Goal: Task Accomplishment & Management: Manage account settings

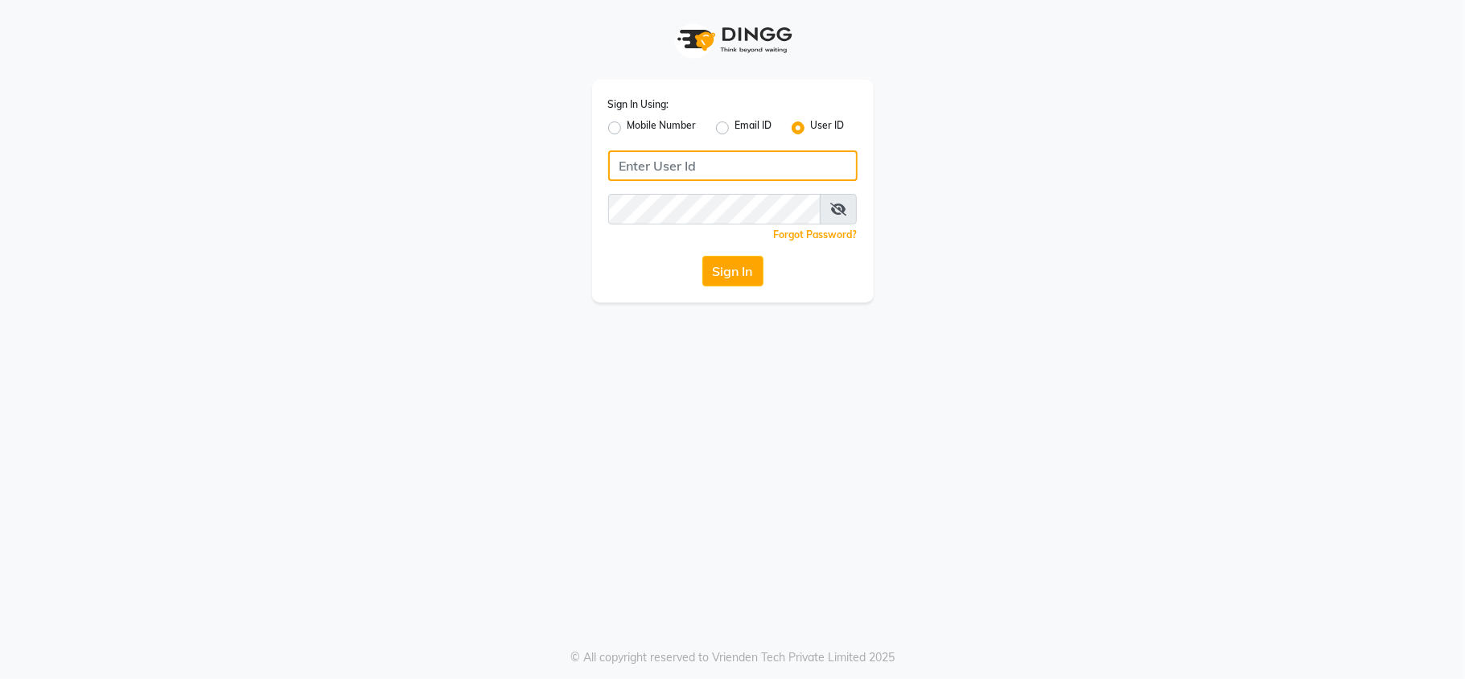
click at [639, 175] on input "Username" at bounding box center [732, 165] width 249 height 31
type input "P"
type input "[PERSON_NAME]"
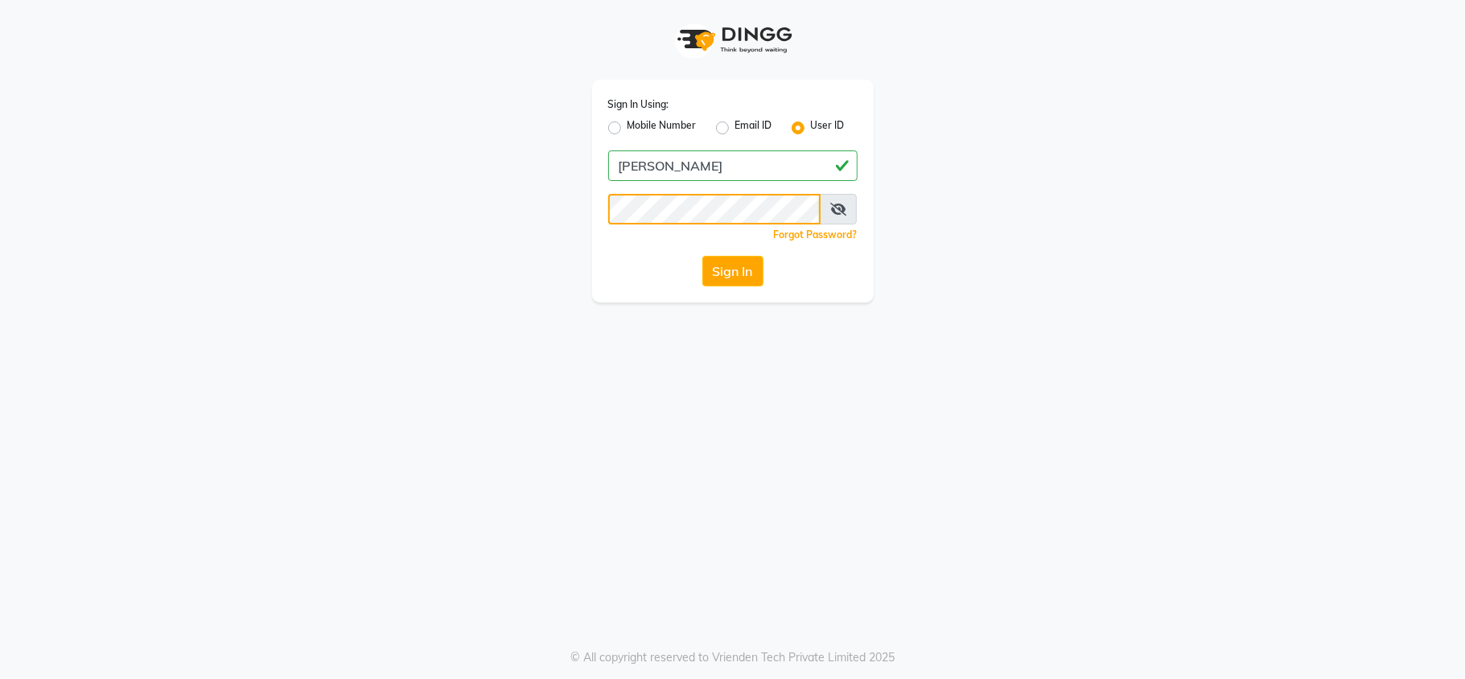
click at [703, 256] on button "Sign In" at bounding box center [733, 271] width 61 height 31
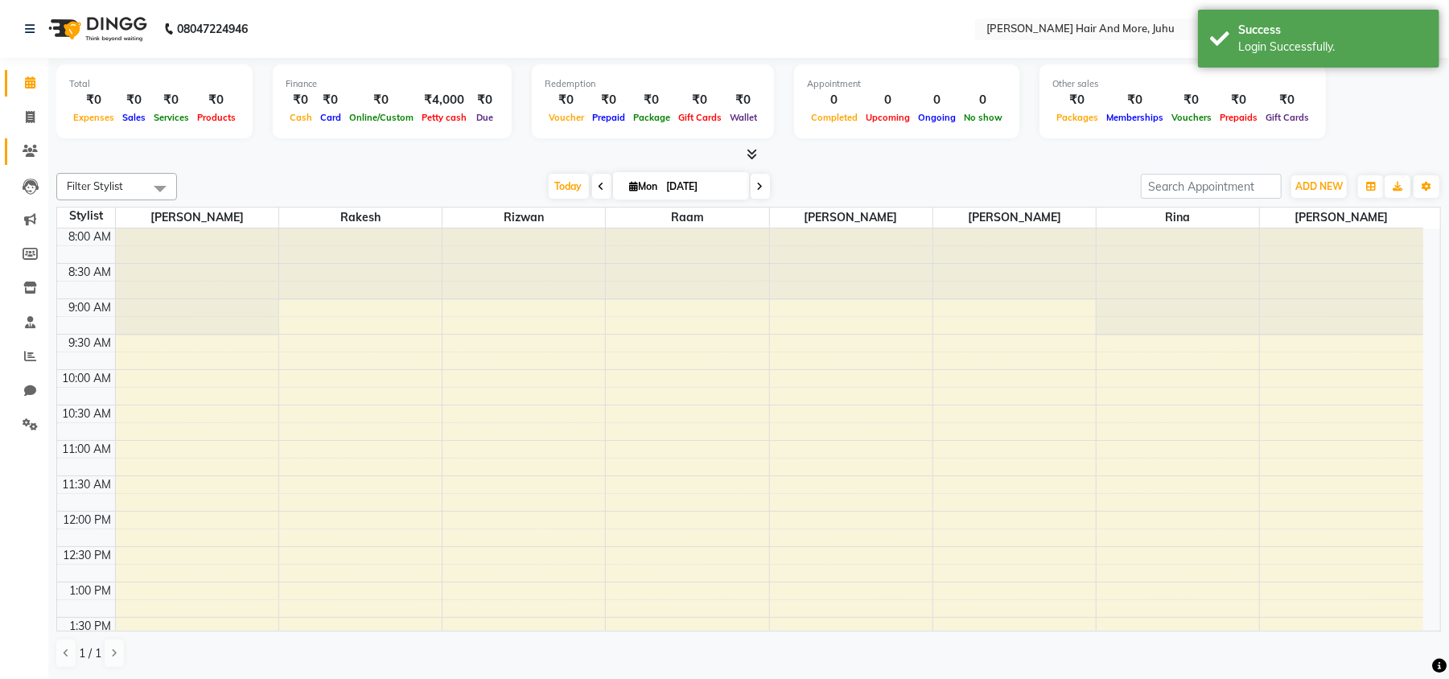
drag, startPoint x: 3, startPoint y: 142, endPoint x: 30, endPoint y: 146, distance: 26.8
click at [7, 140] on li "Clients" at bounding box center [24, 151] width 48 height 35
click at [33, 152] on icon at bounding box center [30, 151] width 15 height 12
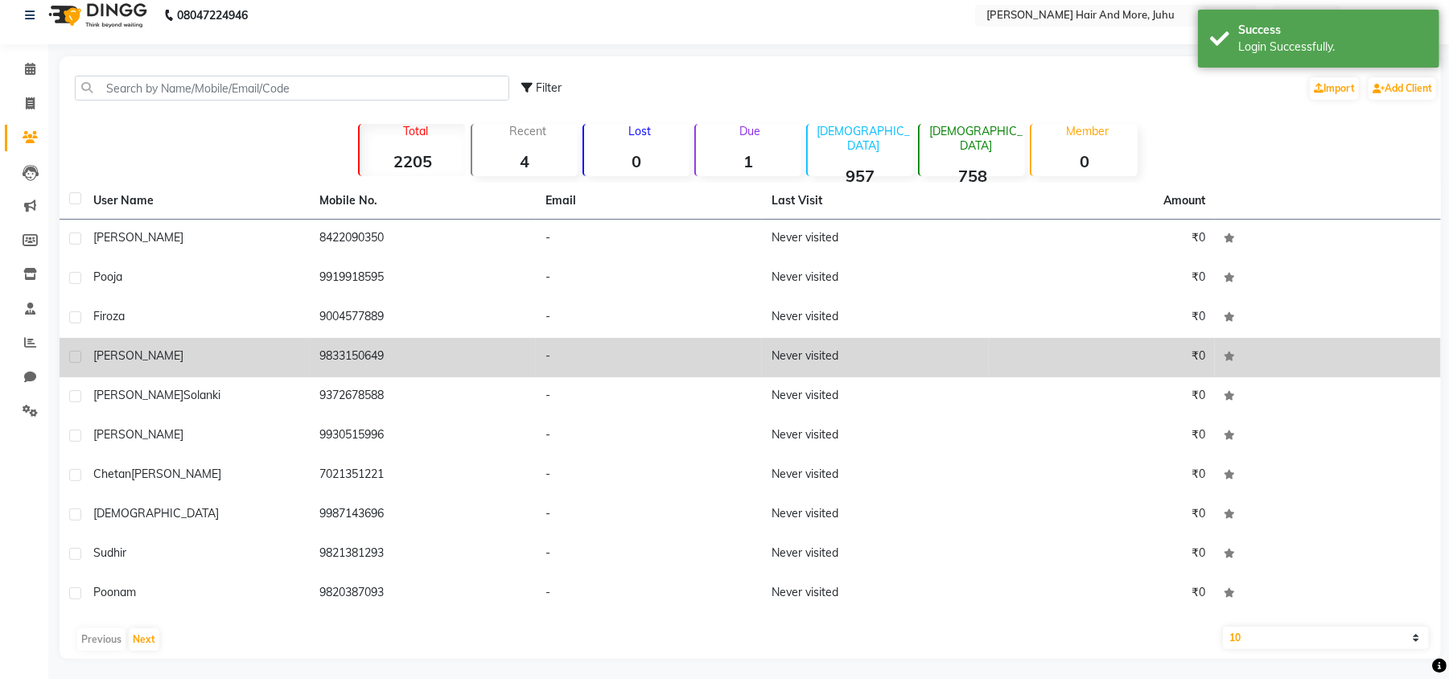
scroll to position [18, 0]
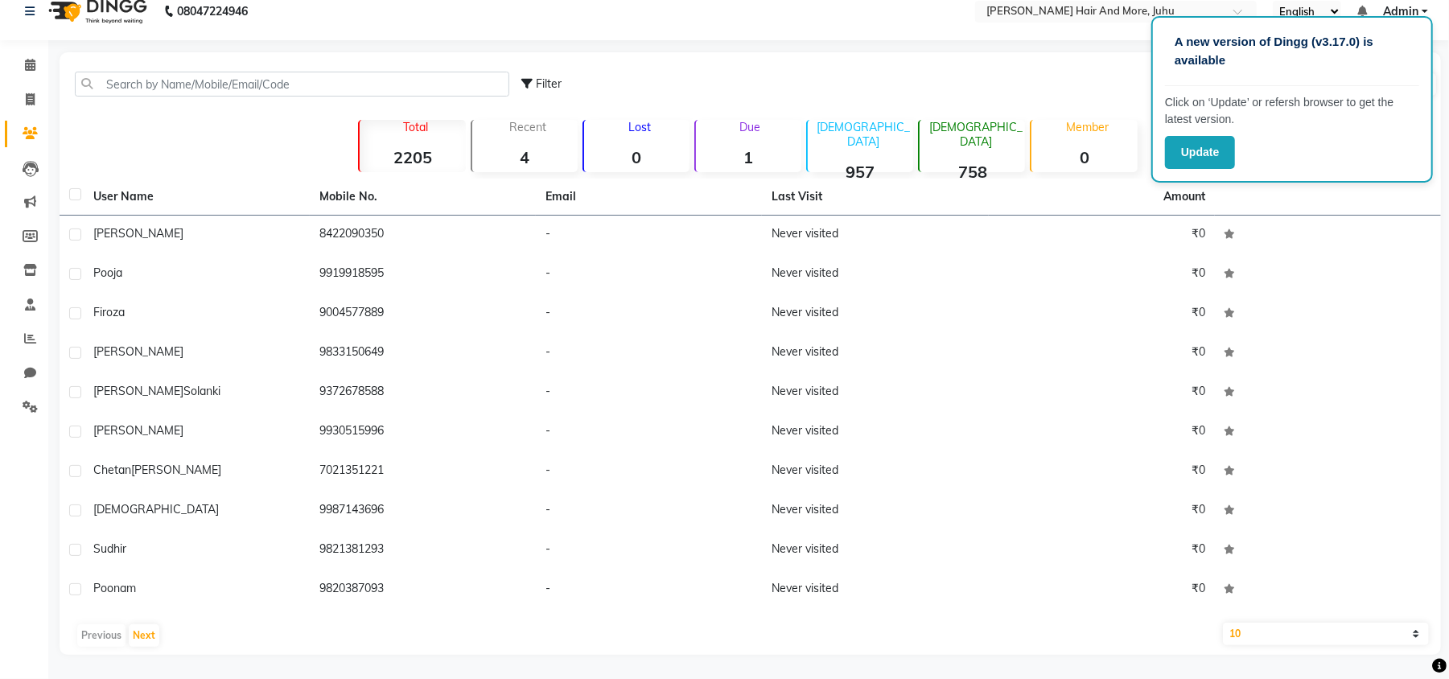
click at [995, 63] on div "Filter Import Add Client" at bounding box center [979, 84] width 917 height 51
drag, startPoint x: 249, startPoint y: 134, endPoint x: 0, endPoint y: 243, distance: 272.4
click at [239, 142] on div "Filter Import Add Client Total 2205 Recent 4 Lost 0 Due 1 [DEMOGRAPHIC_DATA] 95…" at bounding box center [751, 353] width 1382 height 603
click at [33, 97] on icon at bounding box center [30, 99] width 9 height 12
select select "service"
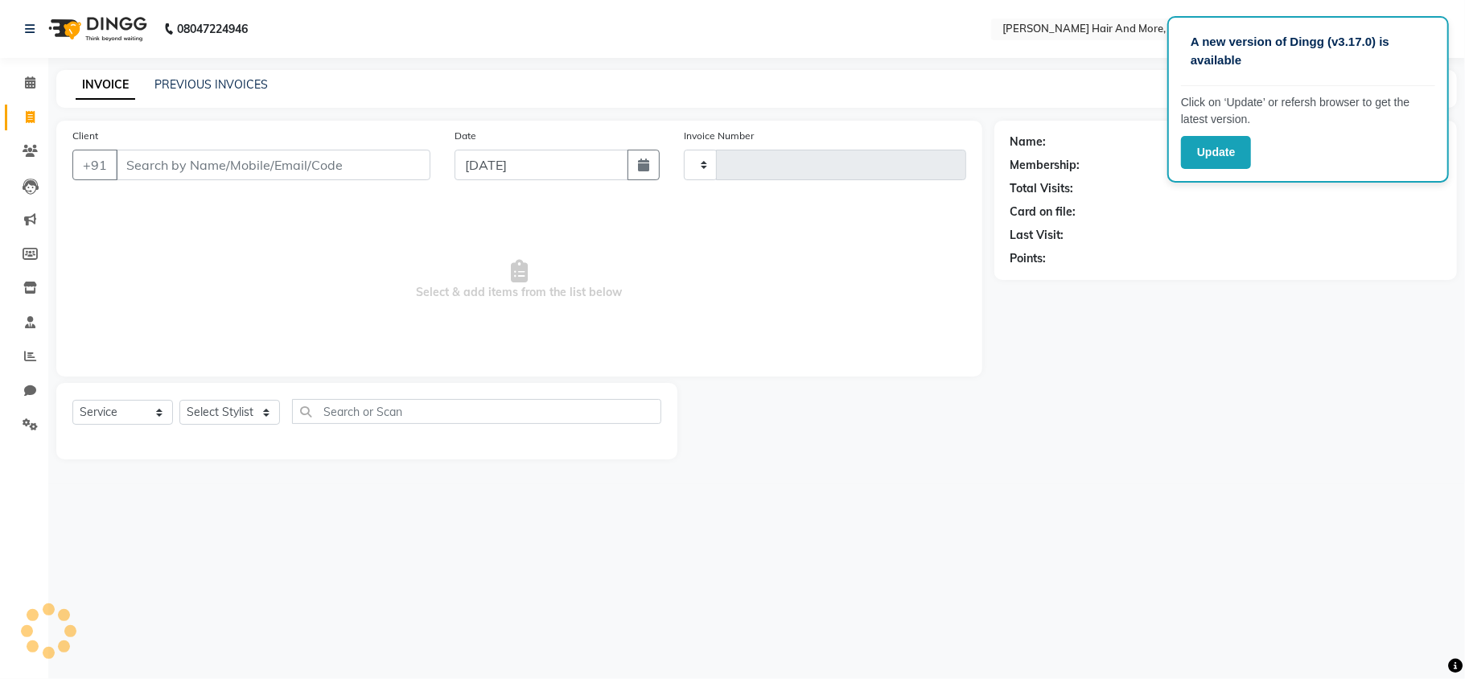
type input "0007"
select select "8552"
click at [20, 142] on span at bounding box center [30, 151] width 28 height 19
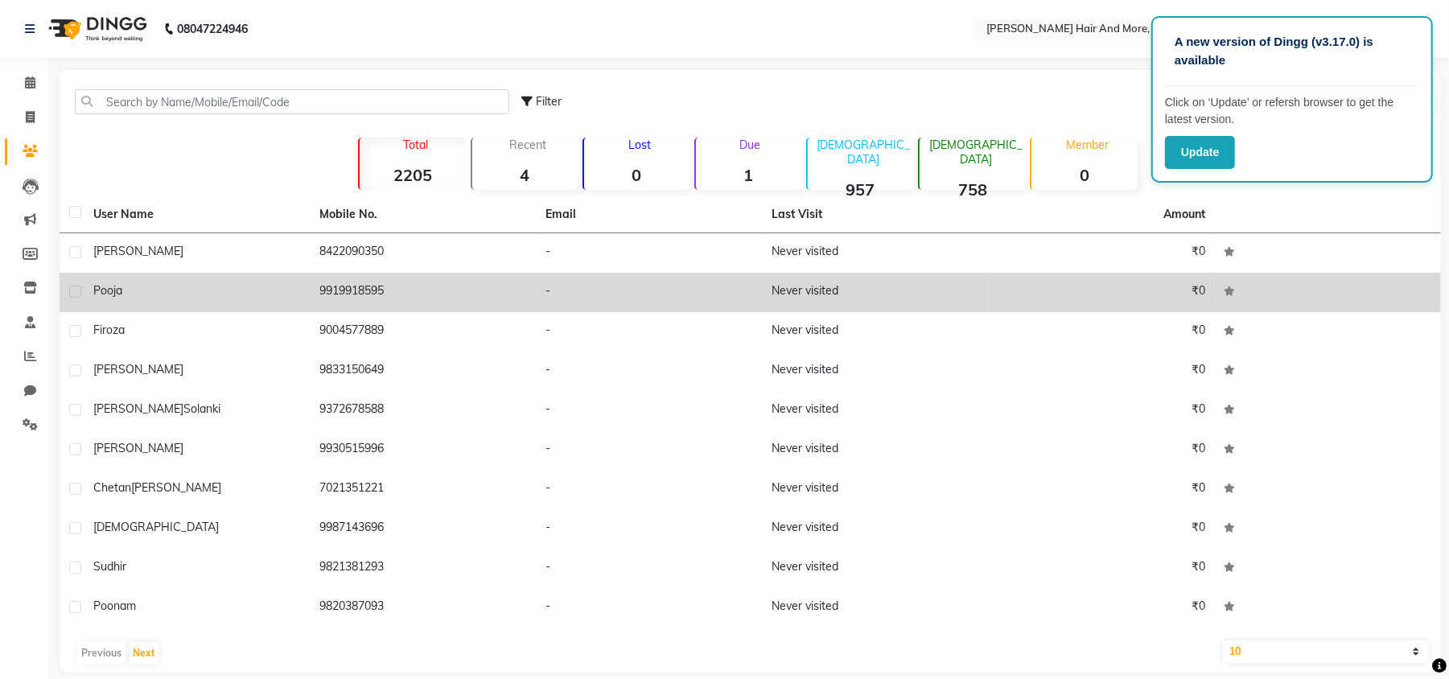
click at [267, 290] on div "Pooja" at bounding box center [196, 290] width 207 height 17
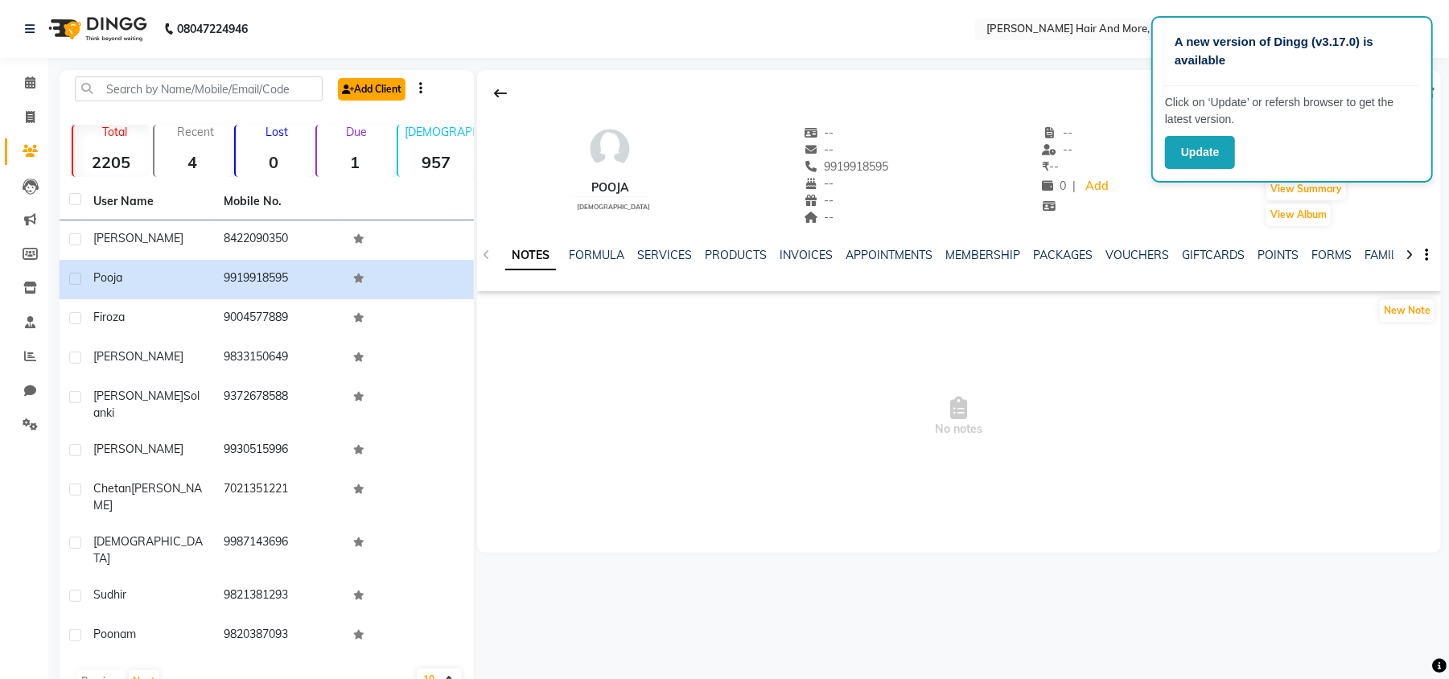
click at [381, 93] on link "Add Client" at bounding box center [372, 89] width 68 height 23
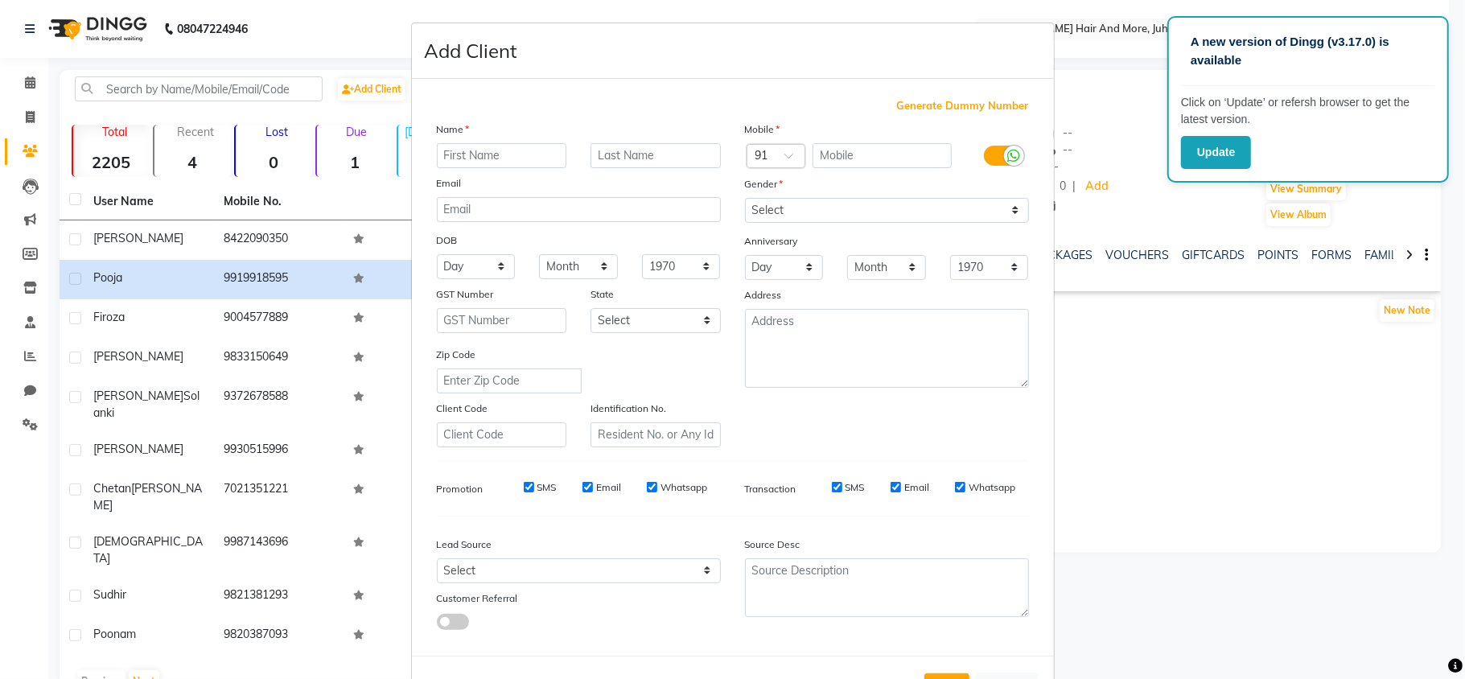
click at [471, 155] on input "text" at bounding box center [502, 155] width 130 height 25
type input "j"
type input "Jash"
click at [655, 167] on input "text" at bounding box center [656, 155] width 130 height 25
click at [658, 151] on input "text" at bounding box center [656, 155] width 130 height 25
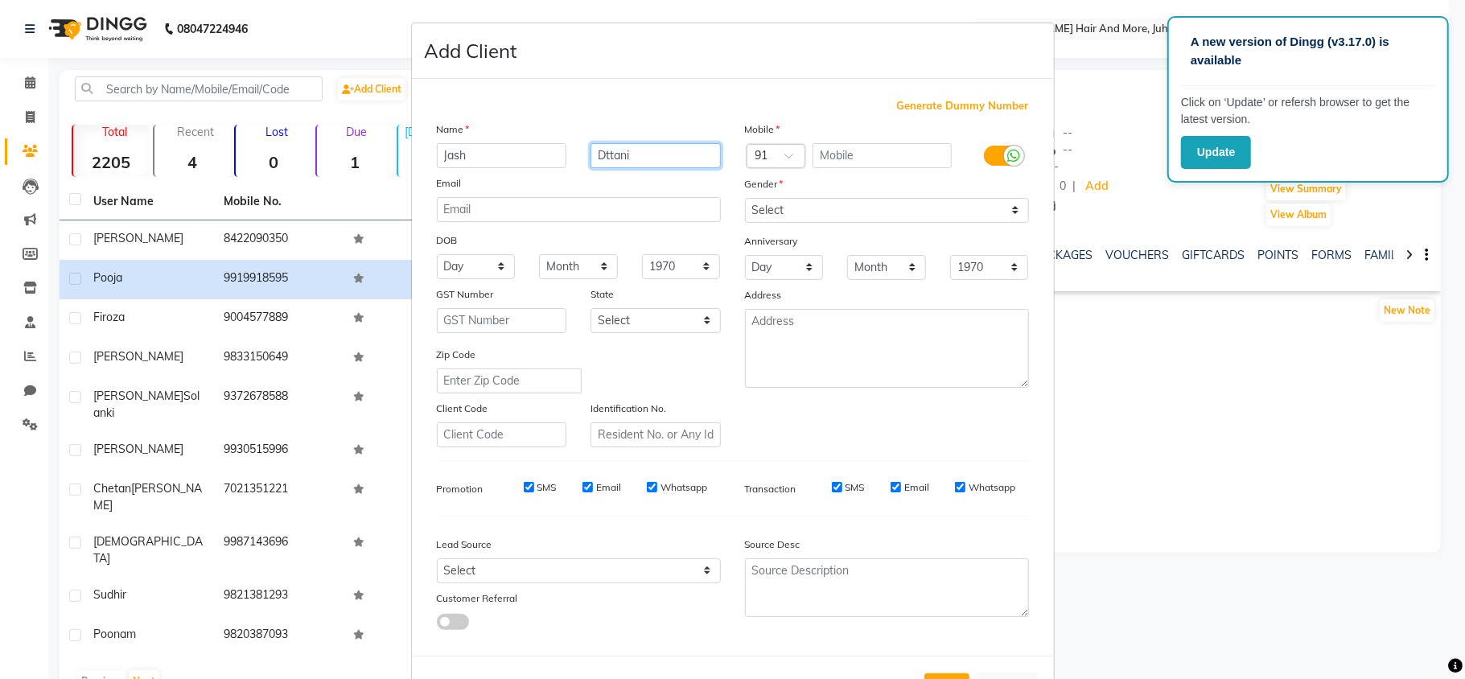
click at [599, 155] on input "Dttani" at bounding box center [656, 155] width 130 height 25
type input "[PERSON_NAME]"
click at [876, 162] on input "text" at bounding box center [882, 155] width 139 height 25
type input "8767277848"
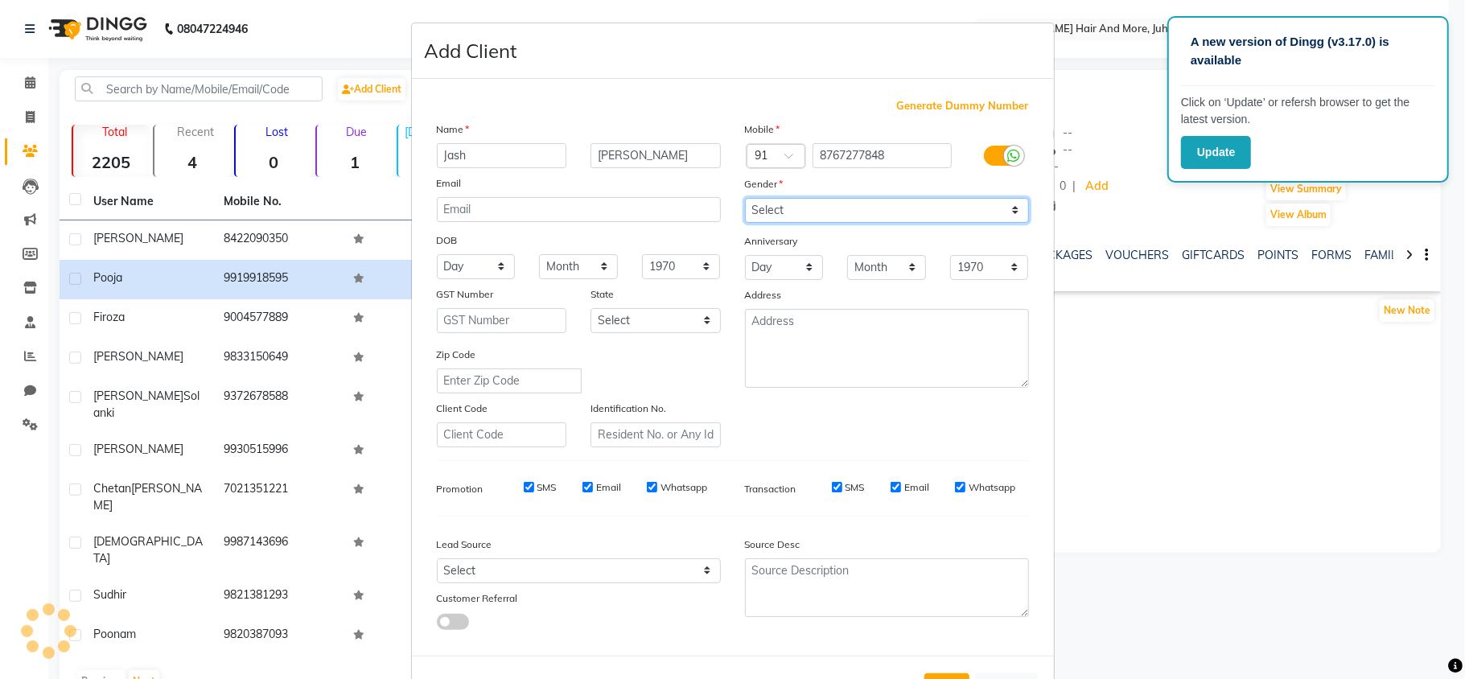
click at [806, 210] on select "Select [DEMOGRAPHIC_DATA] [DEMOGRAPHIC_DATA] Other Prefer Not To Say" at bounding box center [887, 210] width 284 height 25
select select "[DEMOGRAPHIC_DATA]"
click at [745, 198] on select "Select [DEMOGRAPHIC_DATA] [DEMOGRAPHIC_DATA] Other Prefer Not To Say" at bounding box center [887, 210] width 284 height 25
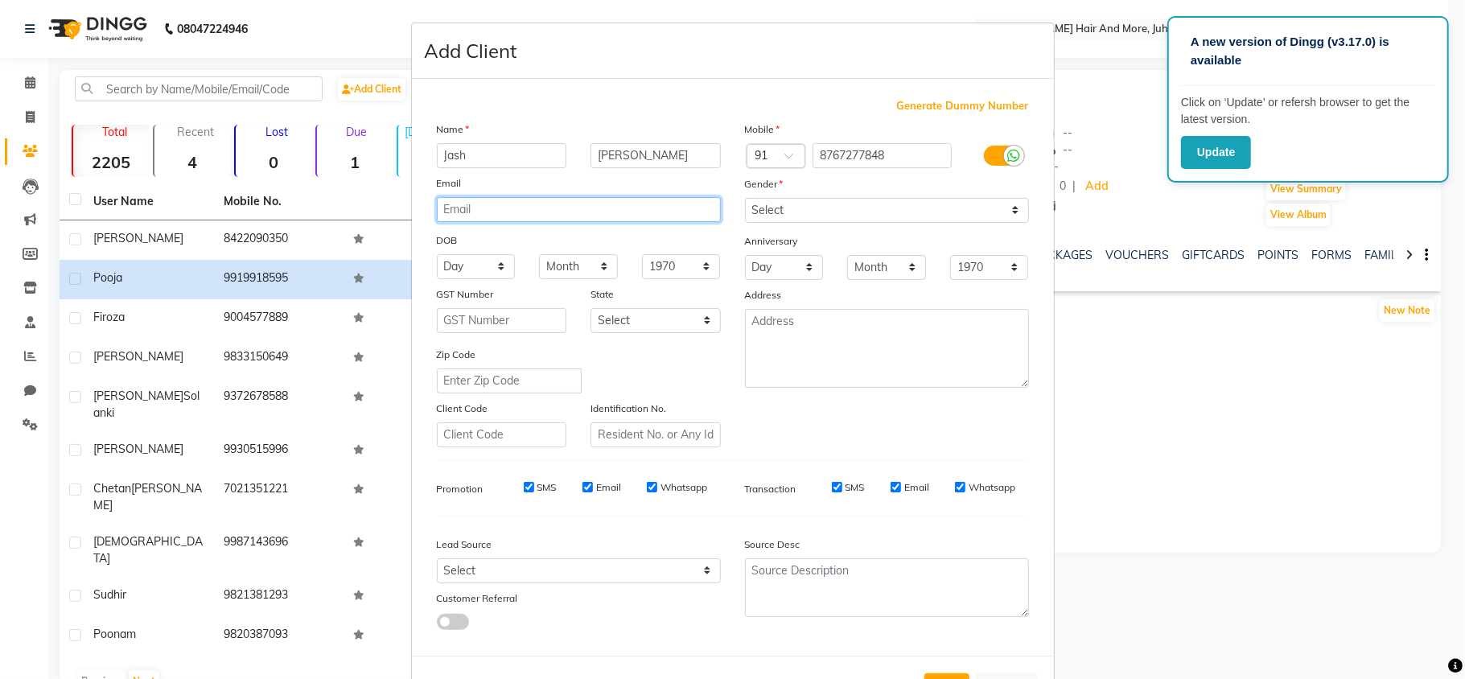
click at [567, 197] on input "email" at bounding box center [579, 209] width 284 height 25
click at [615, 217] on input "[EMAIL_ADDRESS][DOMAIN_NAME]" at bounding box center [579, 209] width 284 height 25
type input "[EMAIL_ADDRESS][DOMAIN_NAME]"
click at [471, 254] on select "Day 01 02 03 04 05 06 07 08 09 10 11 12 13 14 15 16 17 18 19 20 21 22 23 24 25 …" at bounding box center [476, 266] width 79 height 25
select select "17"
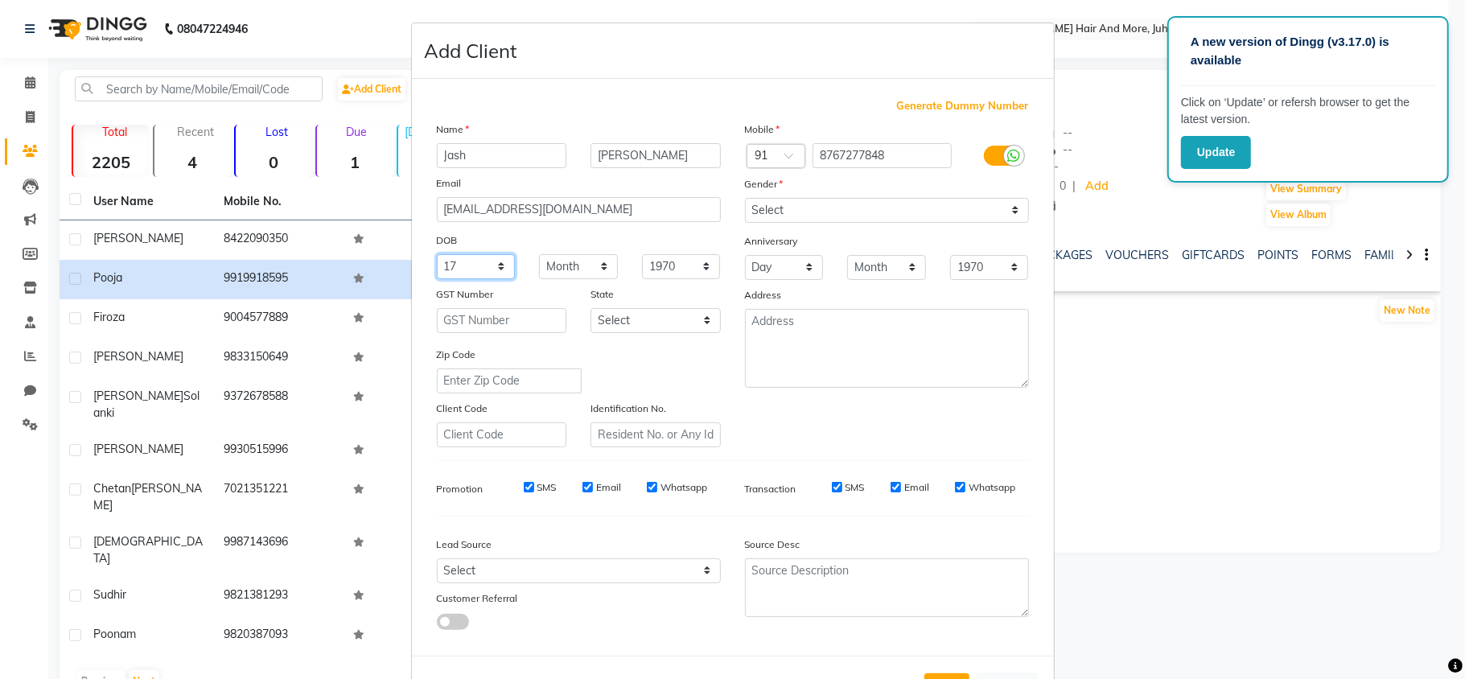
click at [437, 254] on select "Day 01 02 03 04 05 06 07 08 09 10 11 12 13 14 15 16 17 18 19 20 21 22 23 24 25 …" at bounding box center [476, 266] width 79 height 25
click at [548, 265] on select "Month January February March April May June July August September October Novem…" at bounding box center [578, 266] width 79 height 25
select select "09"
click at [539, 254] on select "Month January February March April May June July August September October Novem…" at bounding box center [578, 266] width 79 height 25
click at [686, 271] on select "1940 1941 1942 1943 1944 1945 1946 1947 1948 1949 1950 1951 1952 1953 1954 1955…" at bounding box center [681, 266] width 79 height 25
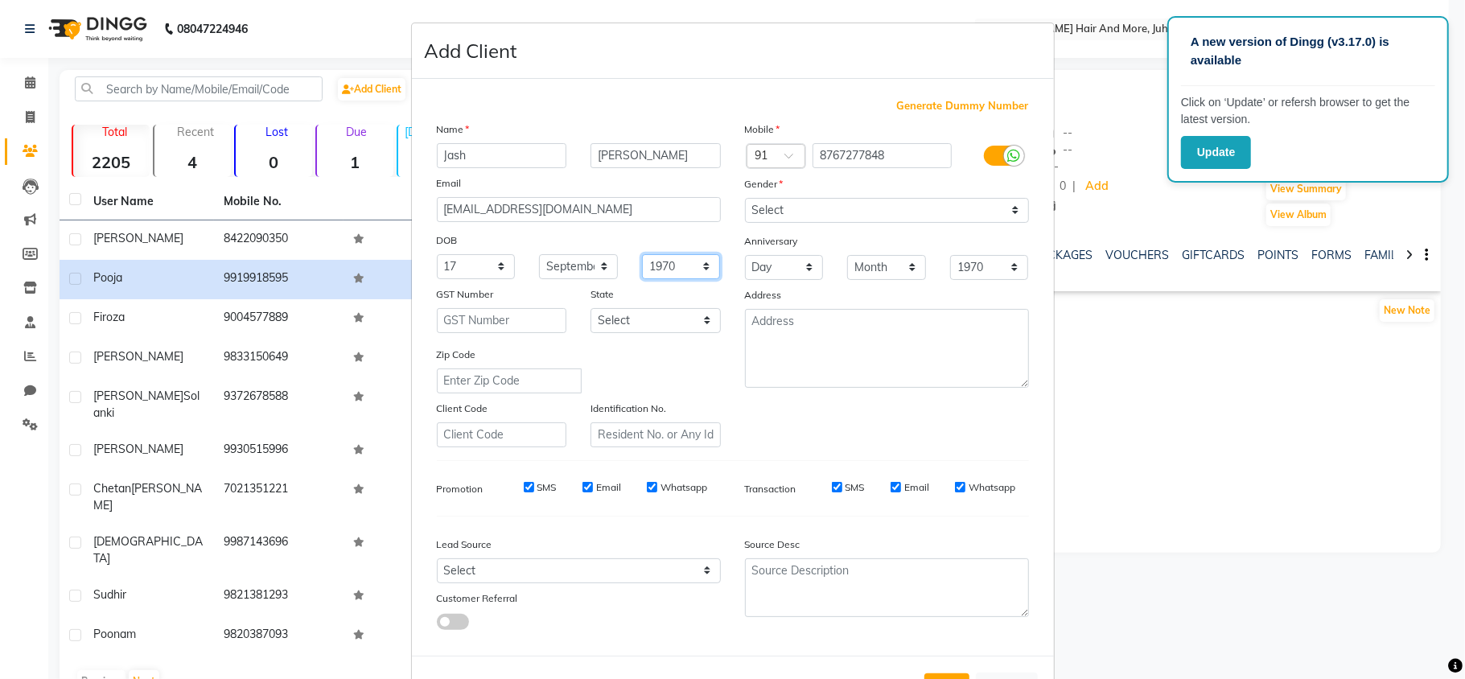
select select "2002"
click at [642, 254] on select "1940 1941 1942 1943 1944 1945 1946 1947 1948 1949 1950 1951 1952 1953 1954 1955…" at bounding box center [681, 266] width 79 height 25
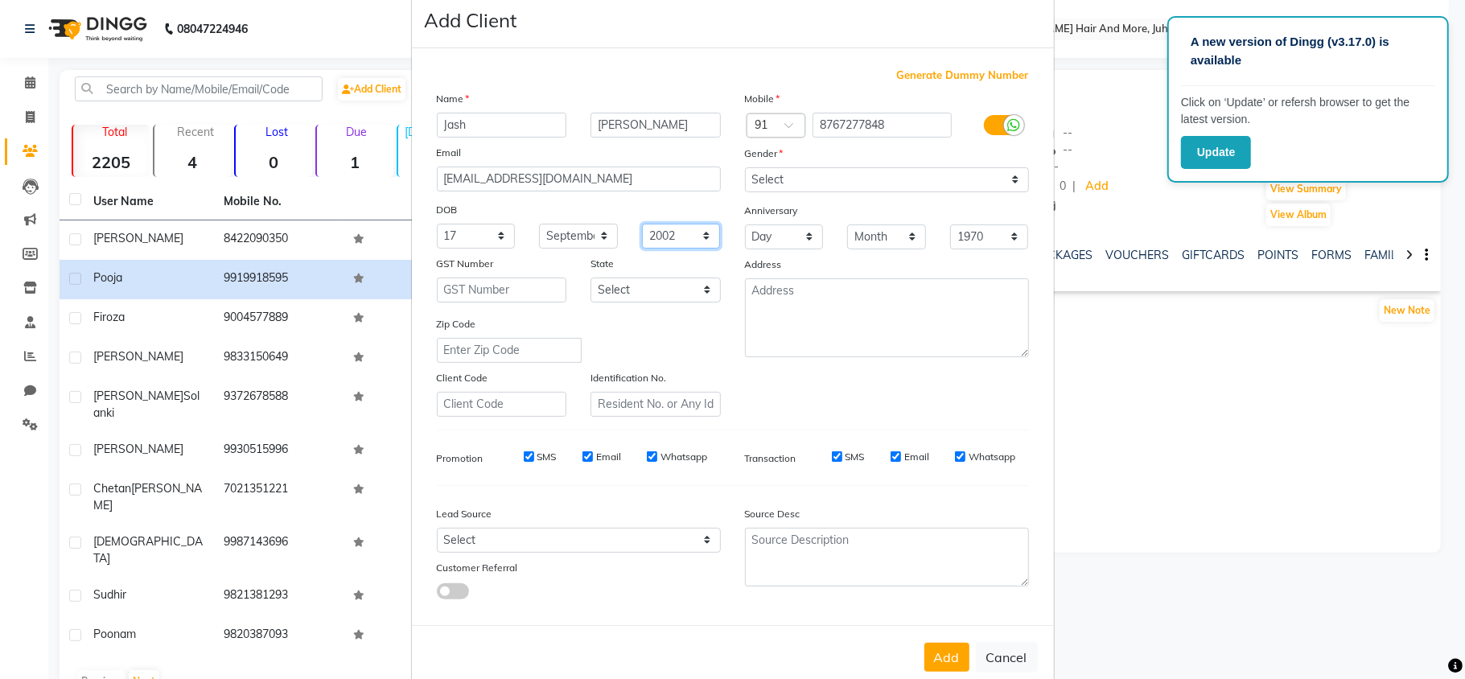
scroll to position [60, 0]
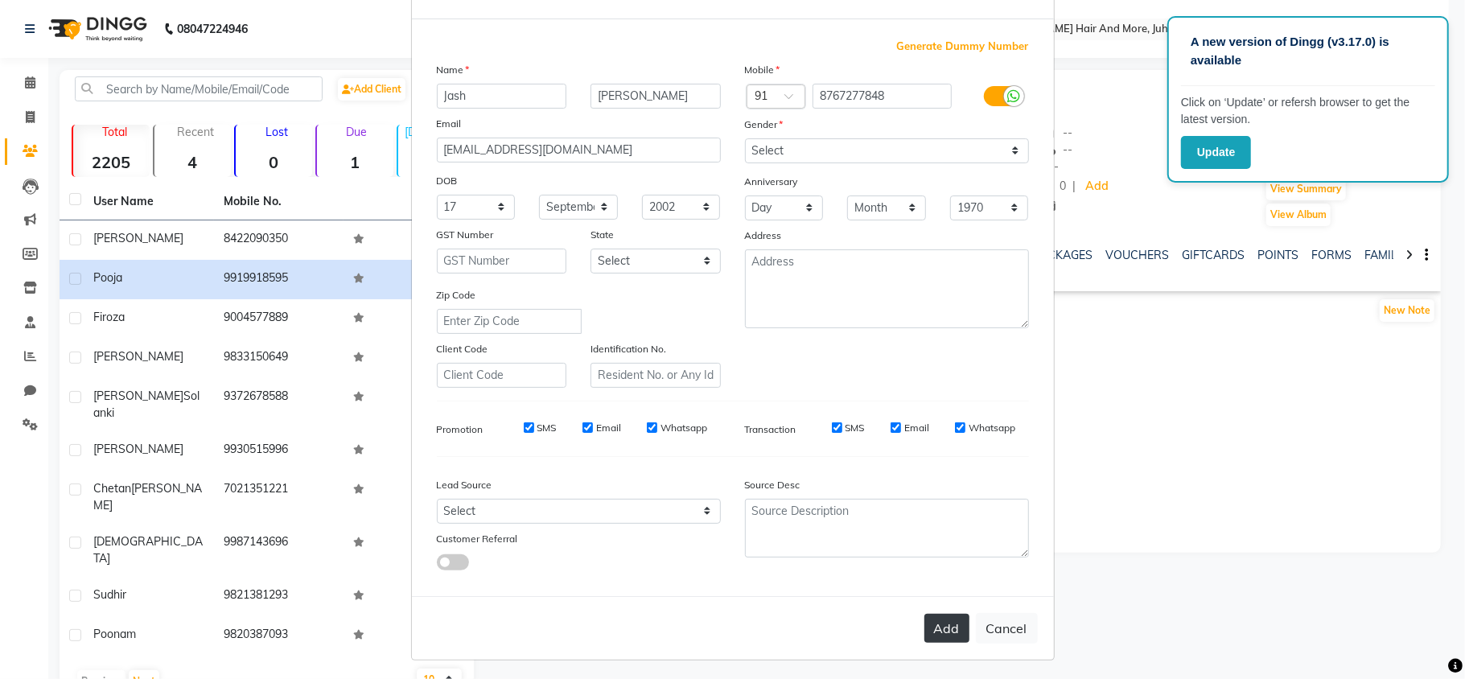
click at [934, 618] on button "Add" at bounding box center [947, 628] width 45 height 29
select select
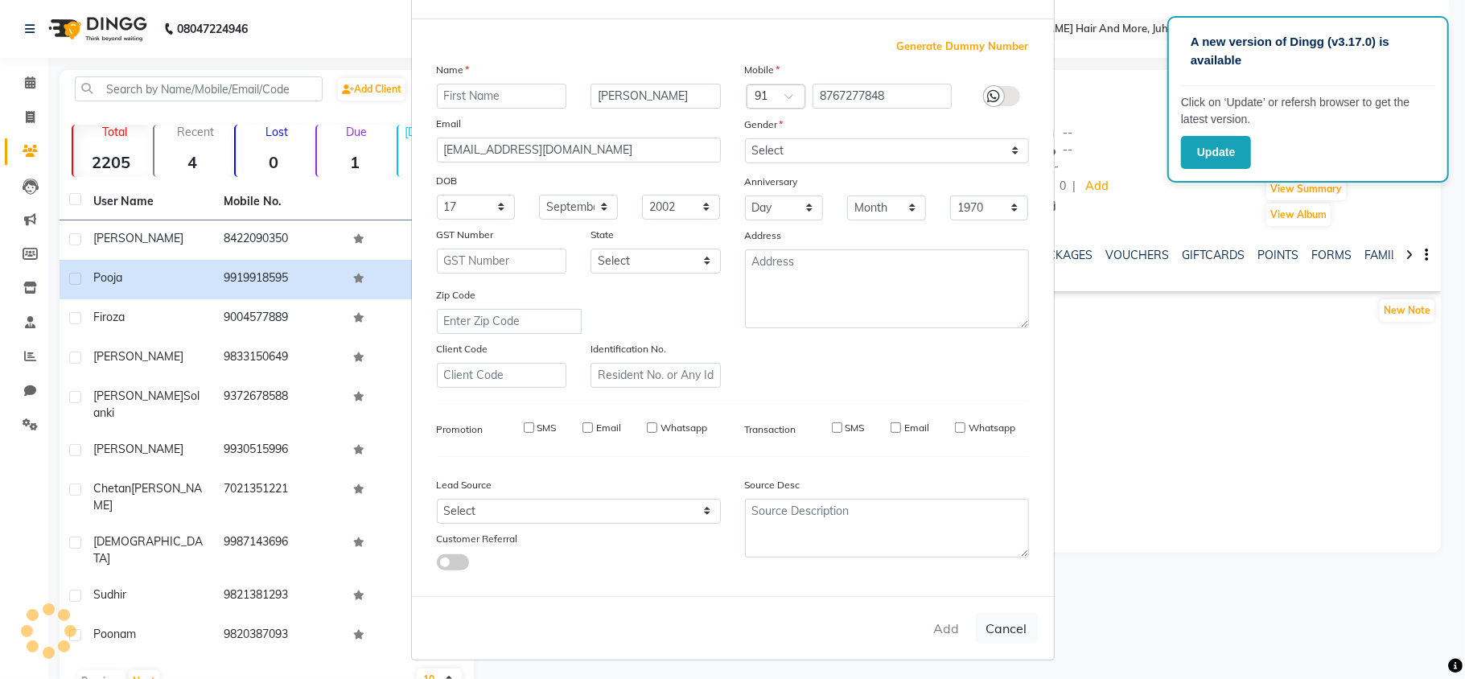
select select
checkbox input "false"
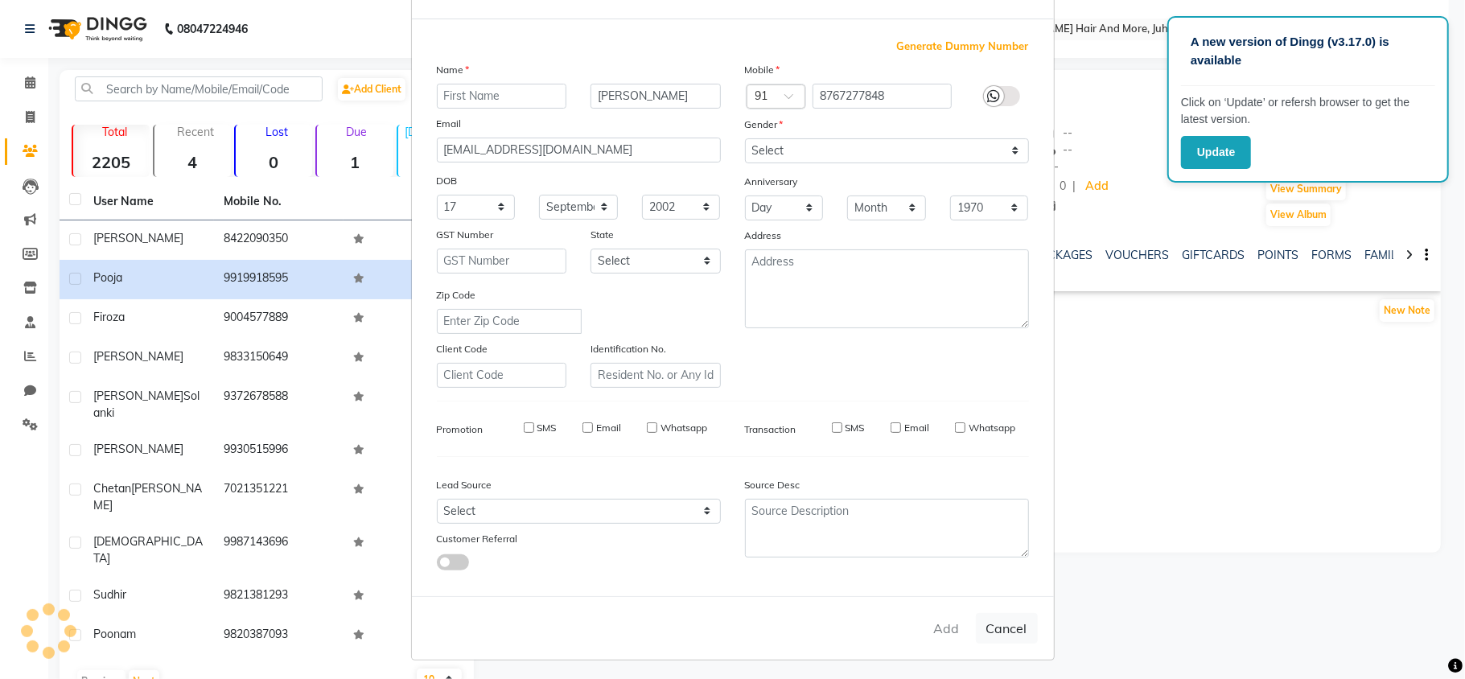
checkbox input "false"
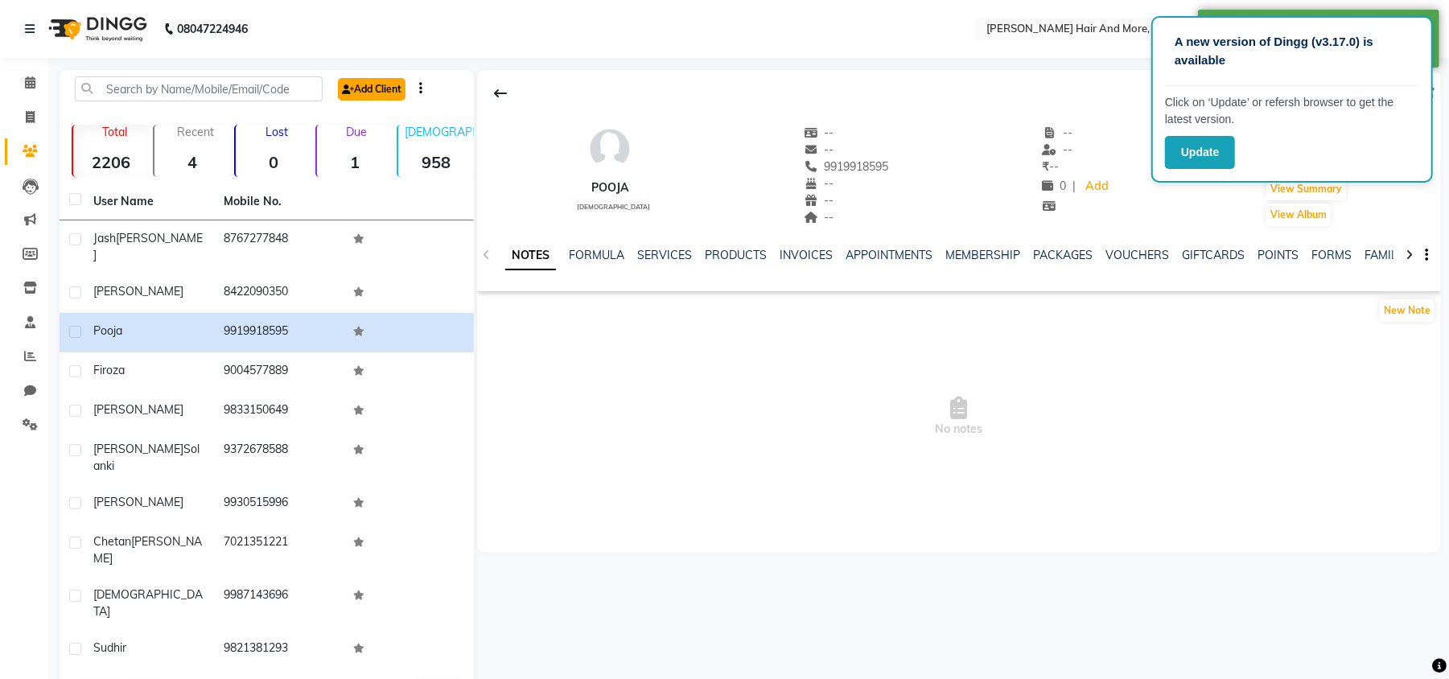
click at [398, 91] on link "Add Client" at bounding box center [372, 89] width 68 height 23
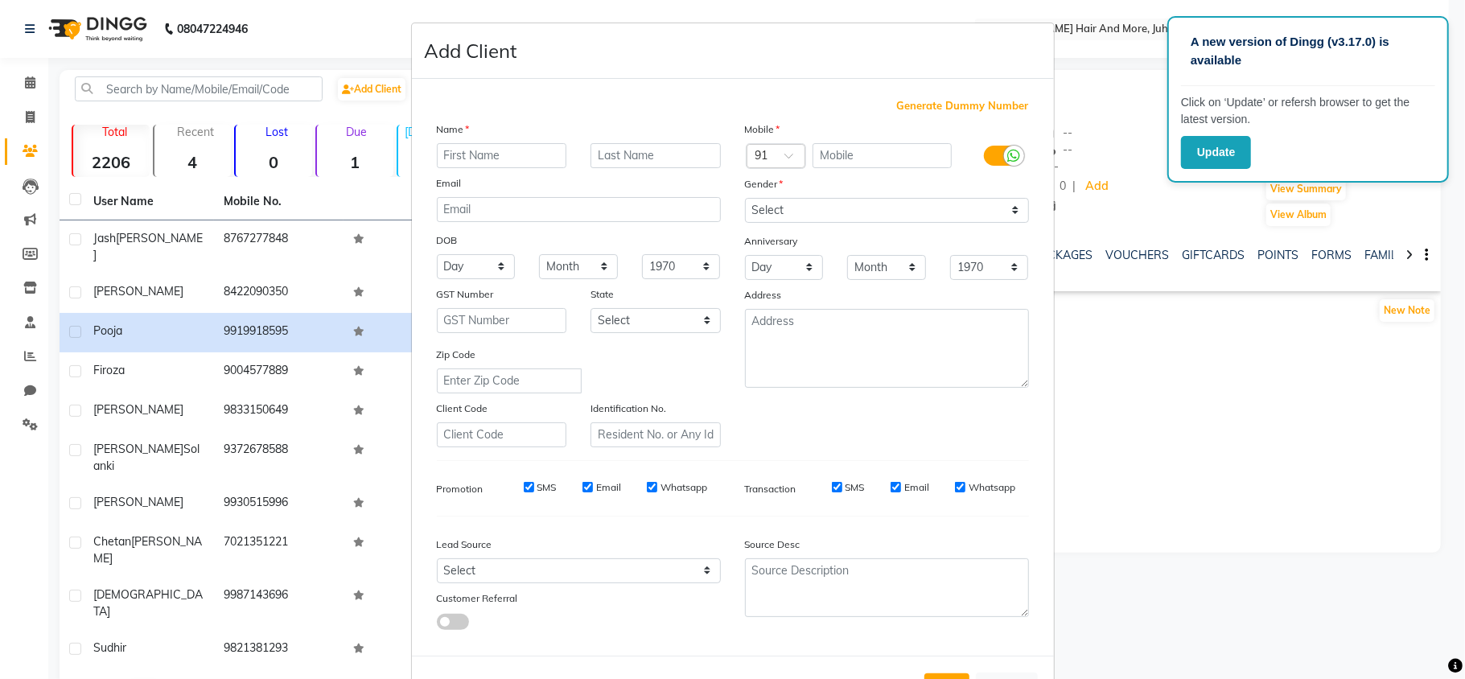
type input "a"
type input "Ankita"
click at [626, 156] on input "text" at bounding box center [656, 155] width 130 height 25
type input "Nar"
click at [859, 152] on input "text" at bounding box center [882, 155] width 139 height 25
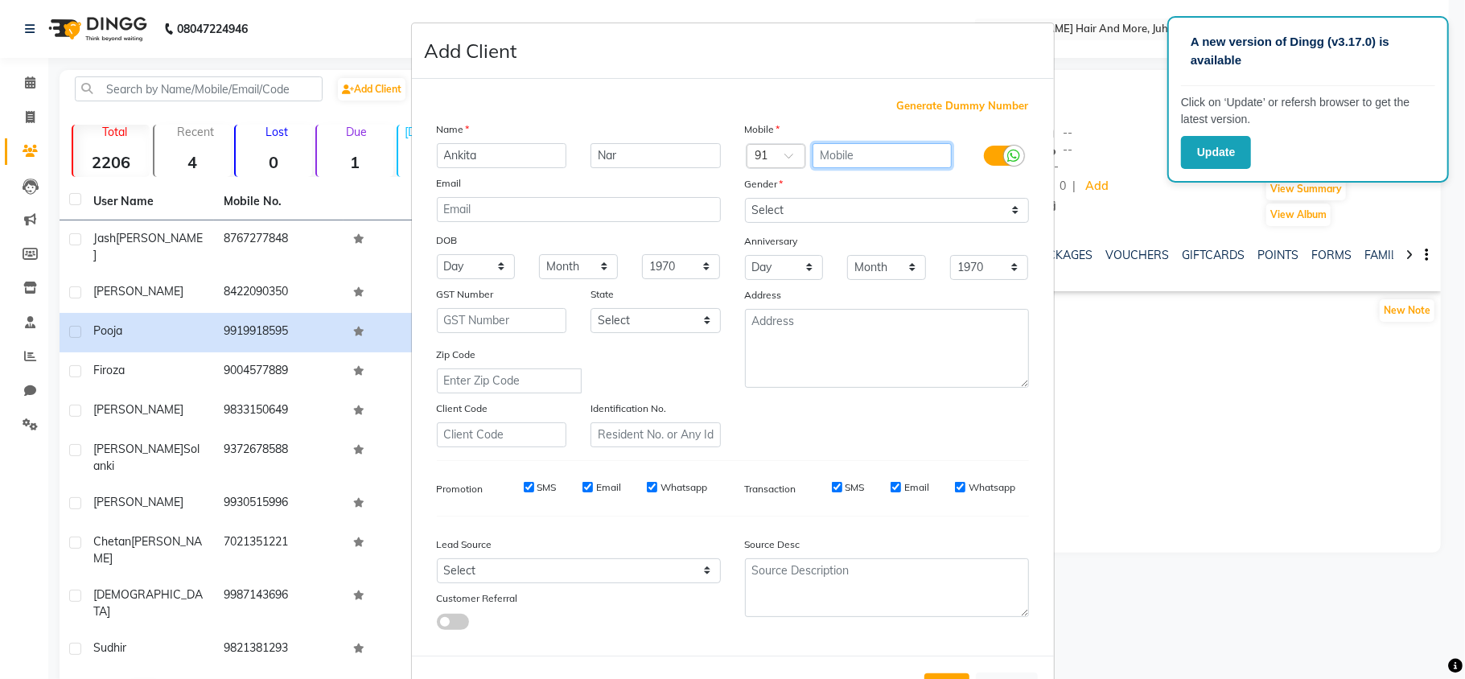
click at [858, 153] on input "text" at bounding box center [882, 155] width 139 height 25
type input "9"
type input "9769558037"
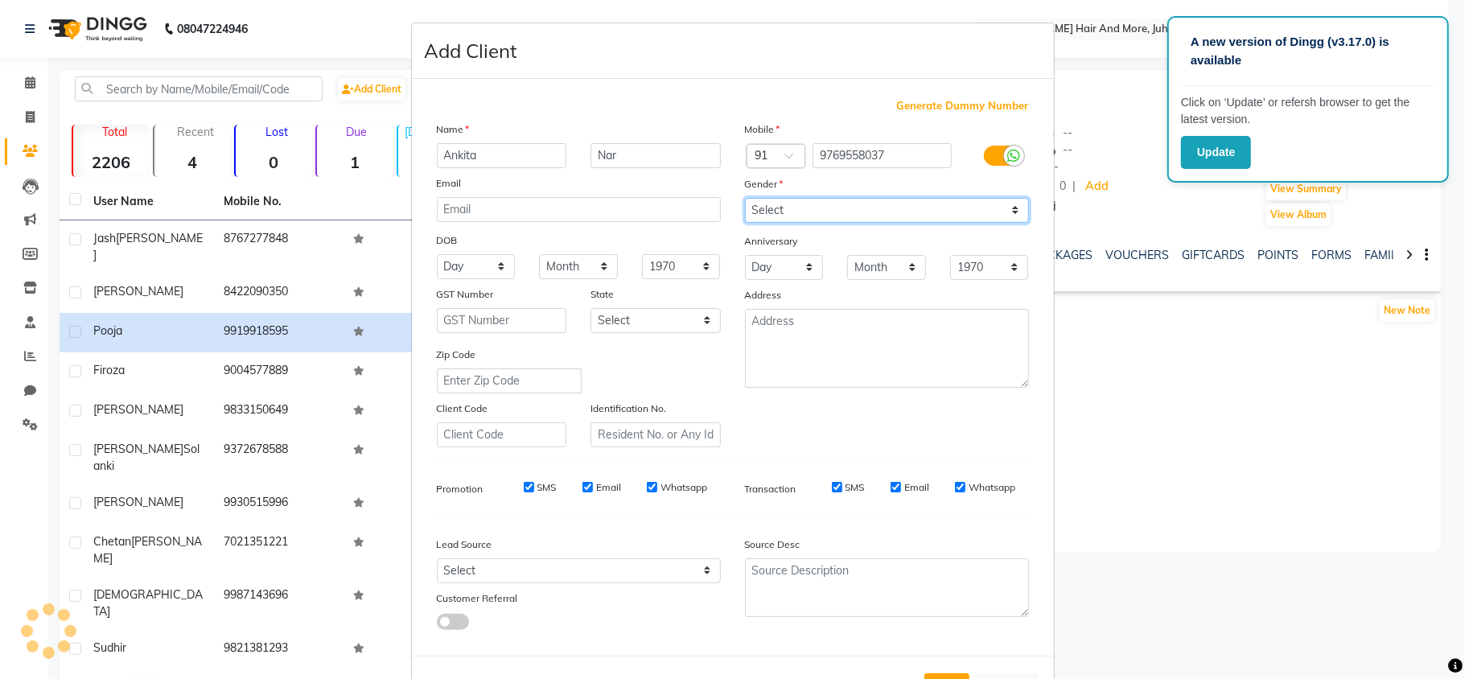
click at [872, 216] on select "Select [DEMOGRAPHIC_DATA] [DEMOGRAPHIC_DATA] Other Prefer Not To Say" at bounding box center [887, 210] width 284 height 25
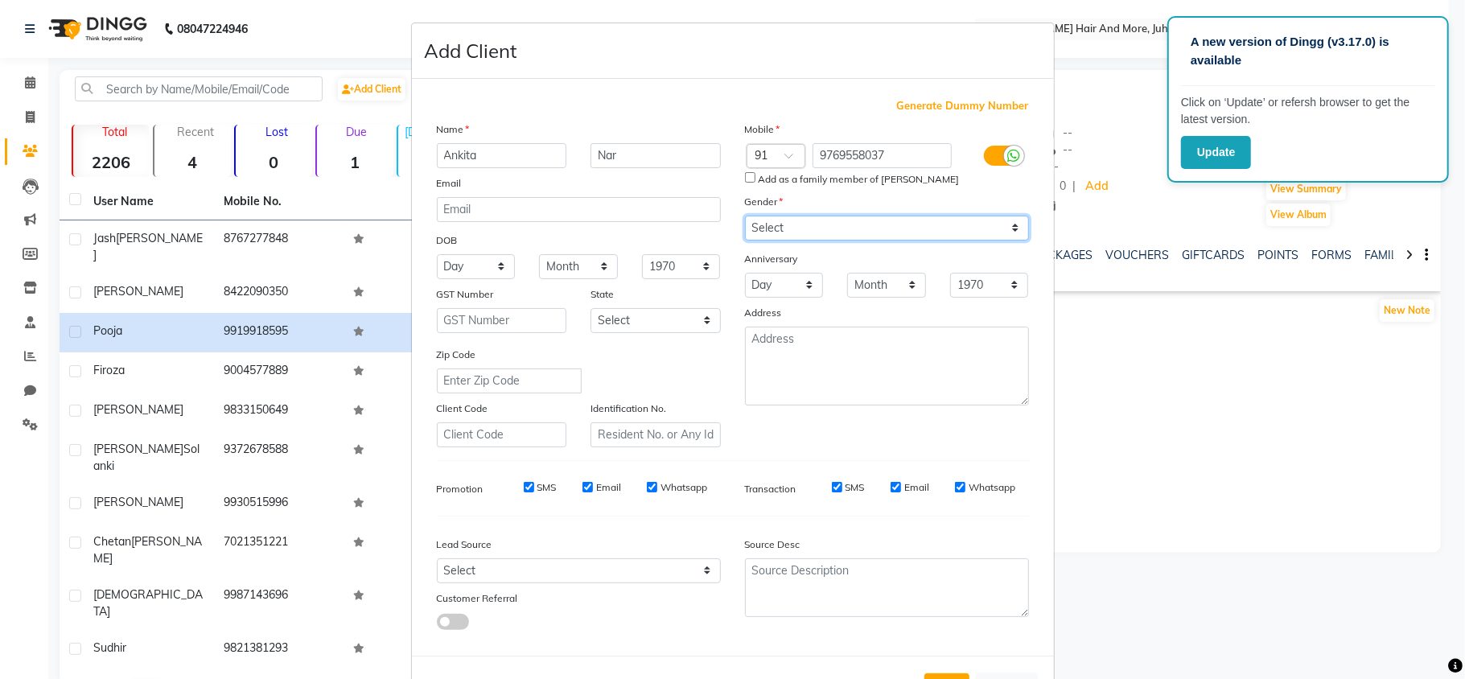
select select "[DEMOGRAPHIC_DATA]"
click at [745, 216] on select "Select [DEMOGRAPHIC_DATA] [DEMOGRAPHIC_DATA] Other Prefer Not To Say" at bounding box center [887, 228] width 284 height 25
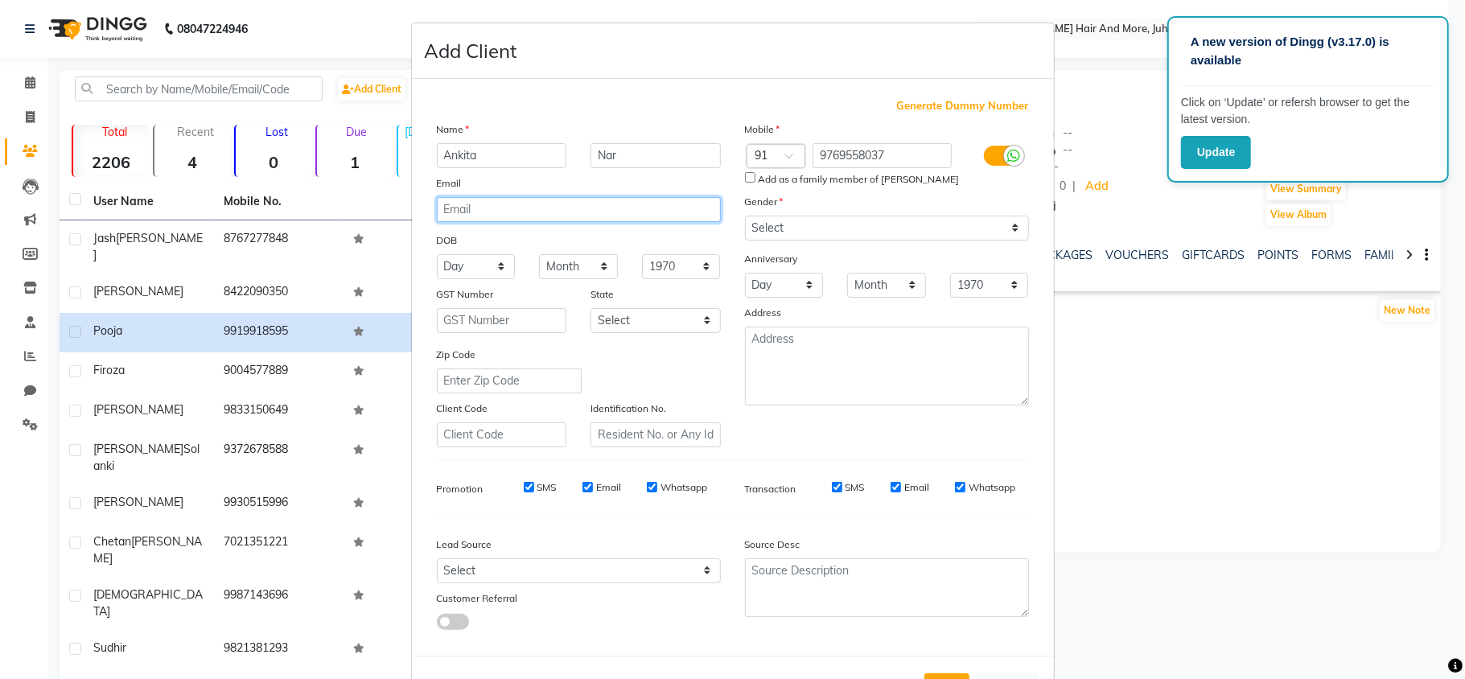
click at [635, 219] on input "email" at bounding box center [579, 209] width 284 height 25
click at [635, 216] on input "email" at bounding box center [579, 209] width 284 height 25
click at [577, 216] on input "email" at bounding box center [579, 209] width 284 height 25
click at [577, 210] on input "email" at bounding box center [579, 209] width 284 height 25
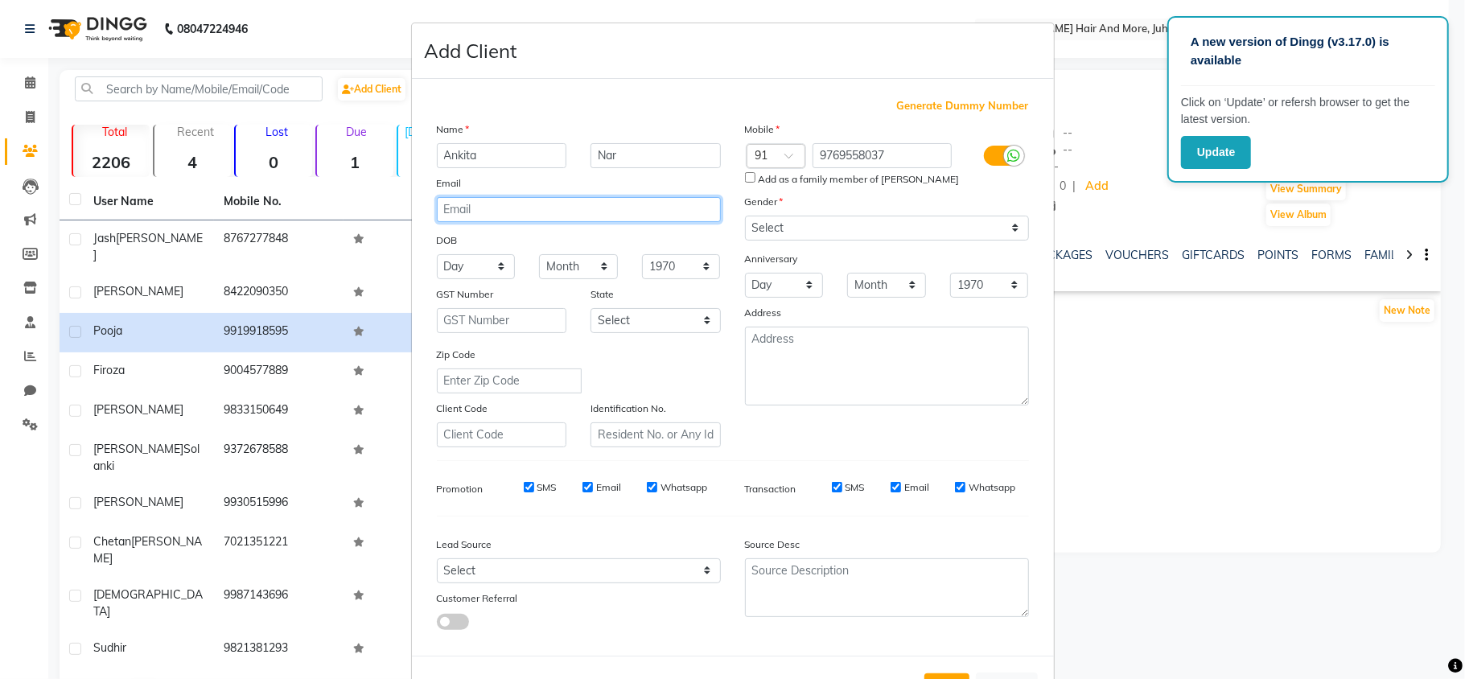
click at [577, 210] on input "email" at bounding box center [579, 209] width 284 height 25
click at [493, 262] on select "Day 01 02 03 04 05 06 07 08 09 10 11 12 13 14 15 16 17 18 19 20 21 22 23 24 25 …" at bounding box center [476, 266] width 79 height 25
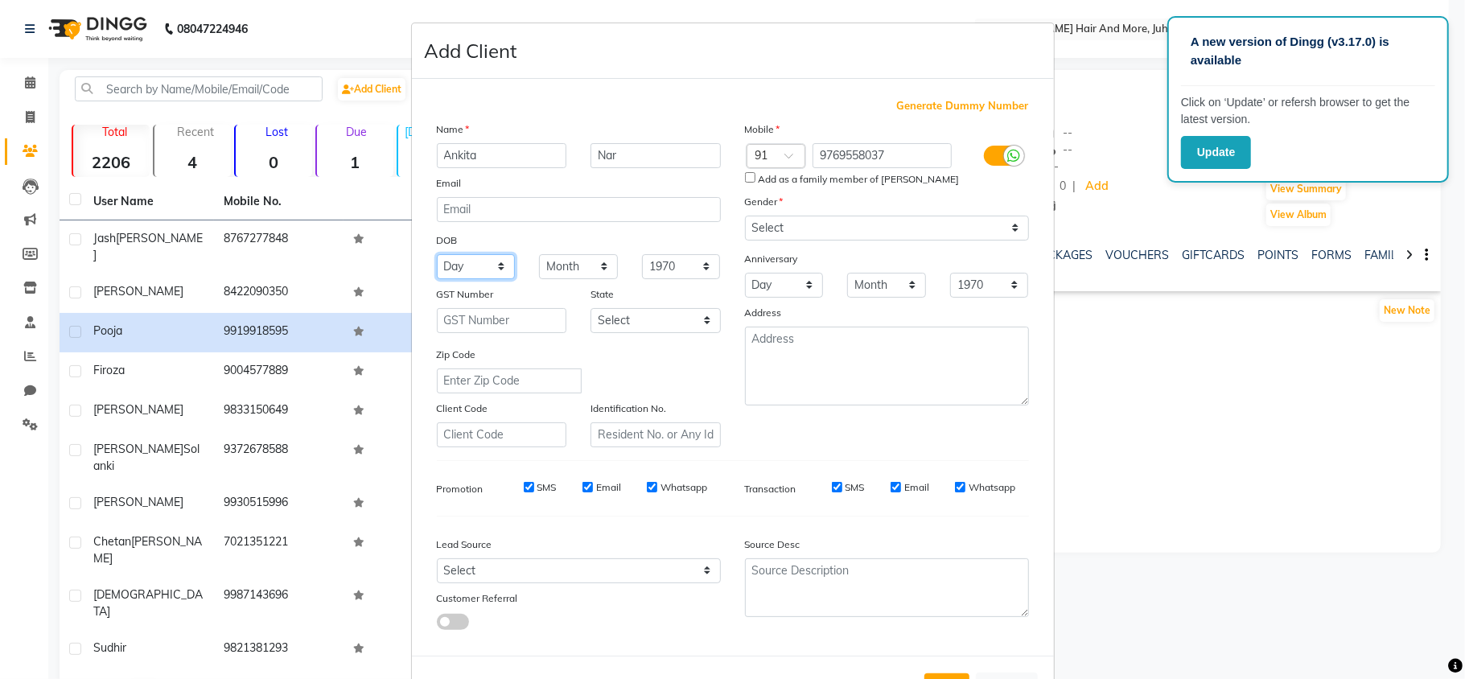
select select "05"
click at [437, 254] on select "Day 01 02 03 04 05 06 07 08 09 10 11 12 13 14 15 16 17 18 19 20 21 22 23 24 25 …" at bounding box center [476, 266] width 79 height 25
click at [586, 274] on select "Month January February March April May June July August September October Novem…" at bounding box center [578, 266] width 79 height 25
select select "12"
click at [539, 254] on select "Month January February March April May June July August September October Novem…" at bounding box center [578, 266] width 79 height 25
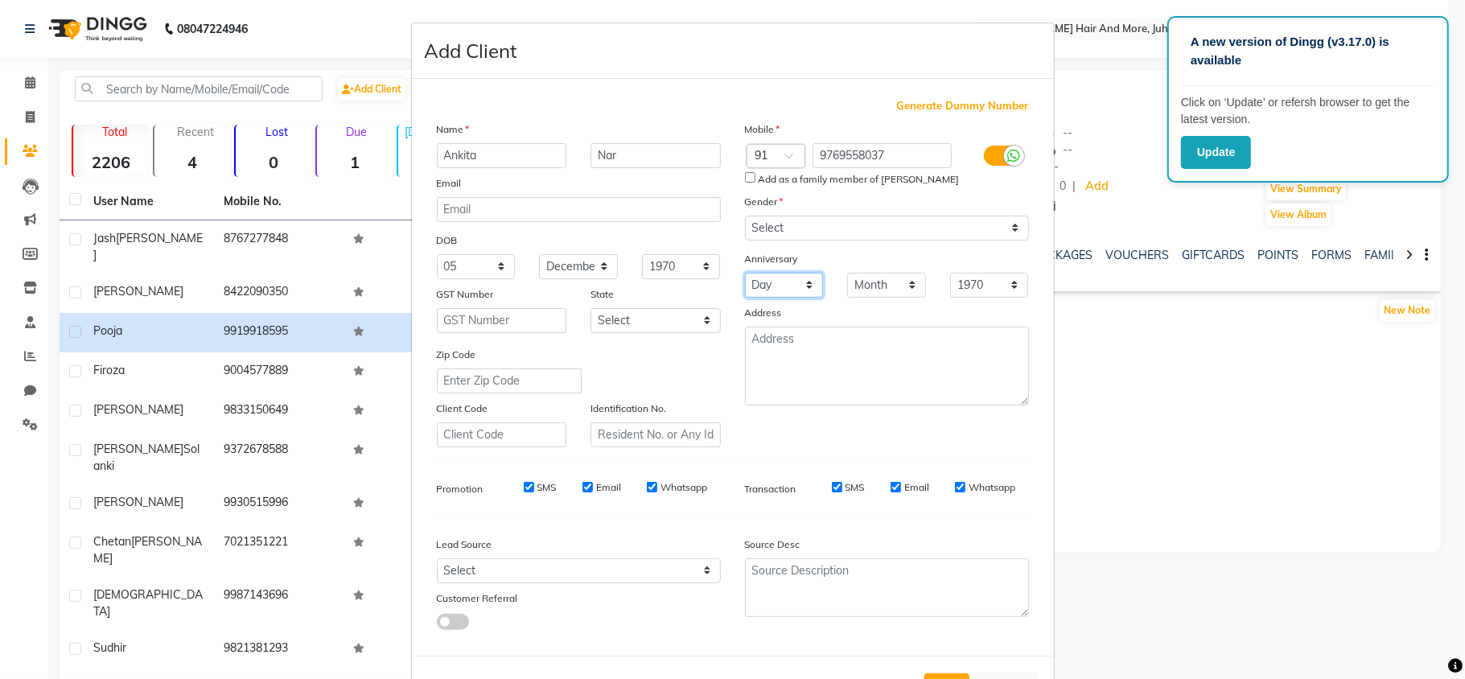
click at [771, 286] on select "Day 01 02 03 04 05 06 07 08 09 10 11 12 13 14 15 16 17 18 19 20 21 22 23 24 25 …" at bounding box center [784, 285] width 79 height 25
select select "22"
click at [745, 273] on select "Day 01 02 03 04 05 06 07 08 09 10 11 12 13 14 15 16 17 18 19 20 21 22 23 24 25 …" at bounding box center [784, 285] width 79 height 25
click at [888, 278] on select "Month January February March April May June July August September October Novem…" at bounding box center [886, 285] width 79 height 25
select select "04"
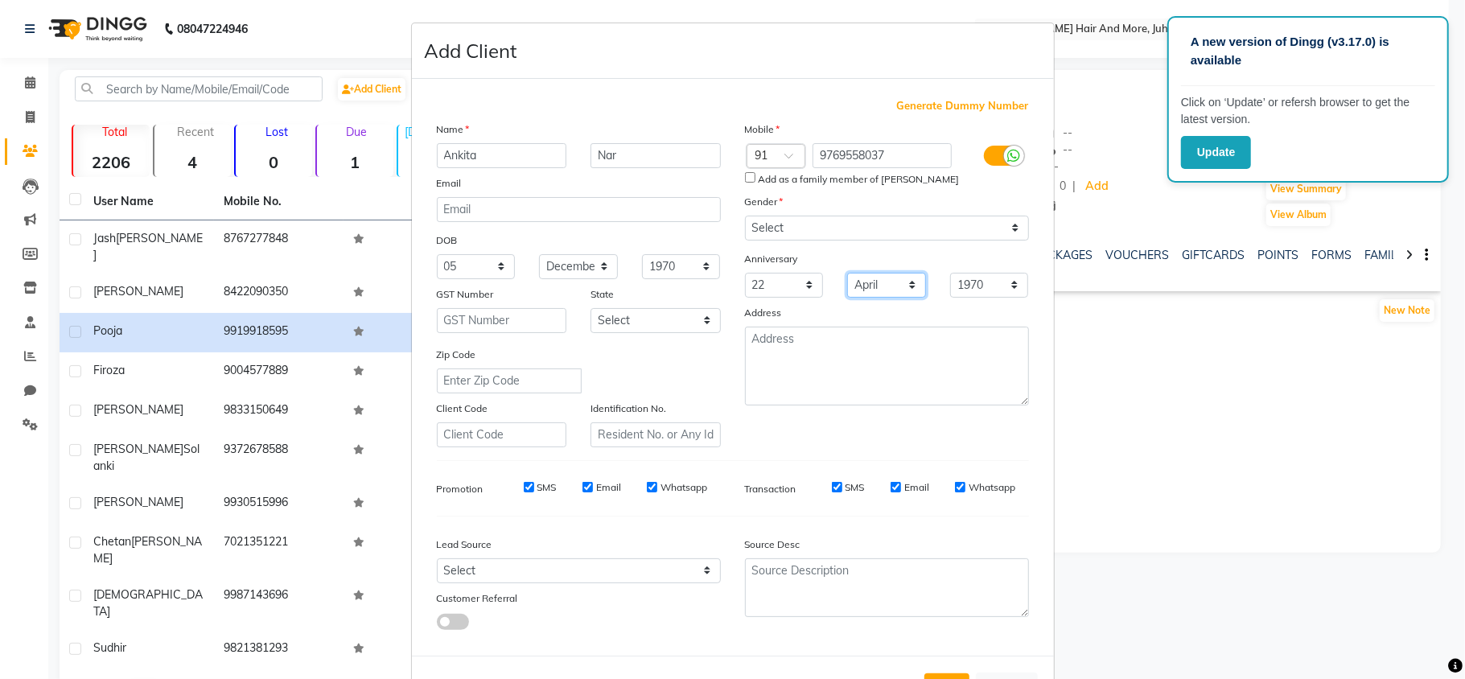
click at [847, 273] on select "Month January February March April May June July August September October Novem…" at bounding box center [886, 285] width 79 height 25
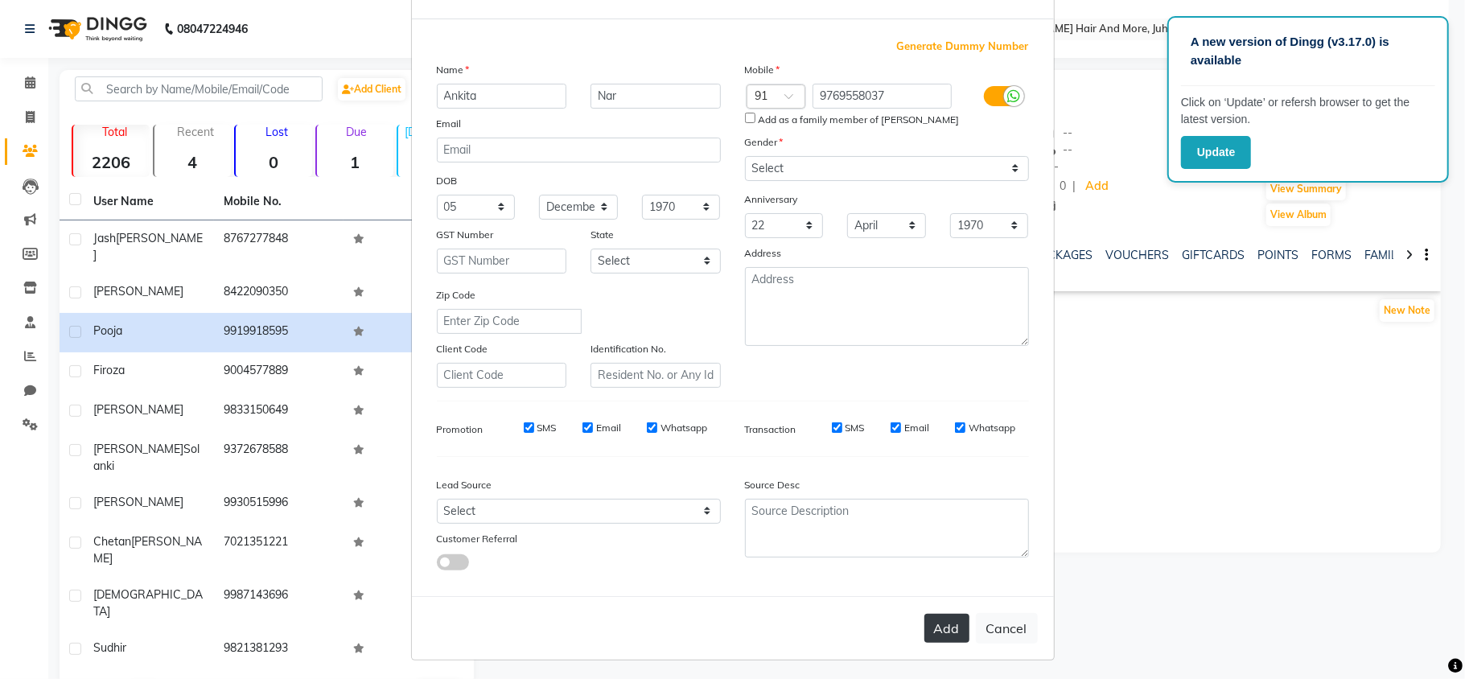
click at [946, 625] on button "Add" at bounding box center [947, 628] width 45 height 29
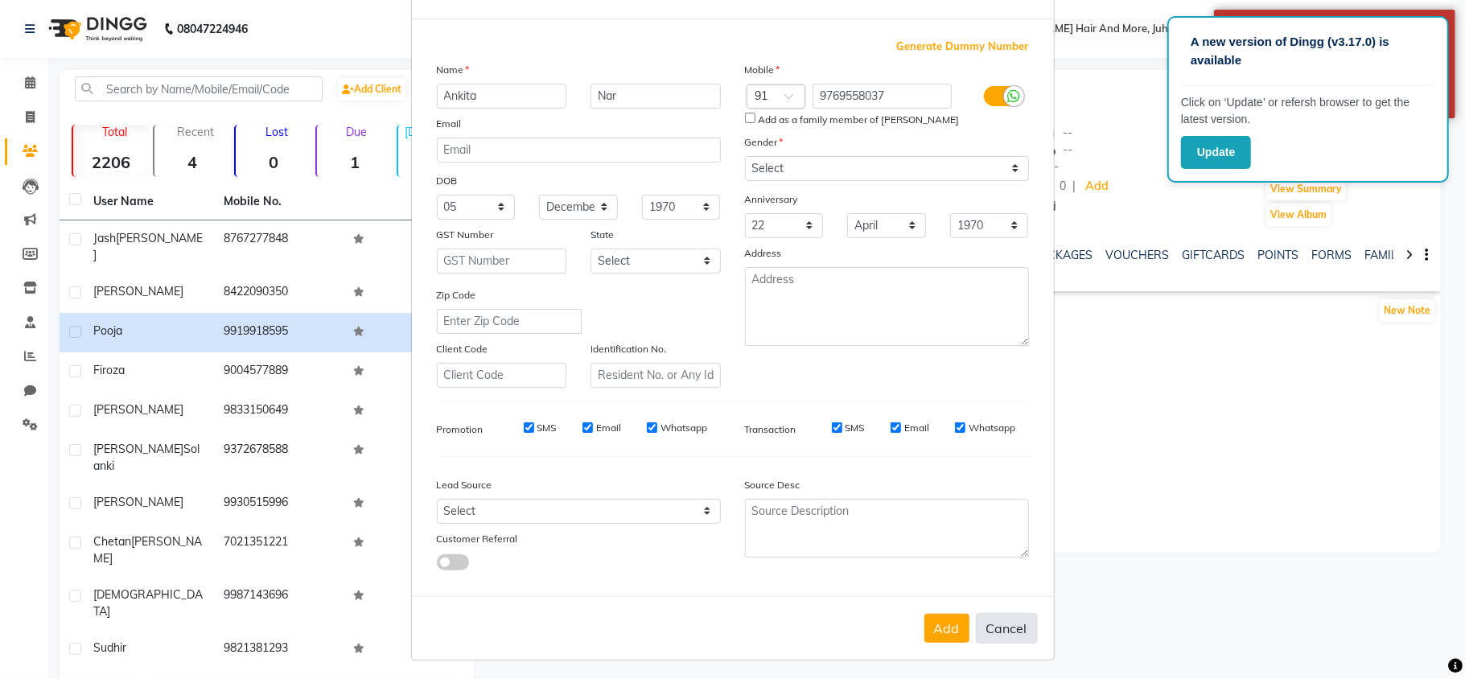
click at [1008, 625] on button "Cancel" at bounding box center [1007, 628] width 62 height 31
select select
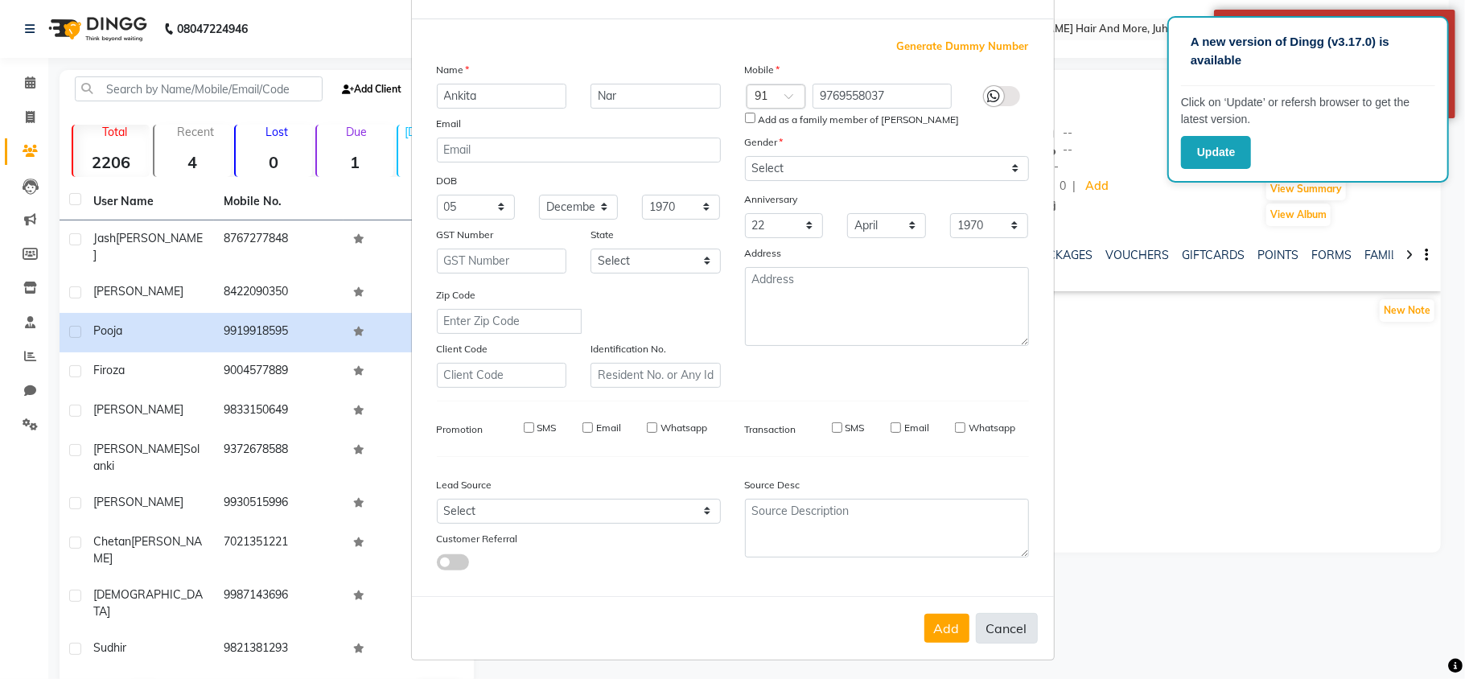
select select
checkbox input "false"
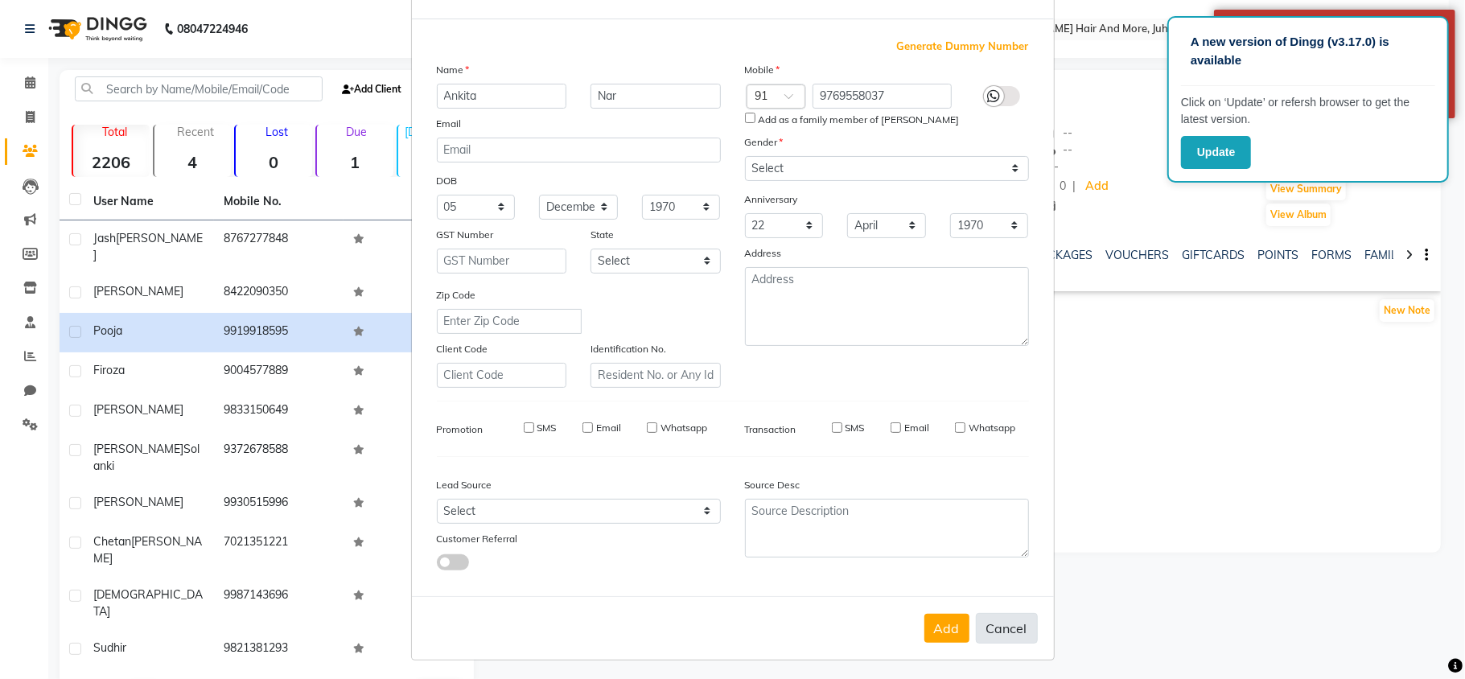
checkbox input "false"
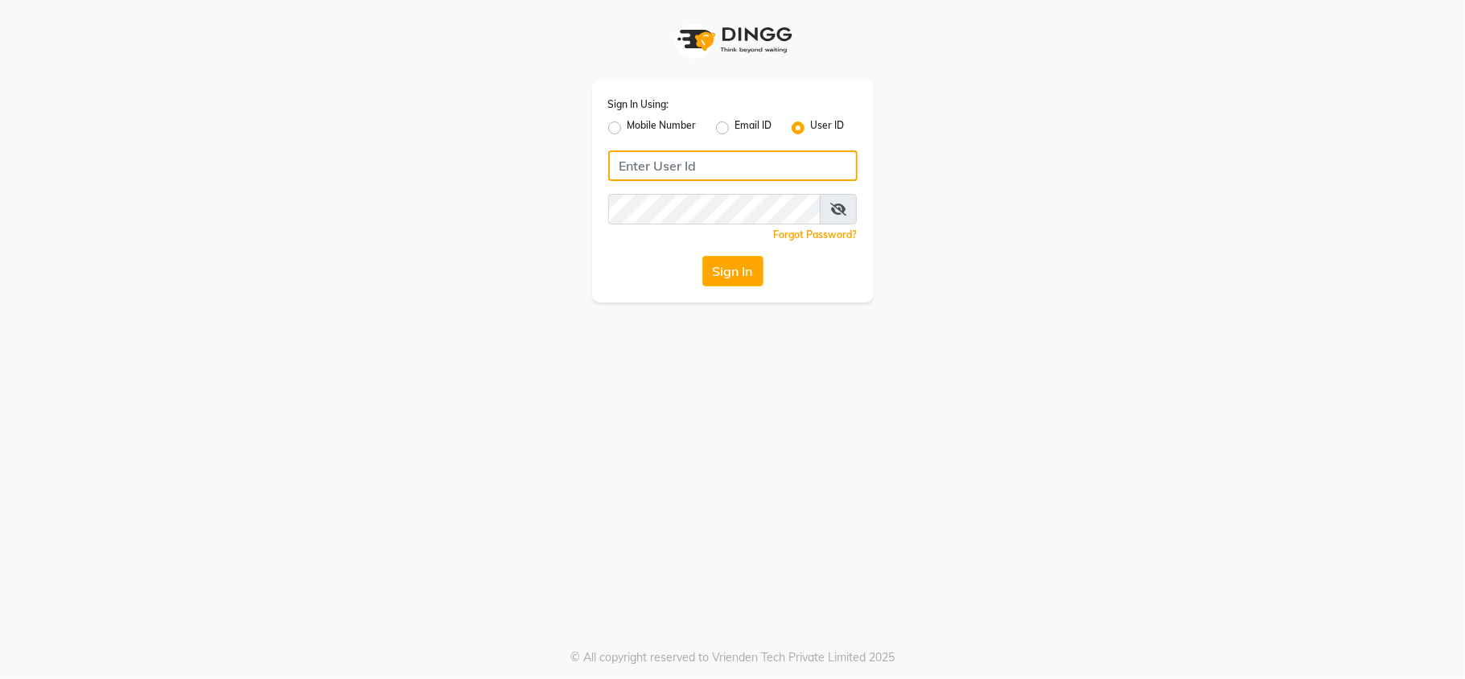
click at [682, 174] on input "Username" at bounding box center [732, 165] width 249 height 31
type input "[PERSON_NAME]"
click at [716, 274] on button "Sign In" at bounding box center [733, 271] width 61 height 31
click at [716, 274] on div "Sign In" at bounding box center [732, 271] width 249 height 31
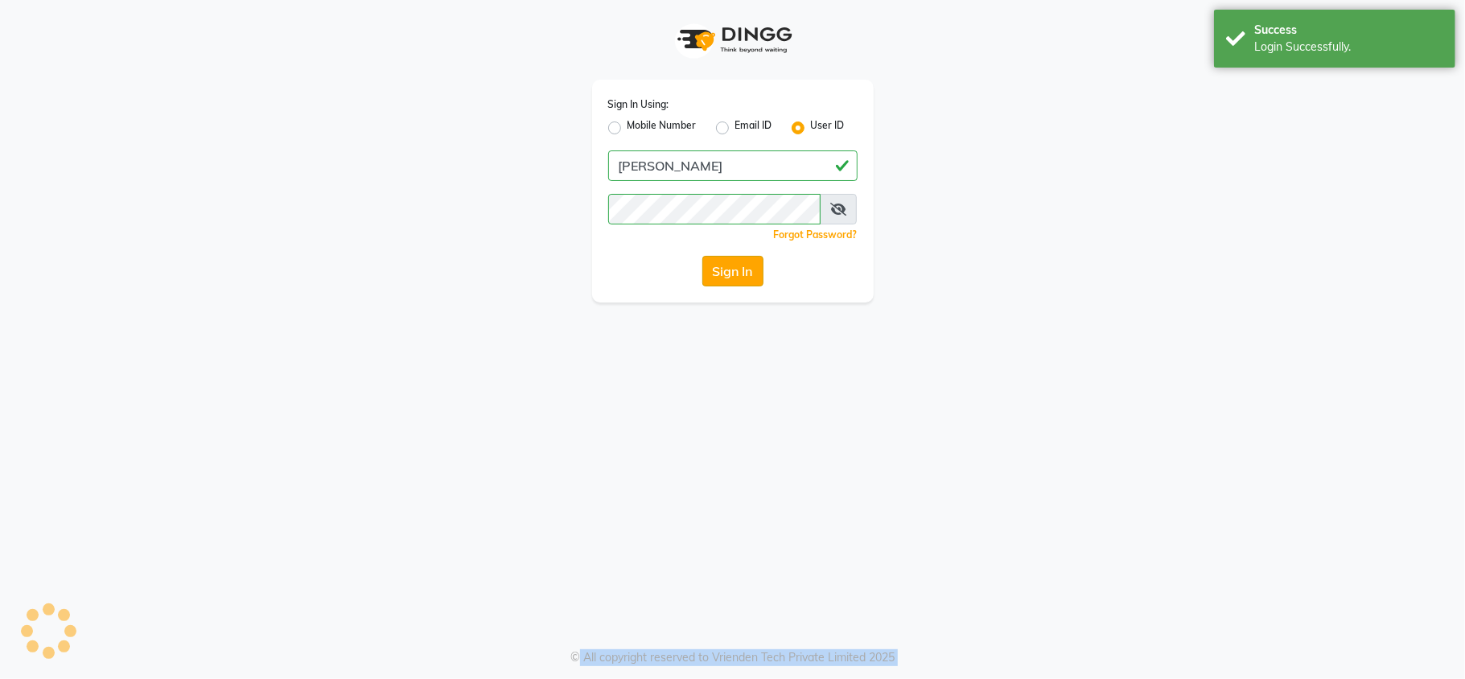
click at [716, 274] on div "Sign In" at bounding box center [732, 271] width 249 height 31
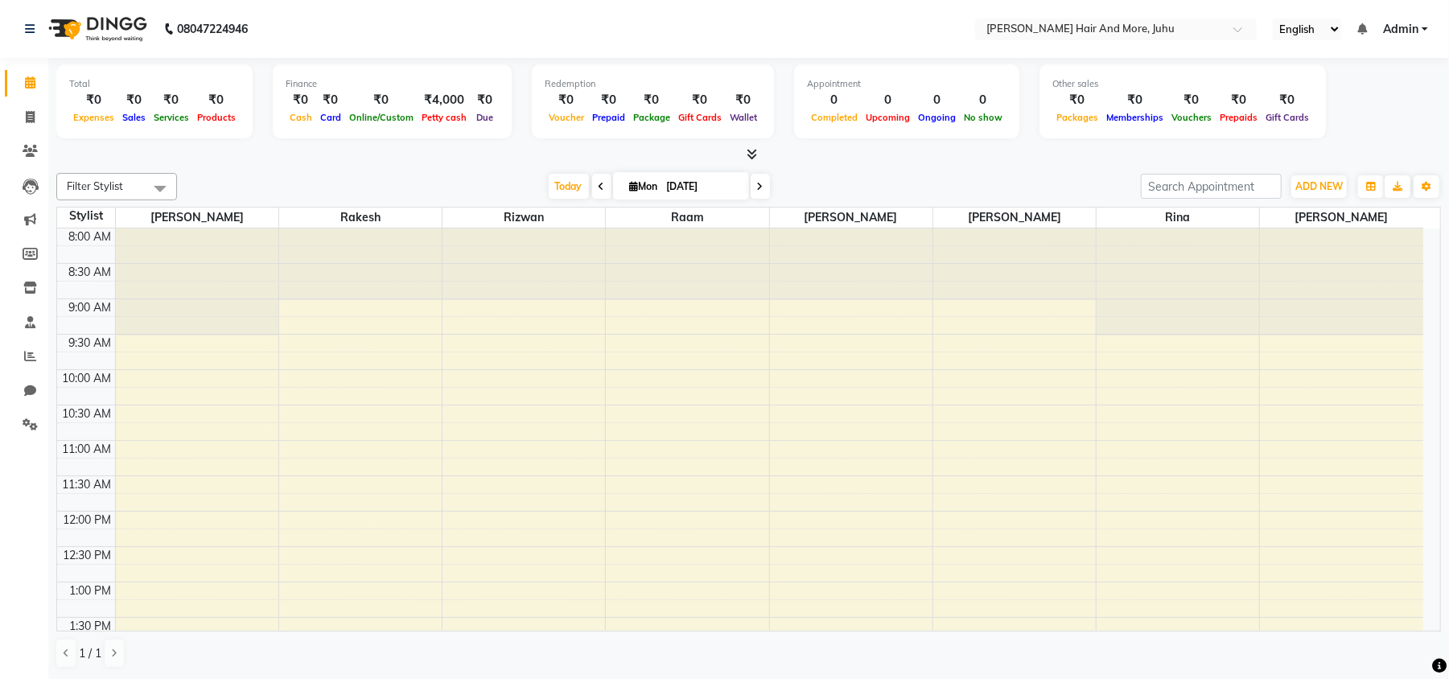
click at [590, 336] on td at bounding box center [769, 343] width 1309 height 18
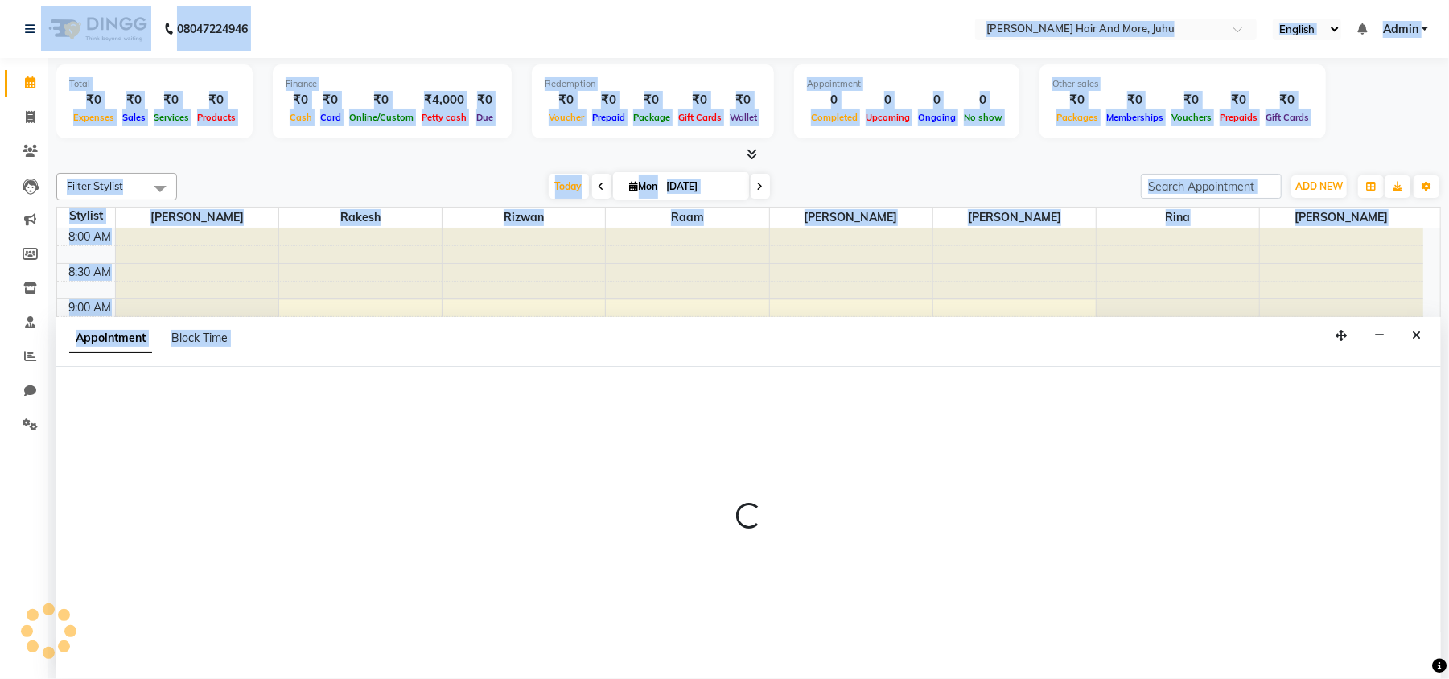
scroll to position [1, 0]
select select "85387"
select select "615"
select select "tentative"
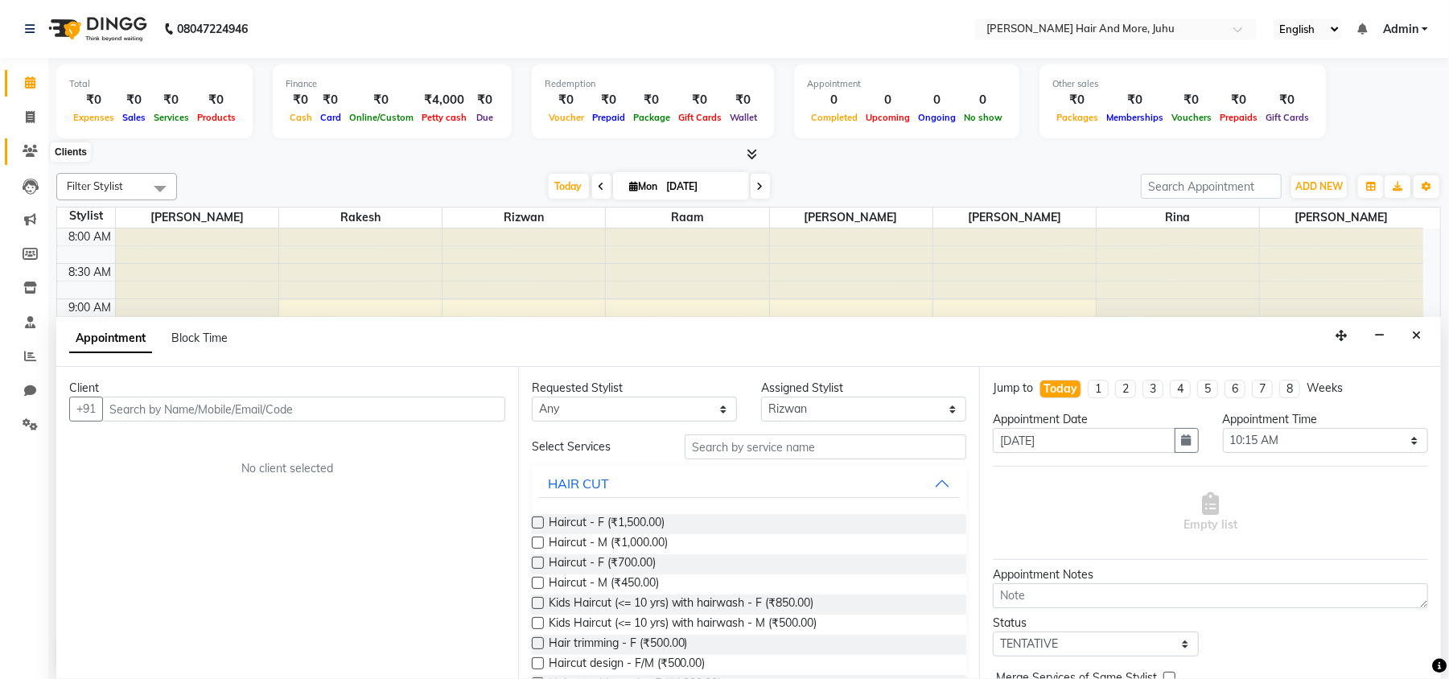
click at [26, 145] on icon at bounding box center [30, 151] width 15 height 12
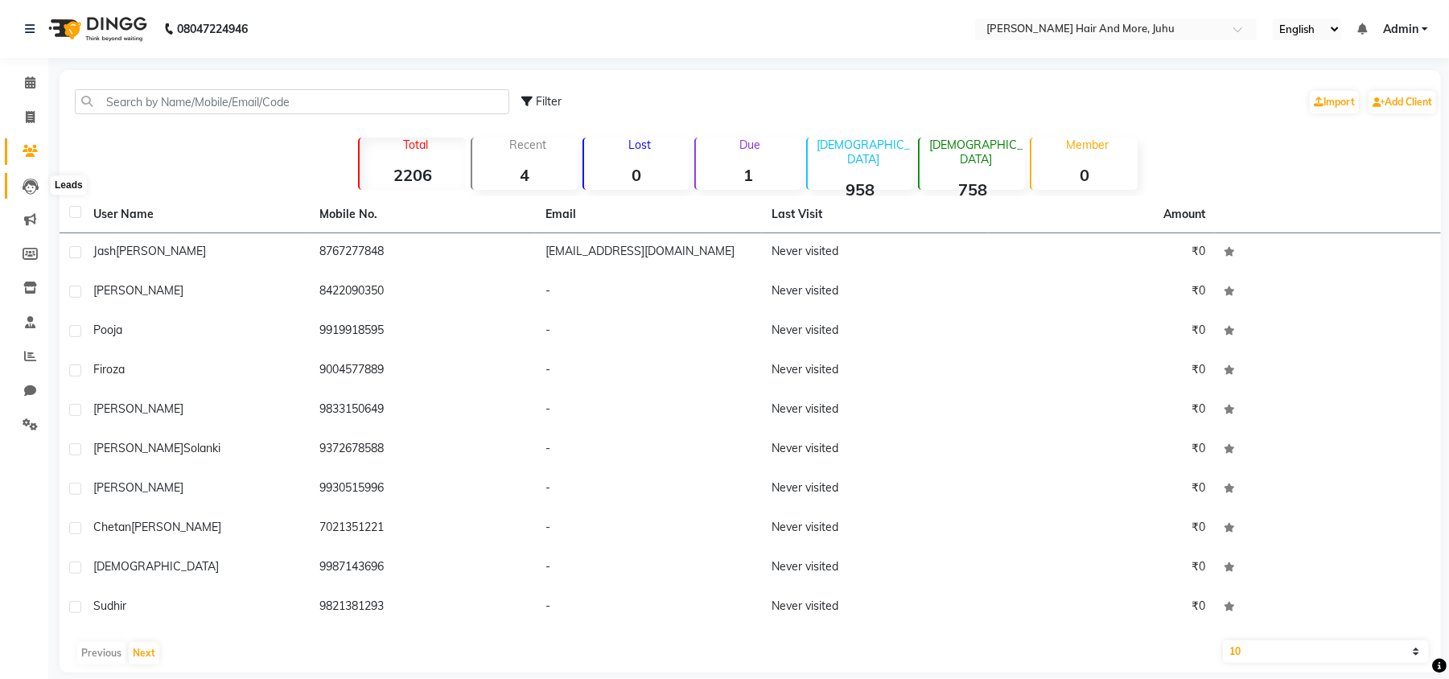
click at [39, 192] on span at bounding box center [30, 186] width 28 height 19
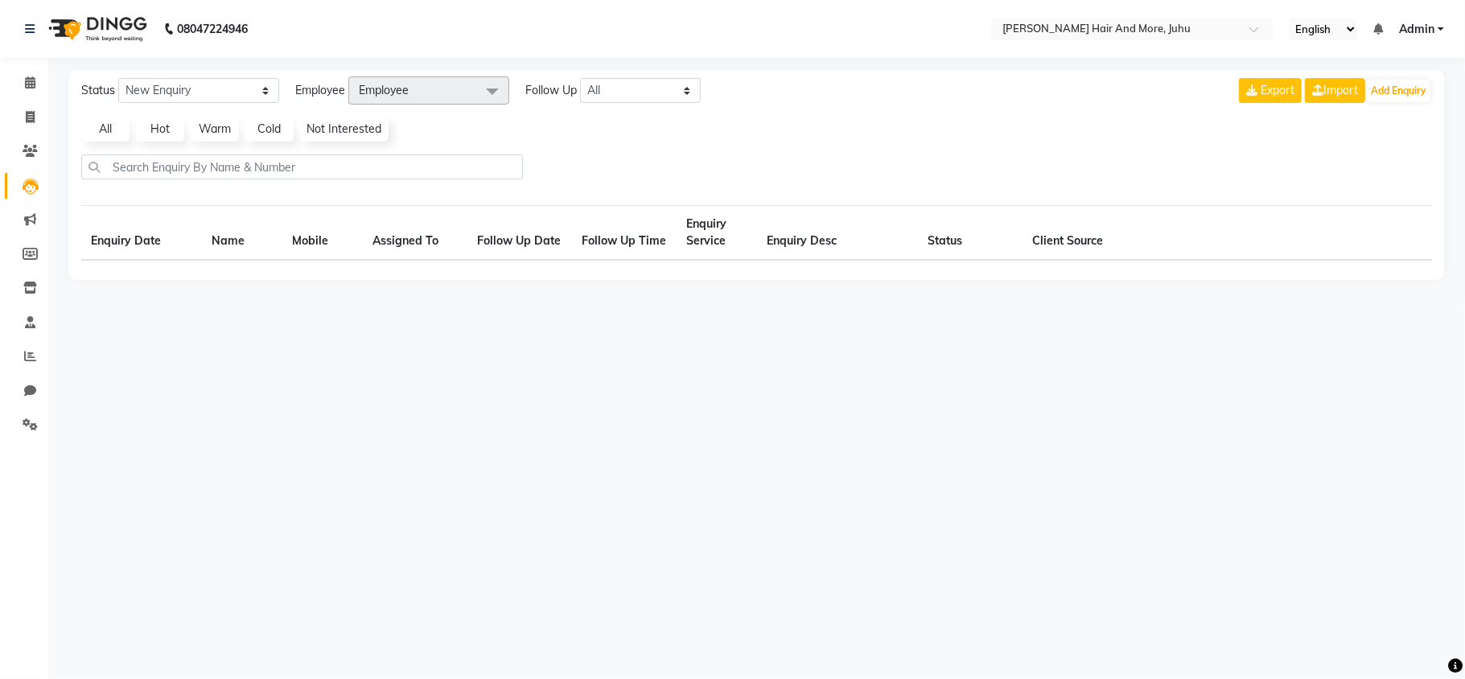
select select "10"
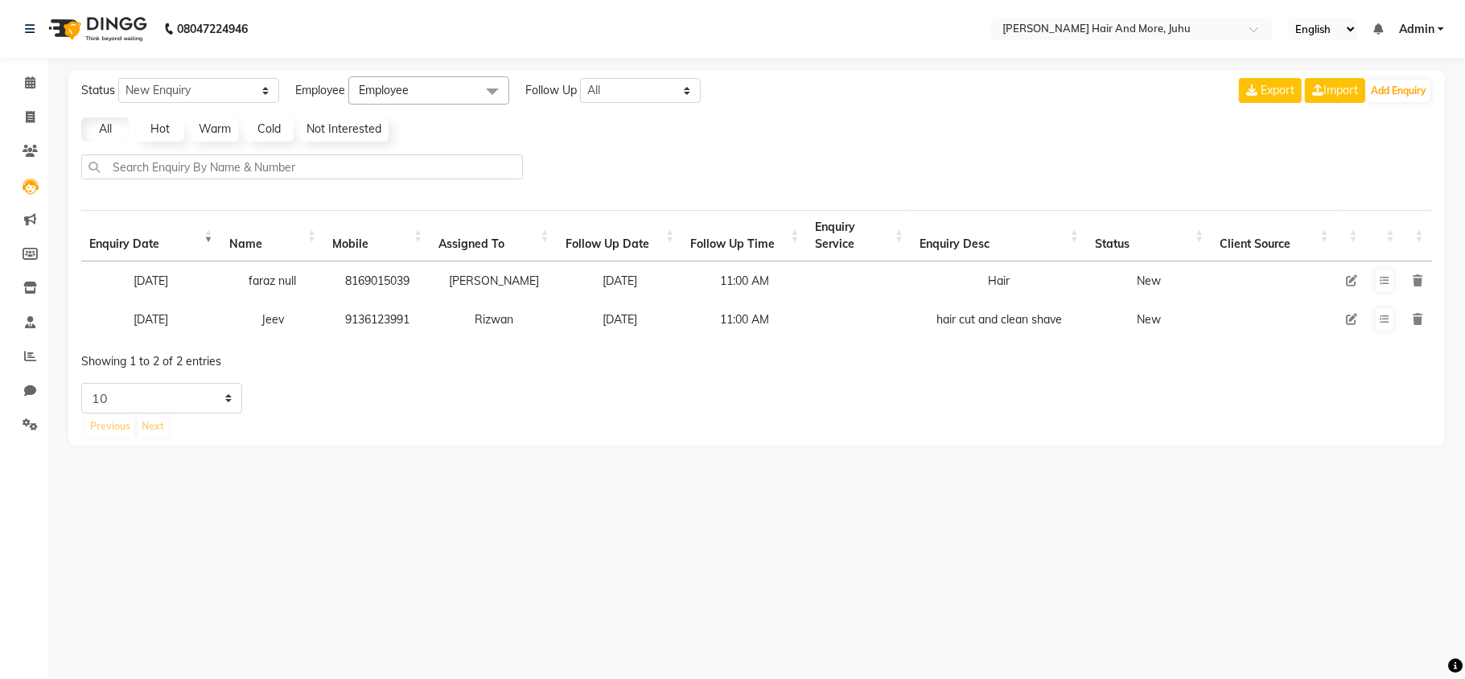
click at [27, 137] on li "Clients" at bounding box center [24, 151] width 48 height 35
click at [29, 120] on icon at bounding box center [30, 117] width 9 height 12
select select "8552"
select select "service"
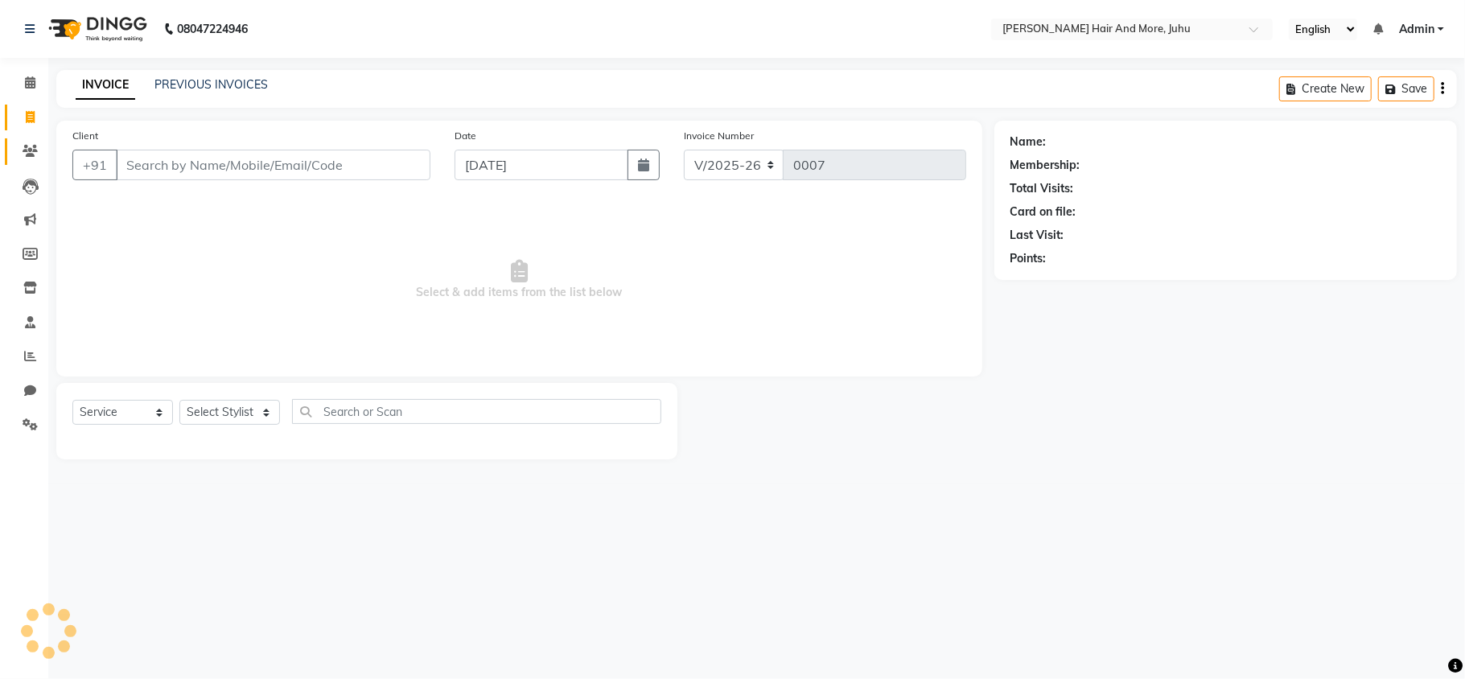
select select "86836"
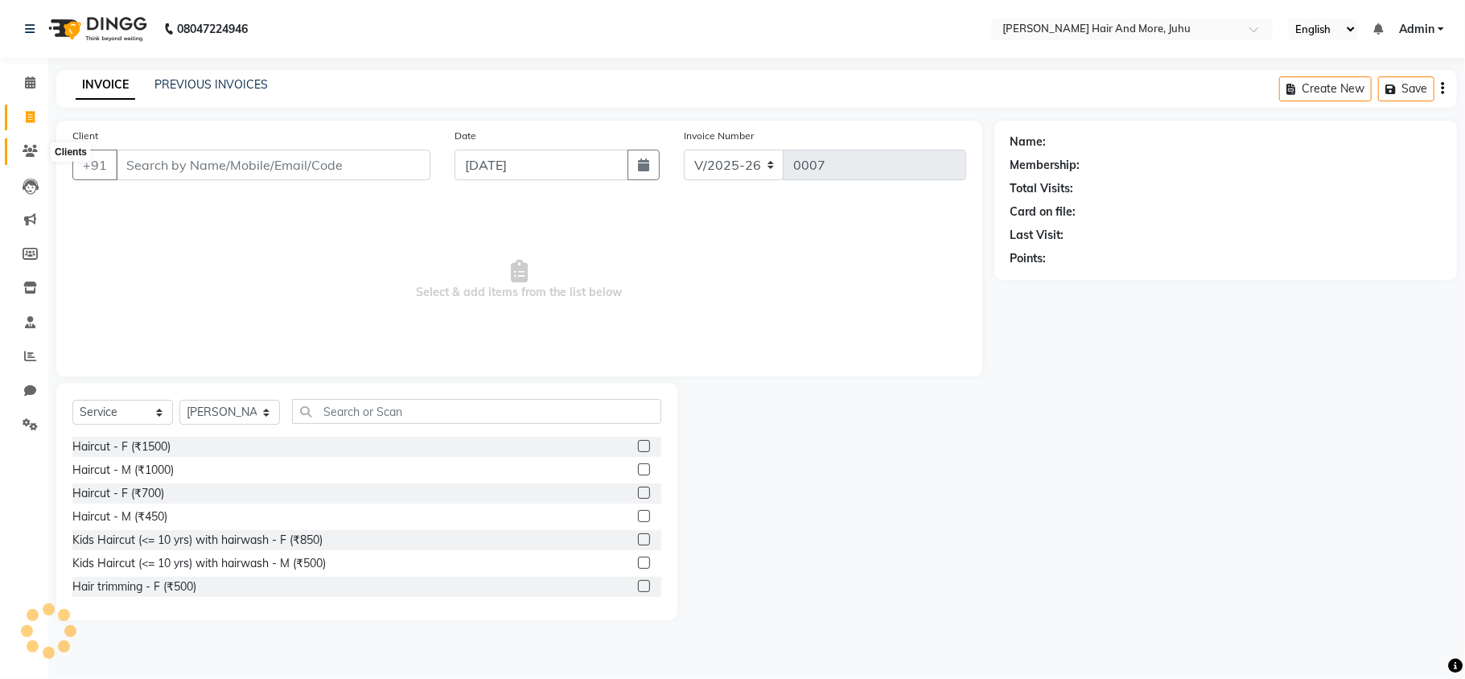
click at [27, 143] on span at bounding box center [30, 151] width 28 height 19
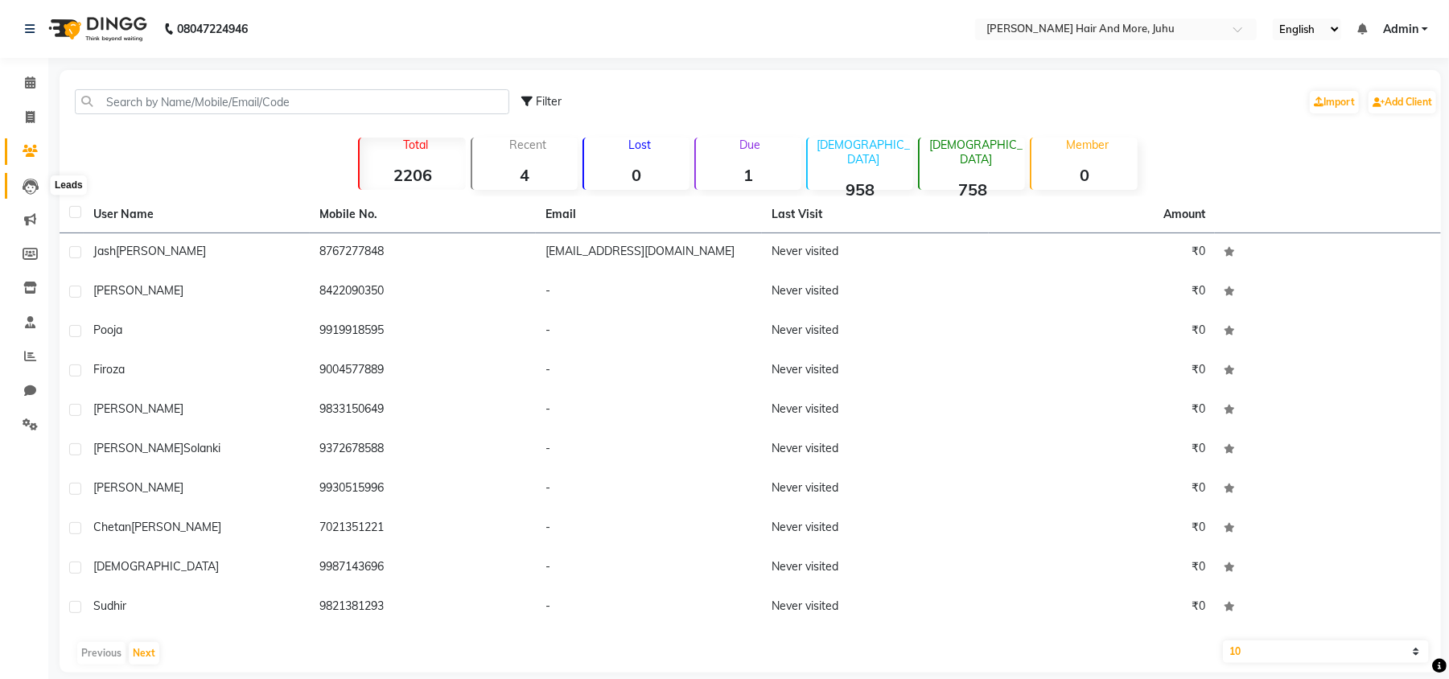
click at [29, 193] on icon at bounding box center [31, 187] width 16 height 16
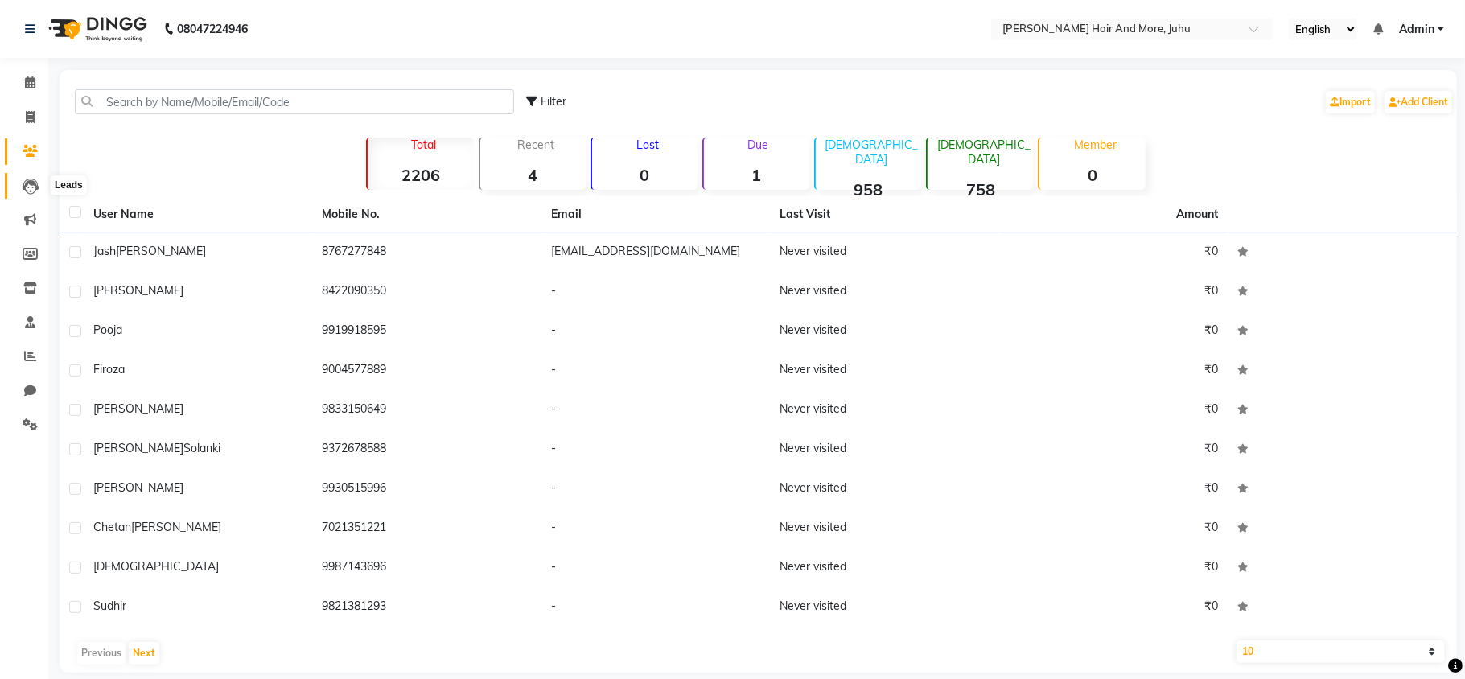
select select "10"
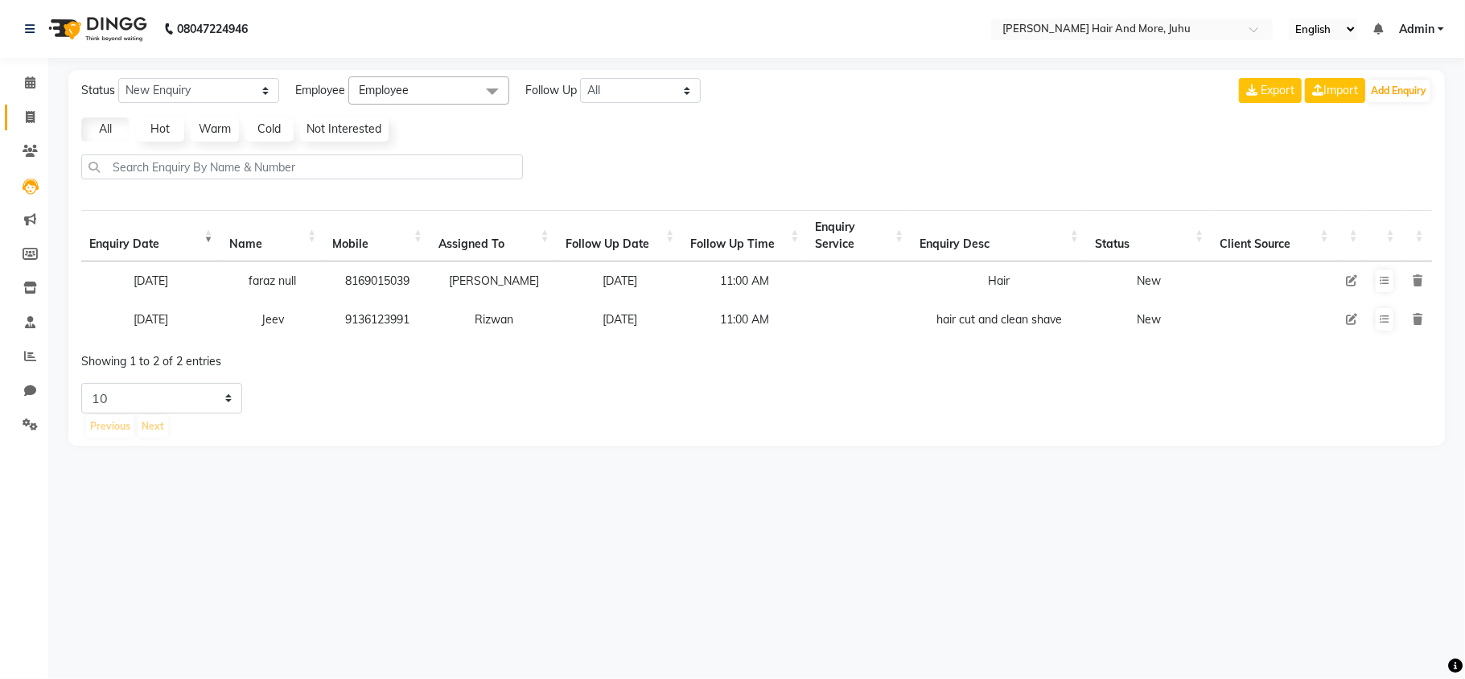
click at [33, 126] on link "Invoice" at bounding box center [24, 118] width 39 height 27
select select "8552"
select select "service"
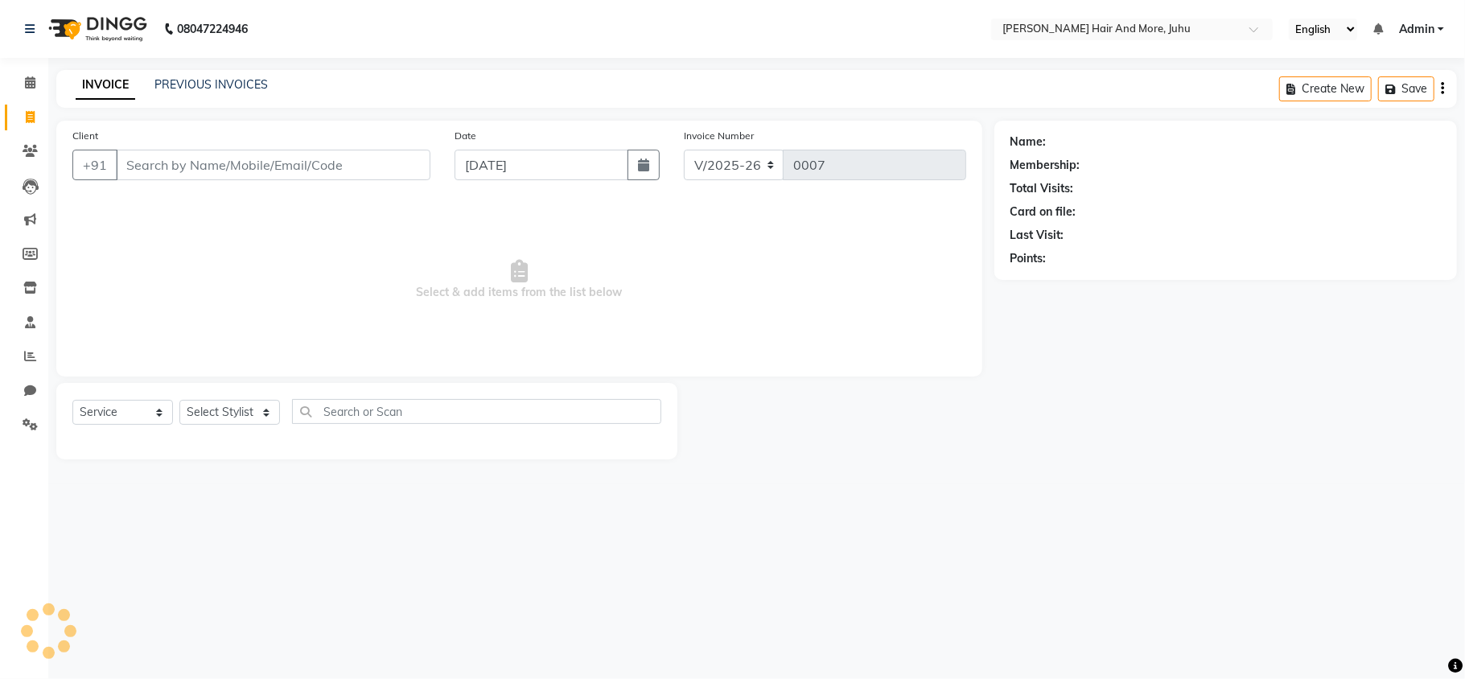
select select "86836"
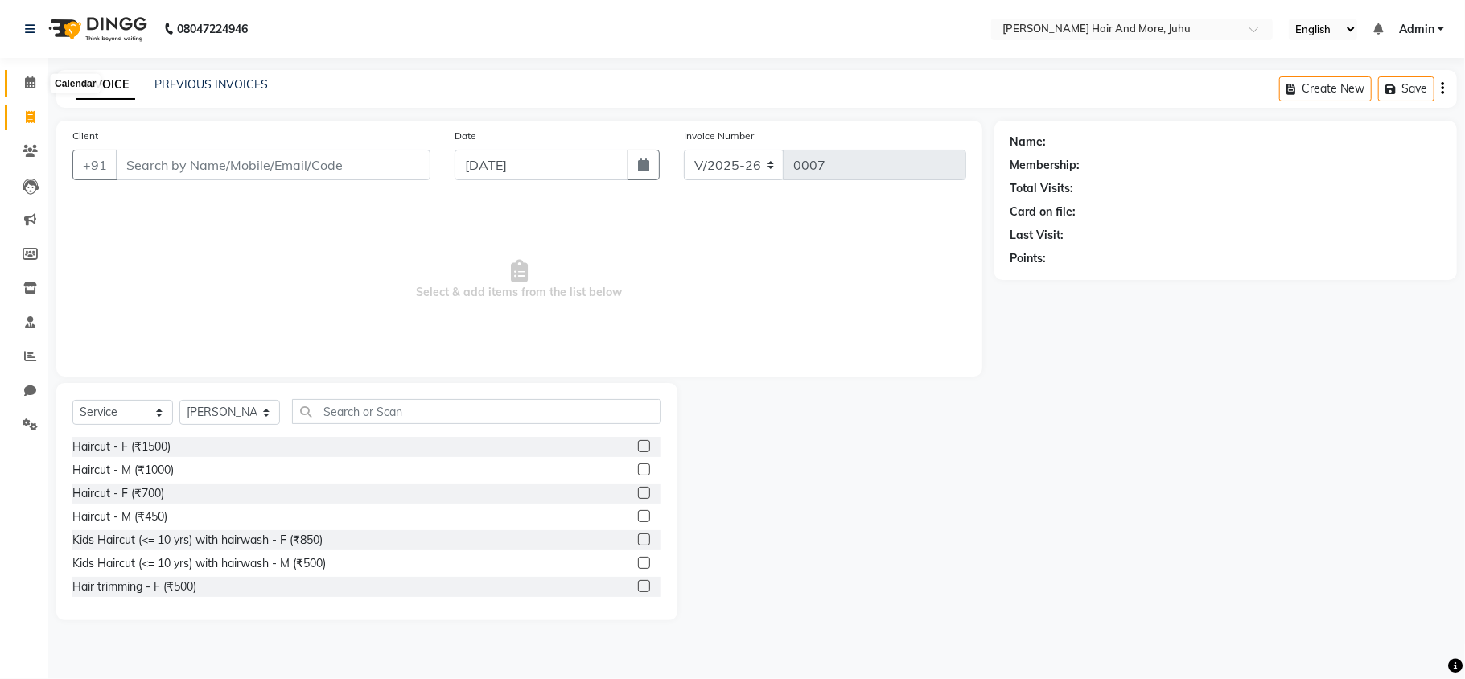
click at [26, 76] on icon at bounding box center [30, 82] width 10 height 12
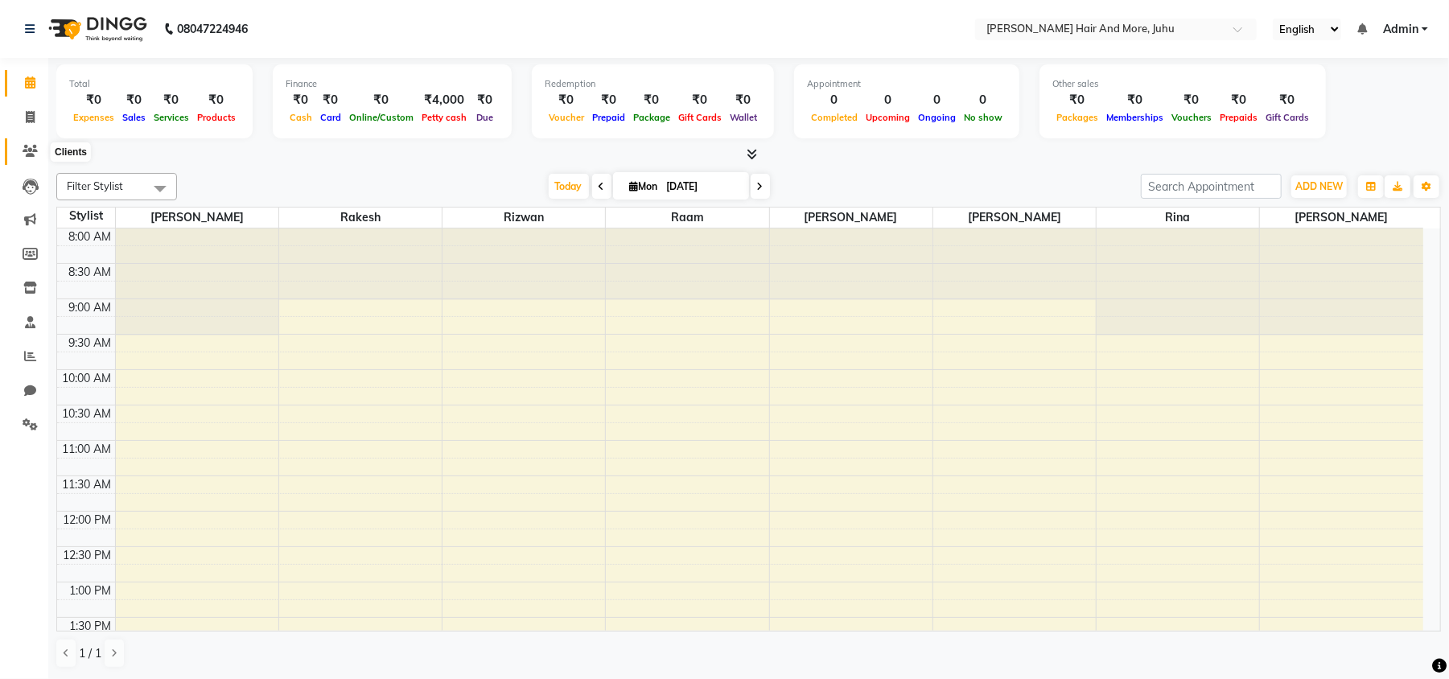
click at [27, 143] on span at bounding box center [30, 151] width 28 height 19
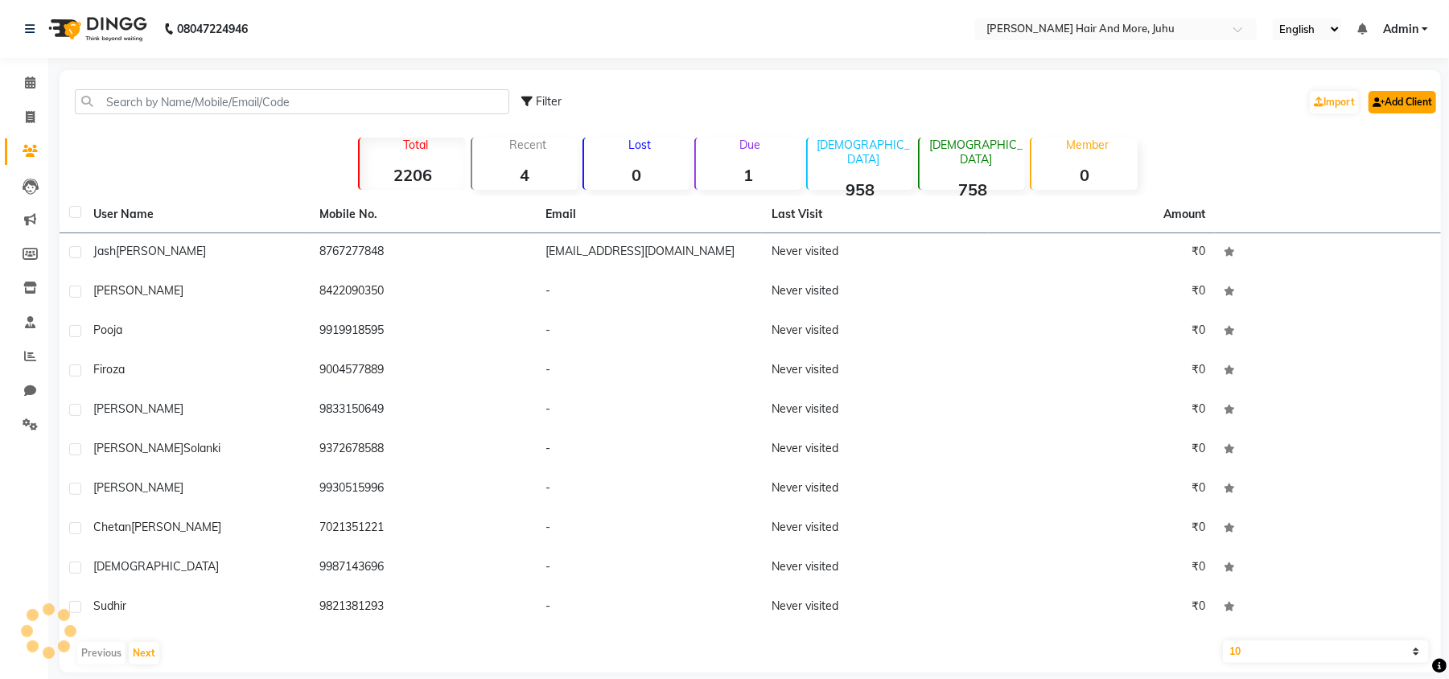
click at [1418, 106] on link "Add Client" at bounding box center [1403, 102] width 68 height 23
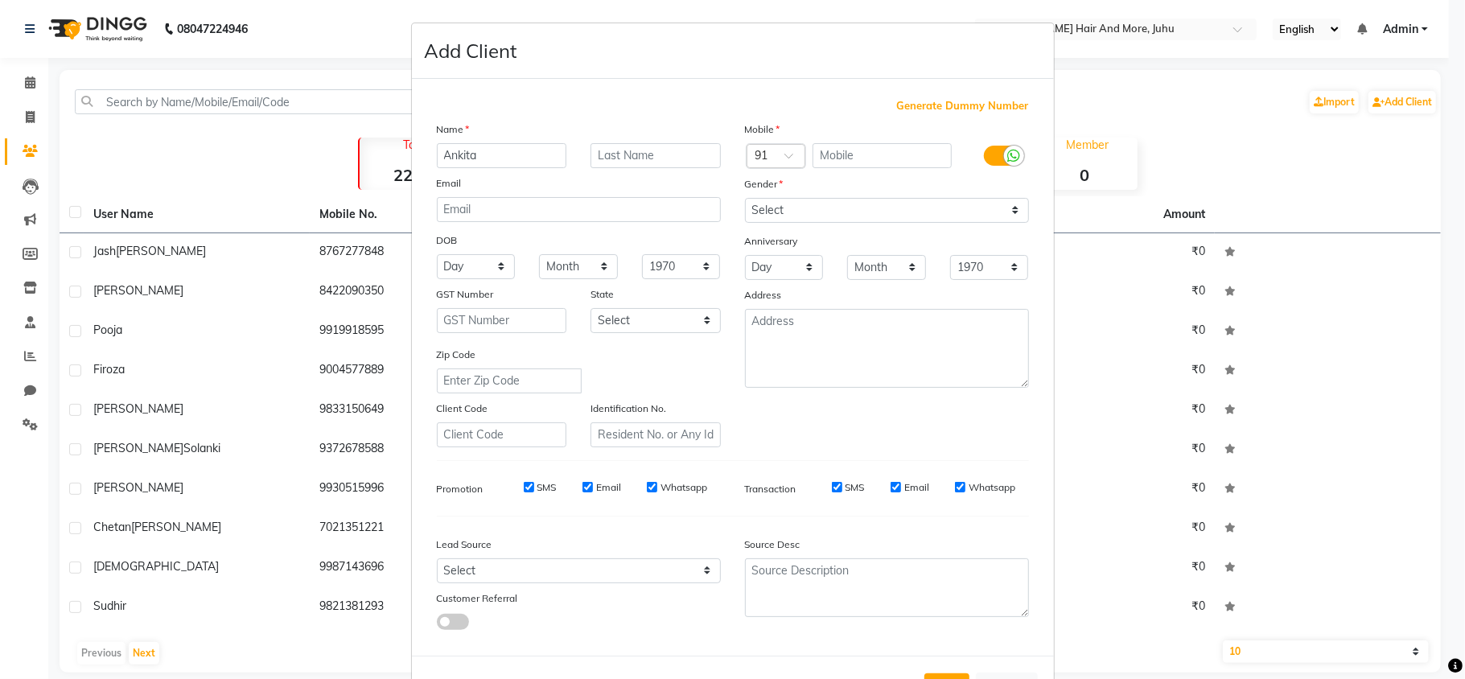
type input "Ankita"
click at [660, 155] on input "text" at bounding box center [656, 155] width 130 height 25
type input "Nar"
click at [825, 152] on input "text" at bounding box center [882, 155] width 139 height 25
type input "9769558037"
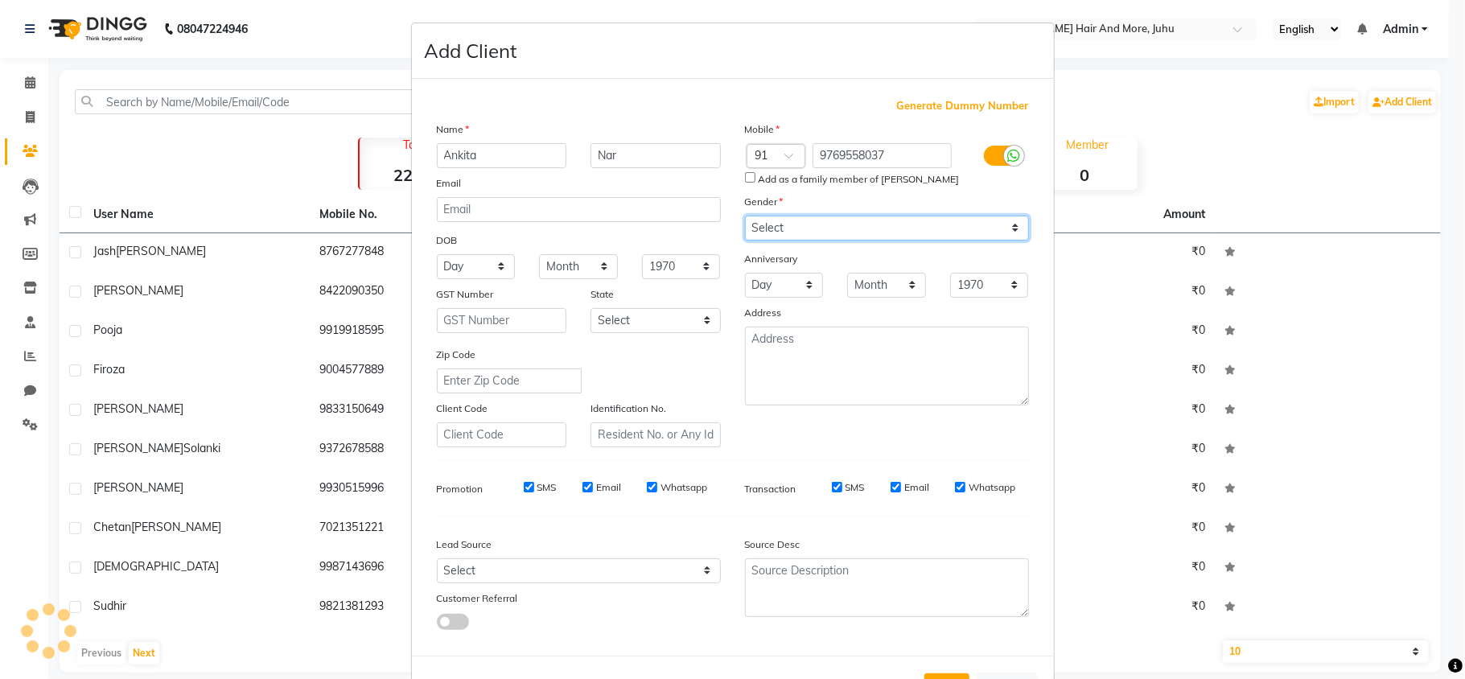
click at [828, 204] on div "Mobile Country Code × 91 9769558037 Add as a family member of [PERSON_NAME] Gen…" at bounding box center [887, 284] width 308 height 327
select select "[DEMOGRAPHIC_DATA]"
click at [745, 216] on select "Select [DEMOGRAPHIC_DATA] [DEMOGRAPHIC_DATA] Other Prefer Not To Say" at bounding box center [887, 228] width 284 height 25
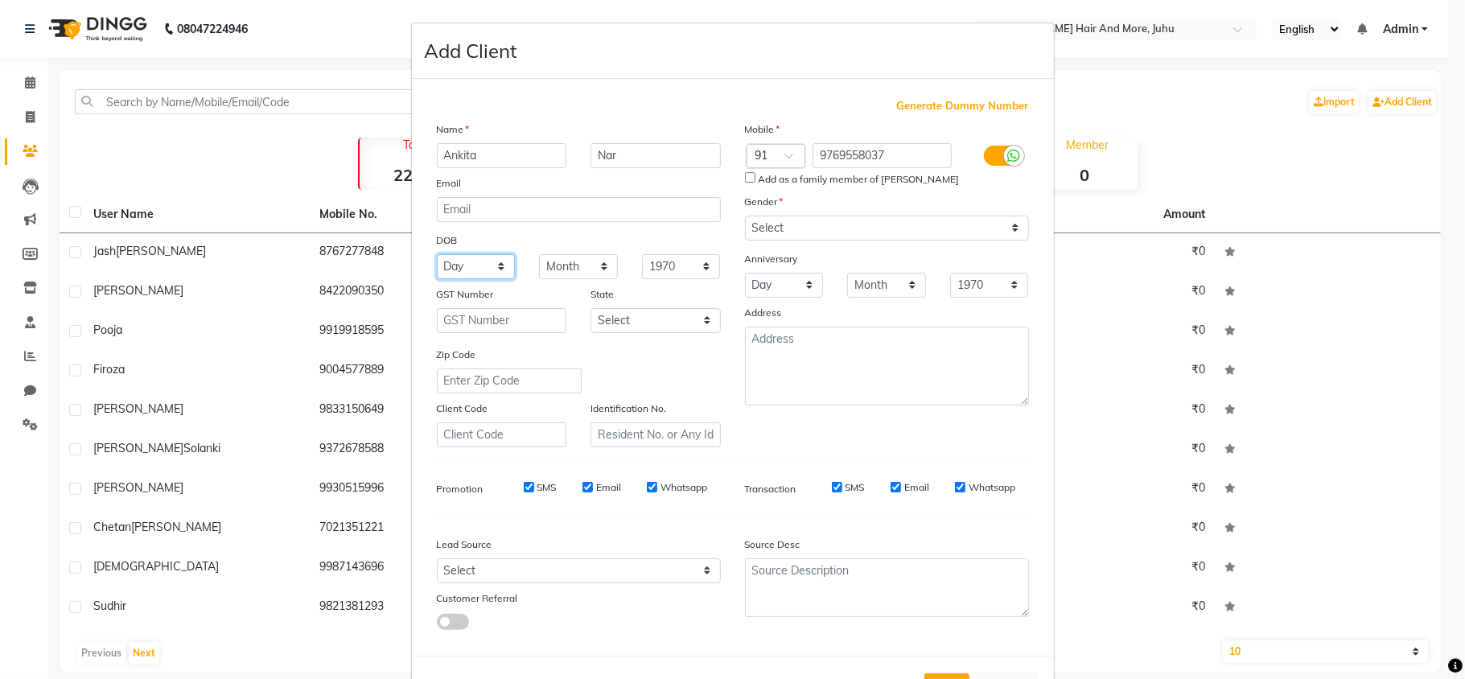
click at [456, 261] on select "Day 01 02 03 04 05 06 07 08 09 10 11 12 13 14 15 16 17 18 19 20 21 22 23 24 25 …" at bounding box center [476, 266] width 79 height 25
select select "05"
click at [437, 254] on select "Day 01 02 03 04 05 06 07 08 09 10 11 12 13 14 15 16 17 18 19 20 21 22 23 24 25 …" at bounding box center [476, 266] width 79 height 25
click at [554, 255] on select "Month January February March April May June July August September October Novem…" at bounding box center [578, 266] width 79 height 25
select select "12"
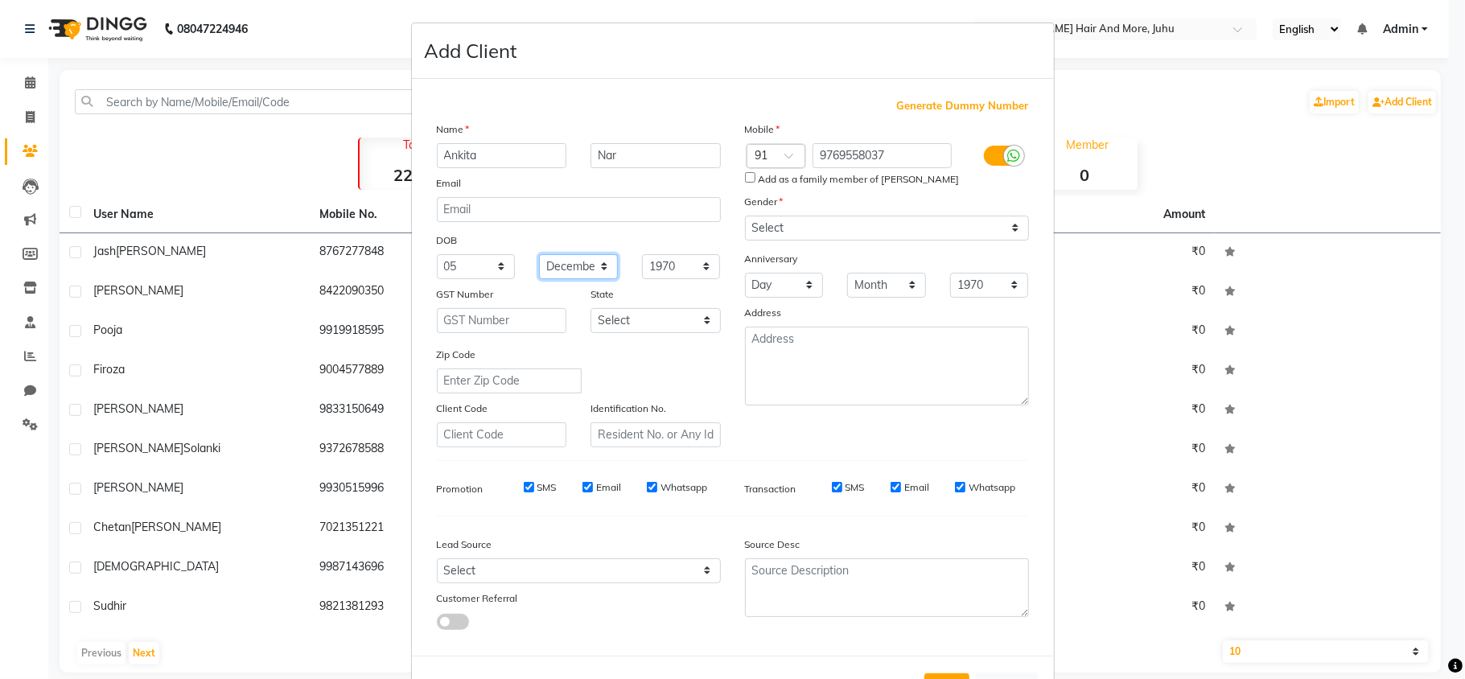
click at [539, 254] on select "Month January February March April May June July August September October Novem…" at bounding box center [578, 266] width 79 height 25
click at [789, 290] on select "Day 01 02 03 04 05 06 07 08 09 10 11 12 13 14 15 16 17 18 19 20 21 22 23 24 25 …" at bounding box center [784, 285] width 79 height 25
select select "22"
click at [745, 273] on select "Day 01 02 03 04 05 06 07 08 09 10 11 12 13 14 15 16 17 18 19 20 21 22 23 24 25 …" at bounding box center [784, 285] width 79 height 25
click at [897, 275] on select "Month January February March April May June July August September October Novem…" at bounding box center [886, 285] width 79 height 25
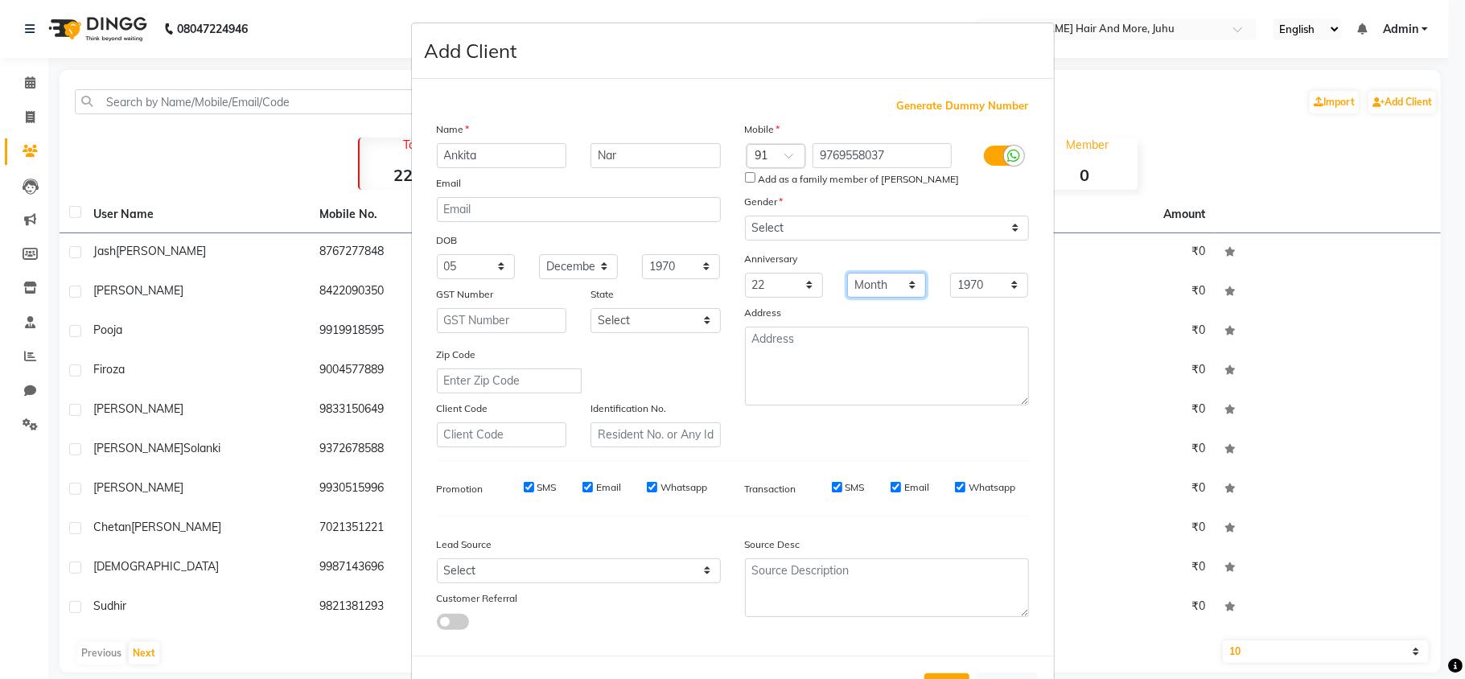
select select "04"
click at [847, 273] on select "Month January February March April May June July August September October Novem…" at bounding box center [886, 285] width 79 height 25
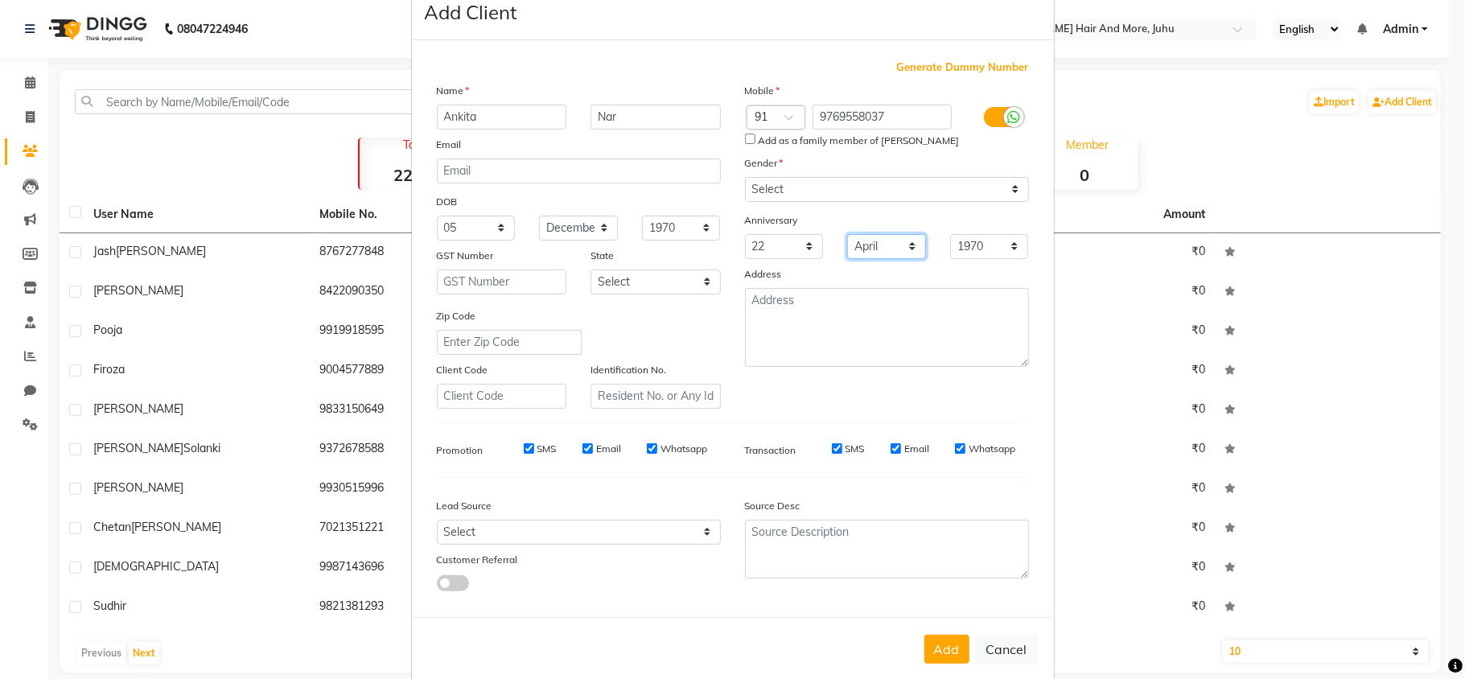
scroll to position [60, 0]
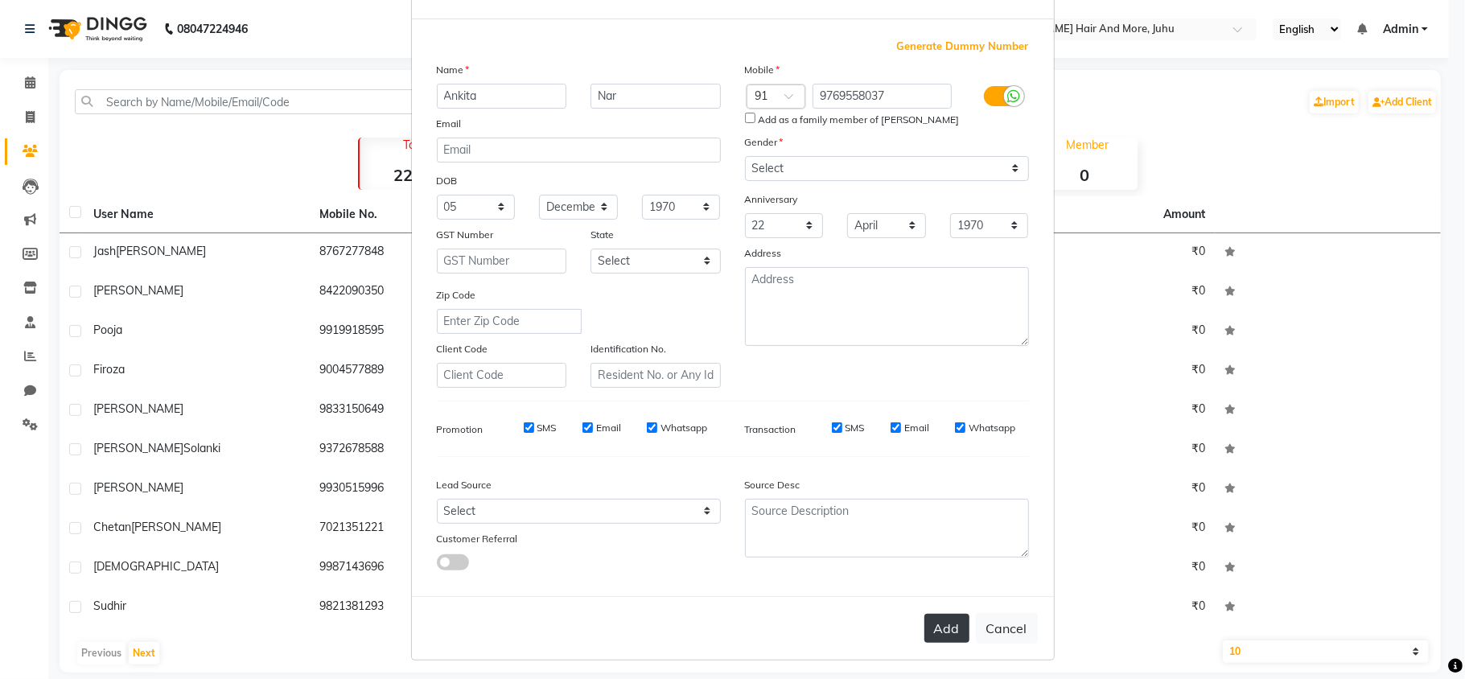
click at [940, 625] on button "Add" at bounding box center [947, 628] width 45 height 29
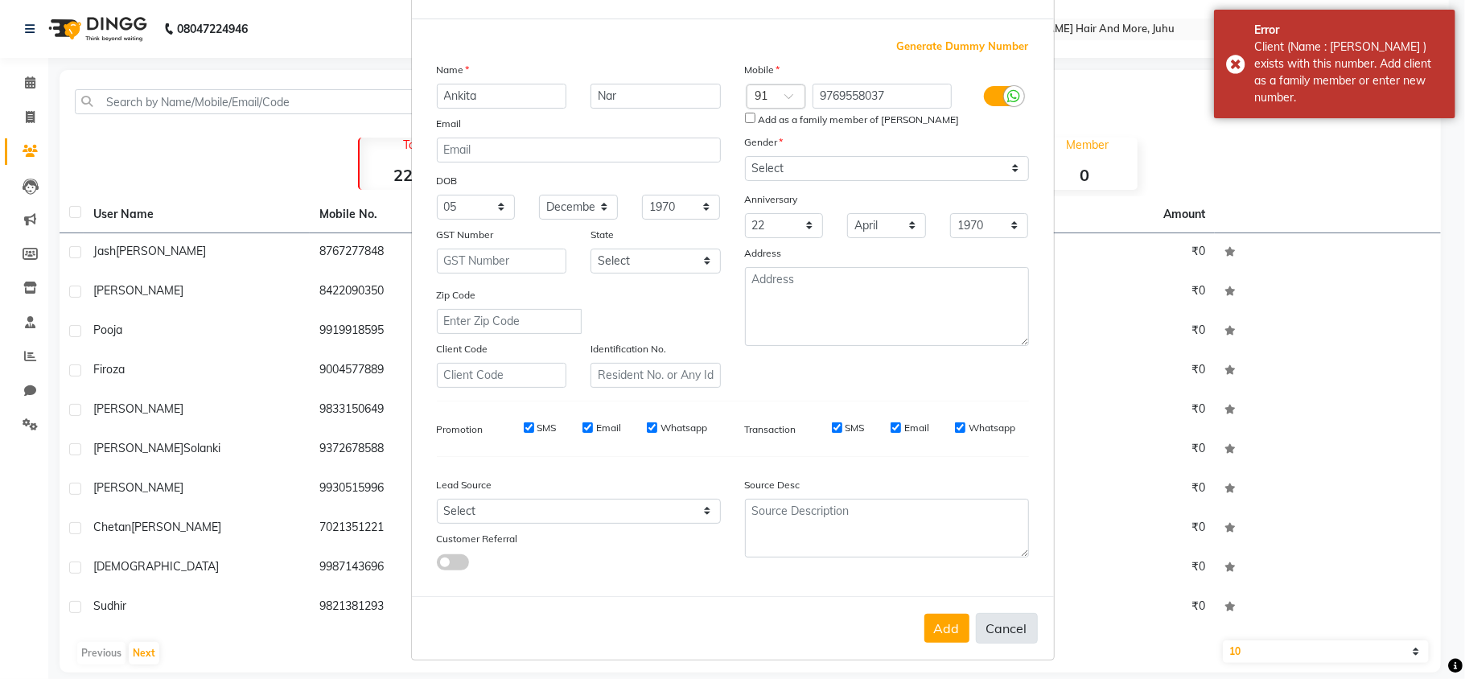
click at [1011, 616] on button "Cancel" at bounding box center [1007, 628] width 62 height 31
select select
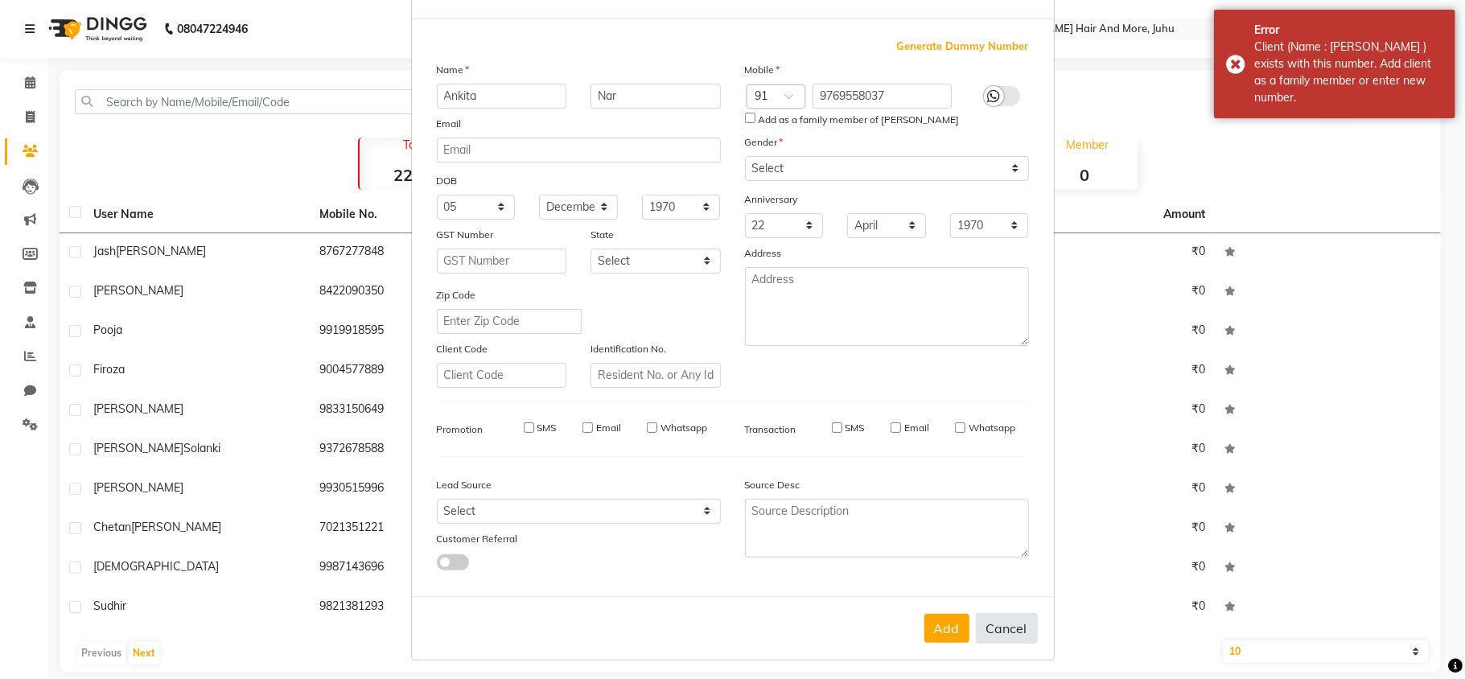
select select
checkbox input "false"
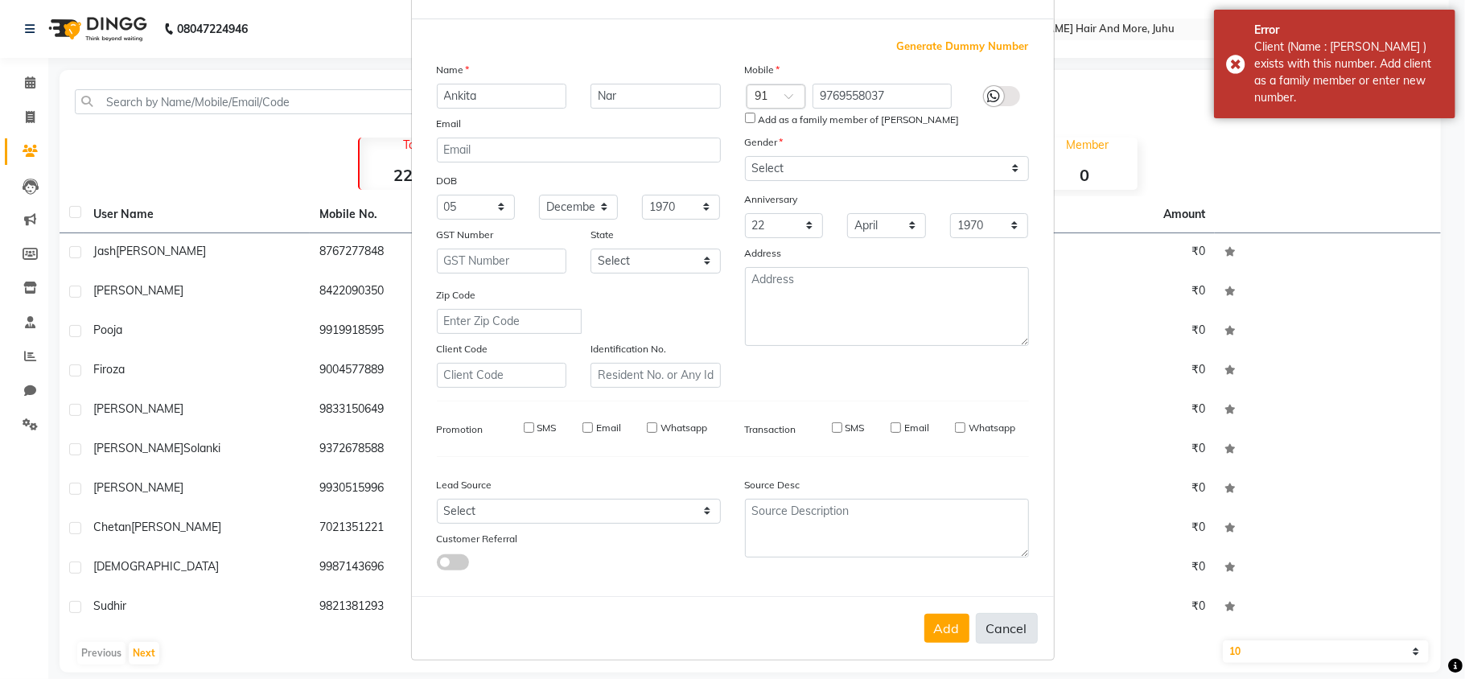
checkbox input "false"
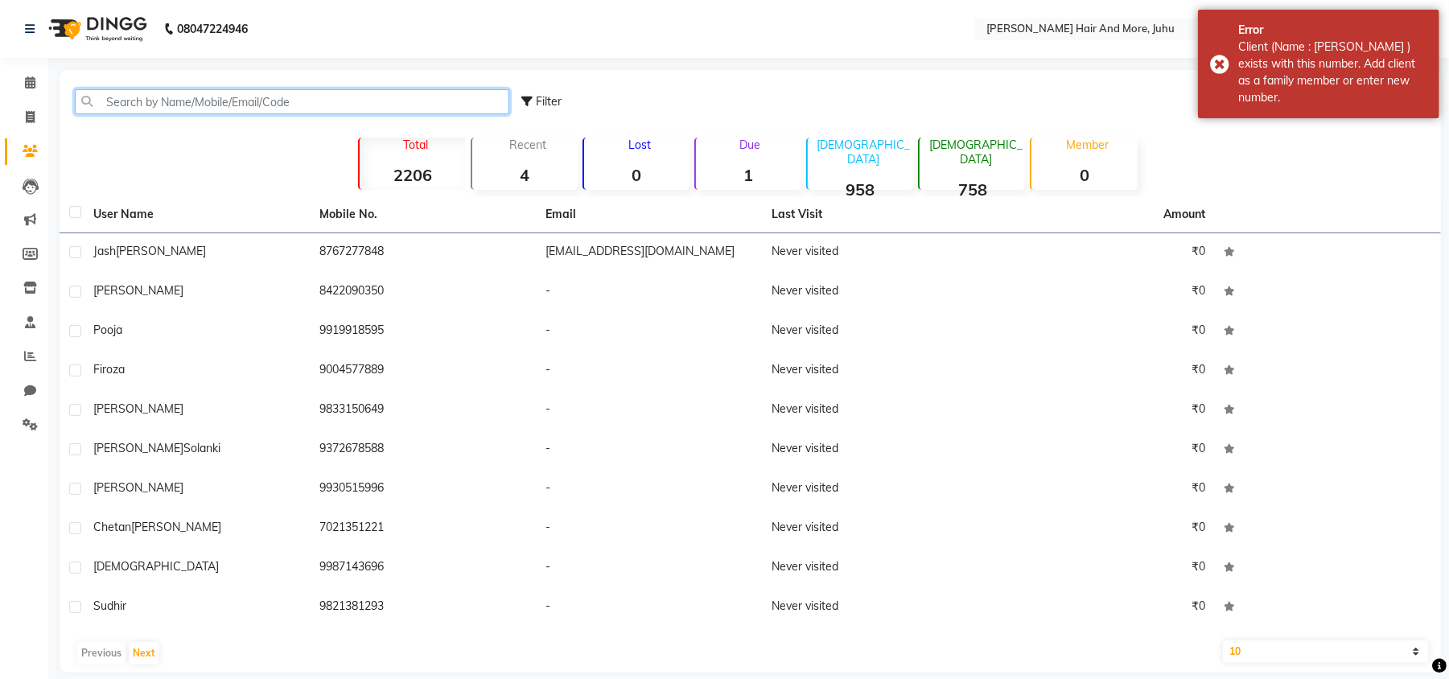
click at [245, 100] on input "text" at bounding box center [292, 101] width 435 height 25
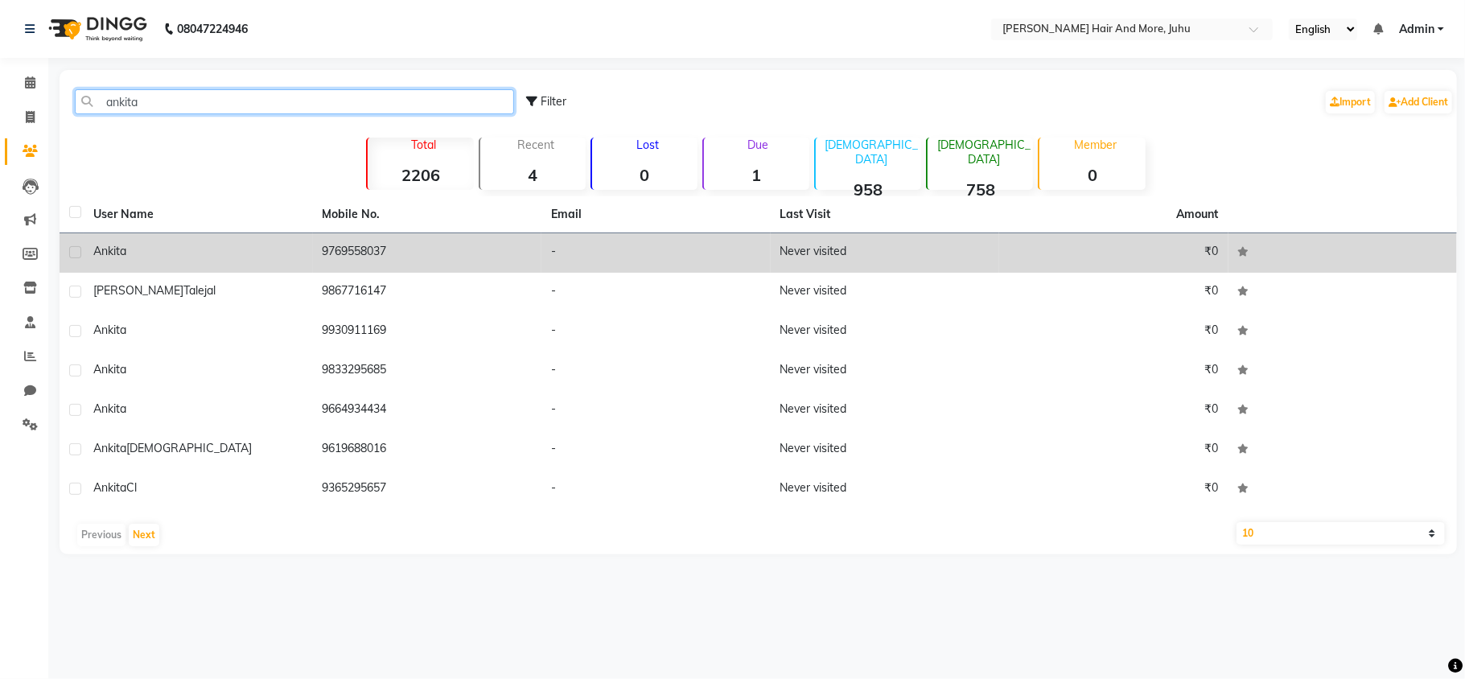
type input "ankita"
click at [303, 253] on div "Ankita" at bounding box center [198, 251] width 210 height 17
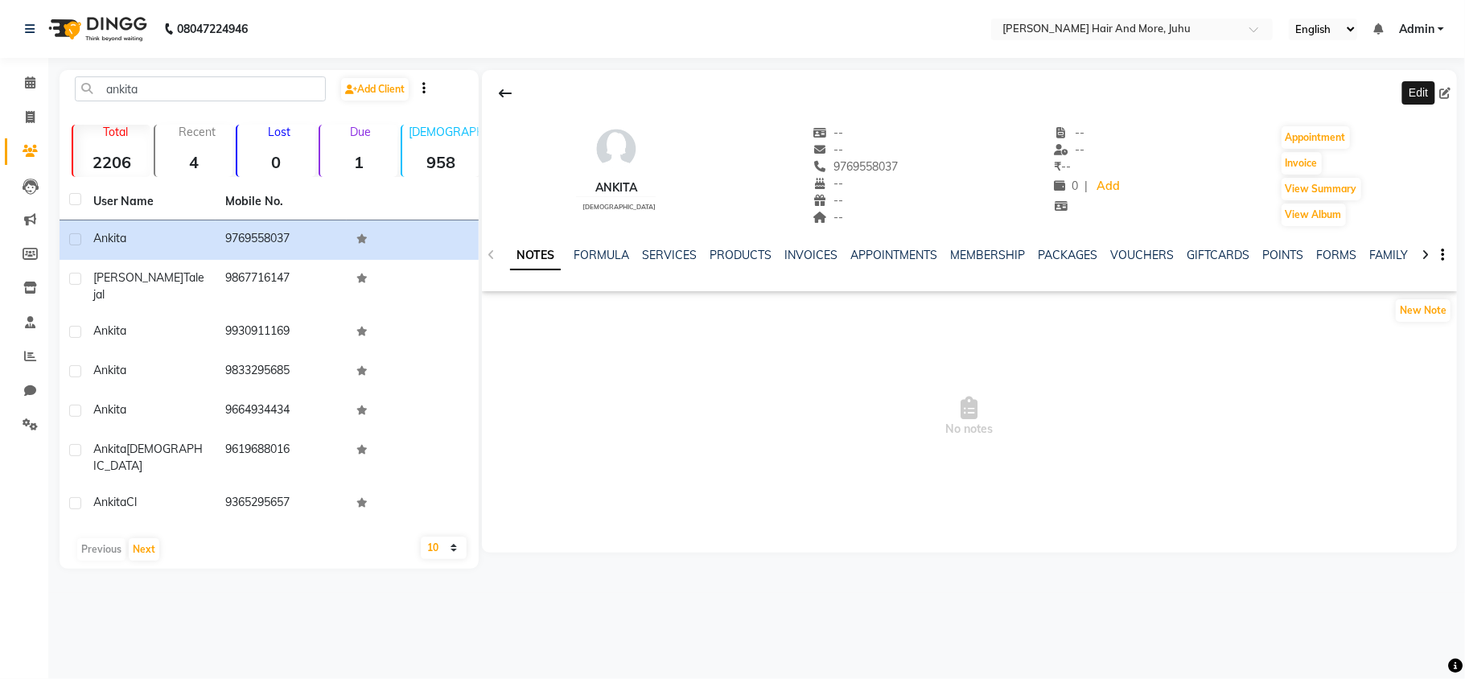
click at [1446, 95] on icon at bounding box center [1445, 93] width 11 height 11
select select "[DEMOGRAPHIC_DATA]"
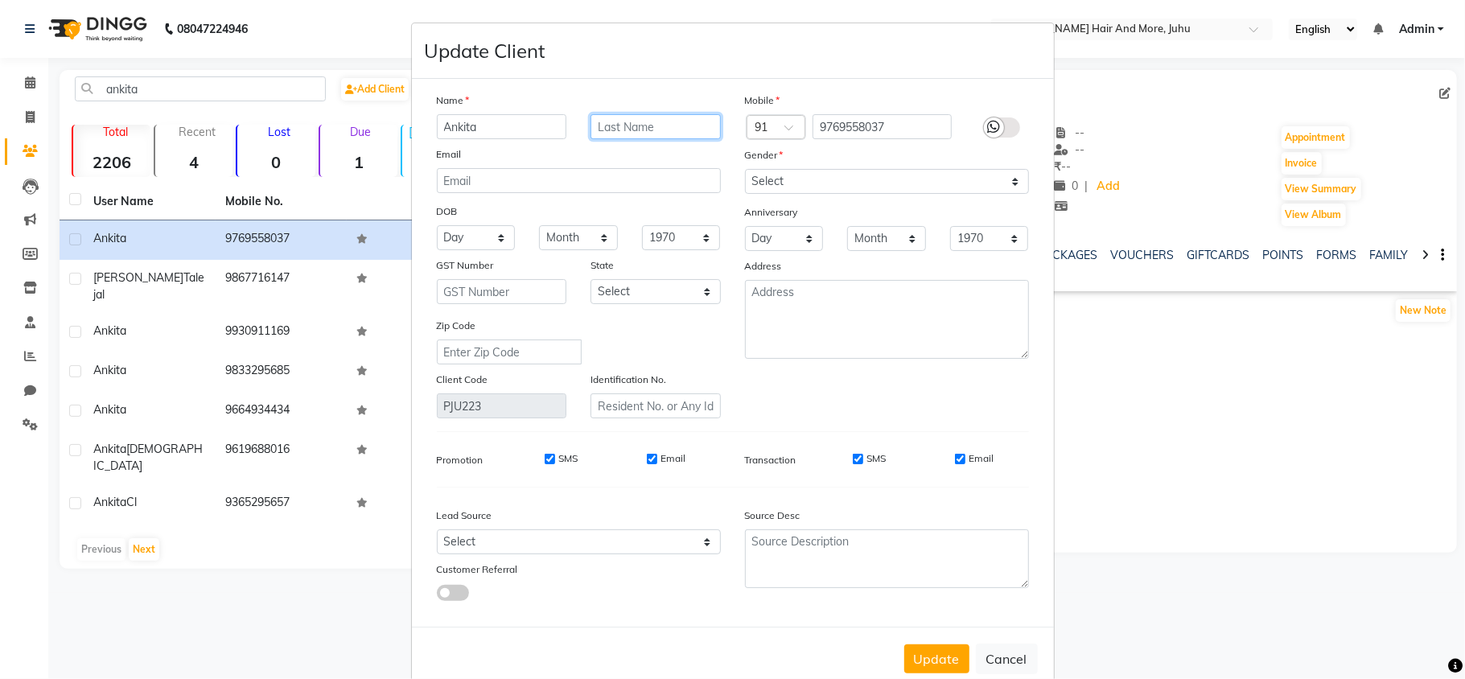
click at [664, 127] on input "text" at bounding box center [656, 126] width 130 height 25
type input "Nar"
click at [470, 239] on select "Day 01 02 03 04 05 06 07 08 09 10 11 12 13 14 15 16 17 18 19 20 21 22 23 24 25 …" at bounding box center [476, 237] width 79 height 25
select select "05"
click at [437, 225] on select "Day 01 02 03 04 05 06 07 08 09 10 11 12 13 14 15 16 17 18 19 20 21 22 23 24 25 …" at bounding box center [476, 237] width 79 height 25
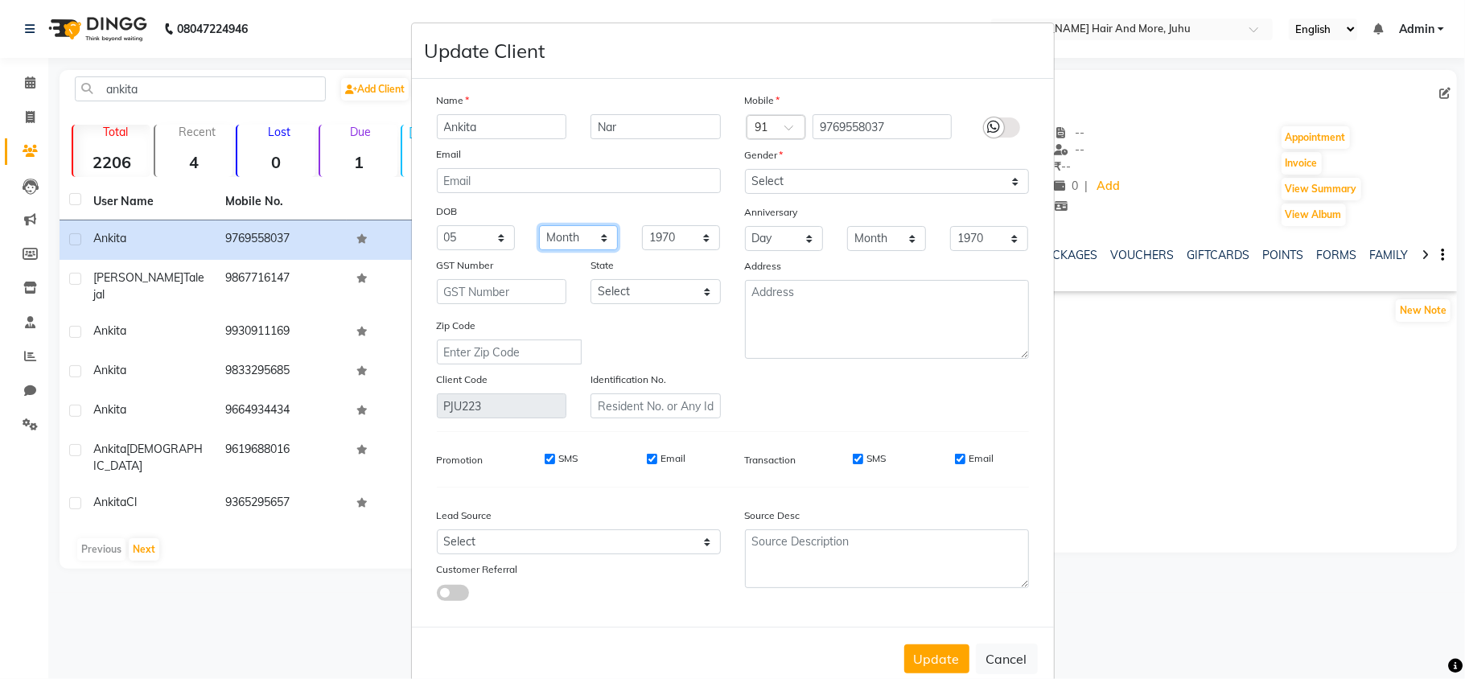
click at [571, 235] on select "Month January February March April May June July August September October Novem…" at bounding box center [578, 237] width 79 height 25
select select "12"
click at [539, 225] on select "Month January February March April May June July August September October Novem…" at bounding box center [578, 237] width 79 height 25
click at [670, 243] on select "1940 1941 1942 1943 1944 1945 1946 1947 1948 1949 1950 1951 1952 1953 1954 1955…" at bounding box center [681, 237] width 79 height 25
click at [789, 242] on select "Day 01 02 03 04 05 06 07 08 09 10 11 12 13 14 15 16 17 18 19 20 21 22 23 24 25 …" at bounding box center [784, 238] width 79 height 25
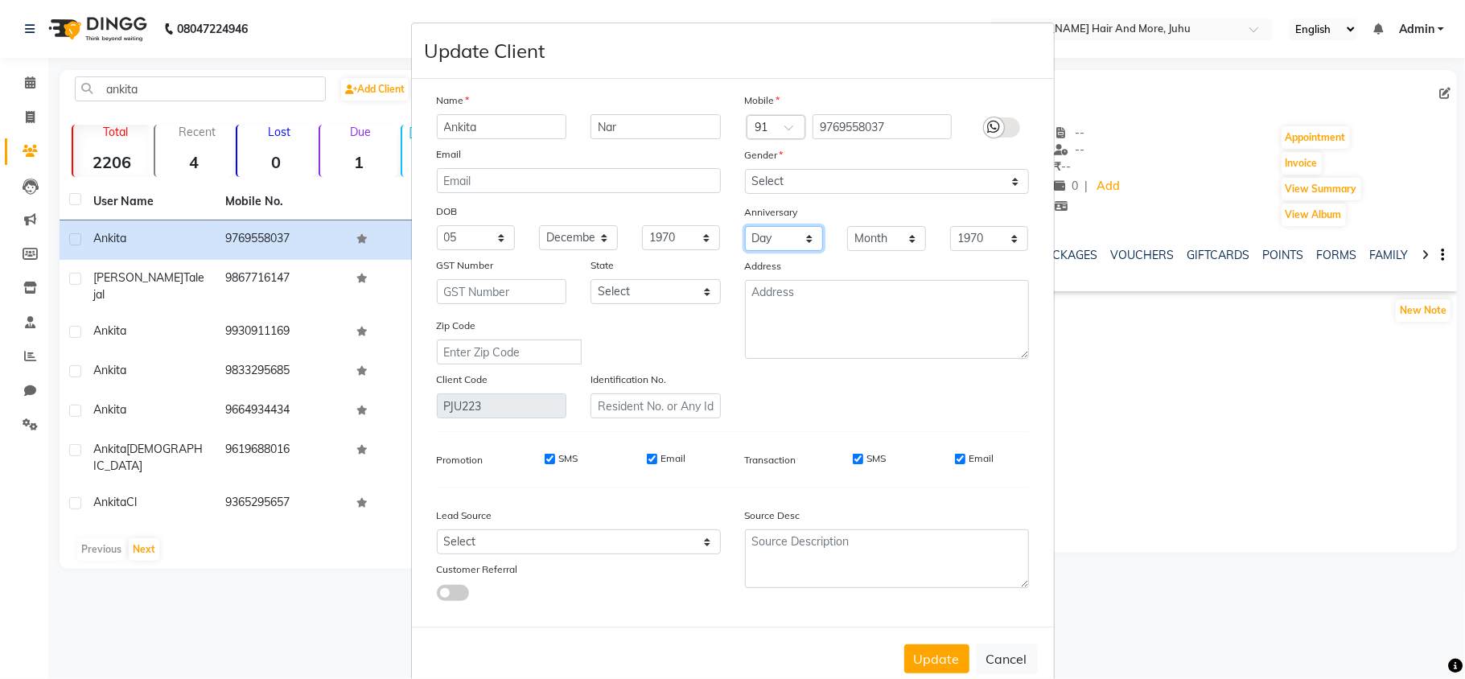
select select "22"
click at [745, 226] on select "Day 01 02 03 04 05 06 07 08 09 10 11 12 13 14 15 16 17 18 19 20 21 22 23 24 25 …" at bounding box center [784, 238] width 79 height 25
click at [856, 229] on select "Month January February March April May June July August September October Novem…" at bounding box center [886, 238] width 79 height 25
select select "04"
click at [847, 226] on select "Month January February March April May June July August September October Novem…" at bounding box center [886, 238] width 79 height 25
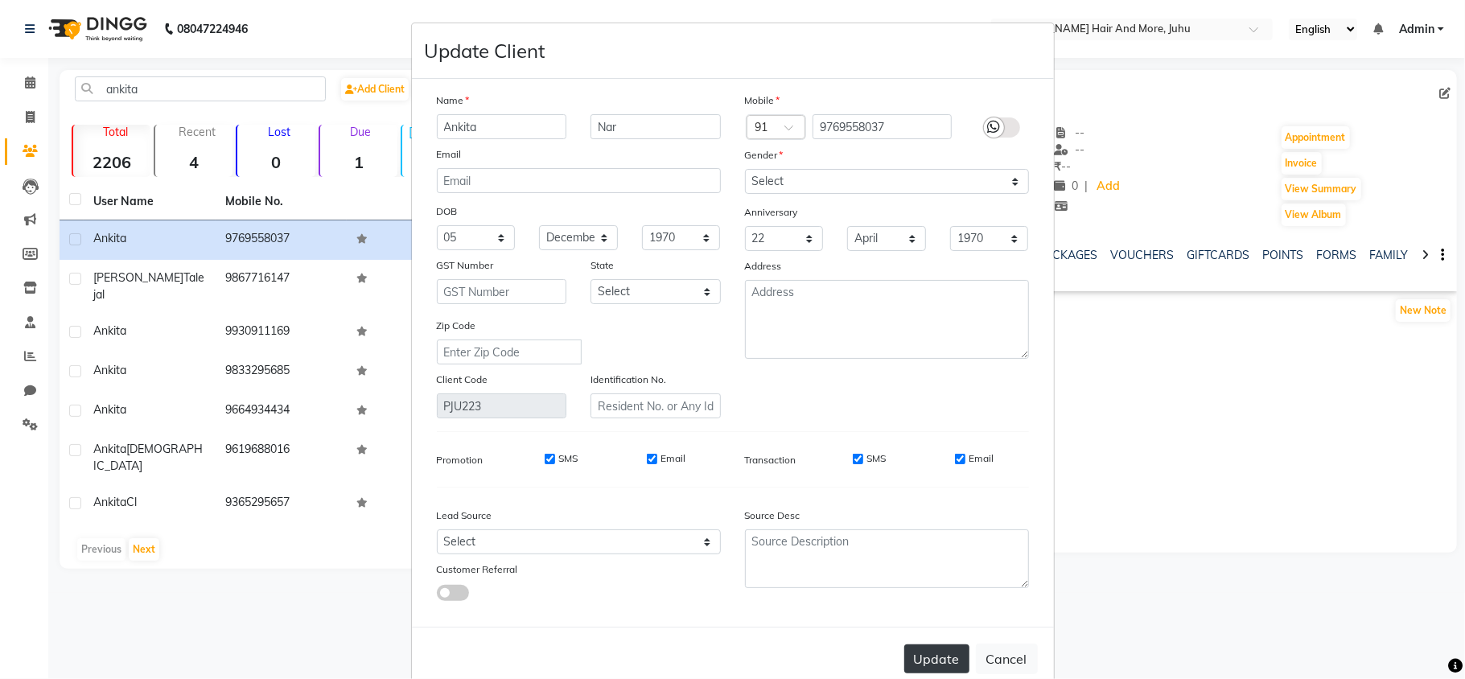
click at [929, 651] on button "Update" at bounding box center [937, 659] width 65 height 29
select select
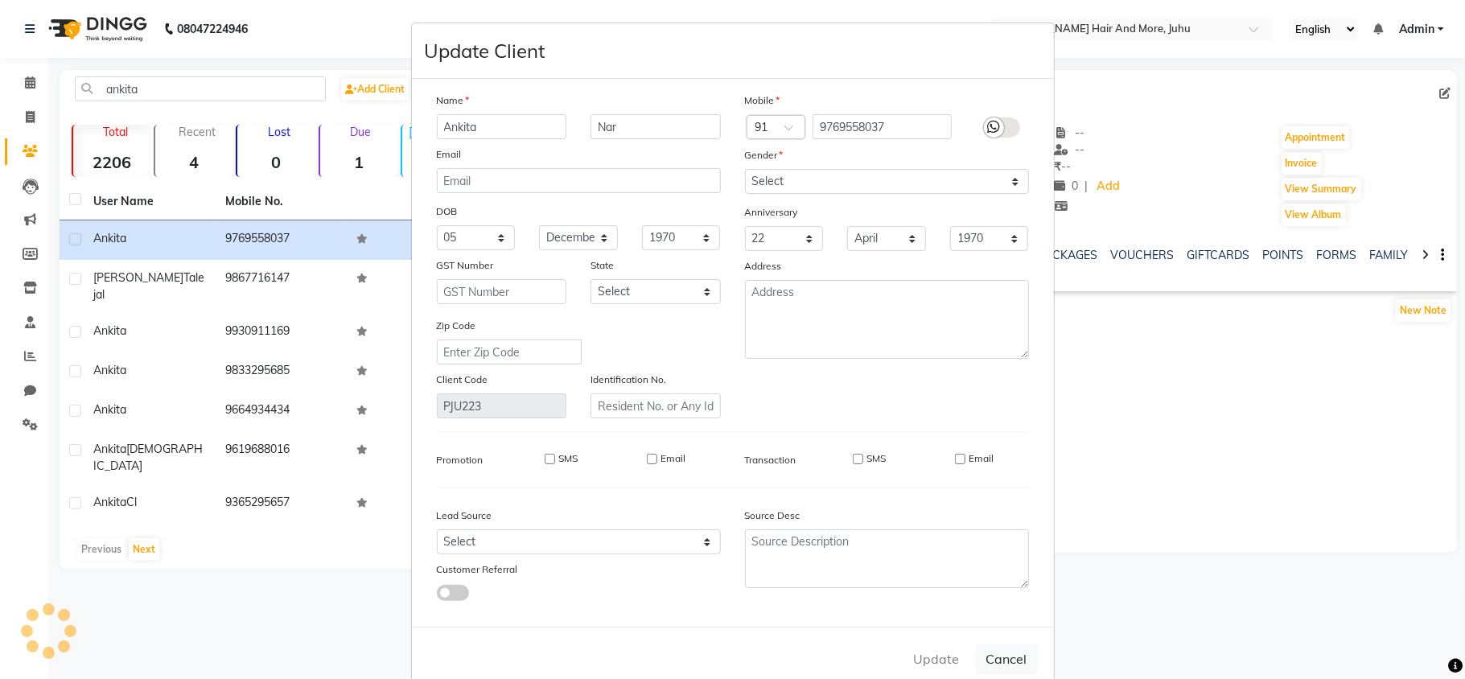
select select
checkbox input "false"
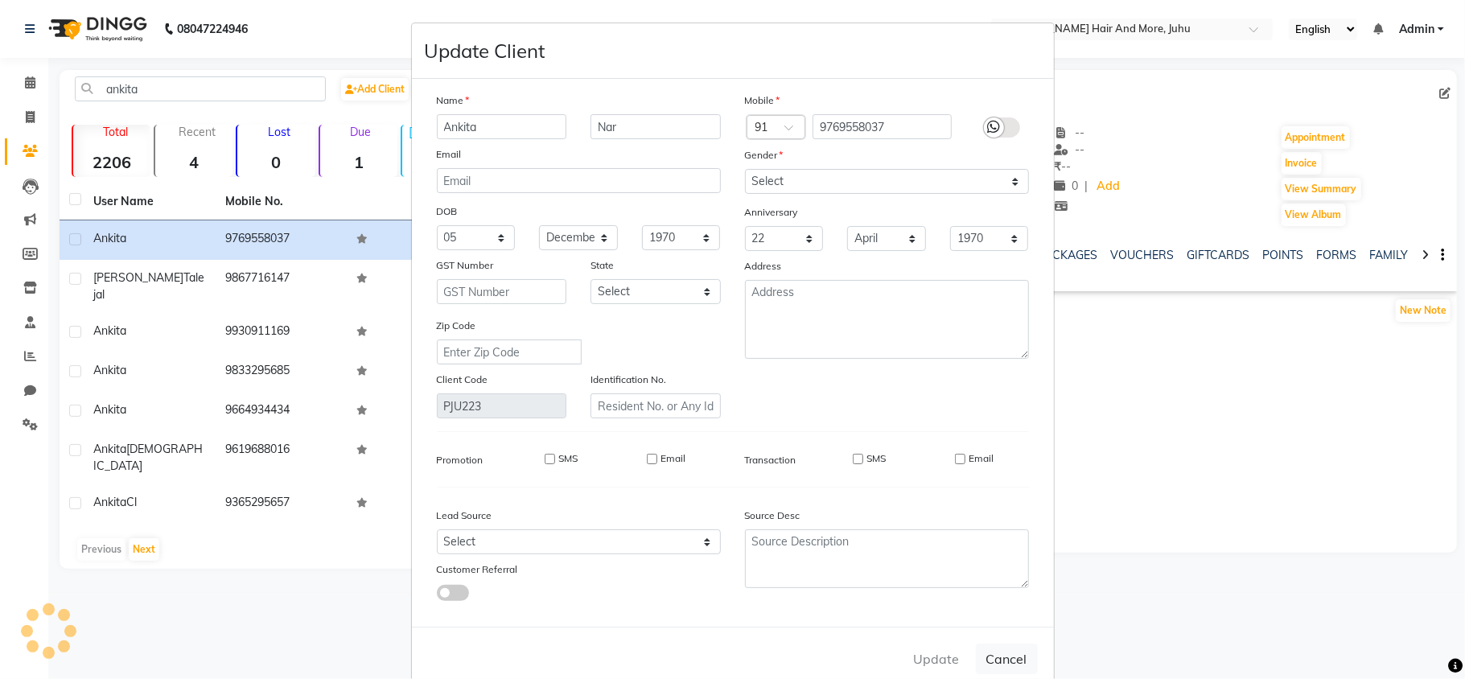
checkbox input "false"
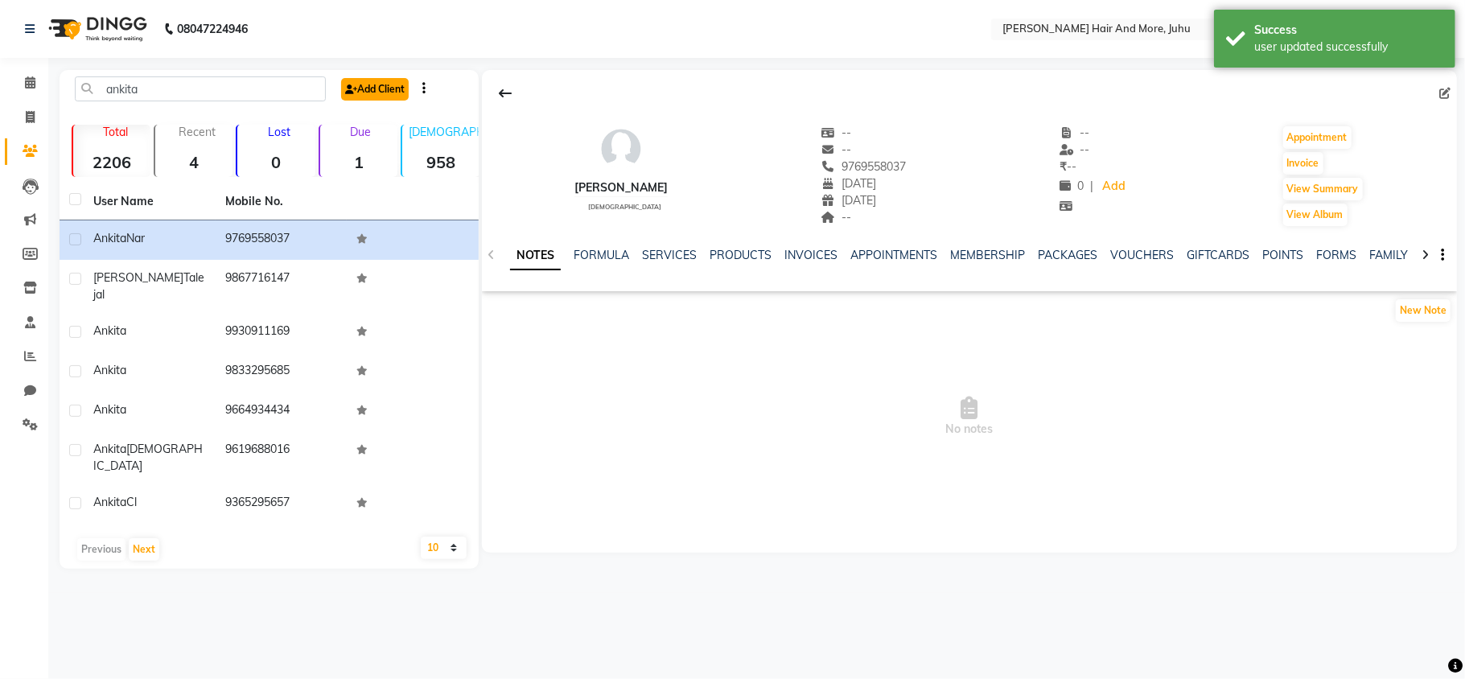
click at [384, 85] on link "Add Client" at bounding box center [375, 89] width 68 height 23
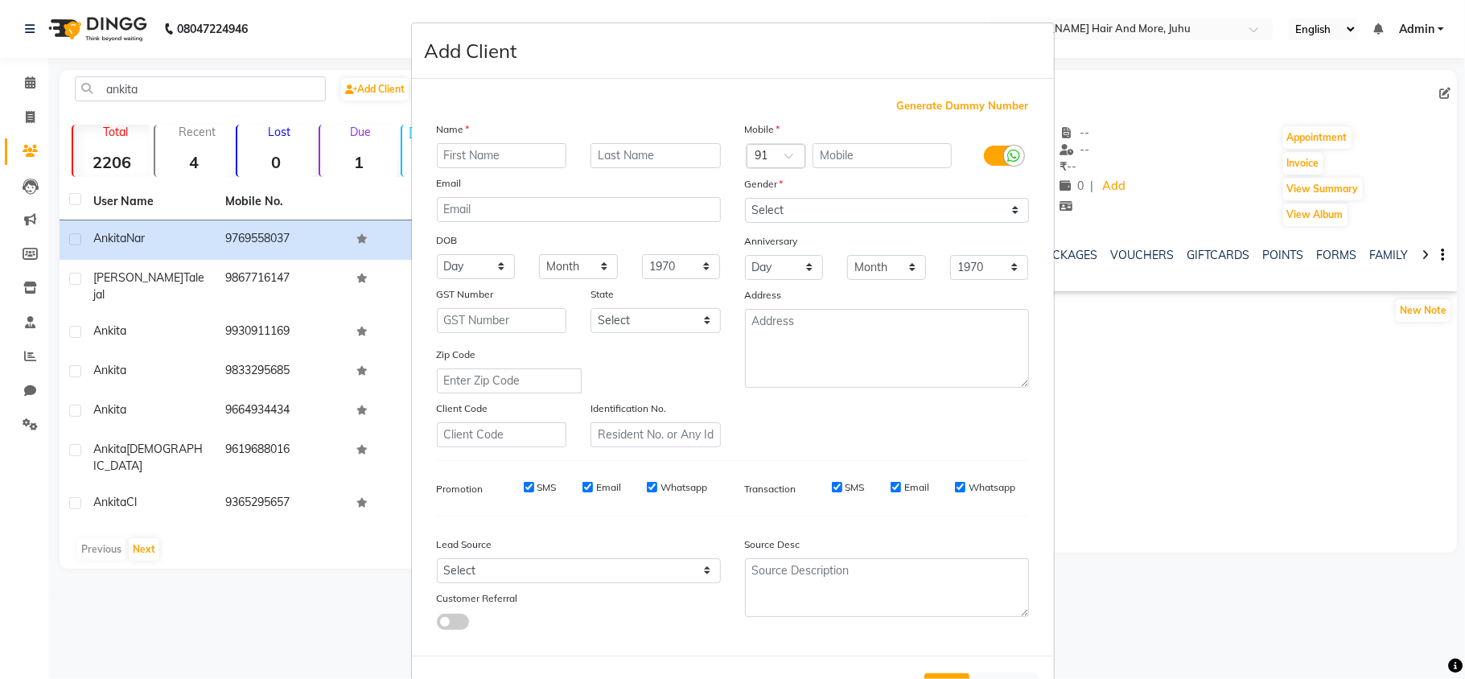
click at [1317, 548] on ngb-modal-window "Add Client Generate Dummy Number Name Email DOB Day 01 02 03 04 05 06 07 08 09 …" at bounding box center [732, 339] width 1465 height 679
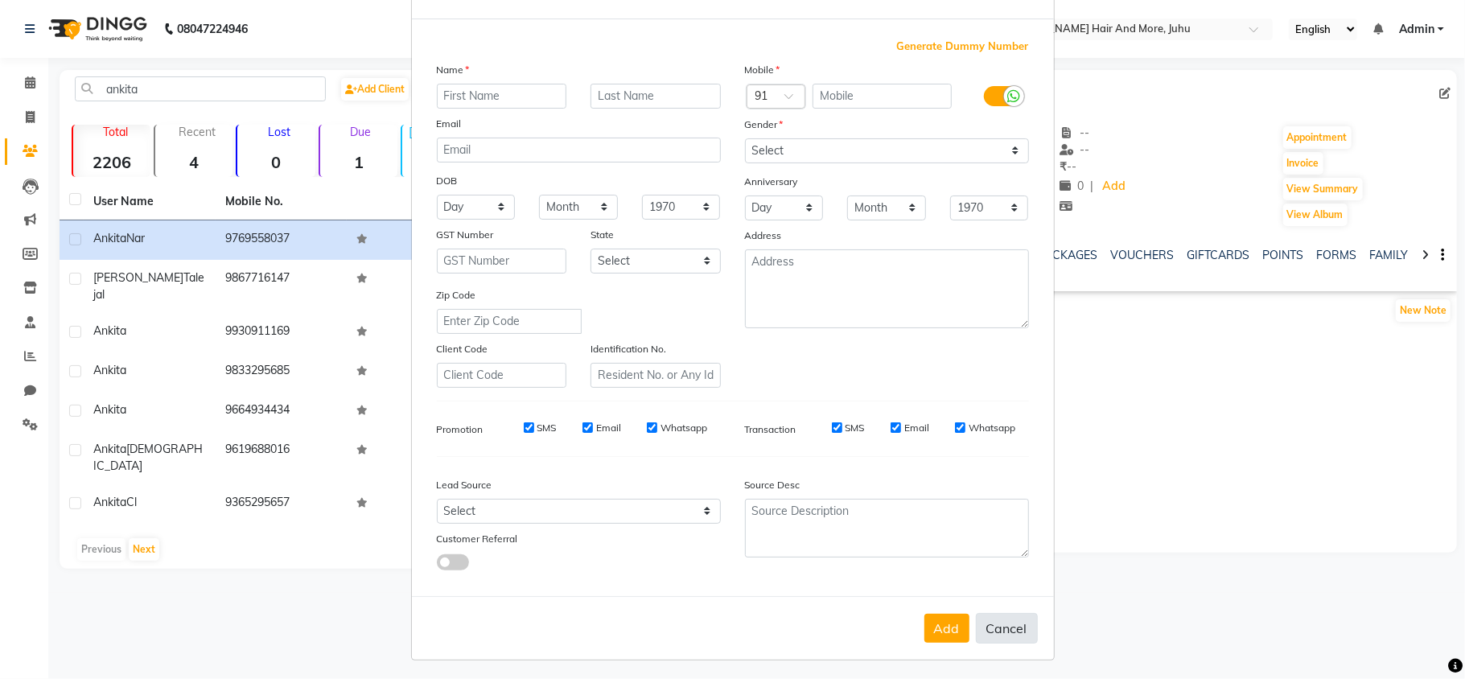
click at [1006, 613] on button "Cancel" at bounding box center [1007, 628] width 62 height 31
select select
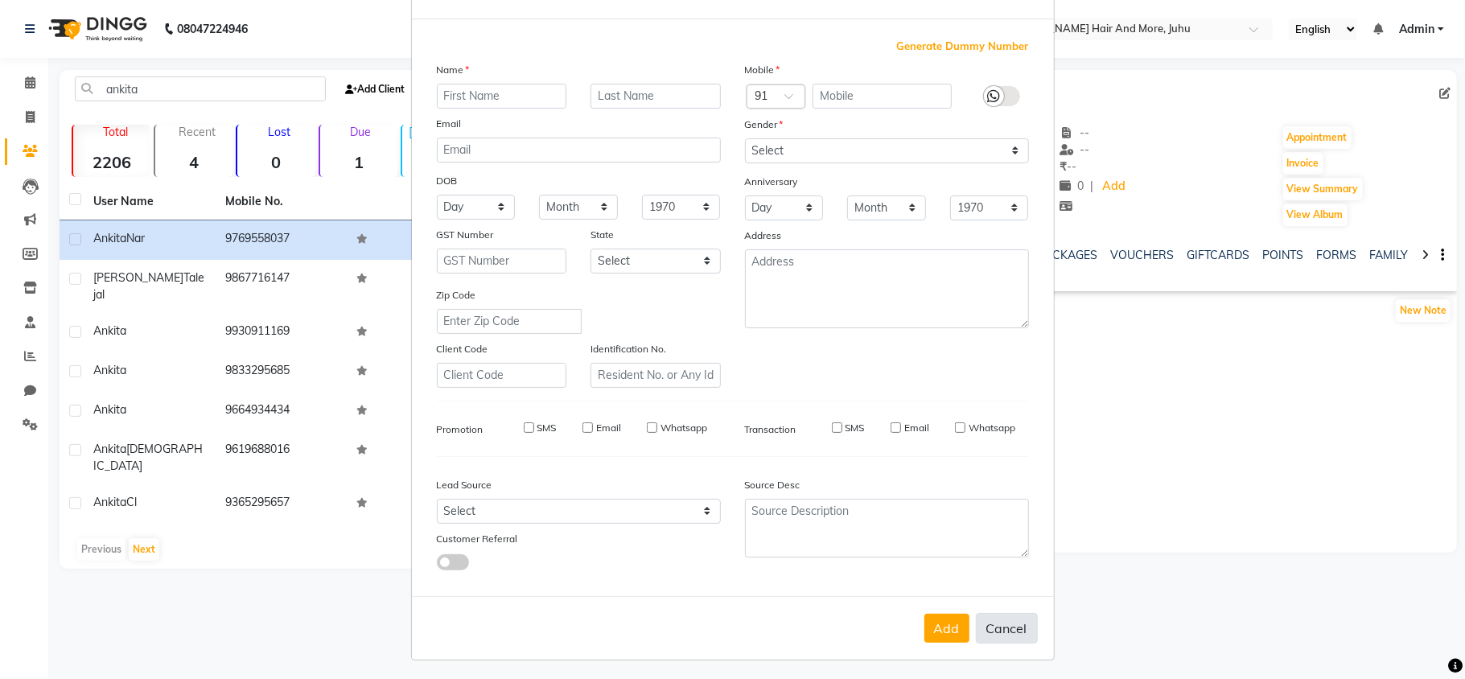
select select
checkbox input "false"
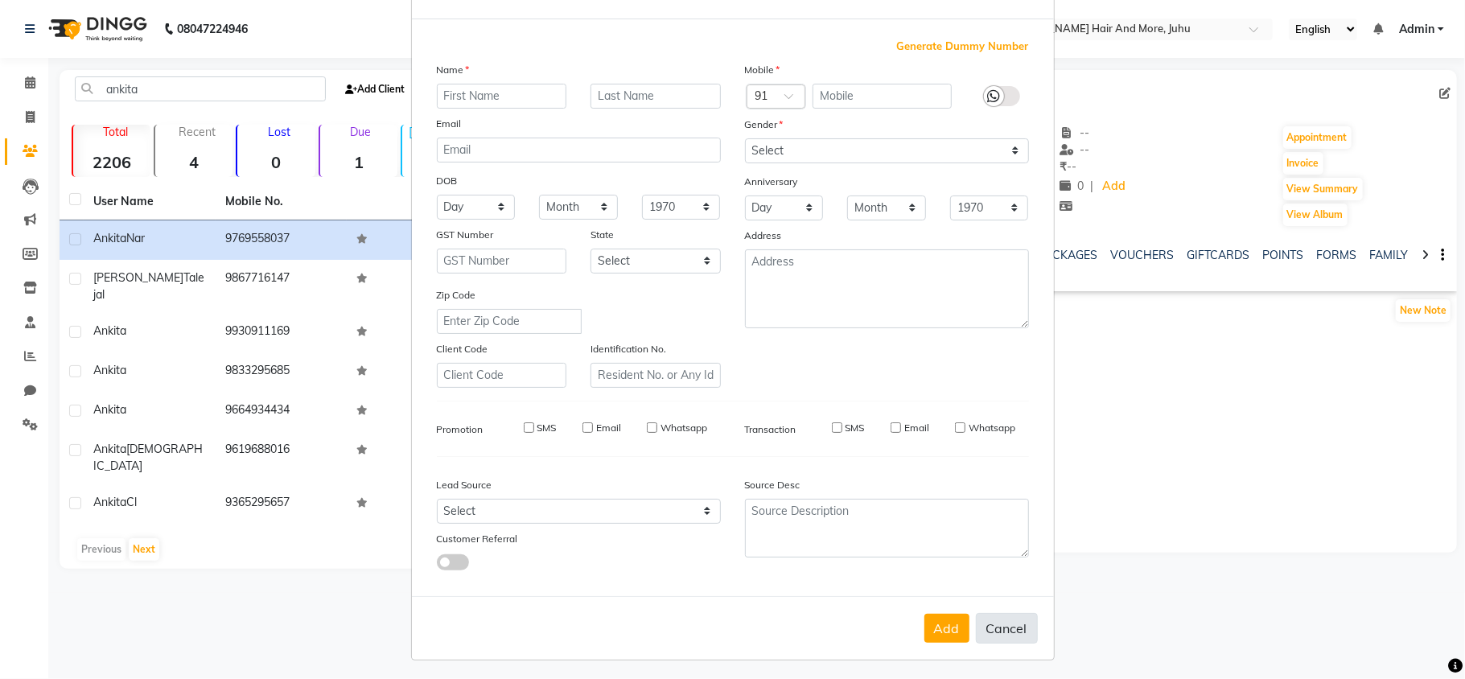
checkbox input "false"
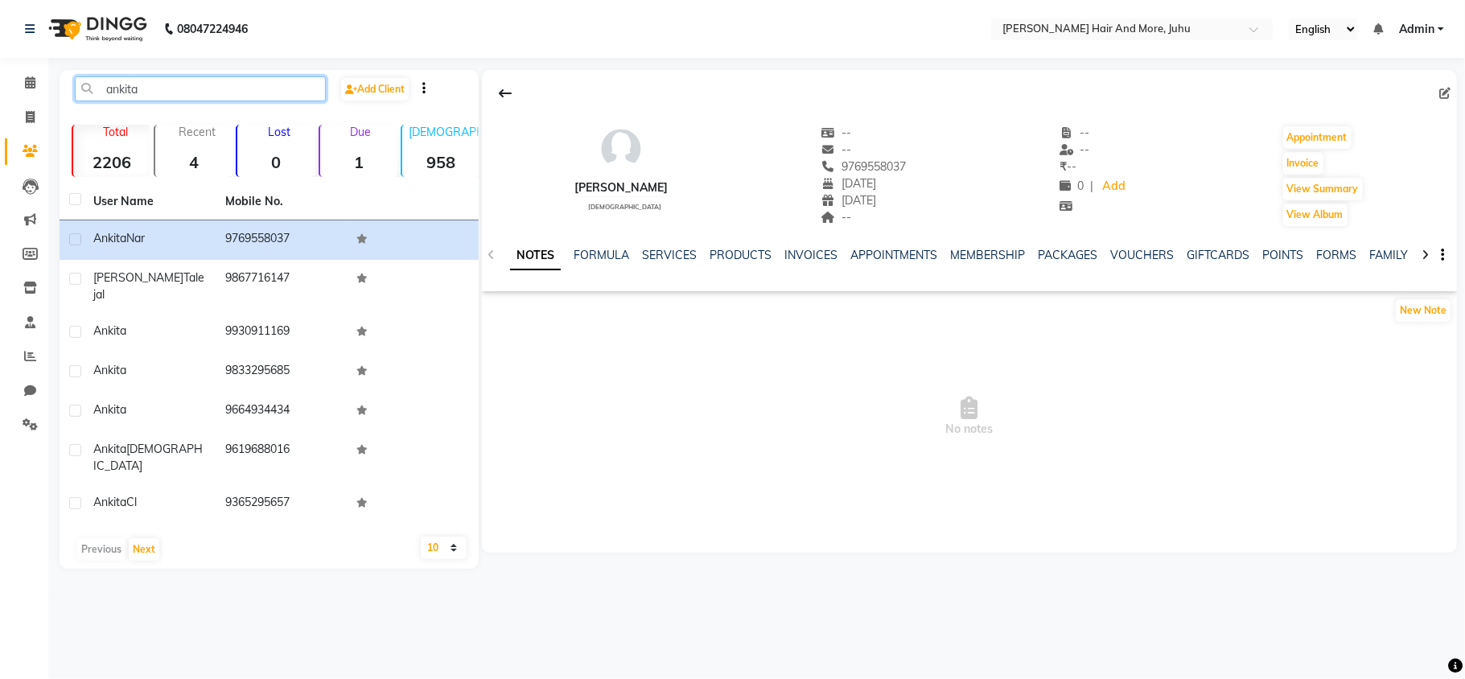
drag, startPoint x: 145, startPoint y: 97, endPoint x: 107, endPoint y: 98, distance: 37.9
click at [107, 98] on input "ankita" at bounding box center [200, 88] width 251 height 25
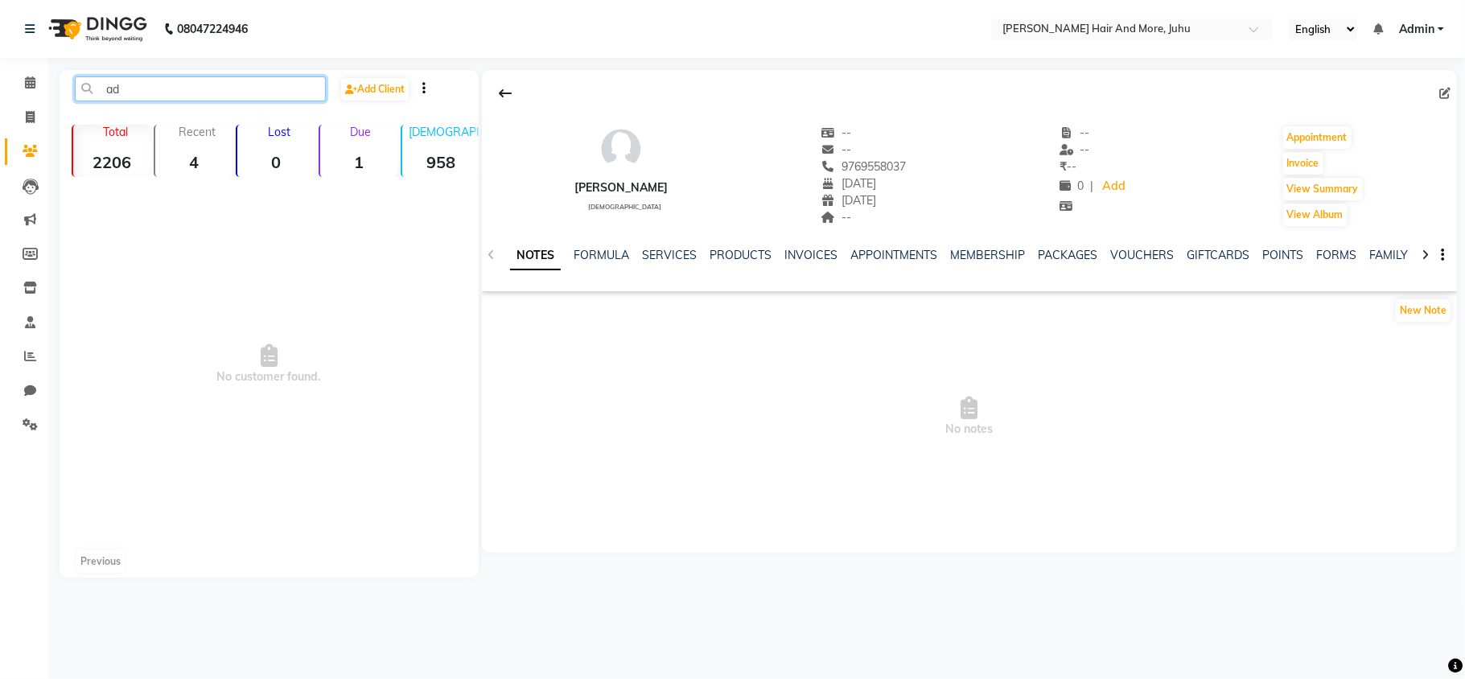
type input "a"
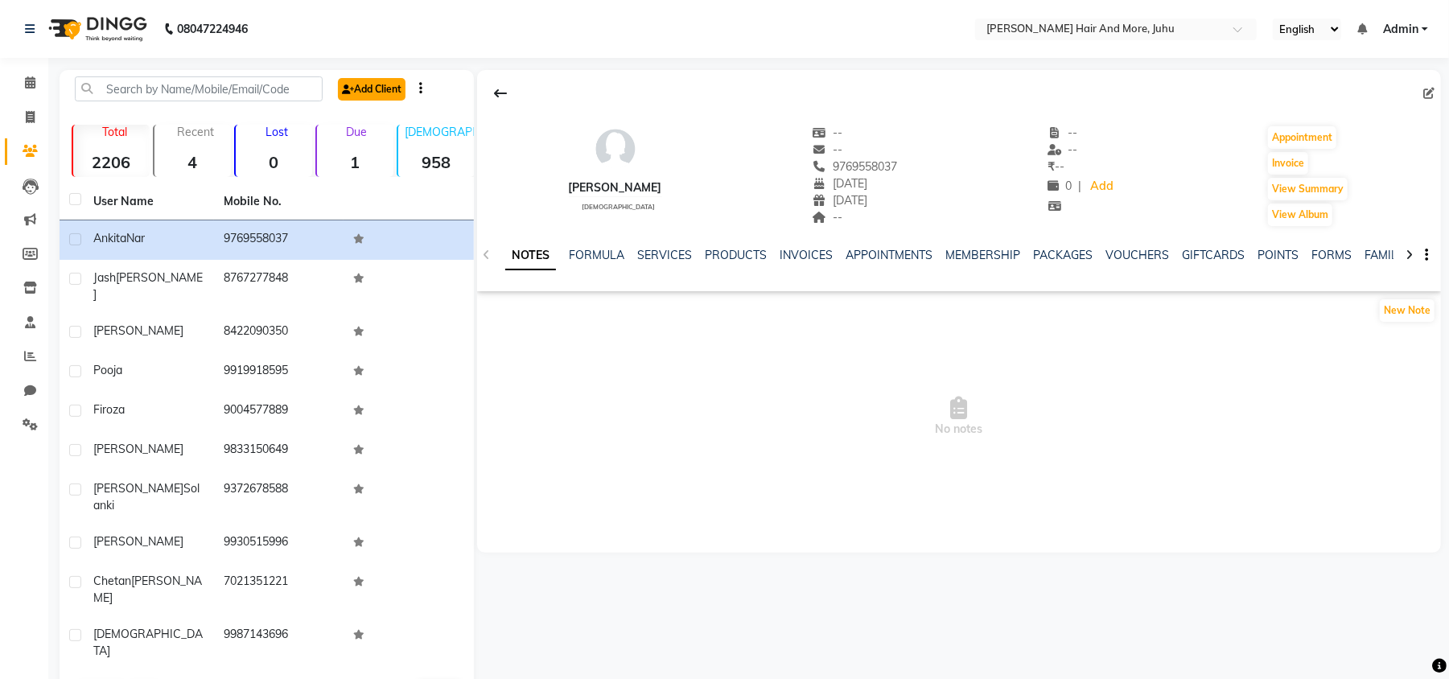
click at [355, 95] on link "Add Client" at bounding box center [372, 89] width 68 height 23
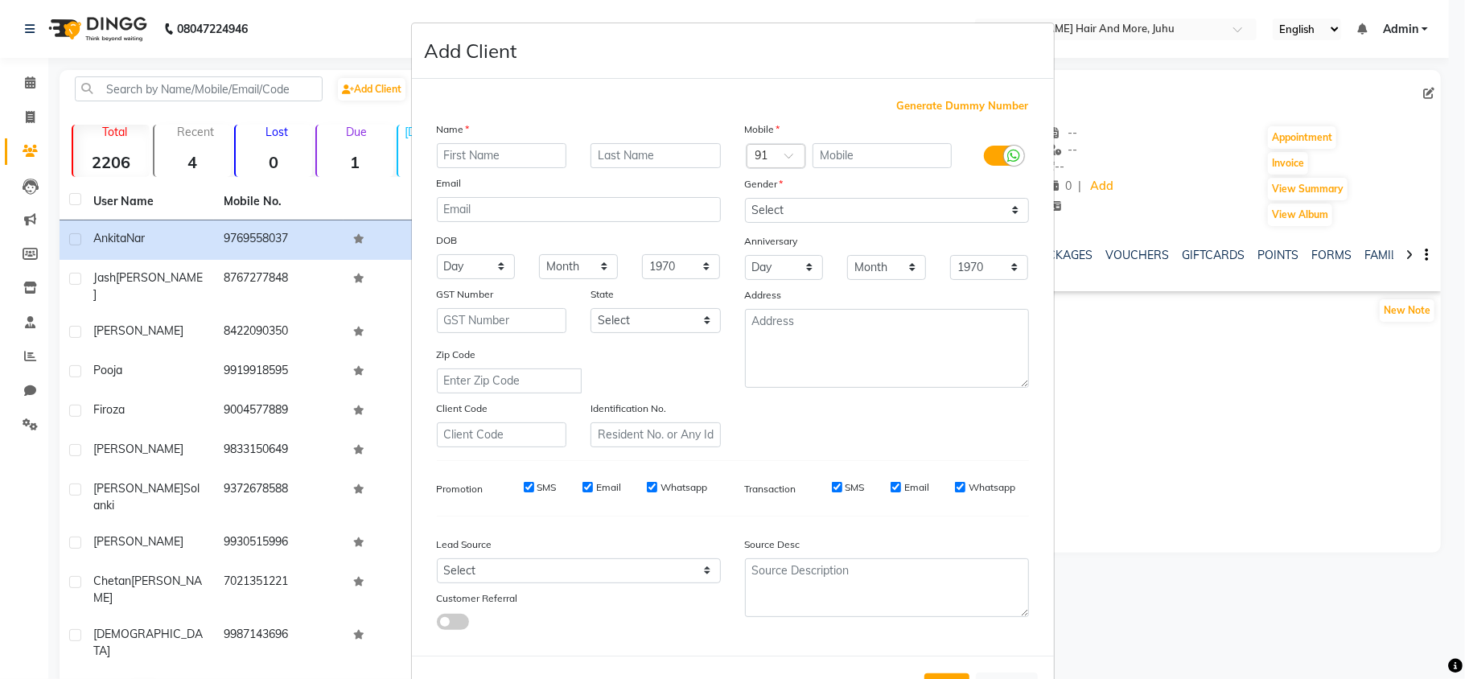
click at [449, 151] on input "text" at bounding box center [502, 155] width 130 height 25
click at [456, 151] on input "text" at bounding box center [502, 155] width 130 height 25
click at [488, 163] on input "text" at bounding box center [502, 155] width 130 height 25
type input "[PERSON_NAME]"
click at [605, 153] on input "text" at bounding box center [656, 155] width 130 height 25
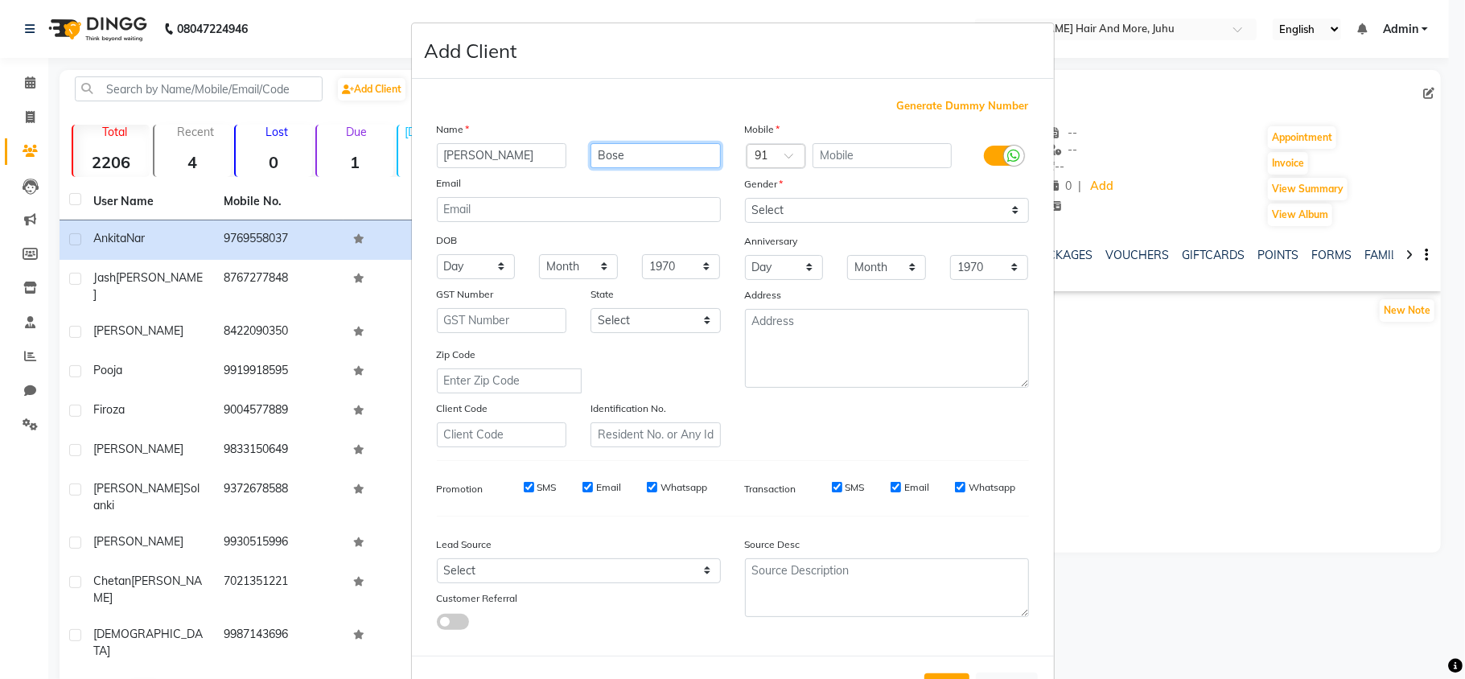
type input "Bose"
click at [841, 164] on input "text" at bounding box center [882, 155] width 139 height 25
type input "7304708531"
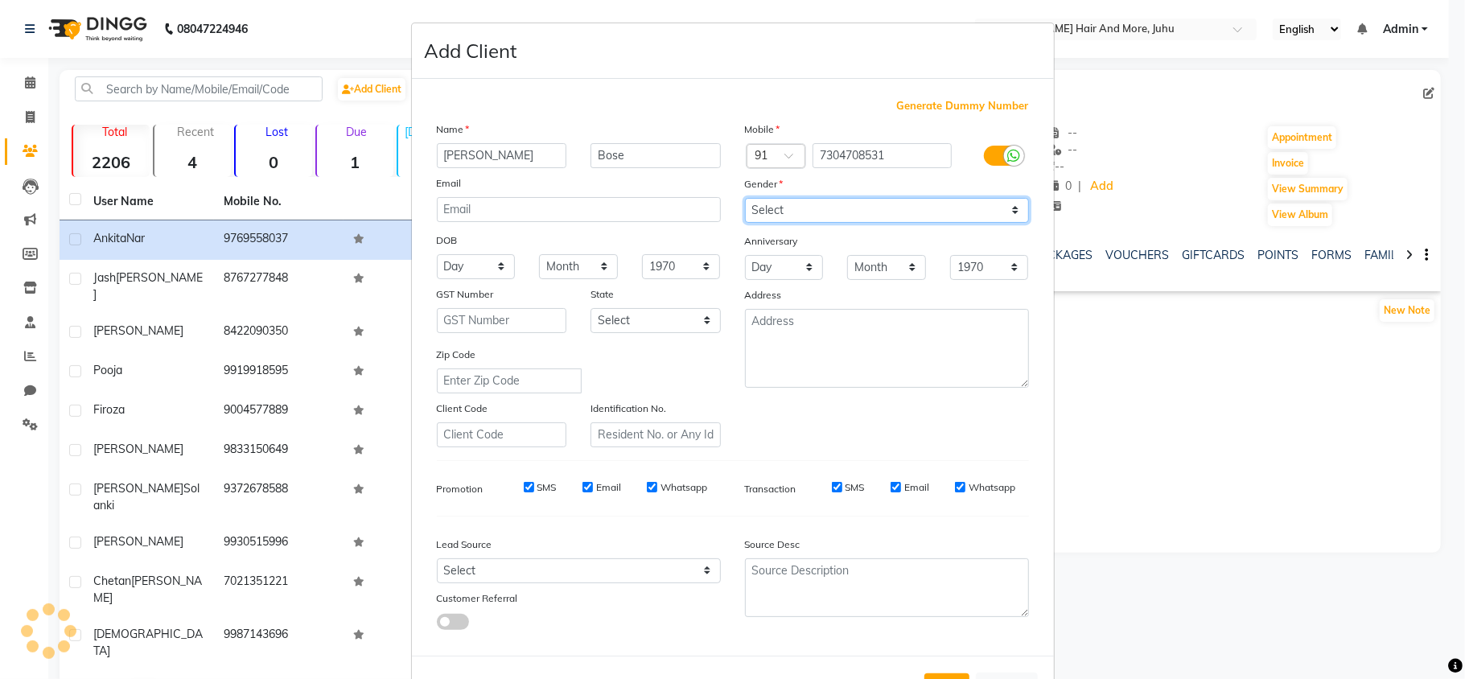
click at [838, 200] on select "Select [DEMOGRAPHIC_DATA] [DEMOGRAPHIC_DATA] Other Prefer Not To Say" at bounding box center [887, 210] width 284 height 25
click at [745, 198] on select "Select [DEMOGRAPHIC_DATA] [DEMOGRAPHIC_DATA] Other Prefer Not To Say" at bounding box center [887, 210] width 284 height 25
click at [839, 209] on select "Select [DEMOGRAPHIC_DATA] [DEMOGRAPHIC_DATA] Other Prefer Not To Say" at bounding box center [887, 210] width 284 height 25
select select "[DEMOGRAPHIC_DATA]"
click at [745, 198] on select "Select [DEMOGRAPHIC_DATA] [DEMOGRAPHIC_DATA] Other Prefer Not To Say" at bounding box center [887, 210] width 284 height 25
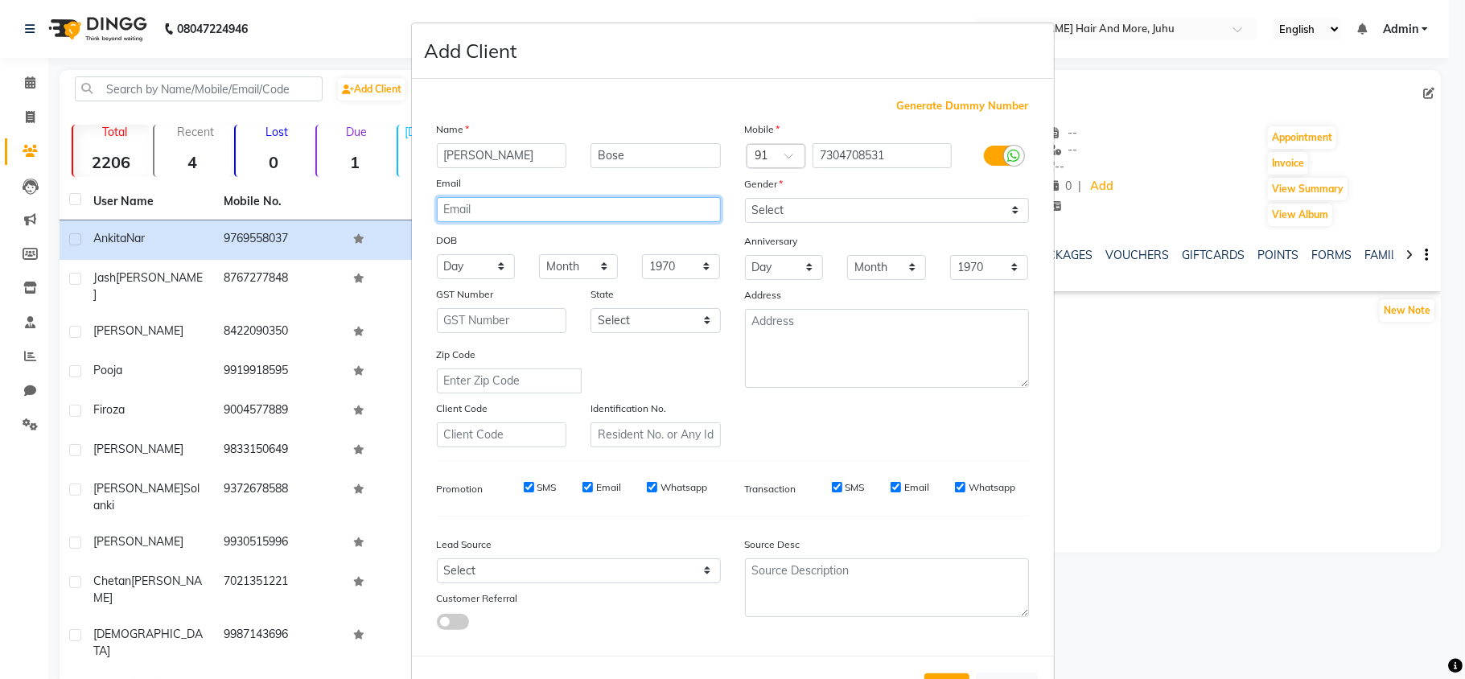
click at [542, 207] on input "email" at bounding box center [579, 209] width 284 height 25
click at [552, 197] on input "email" at bounding box center [579, 209] width 284 height 25
type input "[EMAIL_ADDRESS][DOMAIN_NAME]"
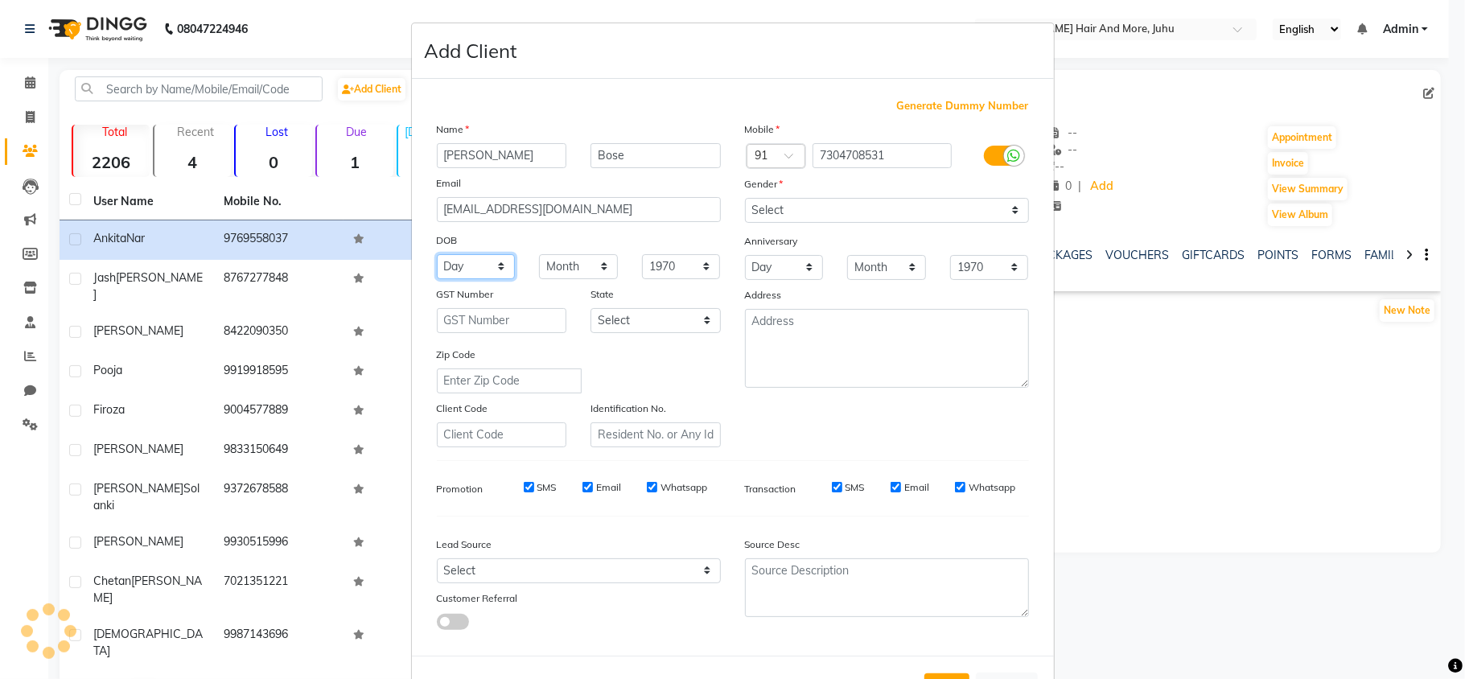
click at [464, 268] on select "Day 01 02 03 04 05 06 07 08 09 10 11 12 13 14 15 16 17 18 19 20 21 22 23 24 25 …" at bounding box center [476, 266] width 79 height 25
select select "14"
click at [437, 254] on select "Day 01 02 03 04 05 06 07 08 09 10 11 12 13 14 15 16 17 18 19 20 21 22 23 24 25 …" at bounding box center [476, 266] width 79 height 25
click at [564, 272] on select "Month January February March April May June July August September October Novem…" at bounding box center [578, 266] width 79 height 25
select select "05"
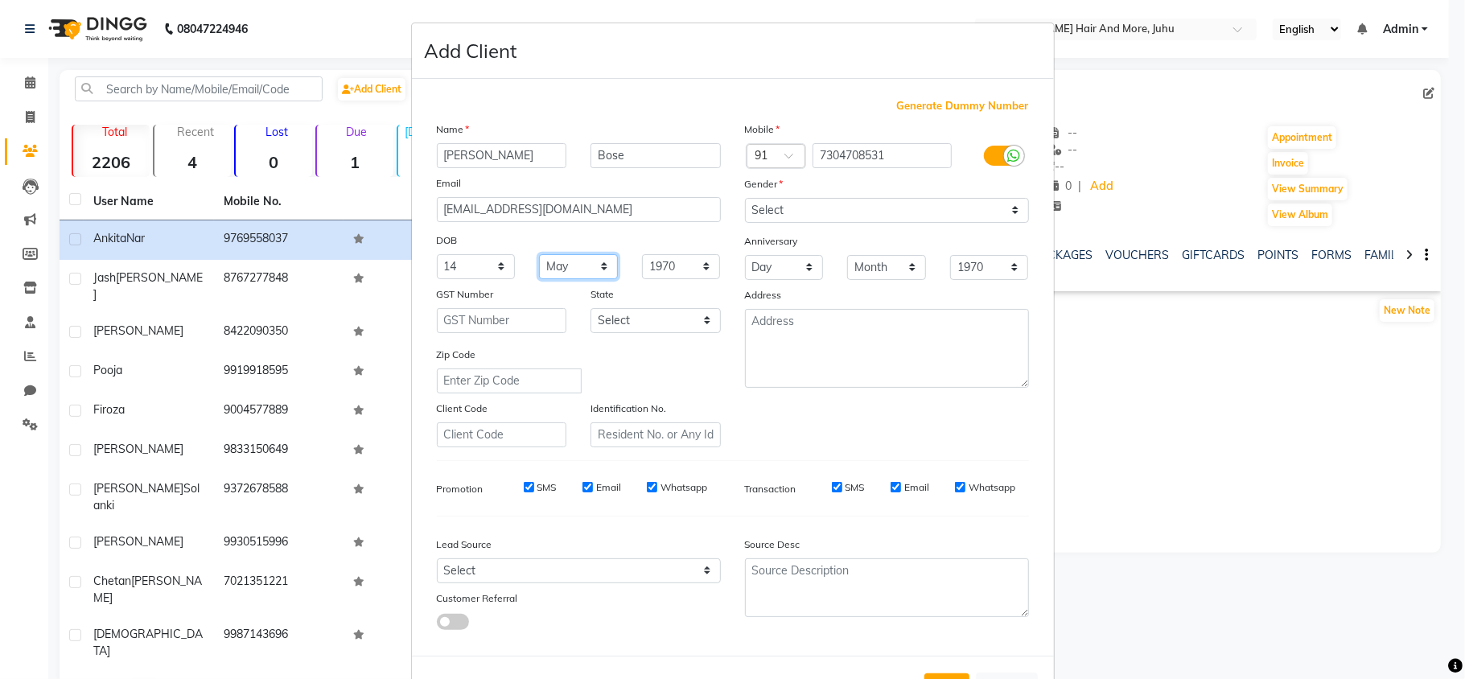
click at [539, 254] on select "Month January February March April May June July August September October Novem…" at bounding box center [578, 266] width 79 height 25
click at [670, 256] on select "1940 1941 1942 1943 1944 1945 1946 1947 1948 1949 1950 1951 1952 1953 1954 1955…" at bounding box center [681, 266] width 79 height 25
select select "2007"
click at [642, 254] on select "1940 1941 1942 1943 1944 1945 1946 1947 1948 1949 1950 1951 1952 1953 1954 1955…" at bounding box center [681, 266] width 79 height 25
click at [673, 278] on div "Name [PERSON_NAME] Email [EMAIL_ADDRESS][DOMAIN_NAME] DOB Day 01 02 03 04 05 06…" at bounding box center [579, 284] width 308 height 327
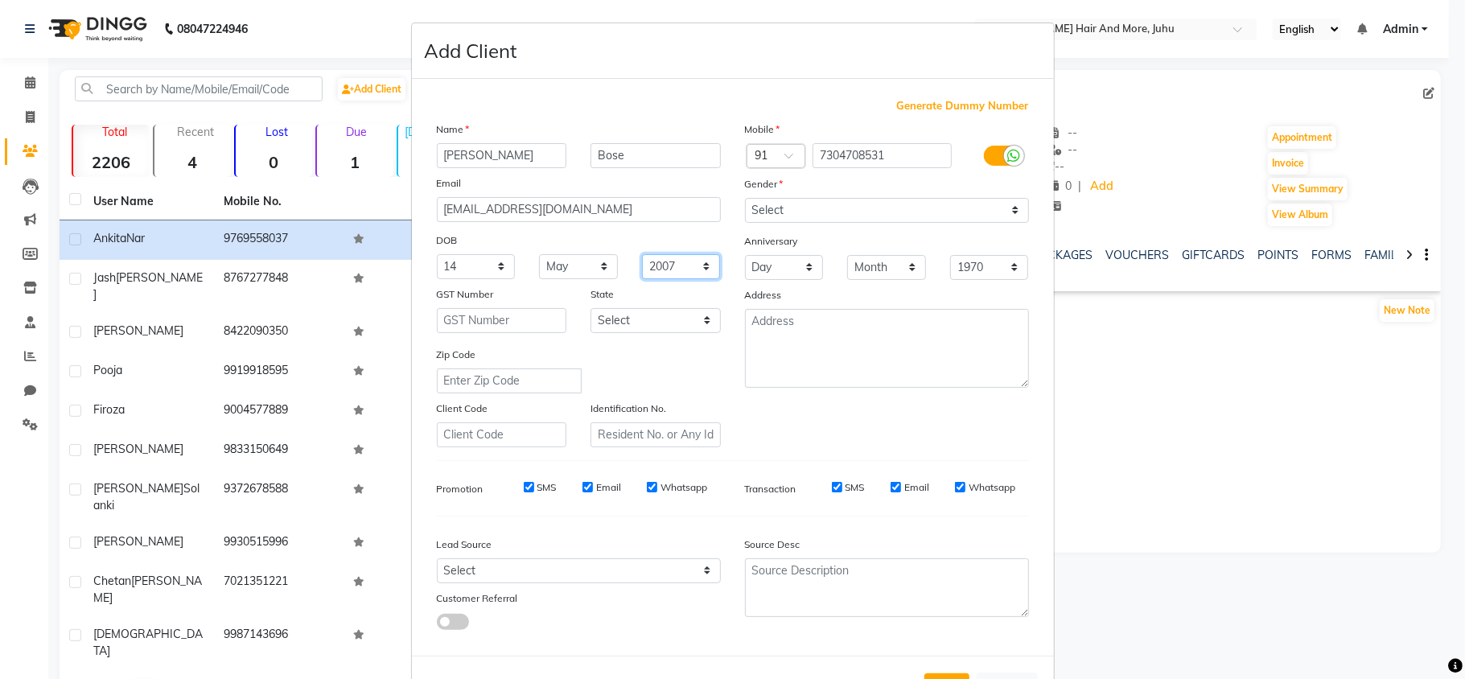
click at [673, 270] on select "1940 1941 1942 1943 1944 1945 1946 1947 1948 1949 1950 1951 1952 1953 1954 1955…" at bounding box center [681, 266] width 79 height 25
click at [678, 236] on div "DOB" at bounding box center [579, 242] width 308 height 26
click at [940, 674] on button "Add" at bounding box center [947, 688] width 45 height 29
select select
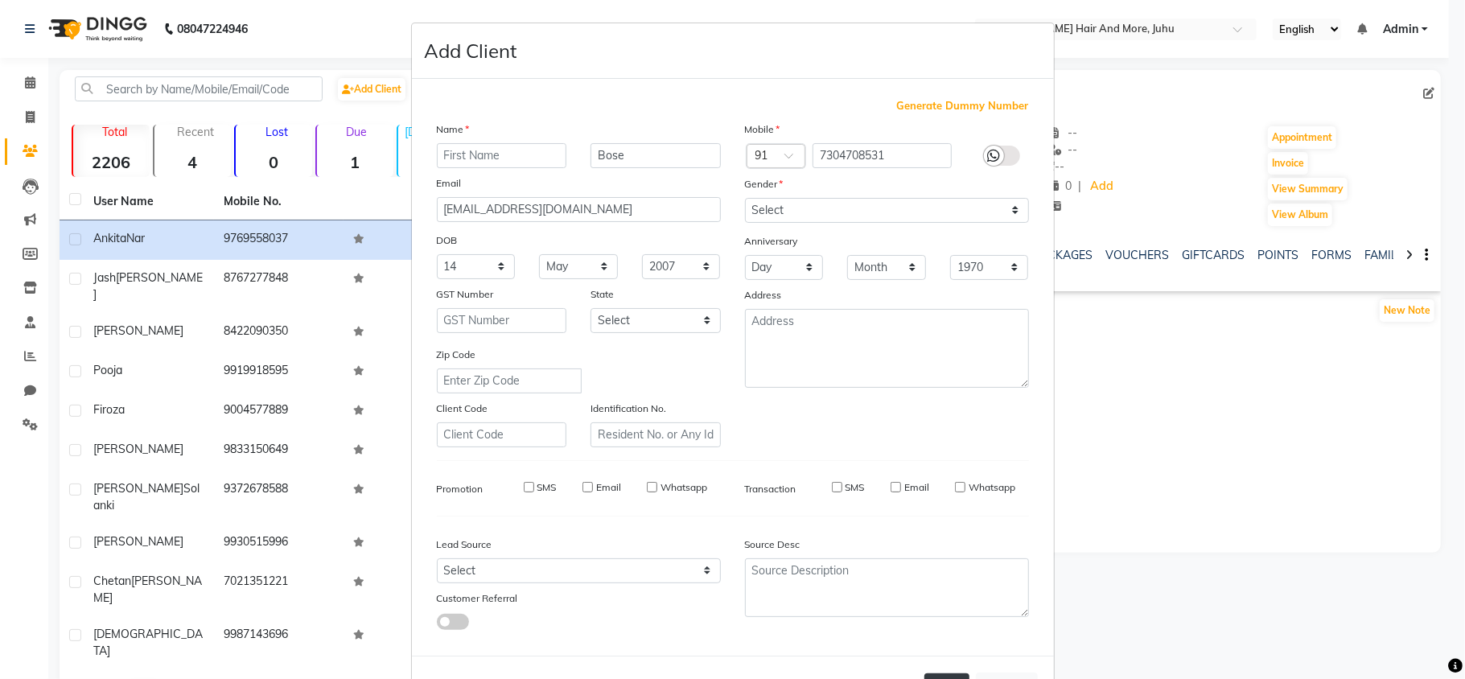
select select
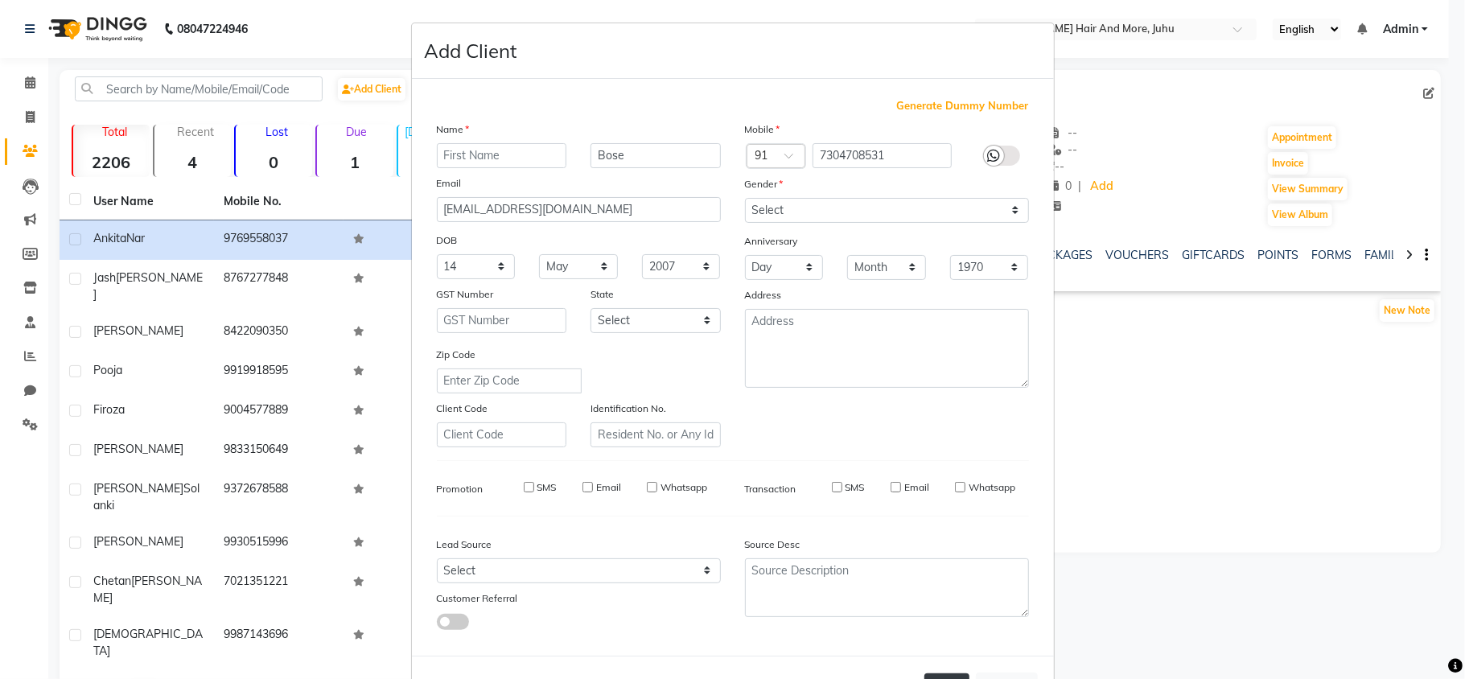
checkbox input "false"
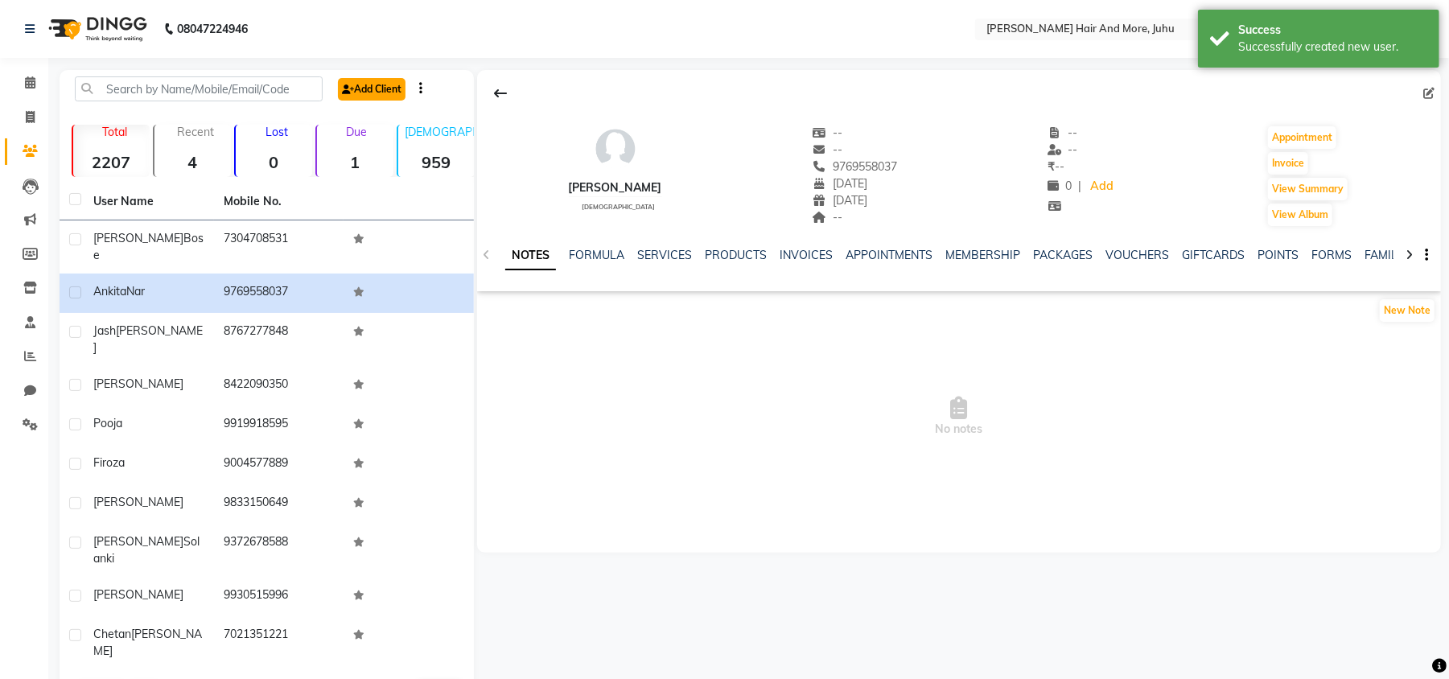
click at [384, 92] on link "Add Client" at bounding box center [372, 89] width 68 height 23
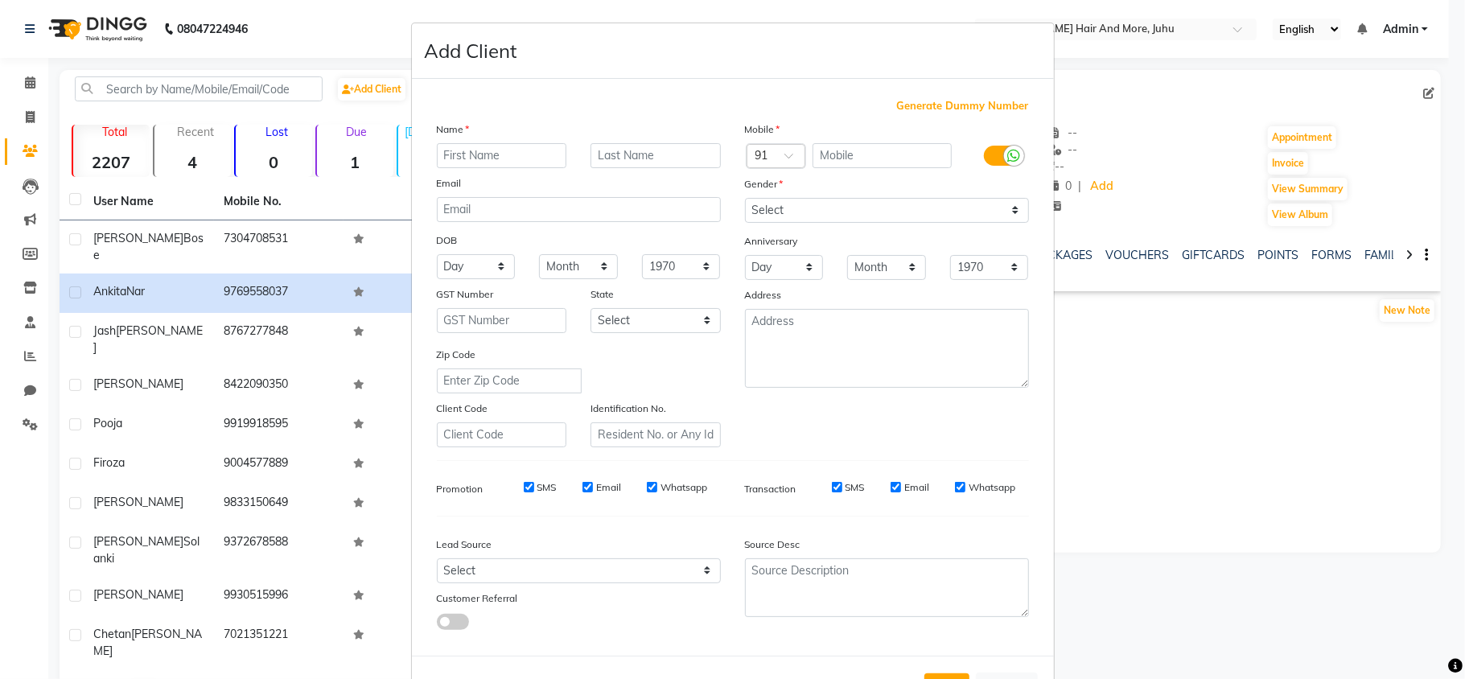
click at [509, 156] on input "text" at bounding box center [502, 155] width 130 height 25
type input "[PERSON_NAME]"
click at [602, 164] on input "text" at bounding box center [656, 155] width 130 height 25
click at [783, 203] on select "Select [DEMOGRAPHIC_DATA] [DEMOGRAPHIC_DATA] Other Prefer Not To Say" at bounding box center [887, 210] width 284 height 25
select select "[DEMOGRAPHIC_DATA]"
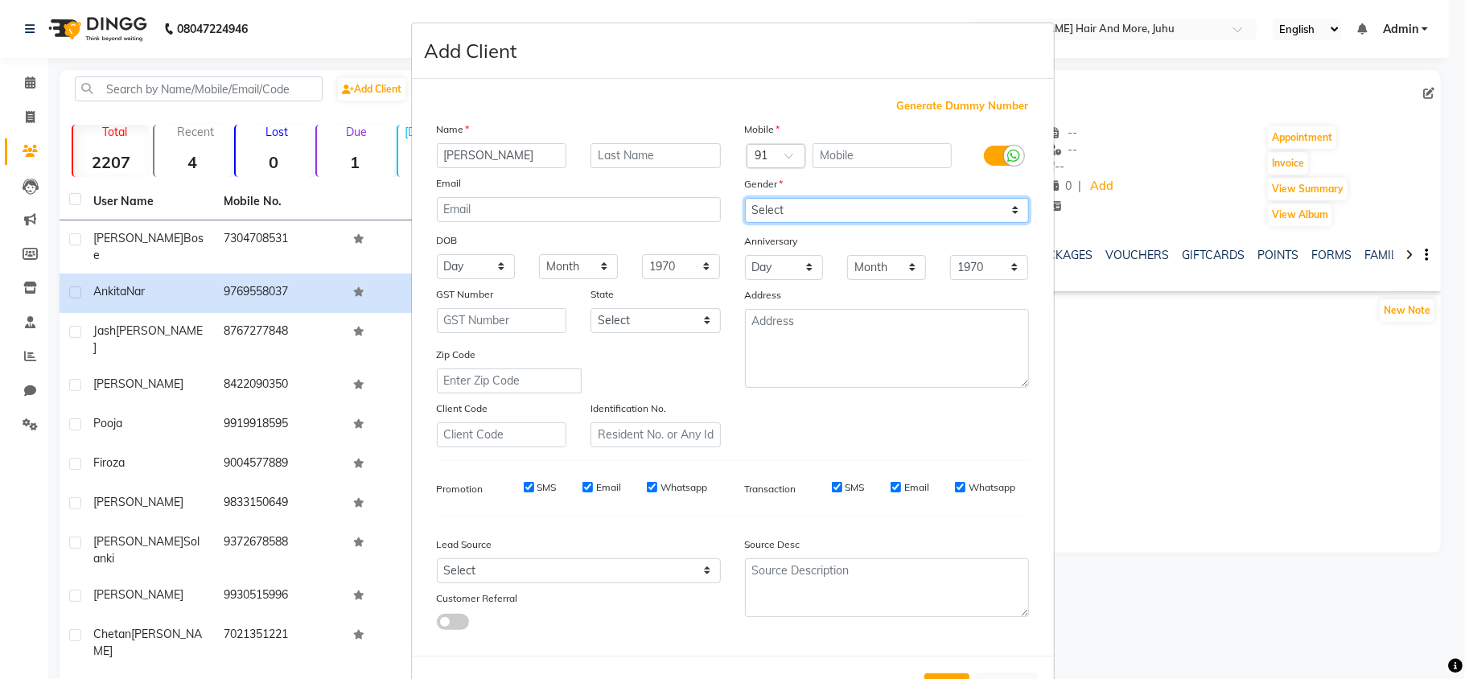
click at [745, 198] on select "Select [DEMOGRAPHIC_DATA] [DEMOGRAPHIC_DATA] Other Prefer Not To Say" at bounding box center [887, 210] width 284 height 25
click at [493, 258] on select "Day 01 02 03 04 05 06 07 08 09 10 11 12 13 14 15 16 17 18 19 20 21 22 23 24 25 …" at bounding box center [476, 266] width 79 height 25
select select "28"
click at [437, 254] on select "Day 01 02 03 04 05 06 07 08 09 10 11 12 13 14 15 16 17 18 19 20 21 22 23 24 25 …" at bounding box center [476, 266] width 79 height 25
click at [570, 255] on select "Month January February March April May June July August September October Novem…" at bounding box center [578, 266] width 79 height 25
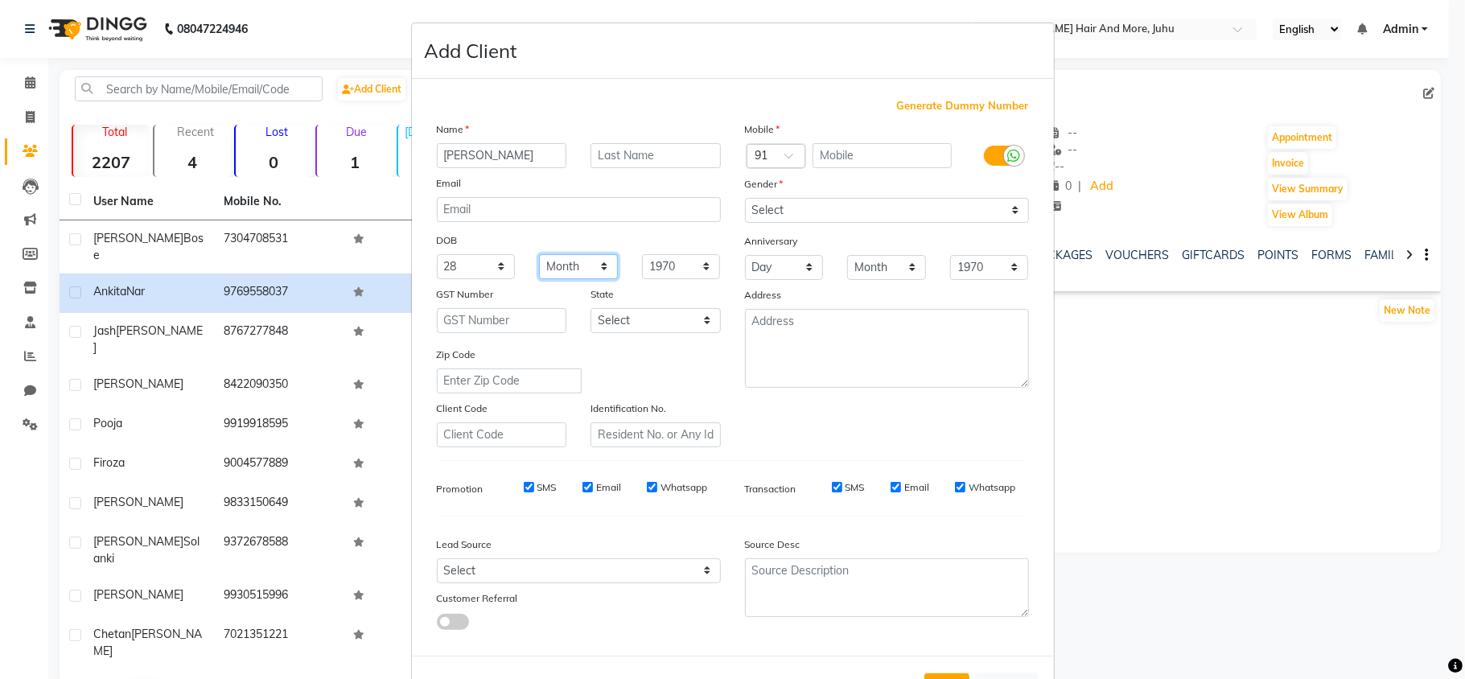
select select "08"
click at [539, 254] on select "Month January February March April May June July August September October Novem…" at bounding box center [578, 266] width 79 height 25
click at [686, 266] on select "1940 1941 1942 1943 1944 1945 1946 1947 1948 1949 1950 1951 1952 1953 1954 1955…" at bounding box center [681, 266] width 79 height 25
select select "1982"
click at [642, 254] on select "1940 1941 1942 1943 1944 1945 1946 1947 1948 1949 1950 1951 1952 1953 1954 1955…" at bounding box center [681, 266] width 79 height 25
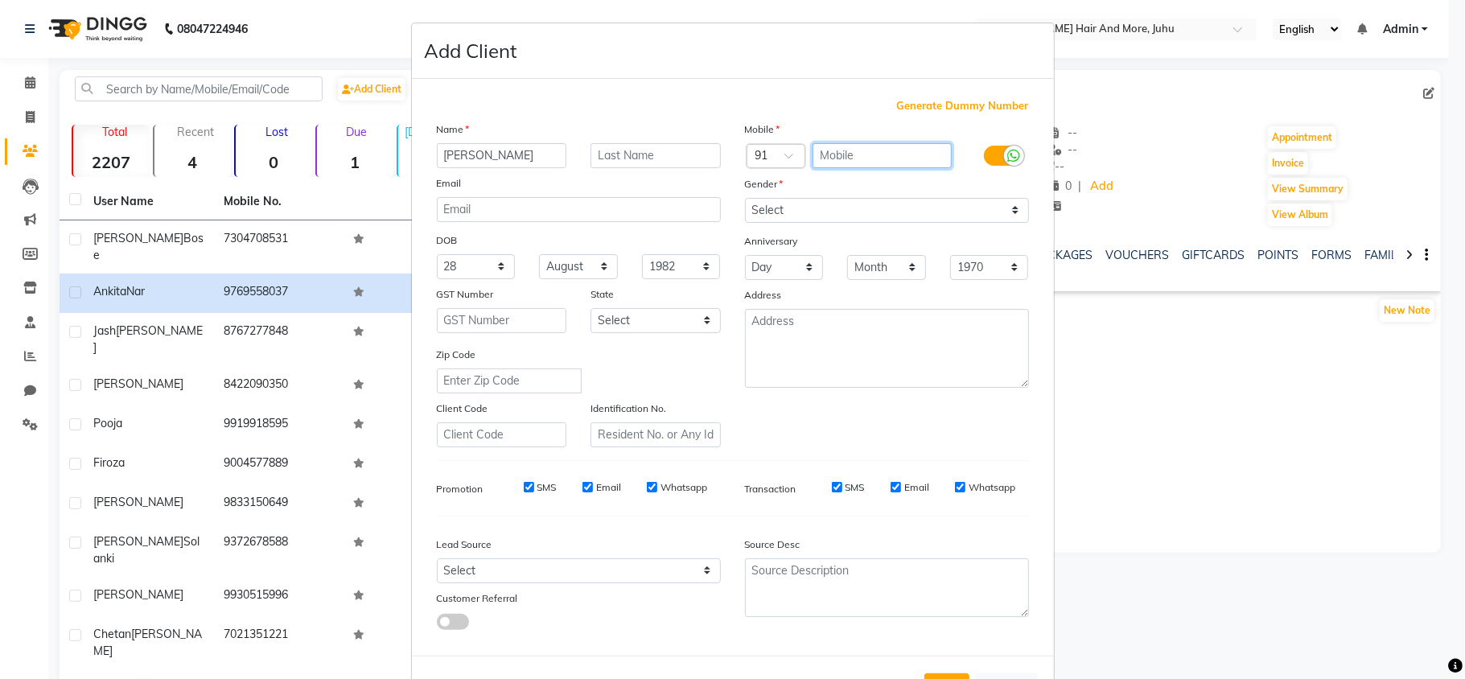
click at [835, 155] on input "text" at bounding box center [882, 155] width 139 height 25
type input "8104320545"
click at [938, 674] on button "Add" at bounding box center [947, 688] width 45 height 29
select select
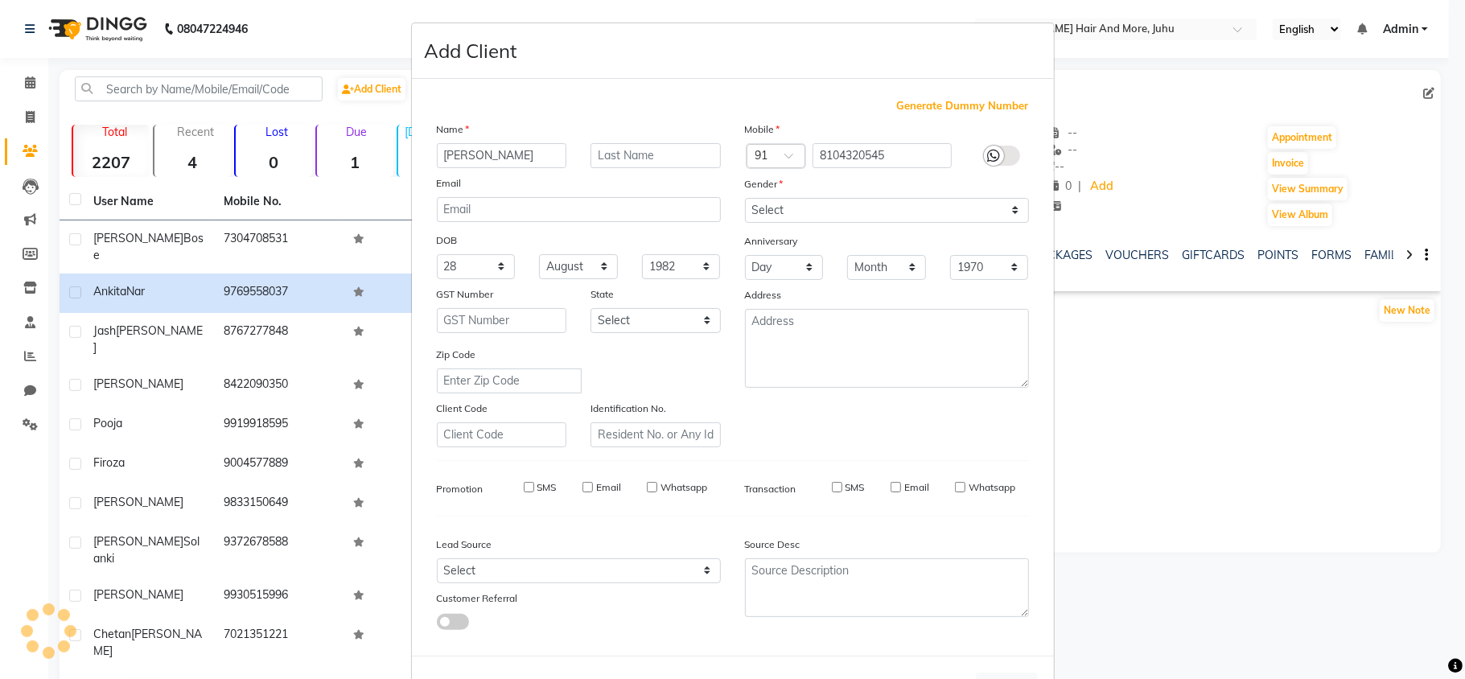
select select
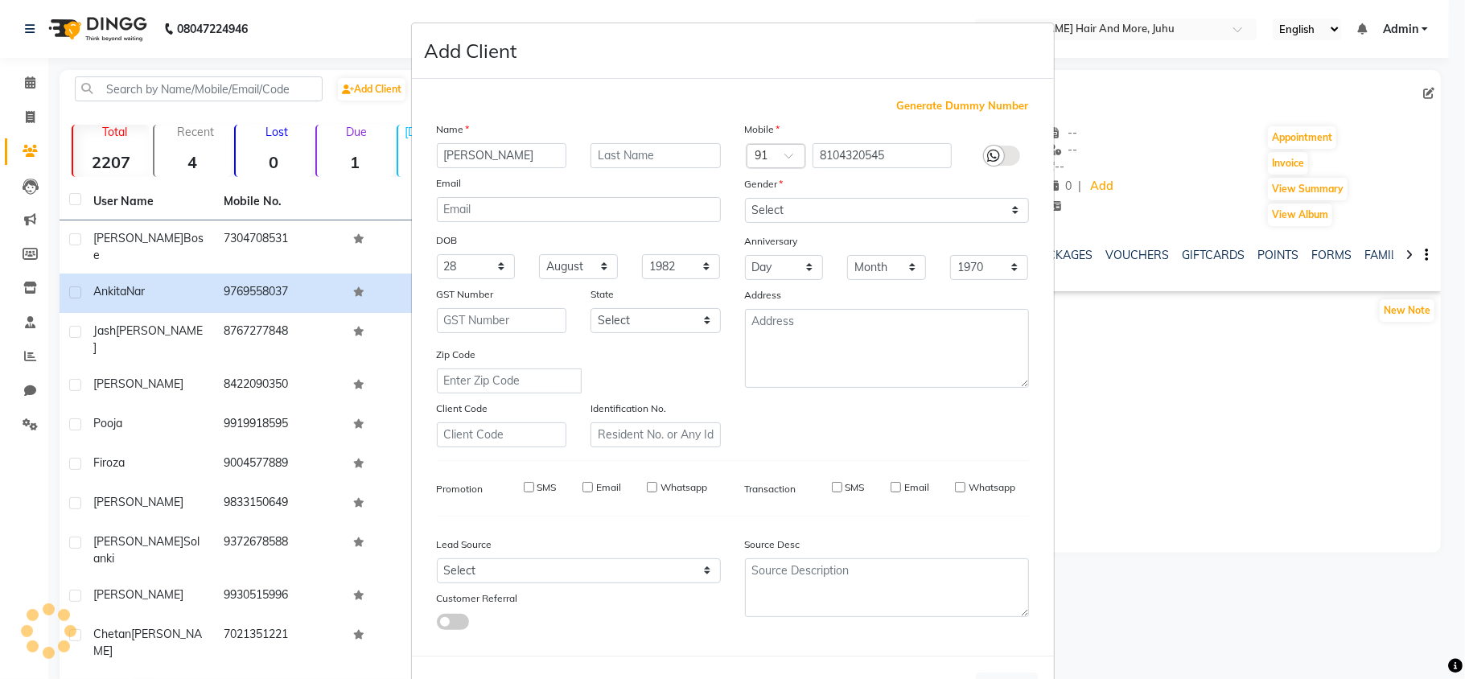
checkbox input "false"
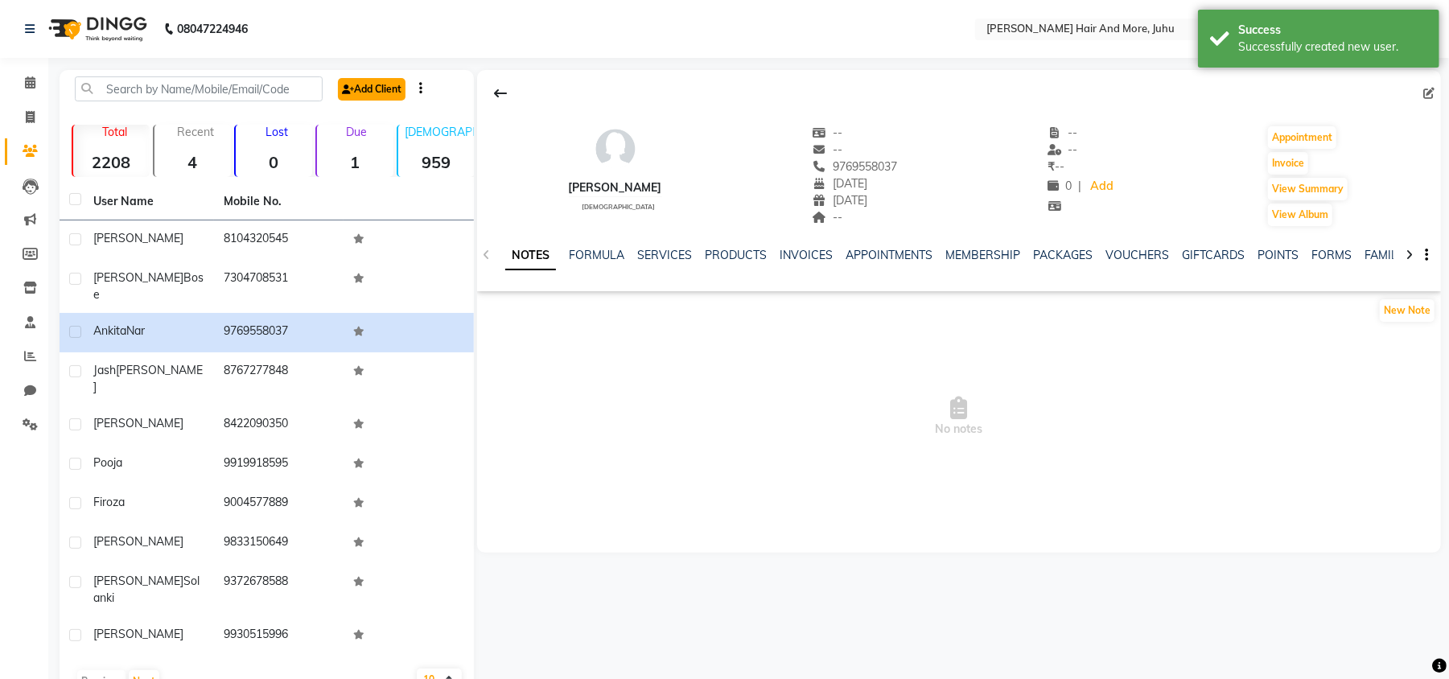
click at [387, 78] on link "Add Client" at bounding box center [372, 89] width 68 height 23
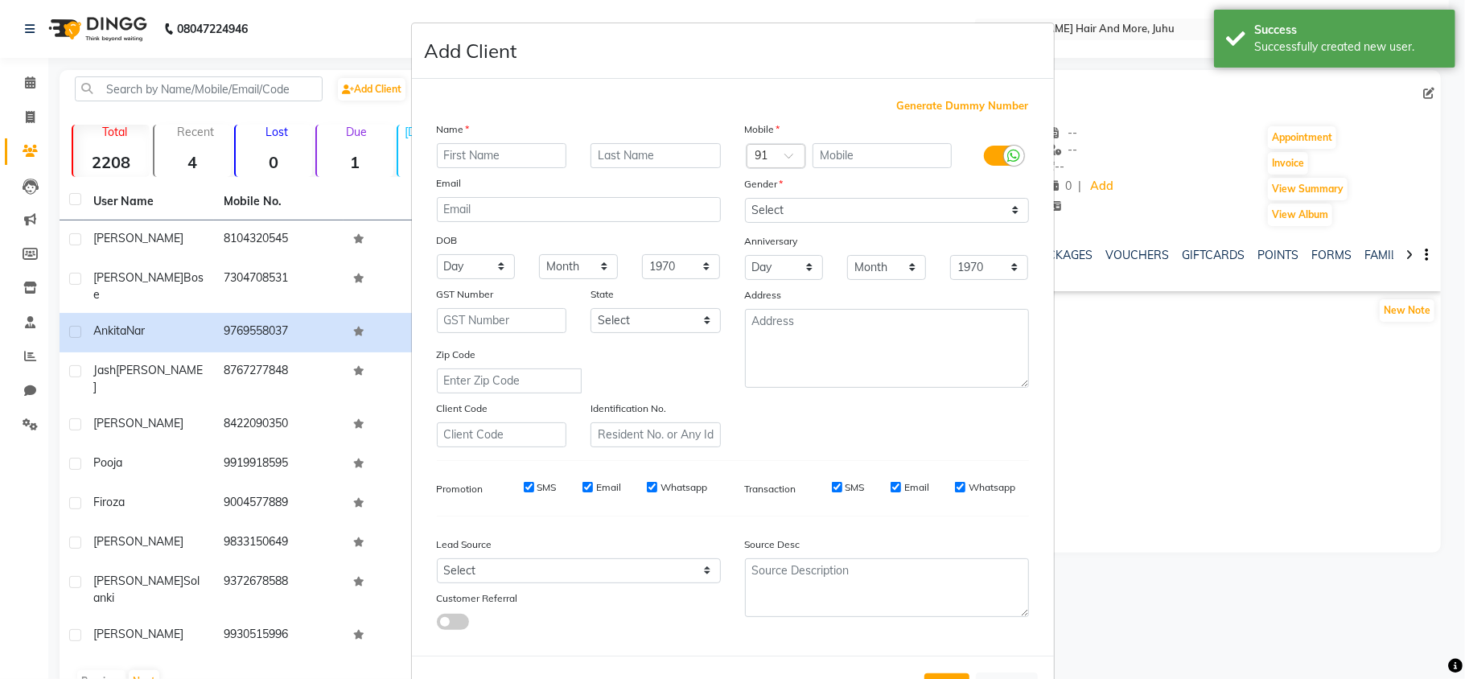
click at [388, 78] on ngb-modal-window "Add Client Generate Dummy Number Name Email DOB Day 01 02 03 04 05 06 07 08 09 …" at bounding box center [732, 339] width 1465 height 679
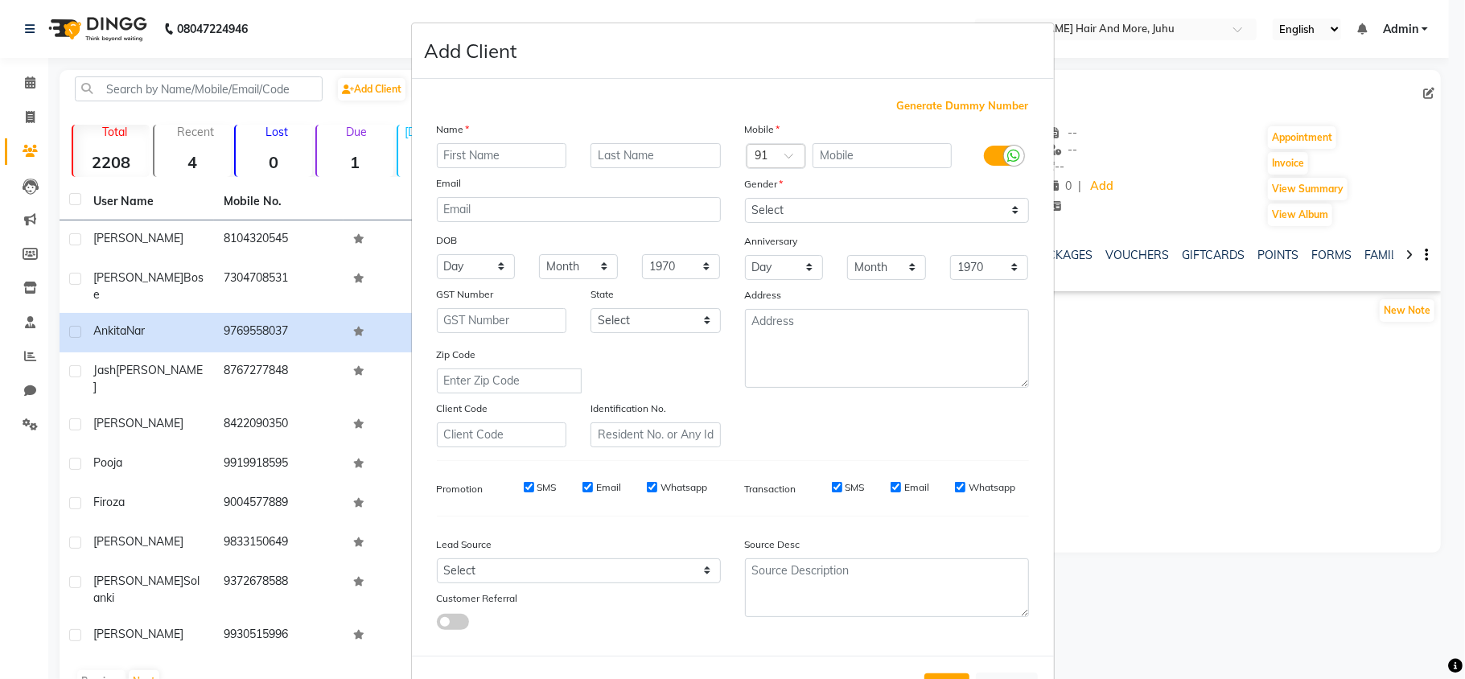
click at [375, 238] on ngb-modal-window "Add Client Generate Dummy Number Name Email DOB Day 01 02 03 04 05 06 07 08 09 …" at bounding box center [732, 339] width 1465 height 679
click at [256, 245] on ngb-modal-window "Add Client Generate Dummy Number Name Email DOB Day 01 02 03 04 05 06 07 08 09 …" at bounding box center [732, 339] width 1465 height 679
click at [256, 239] on ngb-modal-window "Add Client Generate Dummy Number Name Email DOB Day 01 02 03 04 05 06 07 08 09 …" at bounding box center [732, 339] width 1465 height 679
drag, startPoint x: 258, startPoint y: 230, endPoint x: 763, endPoint y: 580, distance: 614.8
click at [262, 233] on ngb-modal-window "Add Client Generate Dummy Number Name Email DOB Day 01 02 03 04 05 06 07 08 09 …" at bounding box center [732, 339] width 1465 height 679
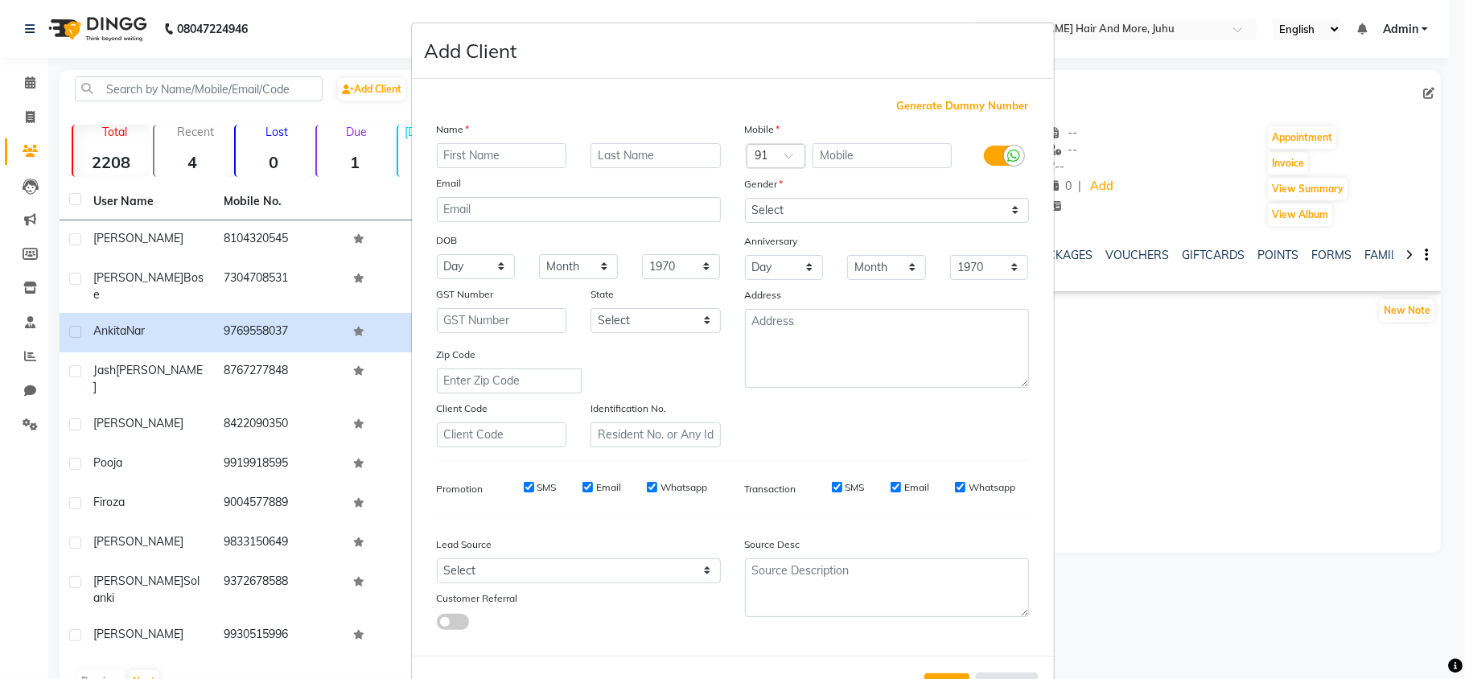
click at [996, 673] on button "Cancel" at bounding box center [1007, 688] width 62 height 31
select select
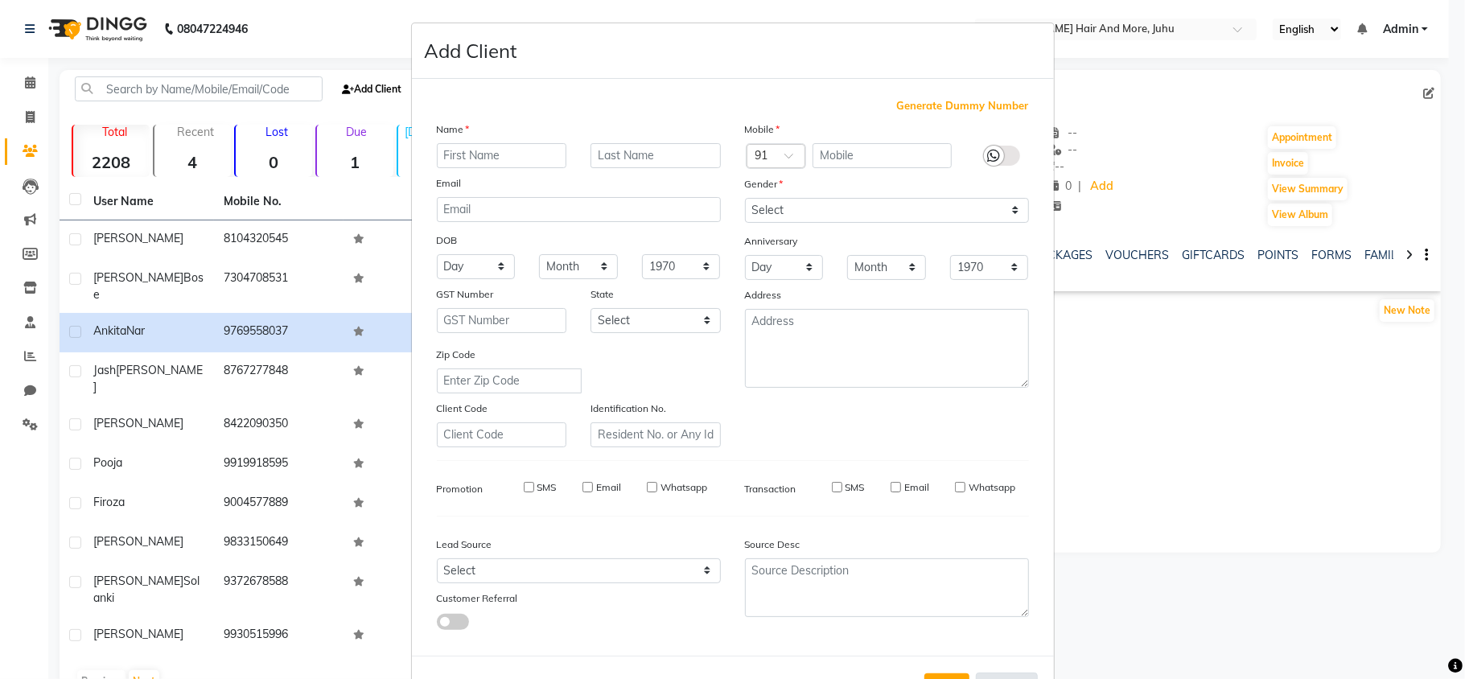
select select
checkbox input "false"
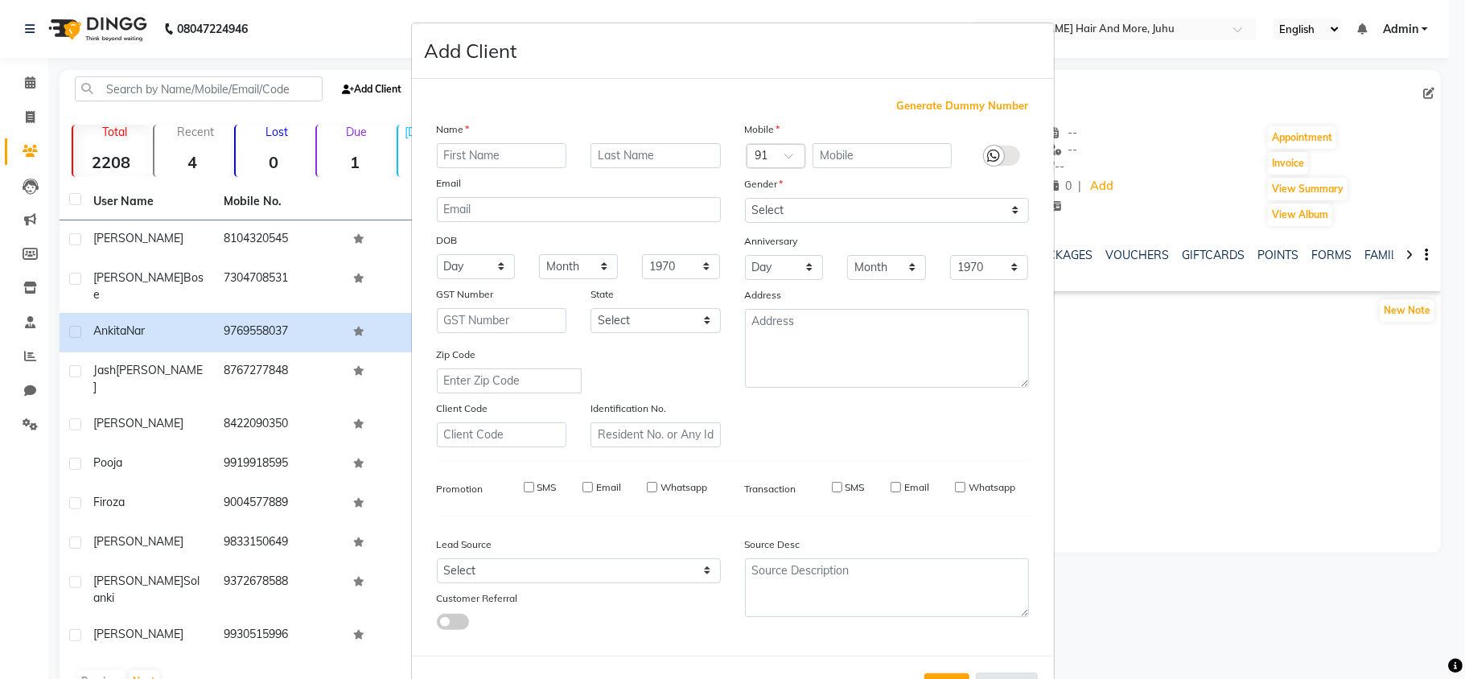
checkbox input "false"
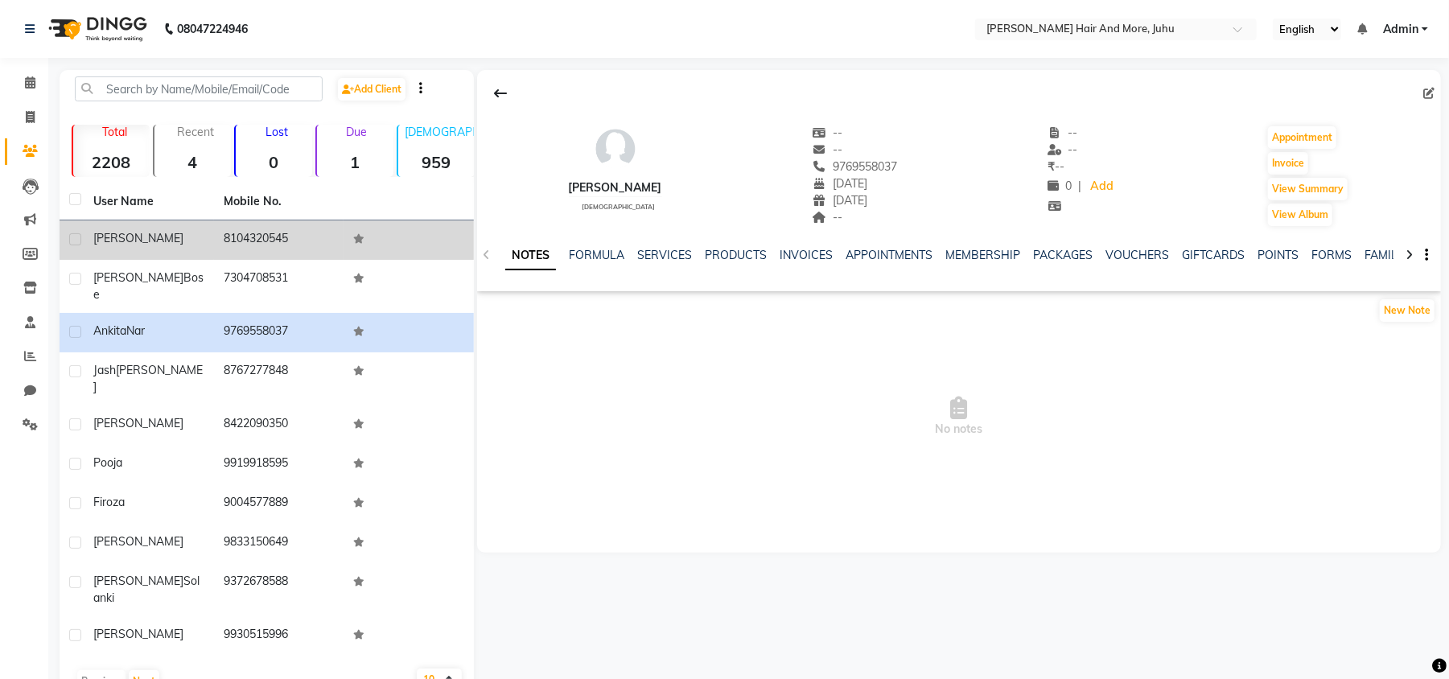
click at [378, 242] on td at bounding box center [409, 240] width 130 height 39
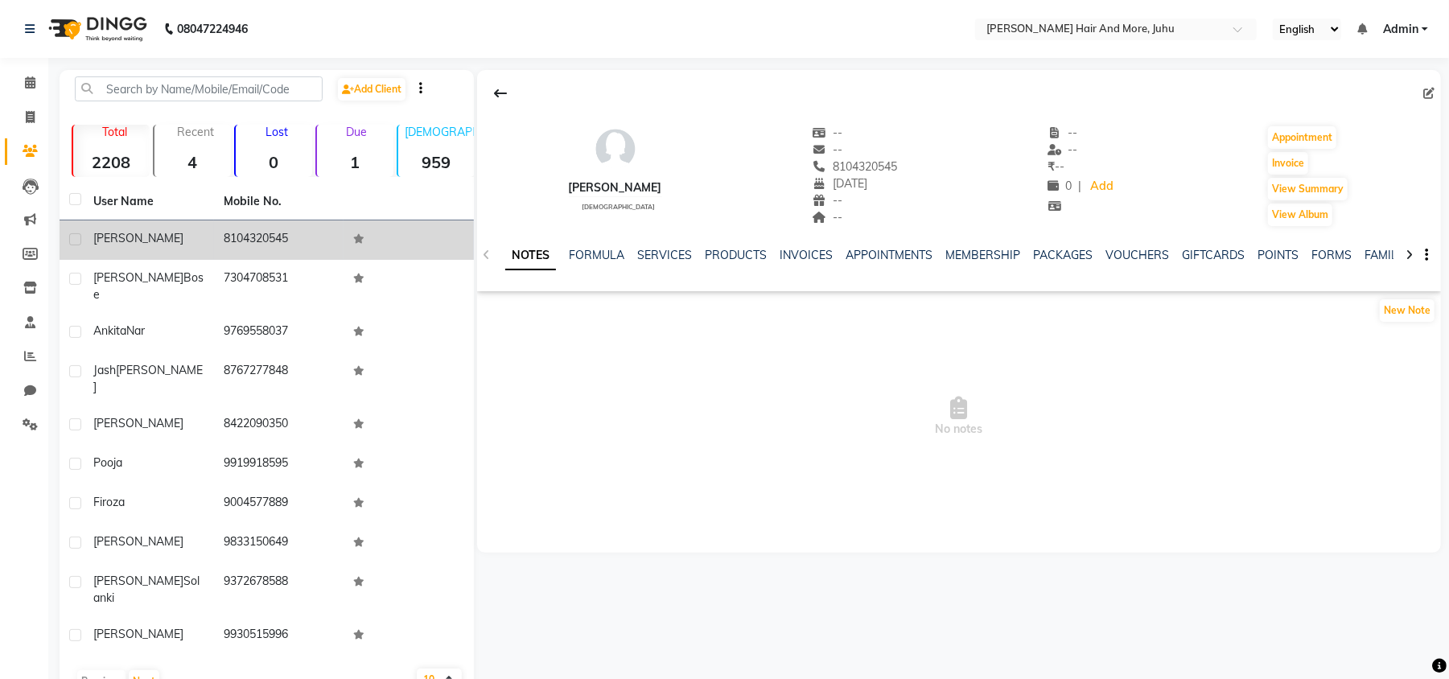
click at [344, 245] on td at bounding box center [409, 240] width 130 height 39
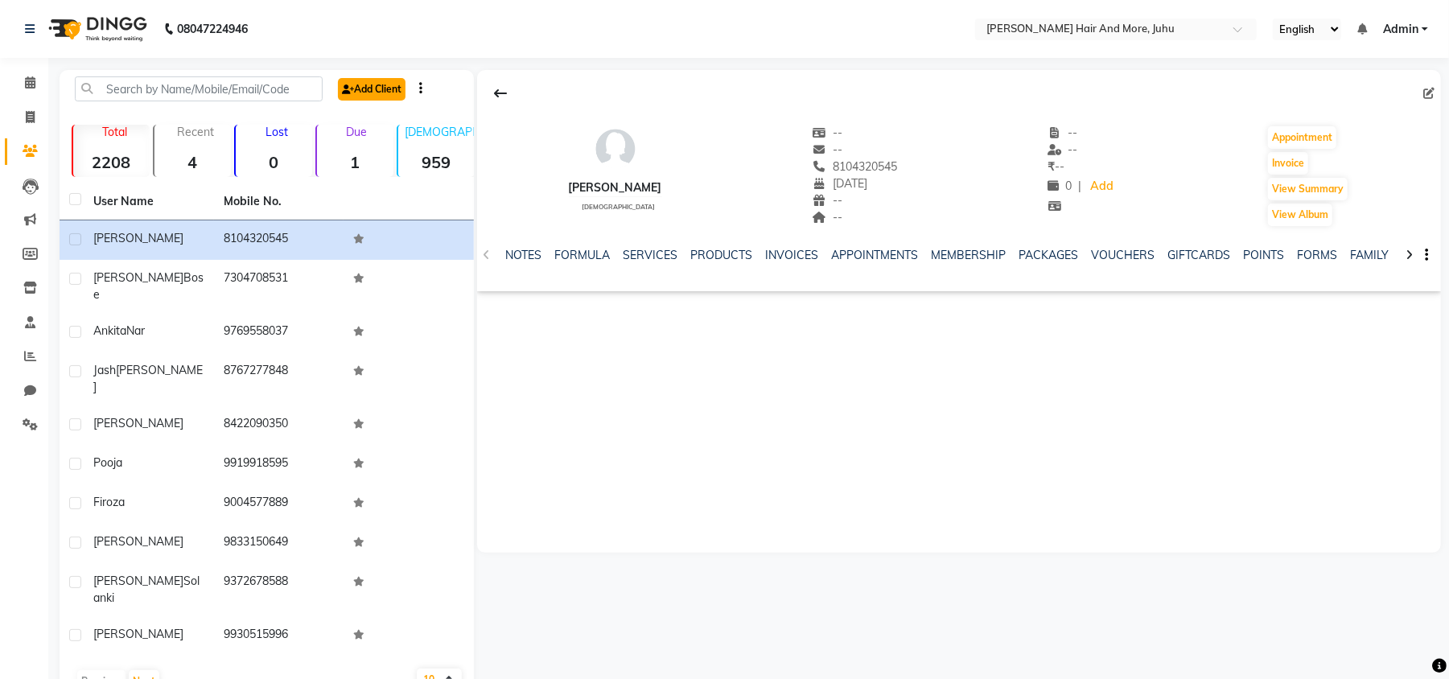
click at [381, 91] on link "Add Client" at bounding box center [372, 89] width 68 height 23
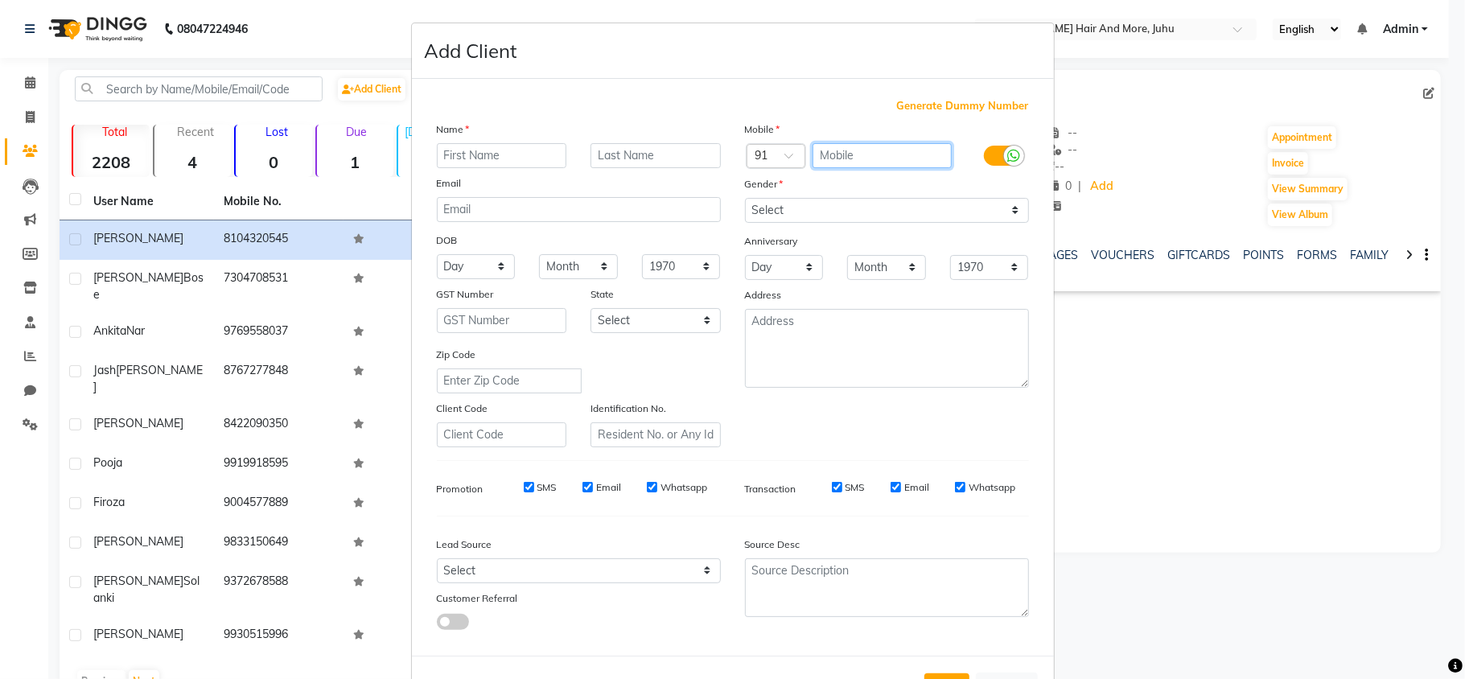
click at [841, 164] on input "text" at bounding box center [882, 155] width 139 height 25
type input "9582686808"
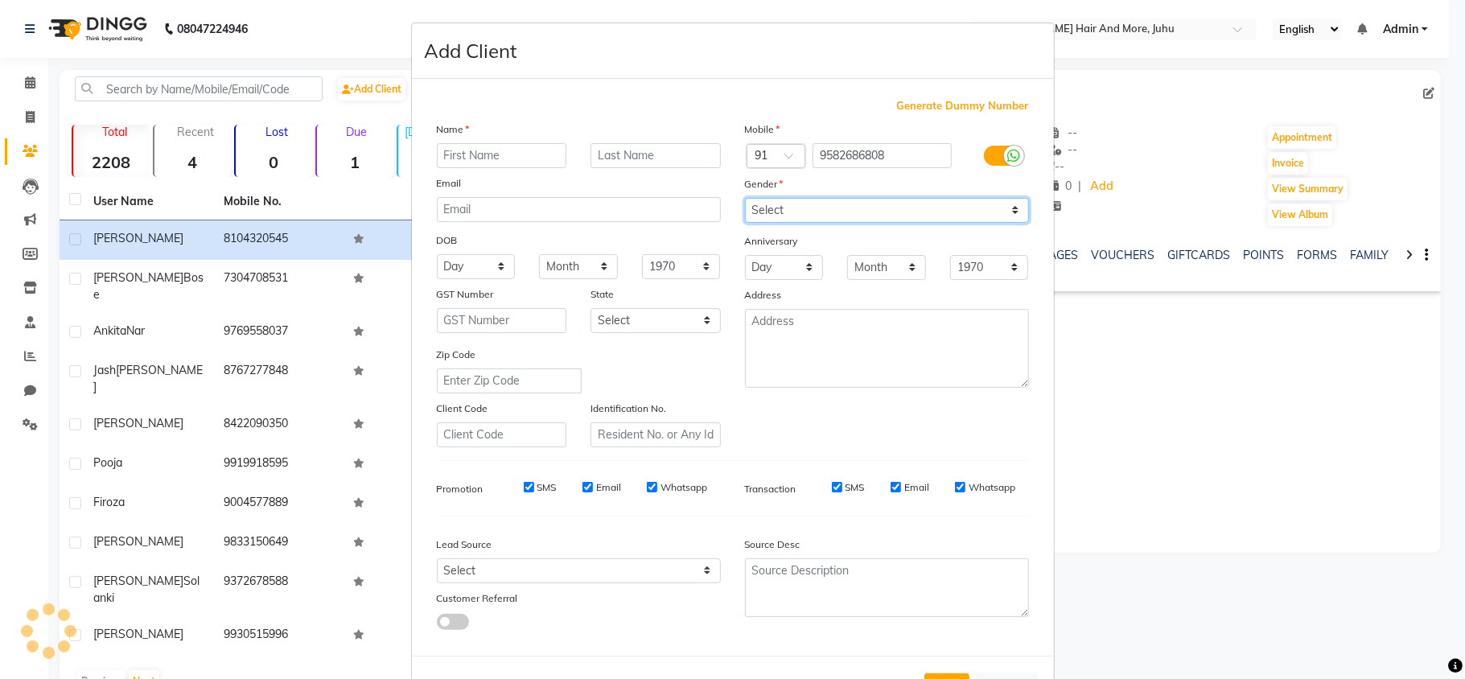
click at [874, 217] on select "Select [DEMOGRAPHIC_DATA] [DEMOGRAPHIC_DATA] Other Prefer Not To Say" at bounding box center [887, 210] width 284 height 25
select select "[DEMOGRAPHIC_DATA]"
click at [745, 198] on select "Select [DEMOGRAPHIC_DATA] [DEMOGRAPHIC_DATA] Other Prefer Not To Say" at bounding box center [887, 210] width 284 height 25
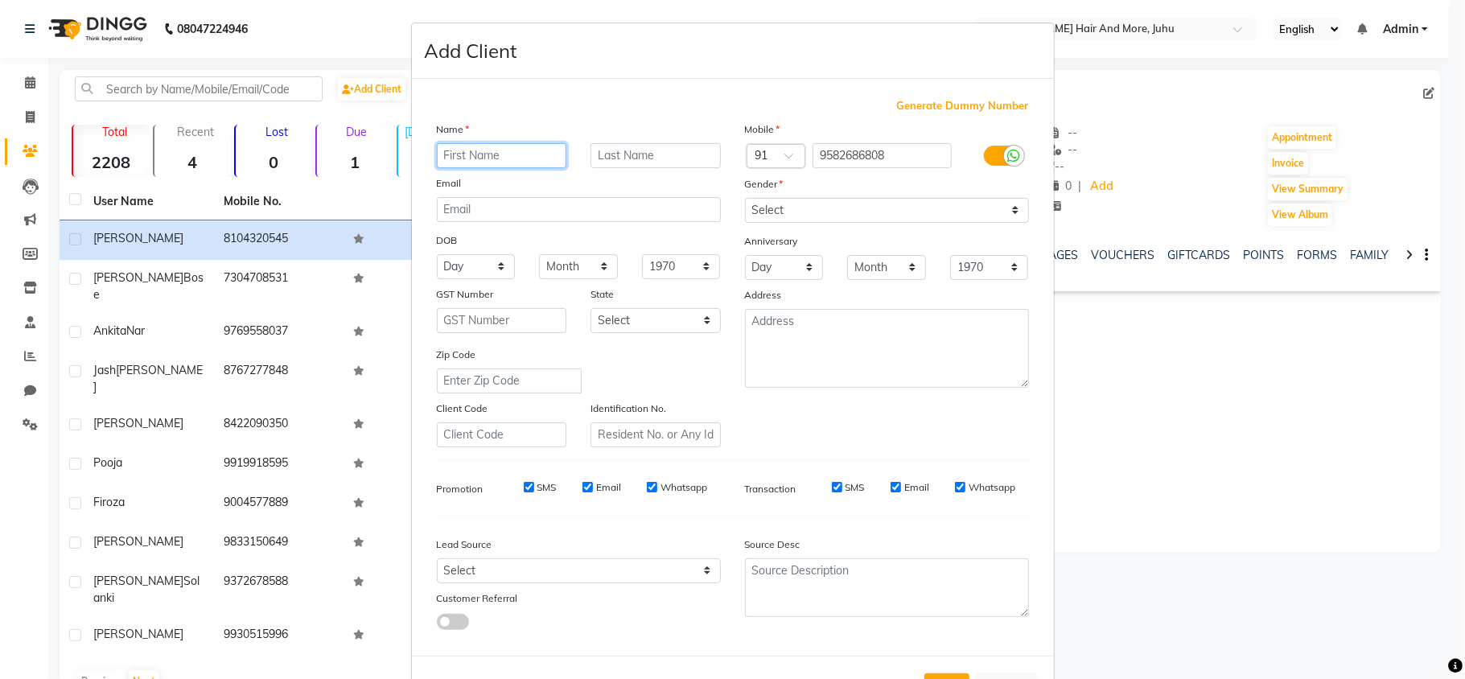
click at [510, 146] on input "text" at bounding box center [502, 155] width 130 height 25
type input "p"
type input "Pooja"
click at [616, 161] on input "text" at bounding box center [656, 155] width 130 height 25
click at [571, 198] on input "email" at bounding box center [579, 209] width 284 height 25
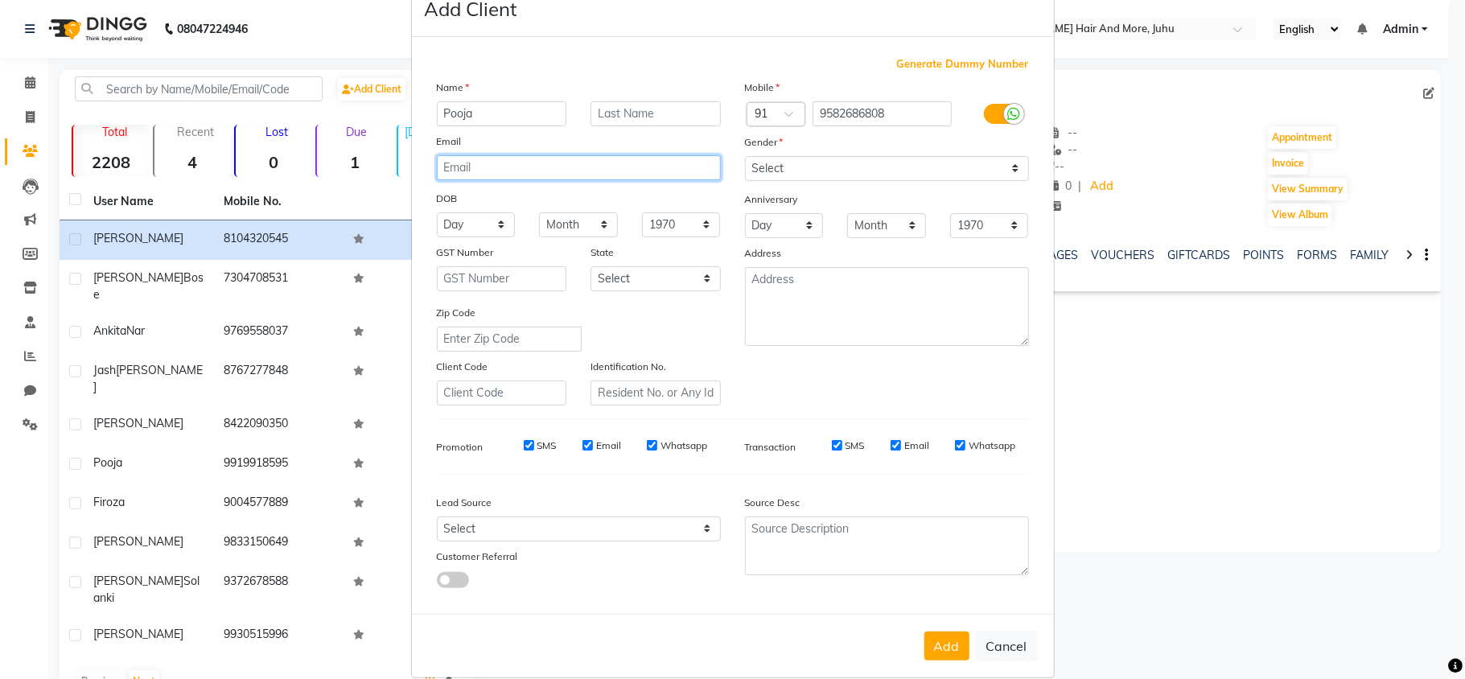
scroll to position [60, 0]
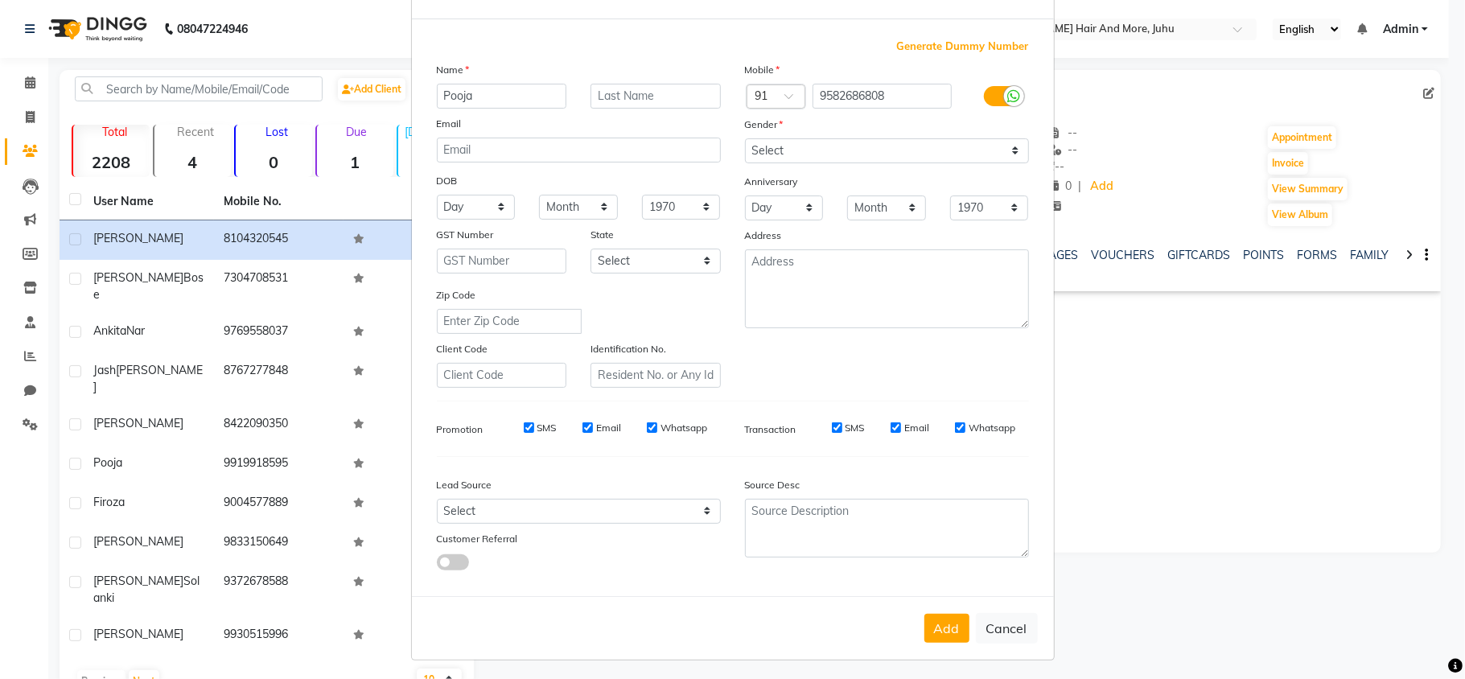
click at [942, 620] on button "Add" at bounding box center [947, 628] width 45 height 29
select select
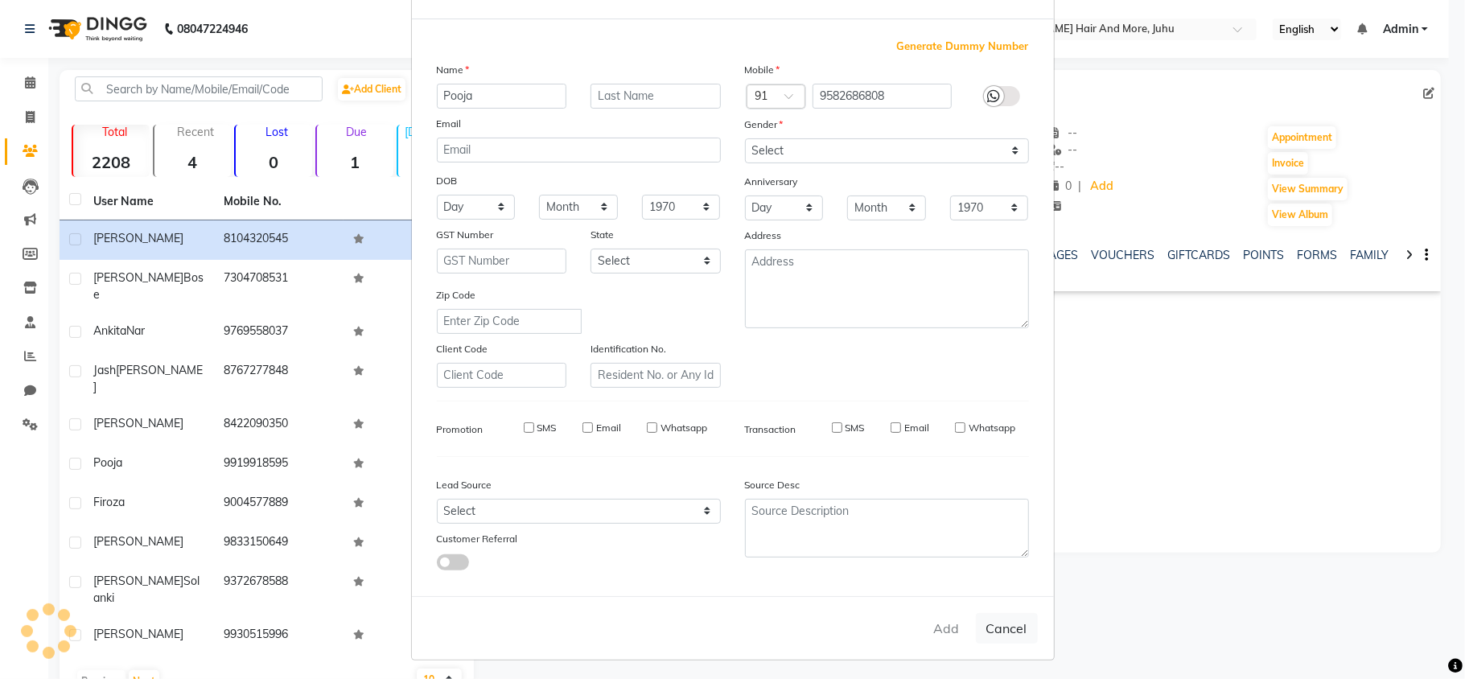
select select
checkbox input "false"
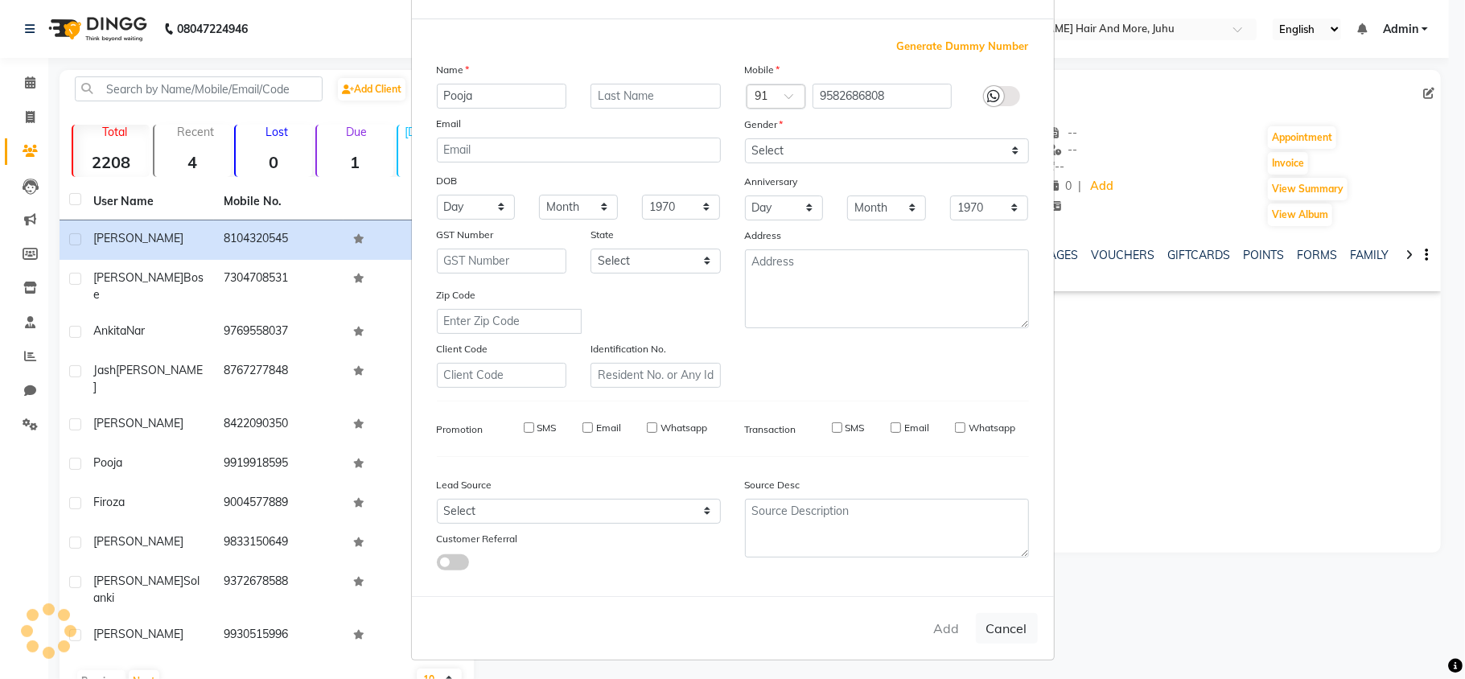
checkbox input "false"
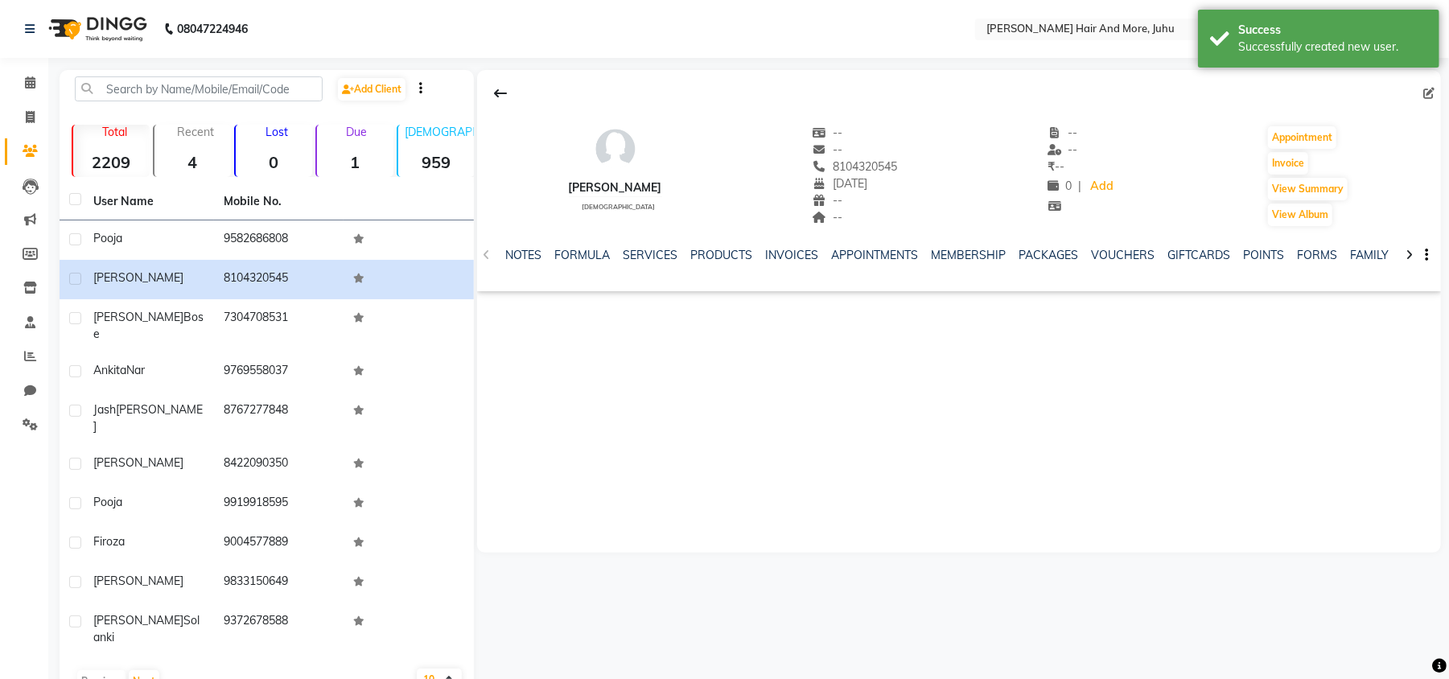
click at [380, 101] on div "Add Client" at bounding box center [267, 95] width 408 height 38
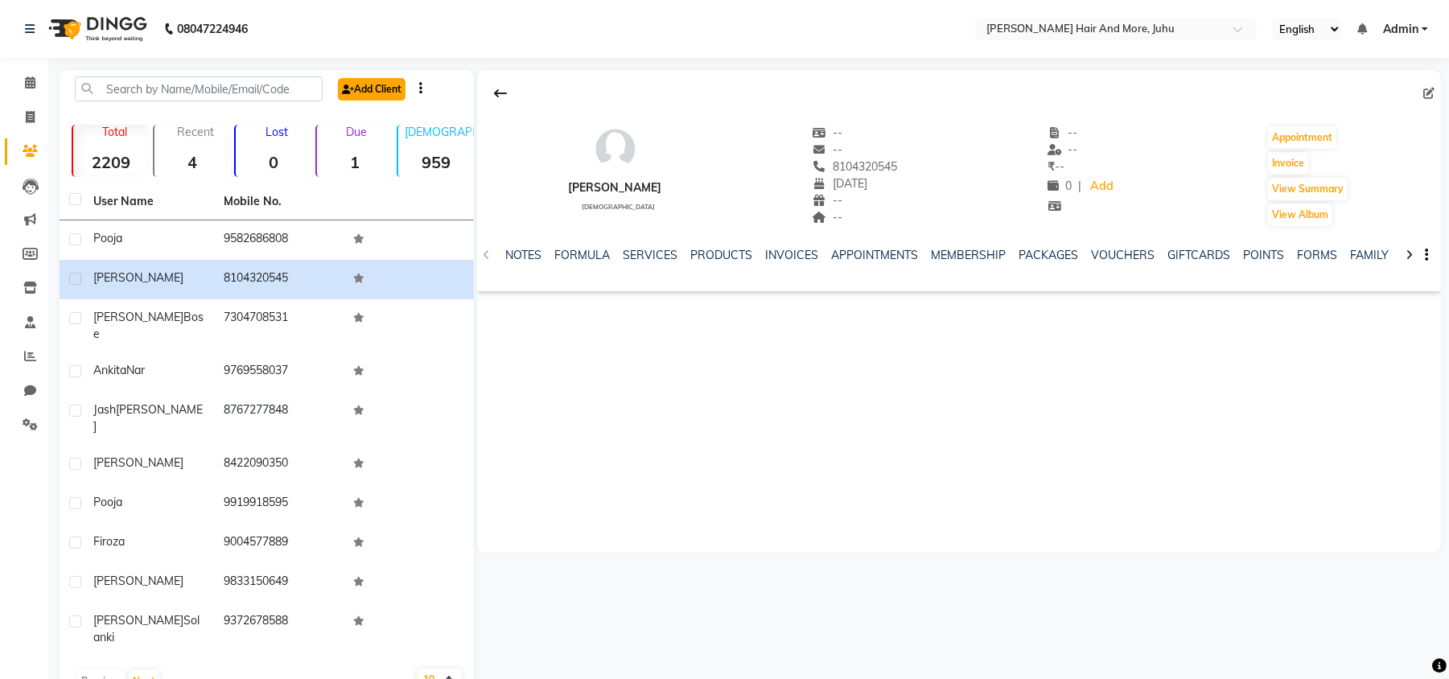
click at [383, 85] on link "Add Client" at bounding box center [372, 89] width 68 height 23
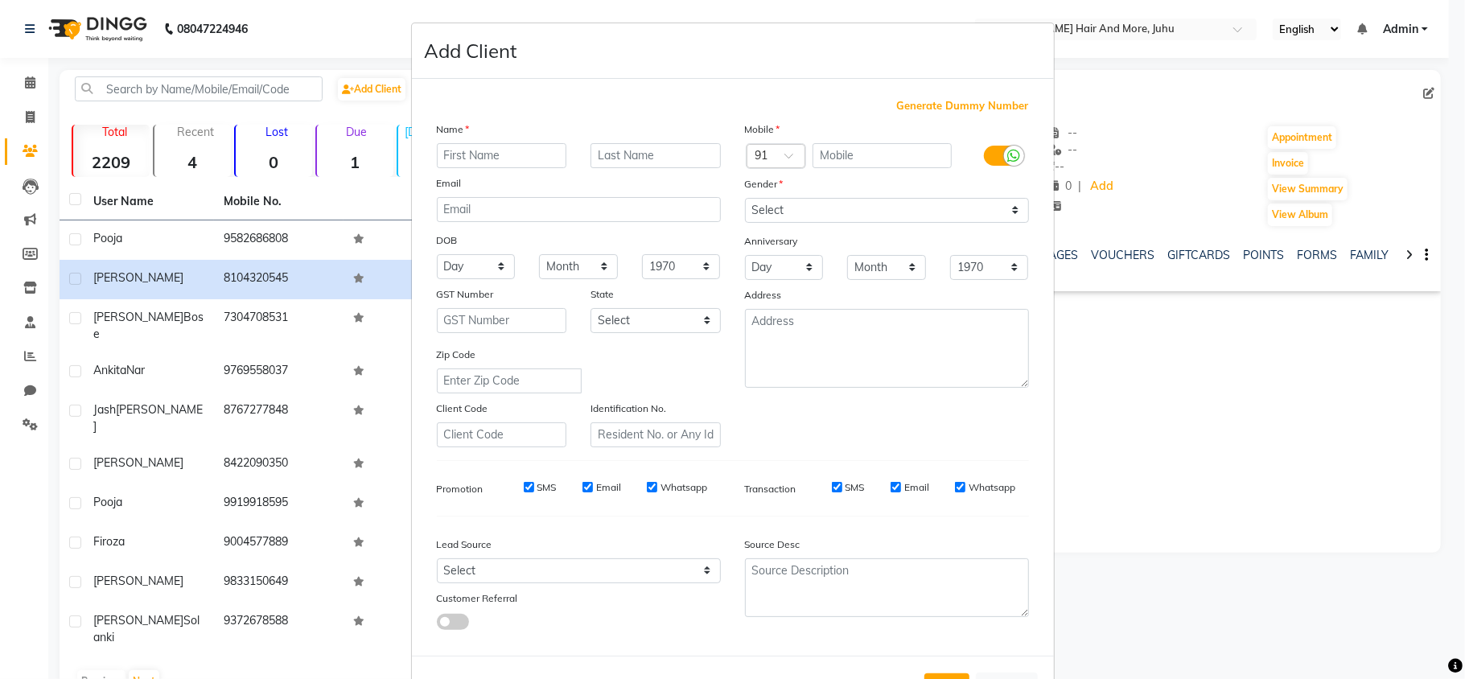
click at [475, 158] on input "text" at bounding box center [502, 155] width 130 height 25
type input "Diya"
click at [638, 156] on input "text" at bounding box center [656, 155] width 130 height 25
type input "A"
click at [782, 204] on select "Select [DEMOGRAPHIC_DATA] [DEMOGRAPHIC_DATA] Other Prefer Not To Say" at bounding box center [887, 210] width 284 height 25
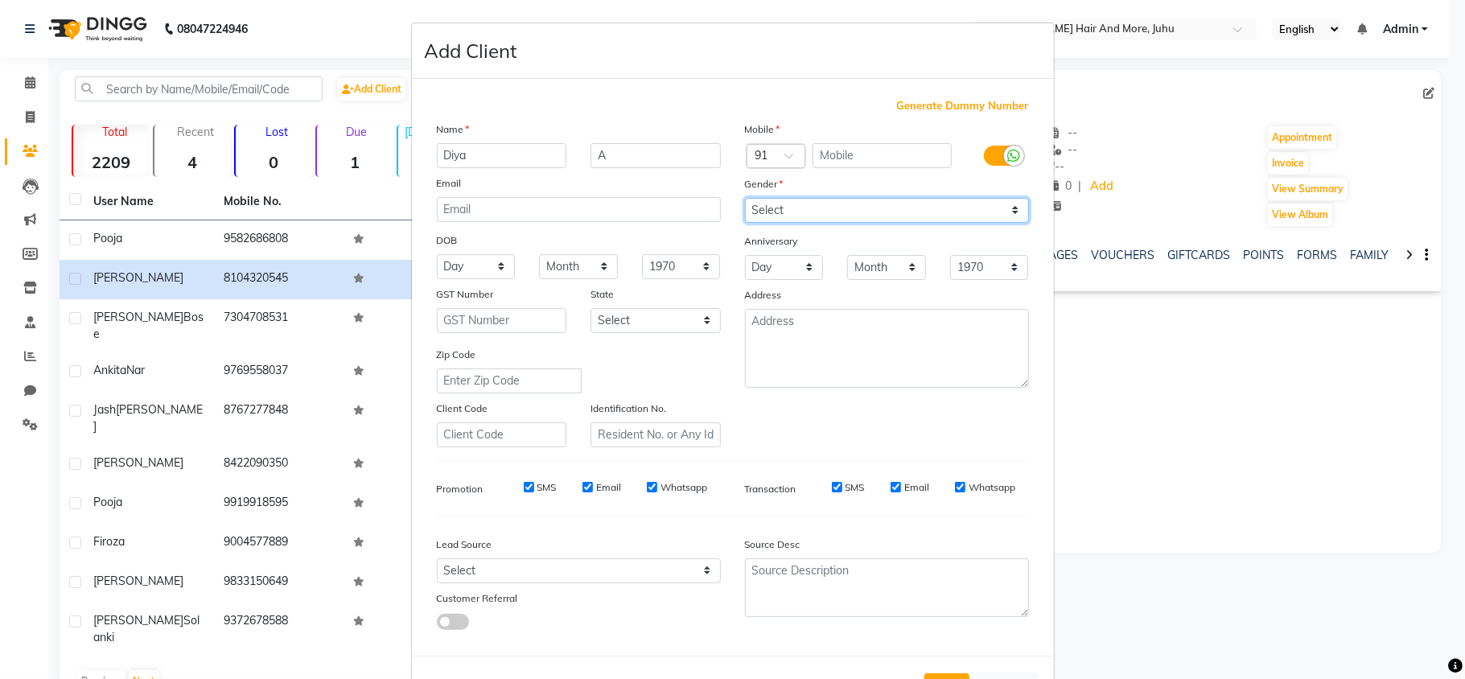
select select "[DEMOGRAPHIC_DATA]"
click at [745, 198] on select "Select [DEMOGRAPHIC_DATA] [DEMOGRAPHIC_DATA] Other Prefer Not To Say" at bounding box center [887, 210] width 284 height 25
click at [829, 164] on input "text" at bounding box center [882, 155] width 139 height 25
type input "9867984042"
click at [733, 375] on div at bounding box center [887, 348] width 308 height 79
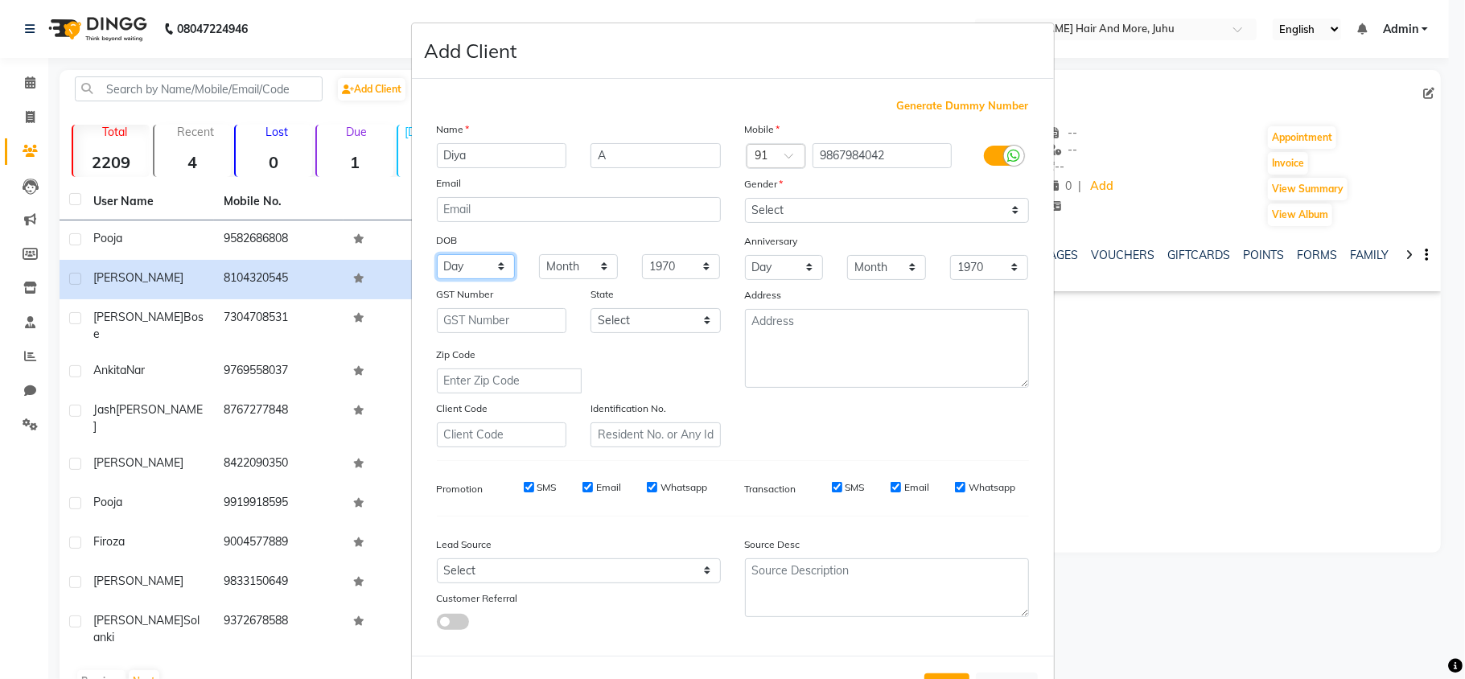
click at [476, 270] on select "Day 01 02 03 04 05 06 07 08 09 10 11 12 13 14 15 16 17 18 19 20 21 22 23 24 25 …" at bounding box center [476, 266] width 79 height 25
click at [437, 254] on select "Day 01 02 03 04 05 06 07 08 09 10 11 12 13 14 15 16 17 18 19 20 21 22 23 24 25 …" at bounding box center [476, 266] width 79 height 25
click at [591, 272] on select "Month January February March April May June July August September October Novem…" at bounding box center [578, 266] width 79 height 25
click at [439, 264] on select "Day 01 02 03 04 05 06 07 08 09 10 11 12 13 14 15 16 17 18 19 20 21 22 23 24 25 …" at bounding box center [476, 266] width 79 height 25
select select "27"
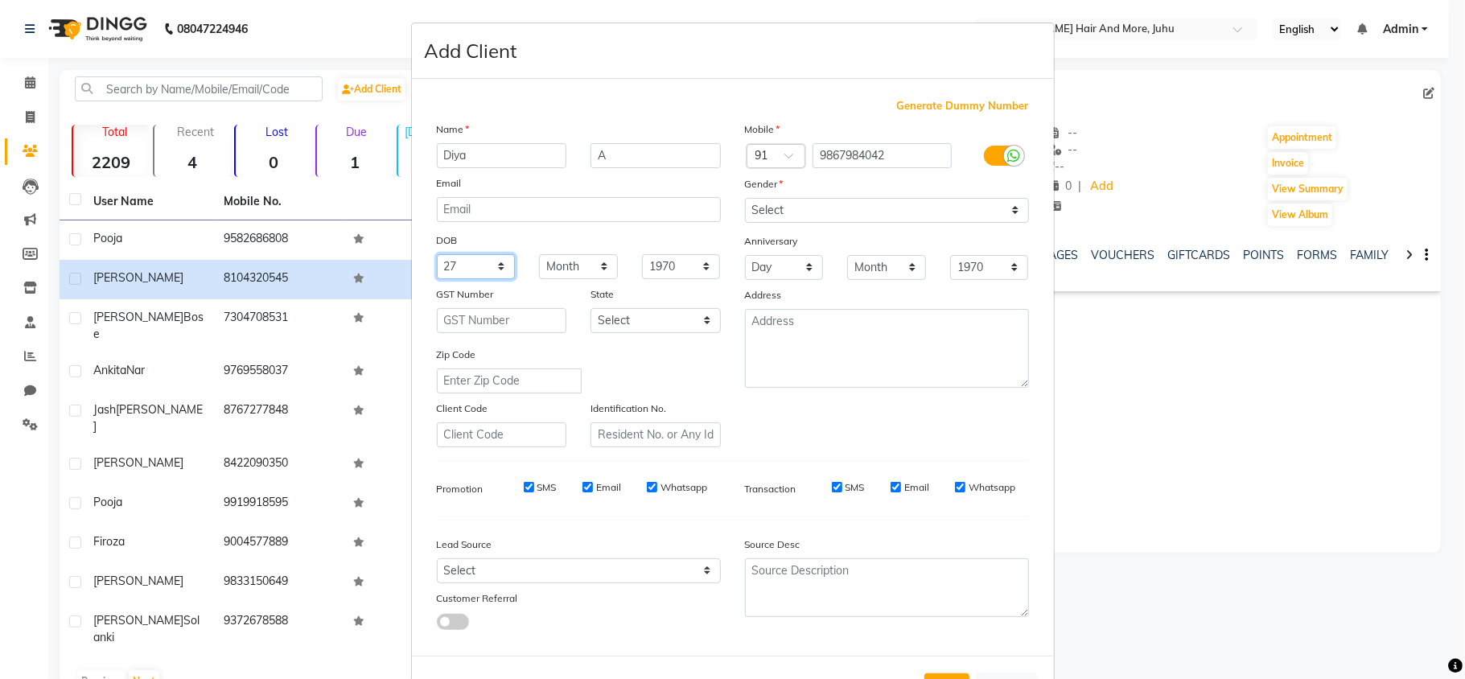
click at [437, 254] on select "Day 01 02 03 04 05 06 07 08 09 10 11 12 13 14 15 16 17 18 19 20 21 22 23 24 25 …" at bounding box center [476, 266] width 79 height 25
click at [575, 258] on select "Month January February March April May June July August September October Novem…" at bounding box center [578, 266] width 79 height 25
select select "04"
click at [539, 254] on select "Month January February March April May June July August September October Novem…" at bounding box center [578, 266] width 79 height 25
click at [579, 249] on div "DOB" at bounding box center [579, 242] width 308 height 26
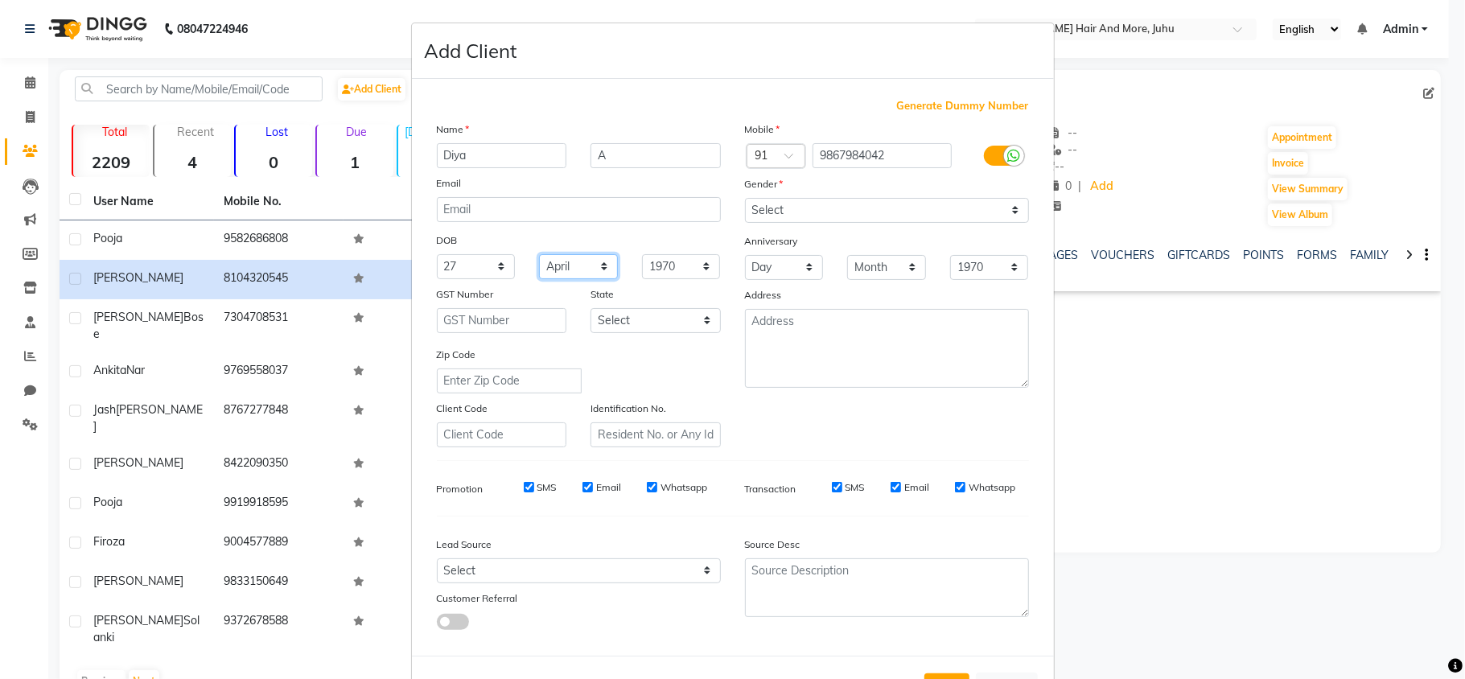
click at [579, 274] on select "Month January February March April May June July August September October Novem…" at bounding box center [578, 266] width 79 height 25
click at [696, 269] on select "1940 1941 1942 1943 1944 1945 1946 1947 1948 1949 1950 1951 1952 1953 1954 1955…" at bounding box center [681, 266] width 79 height 25
select select "2004"
click at [642, 254] on select "1940 1941 1942 1943 1944 1945 1946 1947 1948 1949 1950 1951 1952 1953 1954 1955…" at bounding box center [681, 266] width 79 height 25
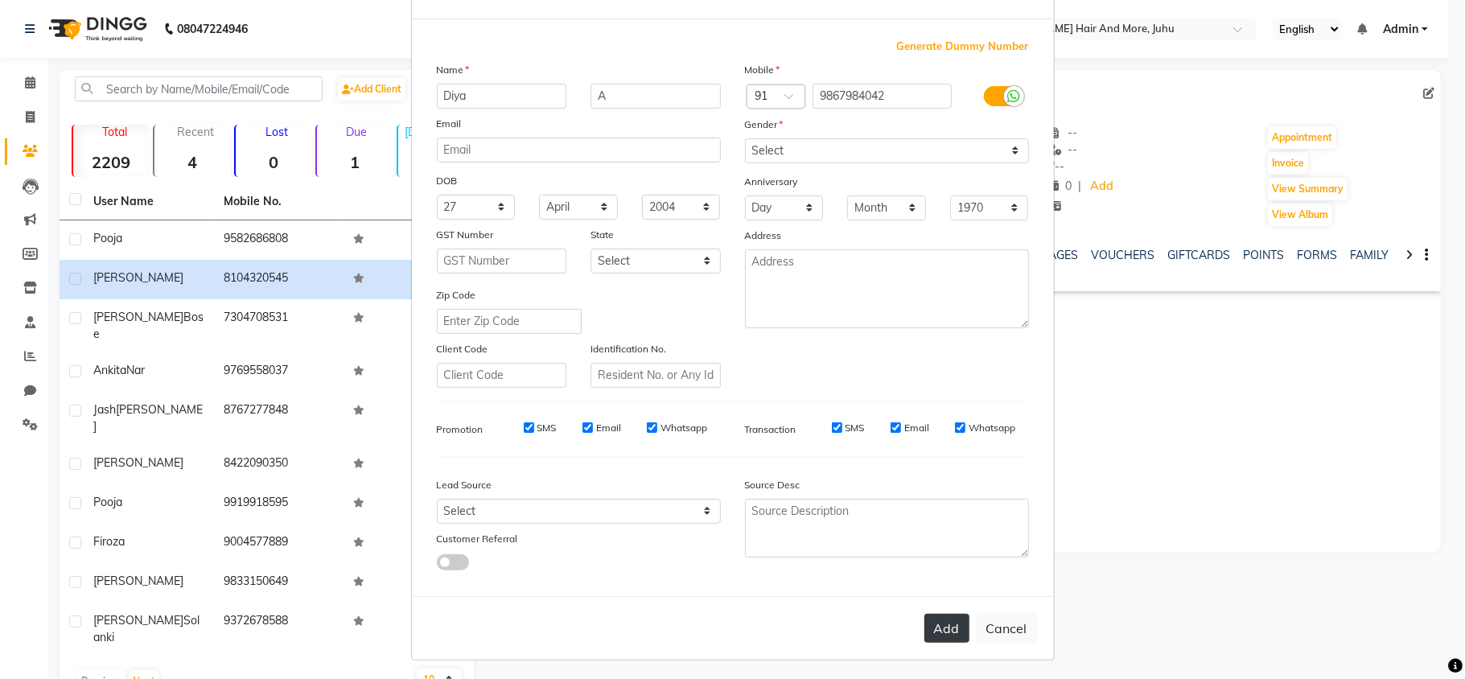
click at [938, 623] on button "Add" at bounding box center [947, 628] width 45 height 29
select select
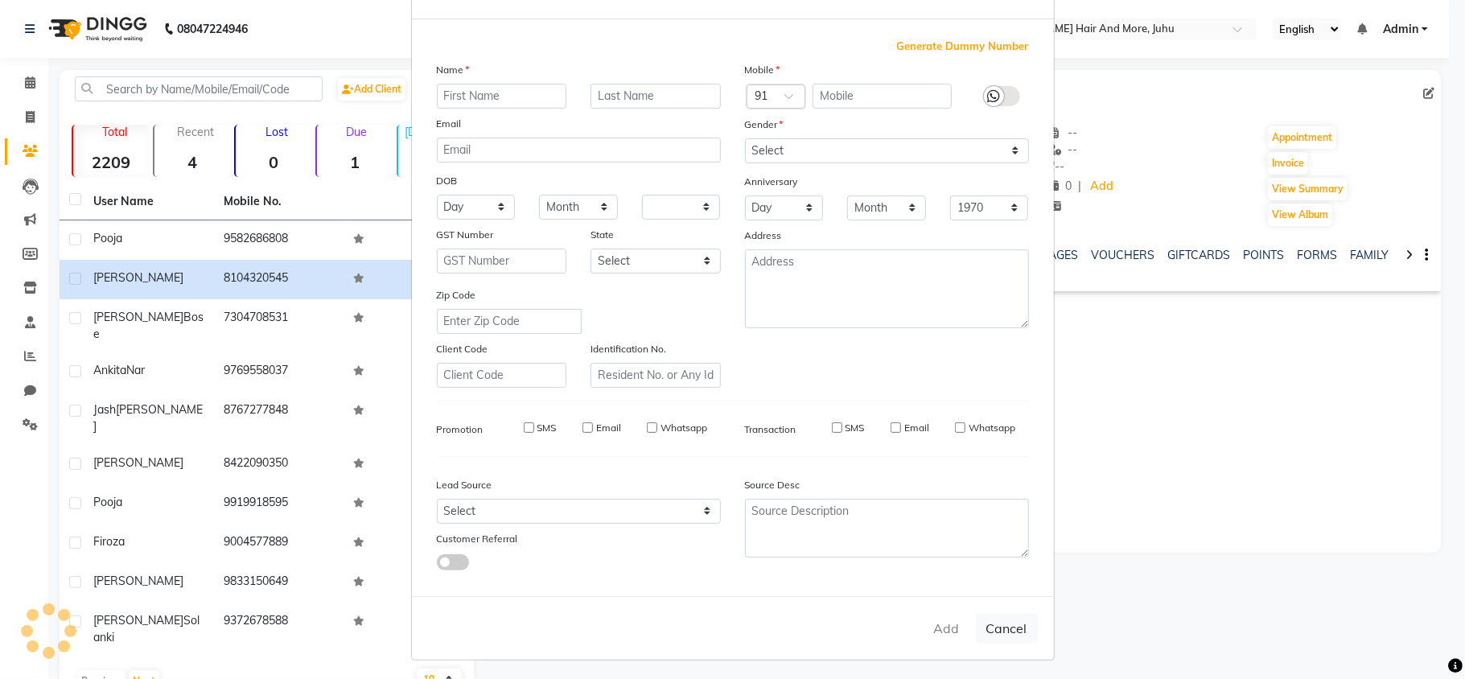
select select
checkbox input "false"
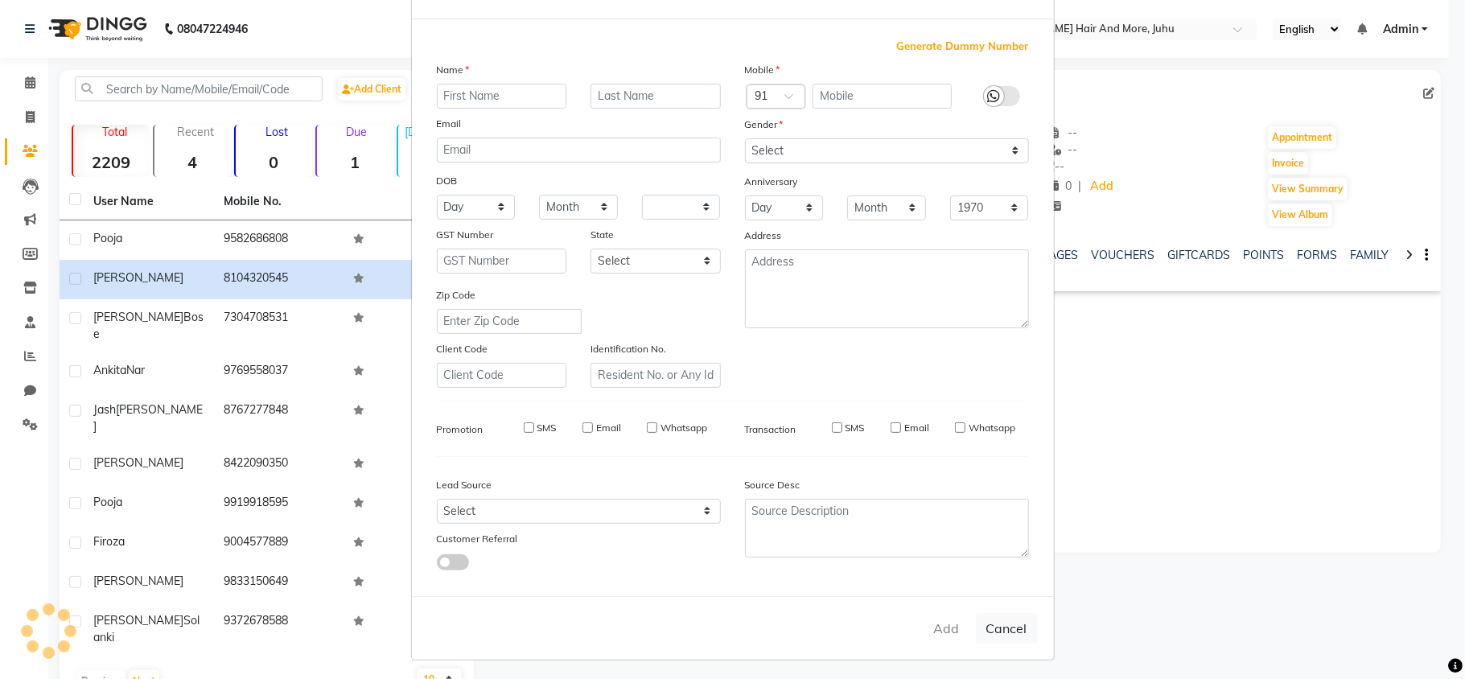
checkbox input "false"
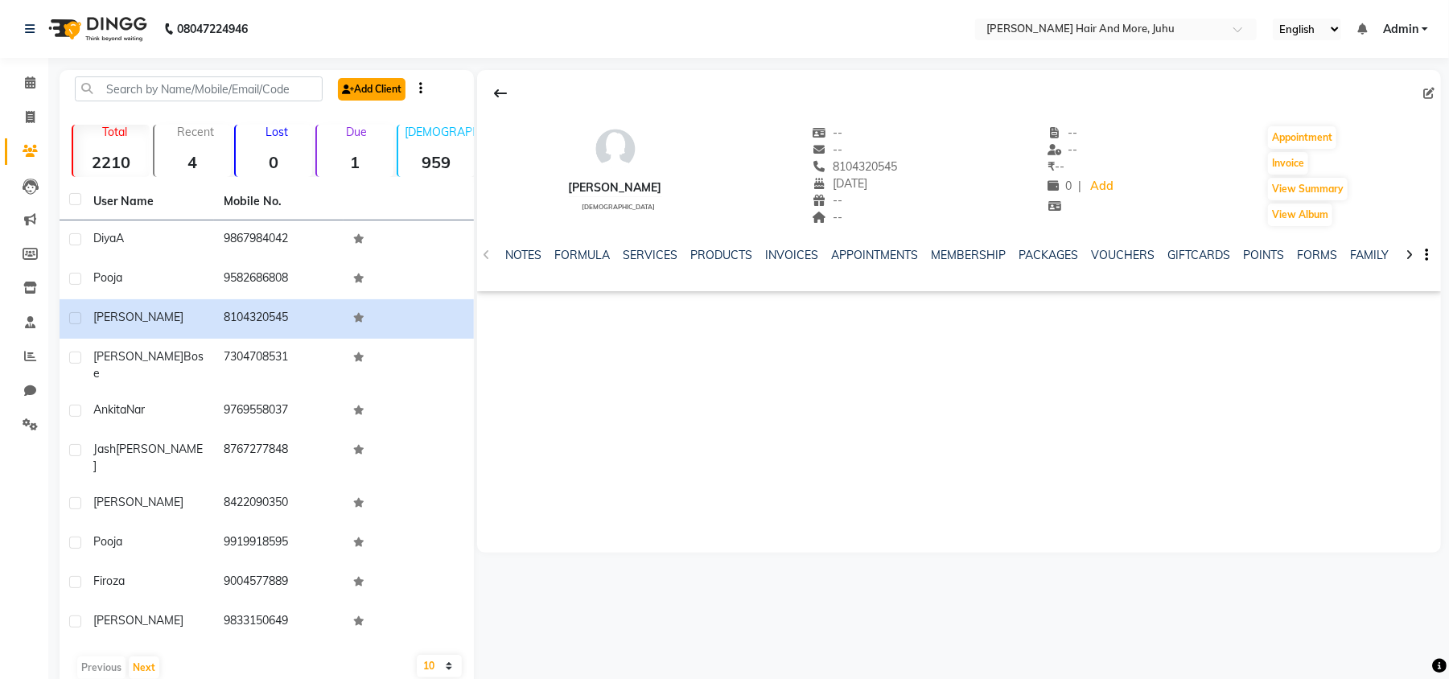
click at [393, 97] on link "Add Client" at bounding box center [372, 89] width 68 height 23
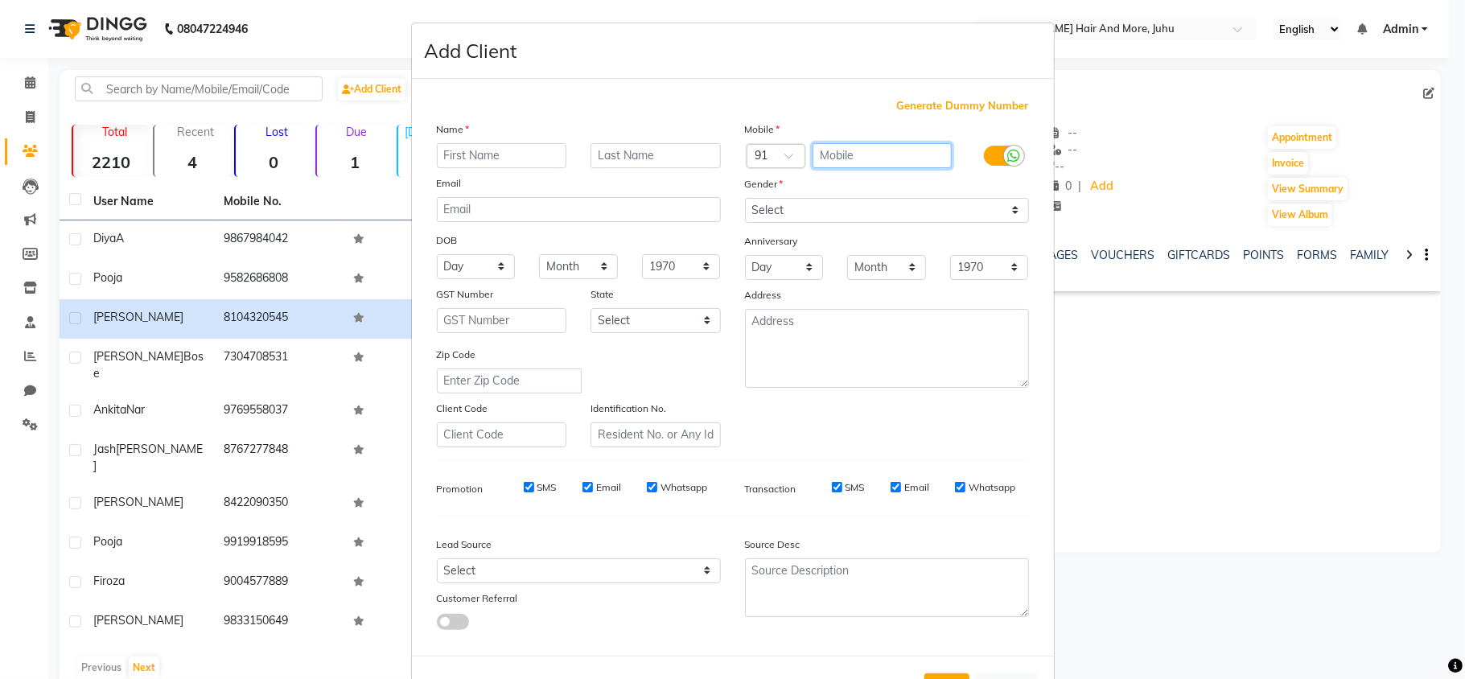
click at [832, 155] on input "text" at bounding box center [882, 155] width 139 height 25
type input "9820607519"
click at [493, 159] on input "text" at bounding box center [502, 155] width 130 height 25
type input "n"
type input "Navmi"
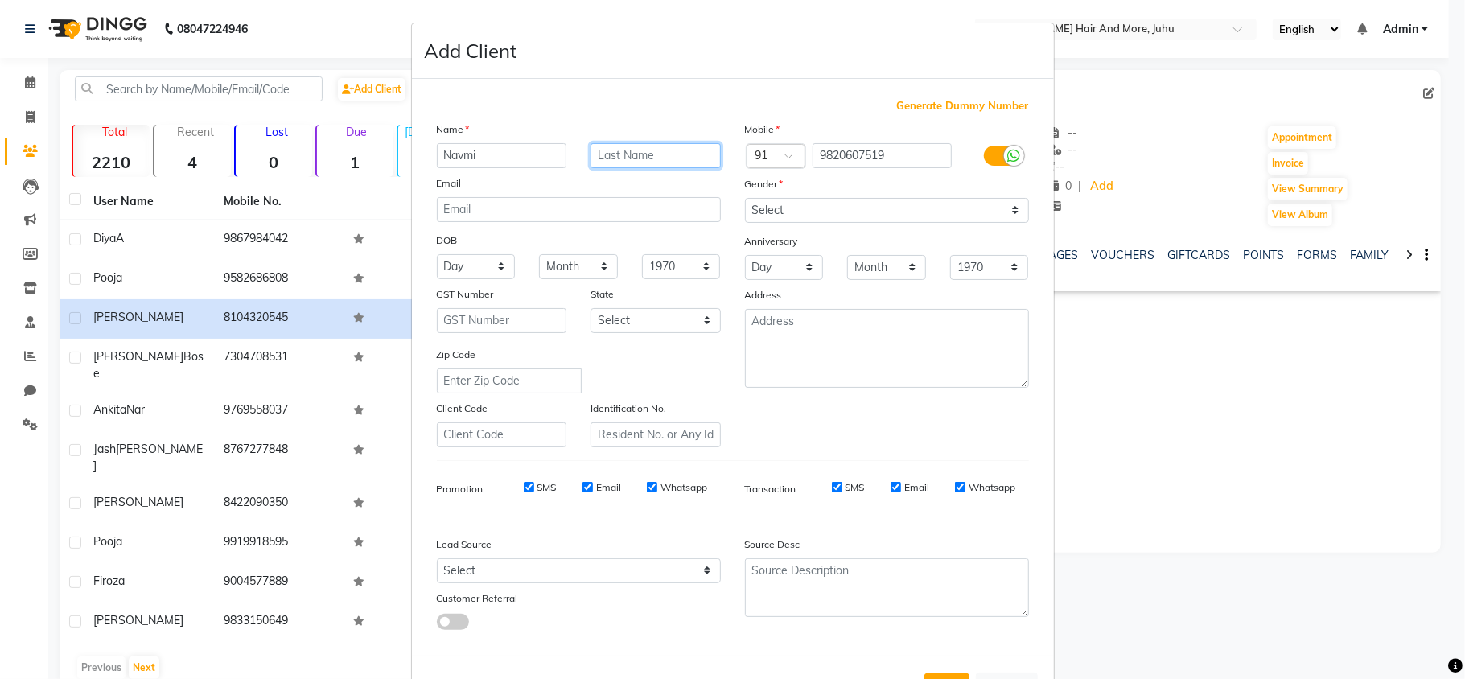
click at [613, 152] on input "text" at bounding box center [656, 155] width 130 height 25
type input "[PERSON_NAME]"
click at [793, 212] on select "Select [DEMOGRAPHIC_DATA] [DEMOGRAPHIC_DATA] Other Prefer Not To Say" at bounding box center [887, 210] width 284 height 25
select select "[DEMOGRAPHIC_DATA]"
click at [745, 198] on select "Select [DEMOGRAPHIC_DATA] [DEMOGRAPHIC_DATA] Other Prefer Not To Say" at bounding box center [887, 210] width 284 height 25
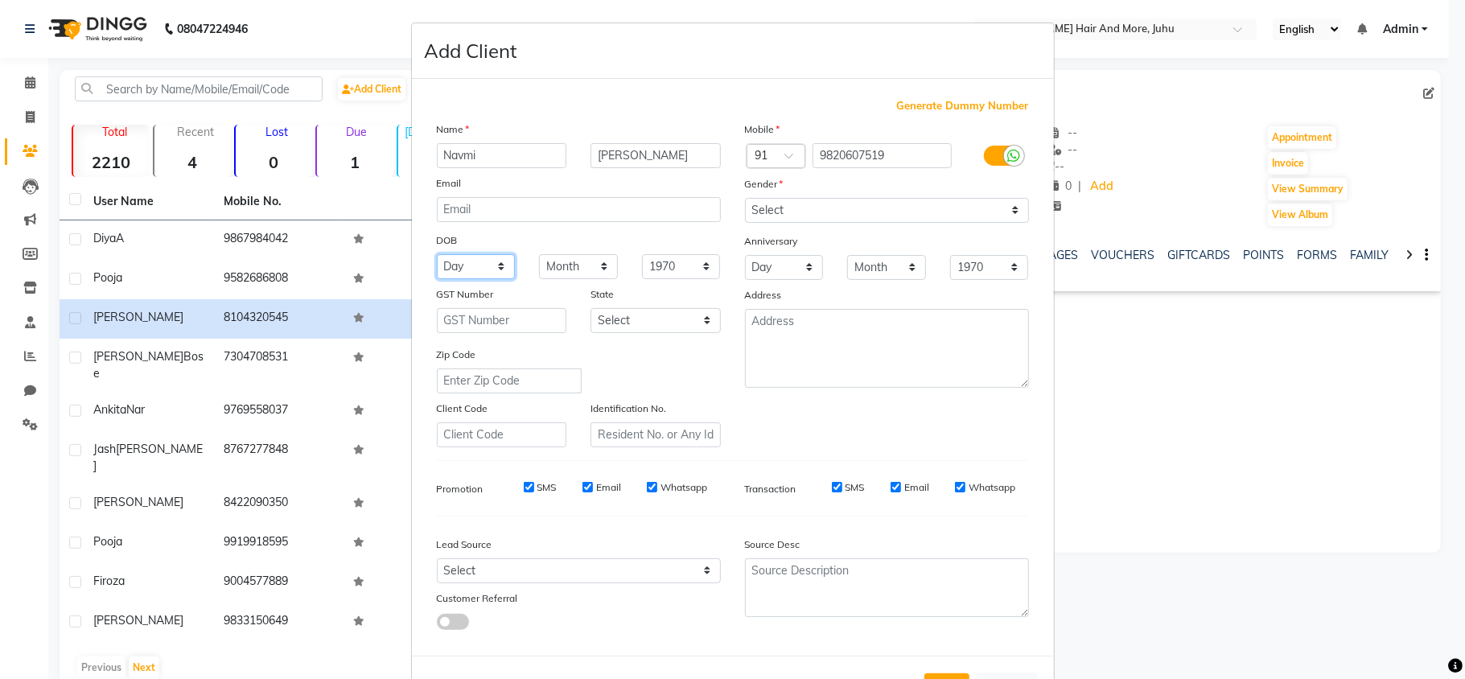
click at [464, 270] on select "Day 01 02 03 04 05 06 07 08 09 10 11 12 13 14 15 16 17 18 19 20 21 22 23 24 25 …" at bounding box center [476, 266] width 79 height 25
select select "28"
click at [437, 254] on select "Day 01 02 03 04 05 06 07 08 09 10 11 12 13 14 15 16 17 18 19 20 21 22 23 24 25 …" at bounding box center [476, 266] width 79 height 25
click at [552, 262] on select "Month January February March April May June July August September October Novem…" at bounding box center [578, 266] width 79 height 25
select select "02"
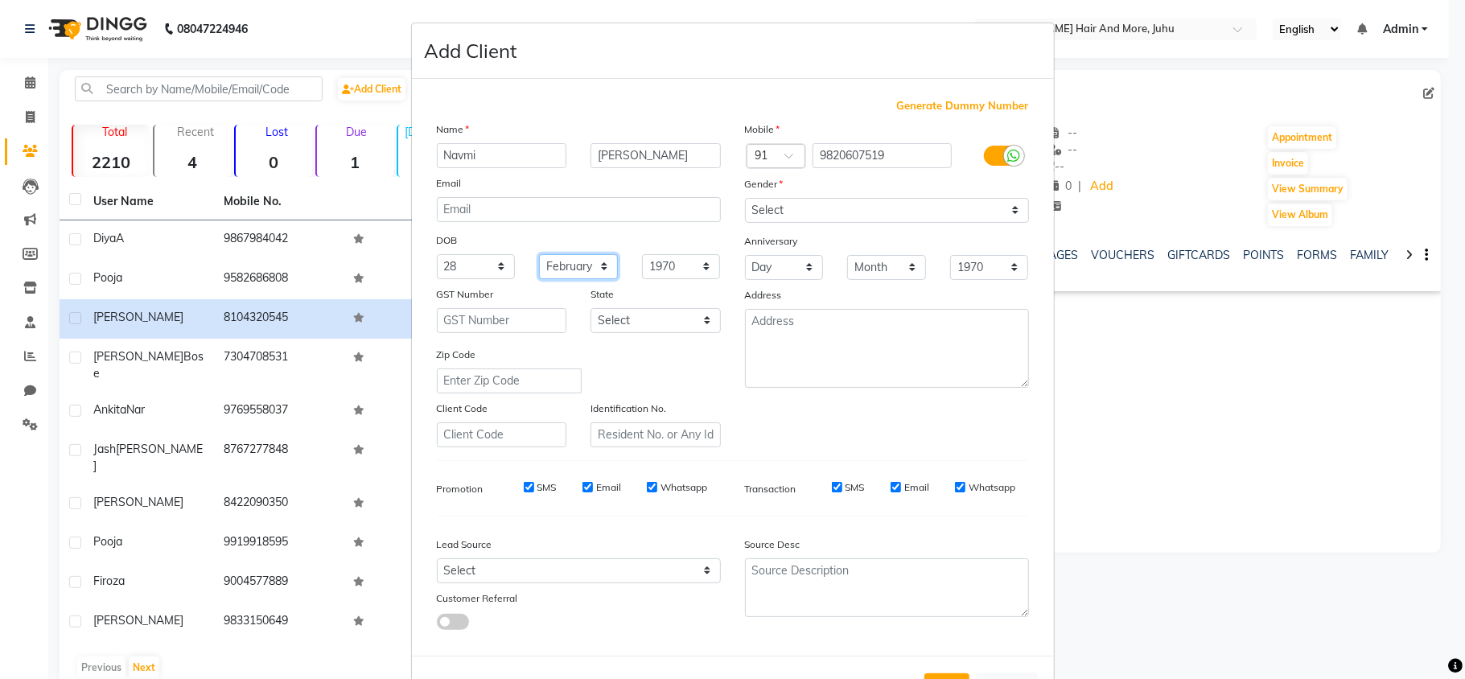
click at [539, 254] on select "Month January February March April May June July August September October Novem…" at bounding box center [578, 266] width 79 height 25
click at [654, 256] on select "1940 1941 1942 1943 1944 1945 1946 1947 1948 1949 1950 1951 1952 1953 1954 1955…" at bounding box center [681, 266] width 79 height 25
click at [687, 275] on select "1940 1941 1942 1943 1944 1945 1946 1947 1948 1949 1950 1951 1952 1953 1954 1955…" at bounding box center [681, 266] width 79 height 25
click at [683, 264] on select "1940 1941 1942 1943 1944 1945 1946 1947 1948 1949 1950 1951 1952 1953 1954 1955…" at bounding box center [681, 266] width 79 height 25
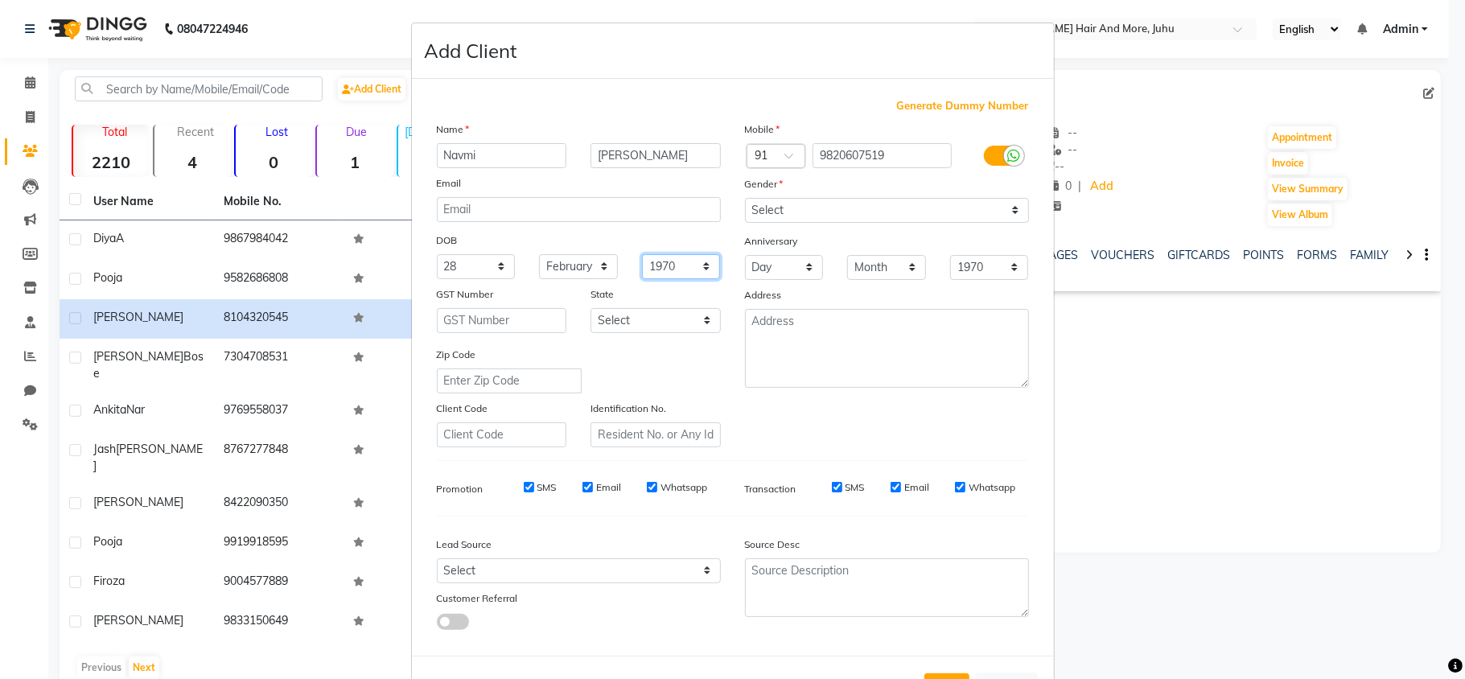
click at [683, 265] on select "1940 1941 1942 1943 1944 1945 1946 1947 1948 1949 1950 1951 1952 1953 1954 1955…" at bounding box center [681, 266] width 79 height 25
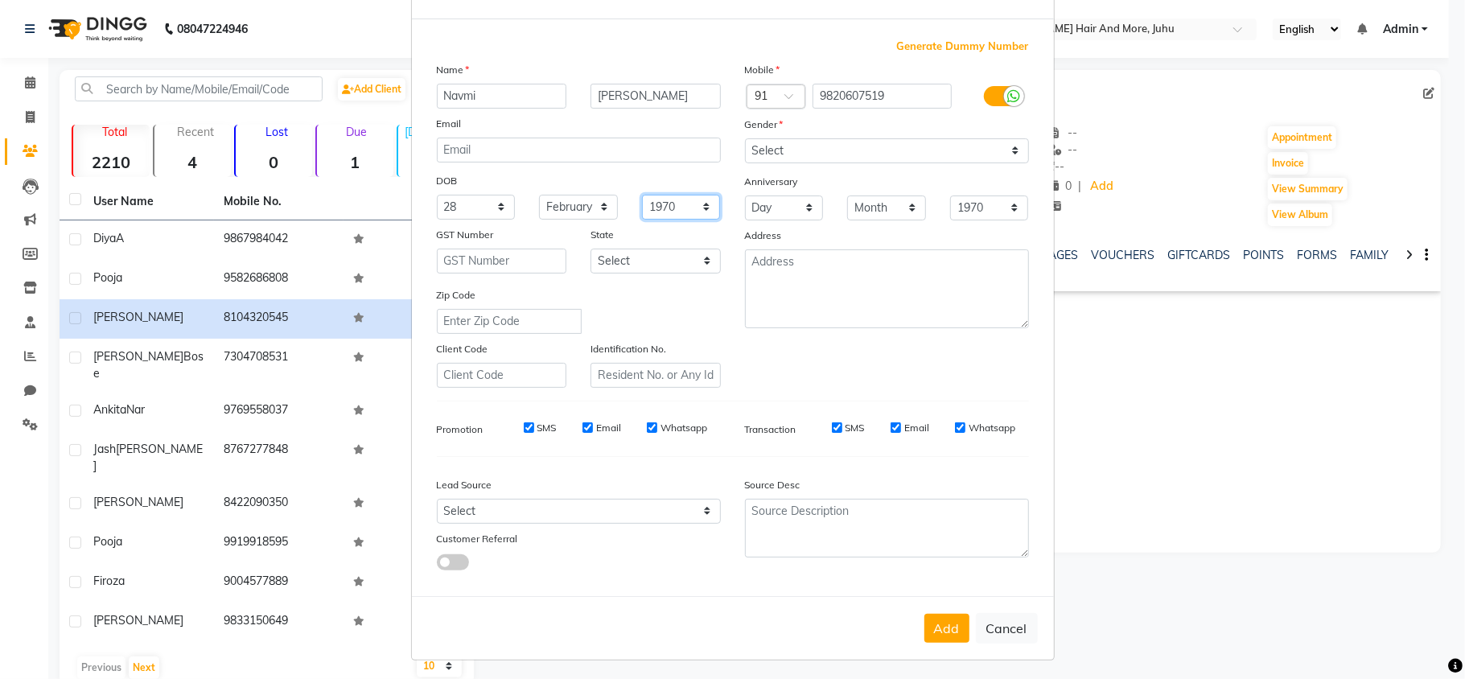
scroll to position [0, 0]
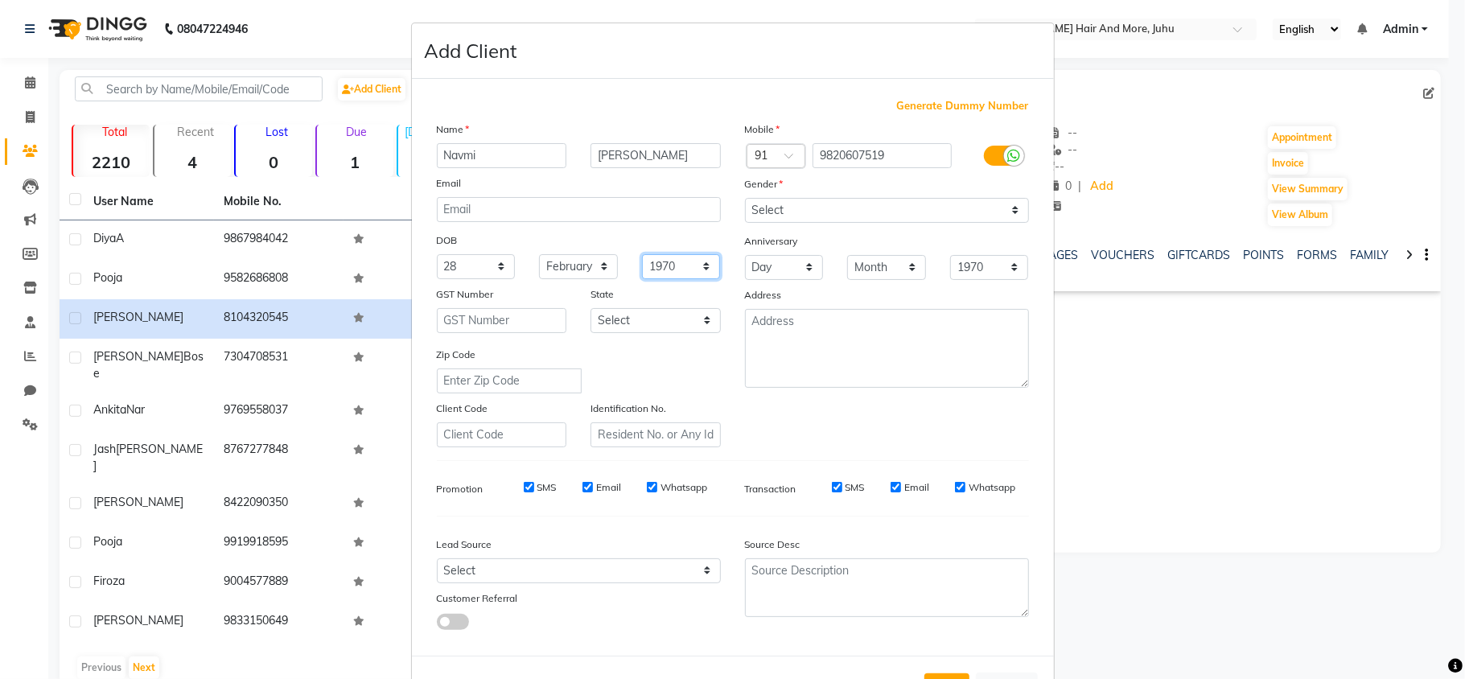
click at [655, 267] on select "1940 1941 1942 1943 1944 1945 1946 1947 1948 1949 1950 1951 1952 1953 1954 1955…" at bounding box center [681, 266] width 79 height 25
click at [642, 254] on select "1940 1941 1942 1943 1944 1945 1946 1947 1948 1949 1950 1951 1952 1953 1954 1955…" at bounding box center [681, 266] width 79 height 25
click at [653, 269] on select "1940 1941 1942 1943 1944 1945 1946 1947 1948 1949 1950 1951 1952 1953 1954 1955…" at bounding box center [681, 266] width 79 height 25
select select "2001"
click at [642, 254] on select "1940 1941 1942 1943 1944 1945 1946 1947 1948 1949 1950 1951 1952 1953 1954 1955…" at bounding box center [681, 266] width 79 height 25
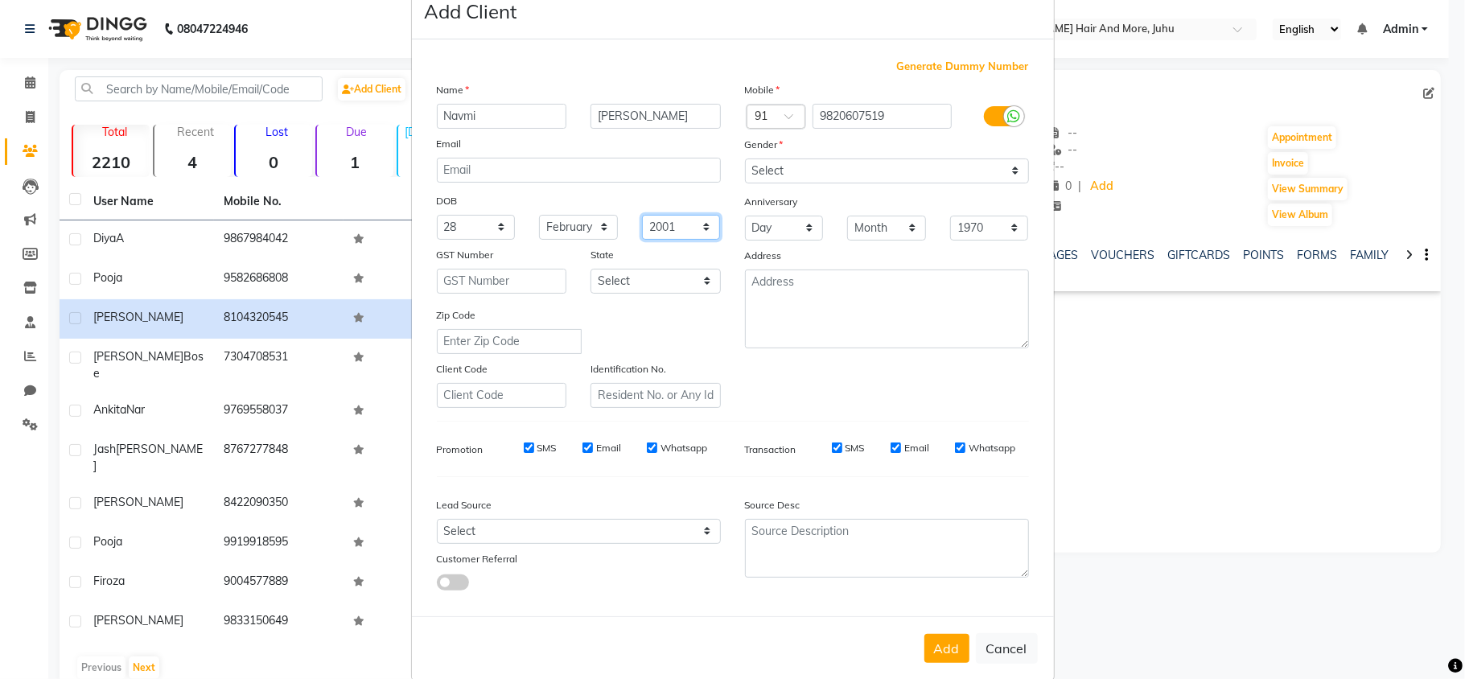
scroll to position [60, 0]
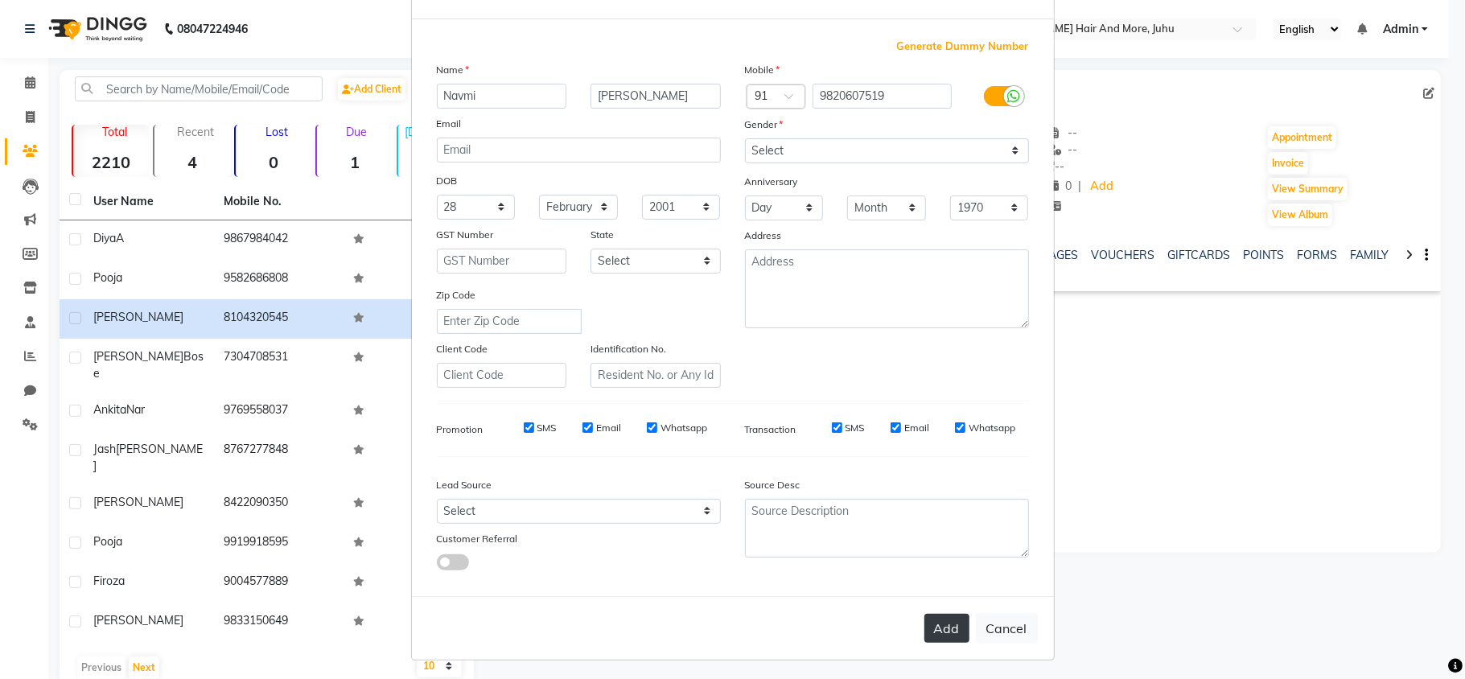
click at [943, 616] on button "Add" at bounding box center [947, 628] width 45 height 29
select select
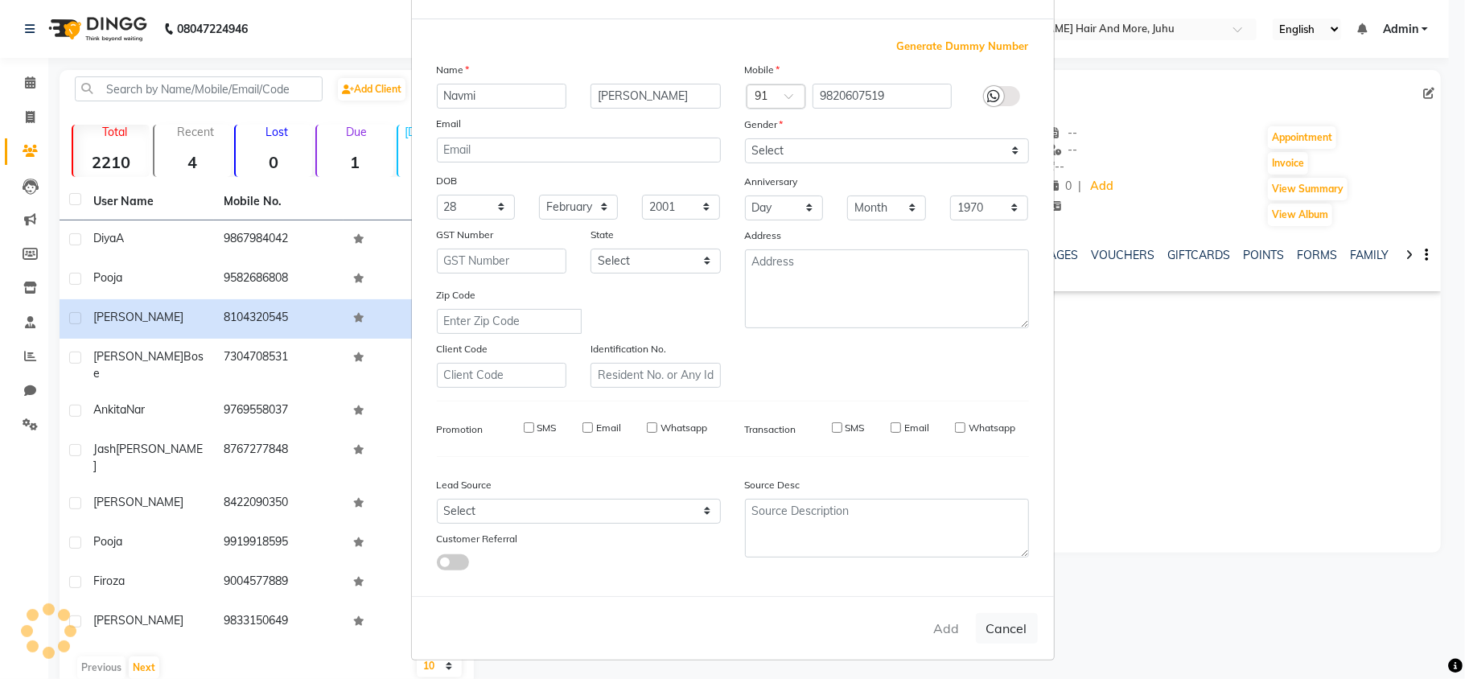
select select
checkbox input "false"
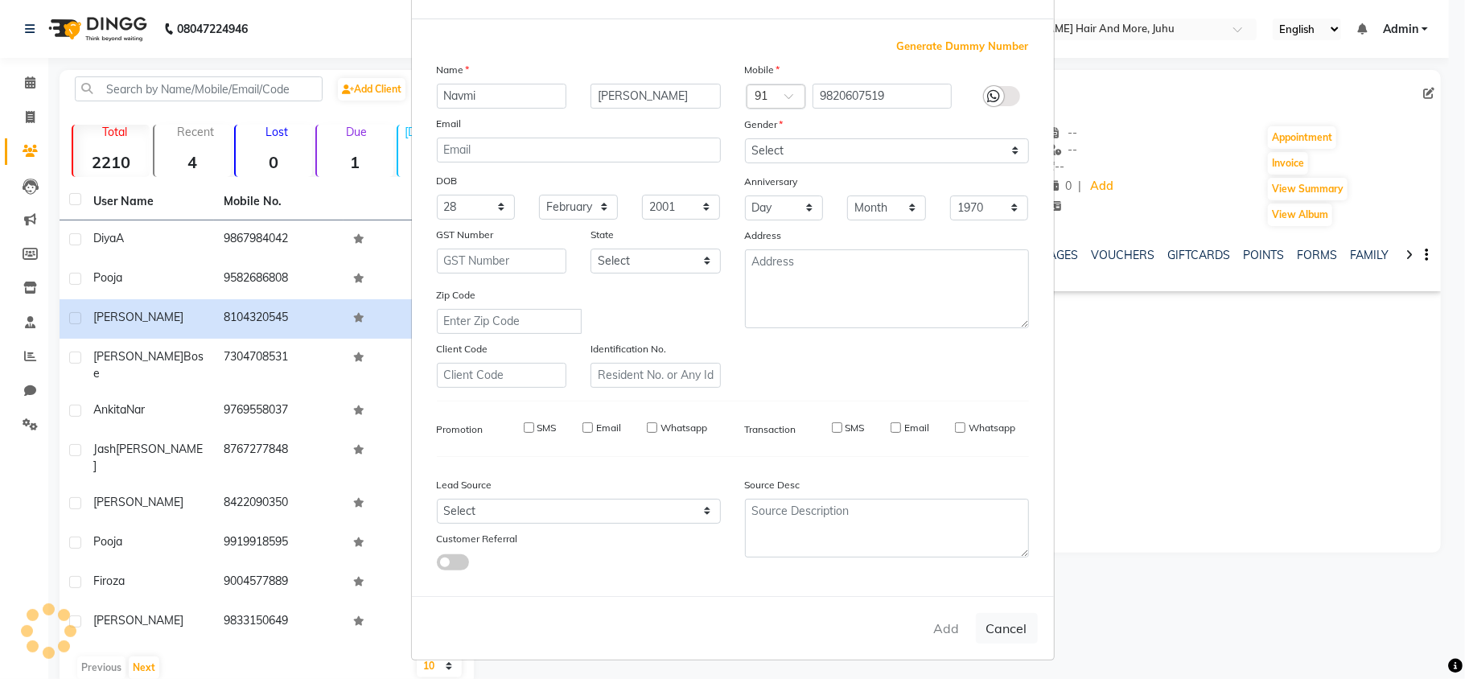
checkbox input "false"
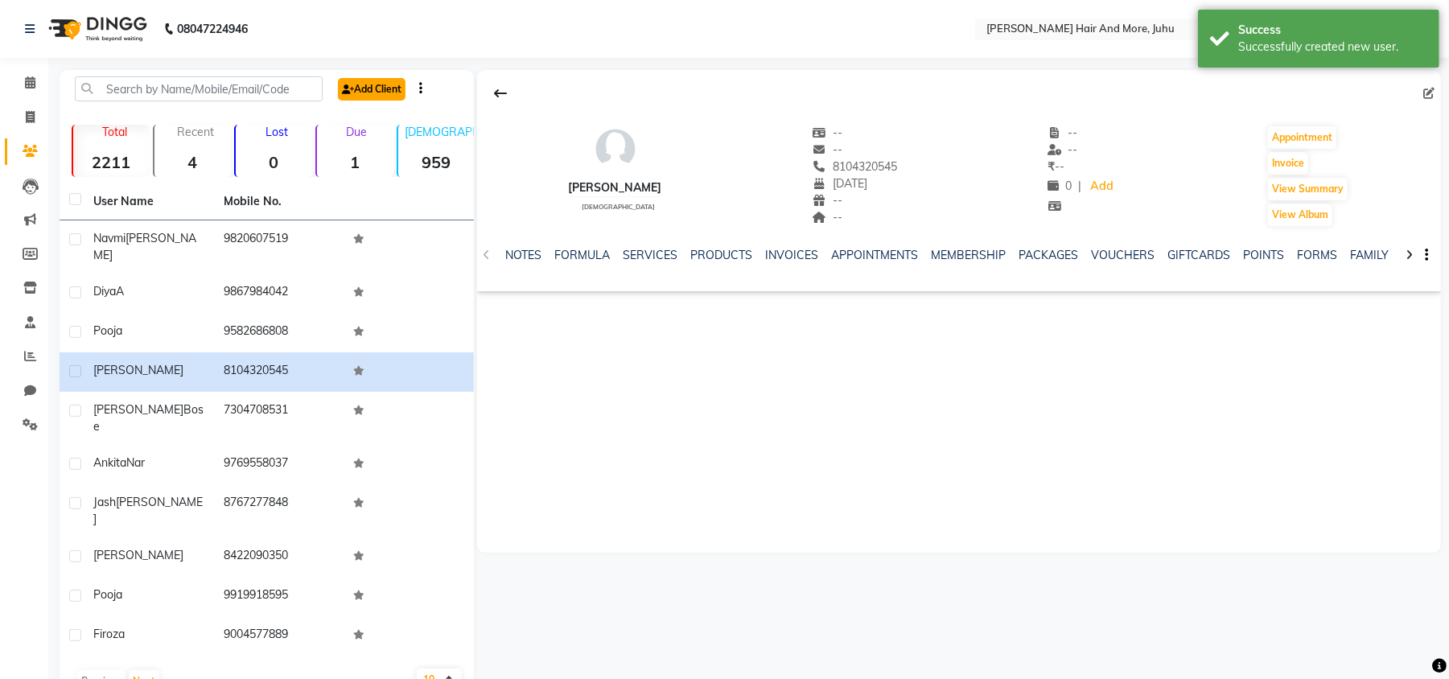
click at [351, 90] on icon at bounding box center [348, 90] width 12 height 10
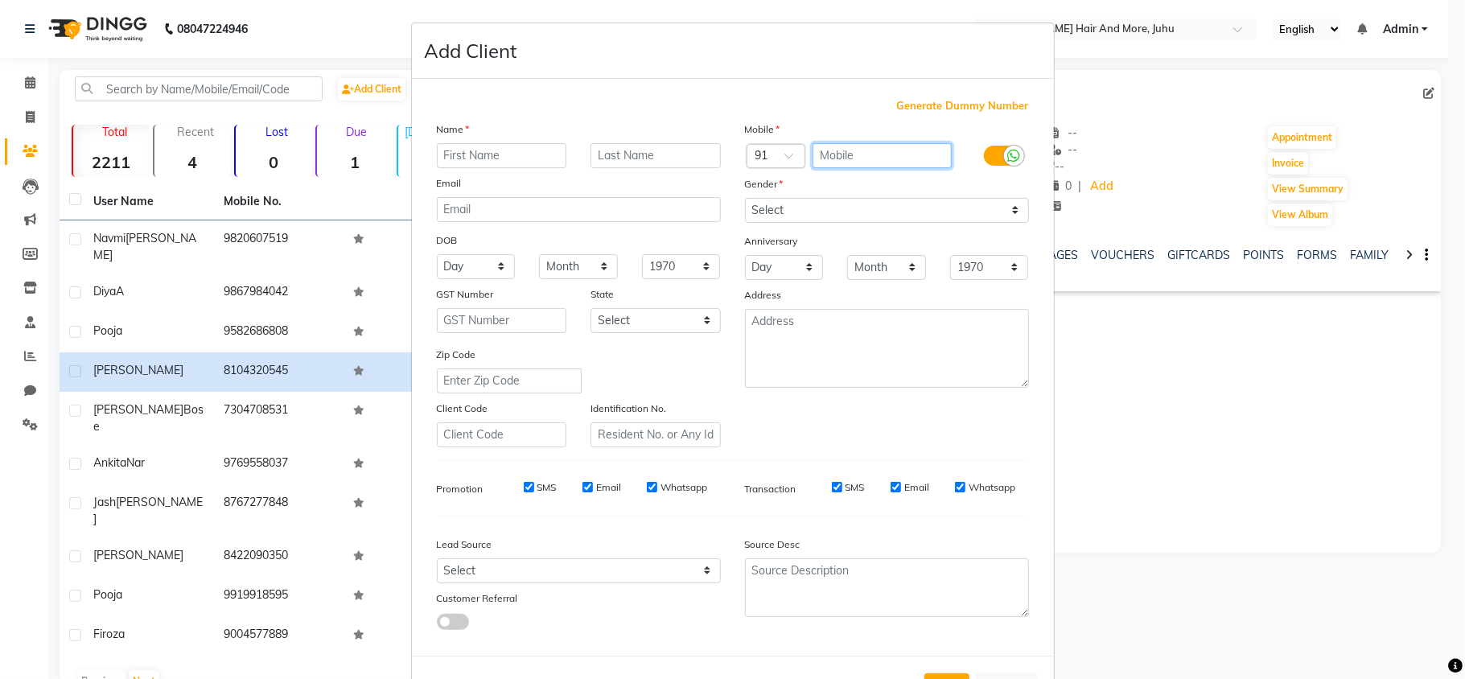
click at [851, 159] on input "text" at bounding box center [882, 155] width 139 height 25
type input "7974611914"
click at [451, 158] on input "text" at bounding box center [502, 155] width 130 height 25
type input "Aditya"
click at [600, 168] on div "Name Aditya Email DOB Day 01 02 03 04 05 06 07 08 09 10 11 12 13 14 15 16 17 18…" at bounding box center [579, 284] width 308 height 327
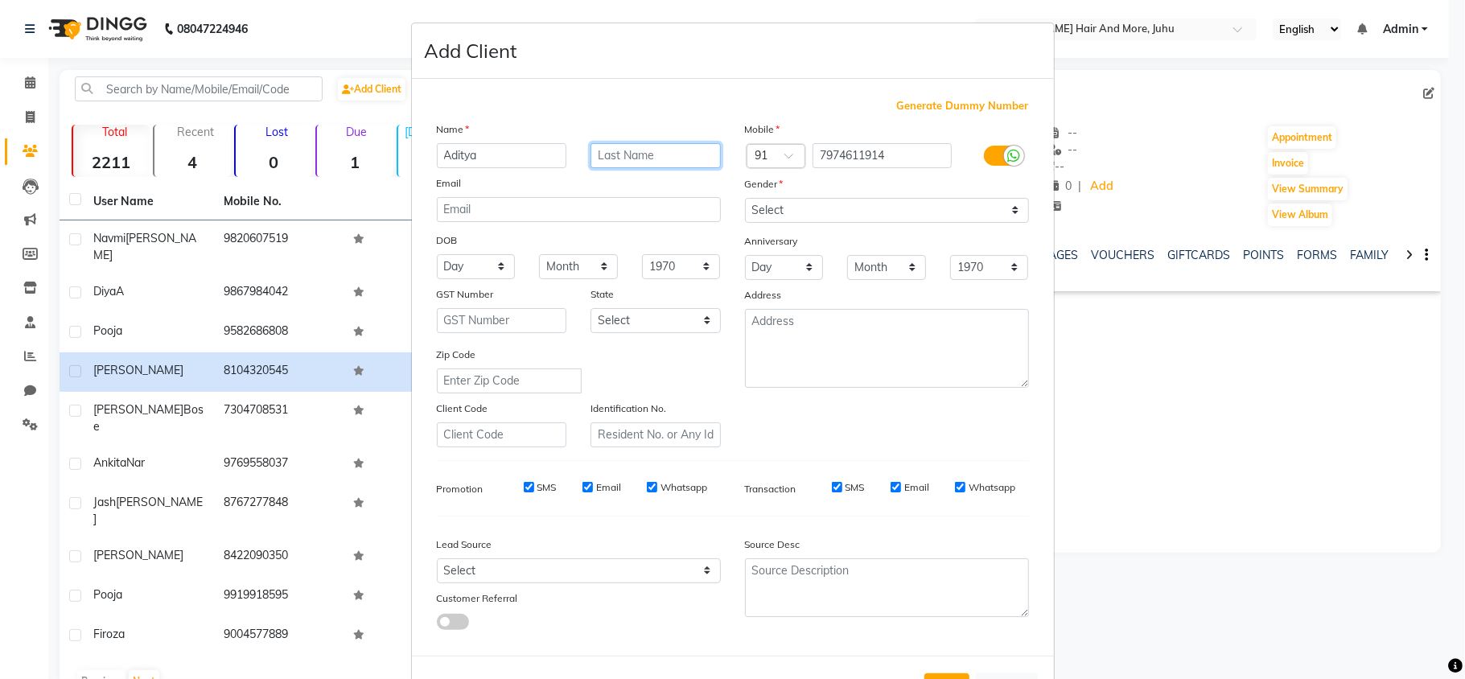
click at [603, 165] on input "text" at bounding box center [656, 155] width 130 height 25
type input "Chandrankar"
click at [861, 204] on select "Select [DEMOGRAPHIC_DATA] [DEMOGRAPHIC_DATA] Other Prefer Not To Say" at bounding box center [887, 210] width 284 height 25
select select "[DEMOGRAPHIC_DATA]"
click at [745, 198] on select "Select [DEMOGRAPHIC_DATA] [DEMOGRAPHIC_DATA] Other Prefer Not To Say" at bounding box center [887, 210] width 284 height 25
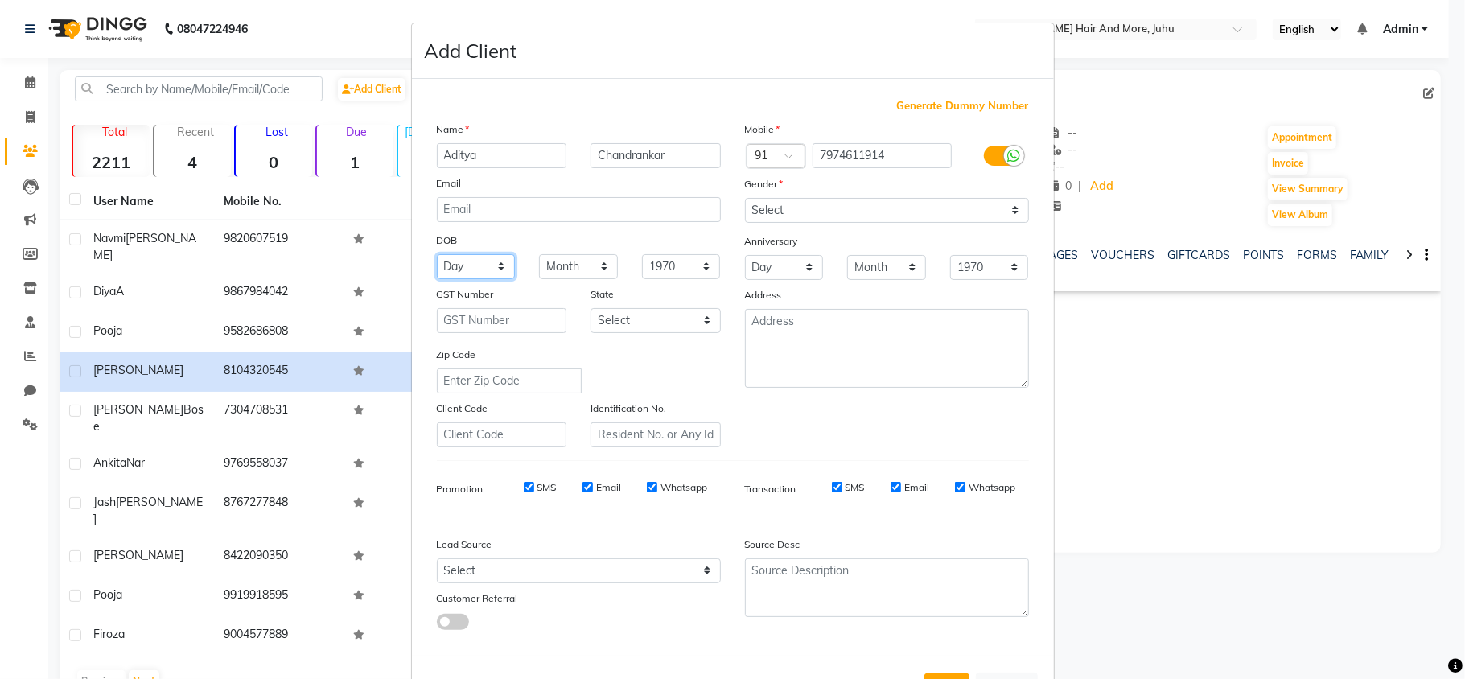
click at [464, 264] on select "Day 01 02 03 04 05 06 07 08 09 10 11 12 13 14 15 16 17 18 19 20 21 22 23 24 25 …" at bounding box center [476, 266] width 79 height 25
select select "25"
click at [437, 254] on select "Day 01 02 03 04 05 06 07 08 09 10 11 12 13 14 15 16 17 18 19 20 21 22 23 24 25 …" at bounding box center [476, 266] width 79 height 25
click at [596, 270] on select "Month January February March April May June July August September October Novem…" at bounding box center [578, 266] width 79 height 25
select select "03"
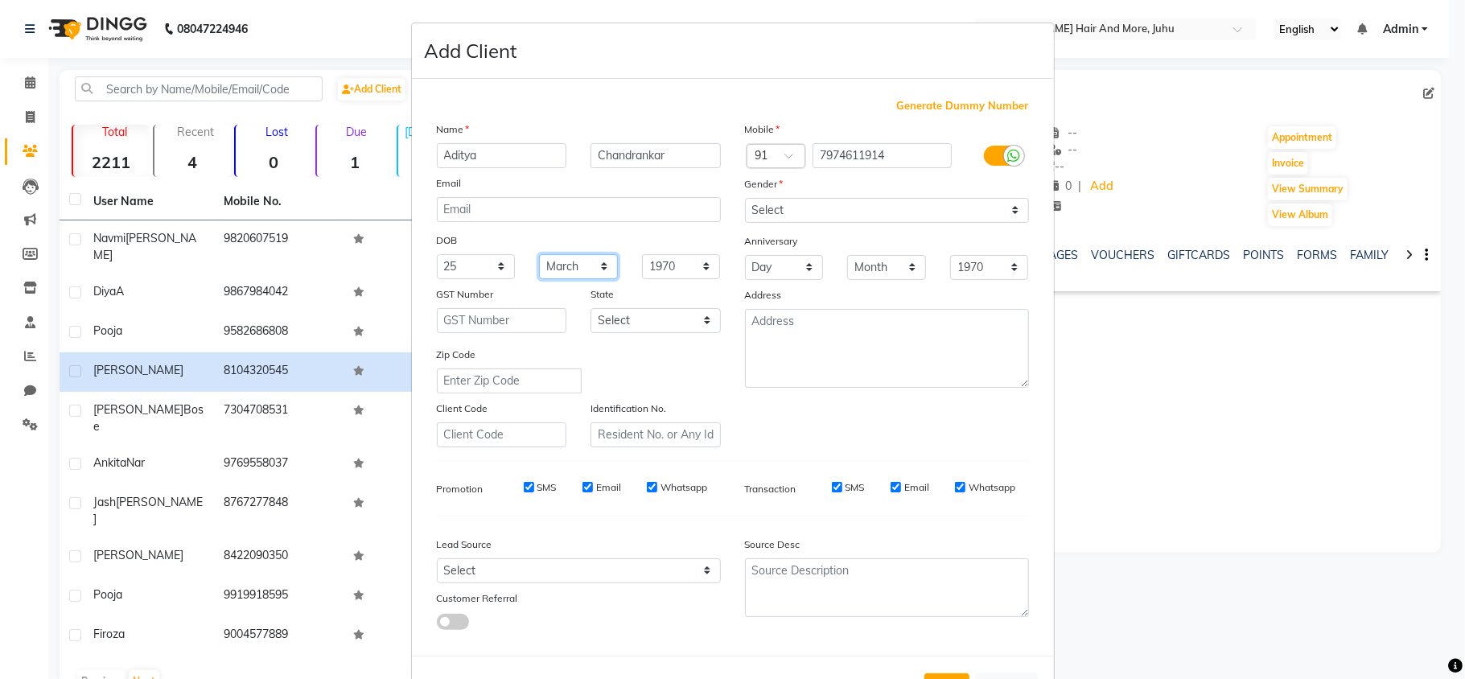
click at [539, 254] on select "Month January February March April May June July August September October Novem…" at bounding box center [578, 266] width 79 height 25
click at [649, 262] on select "1940 1941 1942 1943 1944 1945 1946 1947 1948 1949 1950 1951 1952 1953 1954 1955…" at bounding box center [681, 266] width 79 height 25
select select "2004"
click at [642, 254] on select "1940 1941 1942 1943 1944 1945 1946 1947 1948 1949 1950 1951 1952 1953 1954 1955…" at bounding box center [681, 266] width 79 height 25
click at [777, 204] on select "Select [DEMOGRAPHIC_DATA] [DEMOGRAPHIC_DATA] Other Prefer Not To Say" at bounding box center [887, 210] width 284 height 25
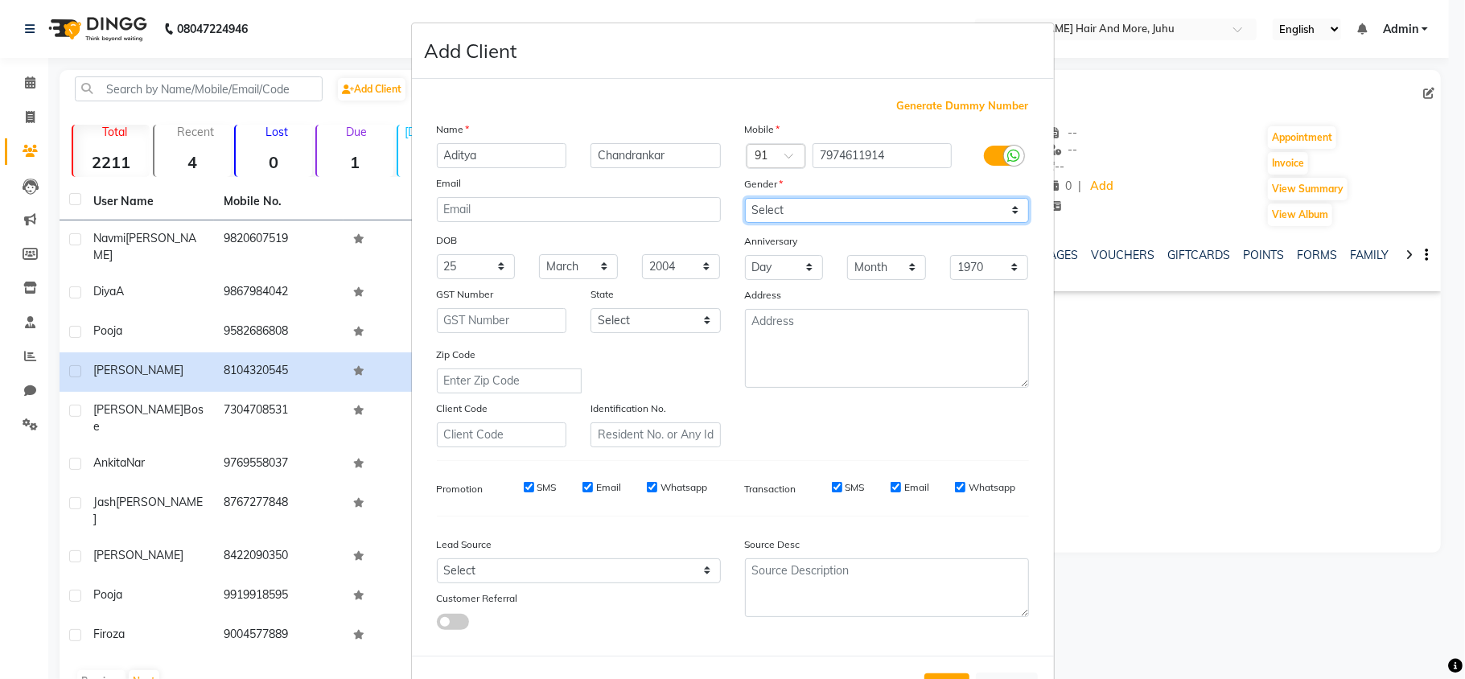
click at [745, 198] on select "Select [DEMOGRAPHIC_DATA] [DEMOGRAPHIC_DATA] Other Prefer Not To Say" at bounding box center [887, 210] width 284 height 25
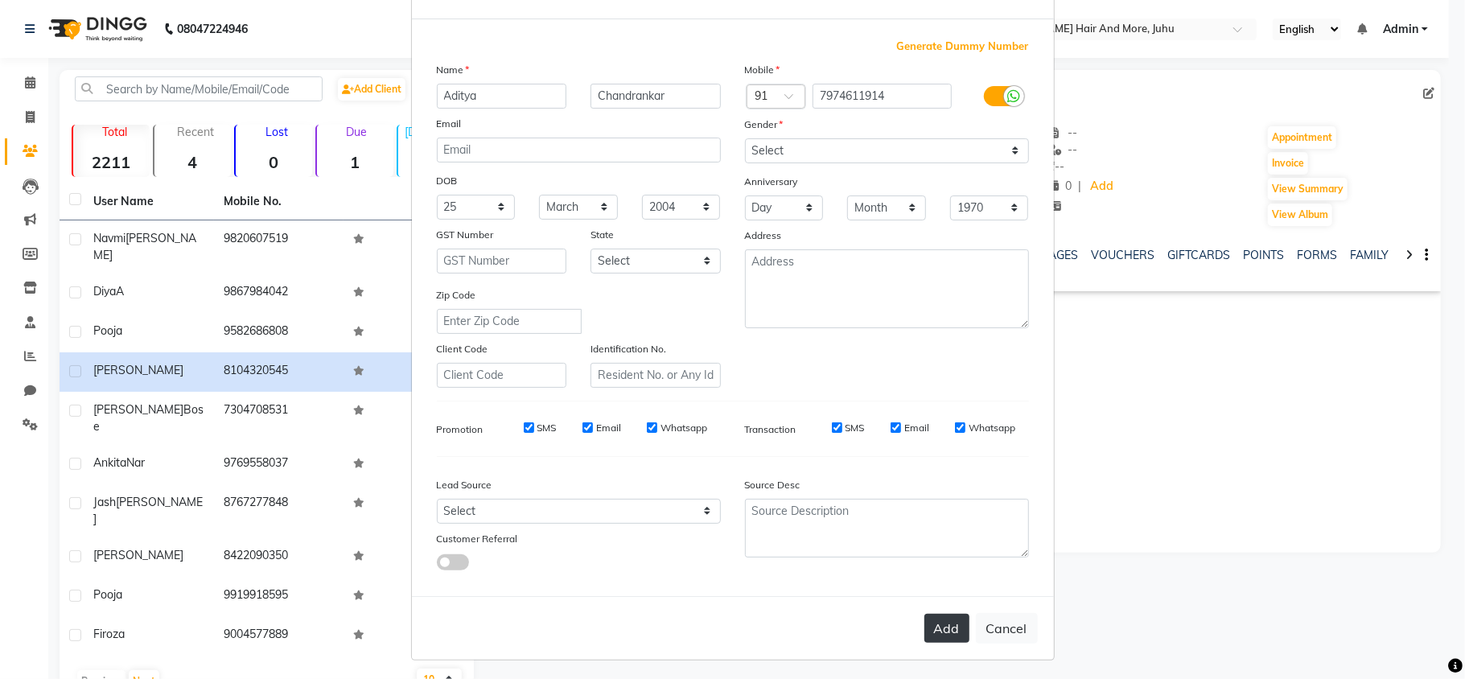
click at [931, 625] on button "Add" at bounding box center [947, 628] width 45 height 29
select select
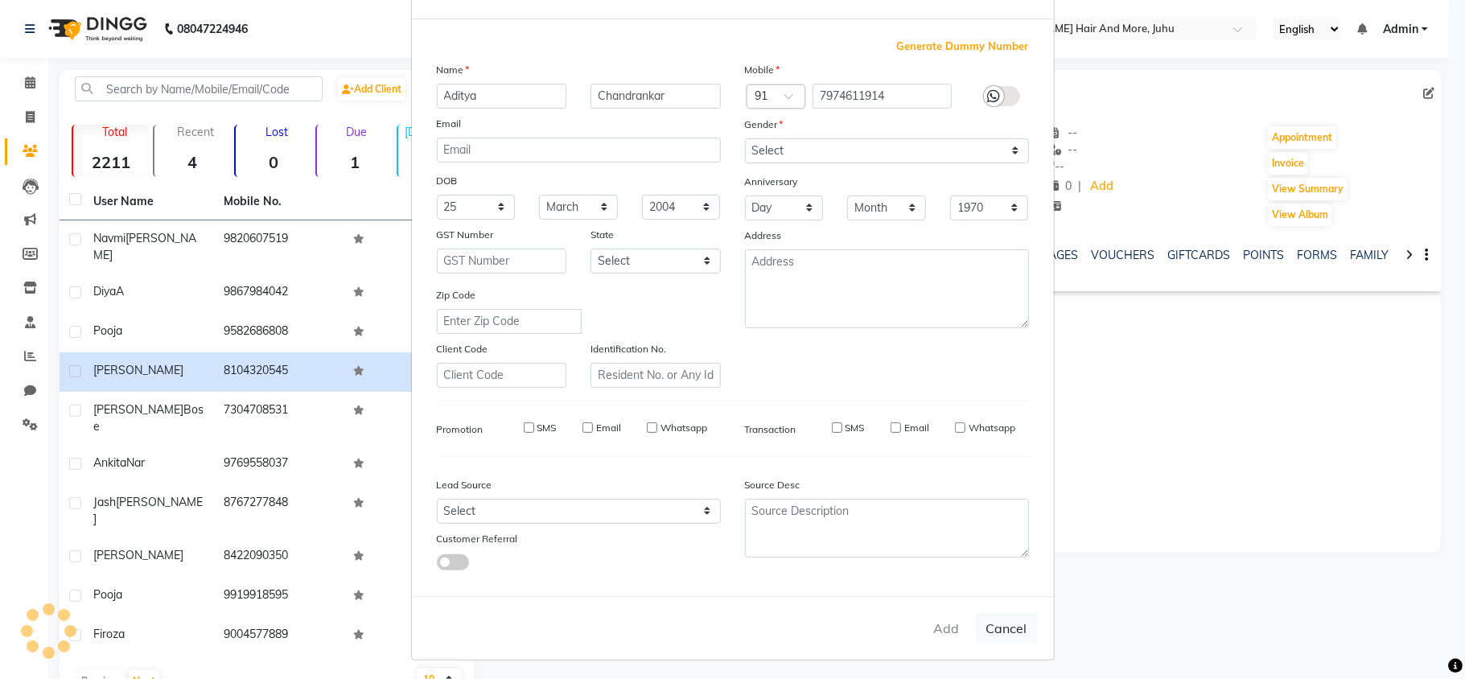
select select
checkbox input "false"
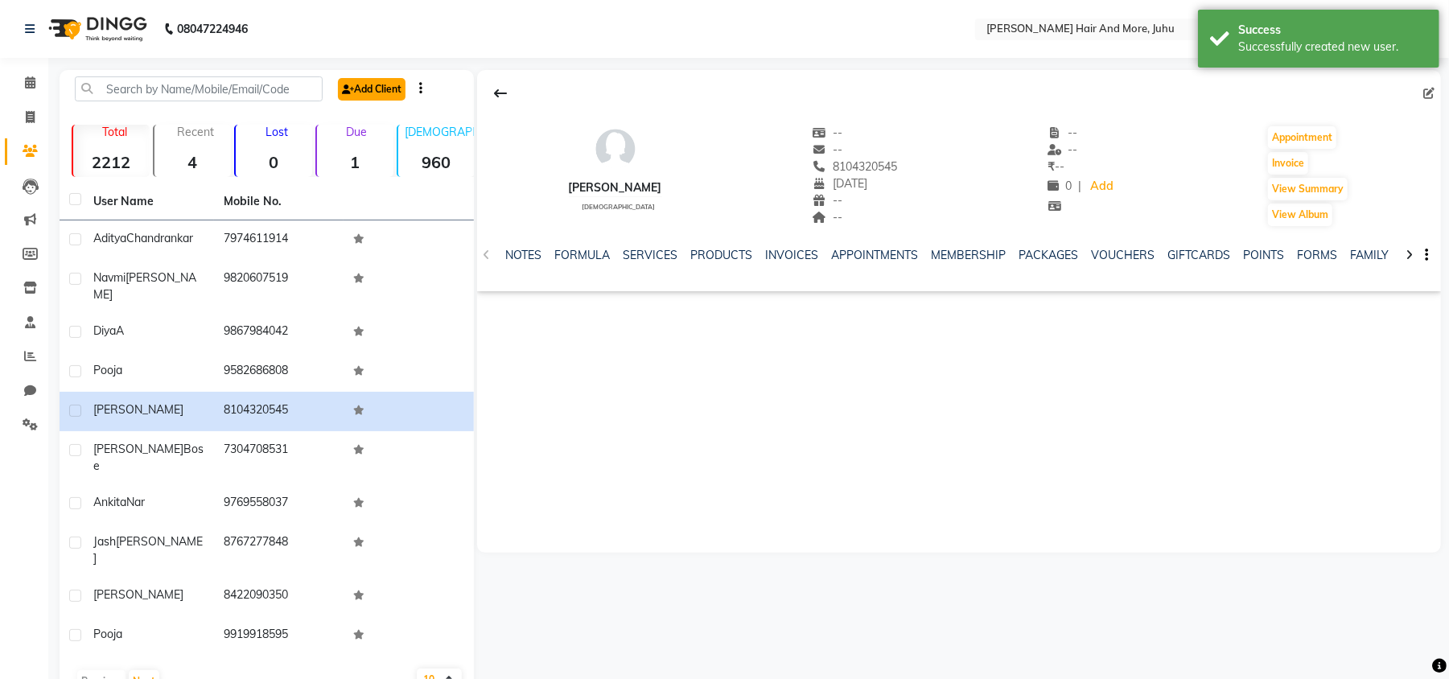
click at [399, 85] on link "Add Client" at bounding box center [372, 89] width 68 height 23
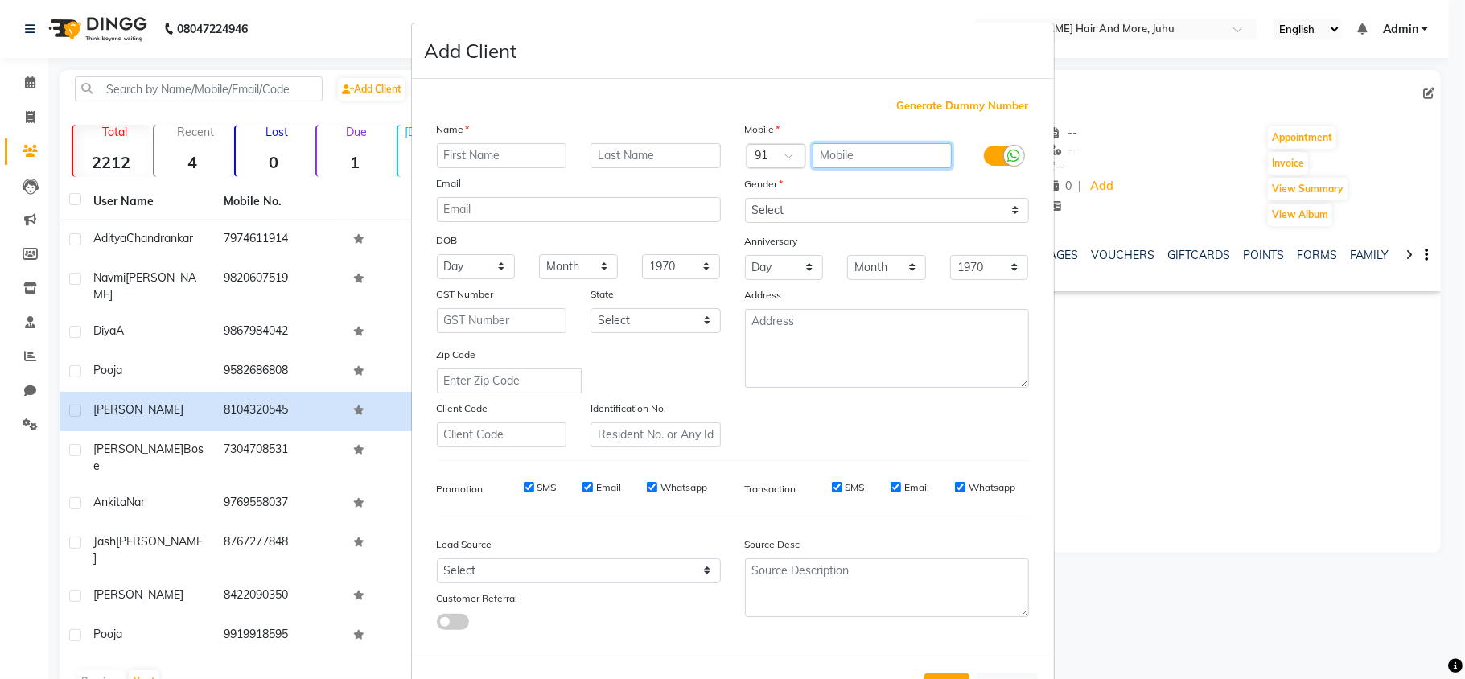
click at [873, 155] on input "text" at bounding box center [882, 155] width 139 height 25
click at [873, 155] on input "9967731308" at bounding box center [882, 155] width 139 height 25
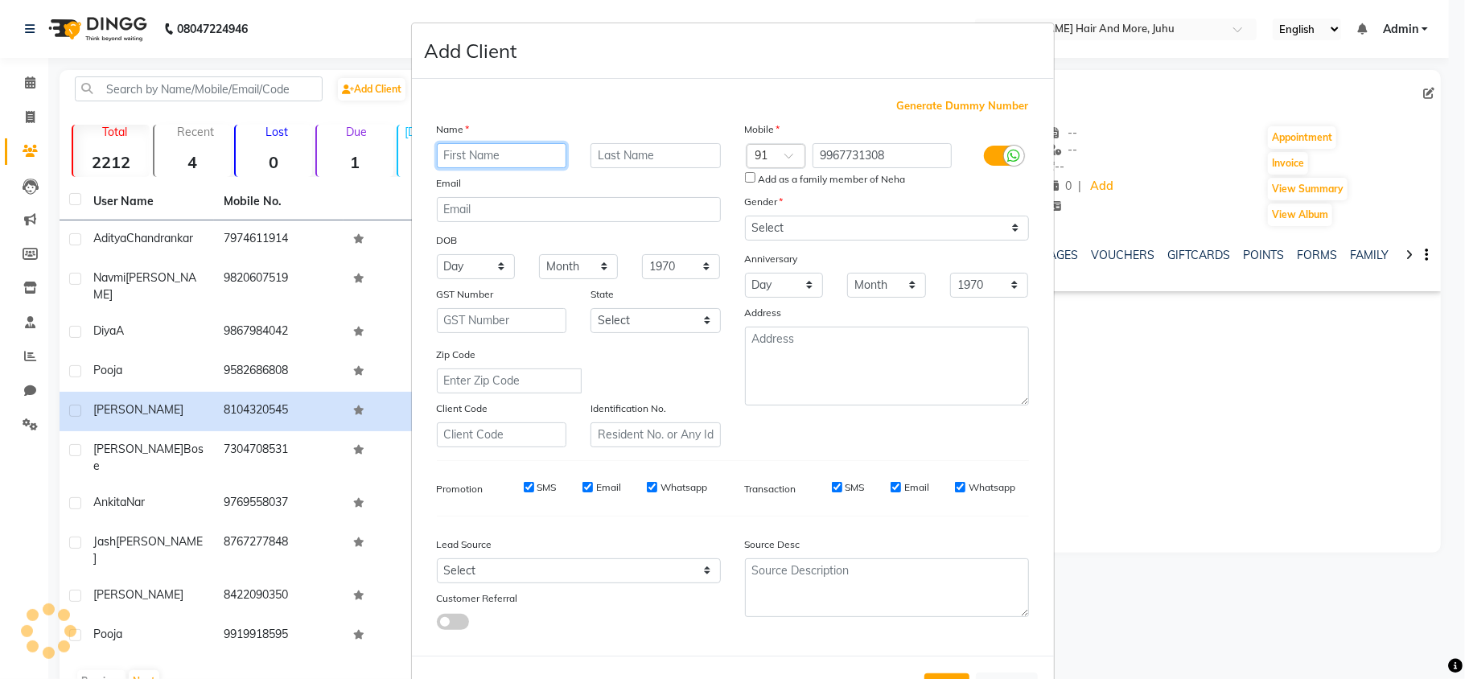
click at [477, 146] on input "text" at bounding box center [502, 155] width 130 height 25
click at [625, 155] on input "text" at bounding box center [656, 155] width 130 height 25
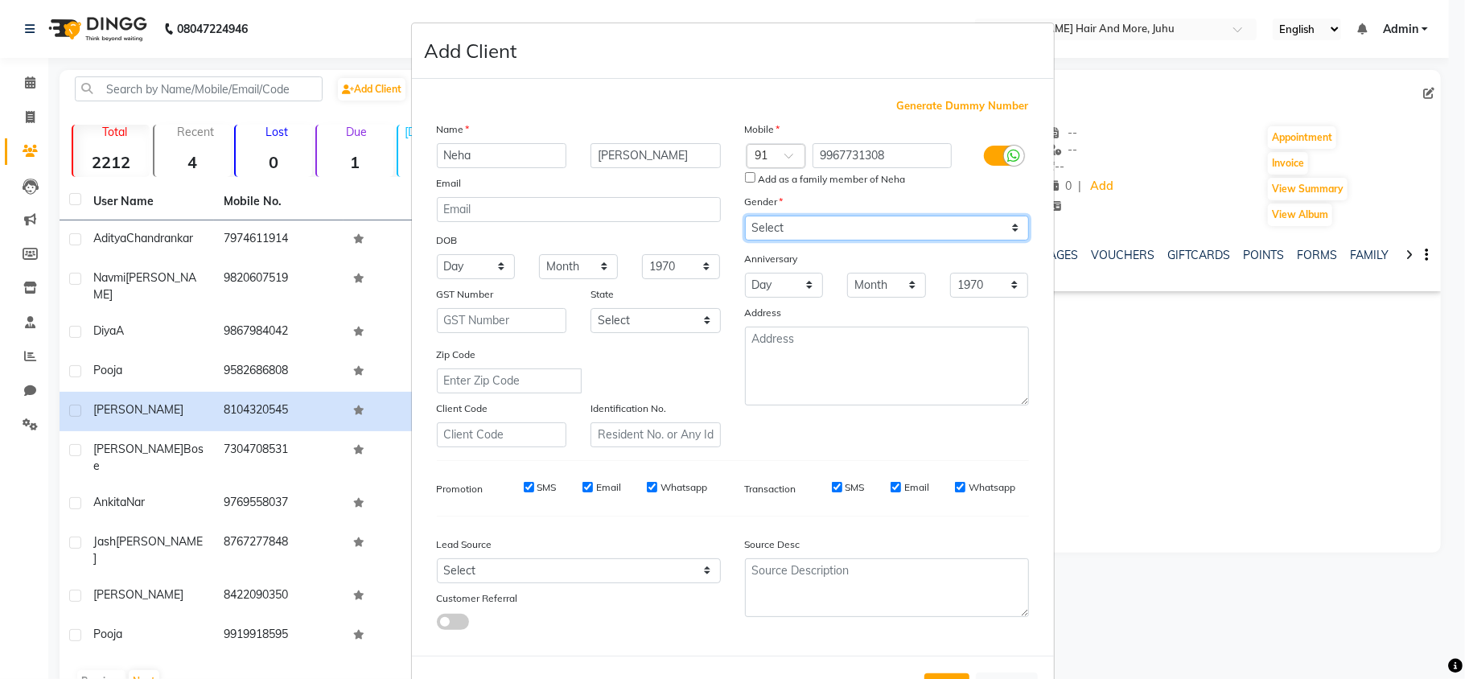
click at [783, 229] on select "Select [DEMOGRAPHIC_DATA] [DEMOGRAPHIC_DATA] Other Prefer Not To Say" at bounding box center [887, 228] width 284 height 25
click at [745, 216] on select "Select [DEMOGRAPHIC_DATA] [DEMOGRAPHIC_DATA] Other Prefer Not To Say" at bounding box center [887, 228] width 284 height 25
drag, startPoint x: 1061, startPoint y: 729, endPoint x: 979, endPoint y: 443, distance: 297.8
click at [979, 443] on div "Mobile Country Code × 91 9967731308 Add as a family member of Neha Gender Selec…" at bounding box center [887, 284] width 308 height 327
click at [941, 674] on button "Add" at bounding box center [947, 688] width 45 height 29
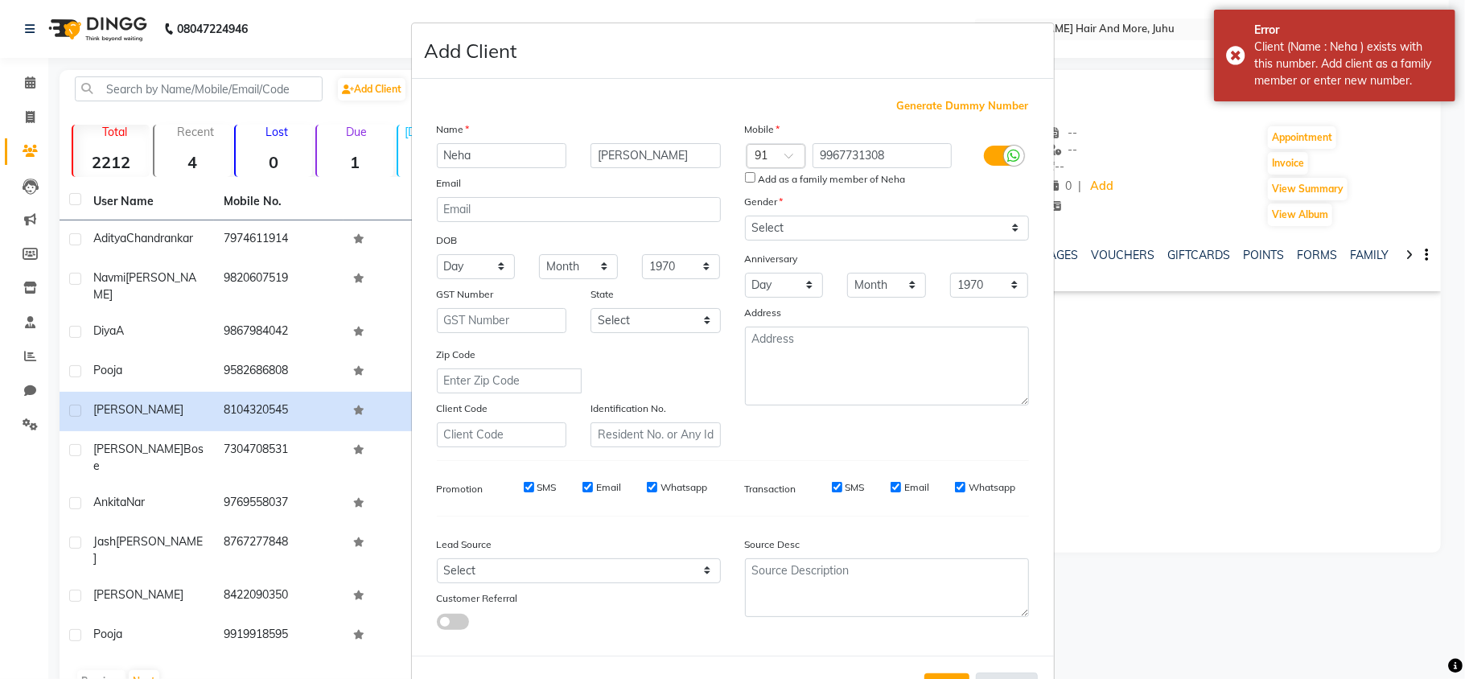
click at [1008, 673] on button "Cancel" at bounding box center [1007, 688] width 62 height 31
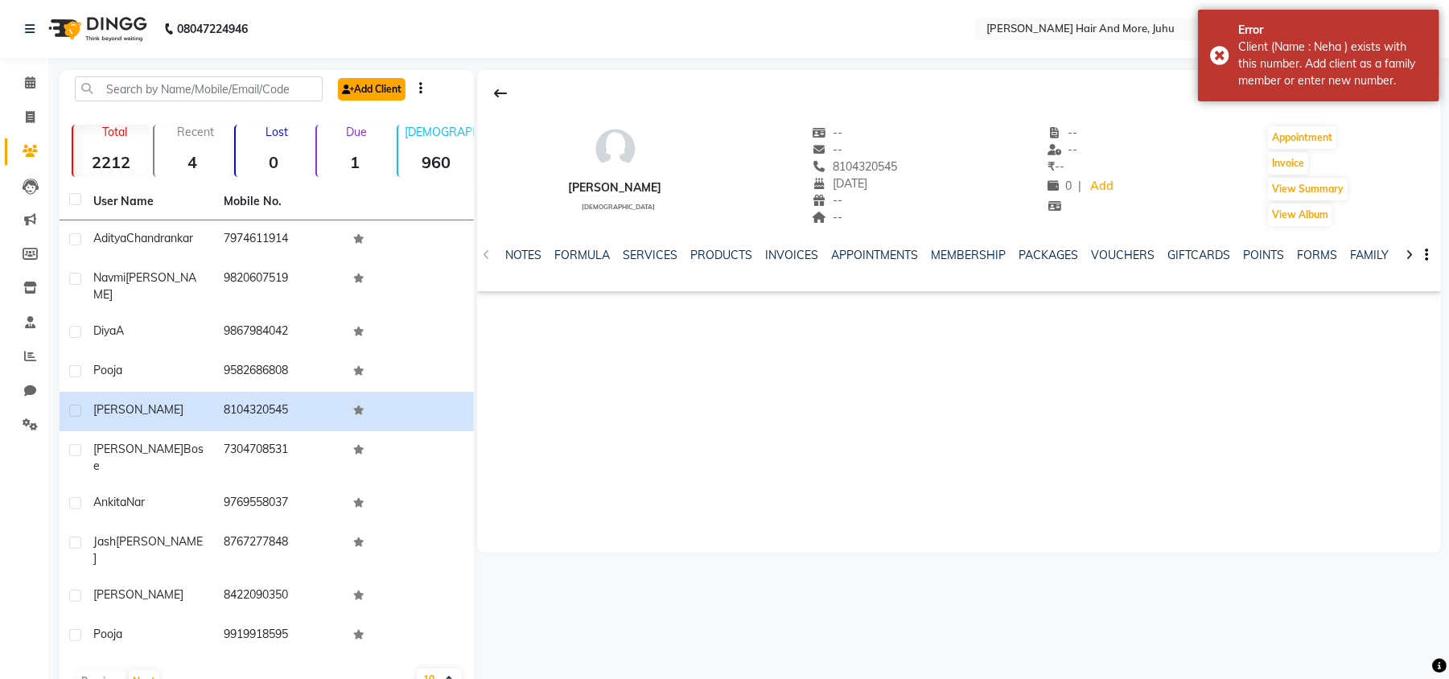
click at [375, 90] on link "Add Client" at bounding box center [372, 89] width 68 height 23
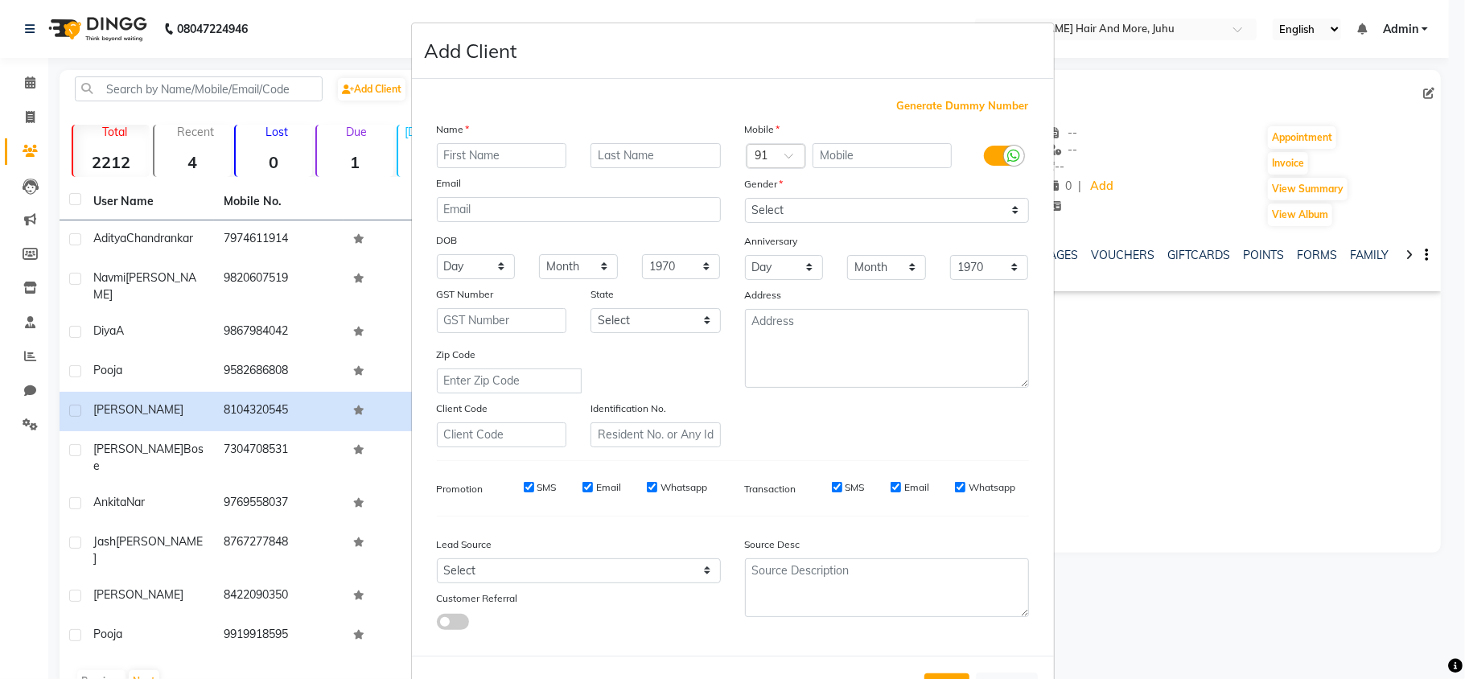
click at [454, 151] on input "text" at bounding box center [502, 155] width 130 height 25
click at [856, 151] on input "text" at bounding box center [882, 155] width 139 height 25
click at [529, 149] on input "text" at bounding box center [502, 155] width 130 height 25
click at [594, 155] on input "text" at bounding box center [656, 155] width 130 height 25
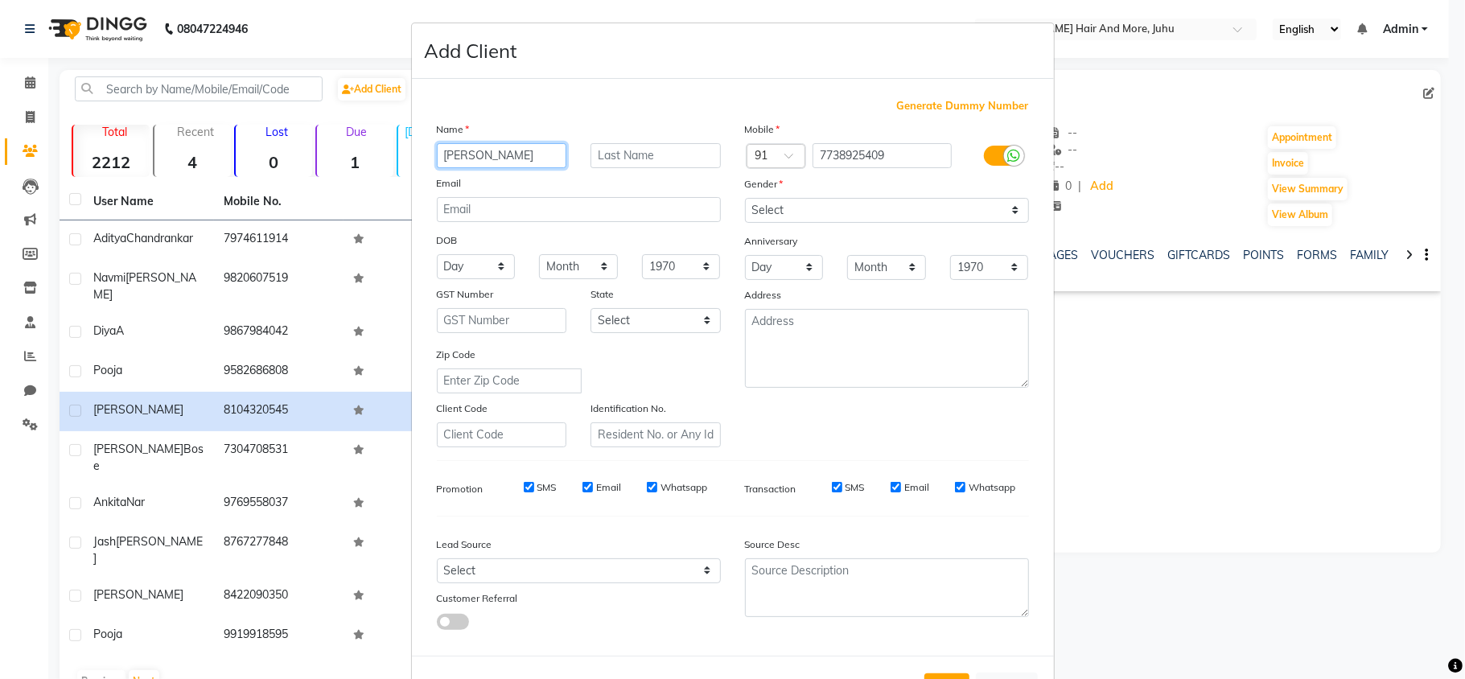
click at [552, 145] on input "[PERSON_NAME]" at bounding box center [502, 155] width 130 height 25
click at [605, 152] on input "text" at bounding box center [656, 155] width 130 height 25
click at [632, 155] on input "text" at bounding box center [656, 155] width 130 height 25
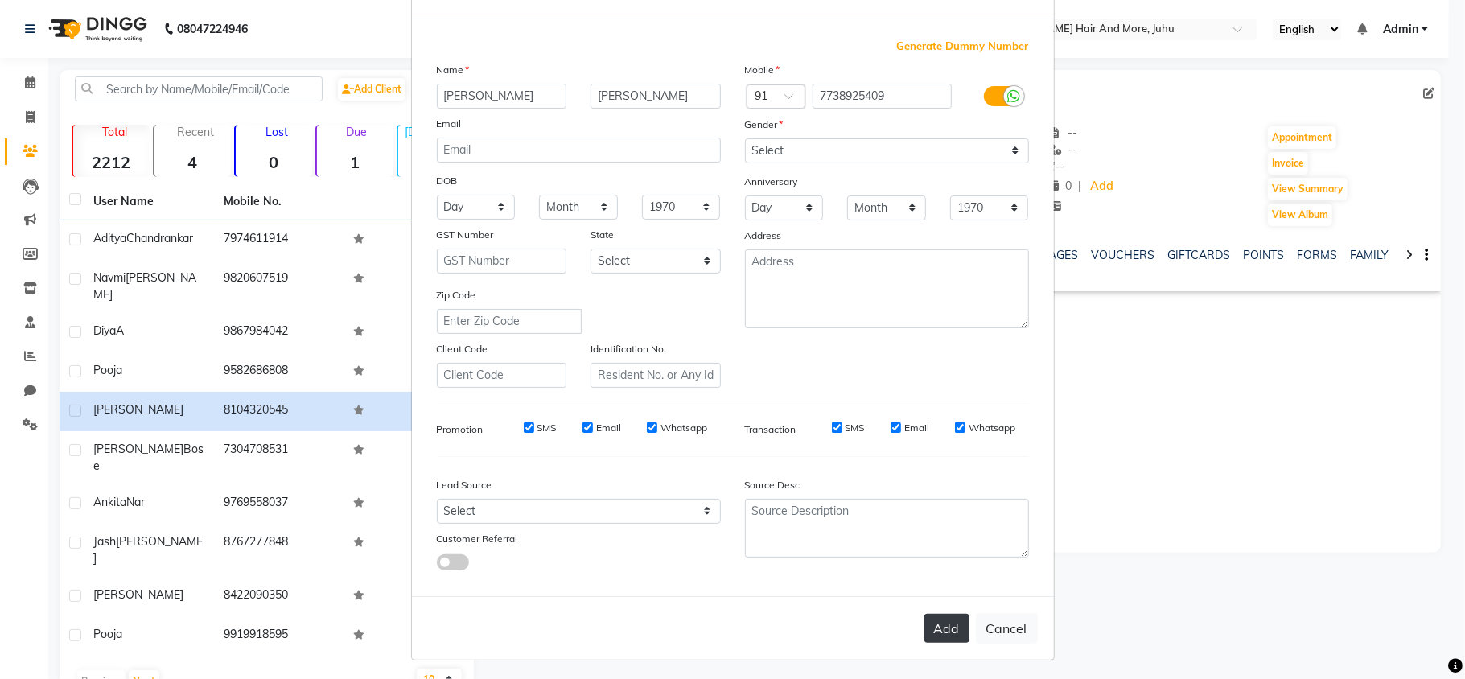
click at [954, 623] on button "Add" at bounding box center [947, 628] width 45 height 29
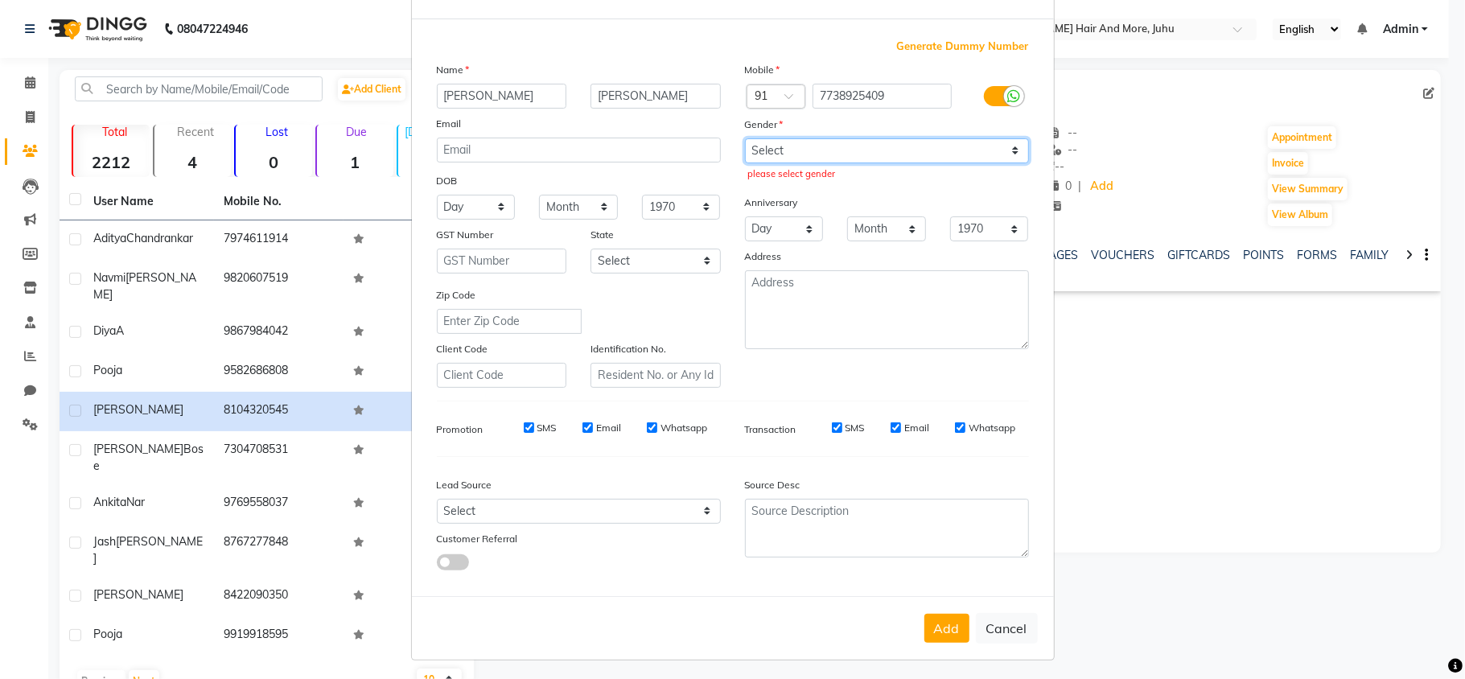
click at [857, 155] on select "Select [DEMOGRAPHIC_DATA] [DEMOGRAPHIC_DATA] Other Prefer Not To Say" at bounding box center [887, 150] width 284 height 25
click at [745, 138] on select "Select [DEMOGRAPHIC_DATA] [DEMOGRAPHIC_DATA] Other Prefer Not To Say" at bounding box center [887, 150] width 284 height 25
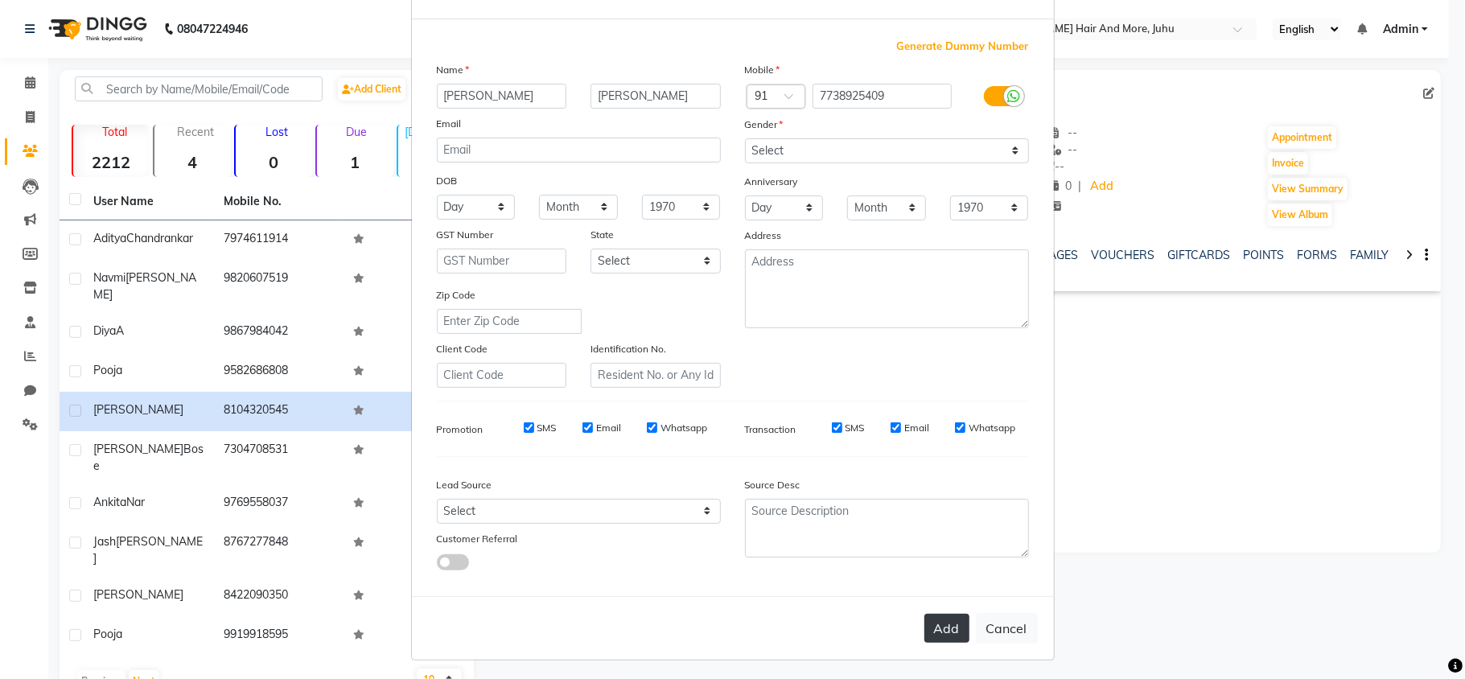
click at [945, 614] on button "Add" at bounding box center [947, 628] width 45 height 29
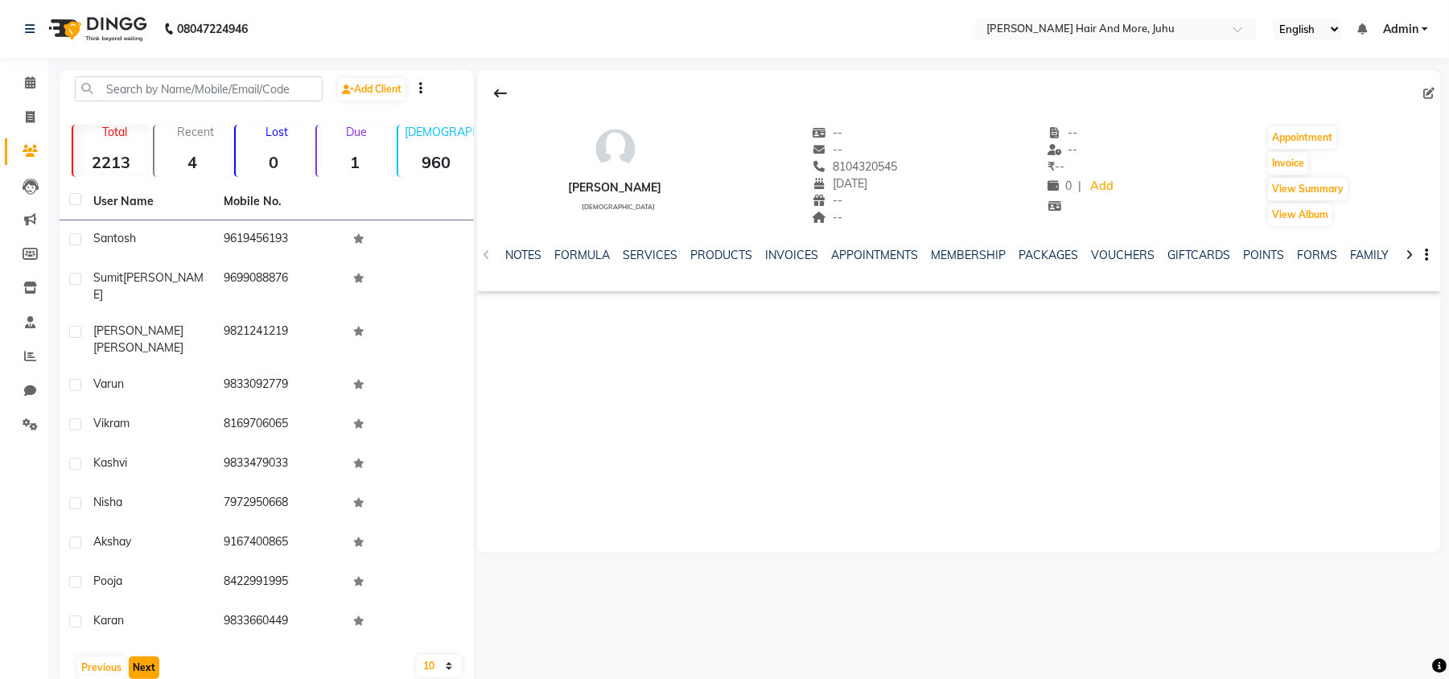
click at [143, 657] on button "Next" at bounding box center [144, 668] width 31 height 23
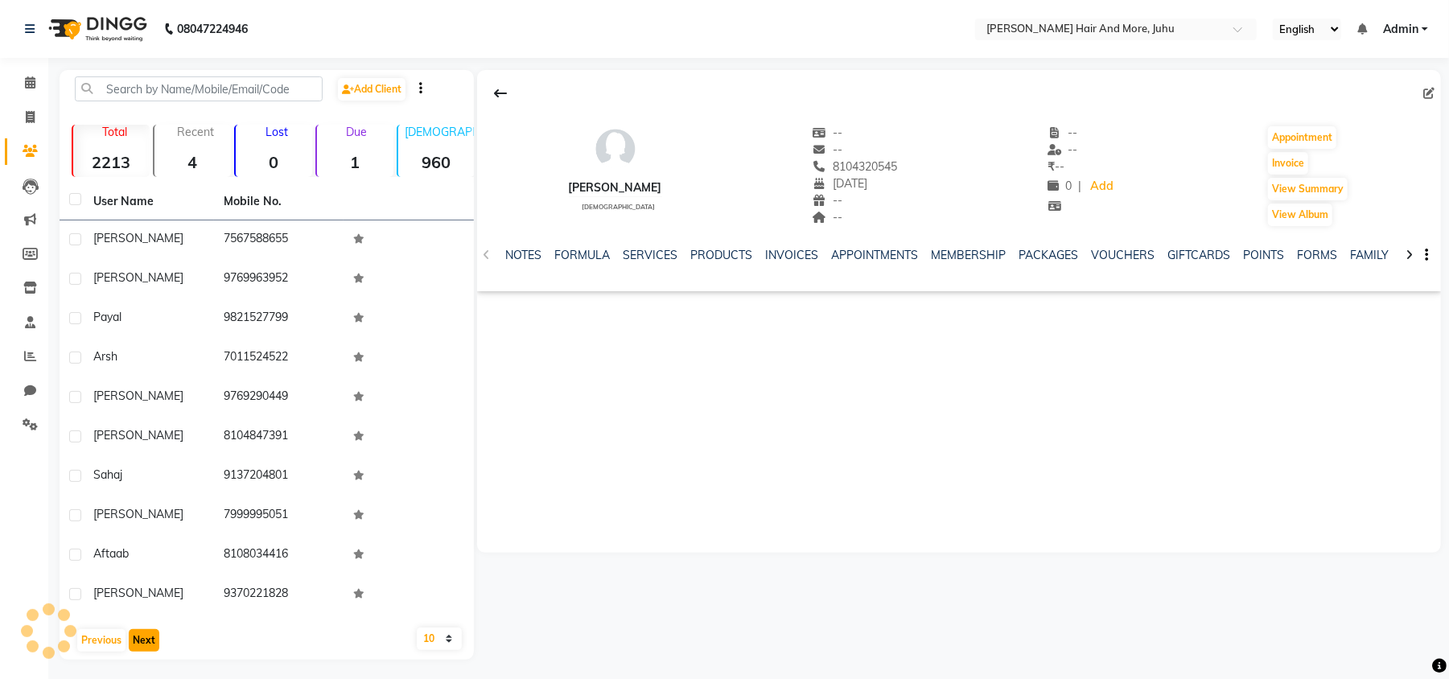
click at [143, 636] on button "Next" at bounding box center [144, 640] width 31 height 23
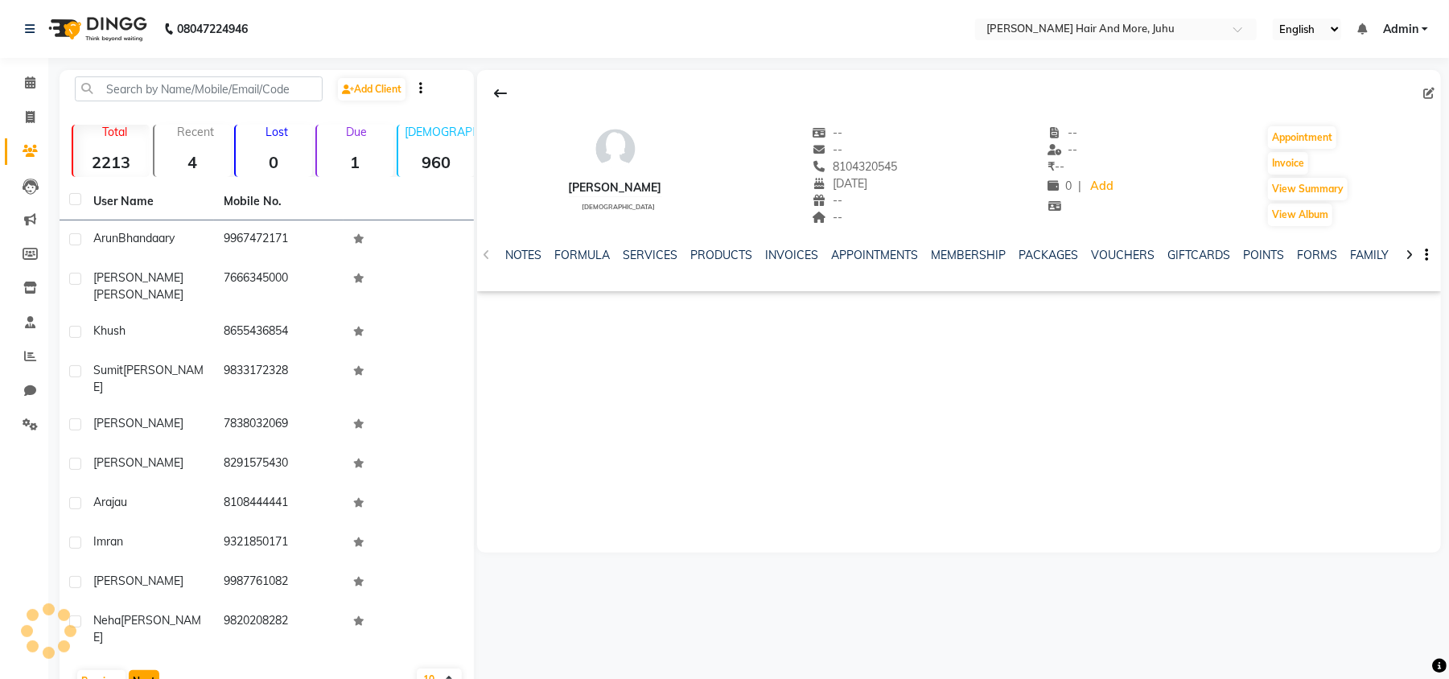
click at [142, 670] on button "Next" at bounding box center [144, 681] width 31 height 23
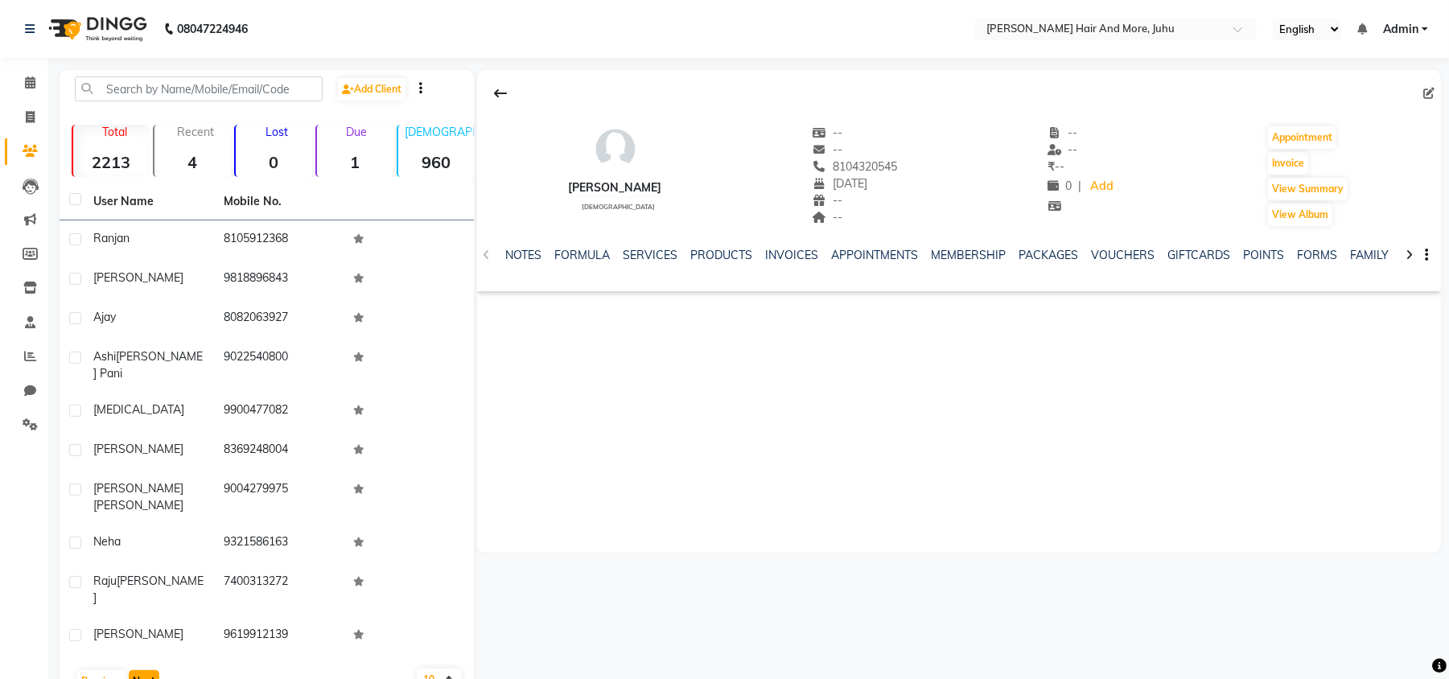
click at [142, 670] on button "Next" at bounding box center [144, 681] width 31 height 23
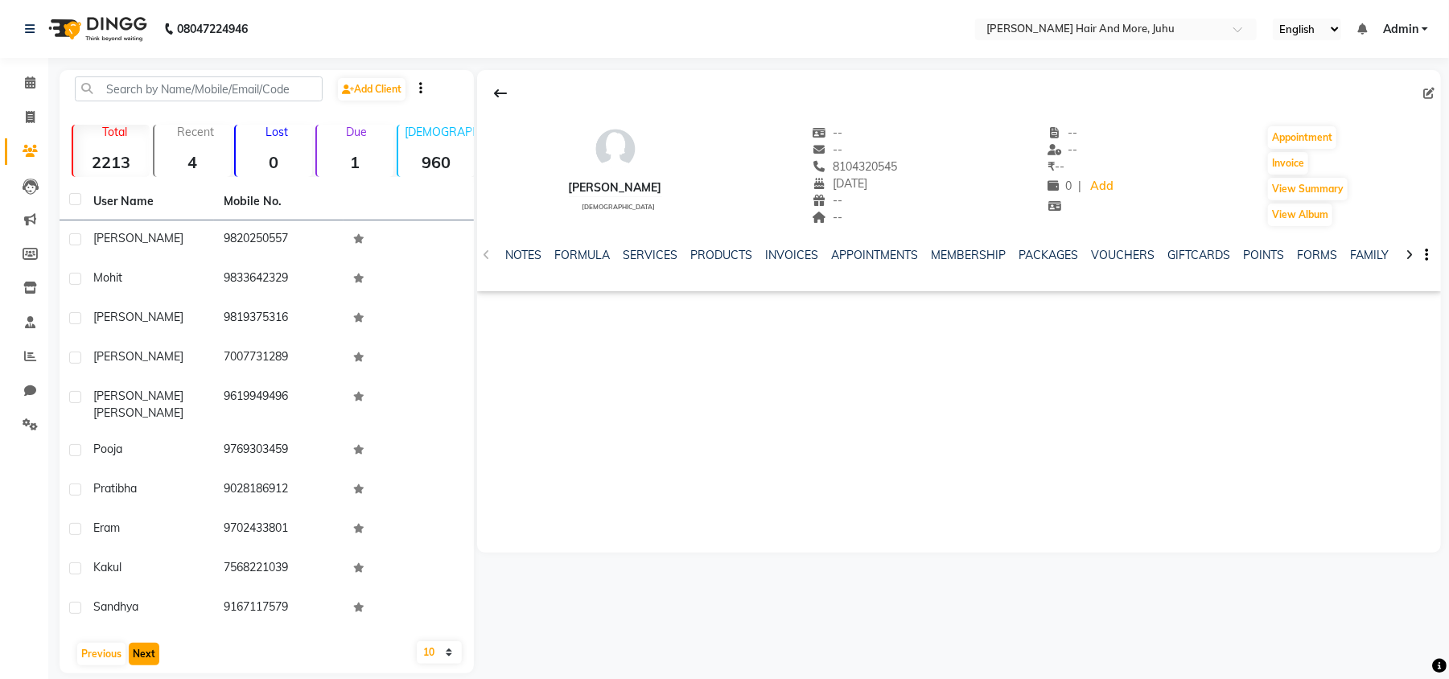
click at [142, 643] on button "Next" at bounding box center [144, 654] width 31 height 23
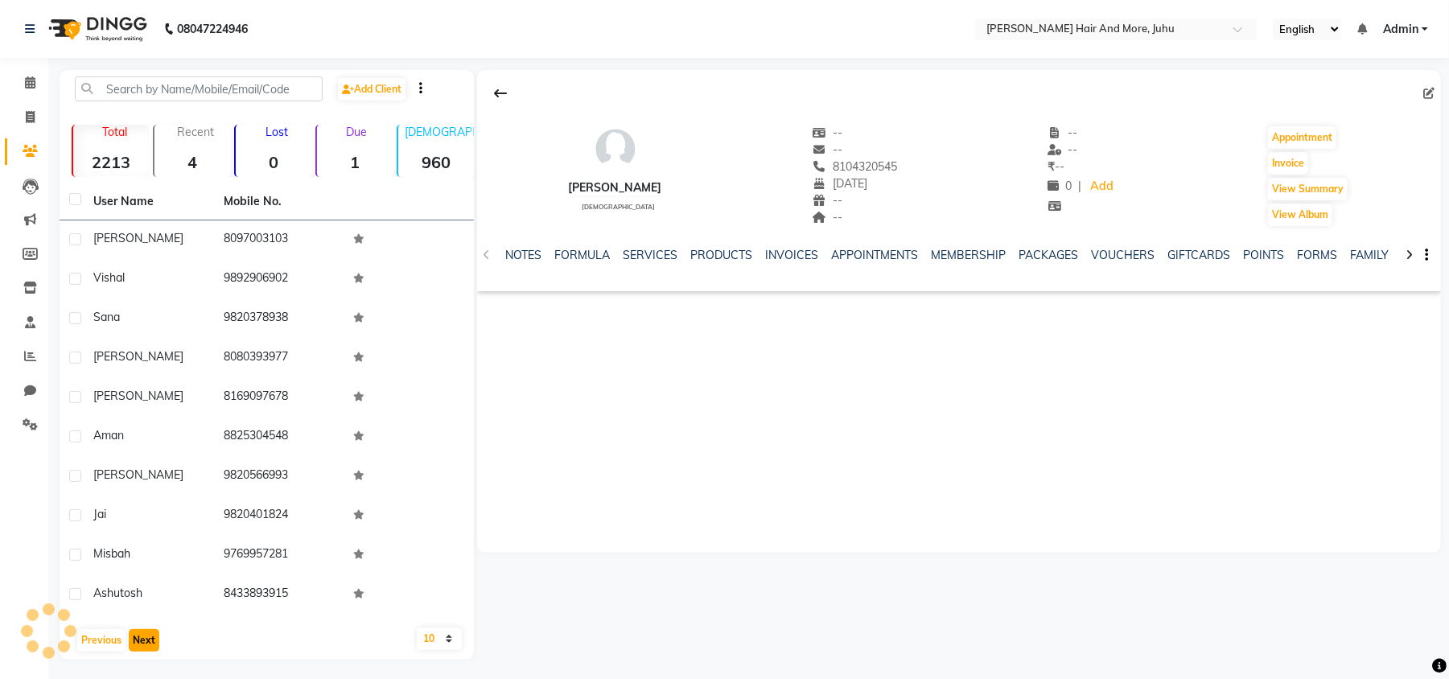
click at [142, 636] on button "Next" at bounding box center [144, 640] width 31 height 23
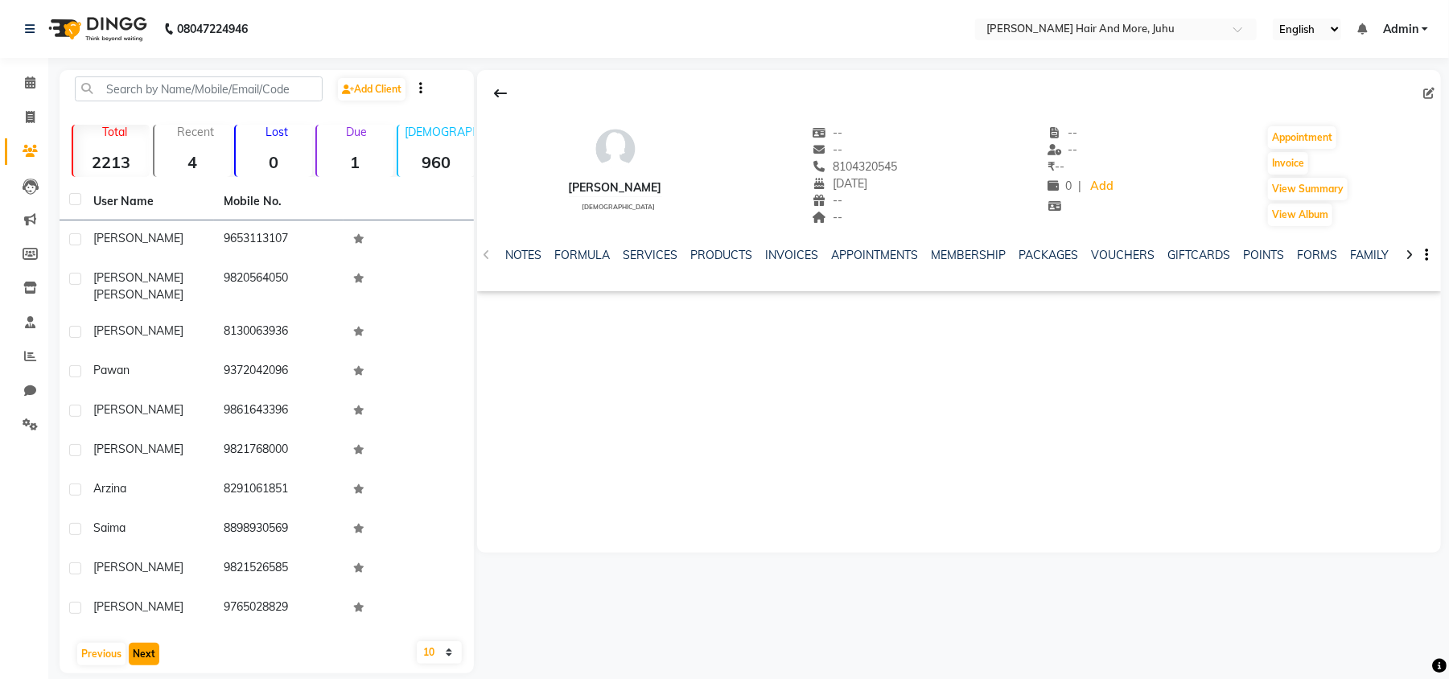
click at [142, 643] on button "Next" at bounding box center [144, 654] width 31 height 23
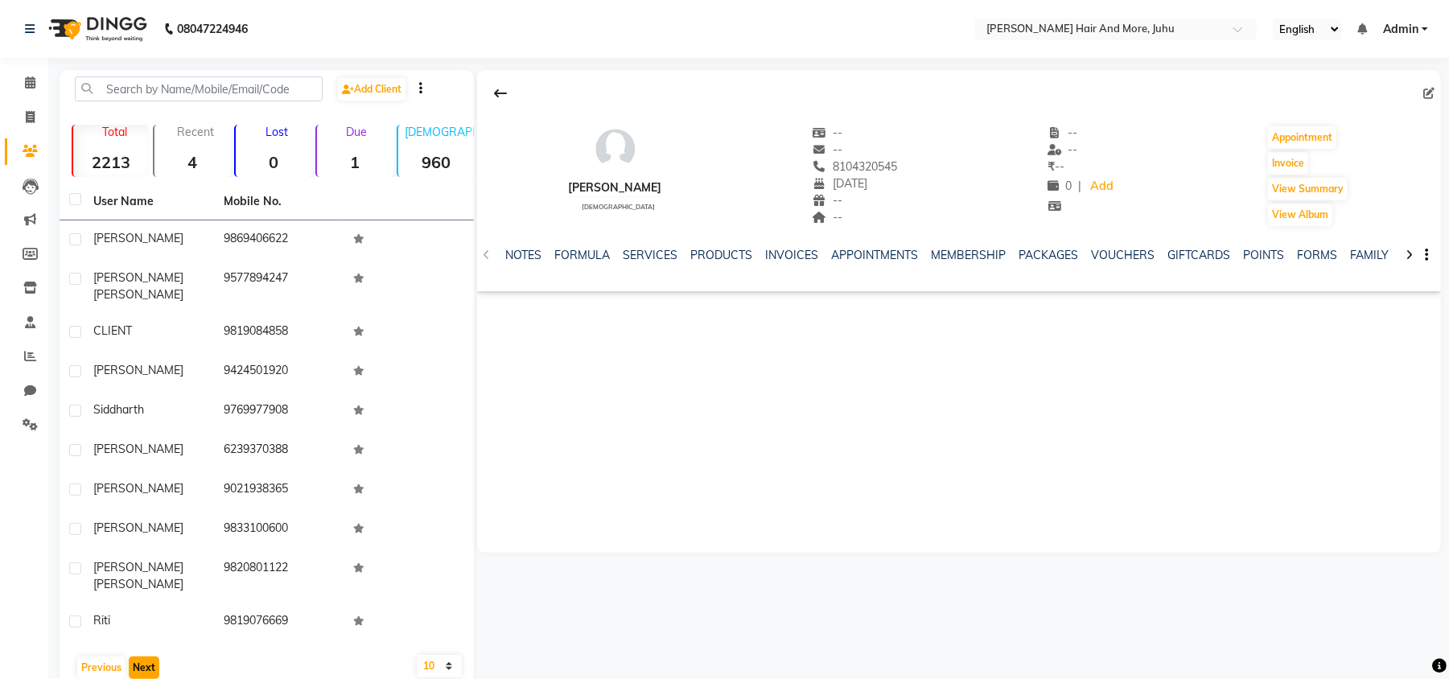
click at [142, 657] on button "Next" at bounding box center [144, 668] width 31 height 23
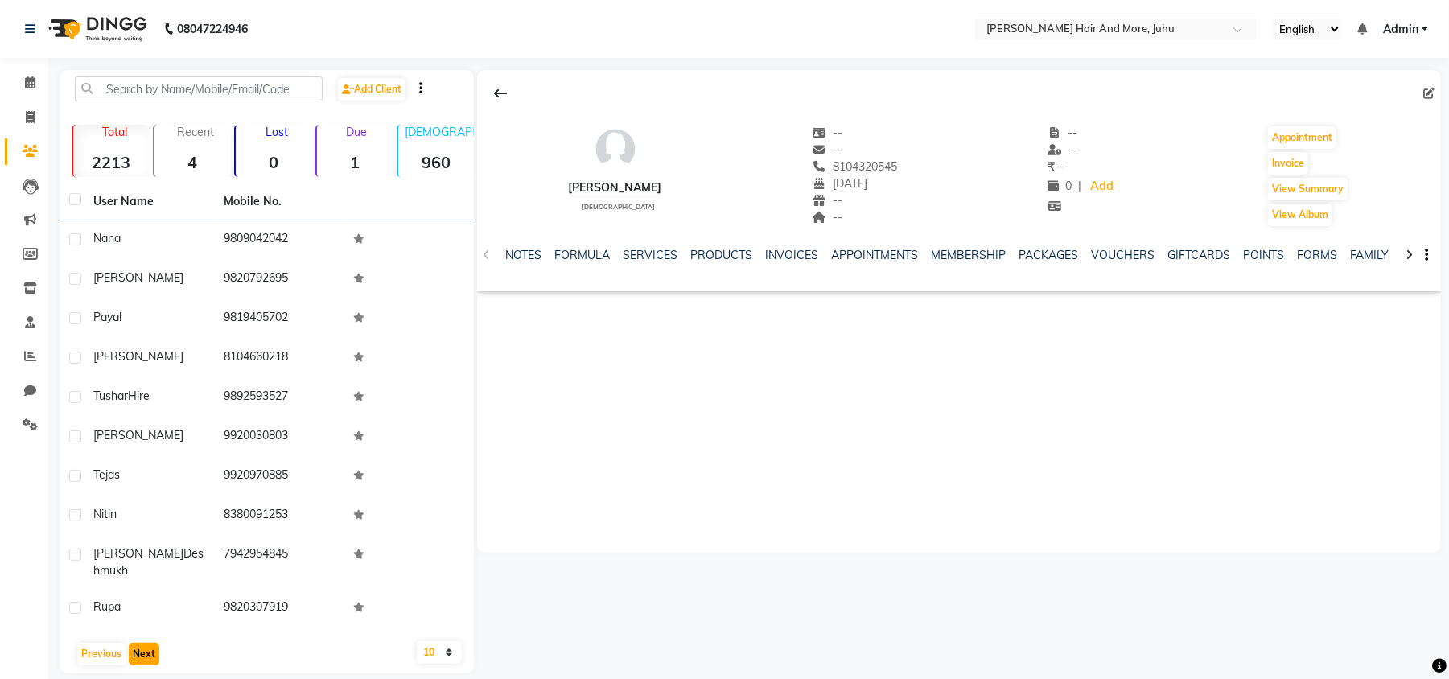
click at [142, 643] on button "Next" at bounding box center [144, 654] width 31 height 23
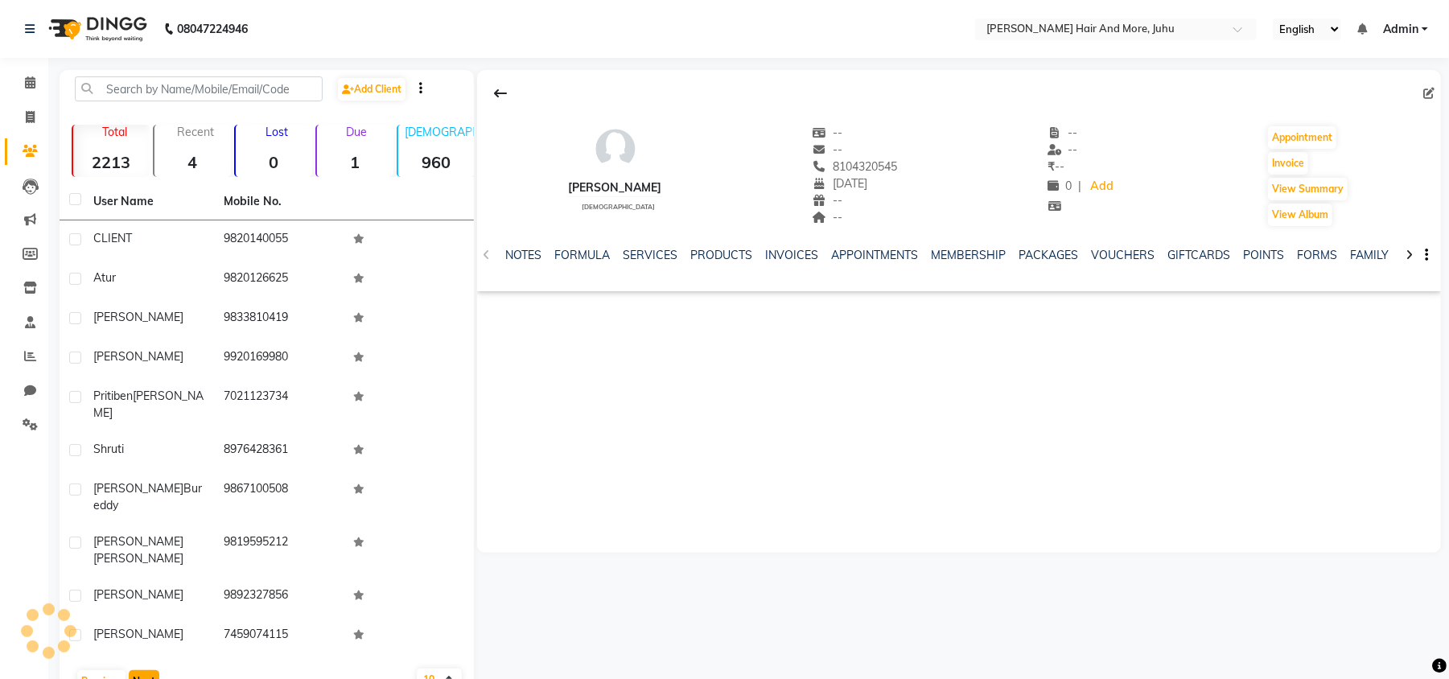
click at [142, 670] on button "Next" at bounding box center [144, 681] width 31 height 23
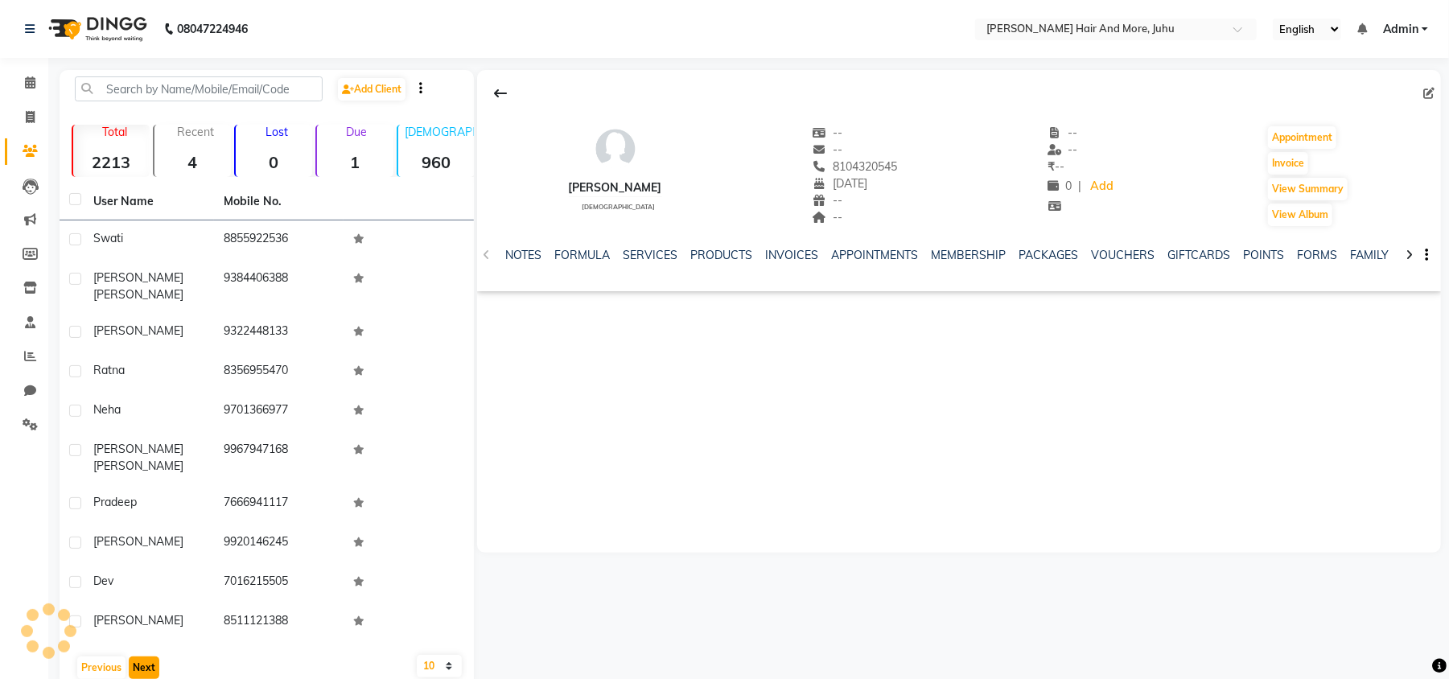
click at [142, 657] on button "Next" at bounding box center [144, 668] width 31 height 23
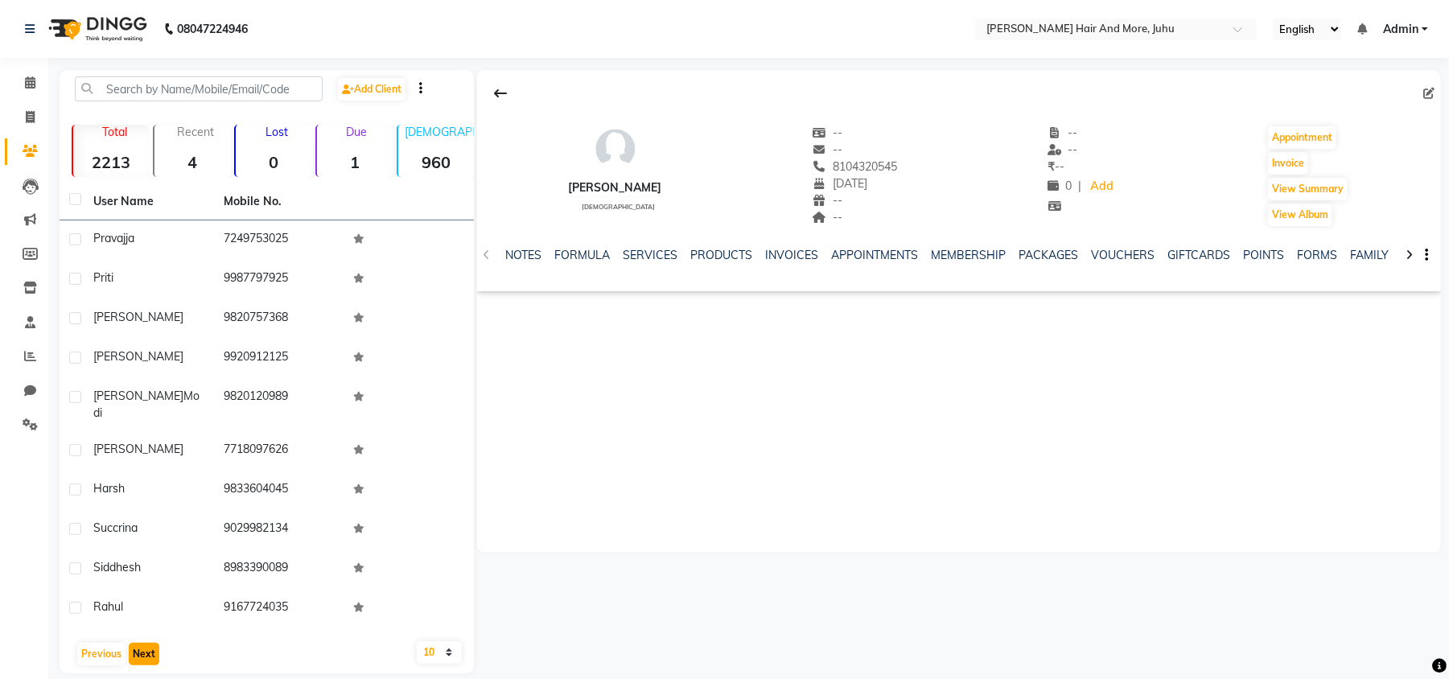
click at [142, 643] on button "Next" at bounding box center [144, 654] width 31 height 23
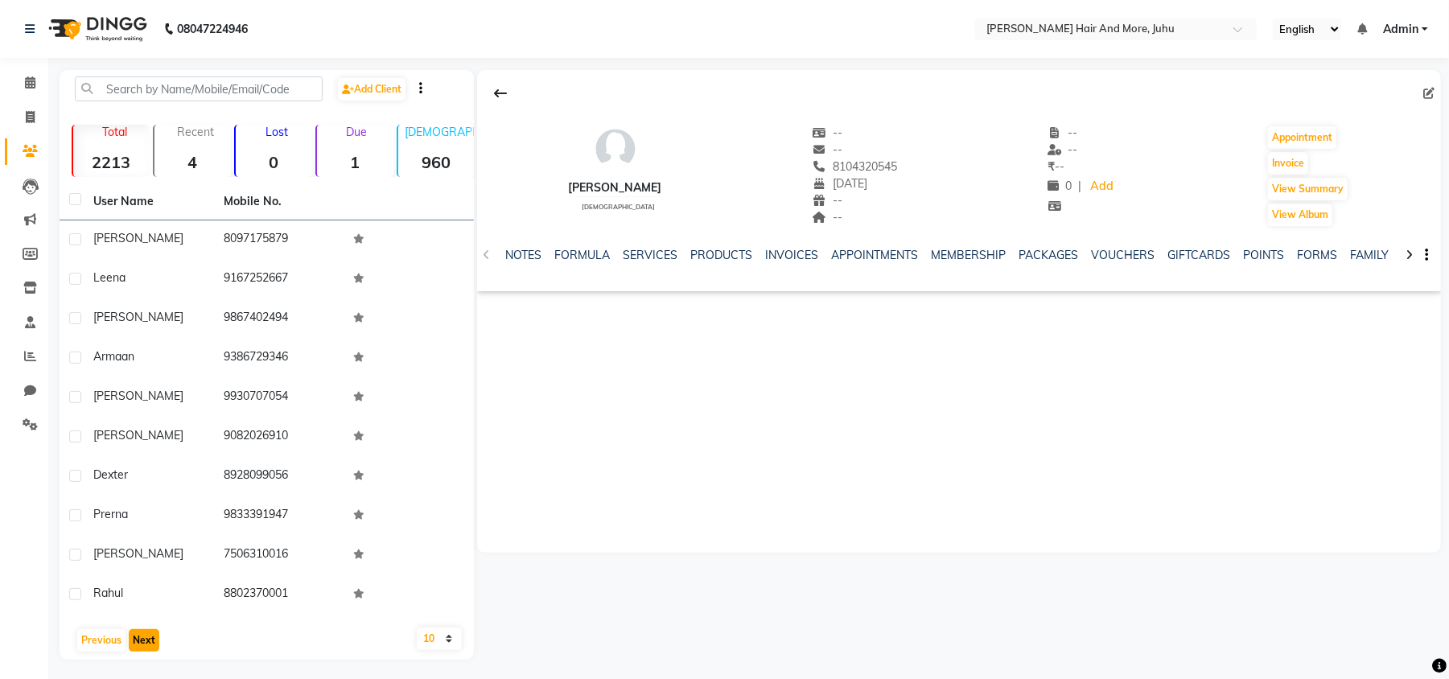
click at [142, 636] on button "Next" at bounding box center [144, 640] width 31 height 23
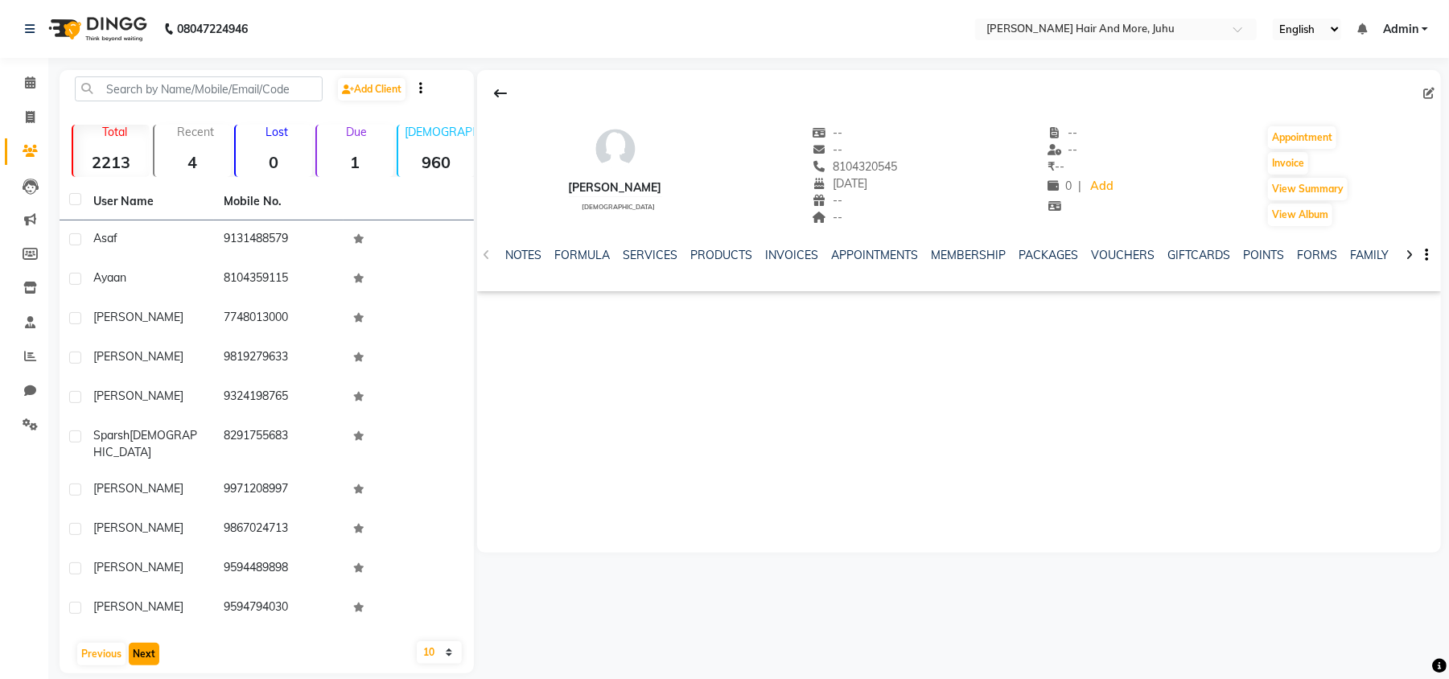
click at [142, 643] on button "Next" at bounding box center [144, 654] width 31 height 23
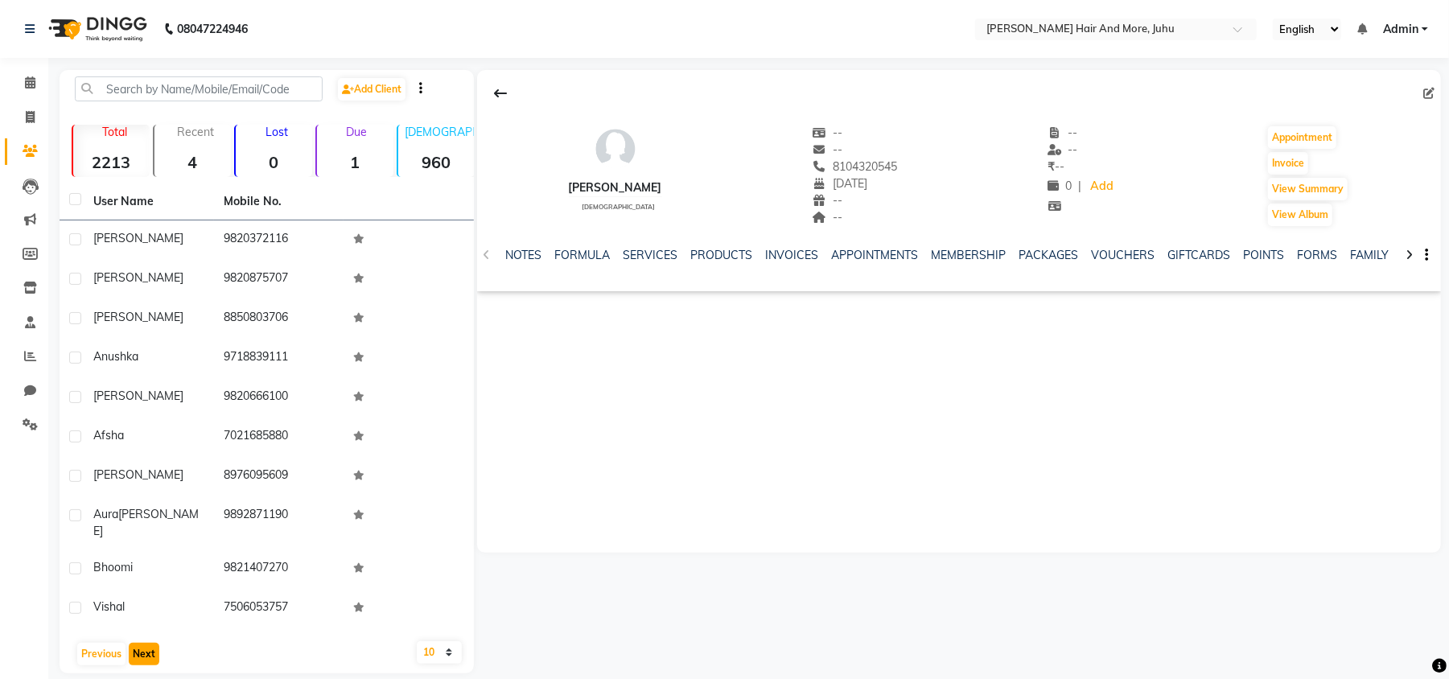
click at [142, 643] on button "Next" at bounding box center [144, 654] width 31 height 23
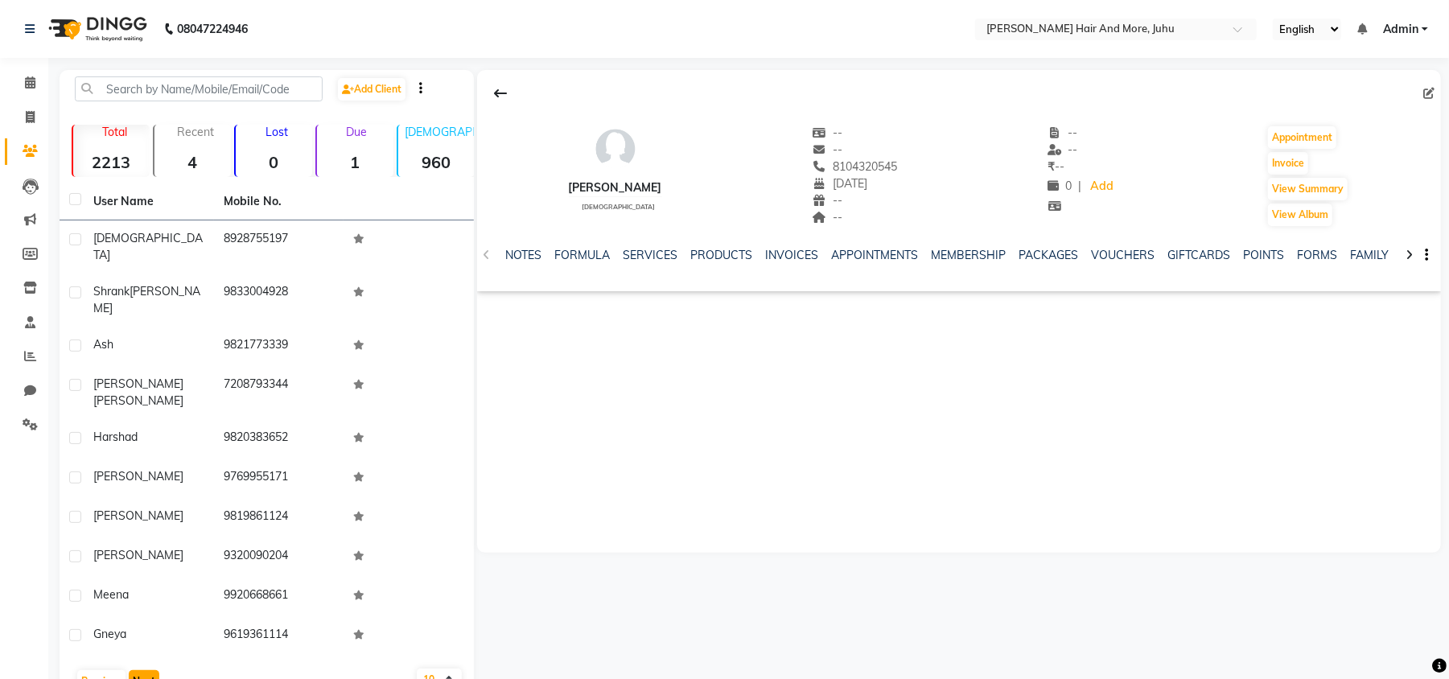
click at [142, 670] on button "Next" at bounding box center [144, 681] width 31 height 23
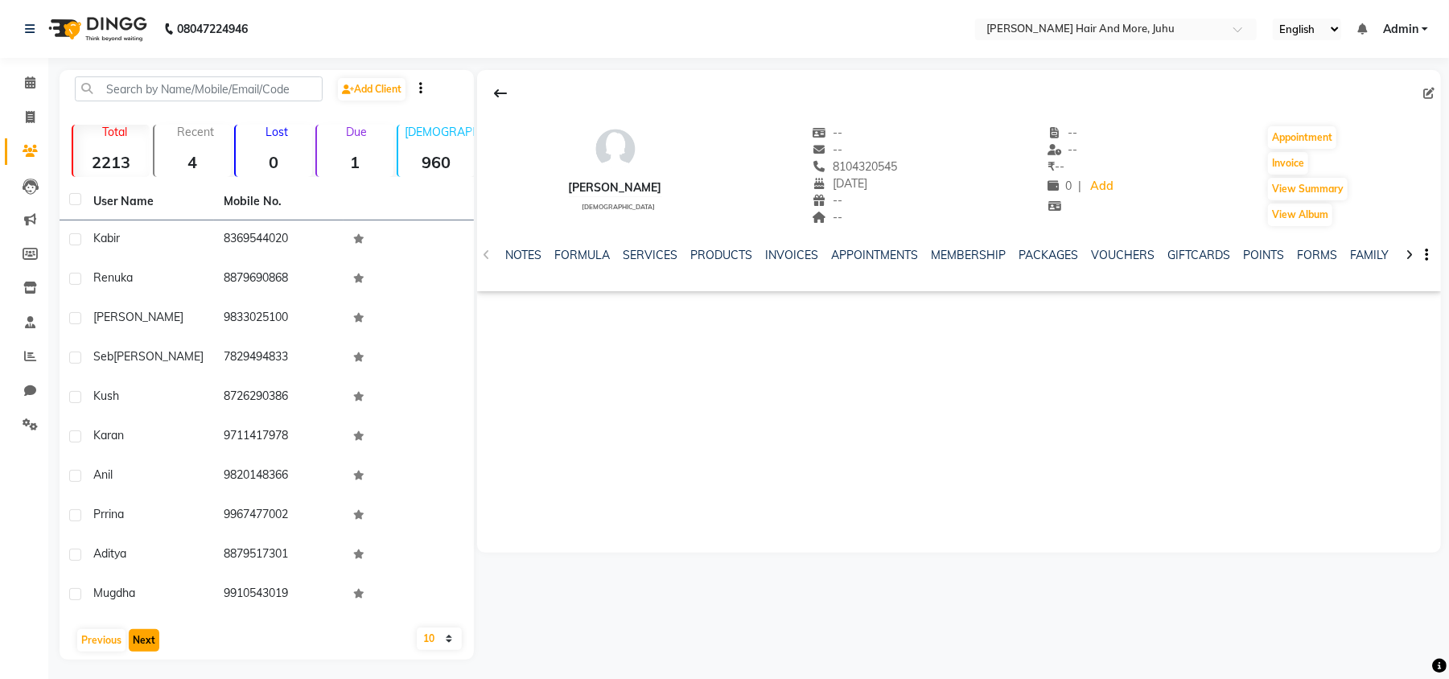
click at [142, 636] on button "Next" at bounding box center [144, 640] width 31 height 23
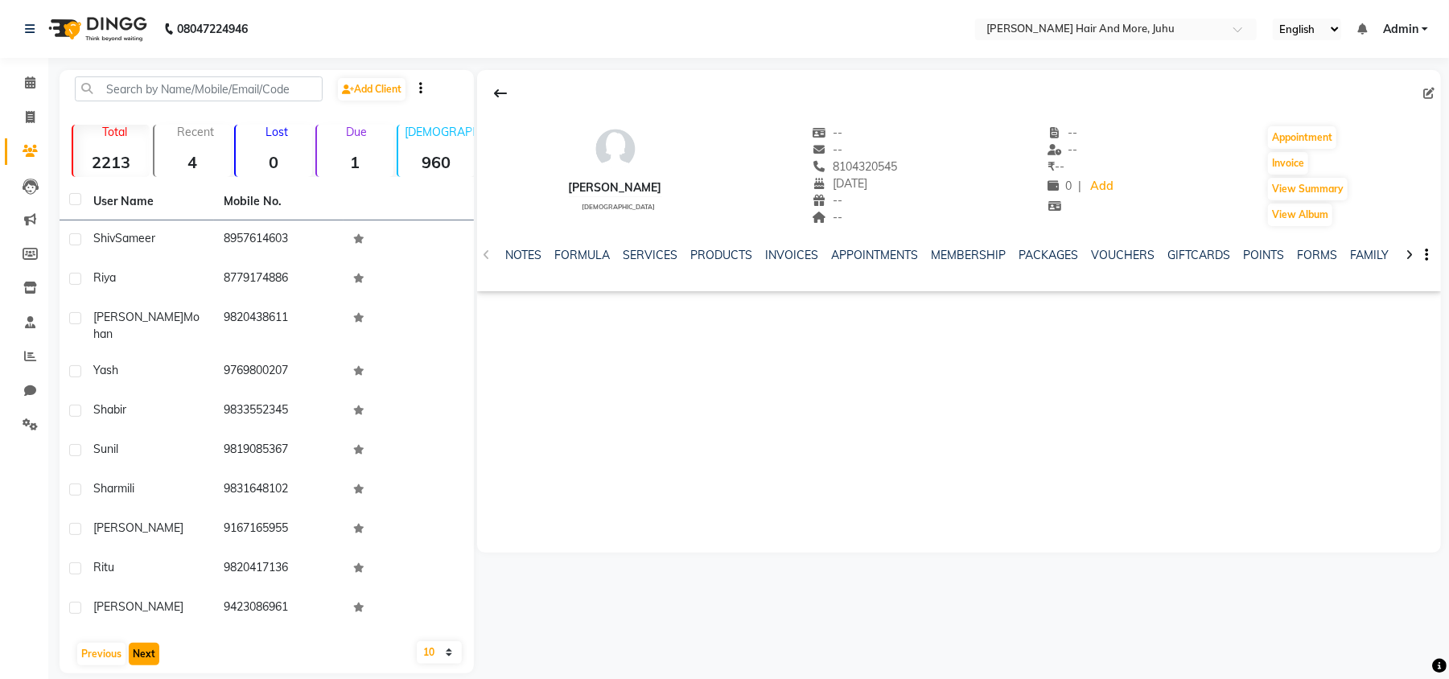
click at [142, 643] on button "Next" at bounding box center [144, 654] width 31 height 23
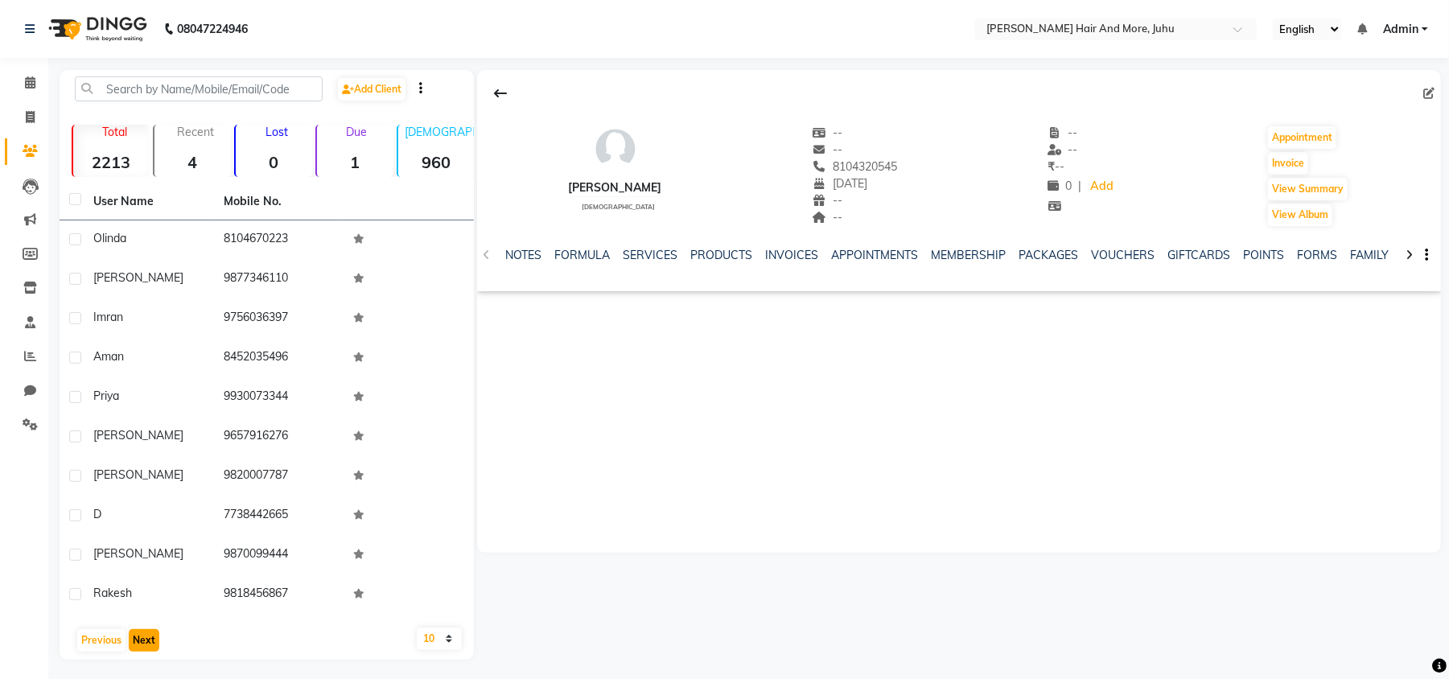
click at [142, 636] on button "Next" at bounding box center [144, 640] width 31 height 23
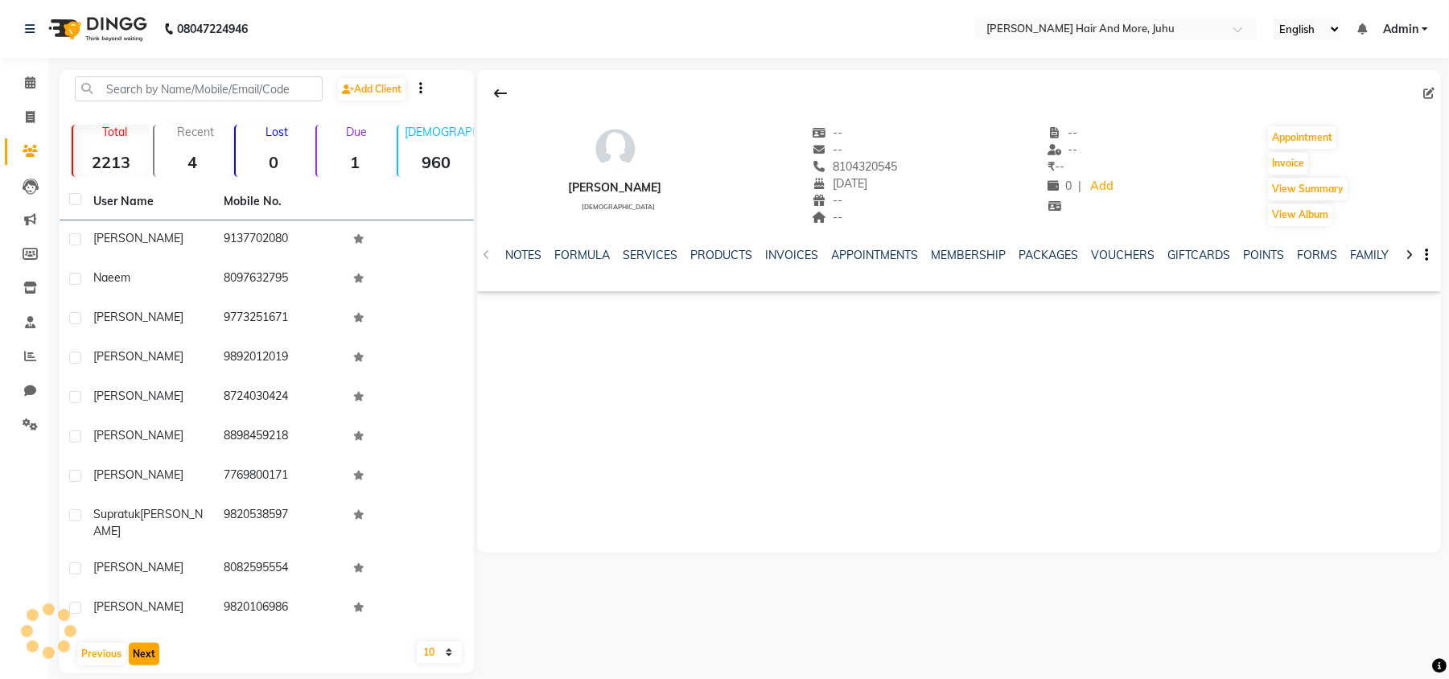
click at [142, 643] on button "Next" at bounding box center [144, 654] width 31 height 23
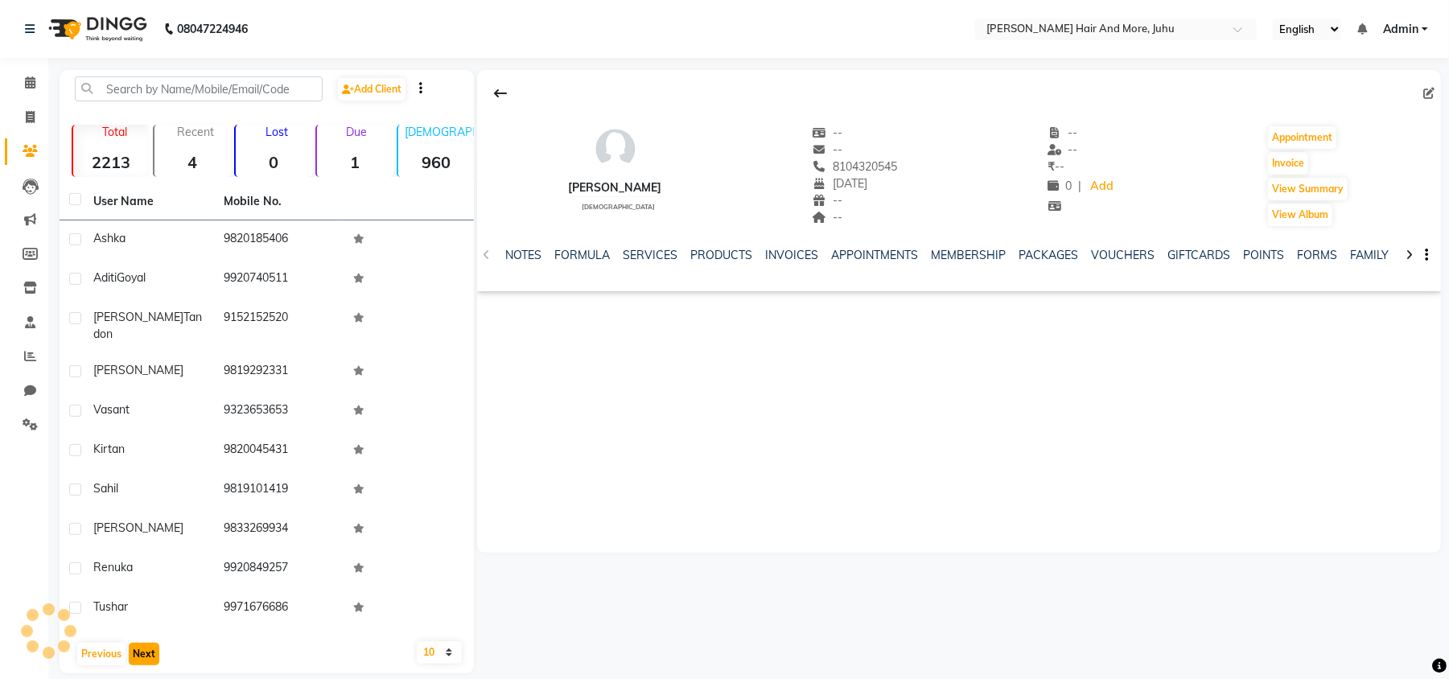
click at [142, 643] on button "Next" at bounding box center [144, 654] width 31 height 23
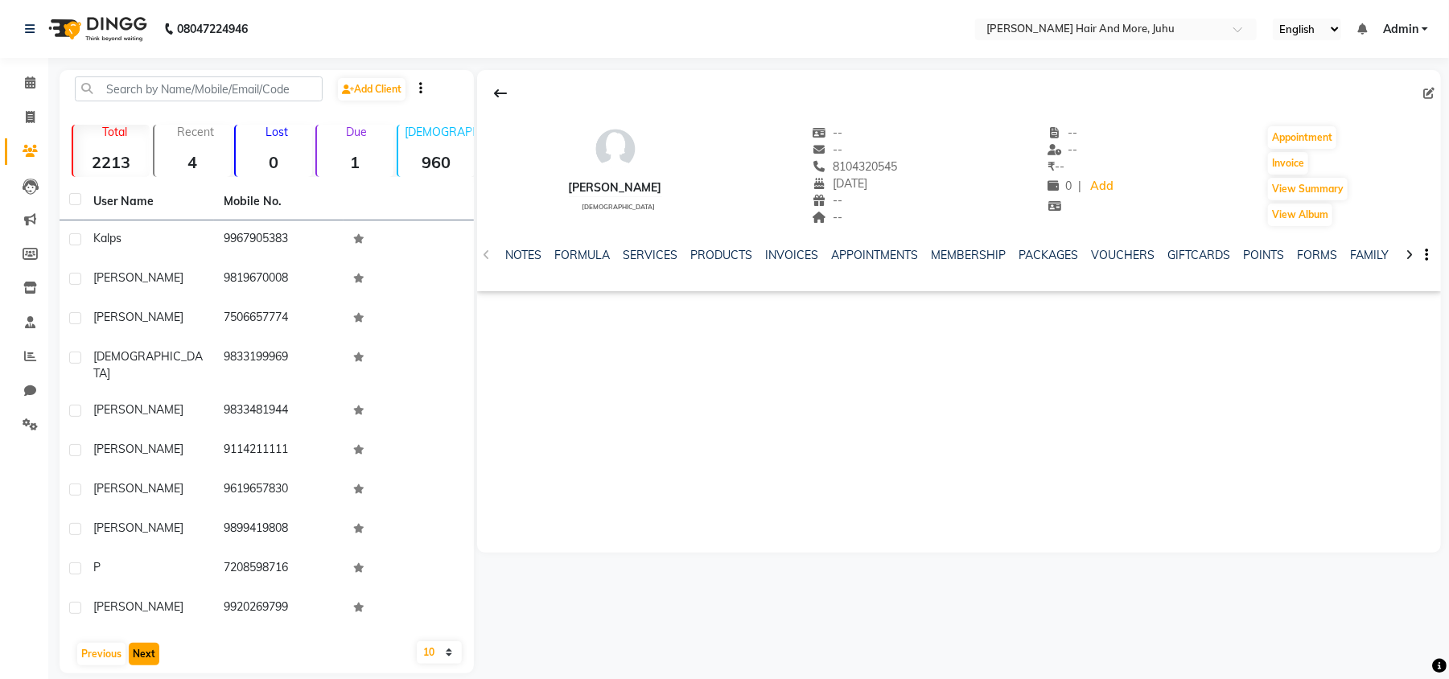
click at [142, 643] on button "Next" at bounding box center [144, 654] width 31 height 23
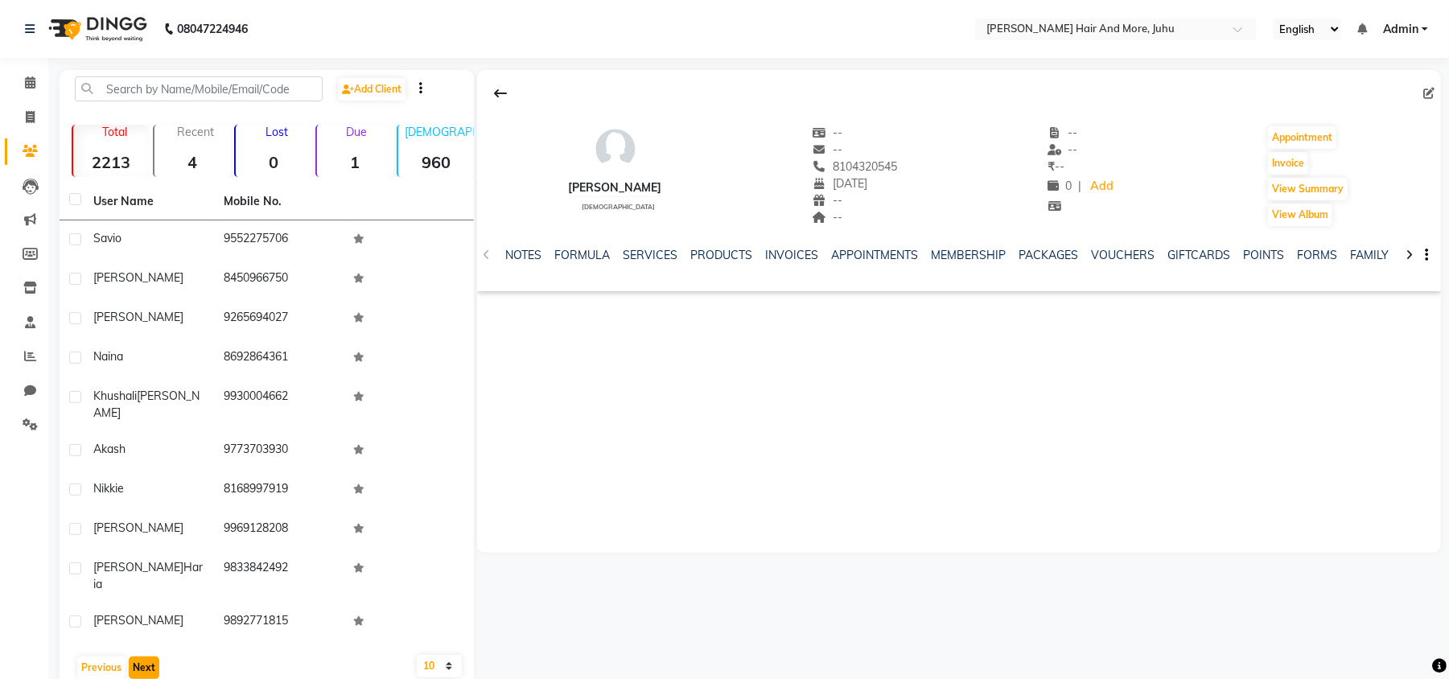
click at [142, 657] on button "Next" at bounding box center [144, 668] width 31 height 23
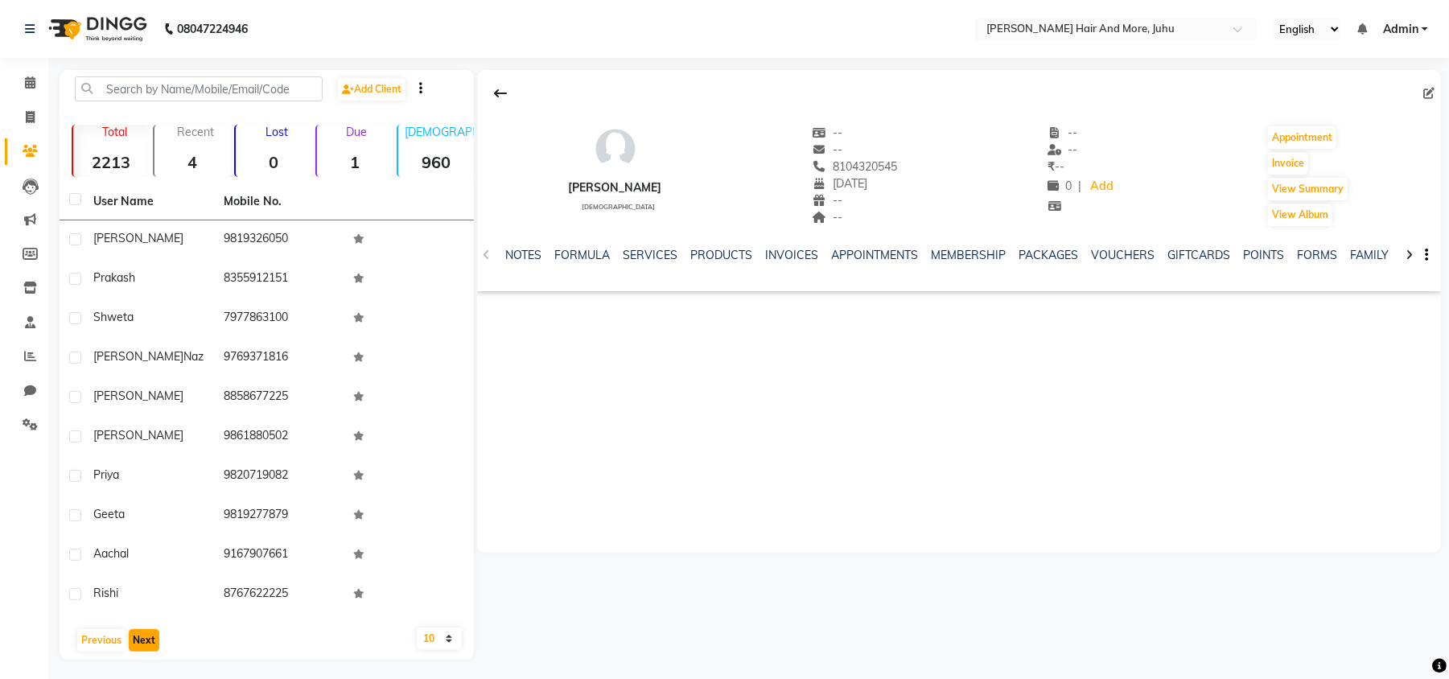
click at [142, 636] on button "Next" at bounding box center [144, 640] width 31 height 23
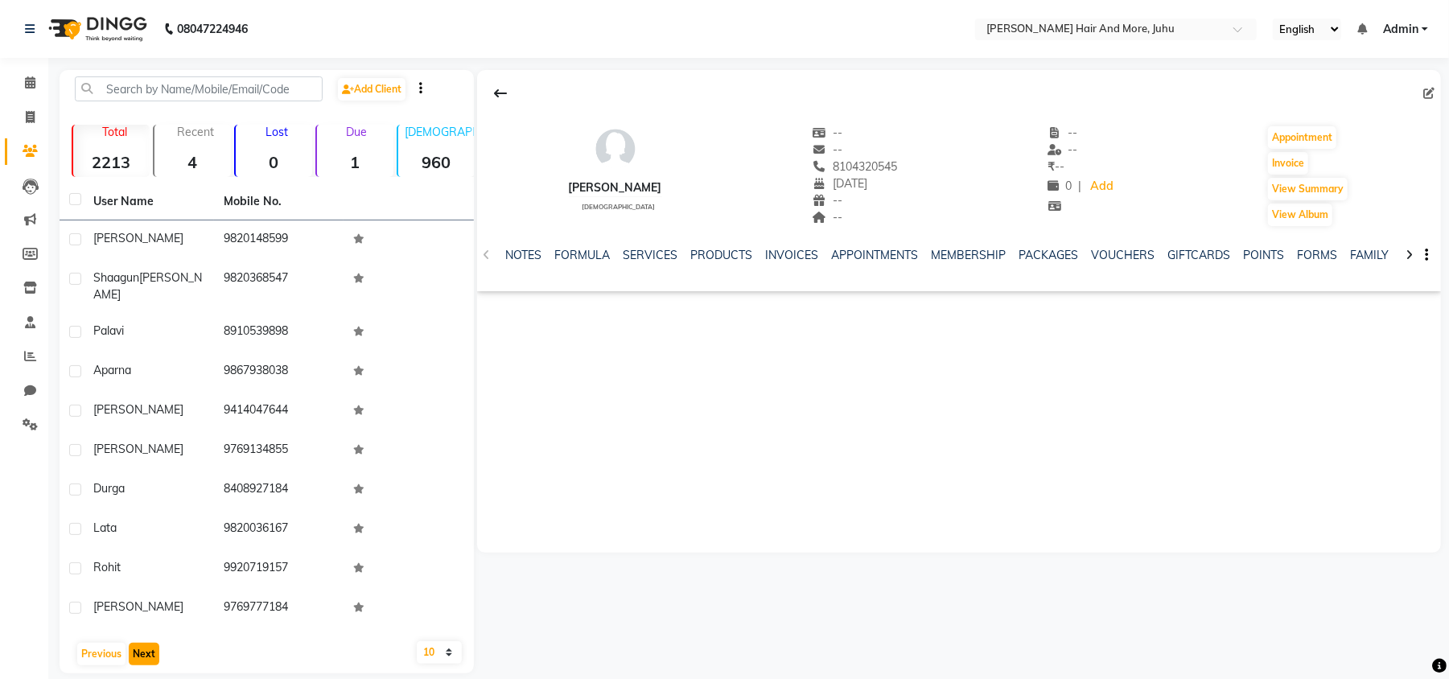
click at [140, 643] on button "Next" at bounding box center [144, 654] width 31 height 23
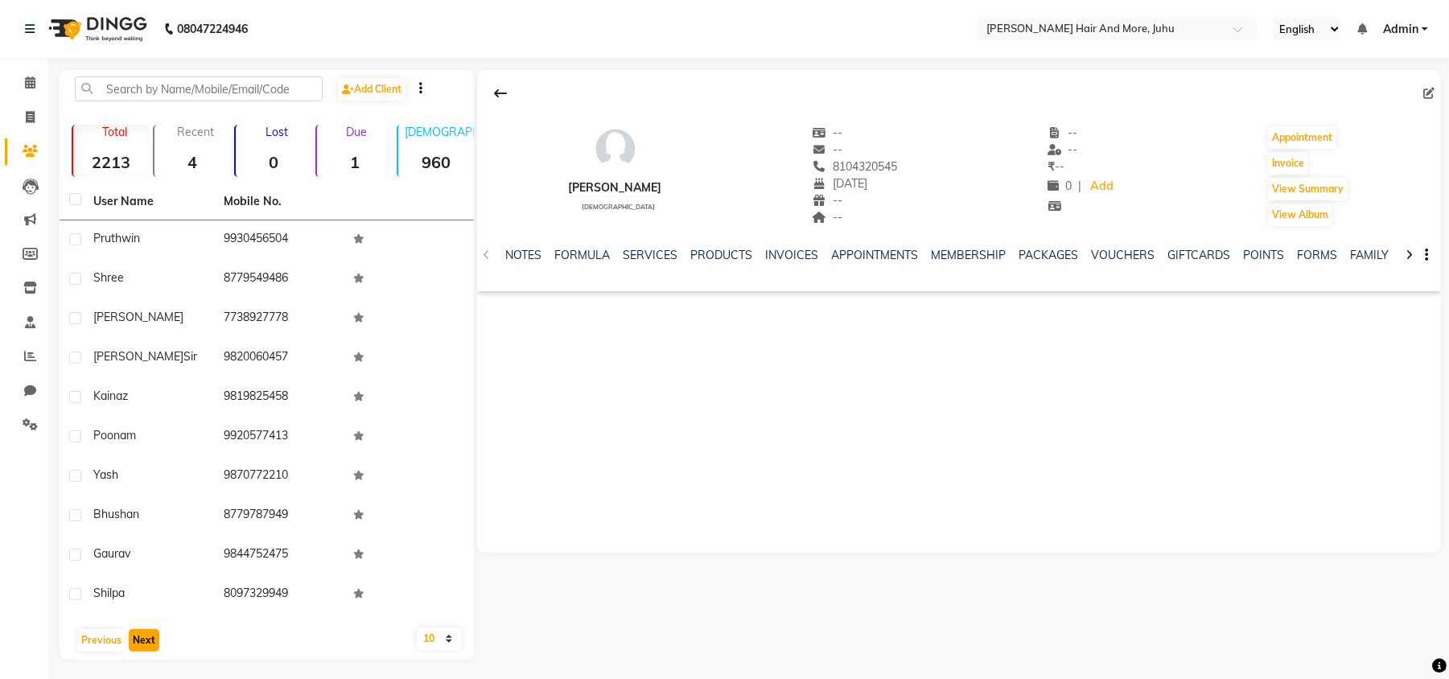
click at [140, 633] on button "Next" at bounding box center [144, 640] width 31 height 23
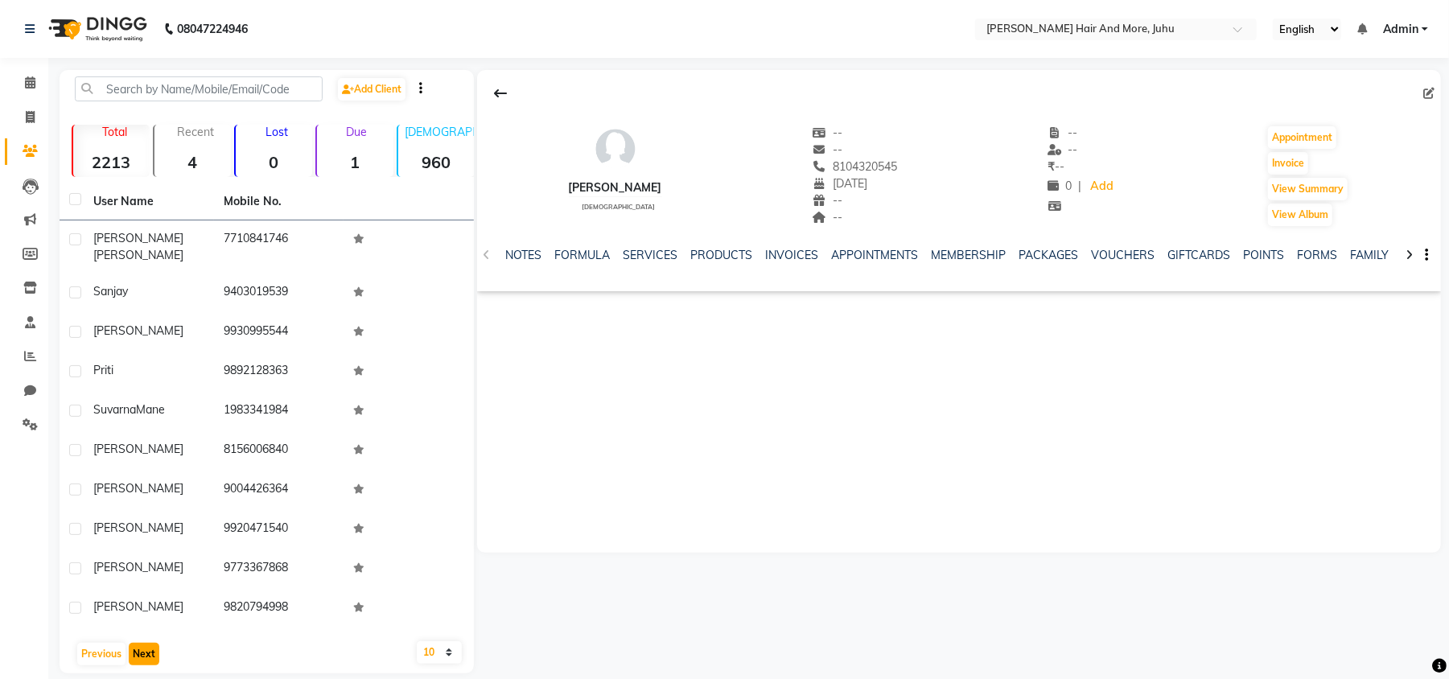
click at [140, 643] on button "Next" at bounding box center [144, 654] width 31 height 23
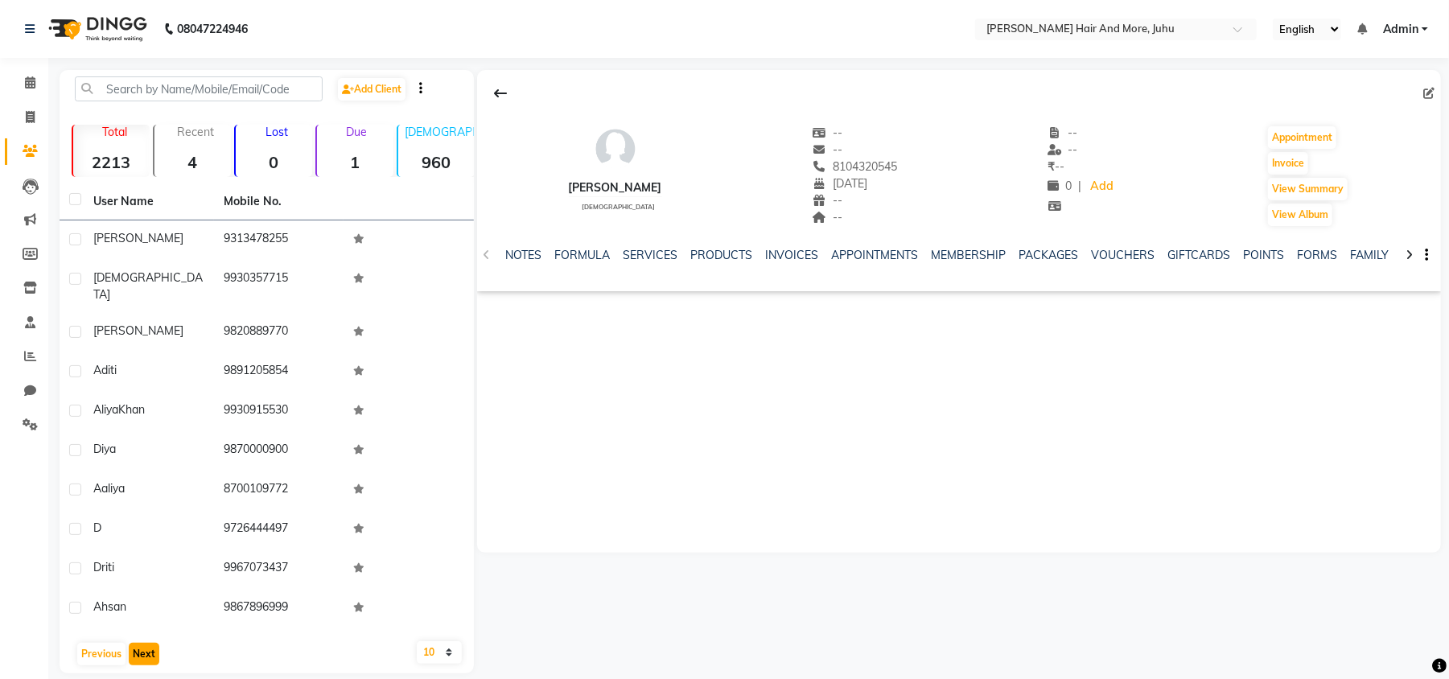
click at [140, 643] on button "Next" at bounding box center [144, 654] width 31 height 23
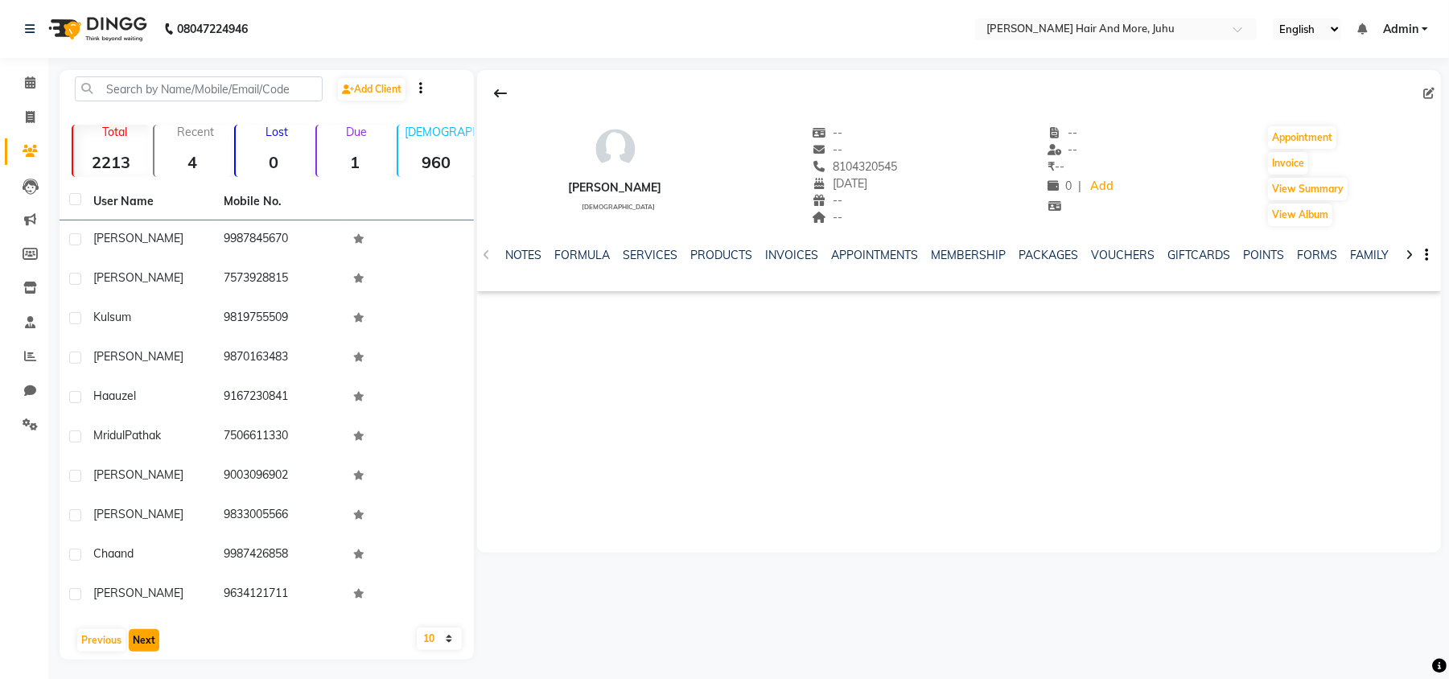
click at [140, 633] on button "Next" at bounding box center [144, 640] width 31 height 23
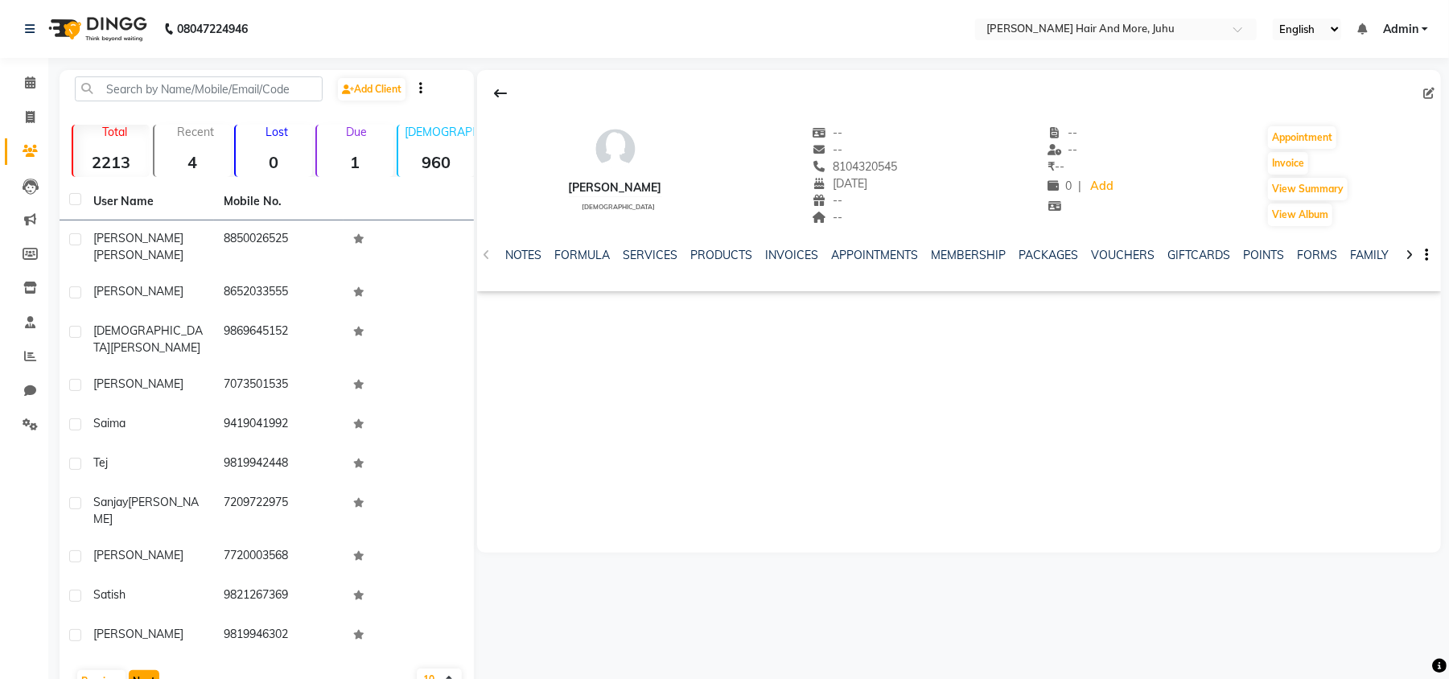
click at [140, 670] on button "Next" at bounding box center [144, 681] width 31 height 23
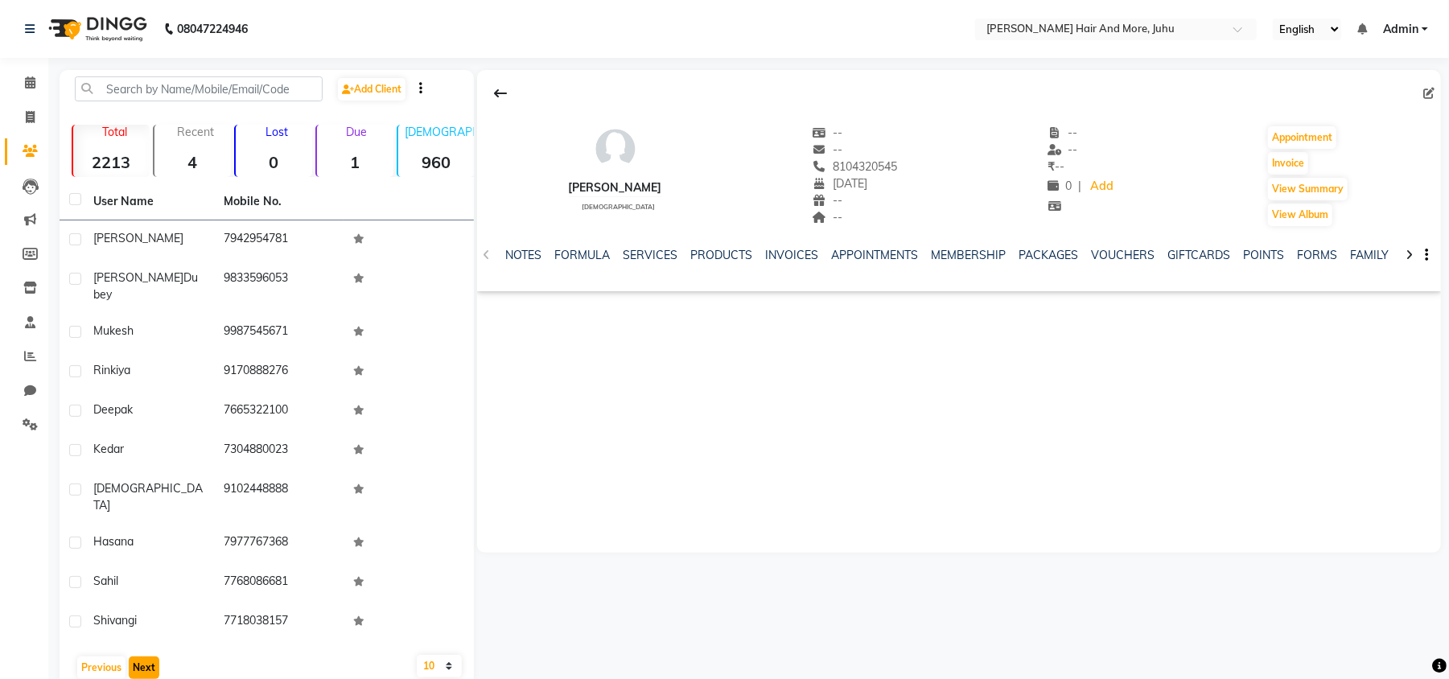
click at [140, 657] on button "Next" at bounding box center [144, 668] width 31 height 23
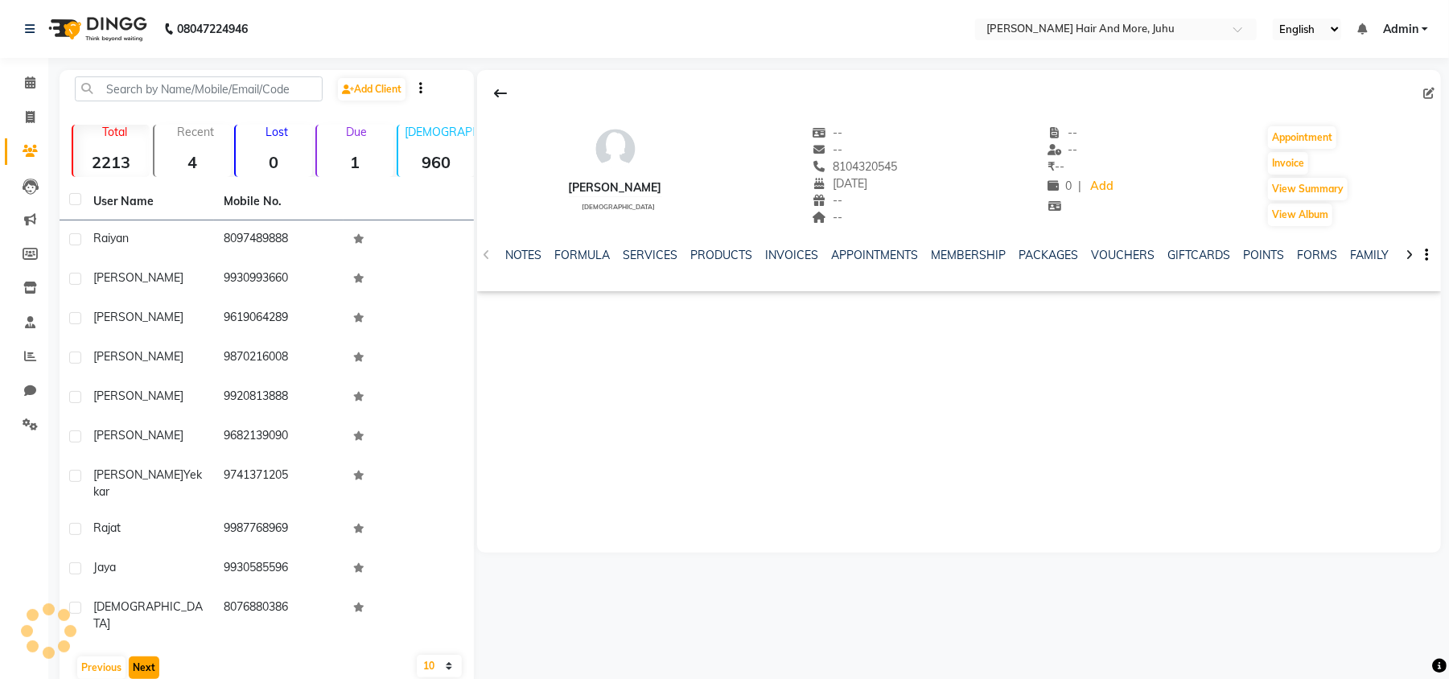
click at [140, 657] on button "Next" at bounding box center [144, 668] width 31 height 23
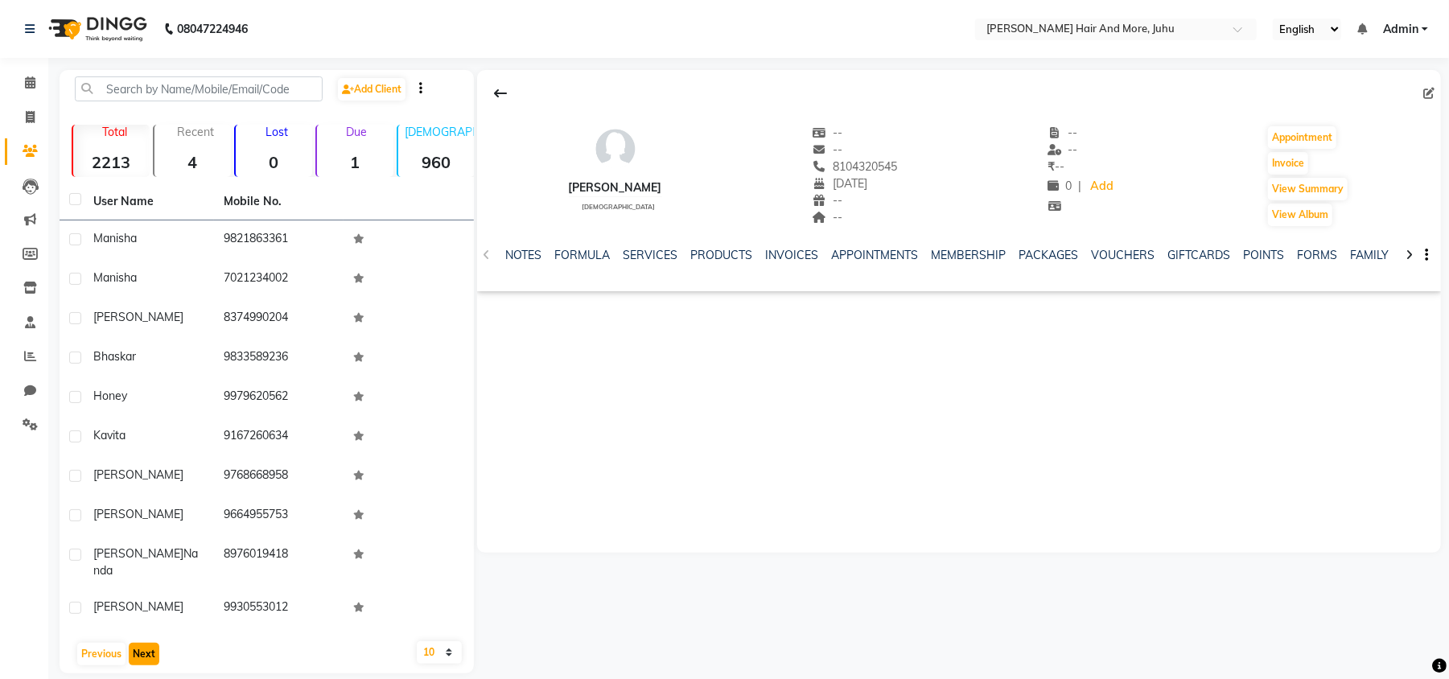
click at [140, 643] on button "Next" at bounding box center [144, 654] width 31 height 23
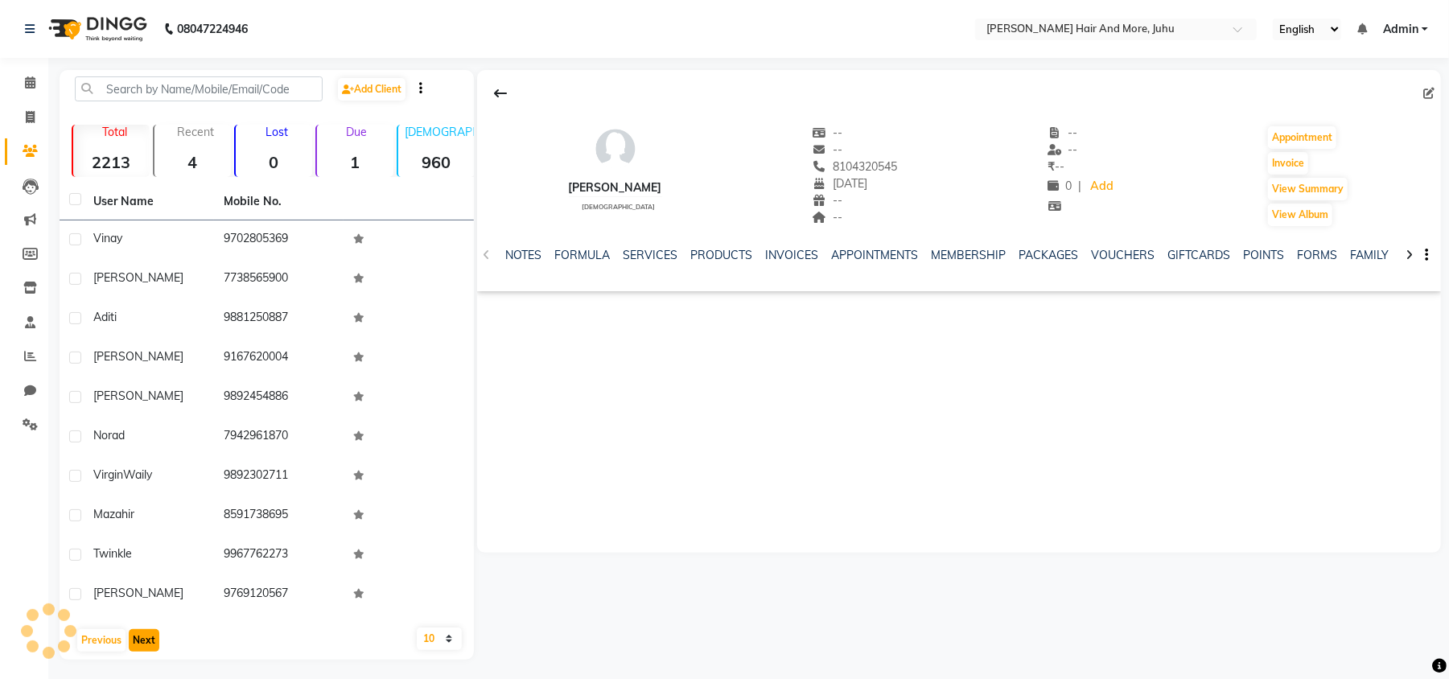
click at [140, 633] on button "Next" at bounding box center [144, 640] width 31 height 23
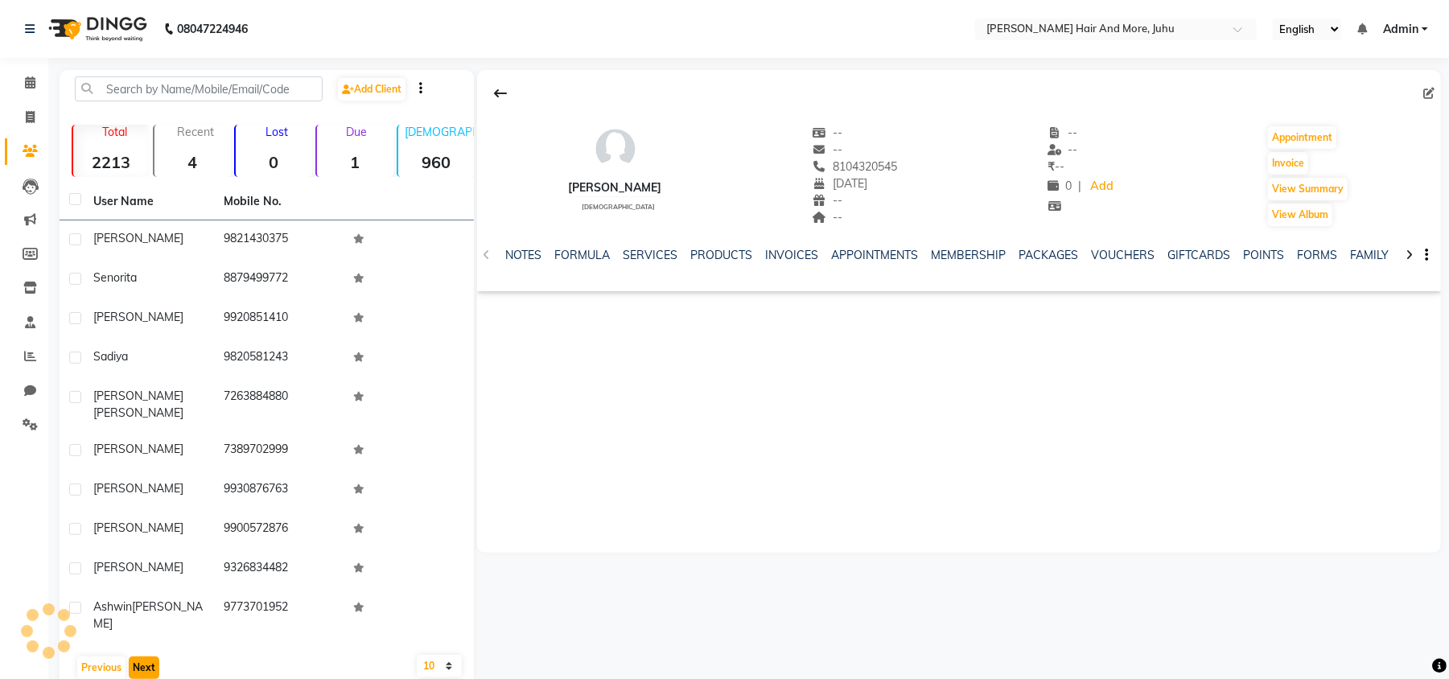
click at [140, 657] on button "Next" at bounding box center [144, 668] width 31 height 23
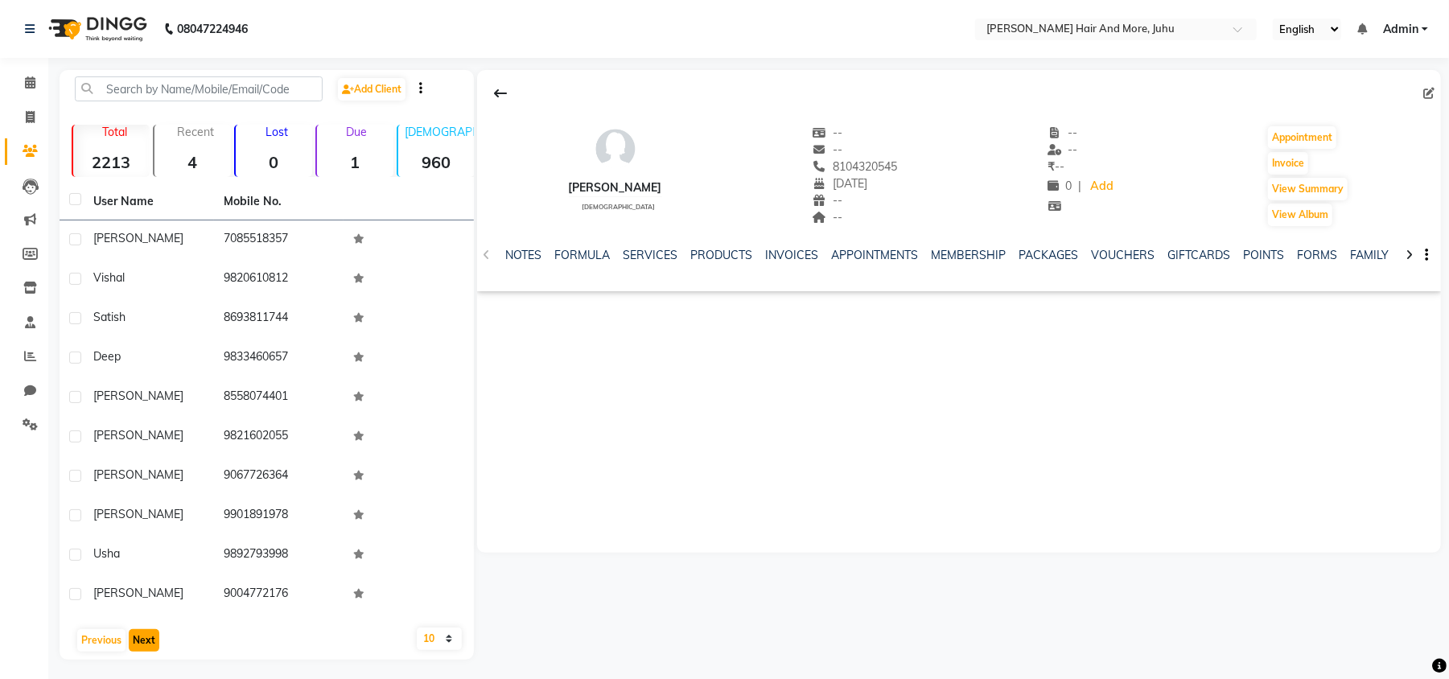
click at [140, 633] on button "Next" at bounding box center [144, 640] width 31 height 23
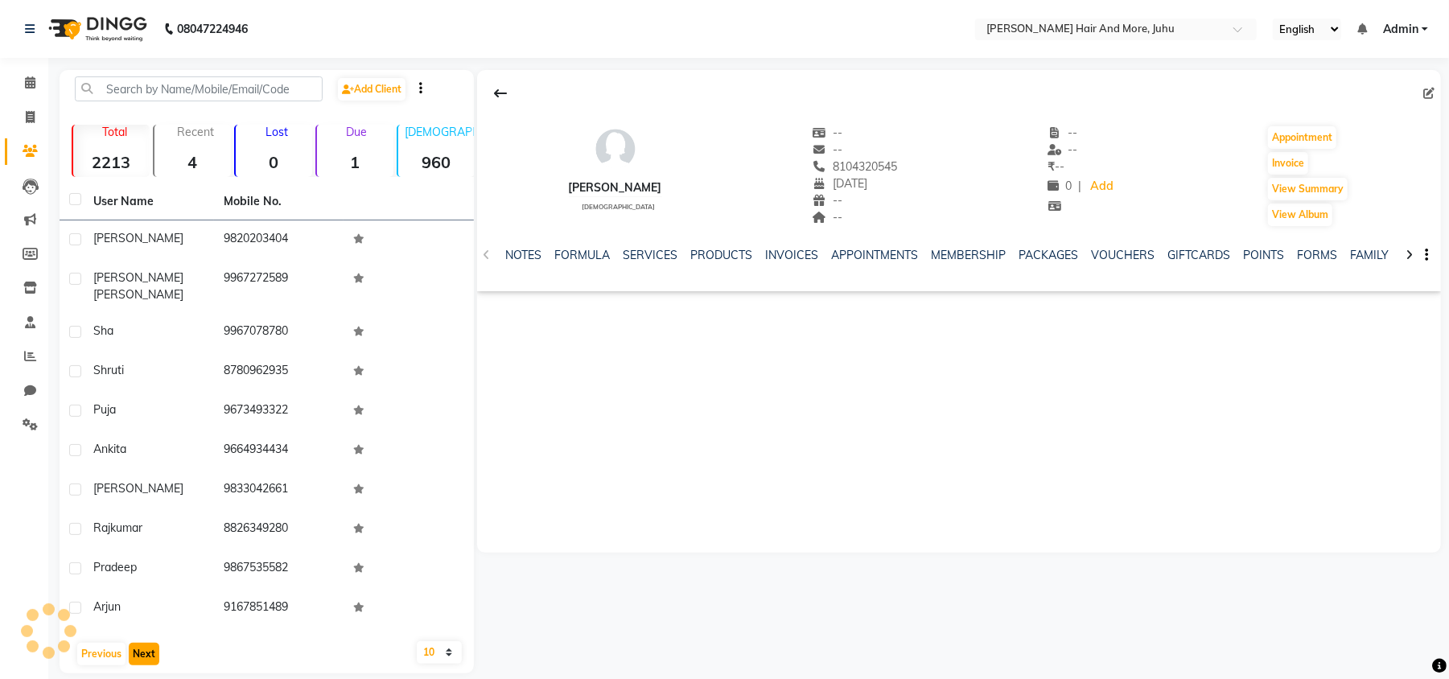
click at [140, 643] on button "Next" at bounding box center [144, 654] width 31 height 23
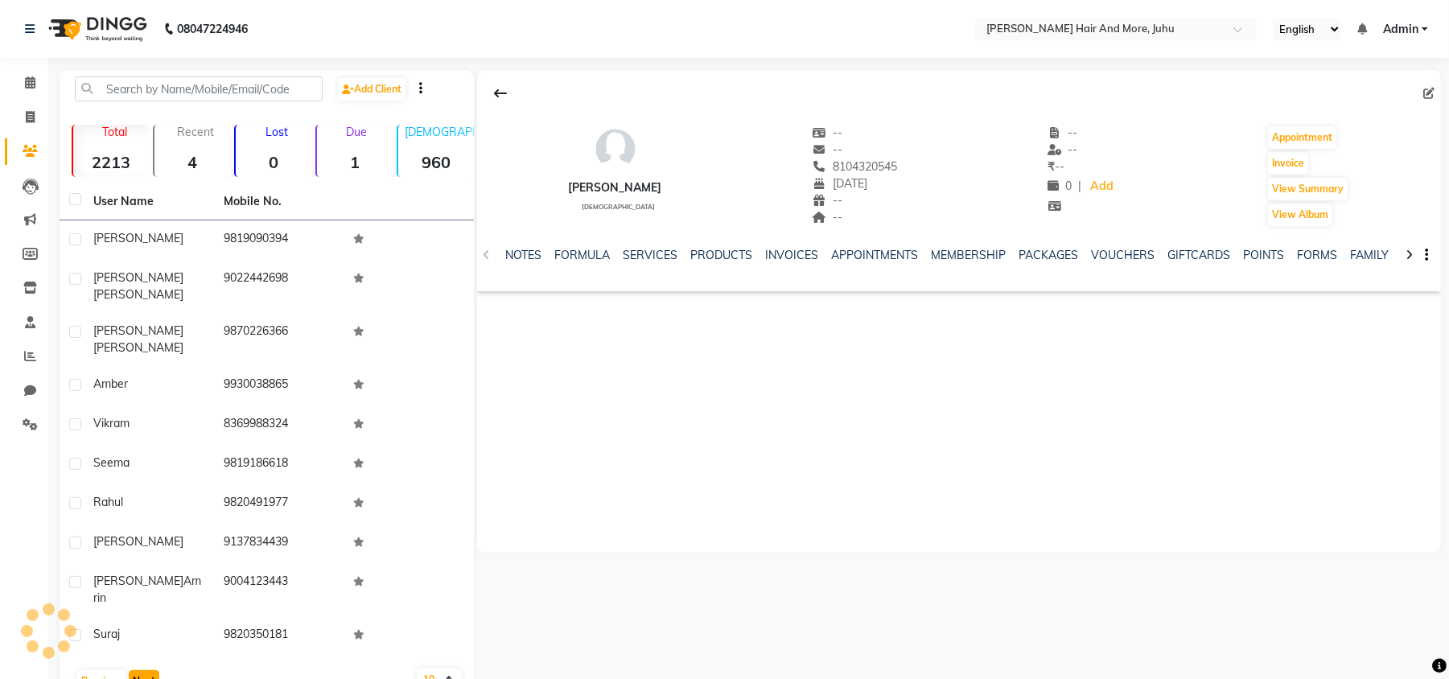
click at [140, 670] on button "Next" at bounding box center [144, 681] width 31 height 23
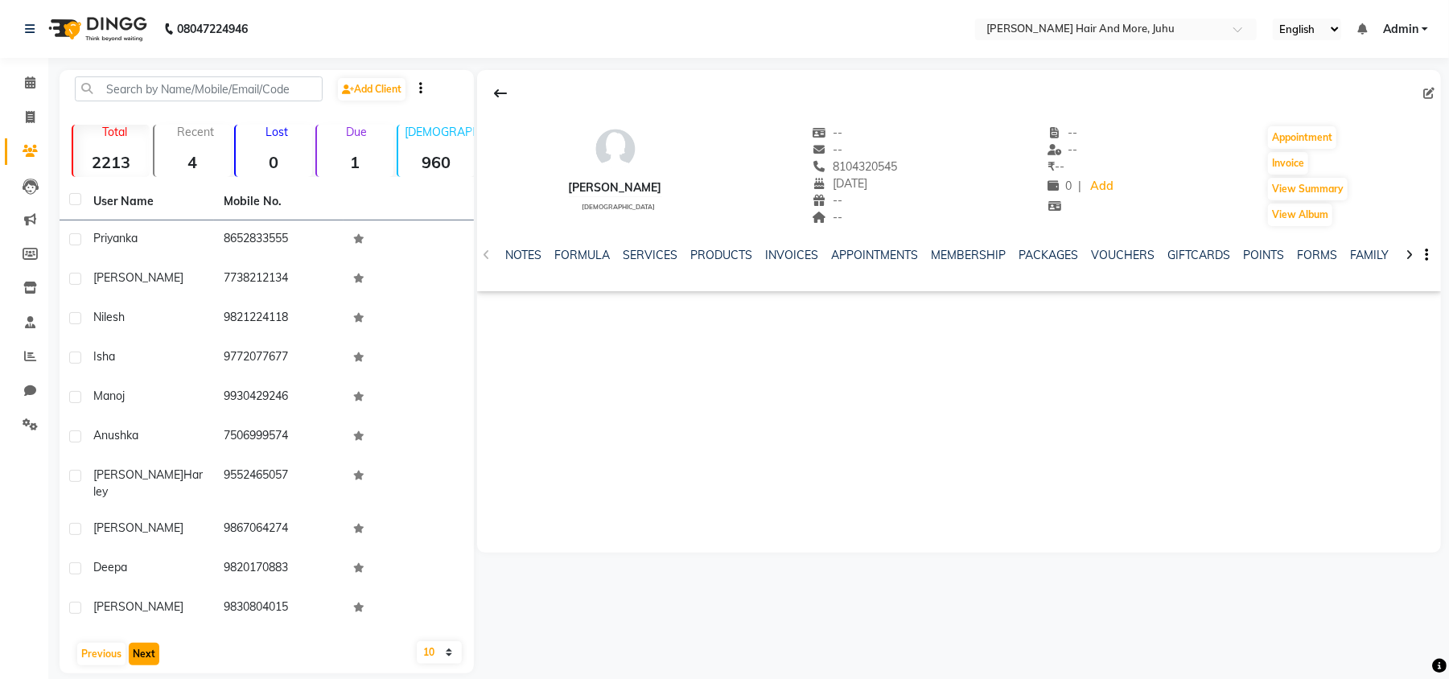
click at [140, 643] on button "Next" at bounding box center [144, 654] width 31 height 23
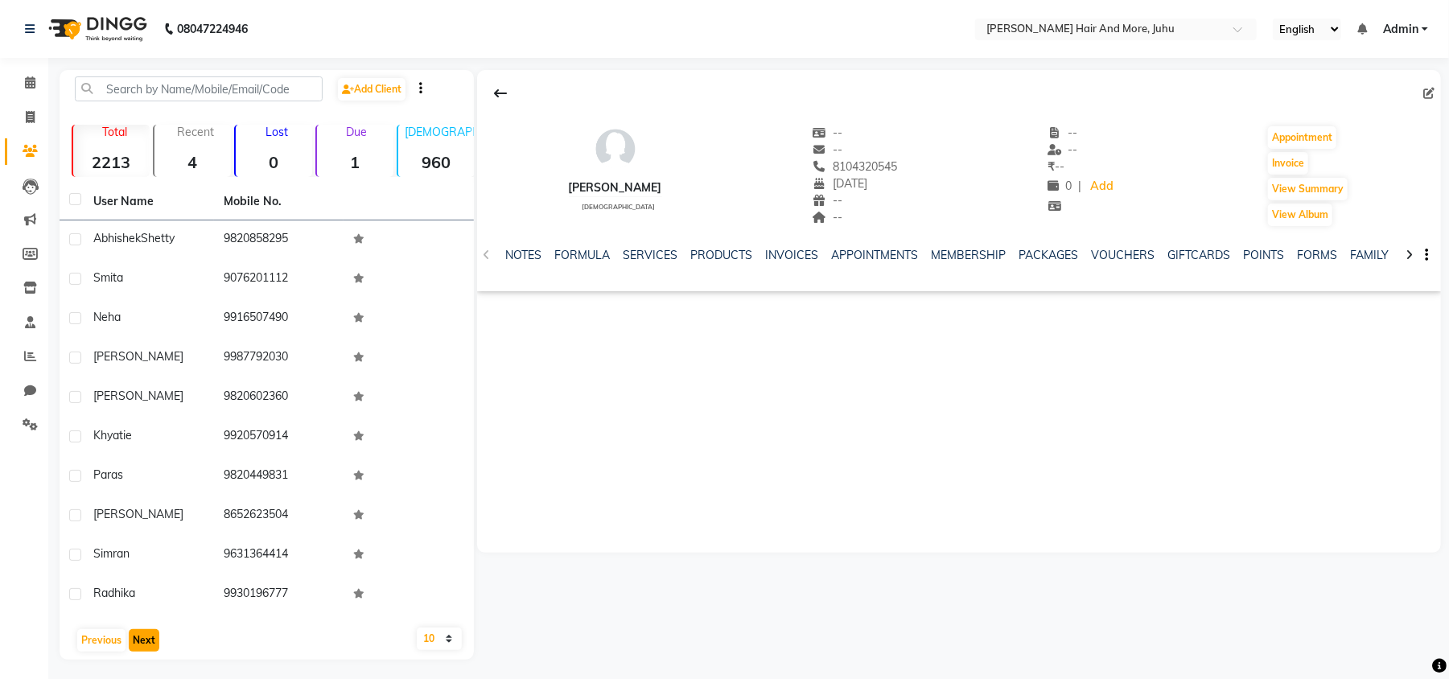
click at [140, 632] on button "Next" at bounding box center [144, 640] width 31 height 23
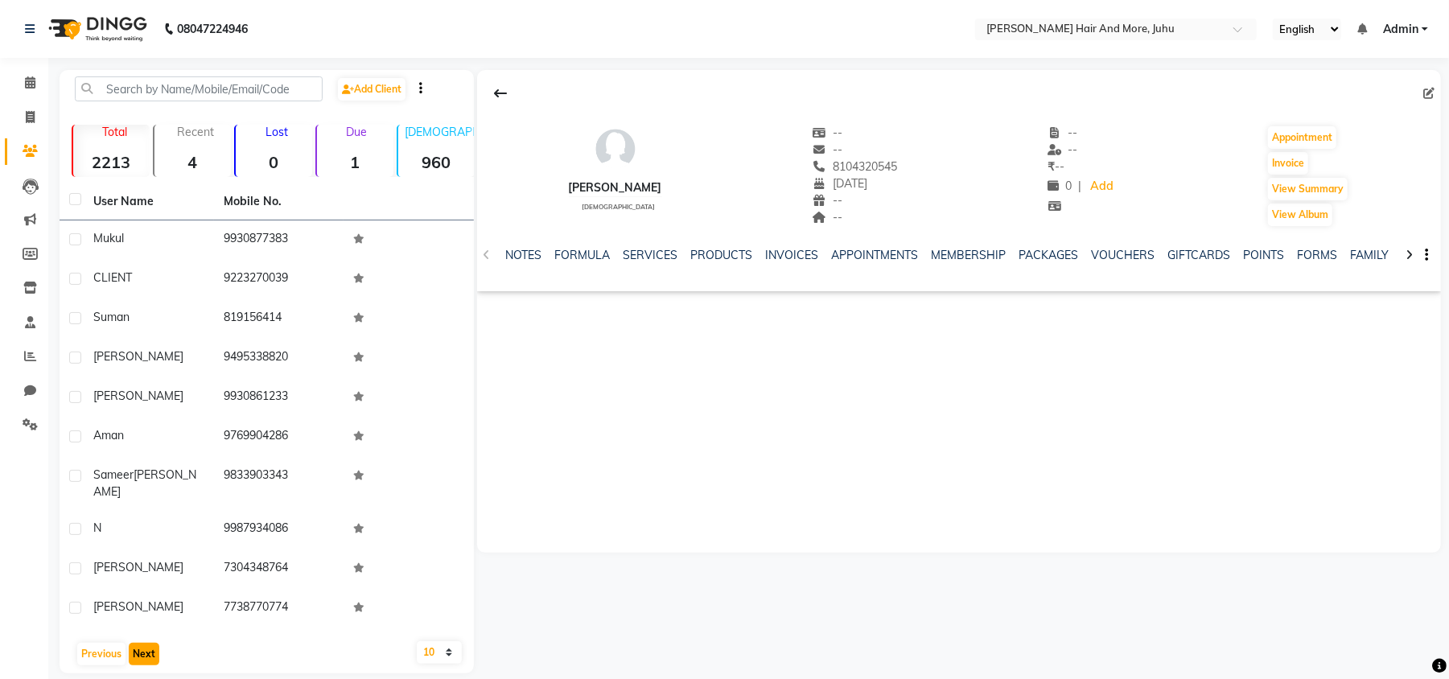
click at [140, 643] on button "Next" at bounding box center [144, 654] width 31 height 23
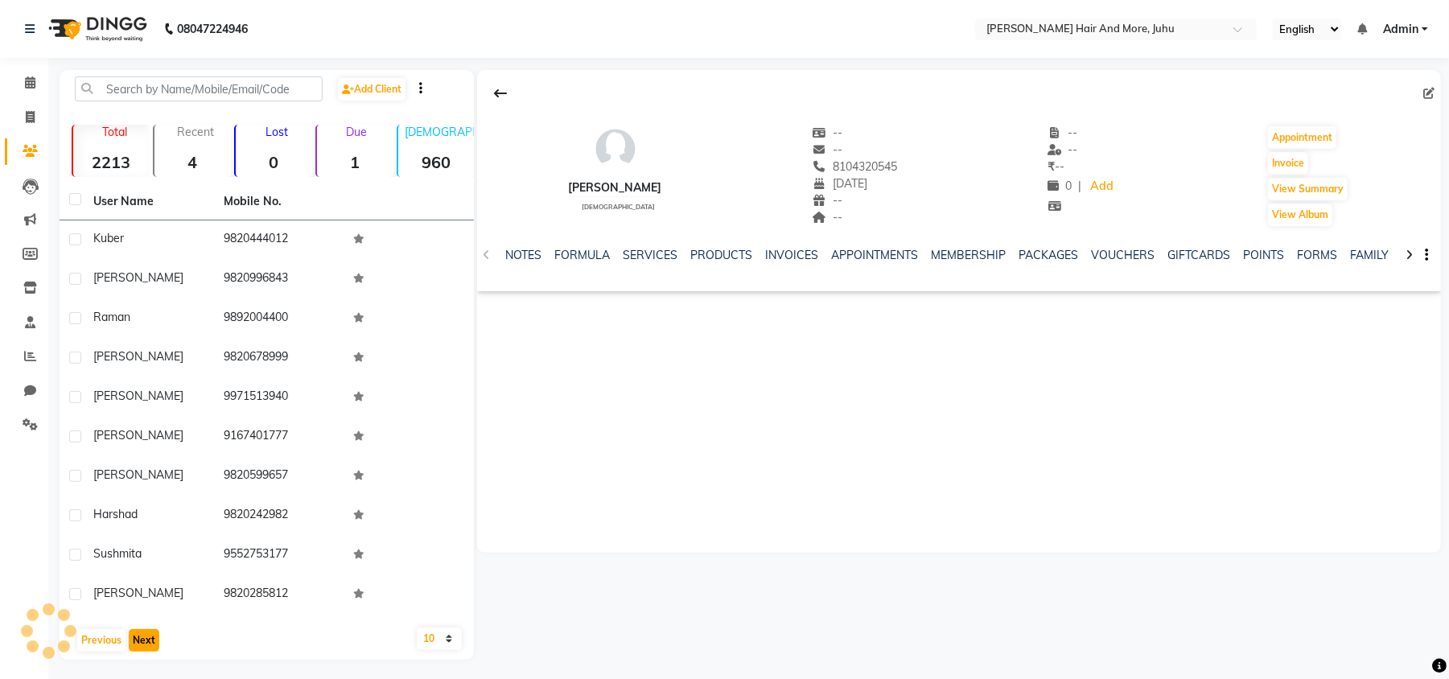
click at [140, 631] on button "Next" at bounding box center [144, 640] width 31 height 23
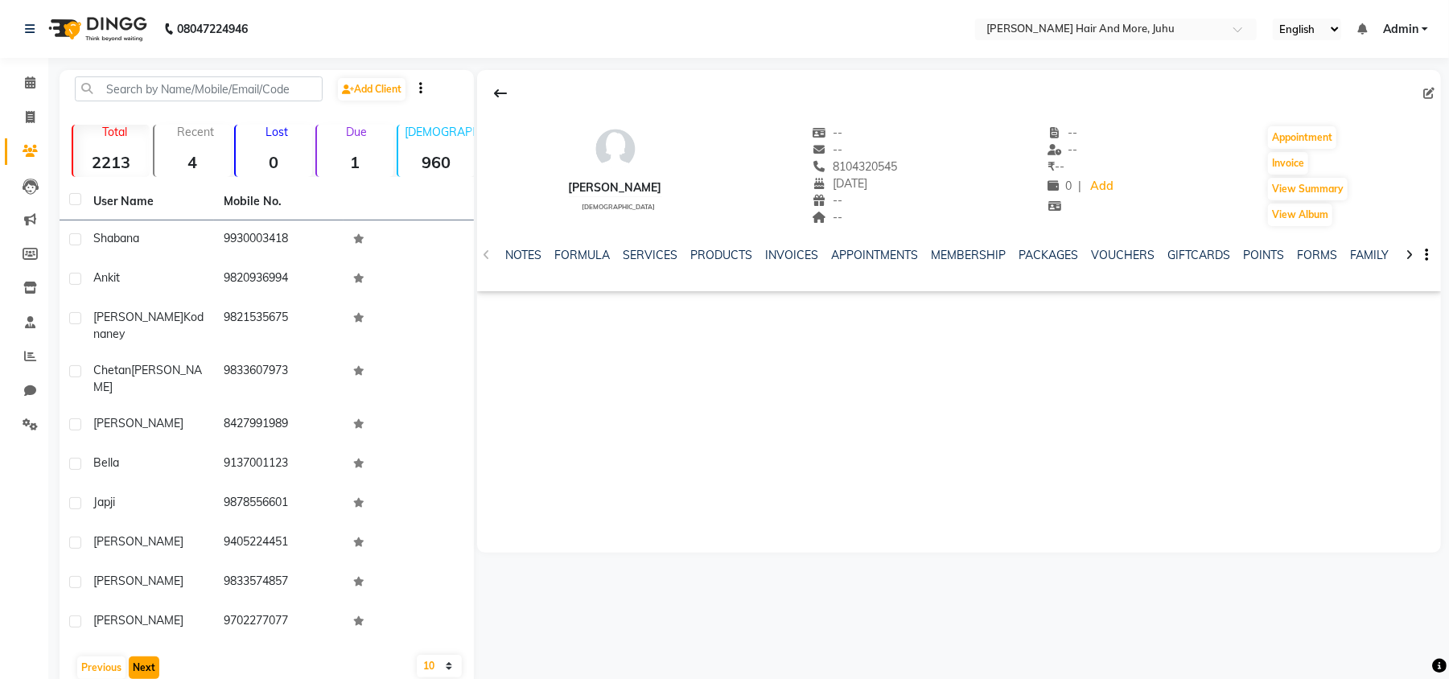
click at [140, 657] on button "Next" at bounding box center [144, 668] width 31 height 23
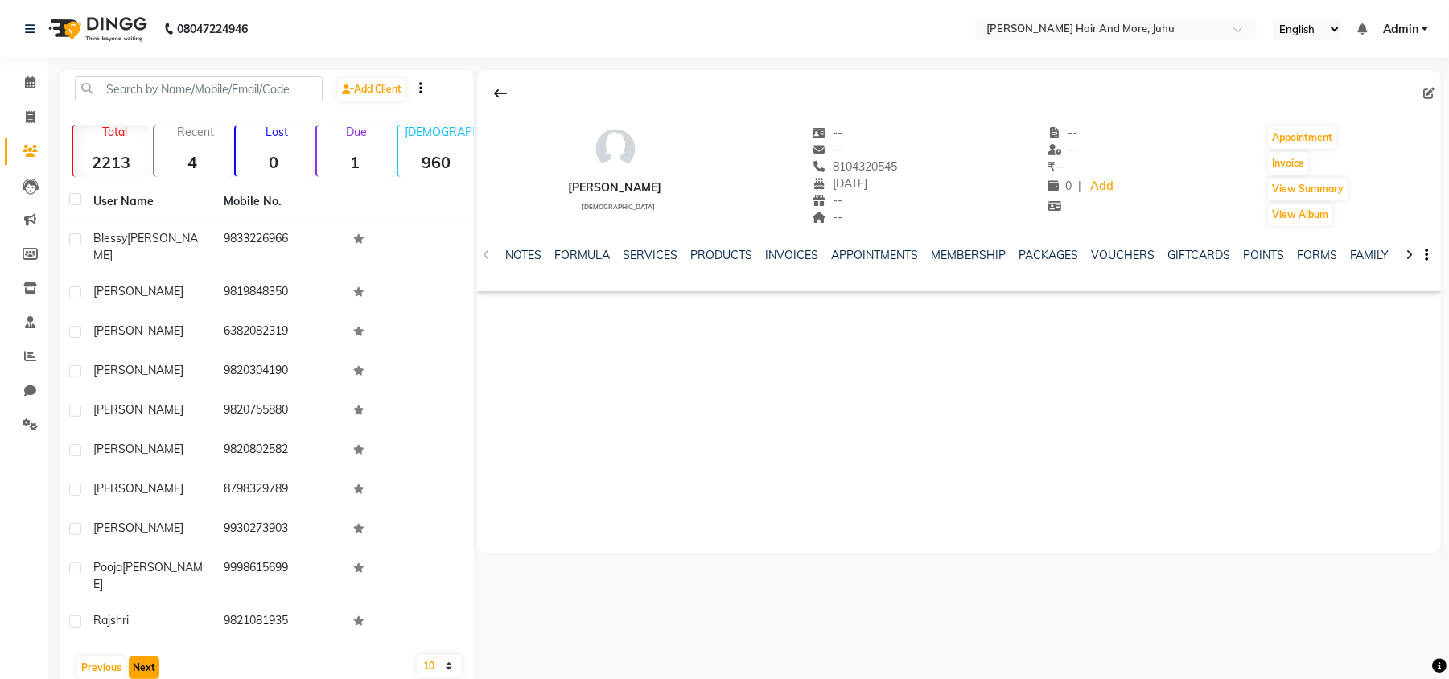
click at [140, 657] on button "Next" at bounding box center [144, 668] width 31 height 23
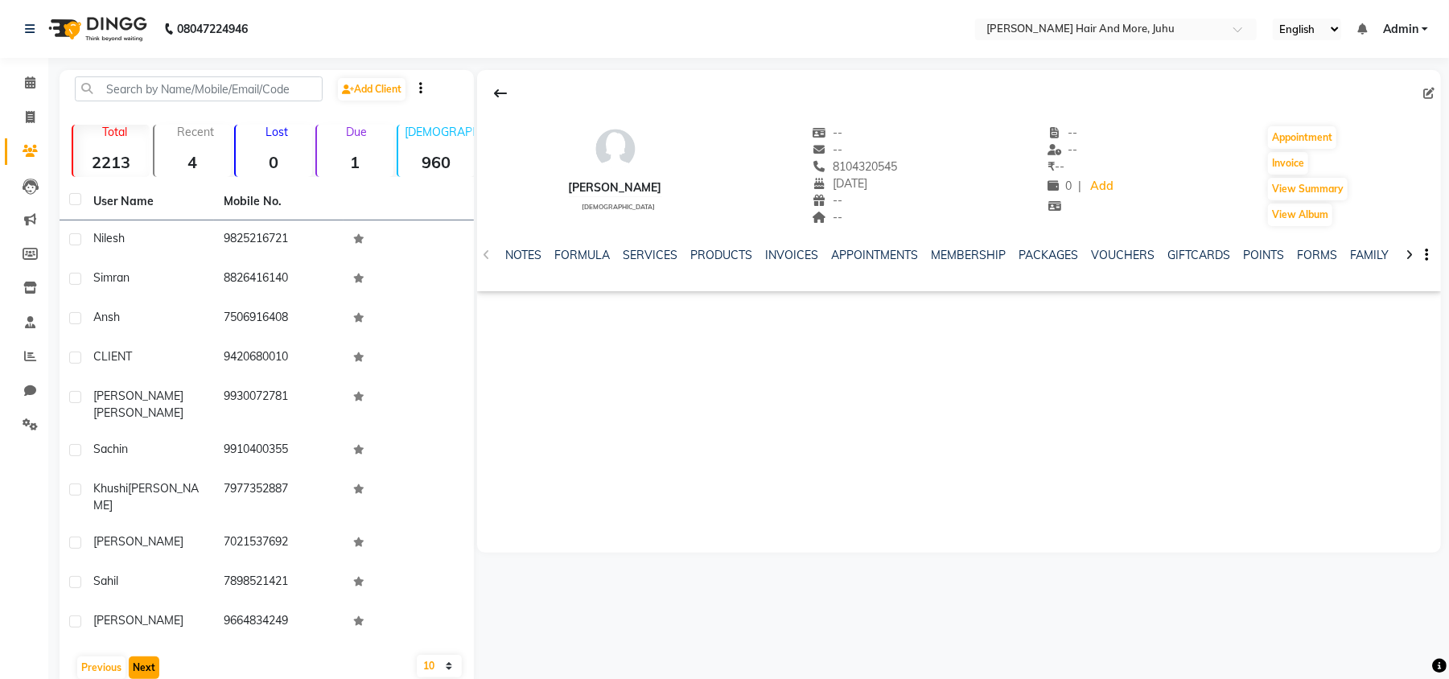
click at [140, 657] on button "Next" at bounding box center [144, 668] width 31 height 23
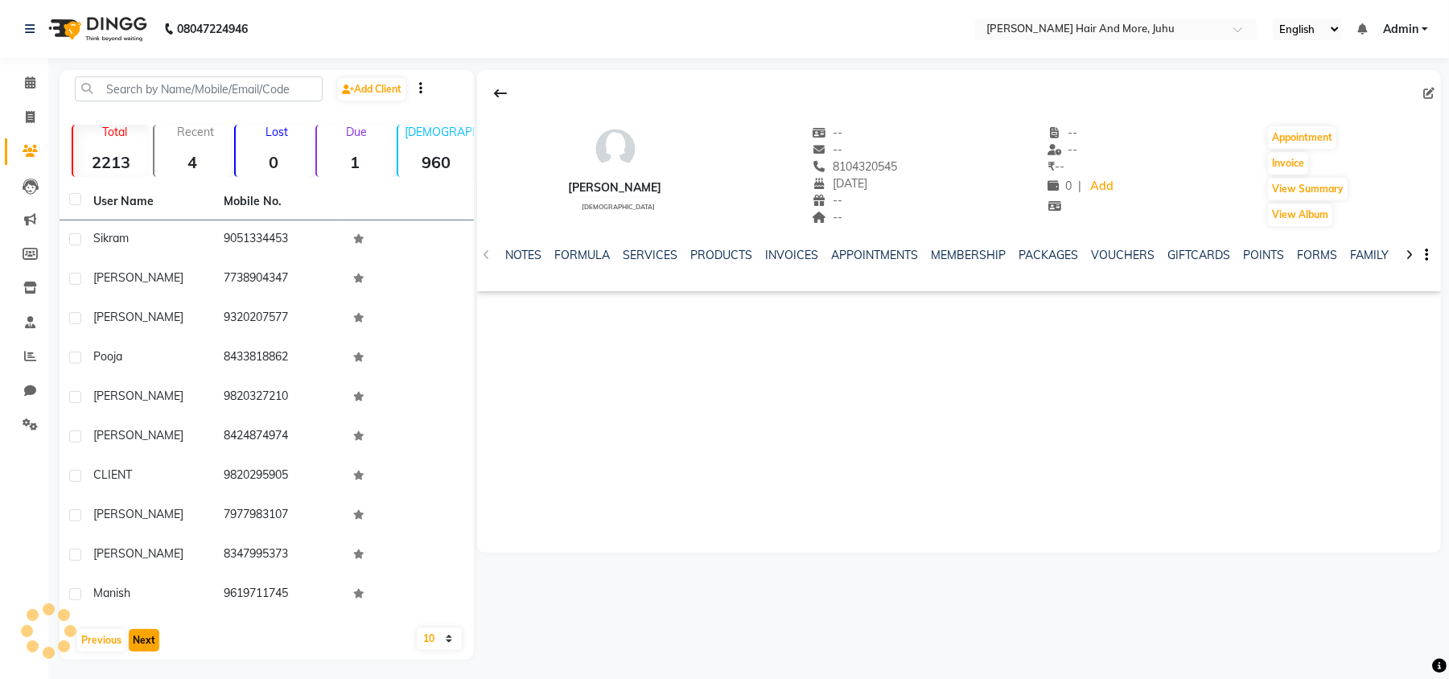
click at [140, 631] on button "Next" at bounding box center [144, 640] width 31 height 23
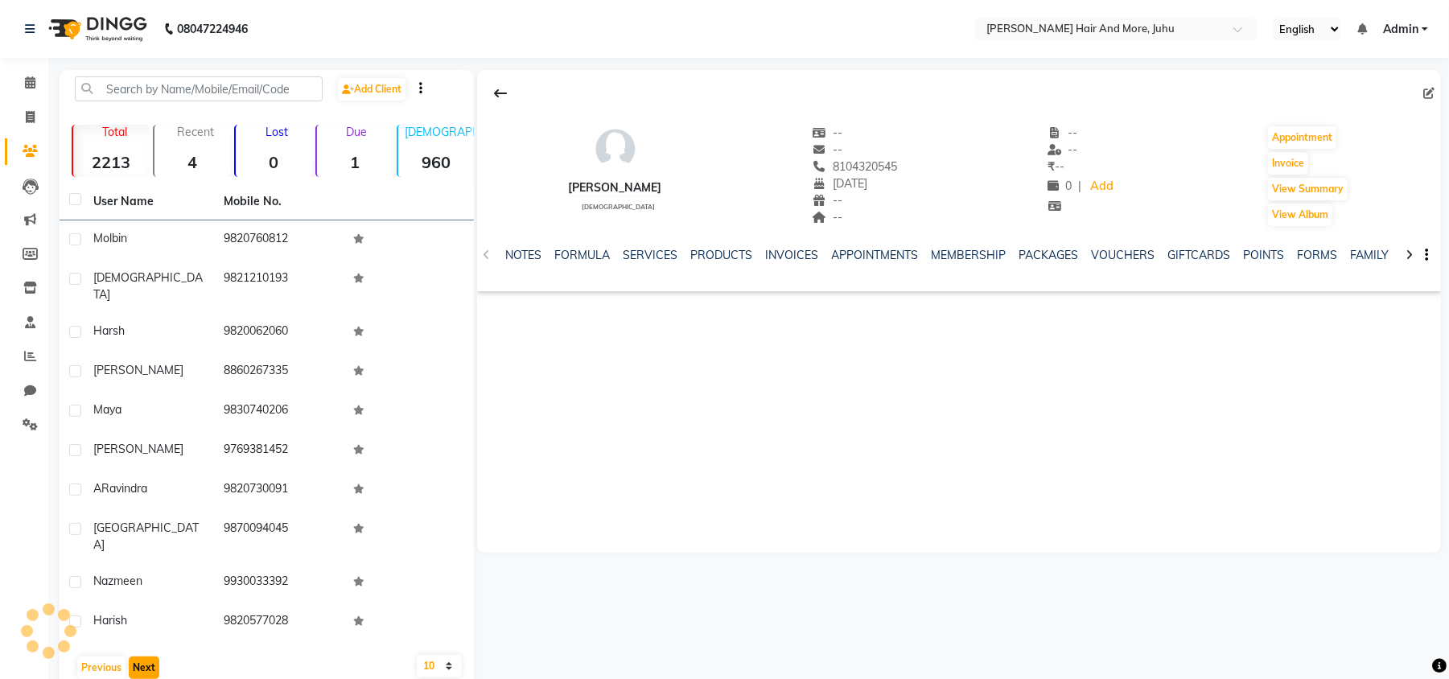
click at [140, 657] on button "Next" at bounding box center [144, 668] width 31 height 23
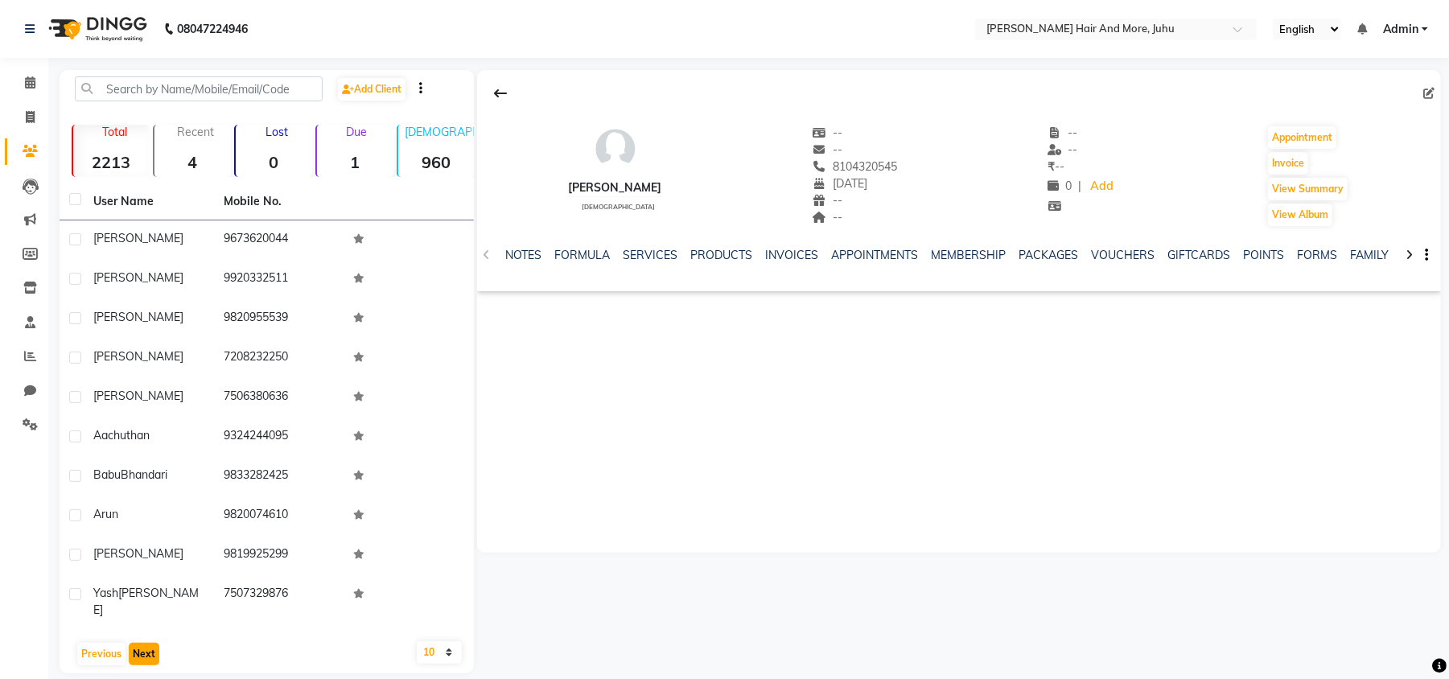
click at [140, 643] on button "Next" at bounding box center [144, 654] width 31 height 23
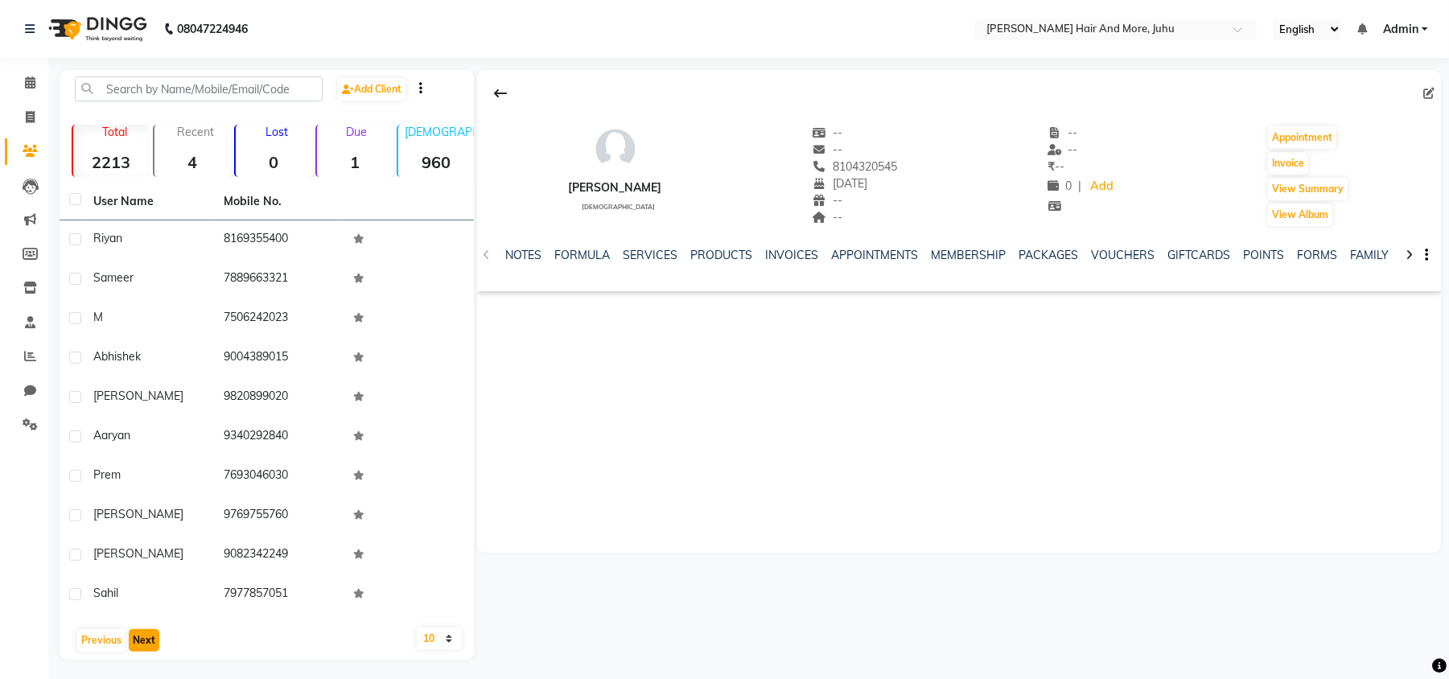
click at [140, 631] on button "Next" at bounding box center [144, 640] width 31 height 23
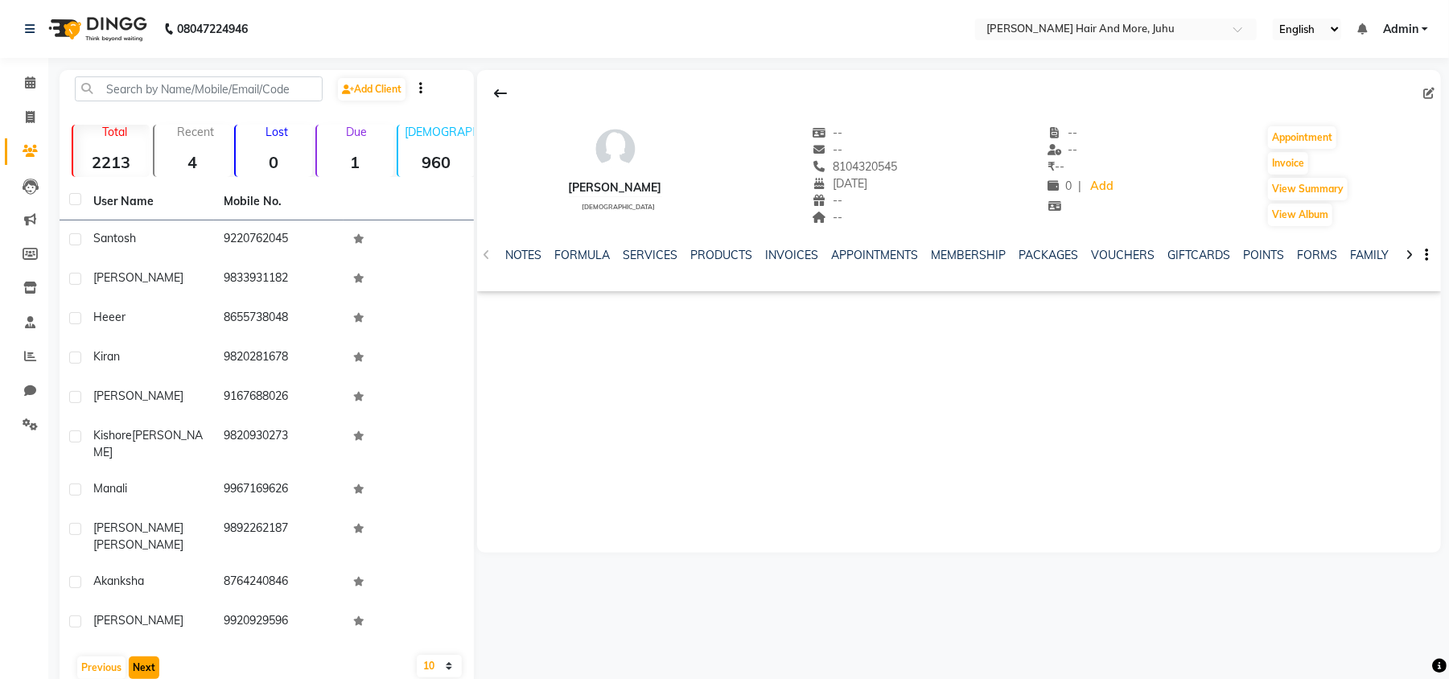
click at [140, 657] on button "Next" at bounding box center [144, 668] width 31 height 23
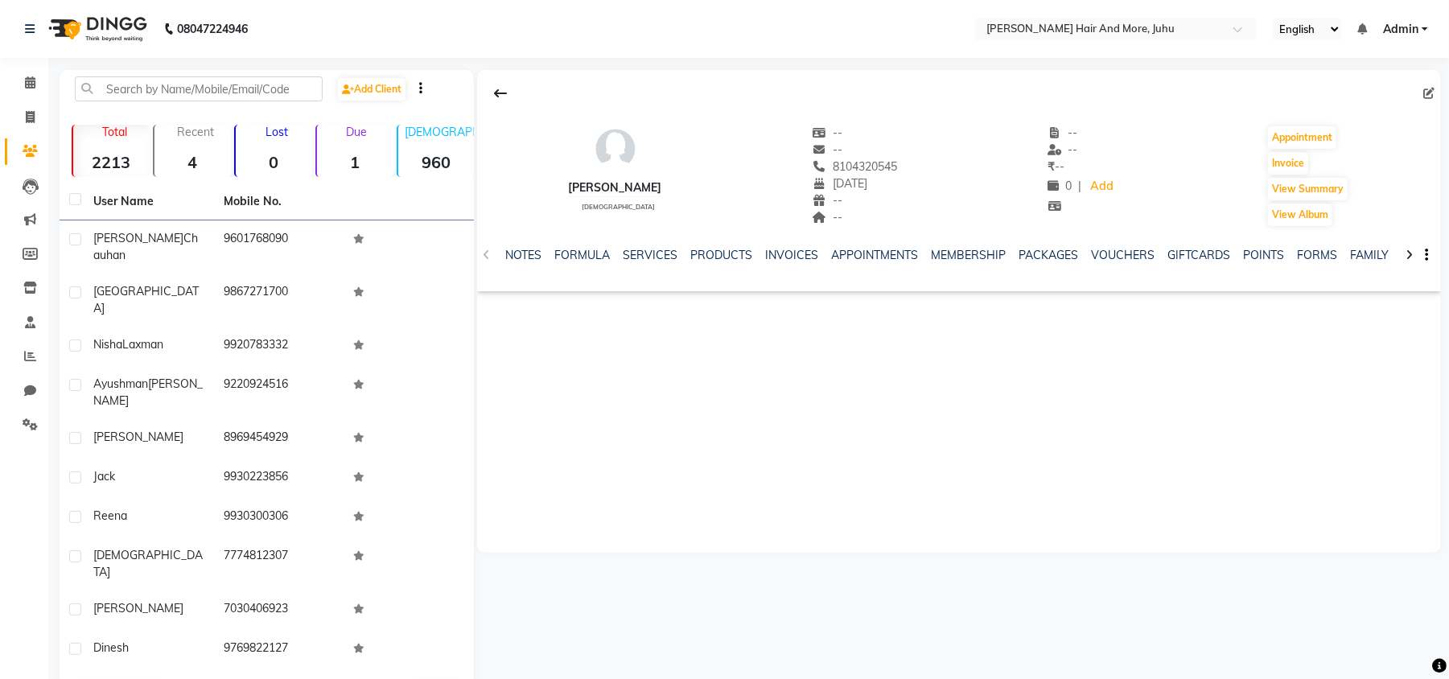
click at [140, 631] on div "User Name Mobile No. [PERSON_NAME] 9601768090 Melmelissa 9867271700 [PERSON_NAM…" at bounding box center [267, 448] width 414 height 531
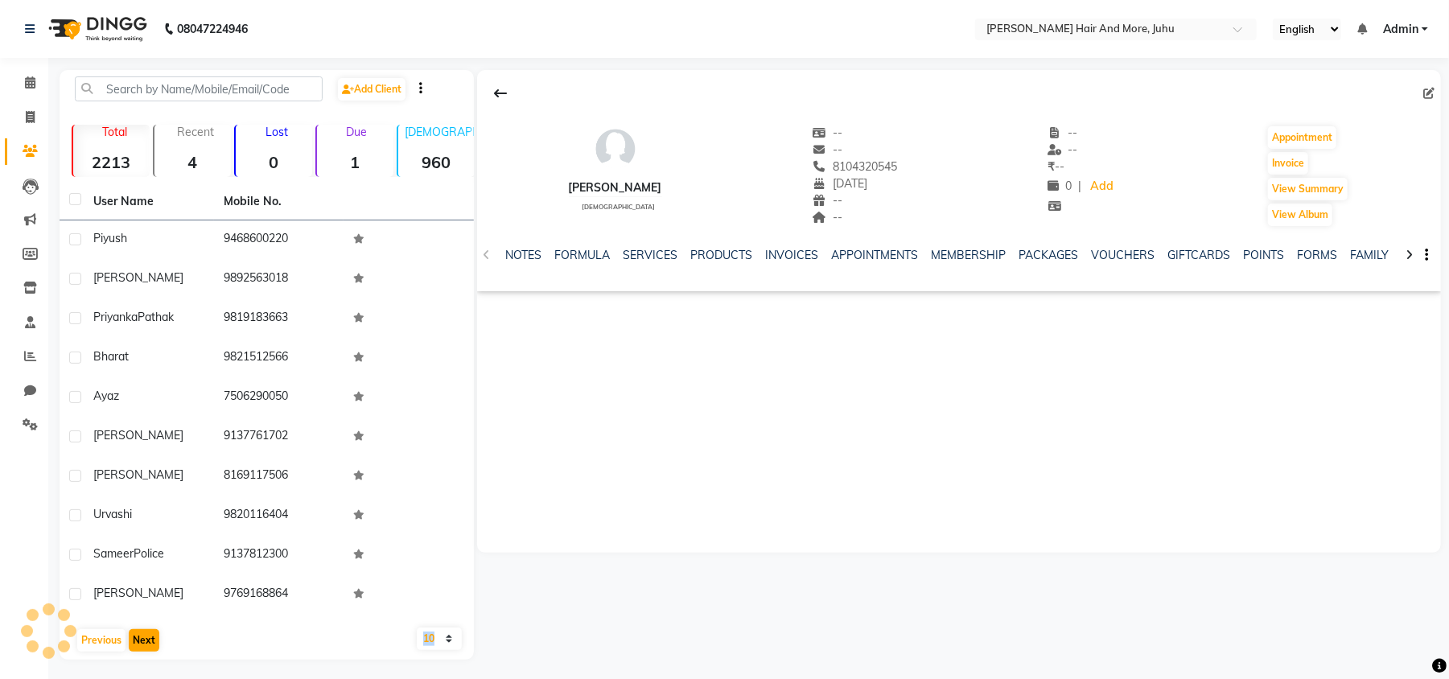
click at [148, 660] on div "User Name Mobile No. Piyush [PHONE_NUMBER] Ravi 9892563018 [PERSON_NAME] 981918…" at bounding box center [267, 421] width 414 height 476
click at [148, 654] on div "User Name Mobile No. Piyush [PHONE_NUMBER] Ravi 9892563018 [PERSON_NAME] 981918…" at bounding box center [267, 421] width 414 height 476
click at [148, 649] on button "Next" at bounding box center [144, 640] width 31 height 23
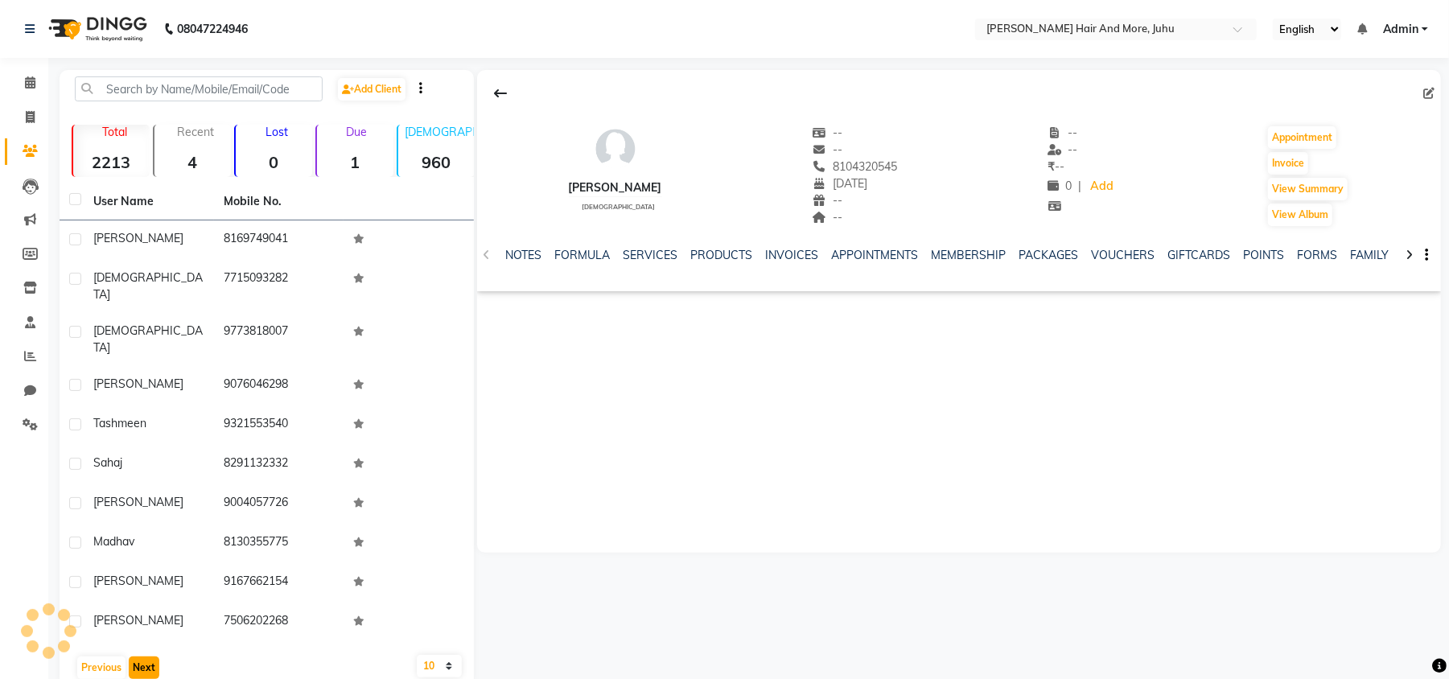
click at [148, 657] on button "Next" at bounding box center [144, 668] width 31 height 23
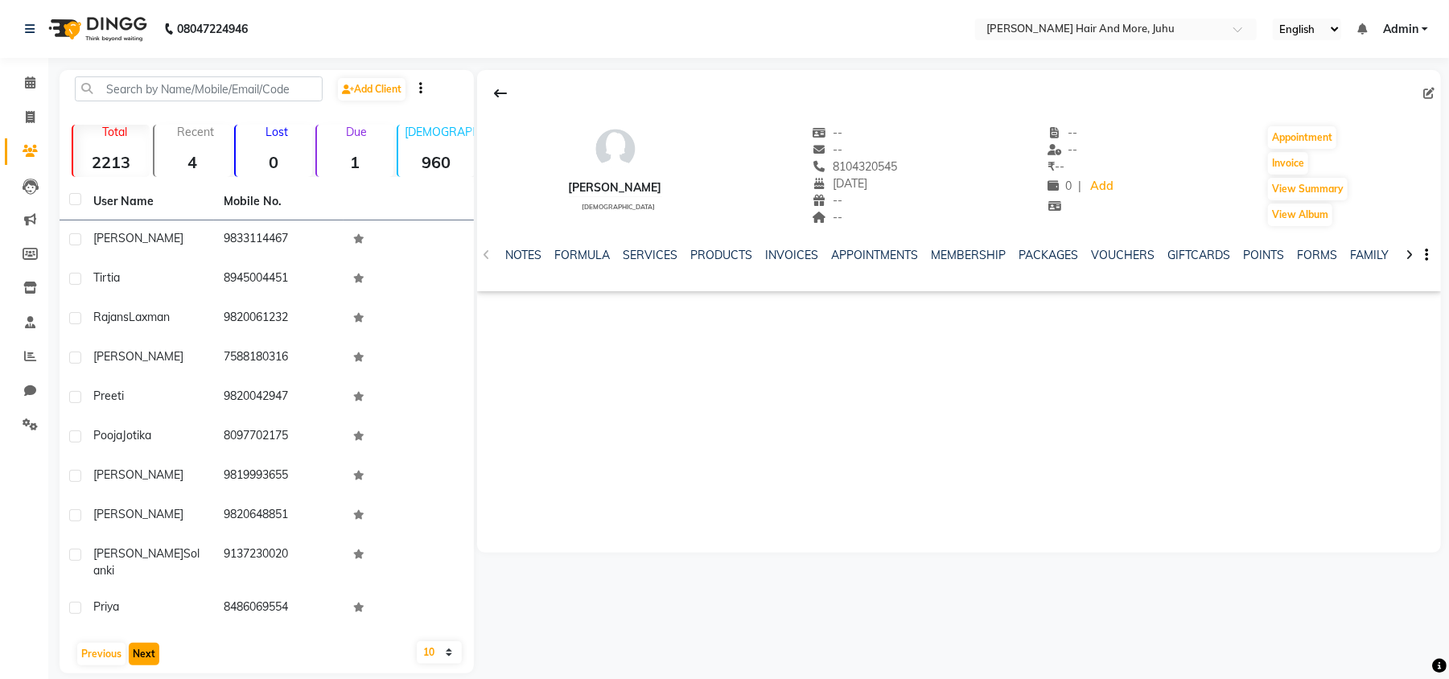
click at [148, 649] on button "Next" at bounding box center [144, 654] width 31 height 23
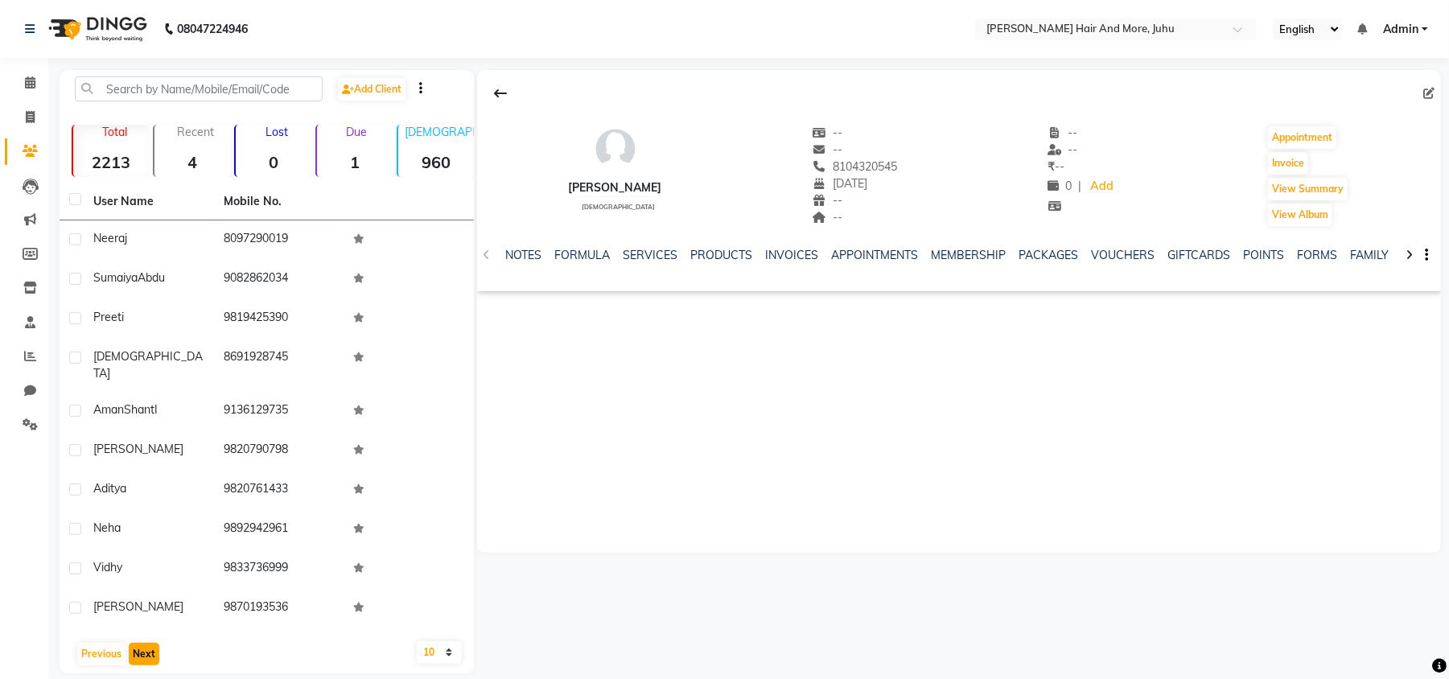
click at [146, 649] on button "Next" at bounding box center [144, 654] width 31 height 23
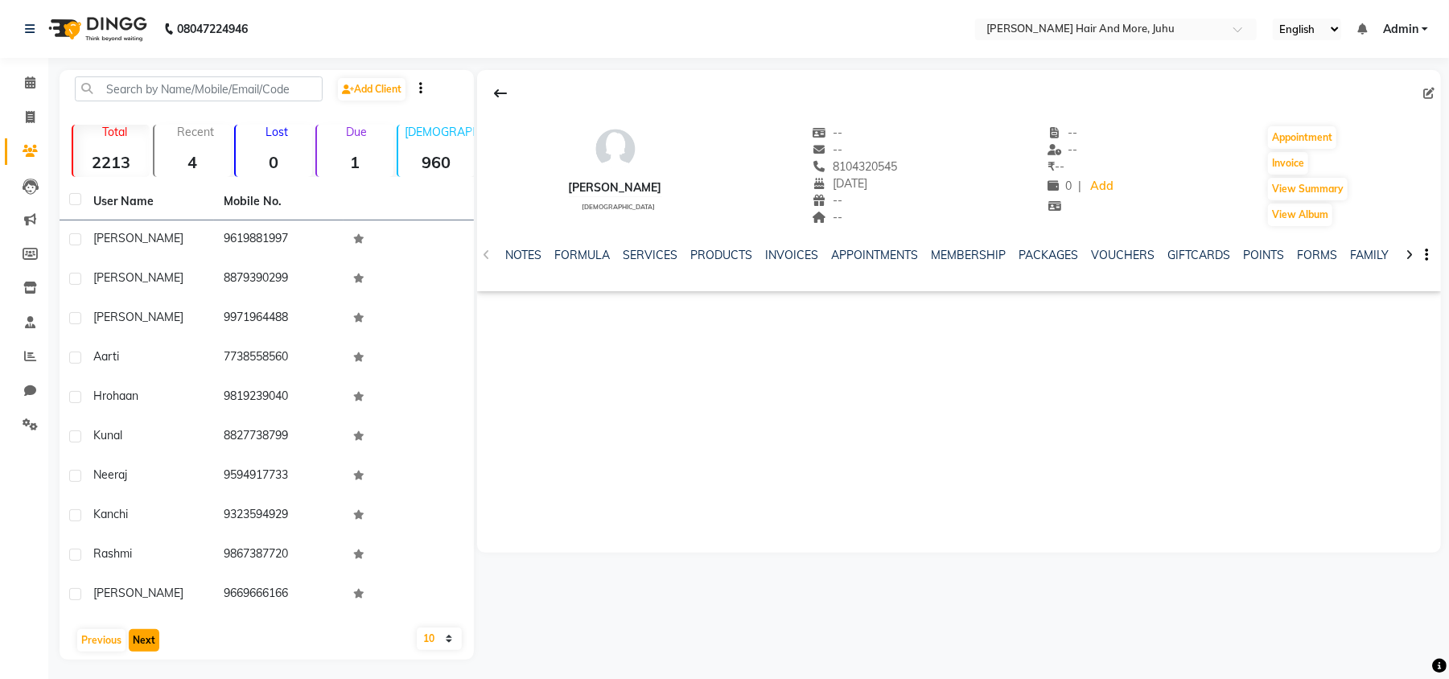
click at [145, 649] on button "Next" at bounding box center [144, 640] width 31 height 23
click at [146, 647] on button "Next" at bounding box center [144, 640] width 31 height 23
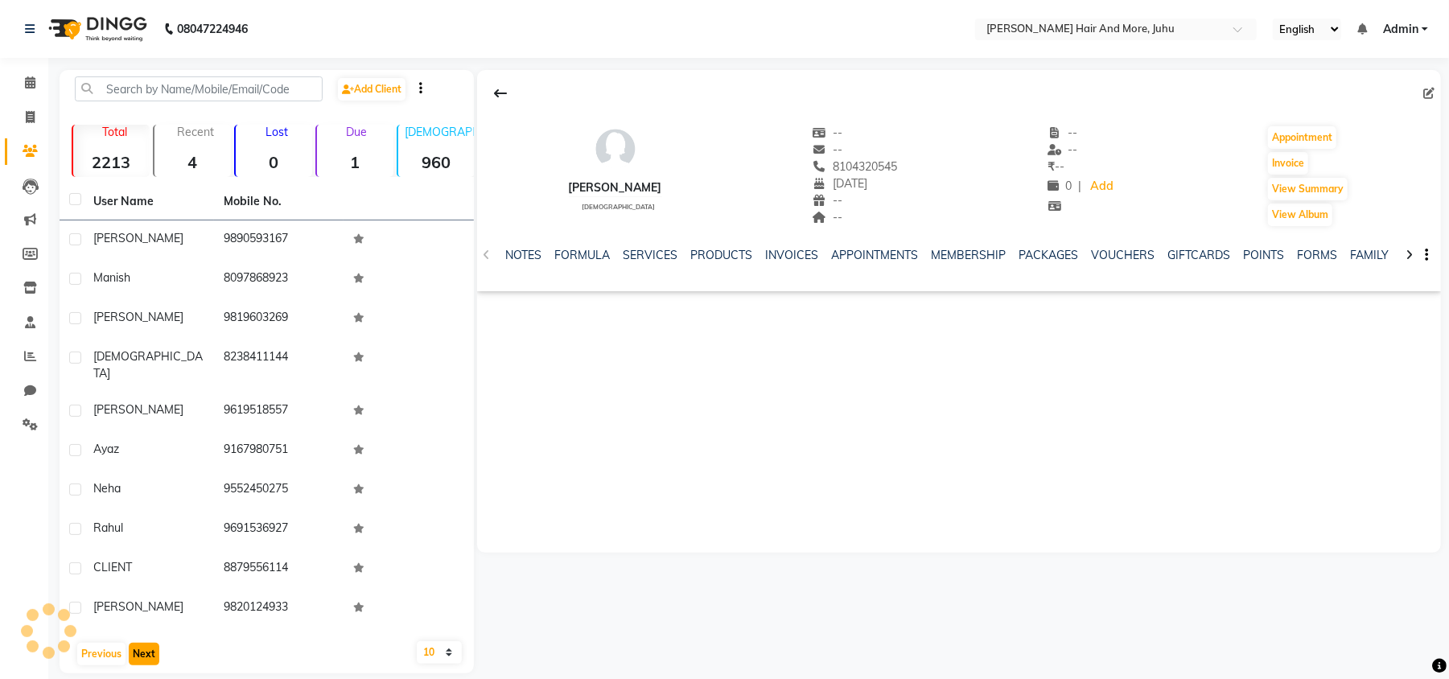
click at [146, 645] on button "Next" at bounding box center [144, 654] width 31 height 23
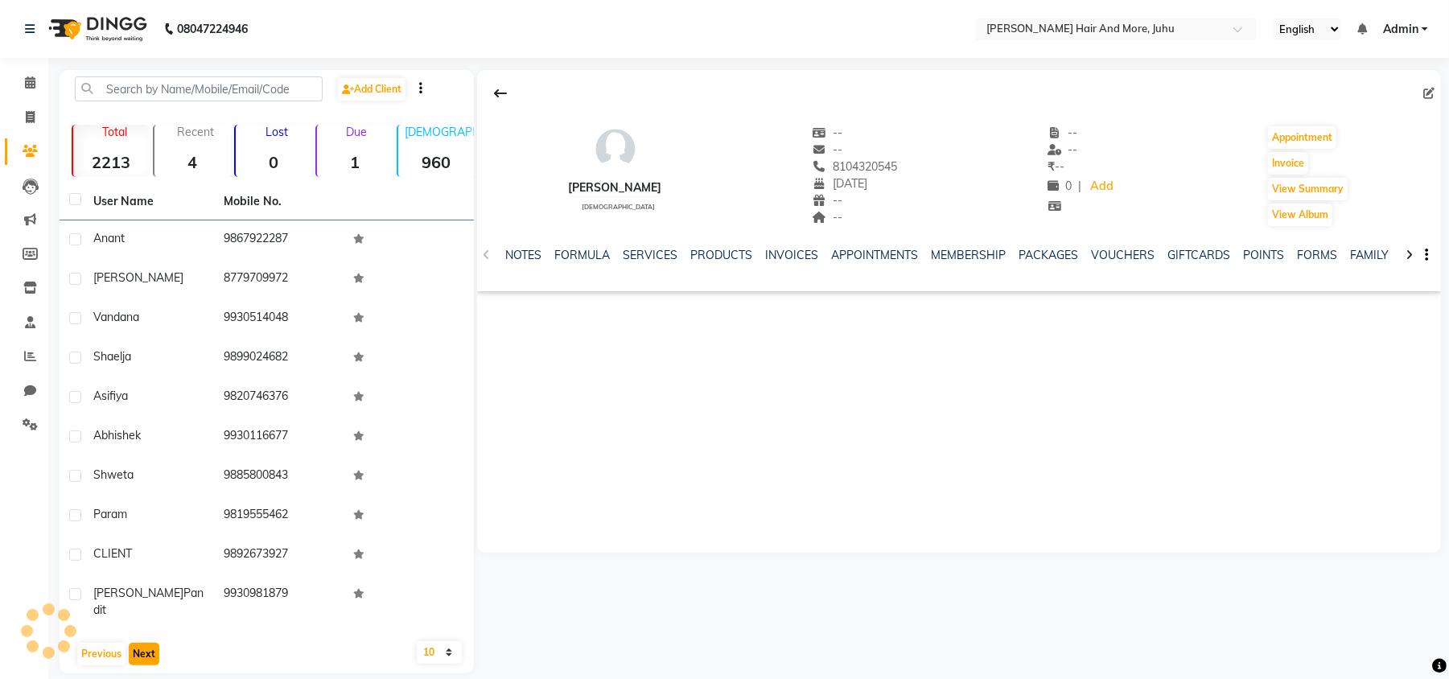
click at [146, 645] on button "Next" at bounding box center [144, 654] width 31 height 23
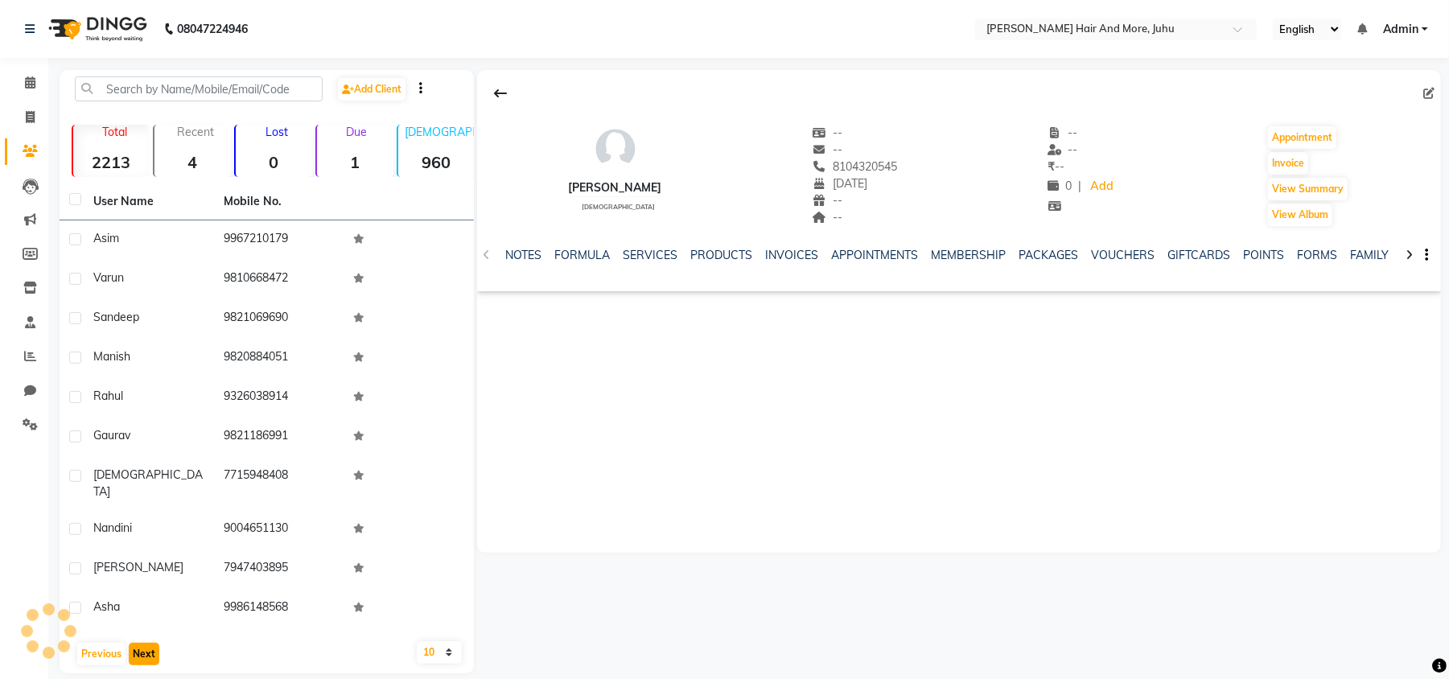
click at [146, 645] on button "Next" at bounding box center [144, 654] width 31 height 23
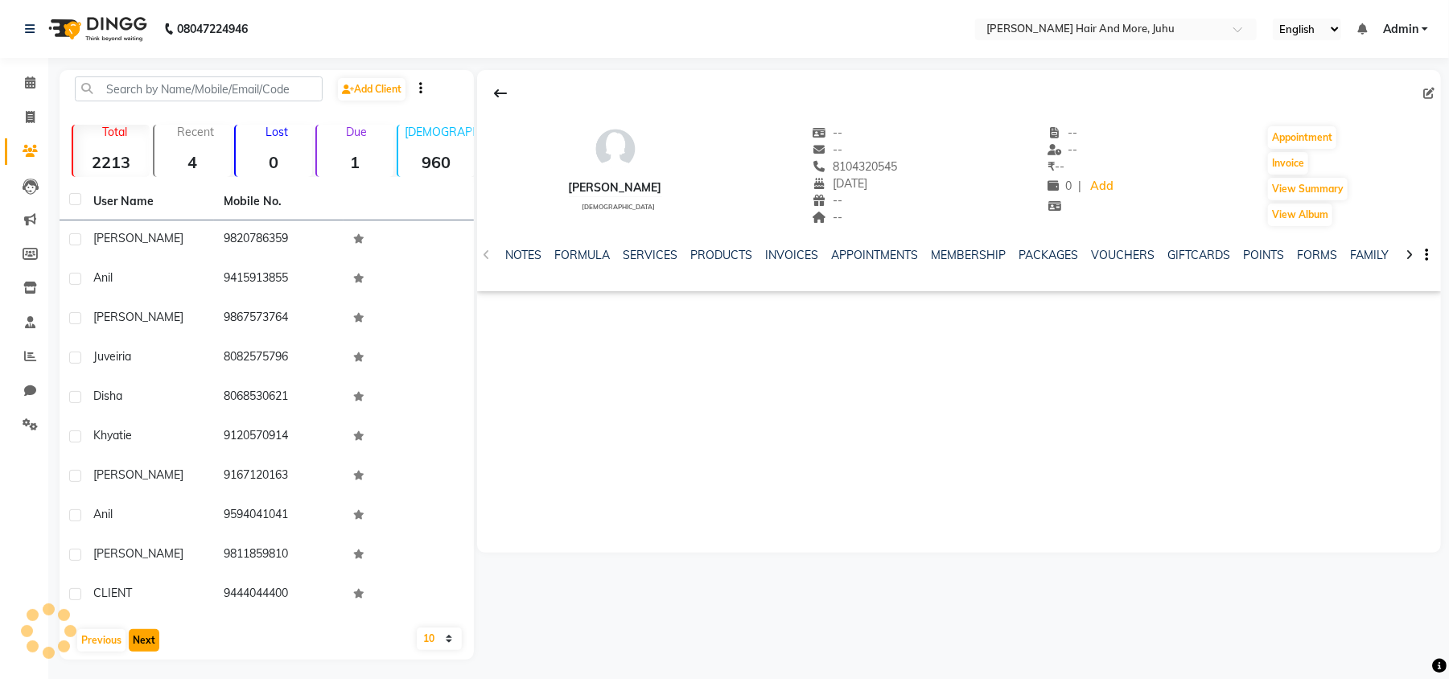
click at [146, 645] on button "Next" at bounding box center [144, 640] width 31 height 23
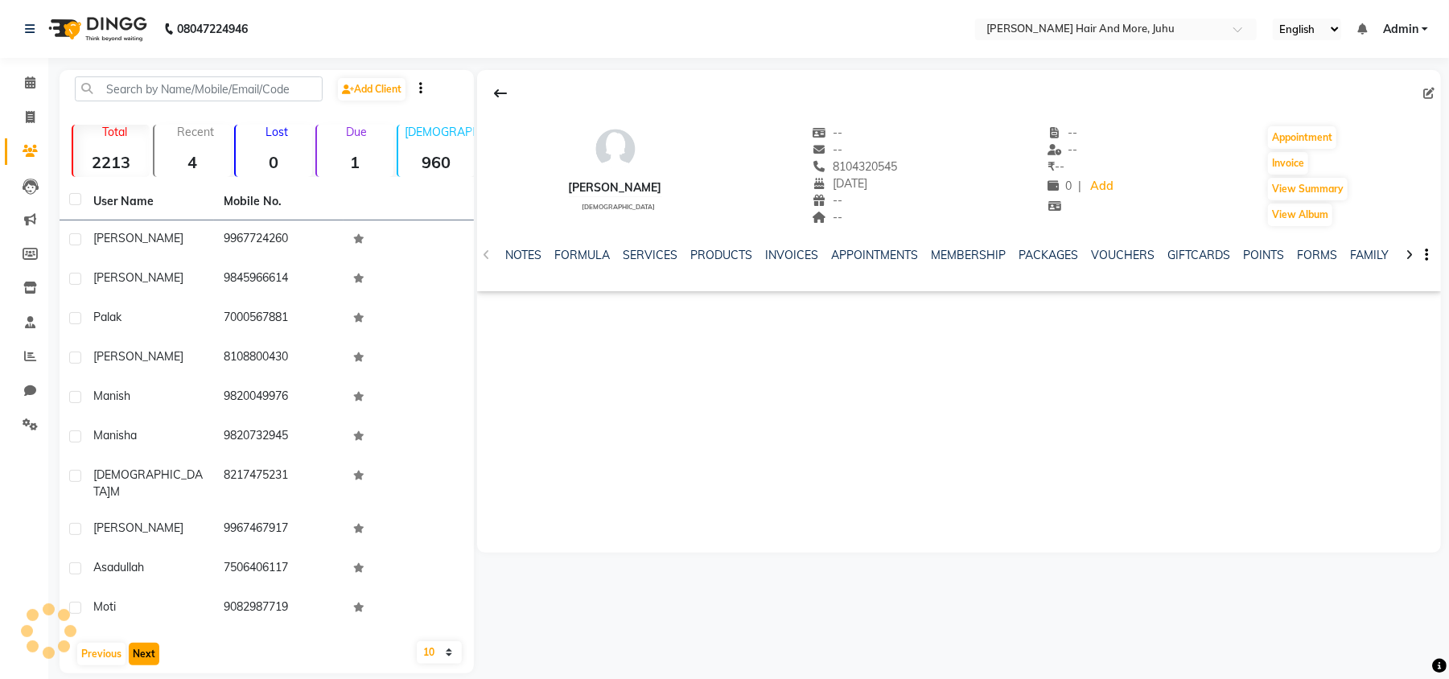
click at [146, 645] on button "Next" at bounding box center [144, 654] width 31 height 23
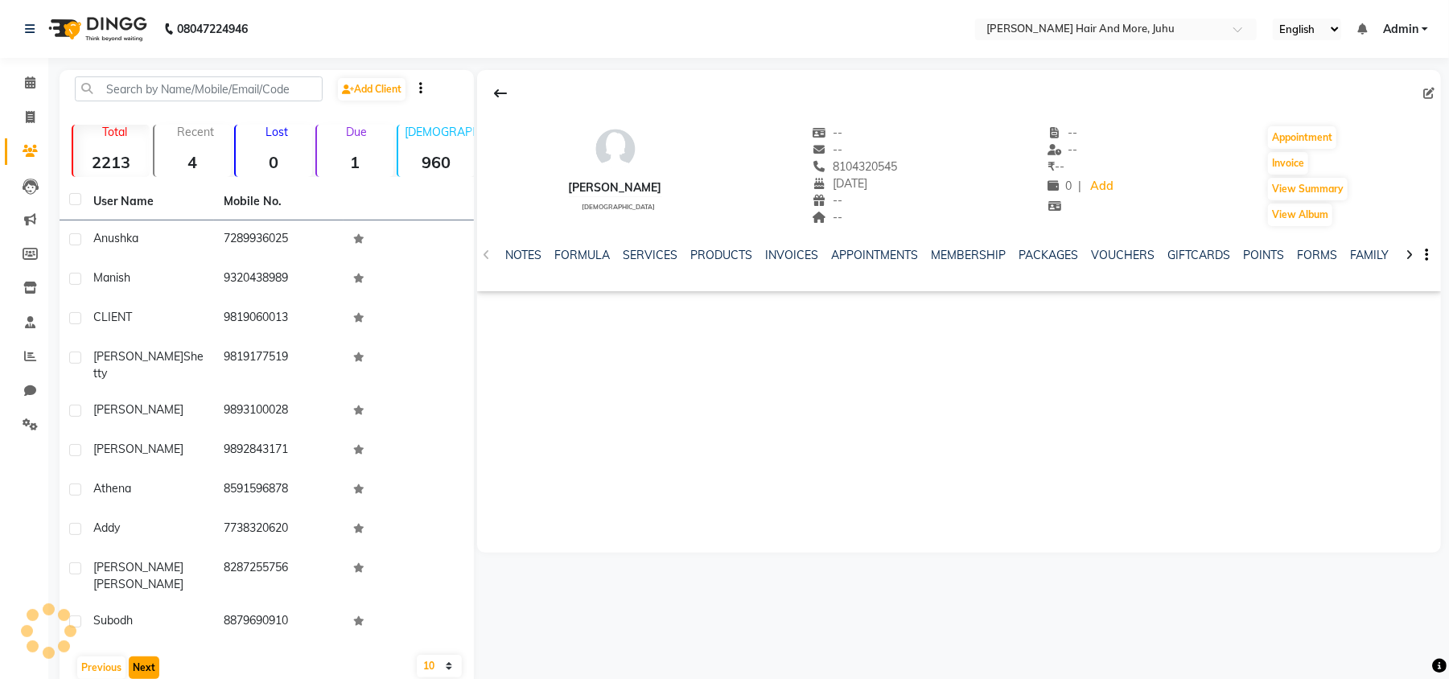
click at [146, 657] on button "Next" at bounding box center [144, 668] width 31 height 23
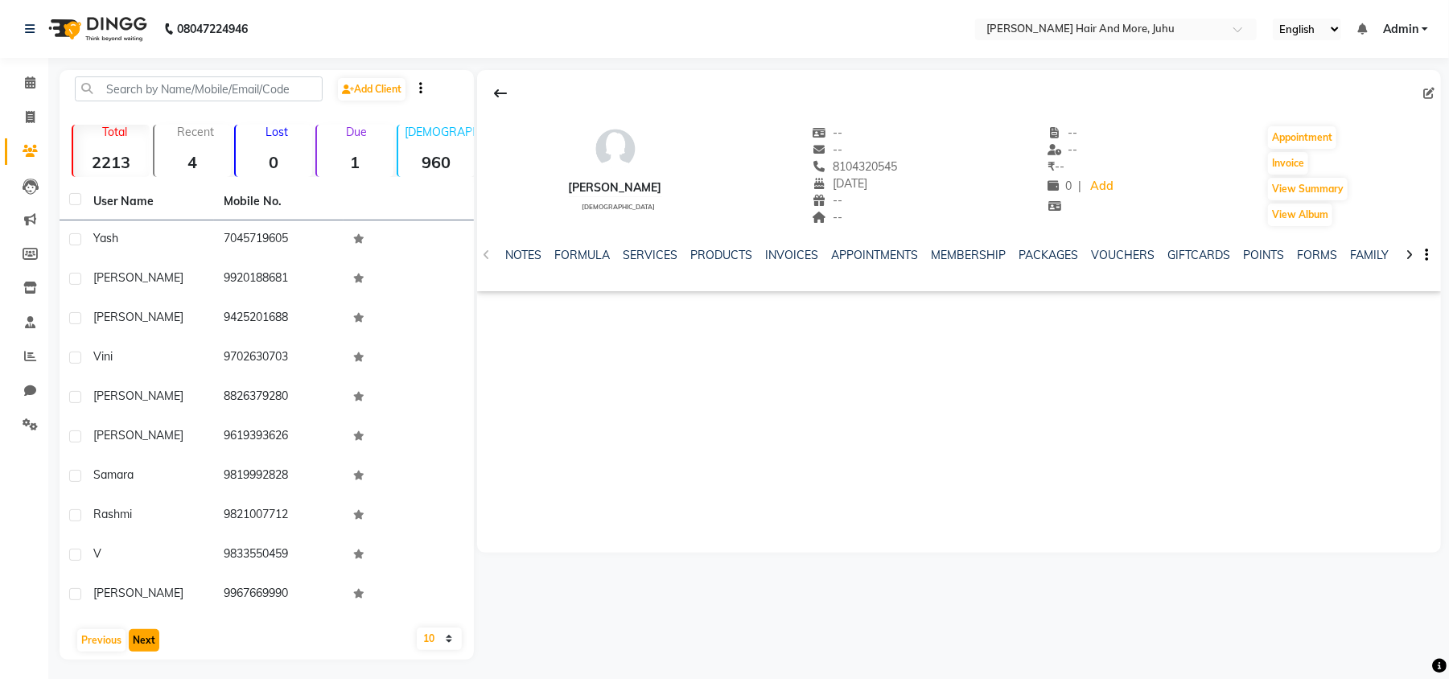
click at [146, 645] on button "Next" at bounding box center [144, 640] width 31 height 23
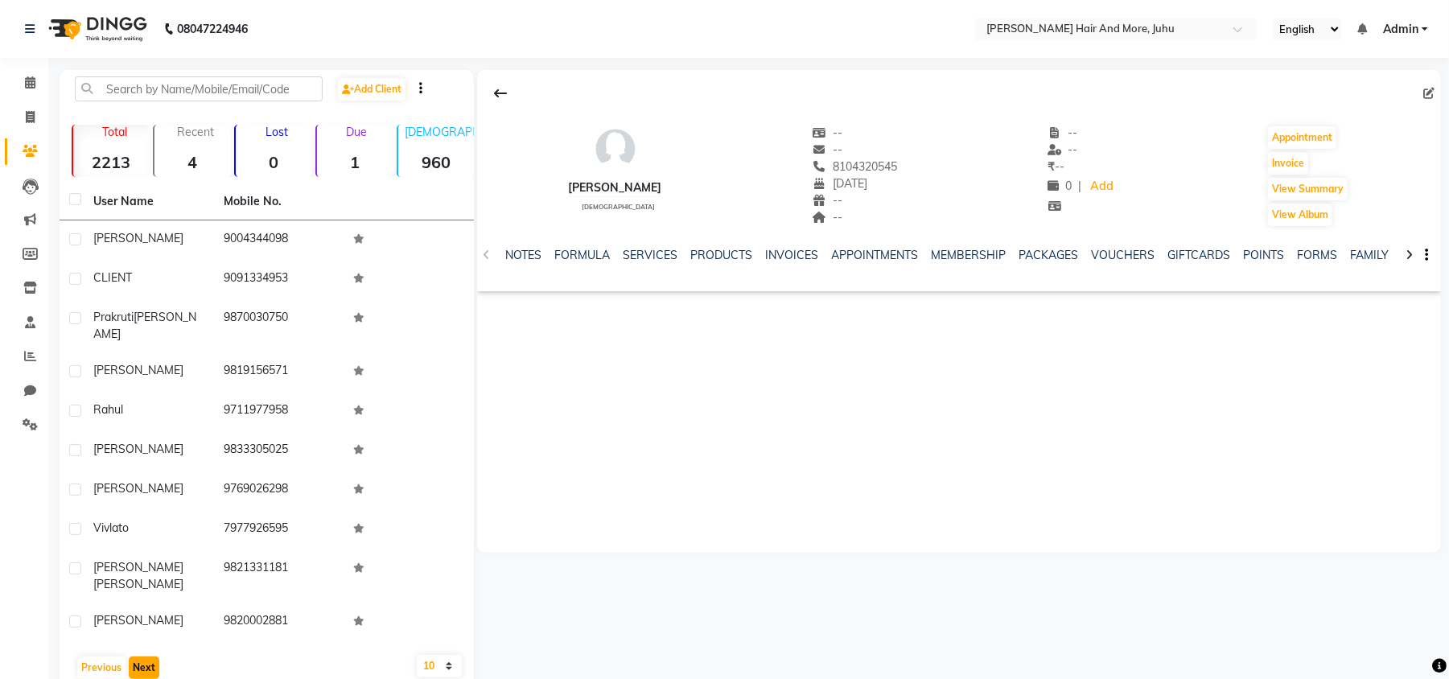
click at [146, 657] on button "Next" at bounding box center [144, 668] width 31 height 23
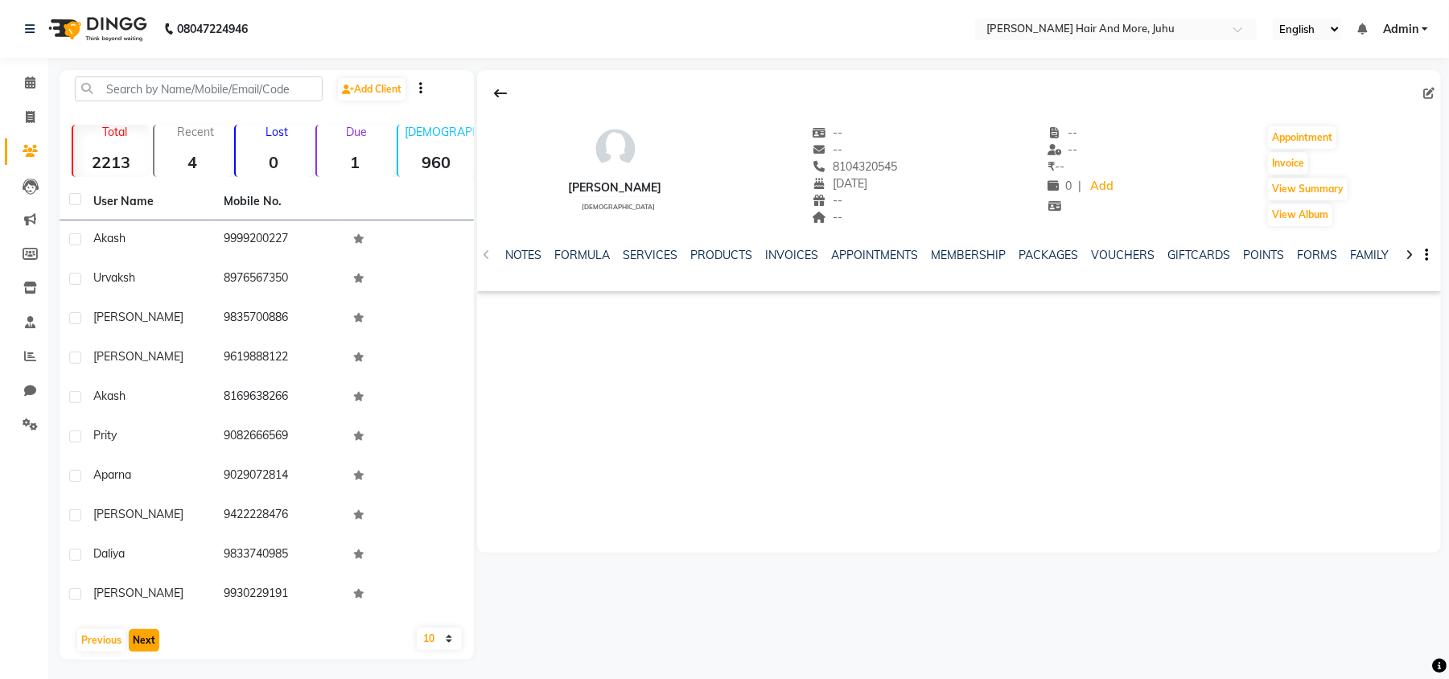
click at [146, 645] on button "Next" at bounding box center [144, 640] width 31 height 23
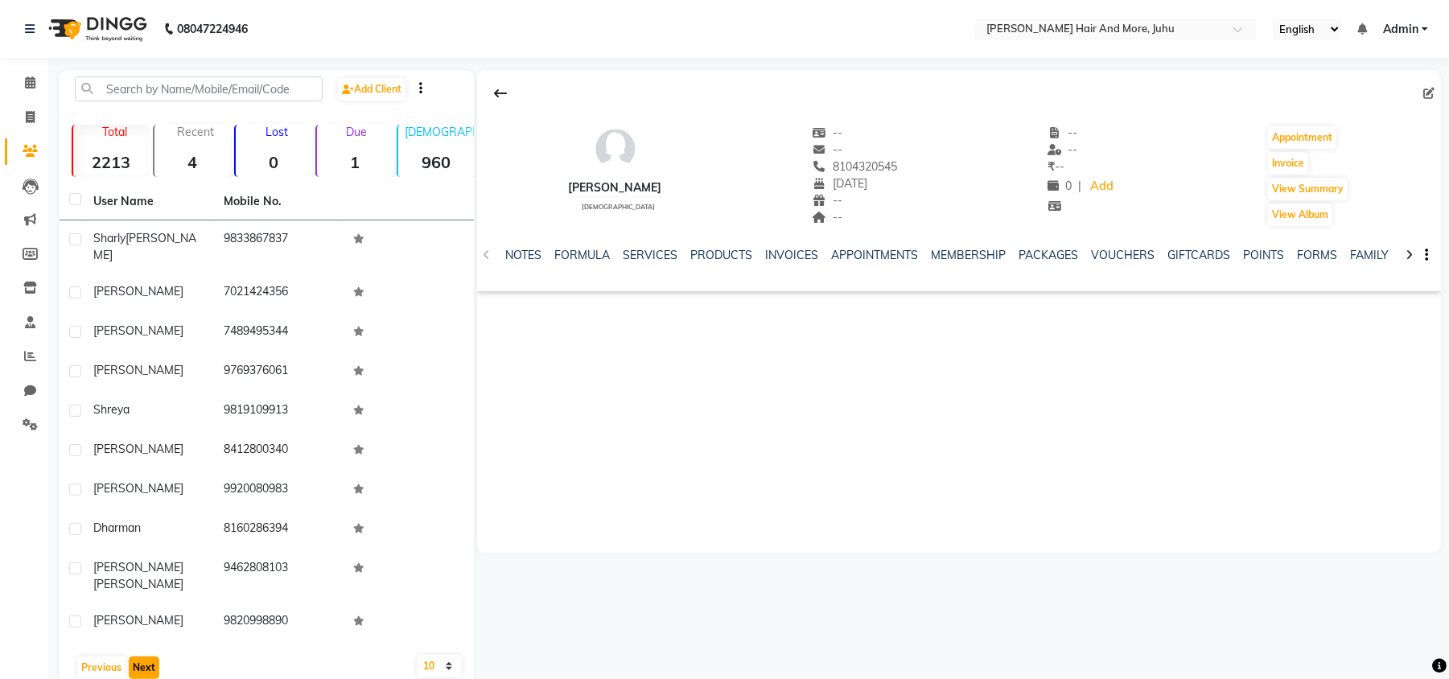
click at [146, 657] on button "Next" at bounding box center [144, 668] width 31 height 23
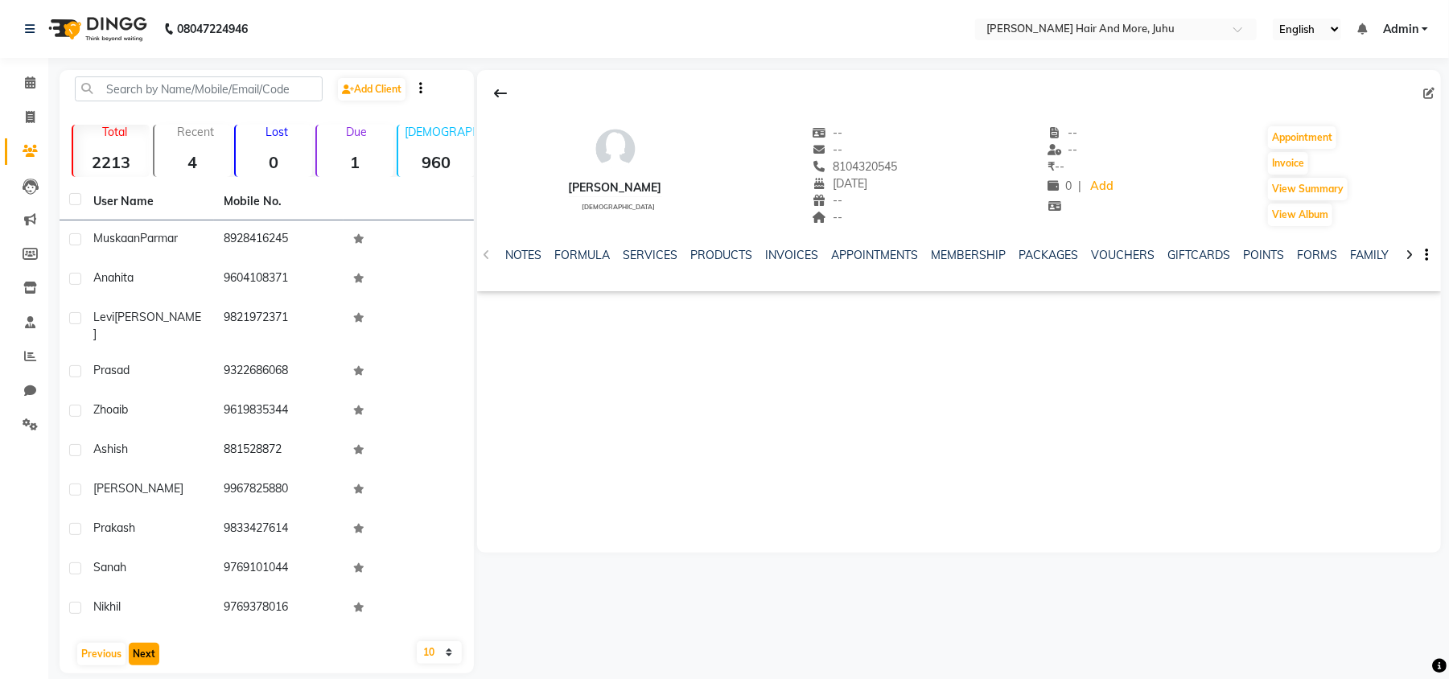
click at [146, 645] on button "Next" at bounding box center [144, 654] width 31 height 23
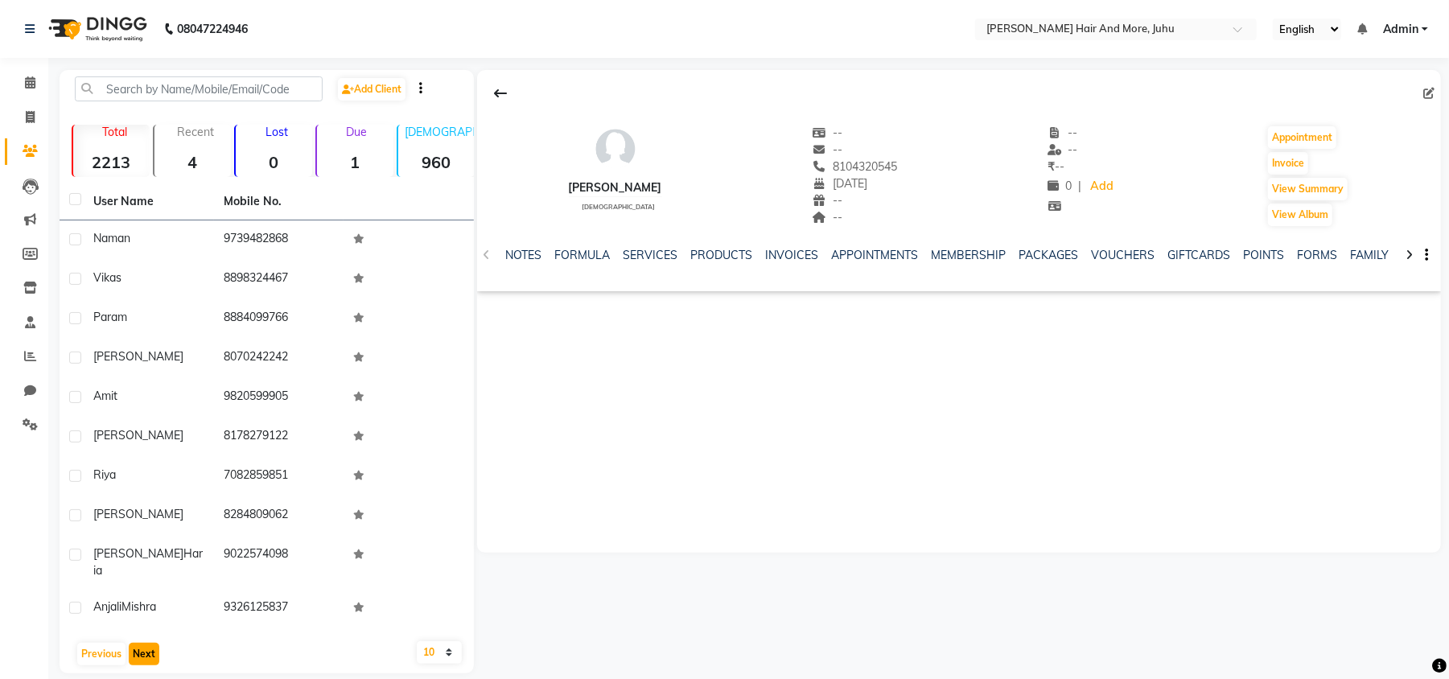
click at [146, 645] on button "Next" at bounding box center [144, 654] width 31 height 23
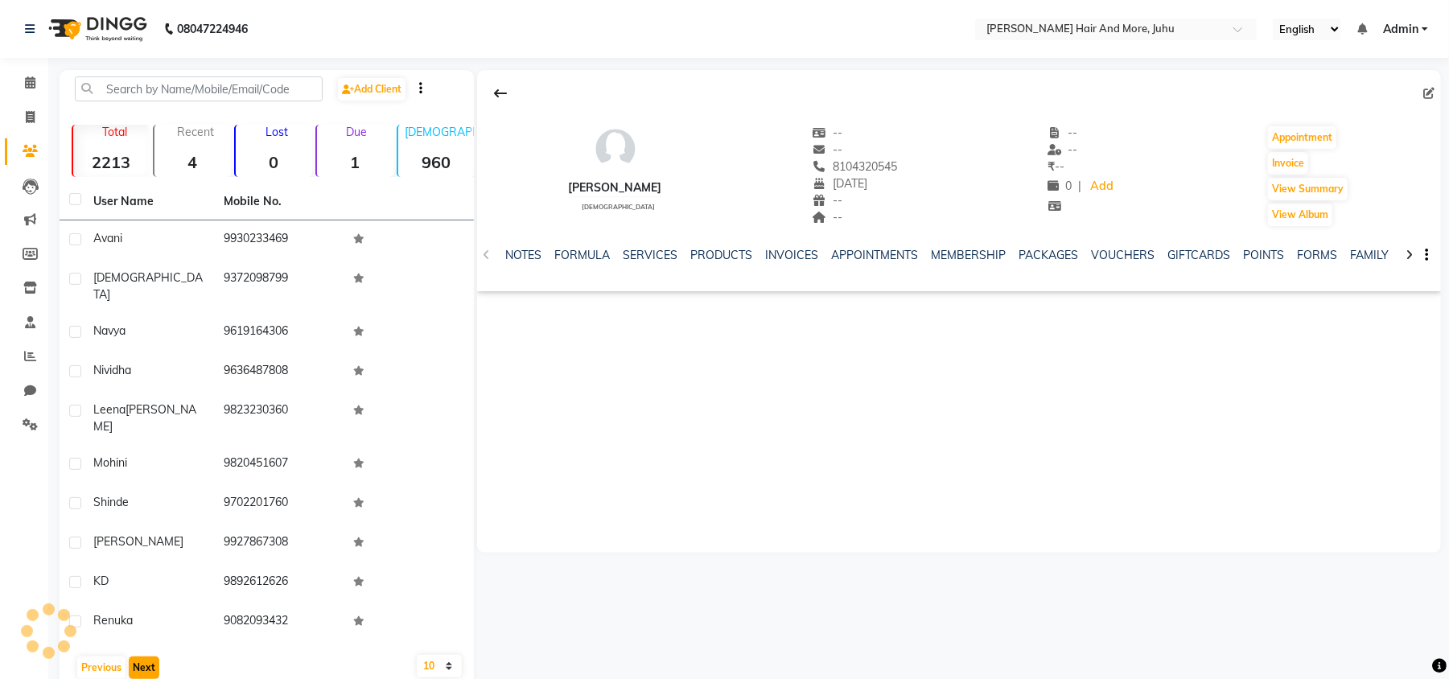
click at [146, 657] on button "Next" at bounding box center [144, 668] width 31 height 23
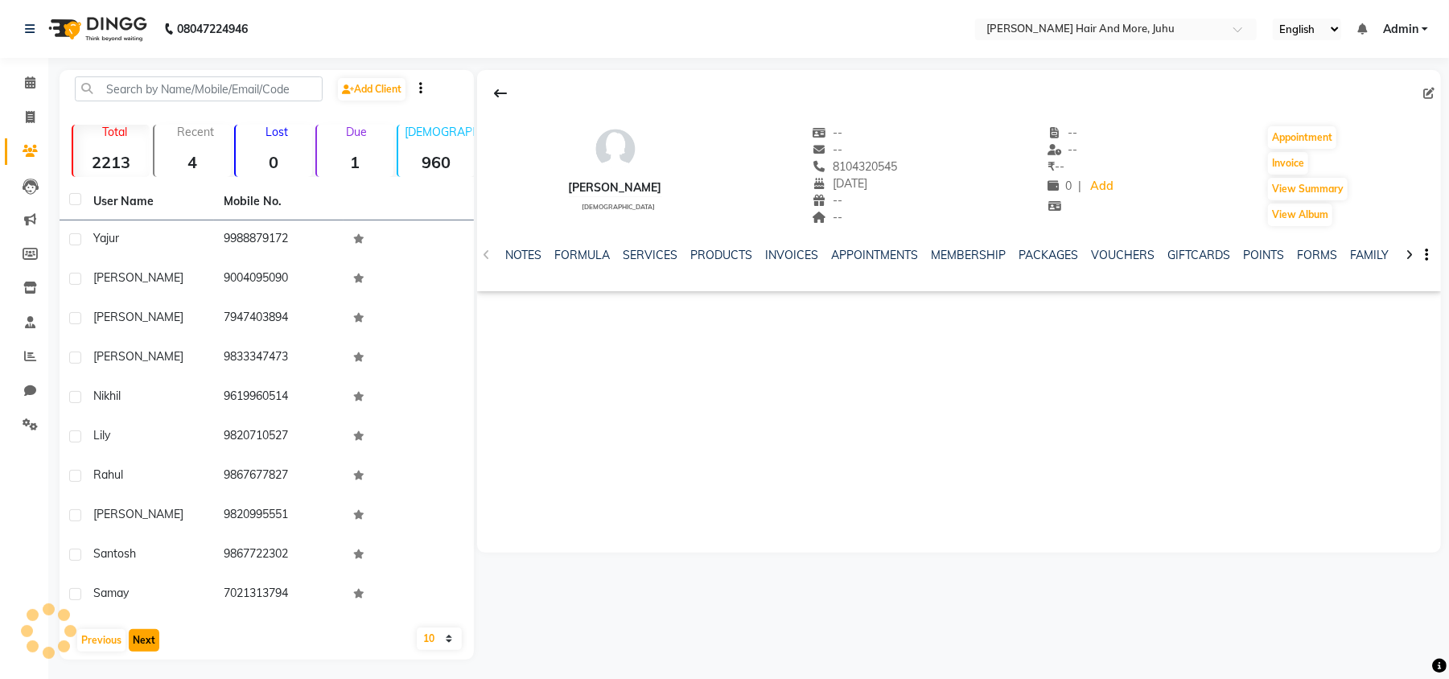
click at [146, 645] on button "Next" at bounding box center [144, 640] width 31 height 23
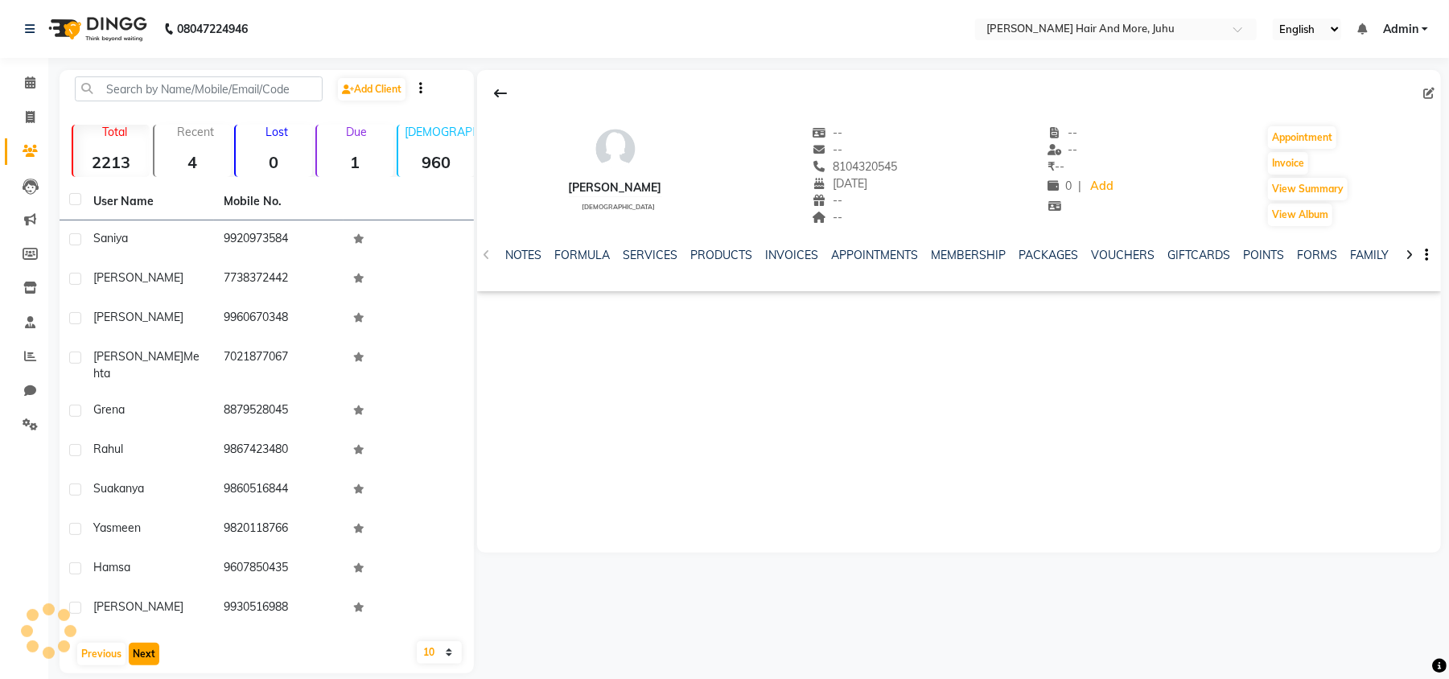
click at [146, 645] on button "Next" at bounding box center [144, 654] width 31 height 23
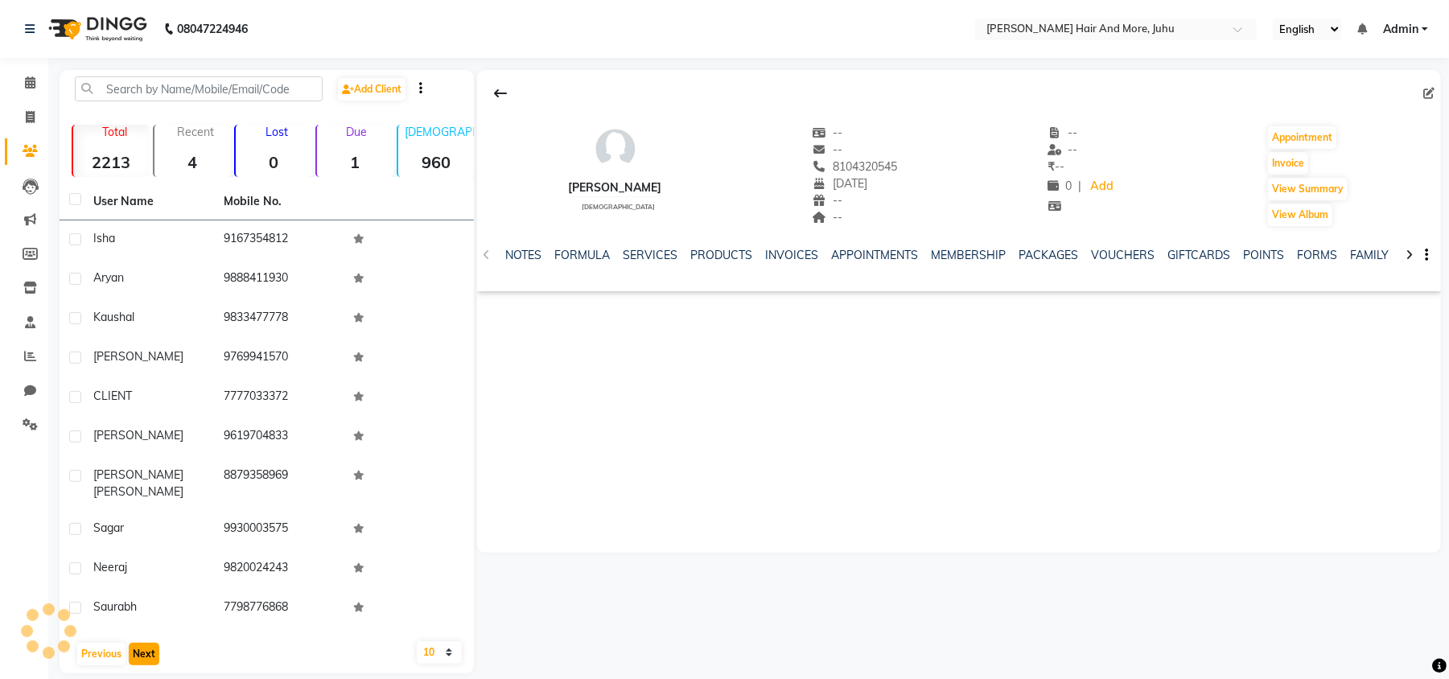
click at [146, 645] on button "Next" at bounding box center [144, 654] width 31 height 23
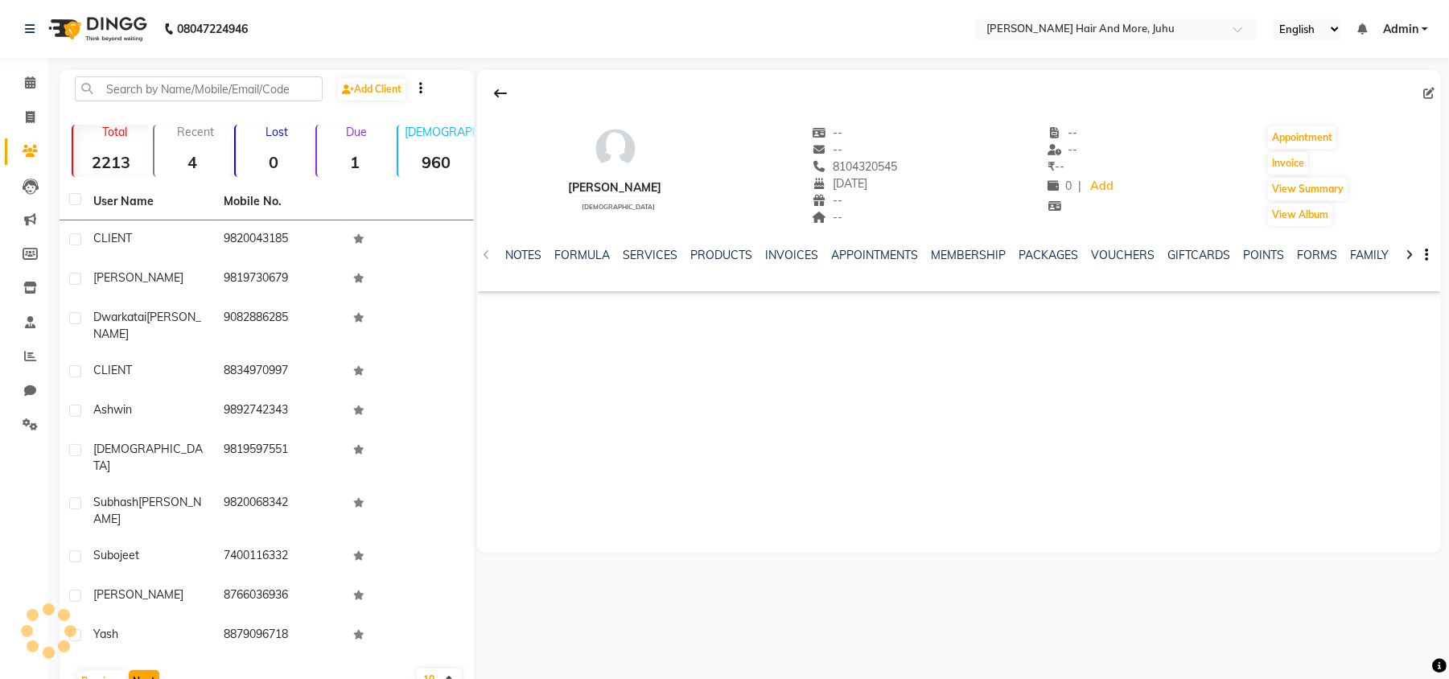
click at [146, 670] on button "Next" at bounding box center [144, 681] width 31 height 23
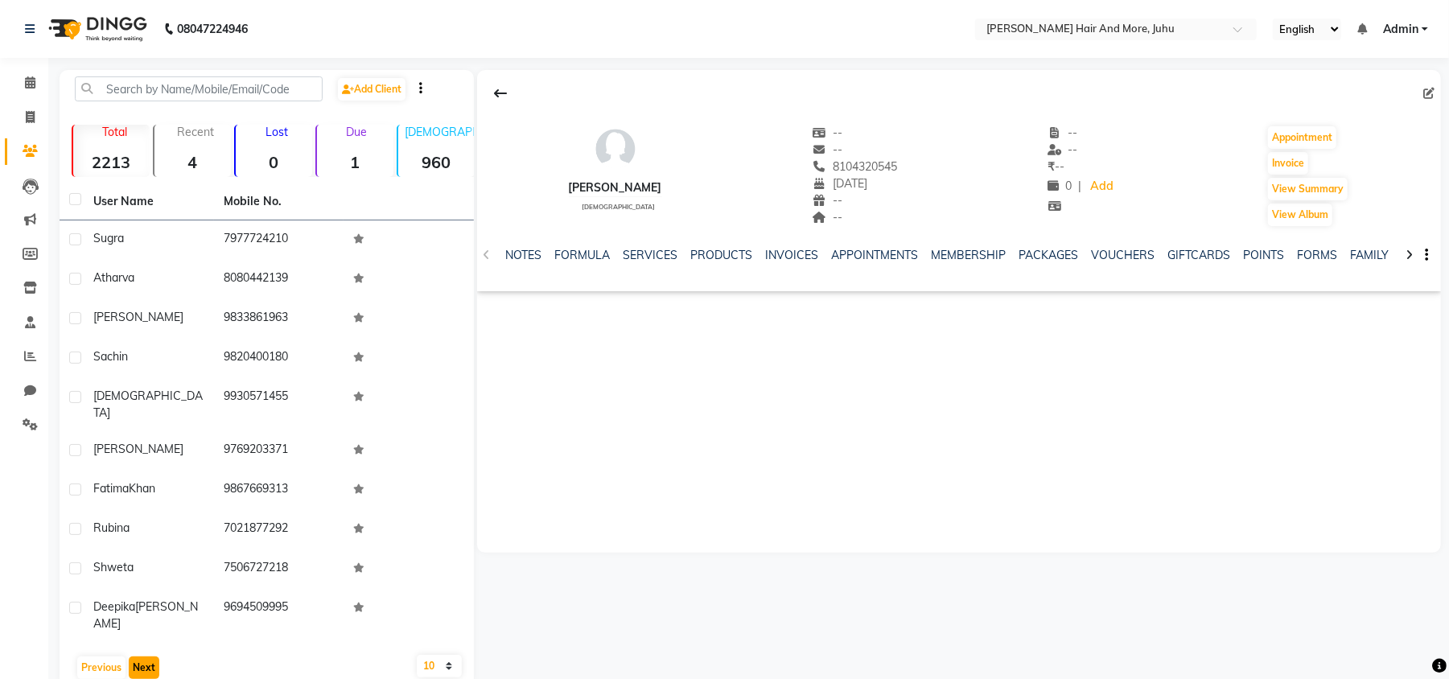
click at [146, 657] on button "Next" at bounding box center [144, 668] width 31 height 23
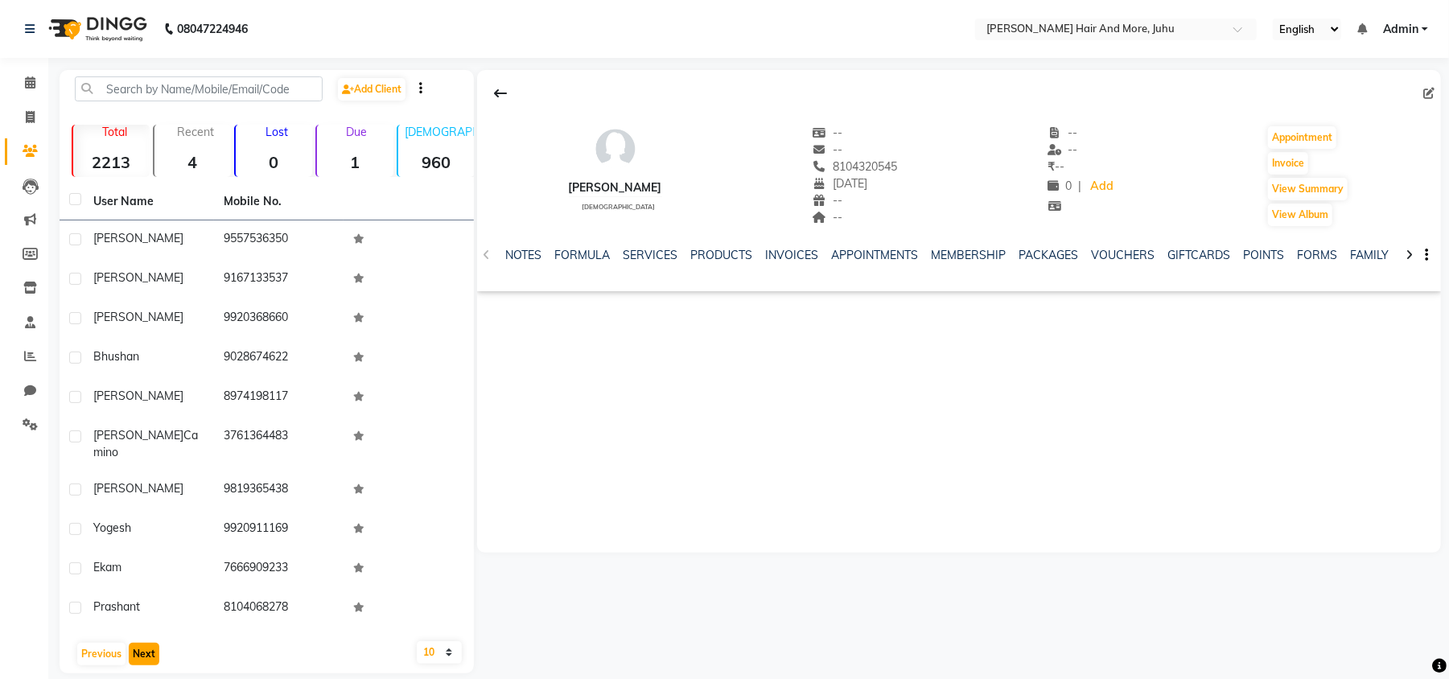
click at [146, 645] on button "Next" at bounding box center [144, 654] width 31 height 23
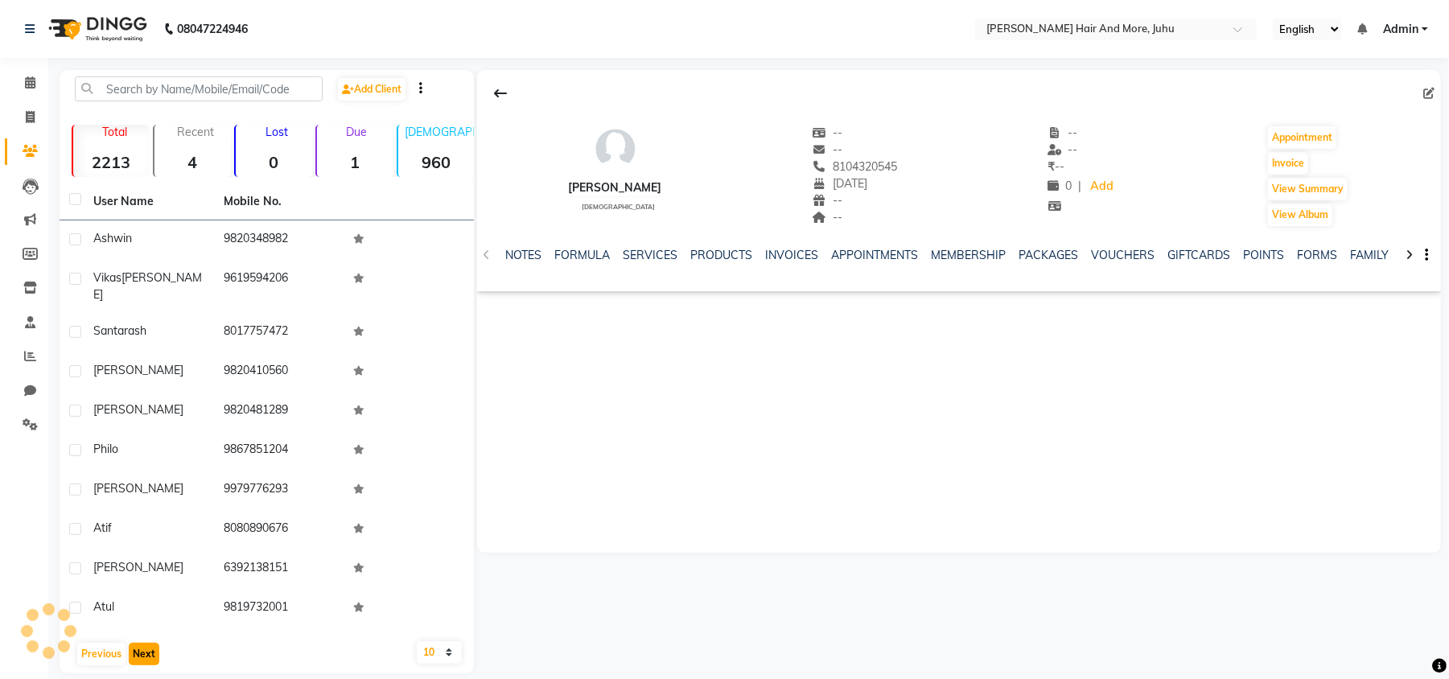
click at [146, 645] on button "Next" at bounding box center [144, 654] width 31 height 23
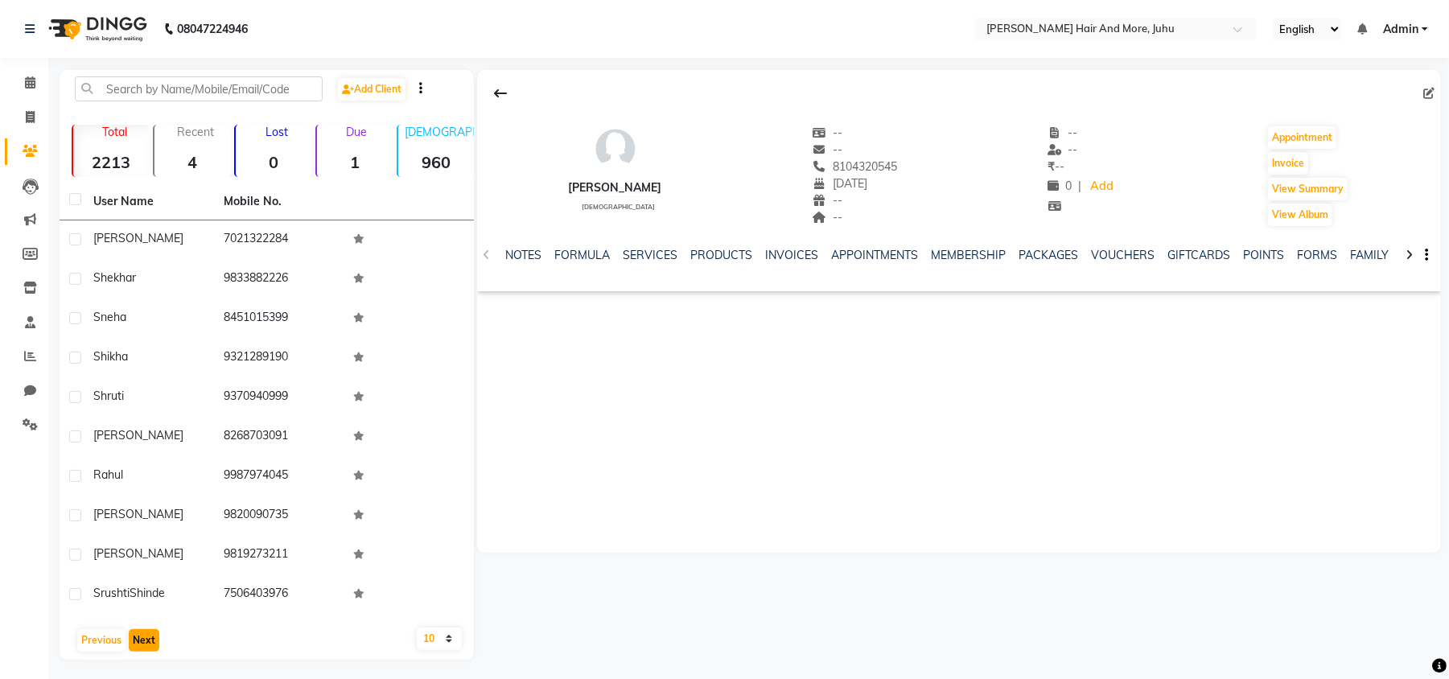
click at [146, 645] on button "Next" at bounding box center [144, 640] width 31 height 23
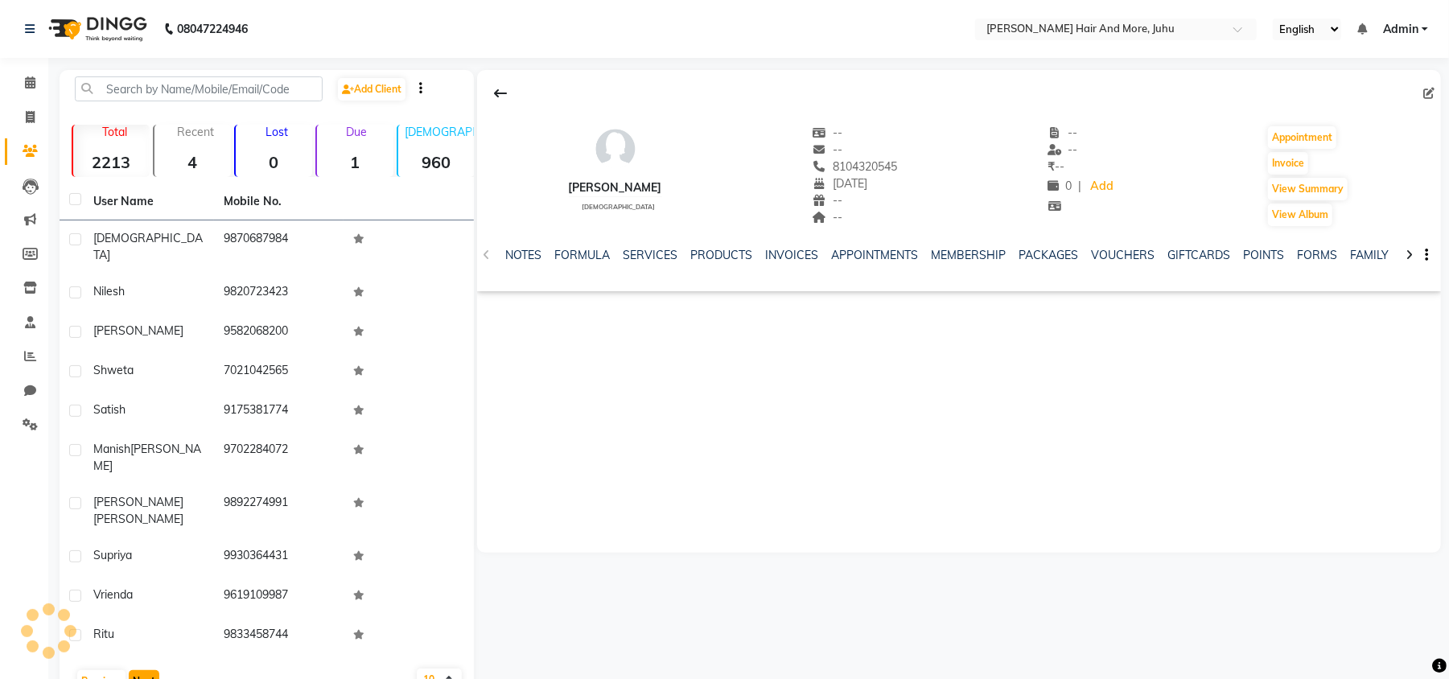
click at [146, 670] on button "Next" at bounding box center [144, 681] width 31 height 23
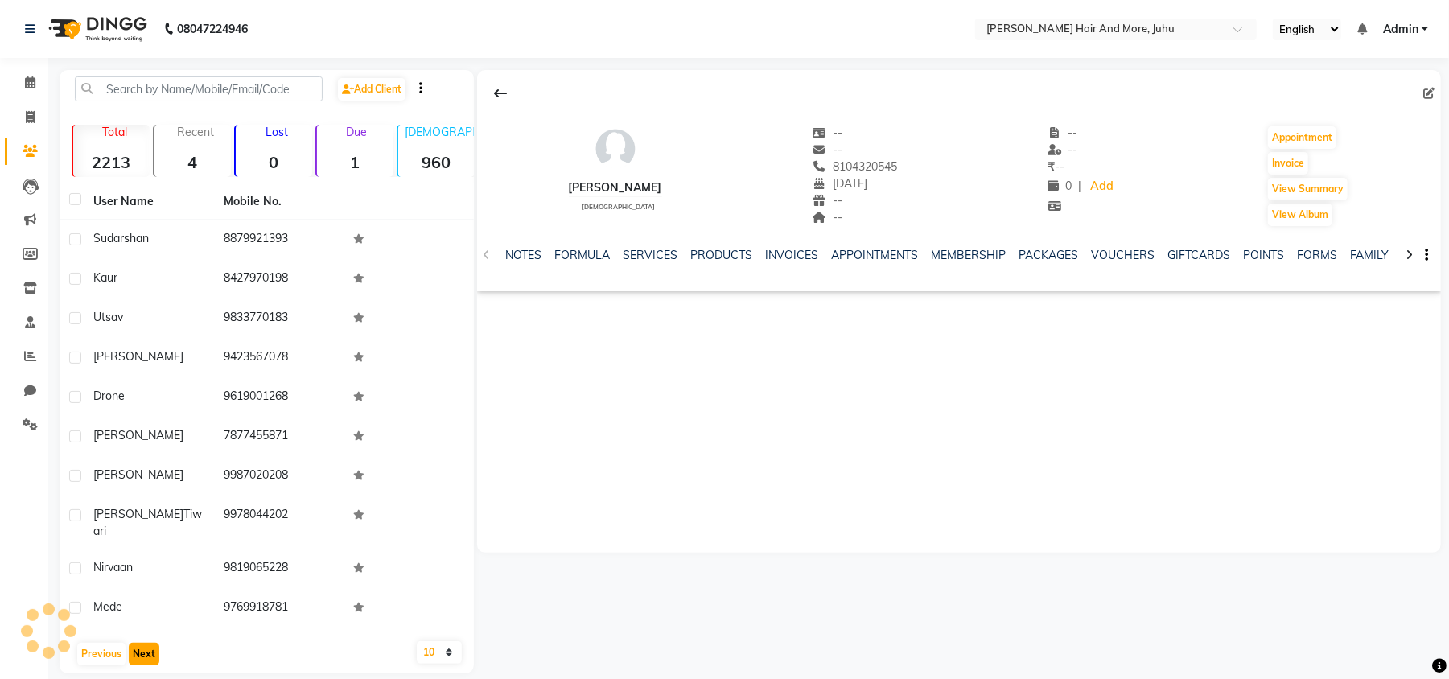
click at [146, 645] on button "Next" at bounding box center [144, 654] width 31 height 23
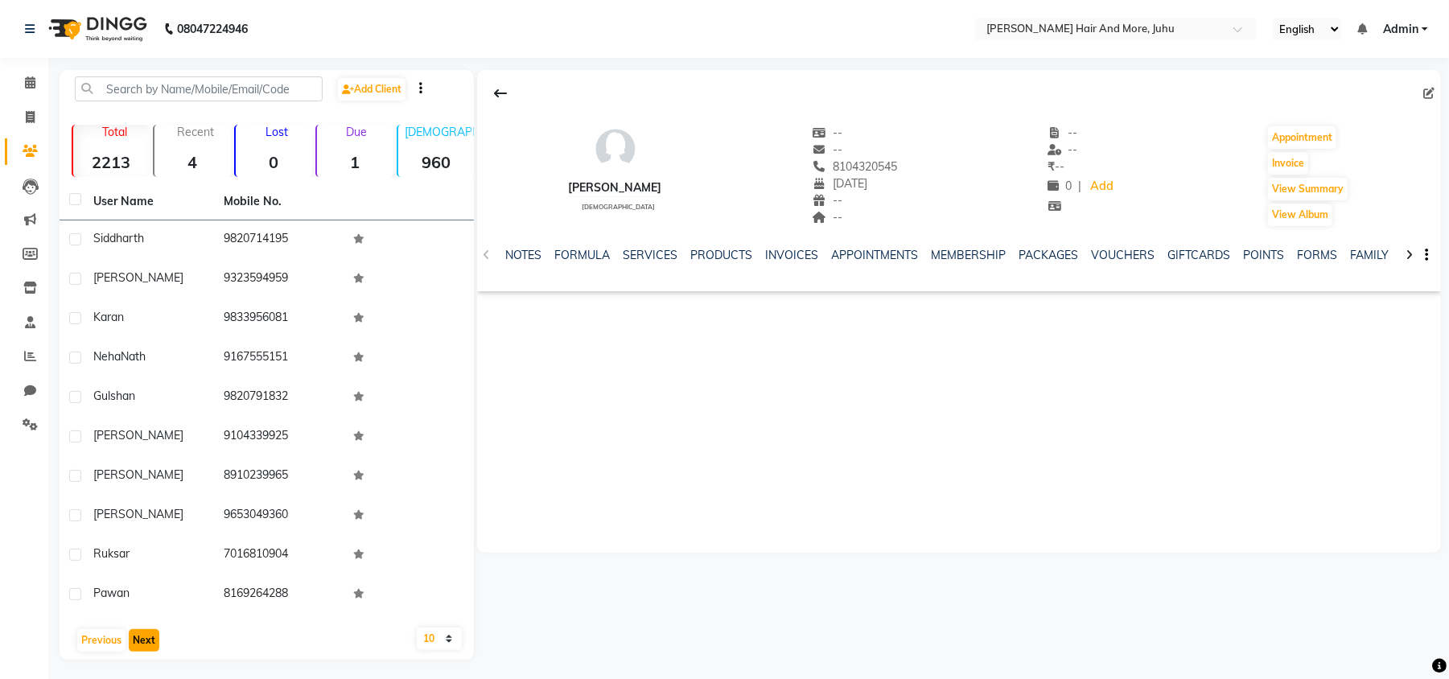
click at [146, 645] on button "Next" at bounding box center [144, 640] width 31 height 23
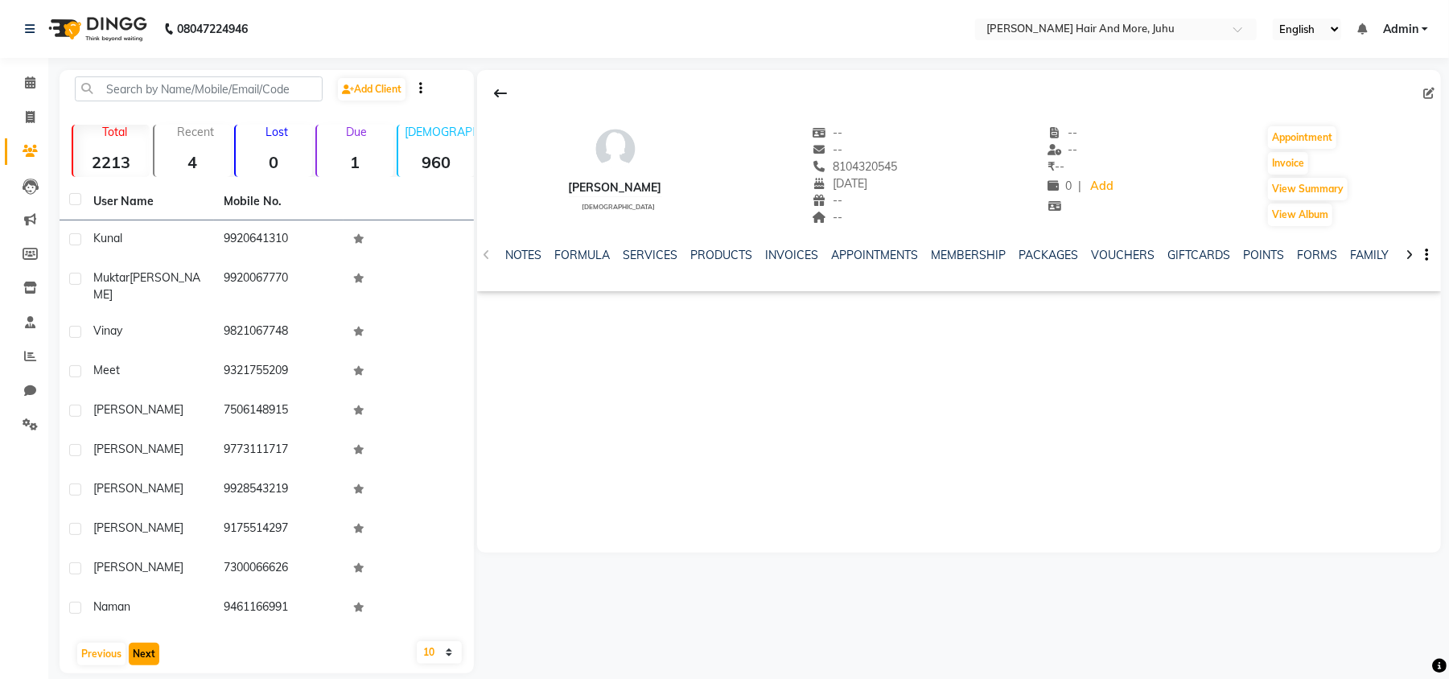
click at [146, 645] on button "Next" at bounding box center [144, 654] width 31 height 23
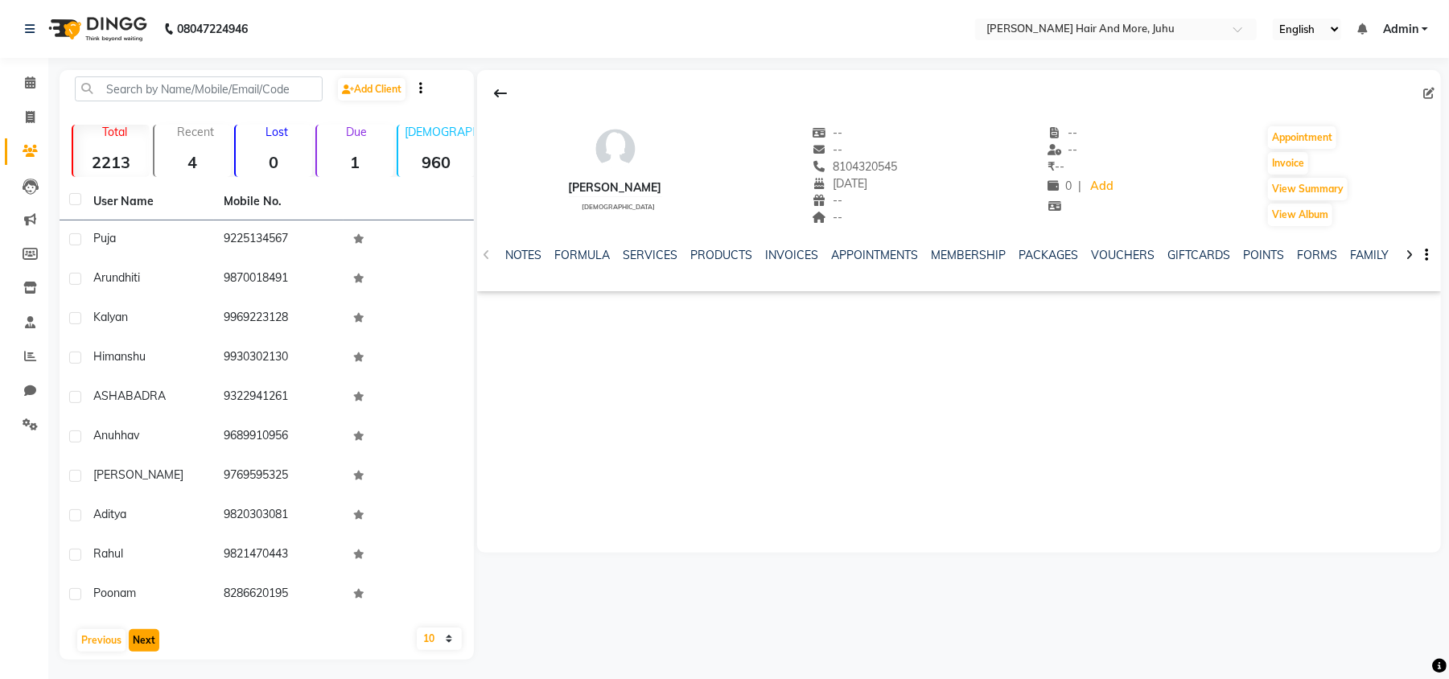
click at [146, 645] on button "Next" at bounding box center [144, 640] width 31 height 23
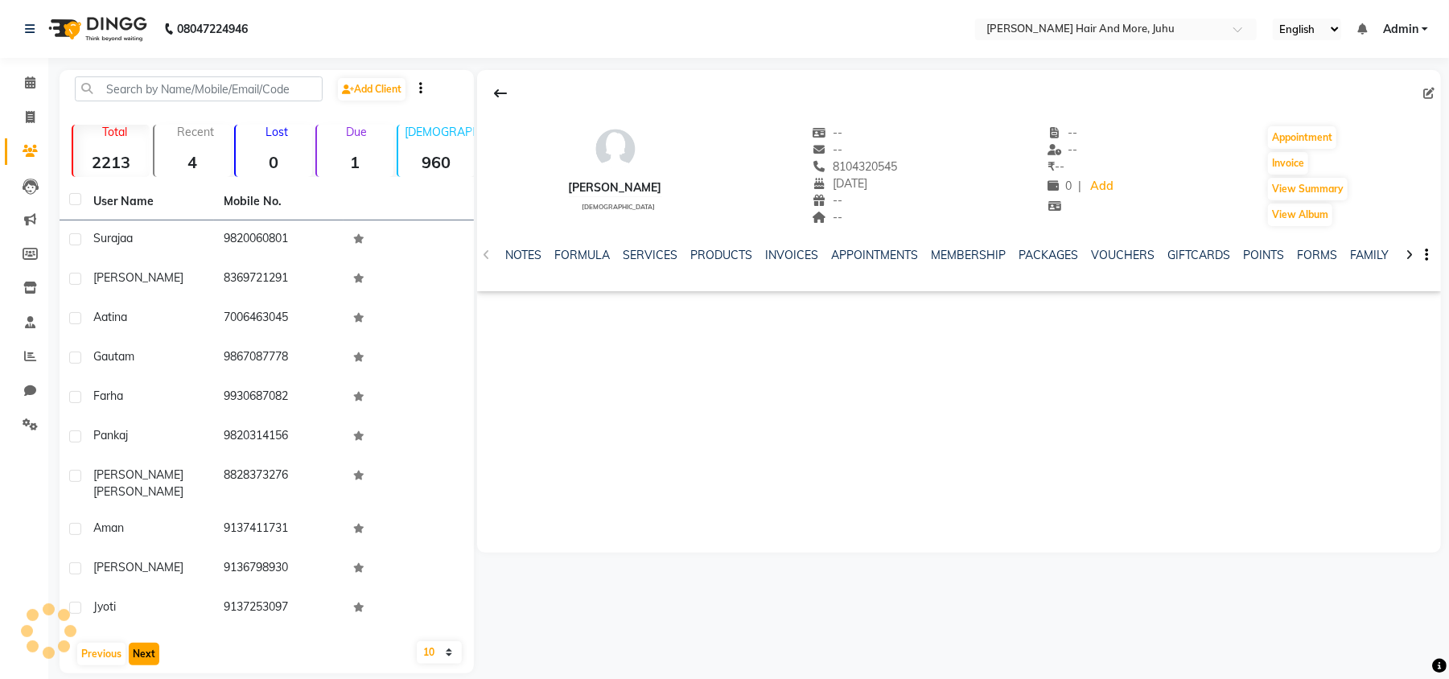
click at [146, 645] on button "Next" at bounding box center [144, 654] width 31 height 23
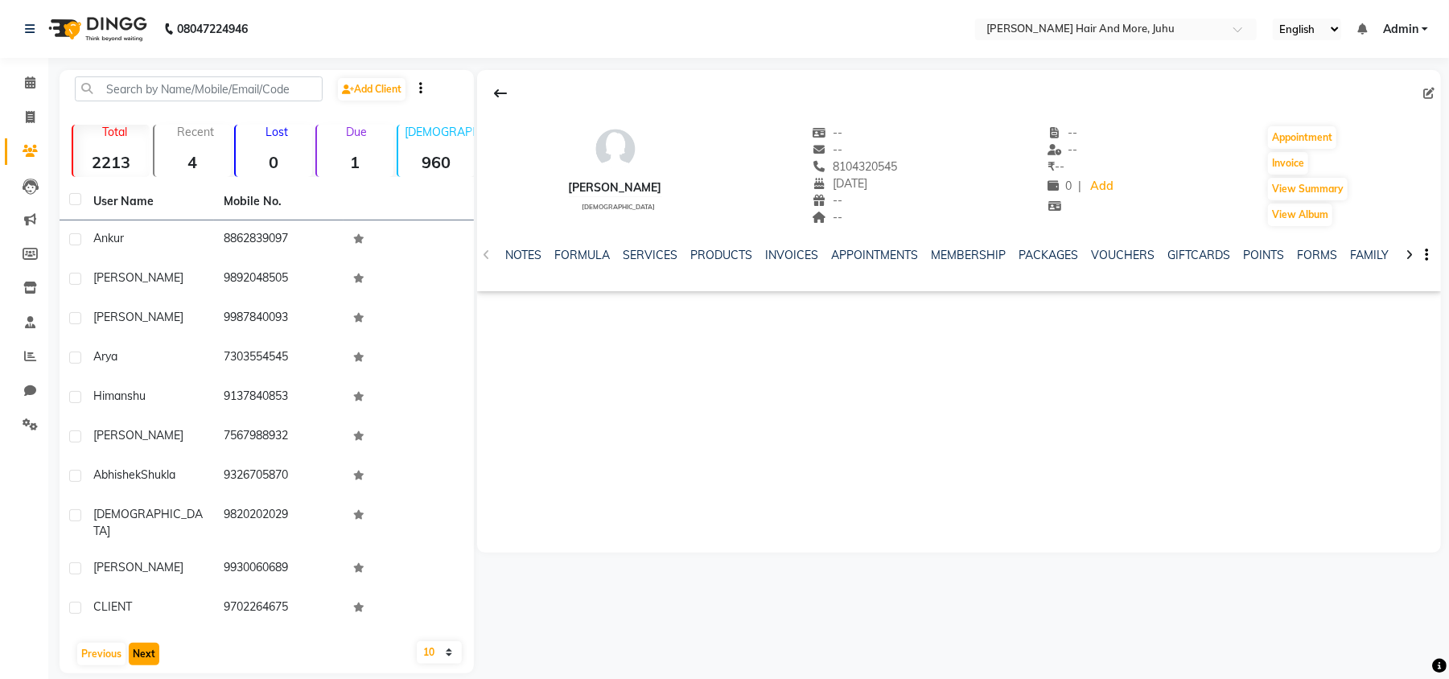
click at [146, 645] on button "Next" at bounding box center [144, 654] width 31 height 23
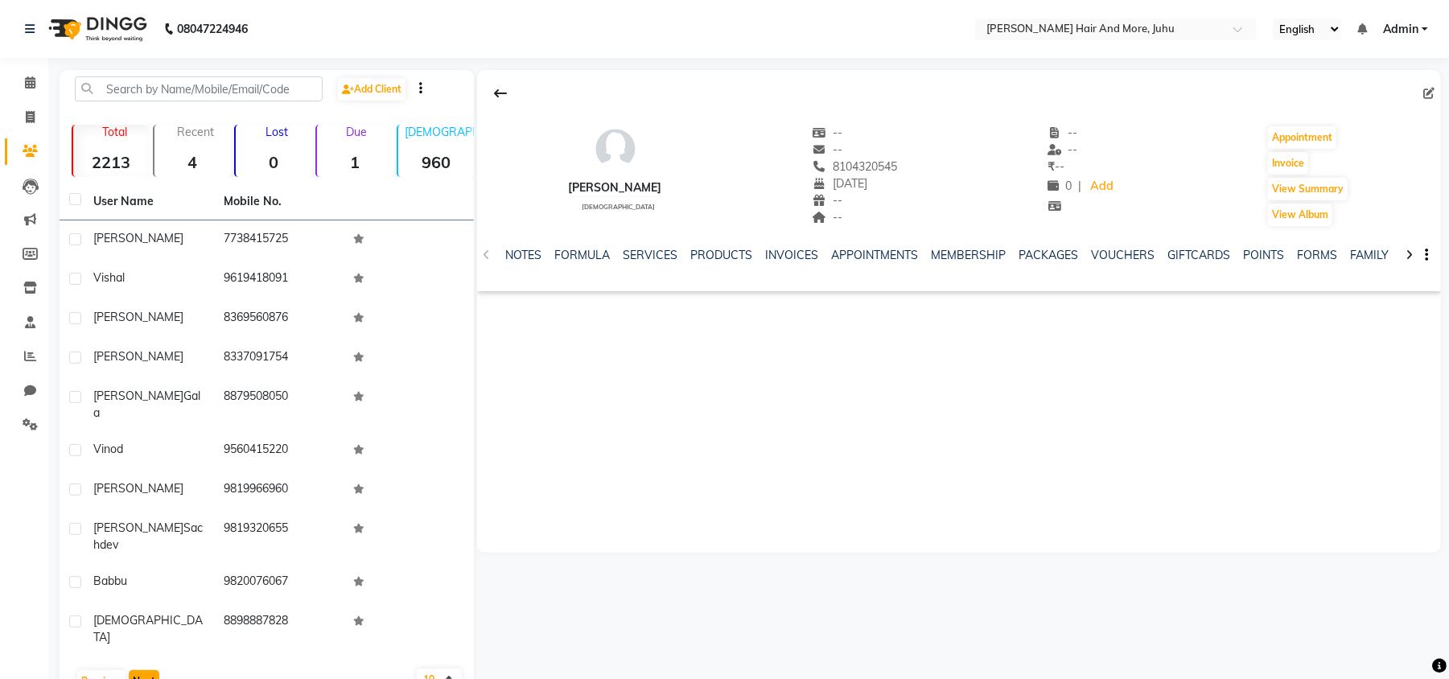
click at [146, 670] on button "Next" at bounding box center [144, 681] width 31 height 23
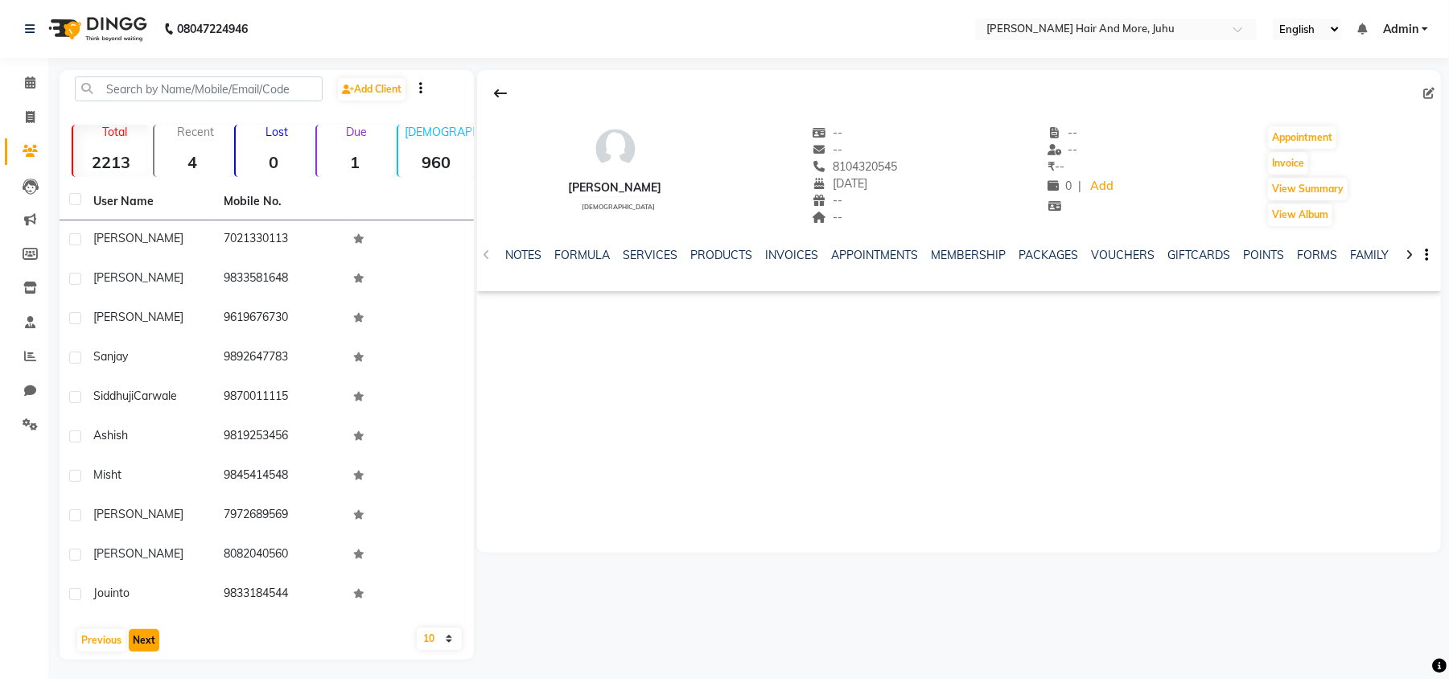
click at [146, 645] on button "Next" at bounding box center [144, 640] width 31 height 23
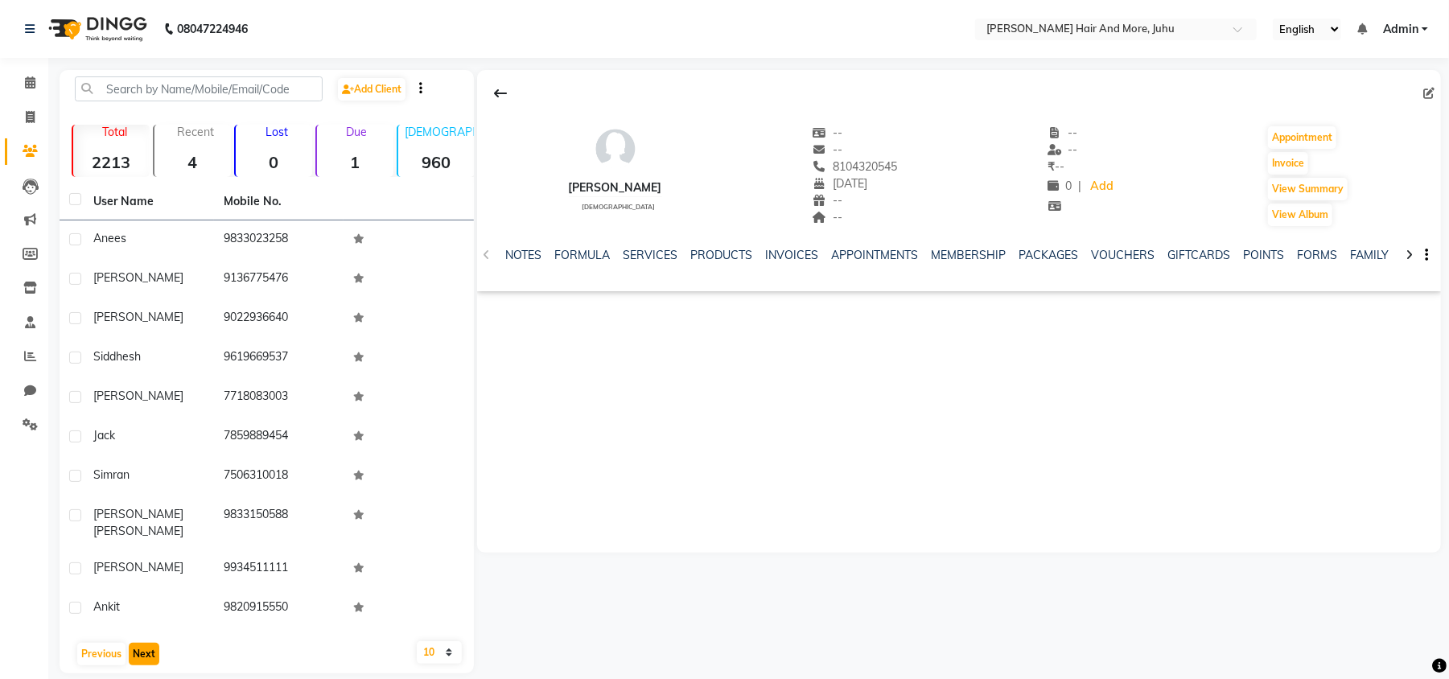
click at [146, 645] on button "Next" at bounding box center [144, 654] width 31 height 23
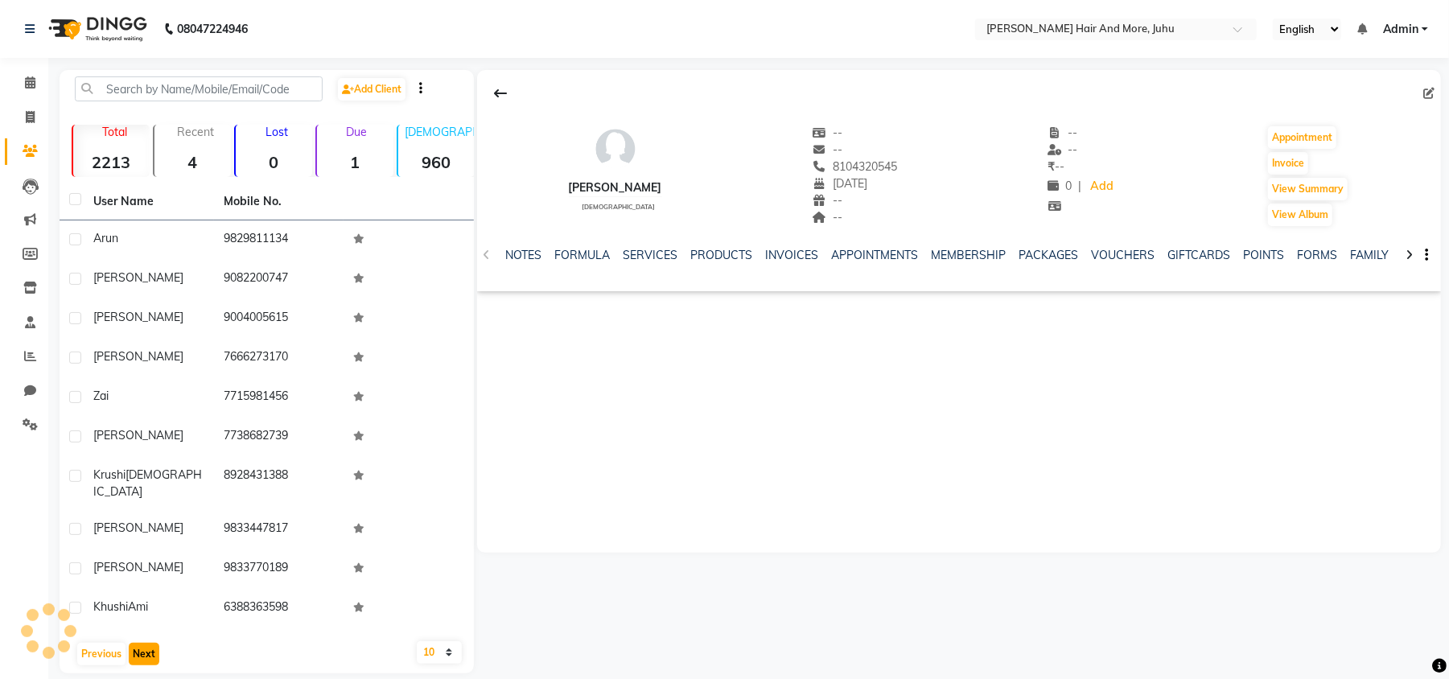
click at [146, 645] on button "Next" at bounding box center [144, 654] width 31 height 23
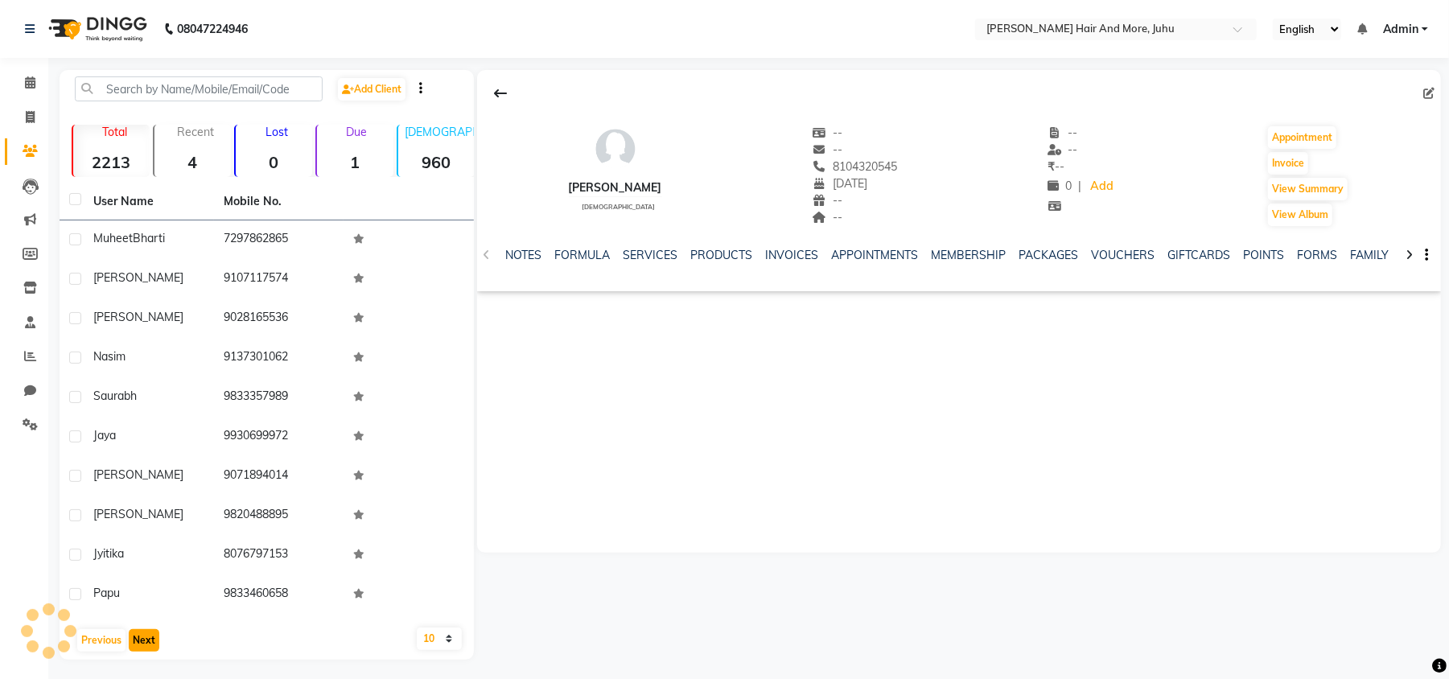
click at [146, 645] on button "Next" at bounding box center [144, 640] width 31 height 23
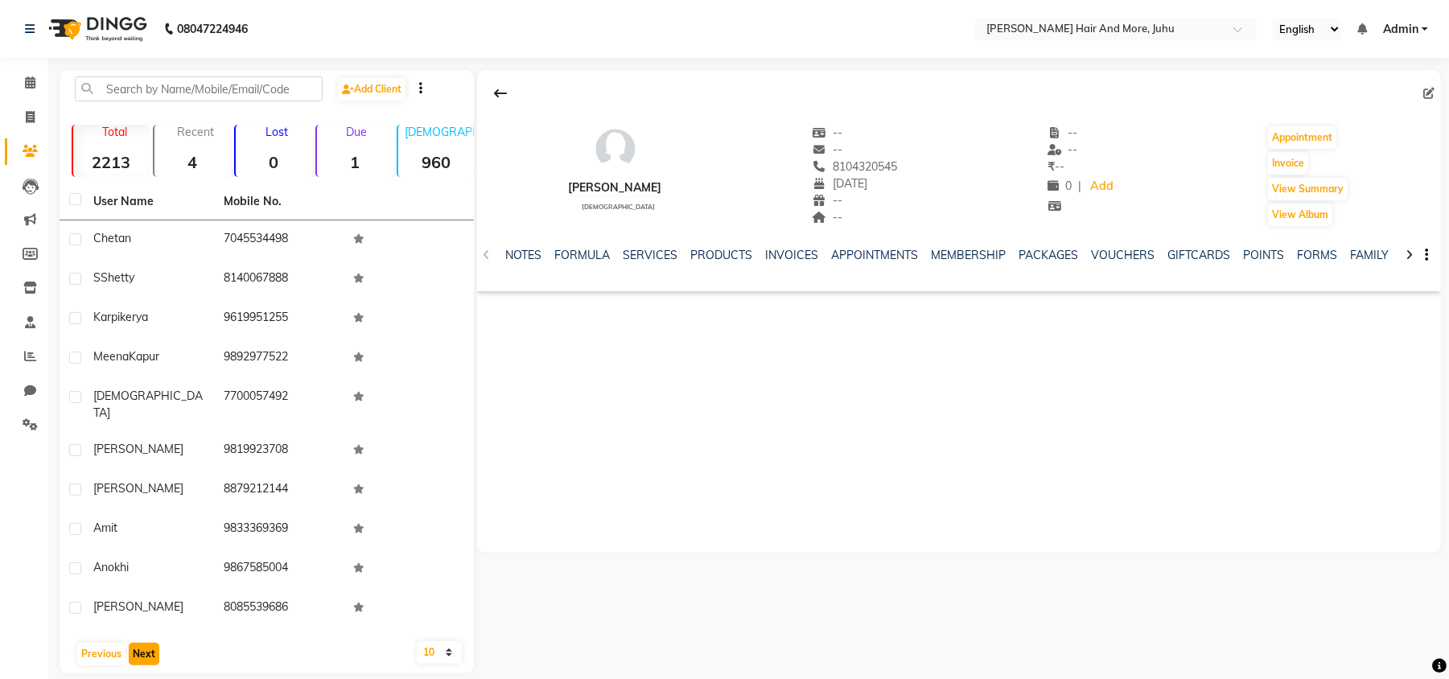
click at [146, 643] on button "Next" at bounding box center [144, 654] width 31 height 23
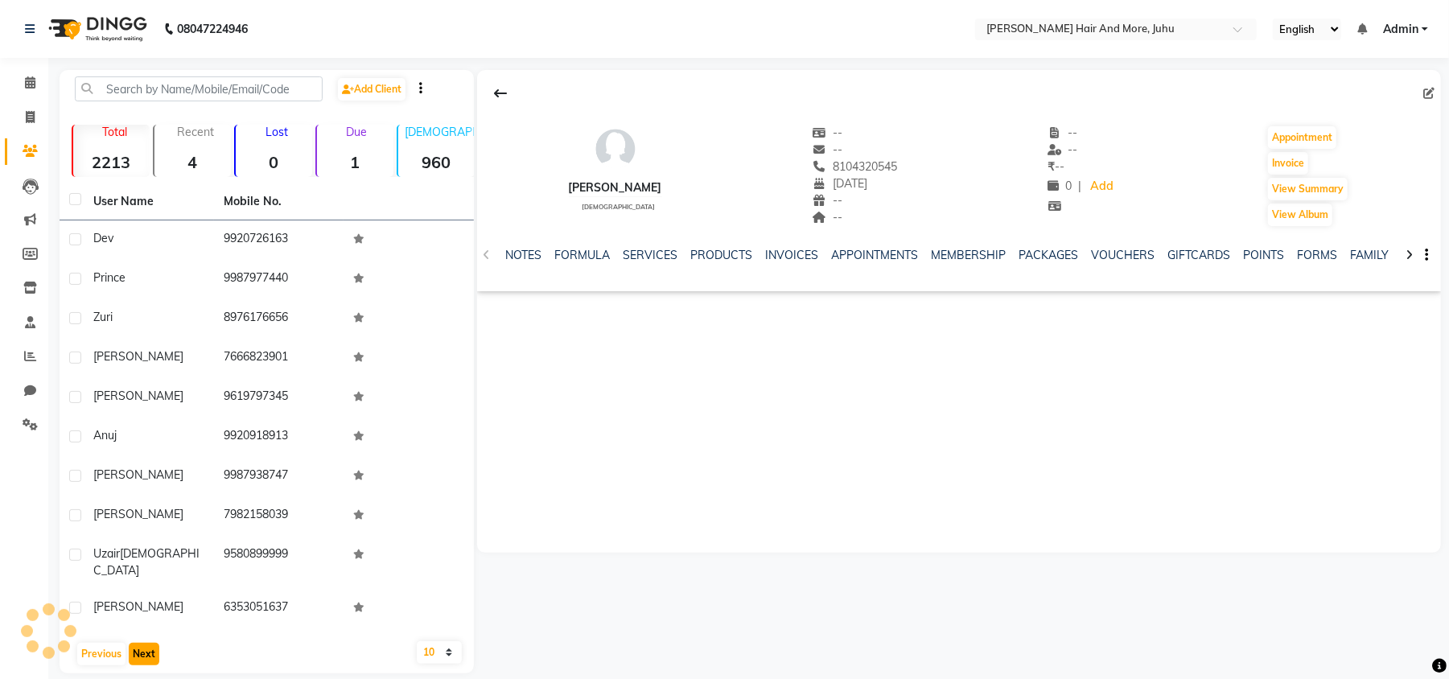
click at [146, 643] on button "Next" at bounding box center [144, 654] width 31 height 23
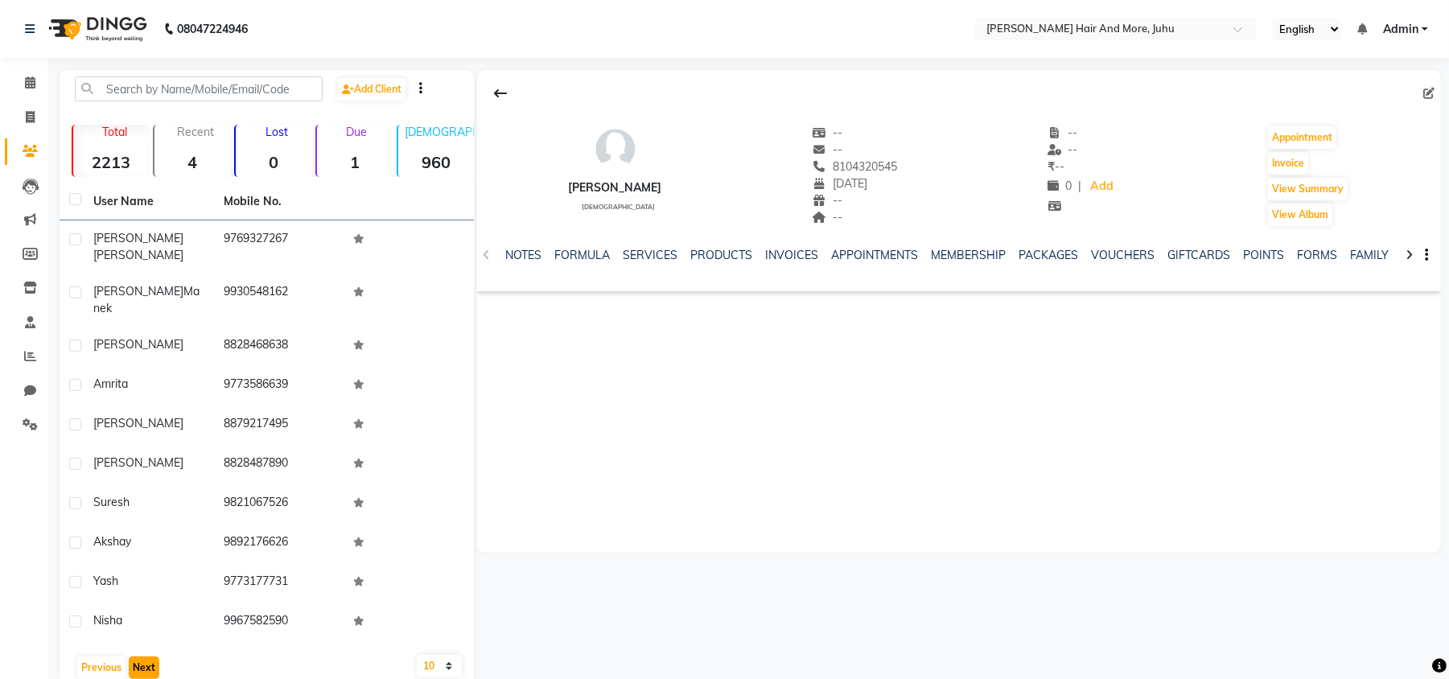
click at [146, 657] on button "Next" at bounding box center [144, 668] width 31 height 23
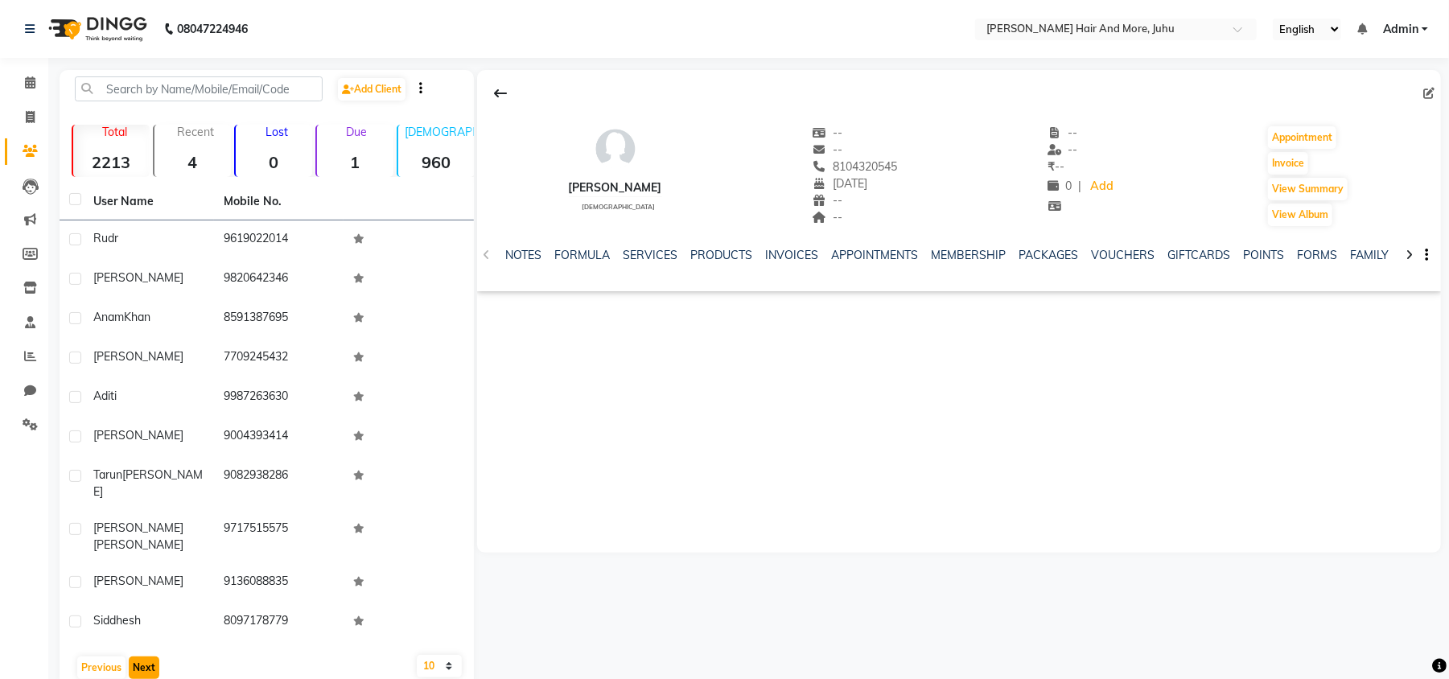
click at [146, 657] on button "Next" at bounding box center [144, 668] width 31 height 23
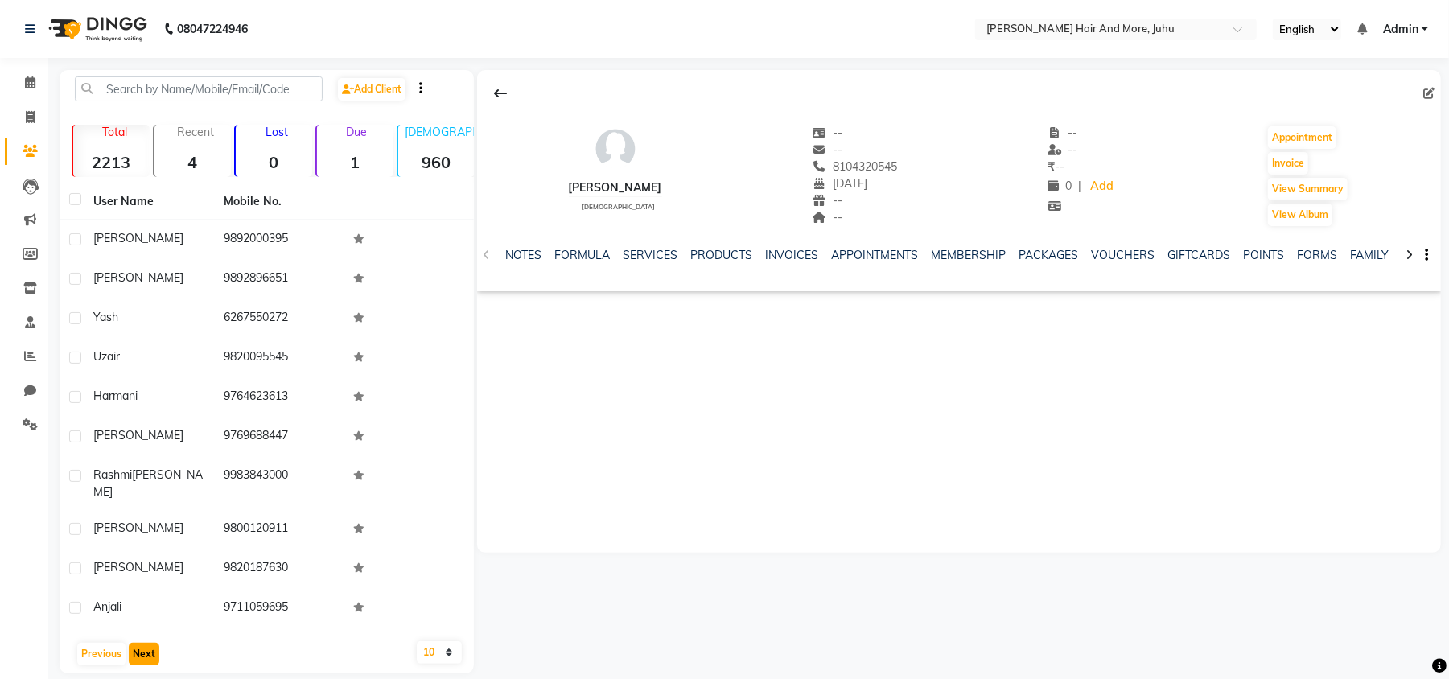
click at [146, 643] on button "Next" at bounding box center [144, 654] width 31 height 23
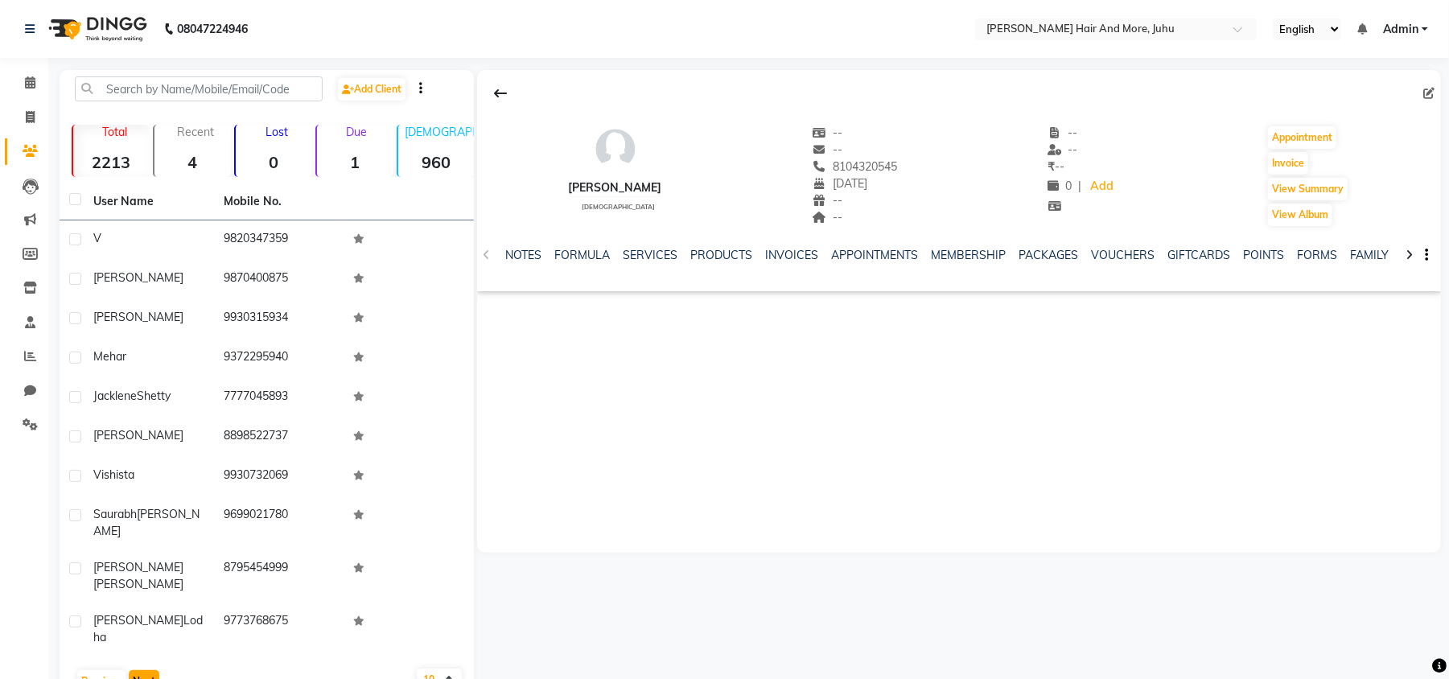
click at [146, 670] on button "Next" at bounding box center [144, 681] width 31 height 23
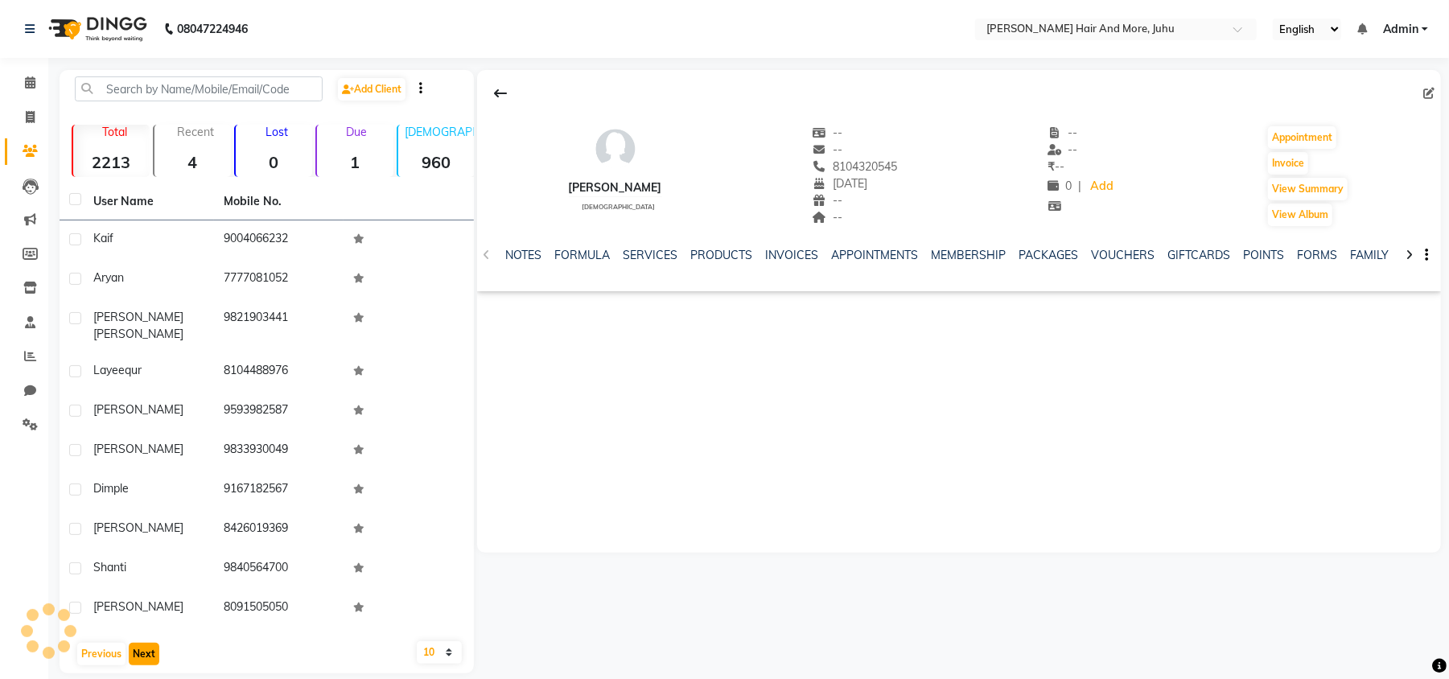
click at [146, 643] on button "Next" at bounding box center [144, 654] width 31 height 23
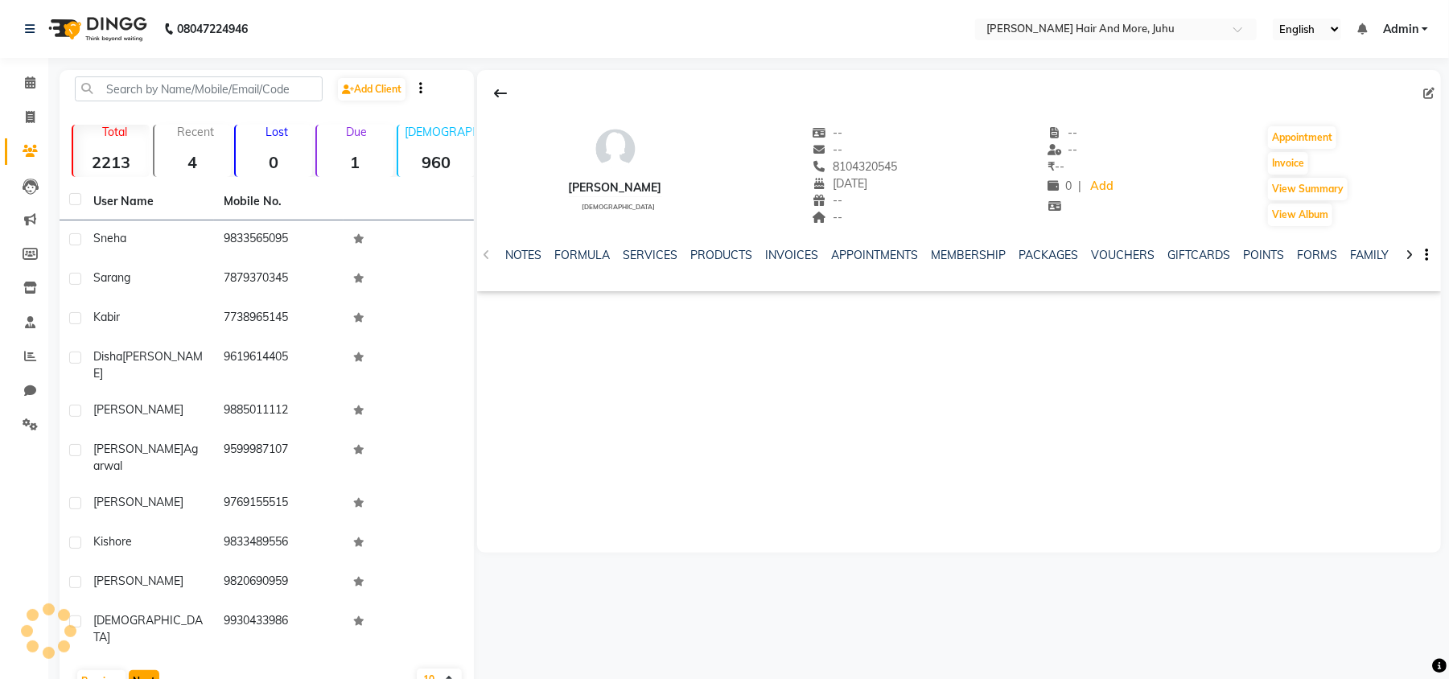
click at [146, 670] on button "Next" at bounding box center [144, 681] width 31 height 23
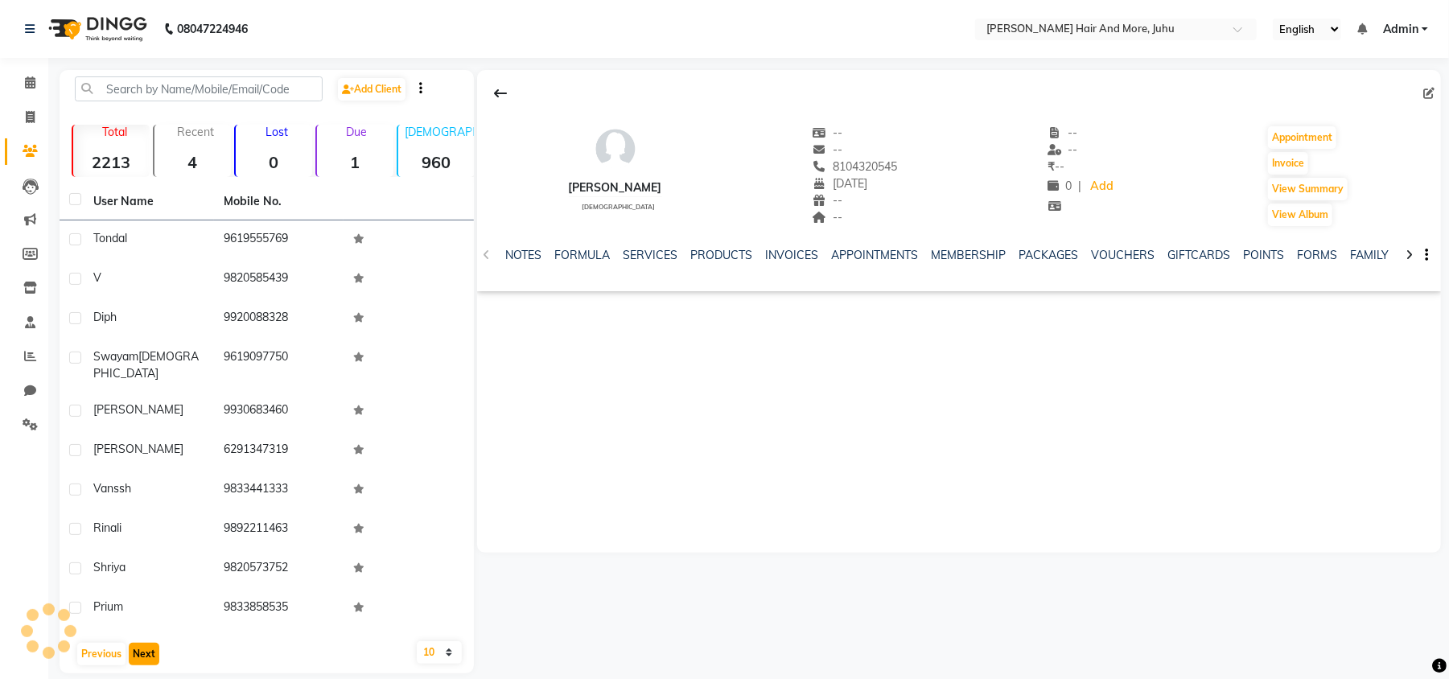
click at [146, 643] on button "Next" at bounding box center [144, 654] width 31 height 23
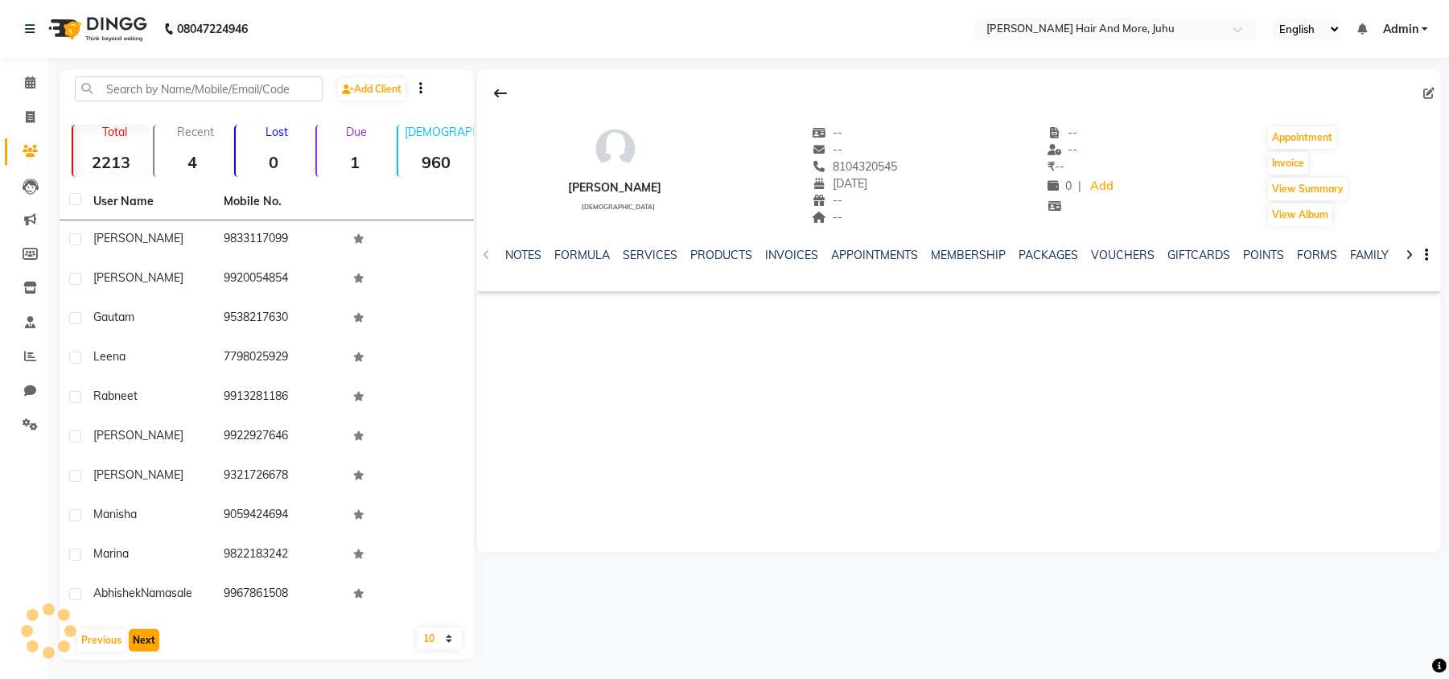
click at [146, 636] on button "Next" at bounding box center [144, 640] width 31 height 23
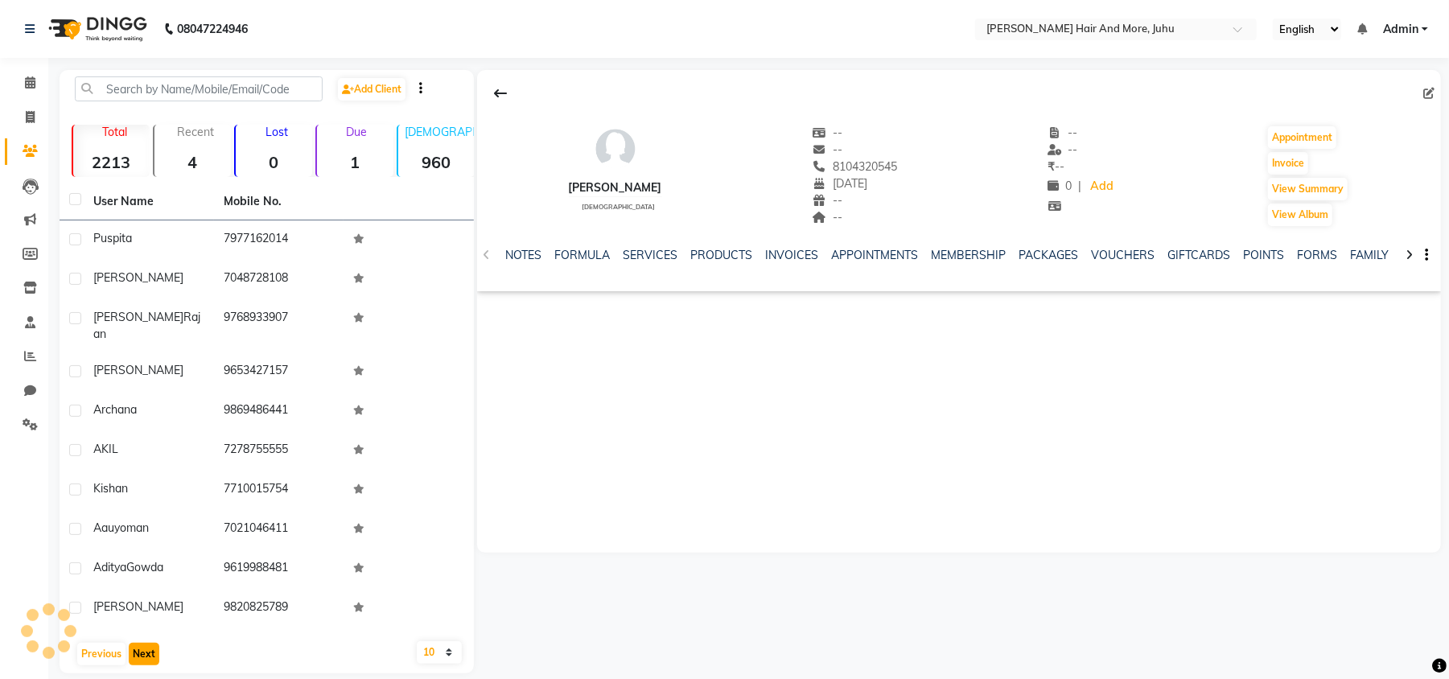
click at [146, 643] on button "Next" at bounding box center [144, 654] width 31 height 23
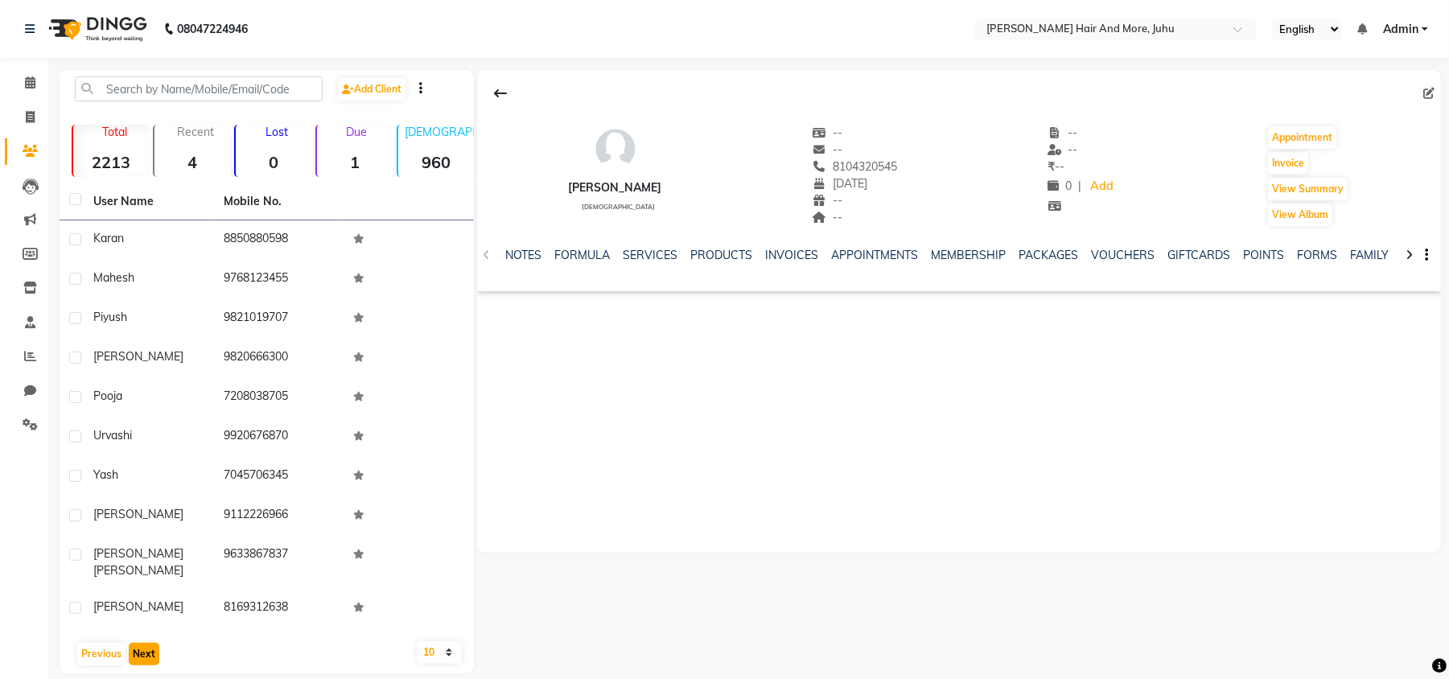
click at [146, 643] on button "Next" at bounding box center [144, 654] width 31 height 23
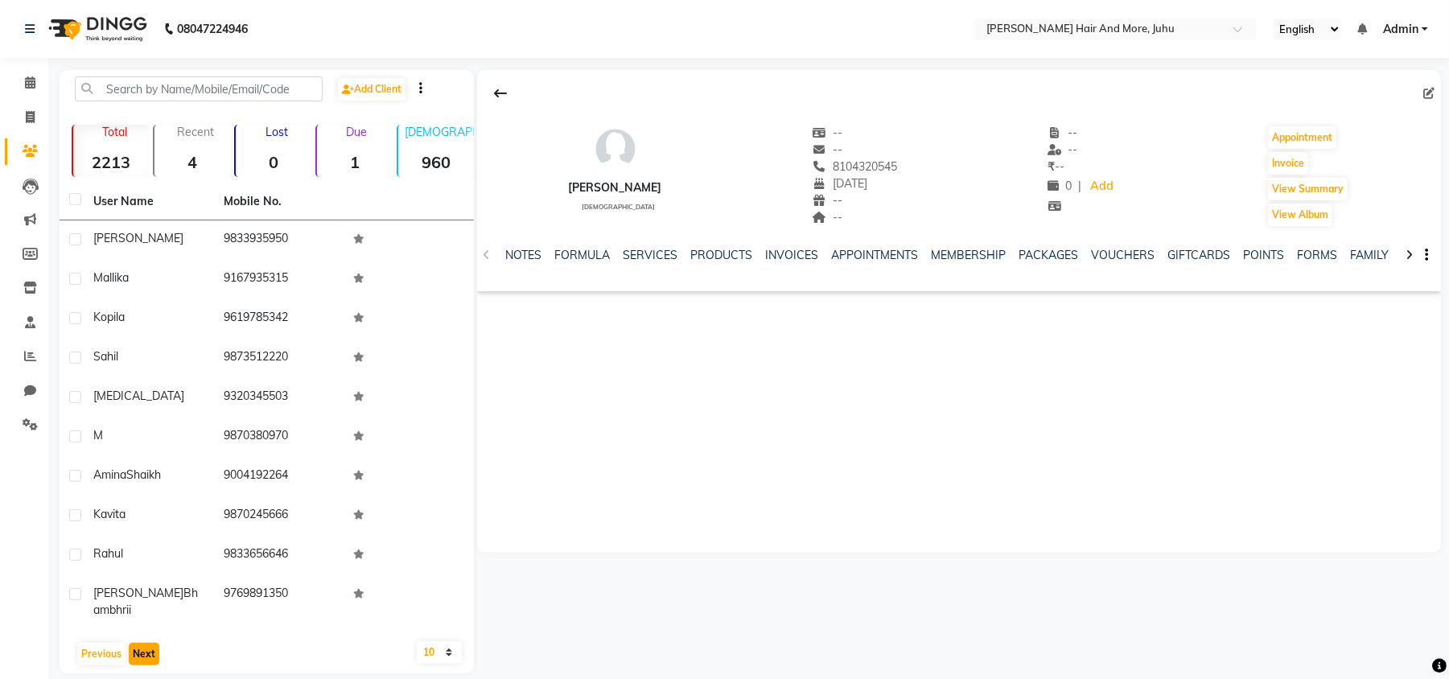
click at [146, 643] on button "Next" at bounding box center [144, 654] width 31 height 23
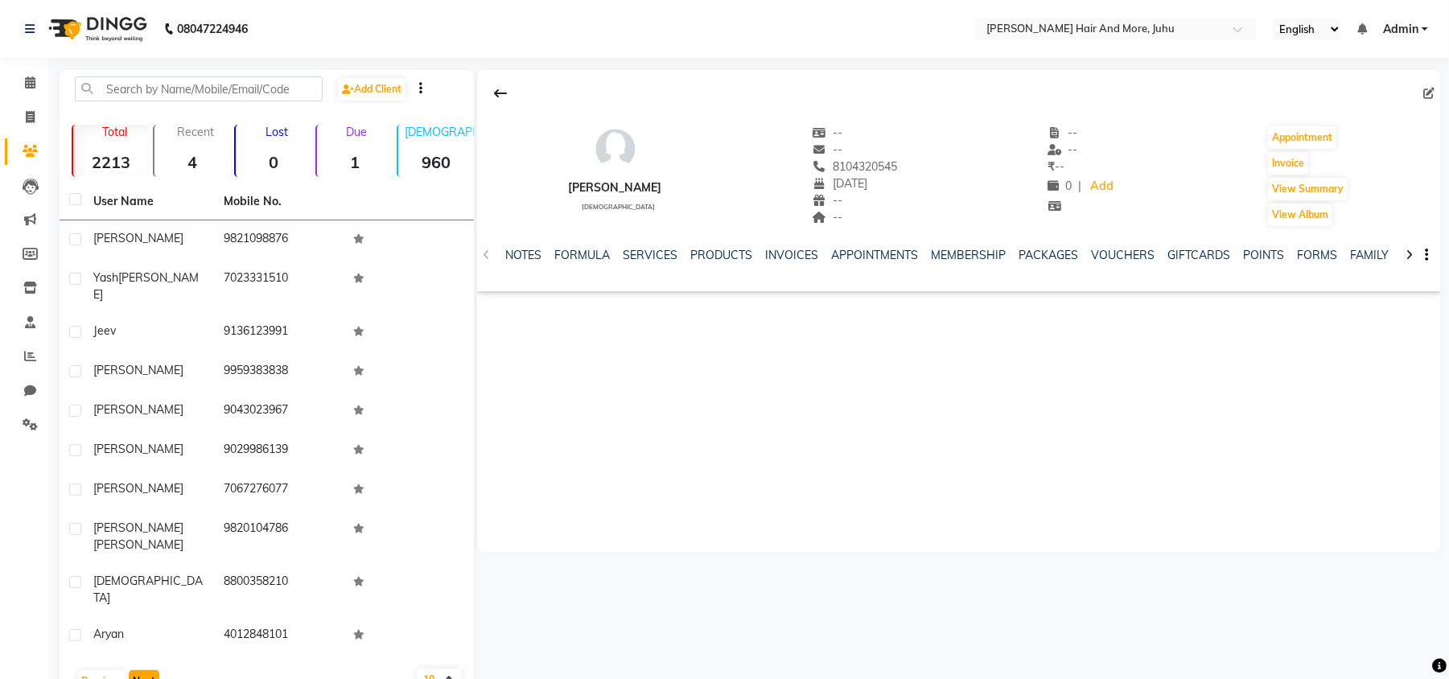
click at [146, 670] on button "Next" at bounding box center [144, 681] width 31 height 23
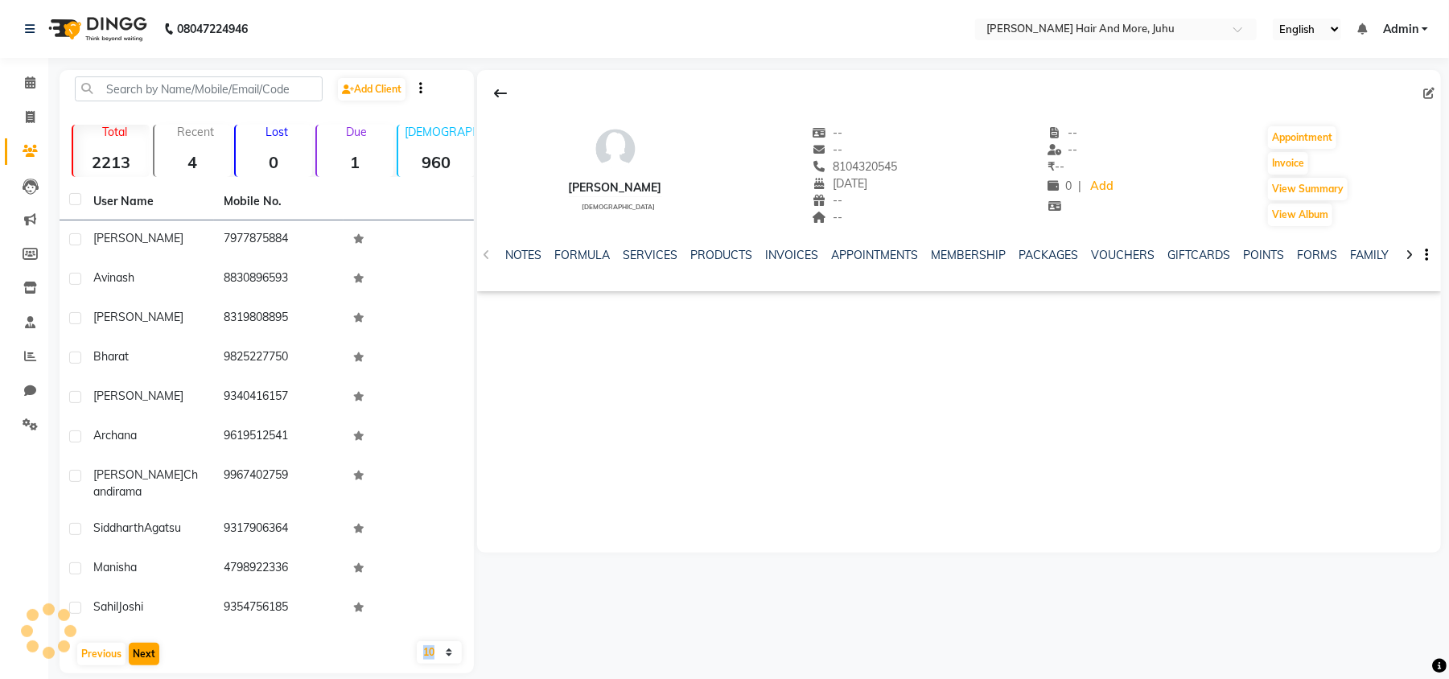
click at [146, 636] on div "User Name Mobile No. [PERSON_NAME] [PHONE_NUMBER] Avinash 8830896593 [PERSON_NA…" at bounding box center [267, 428] width 414 height 490
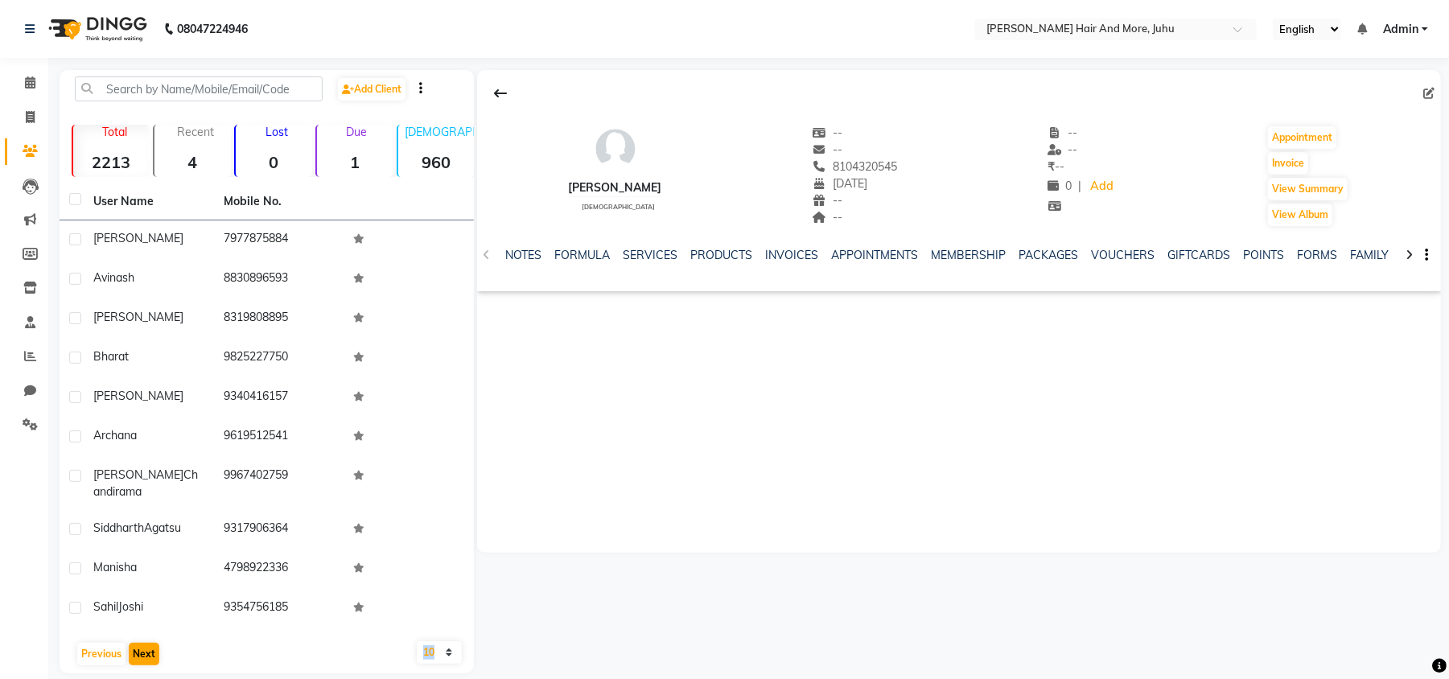
click at [146, 636] on div "User Name Mobile No. [PERSON_NAME] [PHONE_NUMBER] Avinash 8830896593 [PERSON_NA…" at bounding box center [267, 428] width 414 height 490
click at [146, 644] on button "Next" at bounding box center [144, 654] width 31 height 23
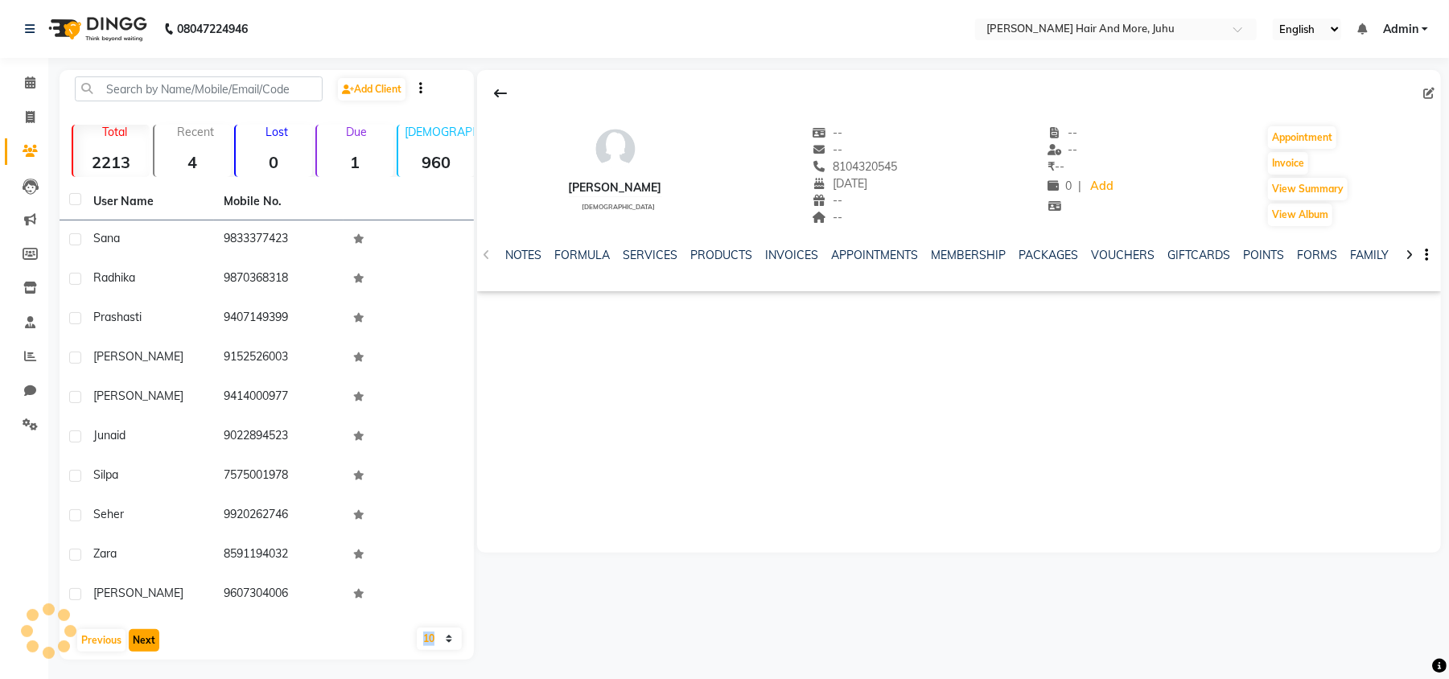
click at [146, 644] on button "Next" at bounding box center [144, 640] width 31 height 23
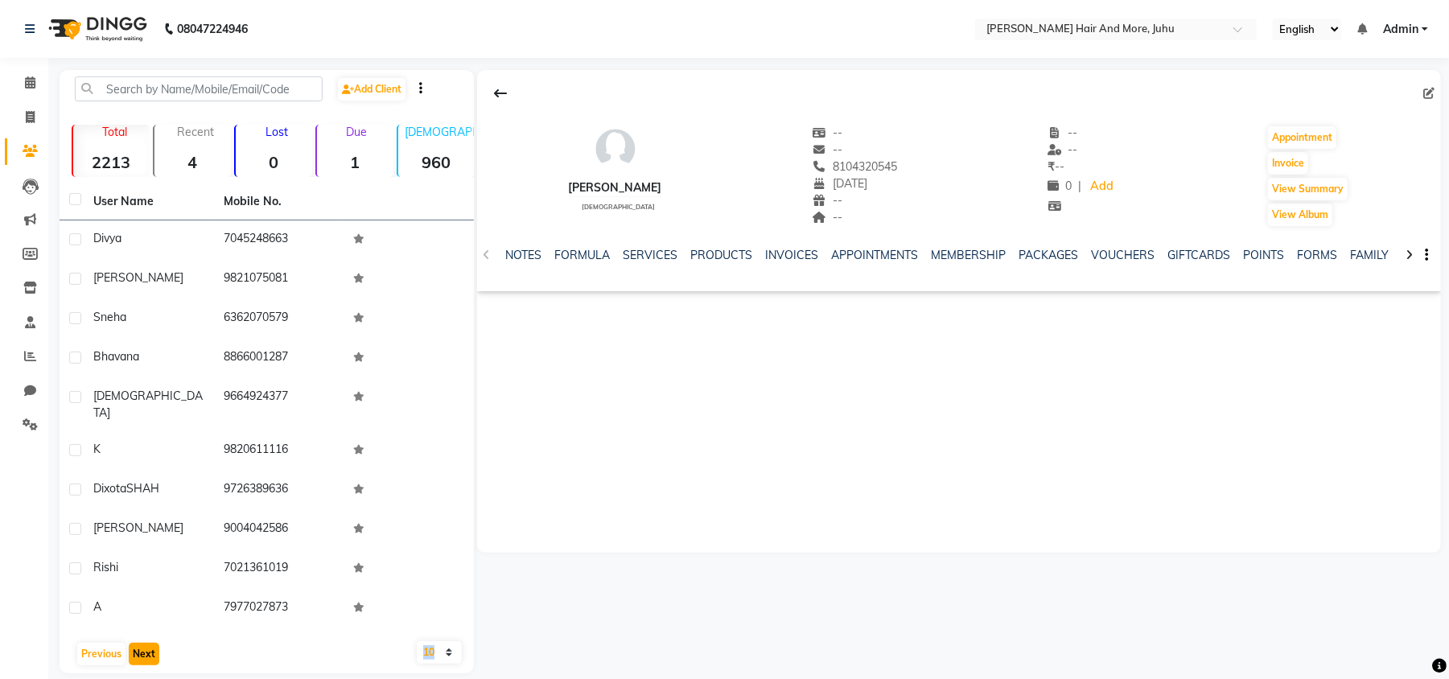
click at [146, 644] on button "Next" at bounding box center [144, 654] width 31 height 23
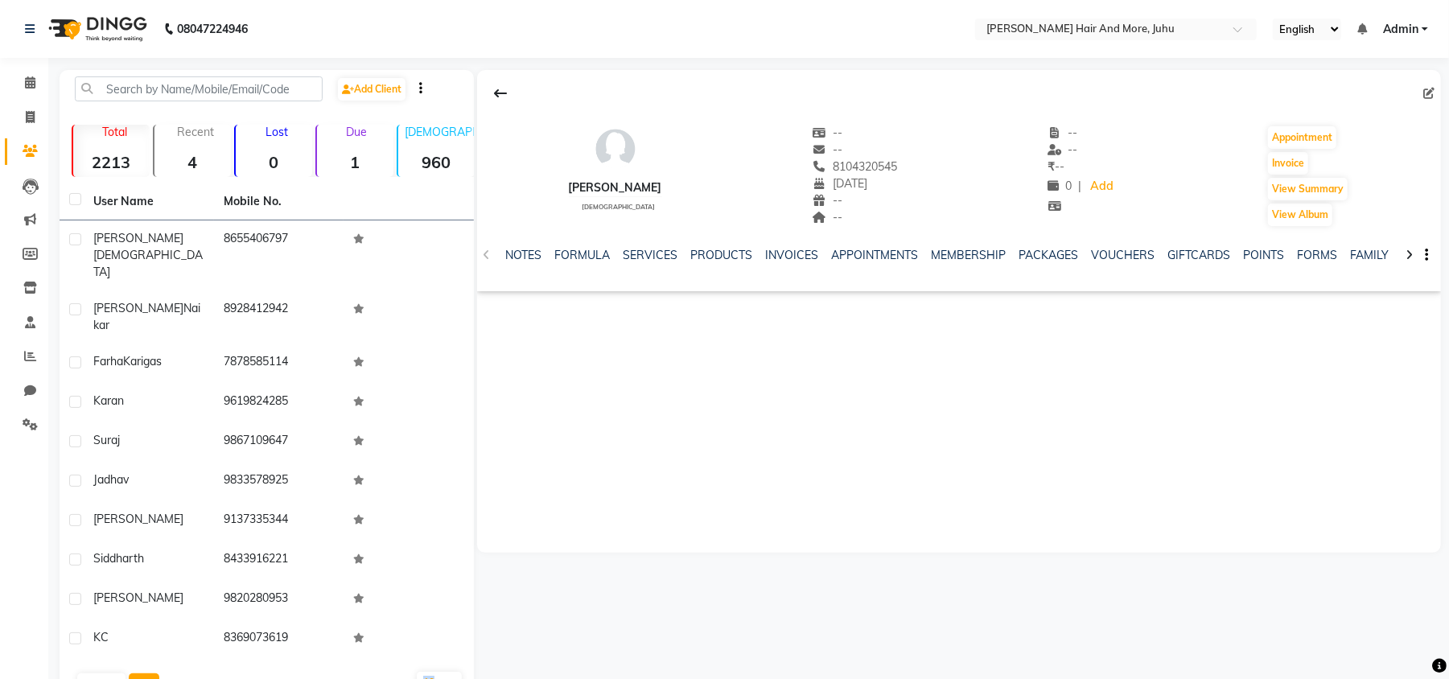
click at [145, 674] on button "Next" at bounding box center [144, 685] width 31 height 23
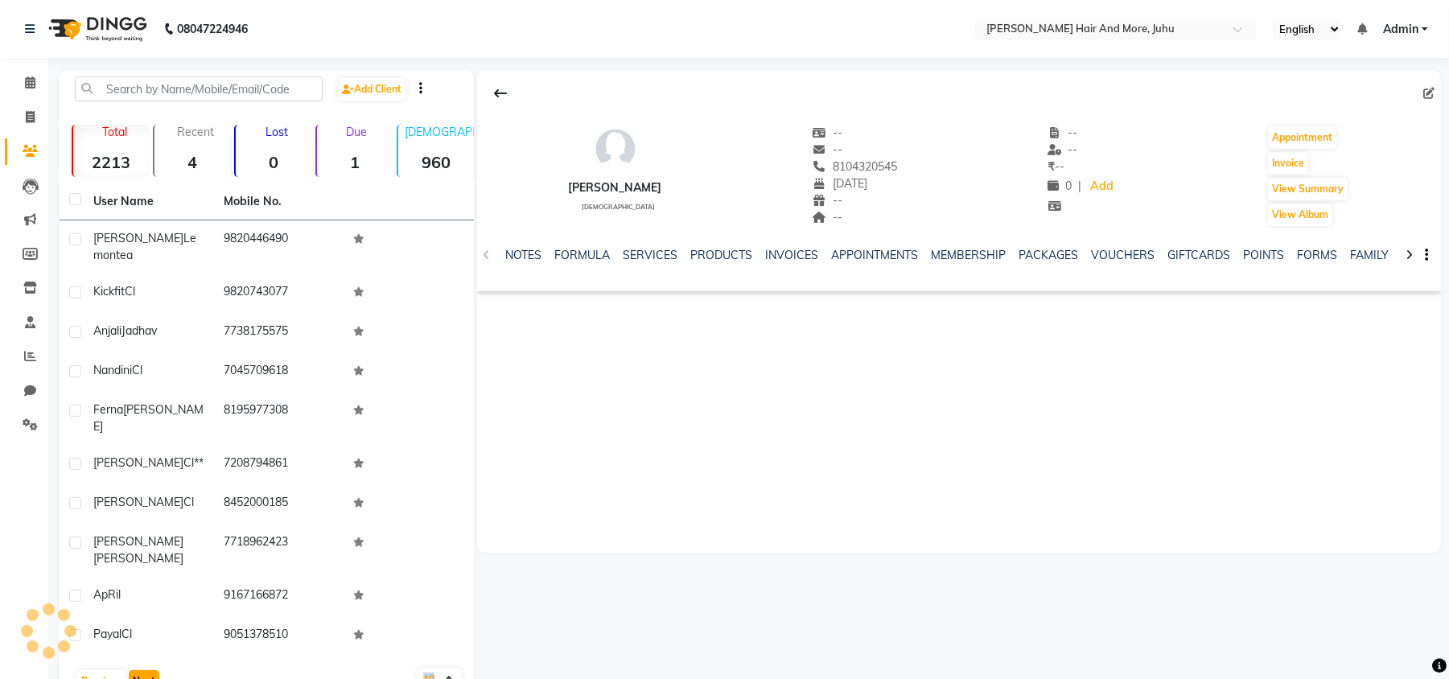
click at [137, 670] on button "Next" at bounding box center [144, 681] width 31 height 23
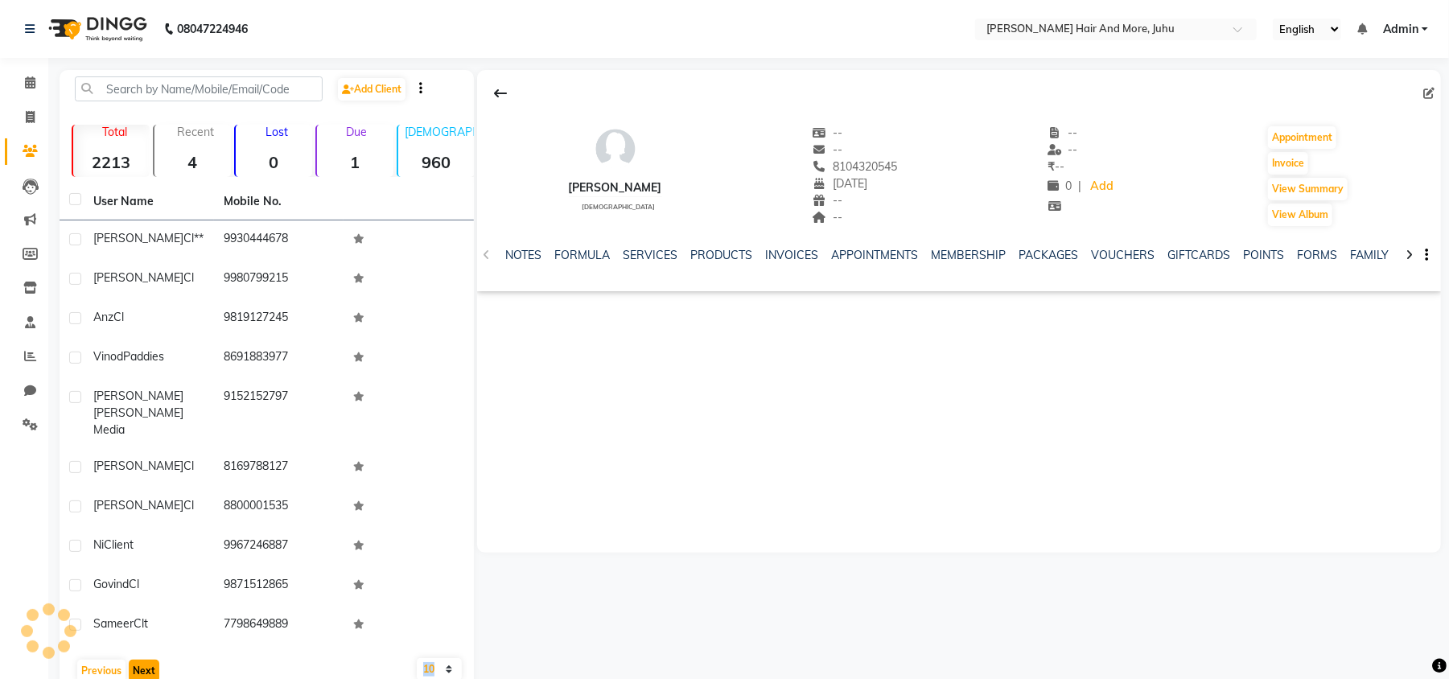
click at [137, 660] on button "Next" at bounding box center [144, 671] width 31 height 23
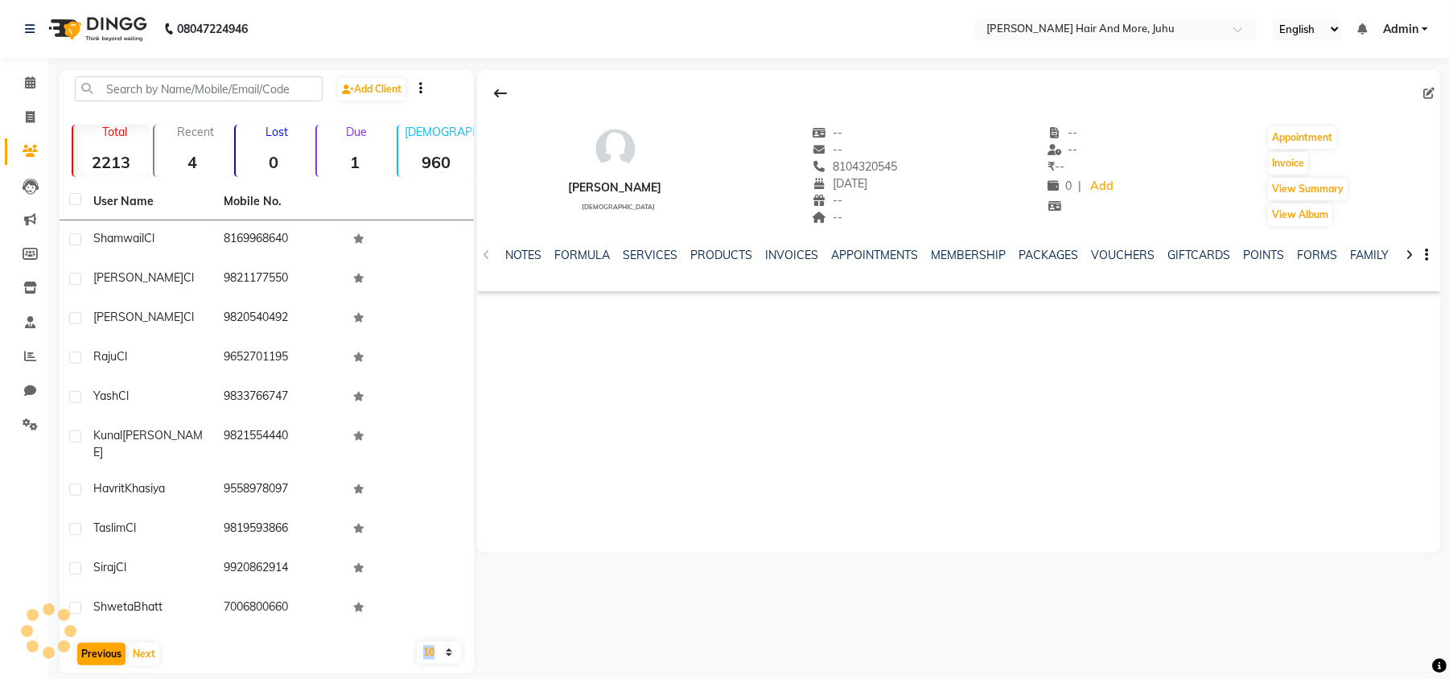
click at [101, 653] on div "Previous Next" at bounding box center [267, 654] width 402 height 26
click at [101, 651] on button "Previous" at bounding box center [101, 654] width 48 height 23
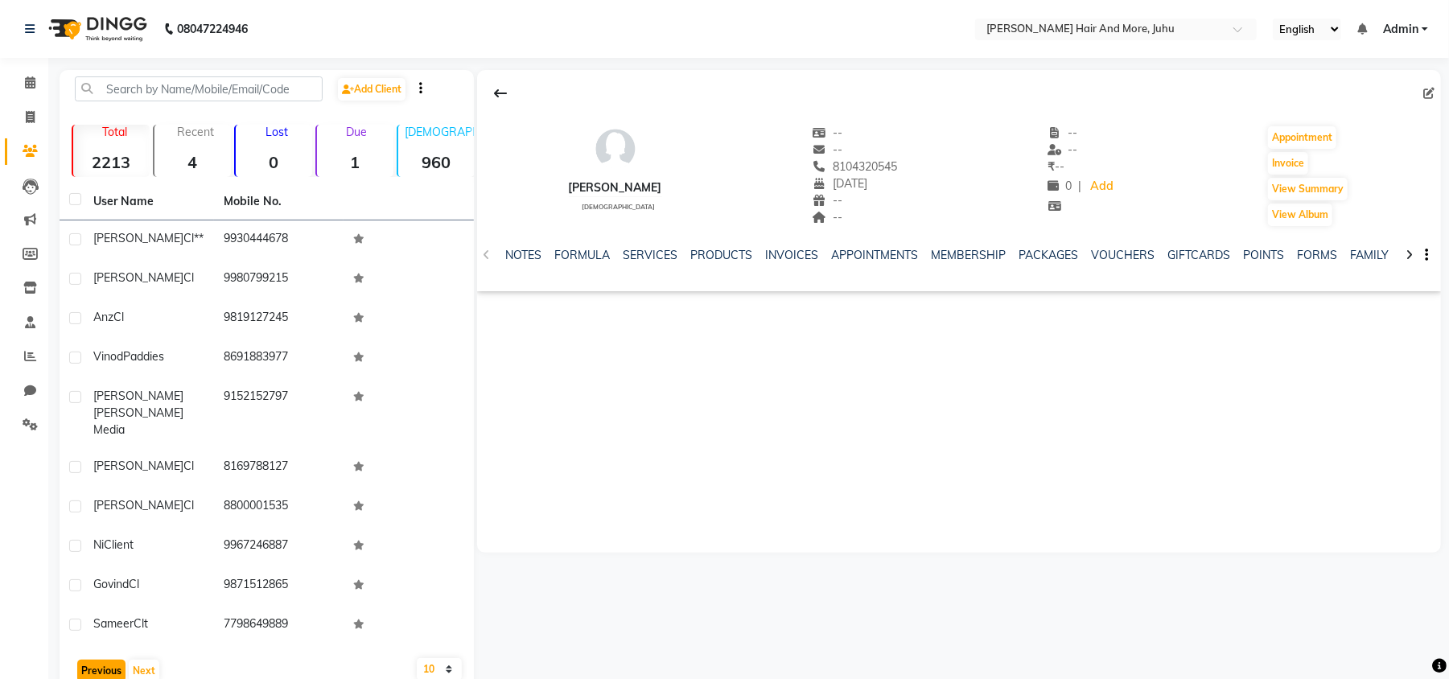
click at [103, 660] on button "Previous" at bounding box center [101, 671] width 48 height 23
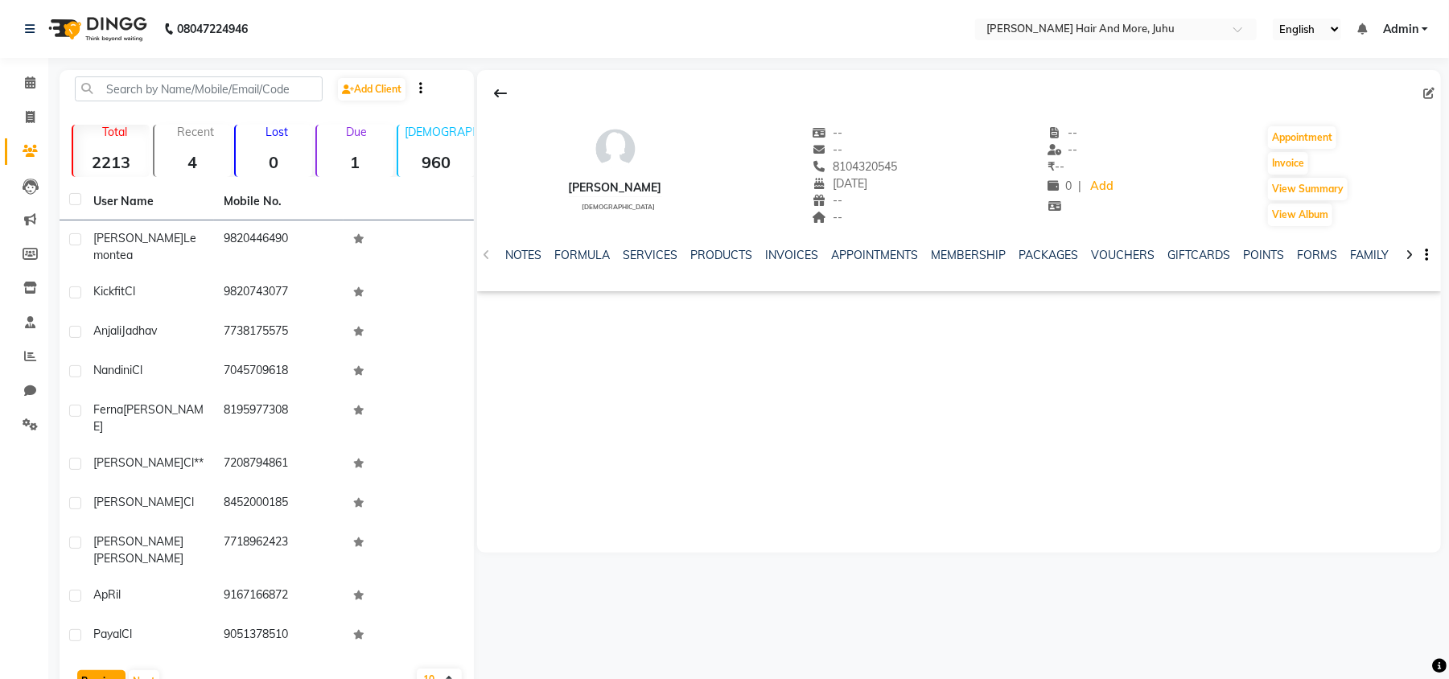
click at [103, 670] on button "Previous" at bounding box center [101, 681] width 48 height 23
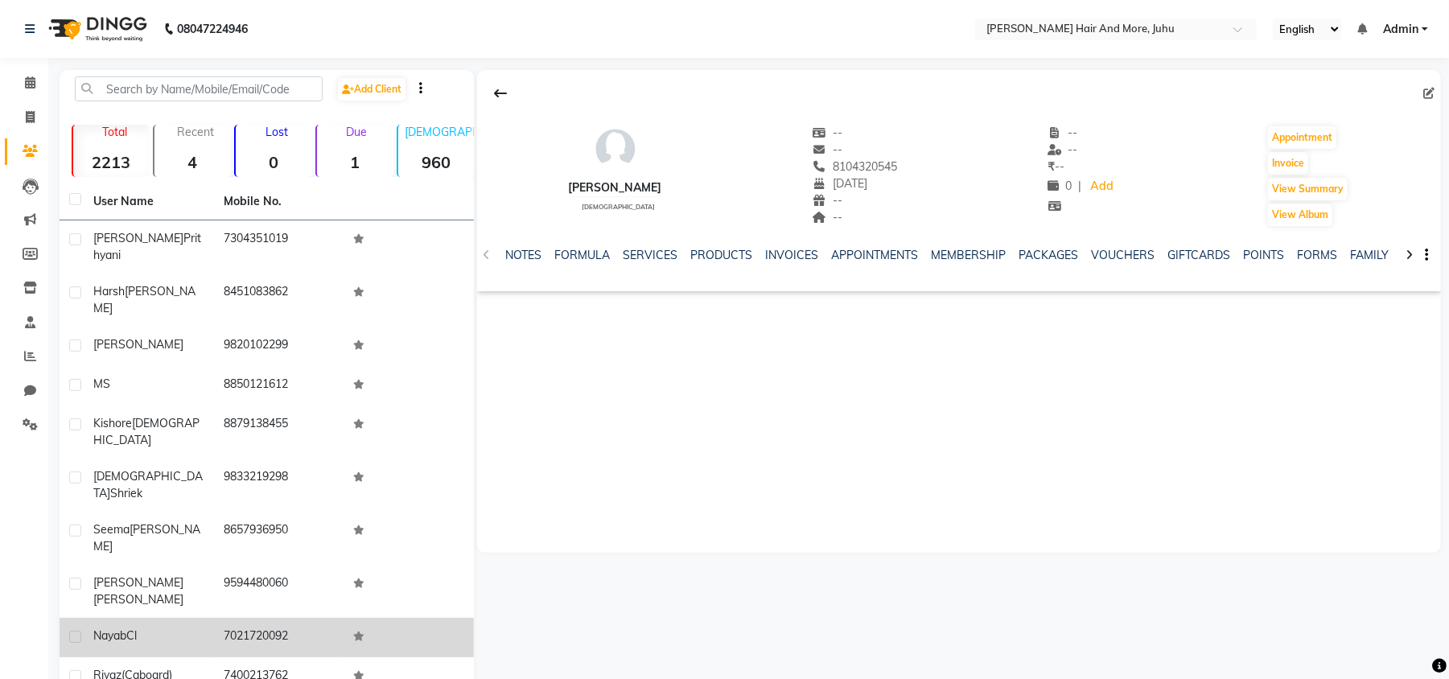
click at [191, 628] on div "Nayab Cl" at bounding box center [148, 636] width 111 height 17
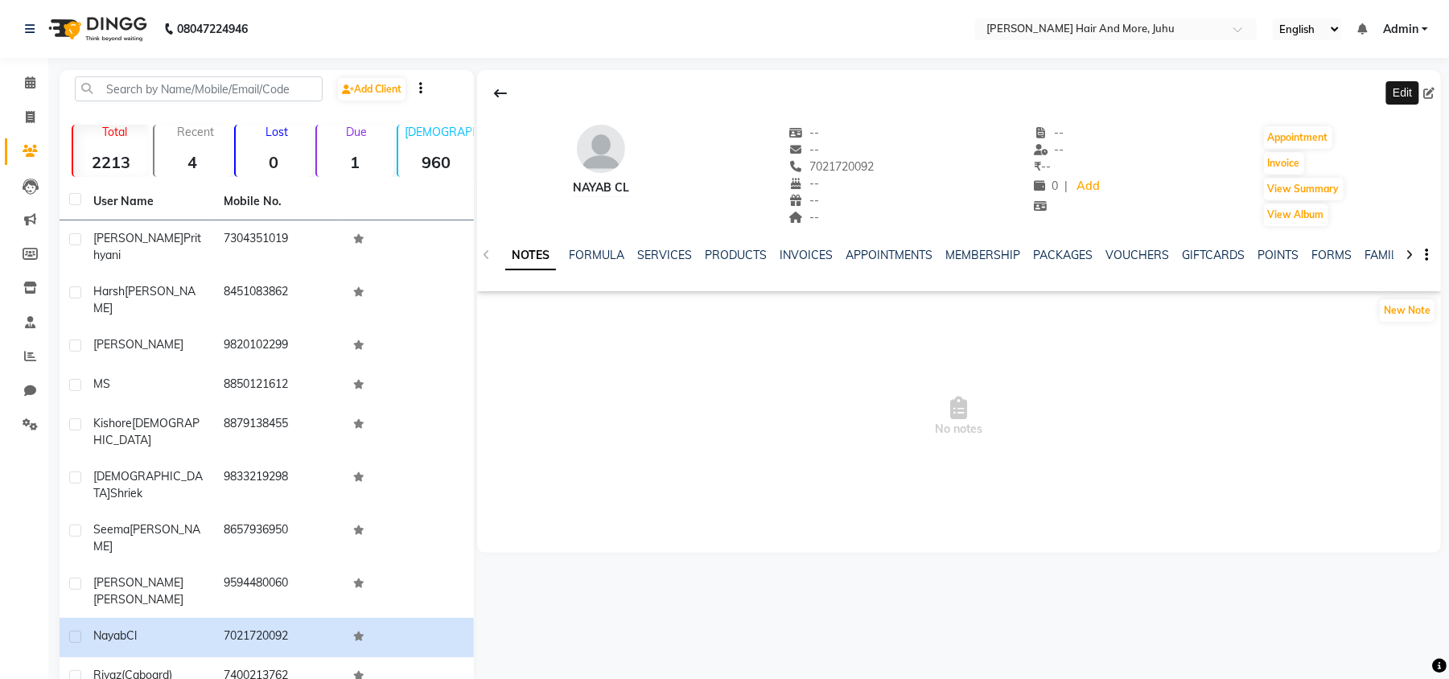
click at [1426, 88] on icon at bounding box center [1429, 93] width 11 height 11
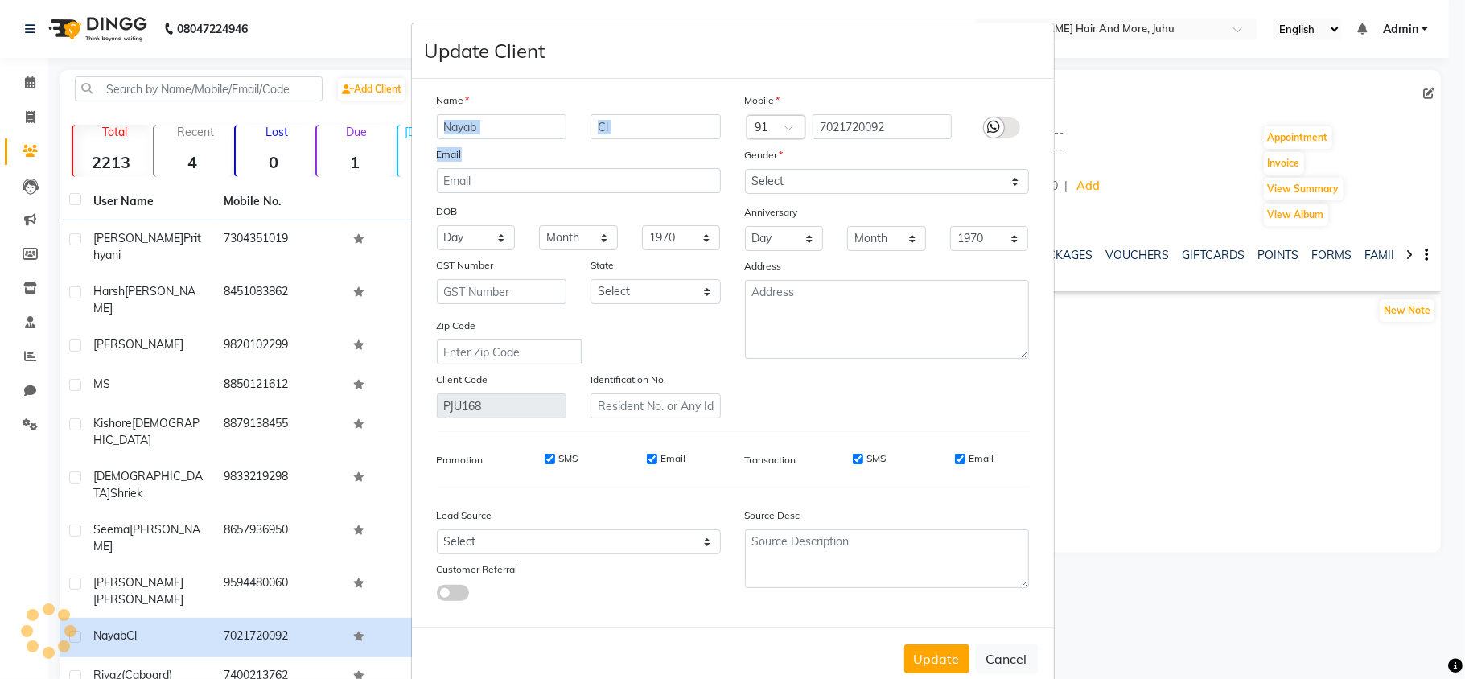
drag, startPoint x: 633, startPoint y: 114, endPoint x: 608, endPoint y: 145, distance: 39.0
click at [571, 145] on div "Name Nayab Cl Email DOB Day 01 02 03 04 05 06 07 08 09 10 11 12 13 14 15 16 17 …" at bounding box center [579, 255] width 308 height 327
click at [609, 133] on input "Cl" at bounding box center [656, 126] width 130 height 25
click at [784, 192] on select "Select [DEMOGRAPHIC_DATA] [DEMOGRAPHIC_DATA] Other Prefer Not To Say" at bounding box center [887, 181] width 284 height 25
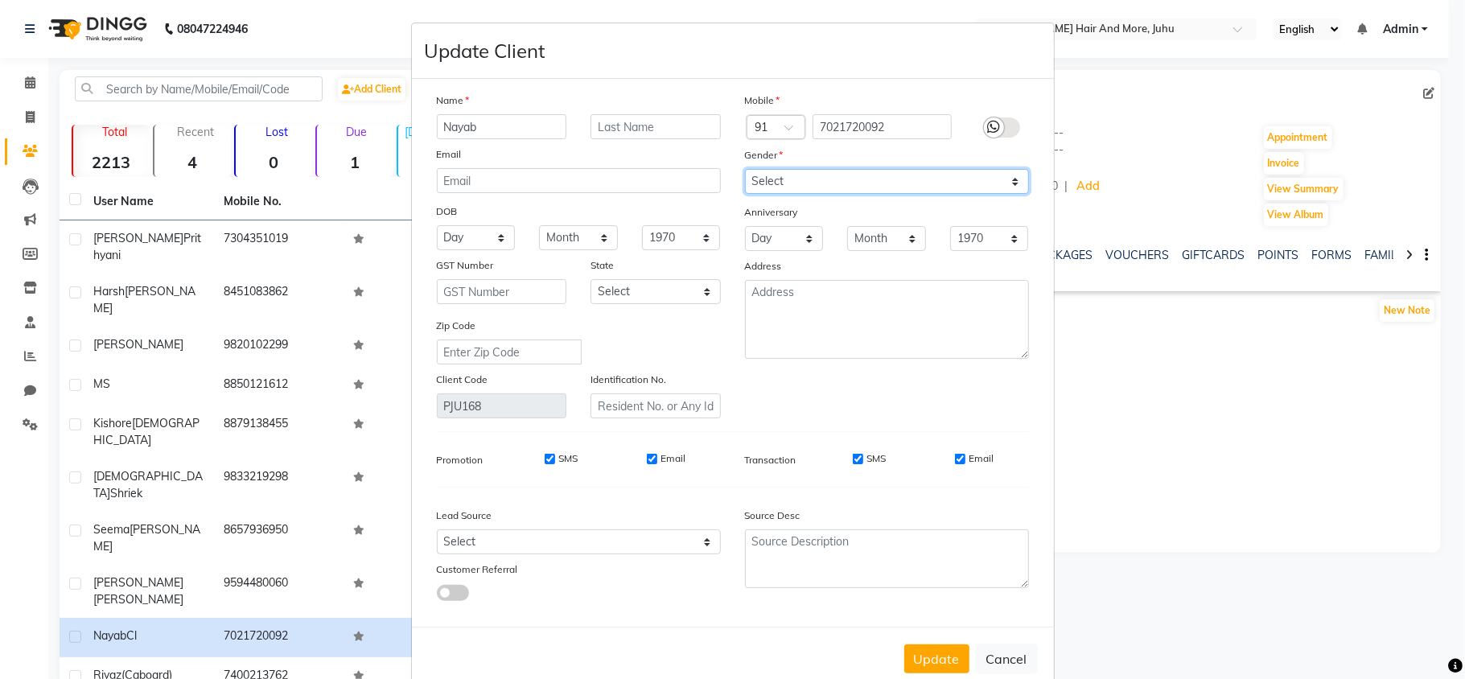
click at [745, 169] on select "Select [DEMOGRAPHIC_DATA] [DEMOGRAPHIC_DATA] Other Prefer Not To Say" at bounding box center [887, 181] width 284 height 25
click at [935, 650] on button "Update" at bounding box center [937, 659] width 65 height 29
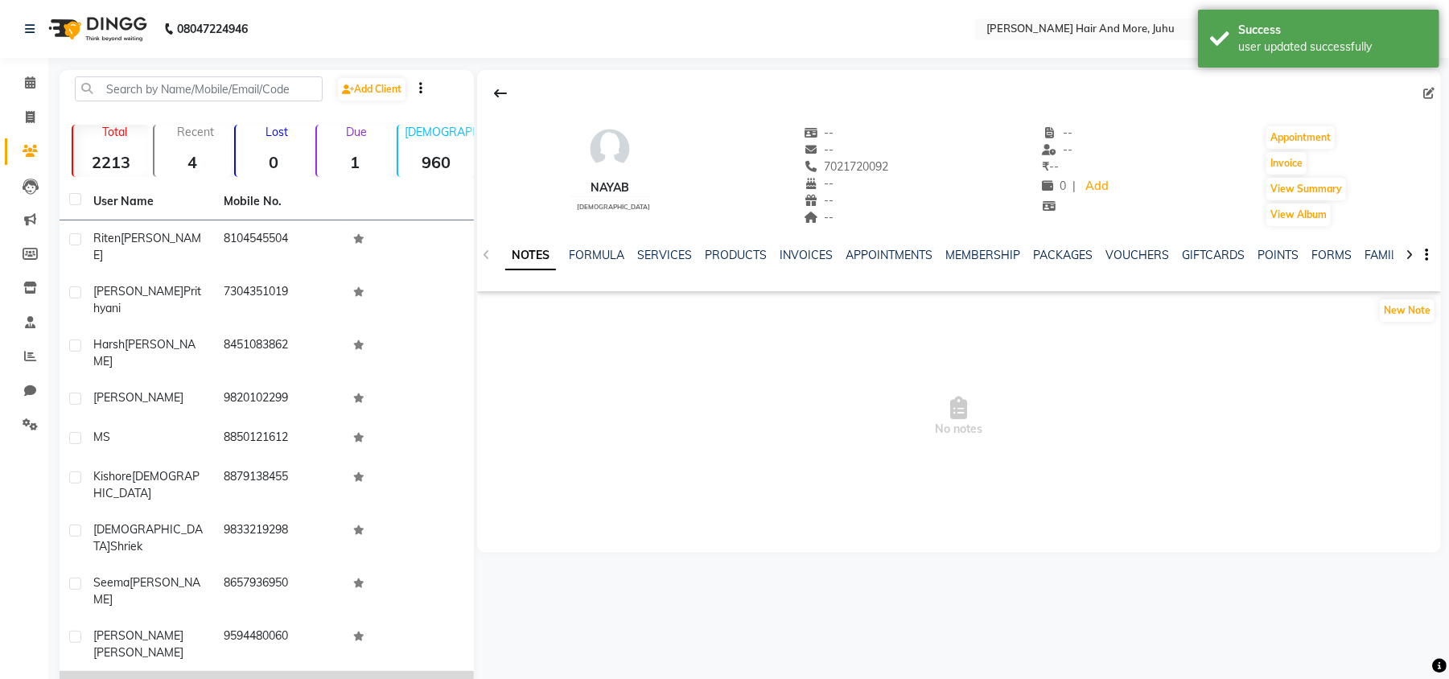
drag, startPoint x: 223, startPoint y: 583, endPoint x: 221, endPoint y: 596, distance: 13.1
click at [222, 671] on td "7400213762" at bounding box center [279, 690] width 130 height 39
click at [61, 671] on td at bounding box center [72, 690] width 24 height 39
click at [79, 678] on label at bounding box center [75, 690] width 12 height 12
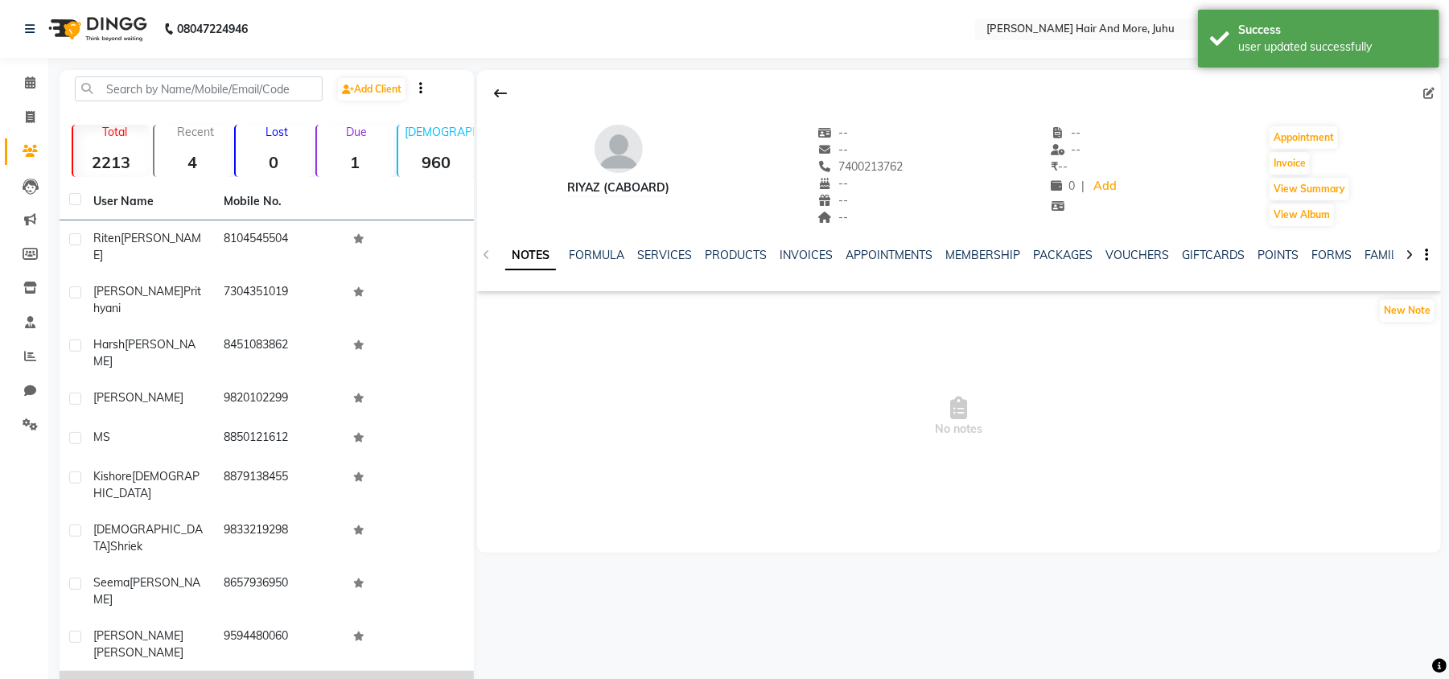
click at [79, 678] on input "checkbox" at bounding box center [74, 691] width 10 height 10
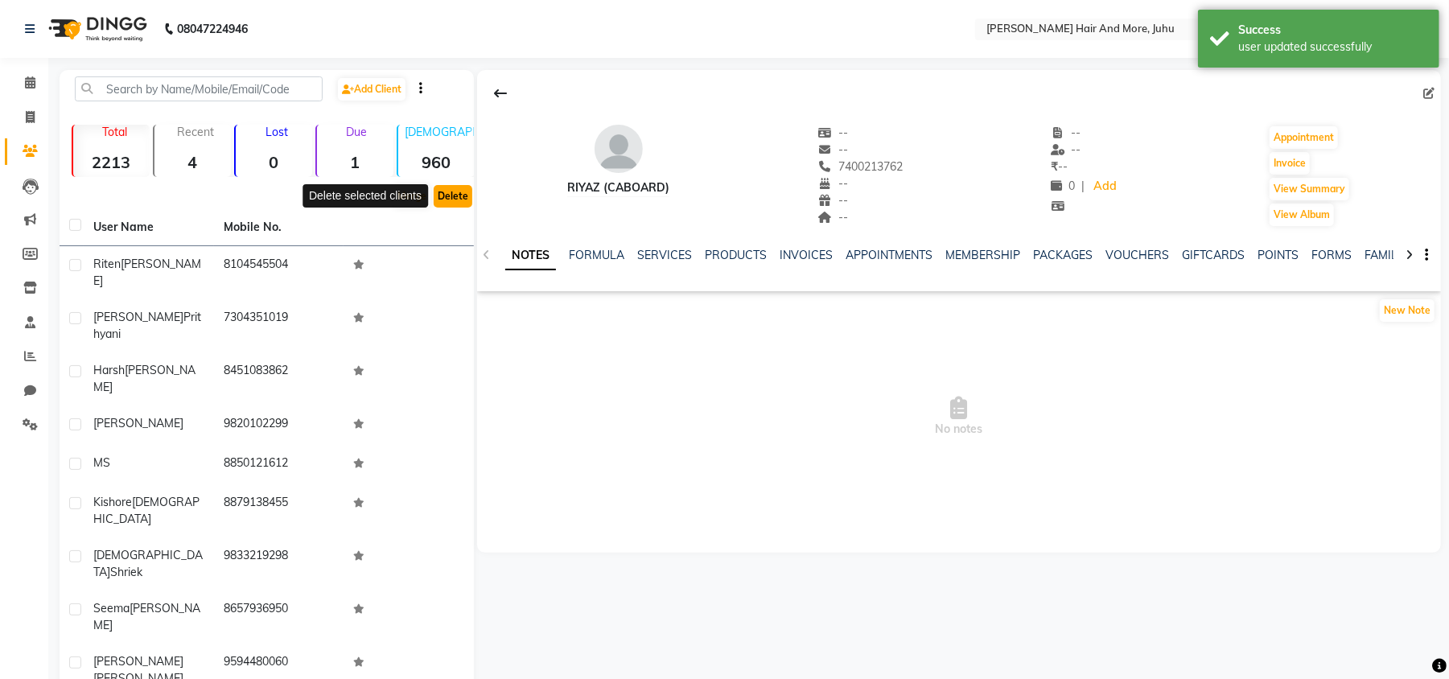
click at [448, 188] on button "Delete" at bounding box center [453, 196] width 39 height 23
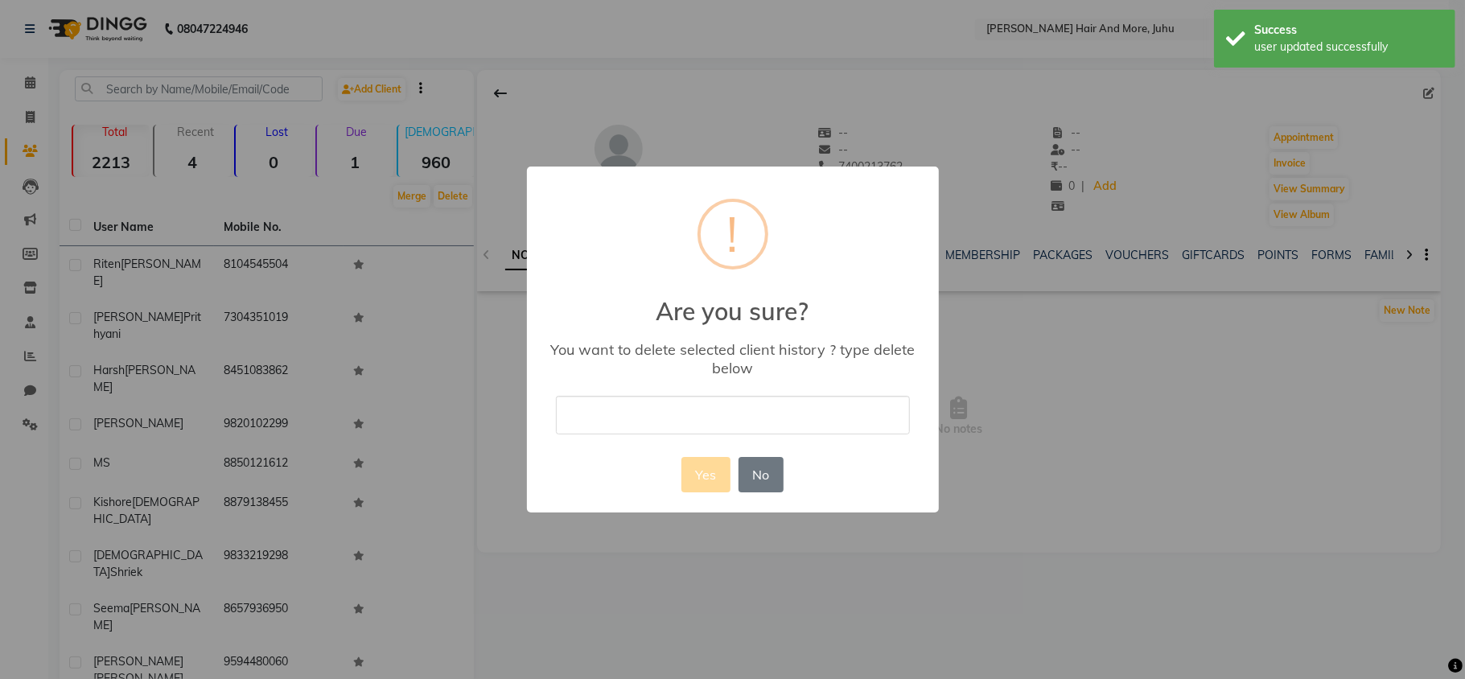
click at [609, 444] on div "× ! Are you sure? You want to delete selected client history ? type delete belo…" at bounding box center [733, 339] width 412 height 345
click at [613, 412] on input "text" at bounding box center [733, 415] width 354 height 38
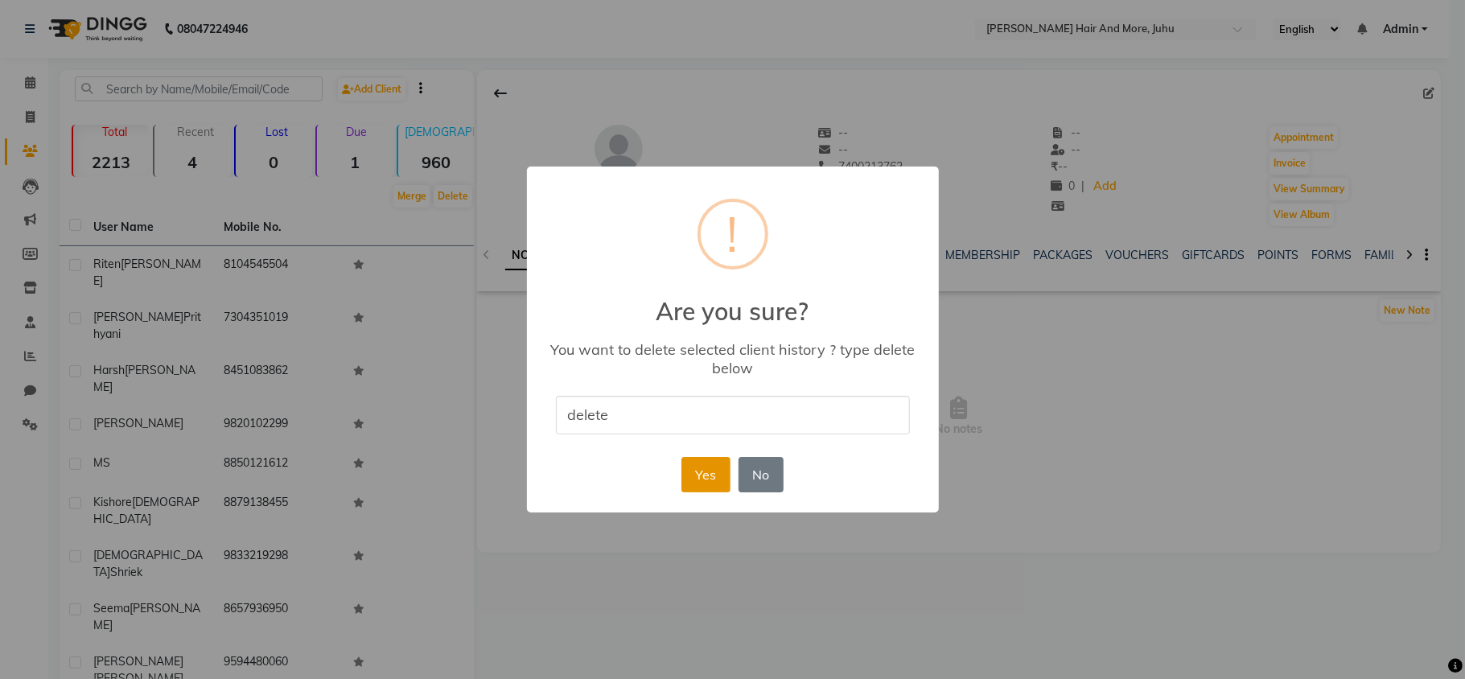
click at [719, 474] on button "Yes" at bounding box center [706, 474] width 49 height 35
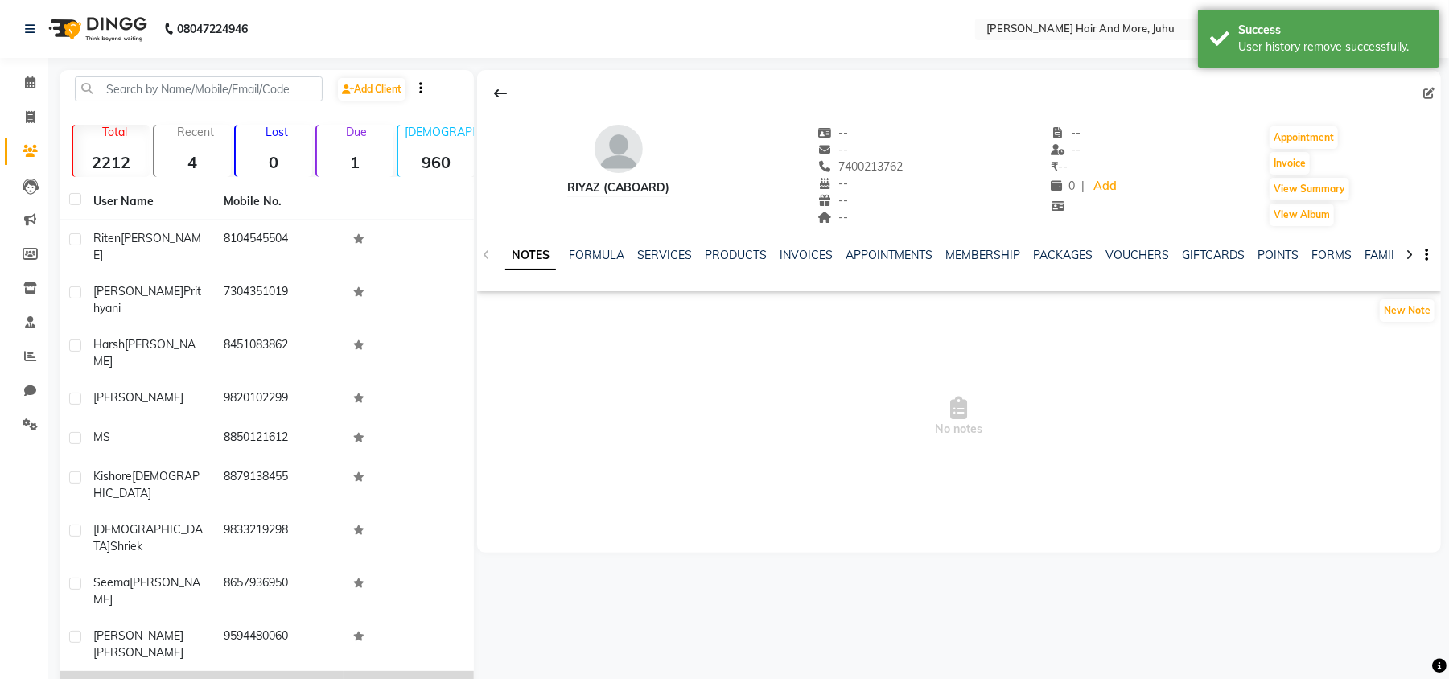
click at [74, 678] on label at bounding box center [75, 690] width 12 height 12
click at [74, 678] on input "checkbox" at bounding box center [74, 691] width 10 height 10
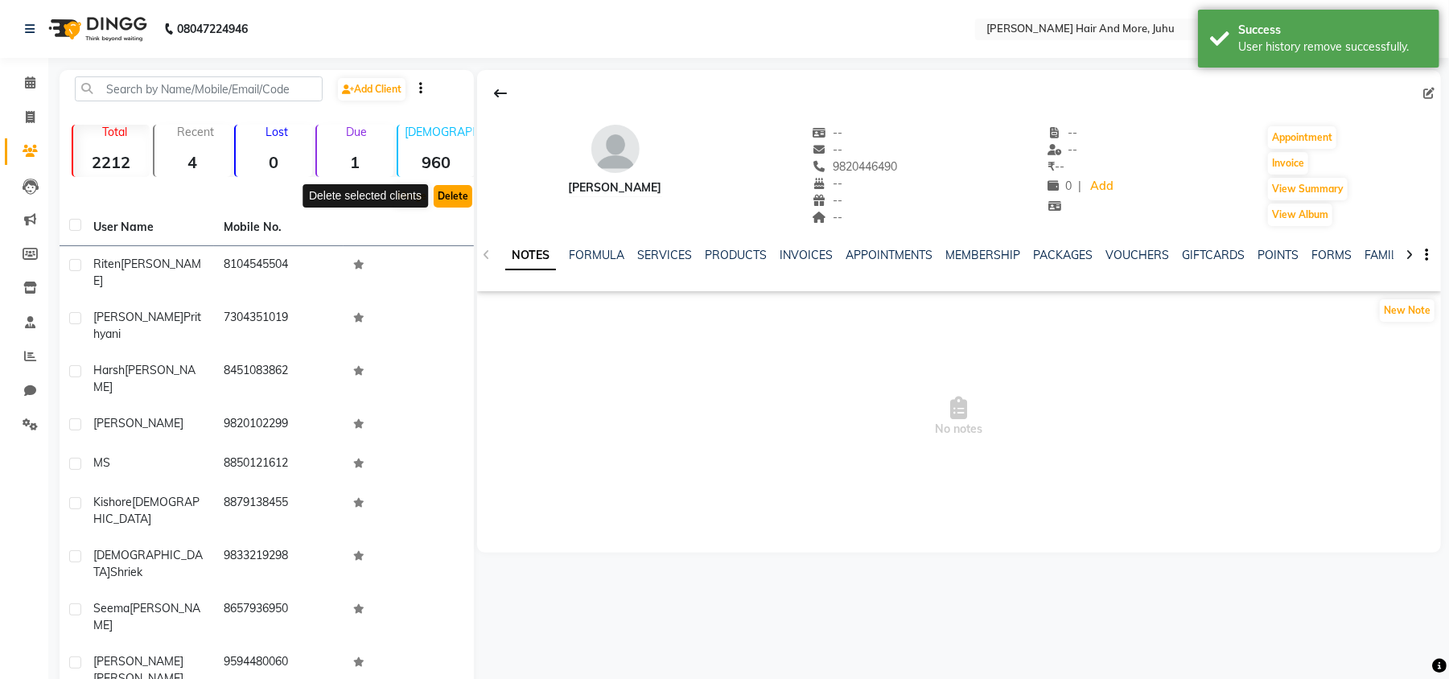
click at [449, 201] on button "Delete" at bounding box center [453, 196] width 39 height 23
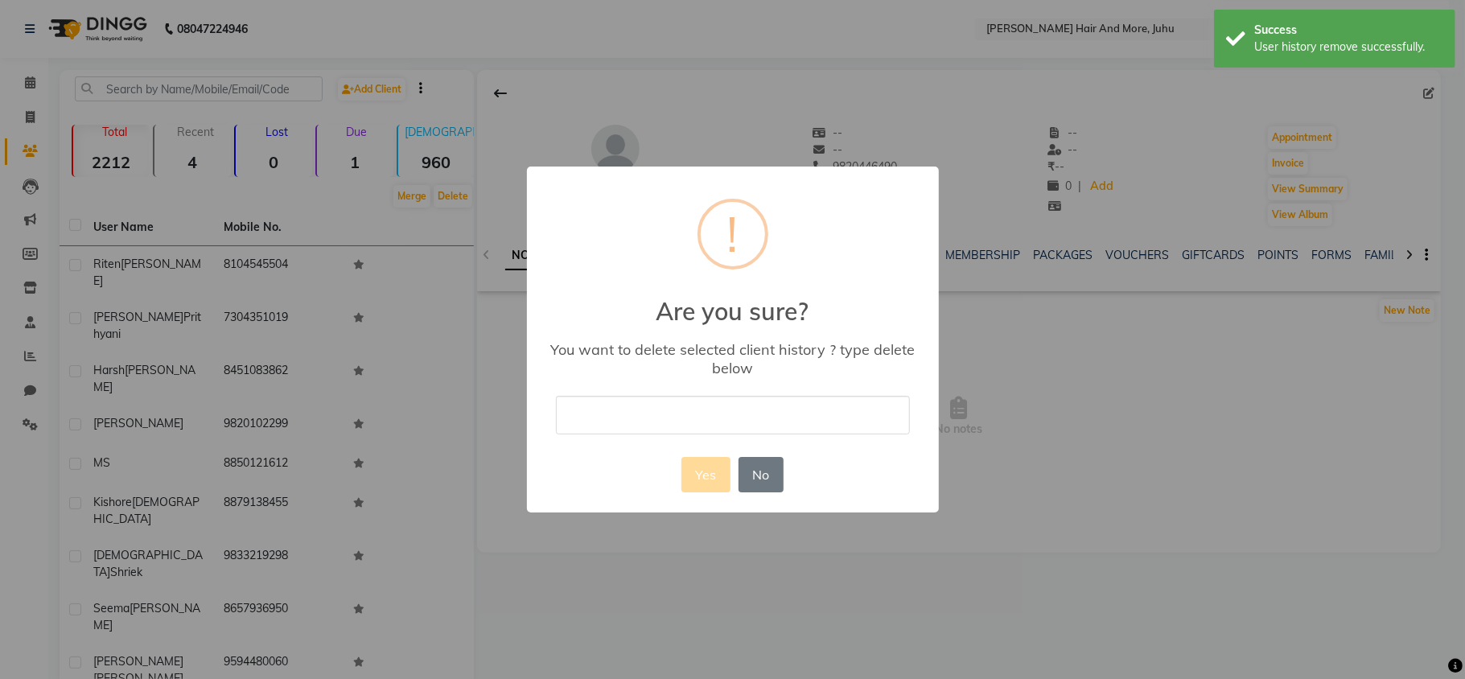
click at [580, 416] on input "text" at bounding box center [733, 415] width 354 height 38
click at [715, 464] on button "Yes" at bounding box center [706, 474] width 49 height 35
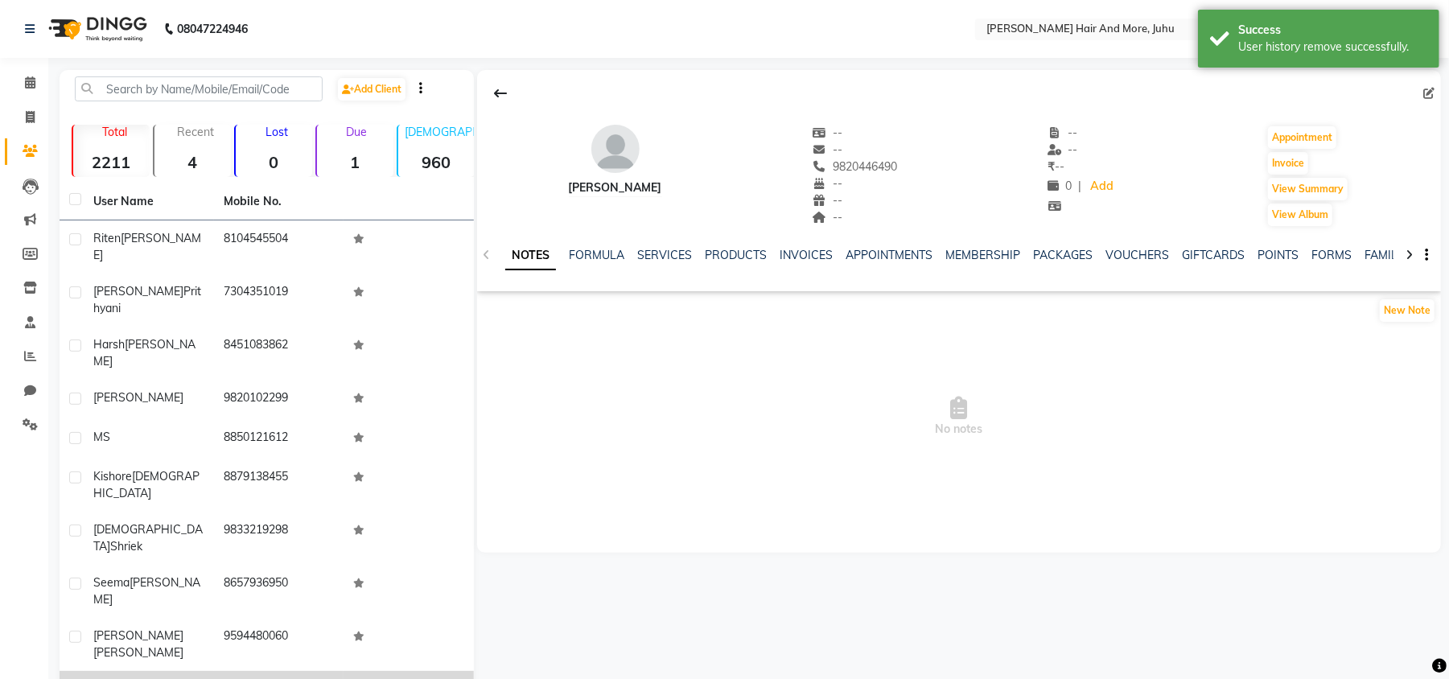
click at [107, 671] on td "Kickfit Cl" at bounding box center [149, 690] width 130 height 39
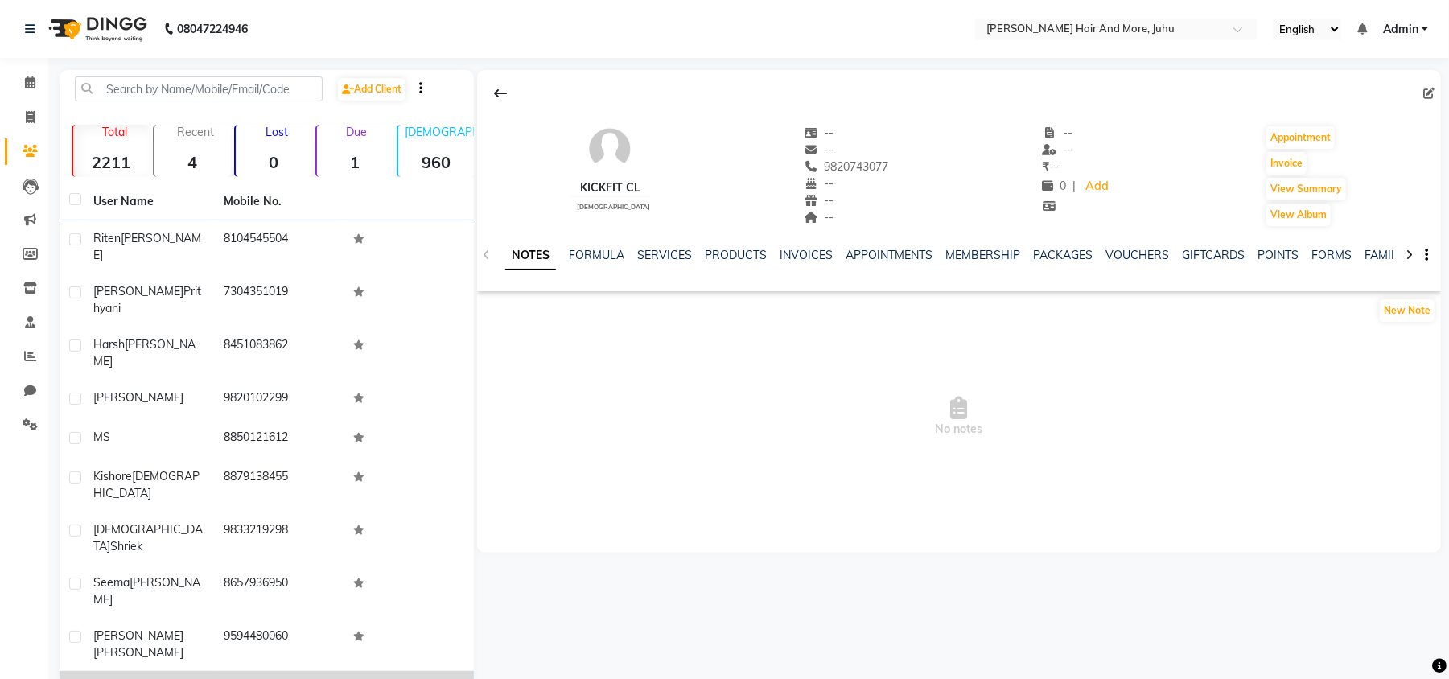
click at [171, 678] on div "Kickfit Cl" at bounding box center [148, 689] width 111 height 17
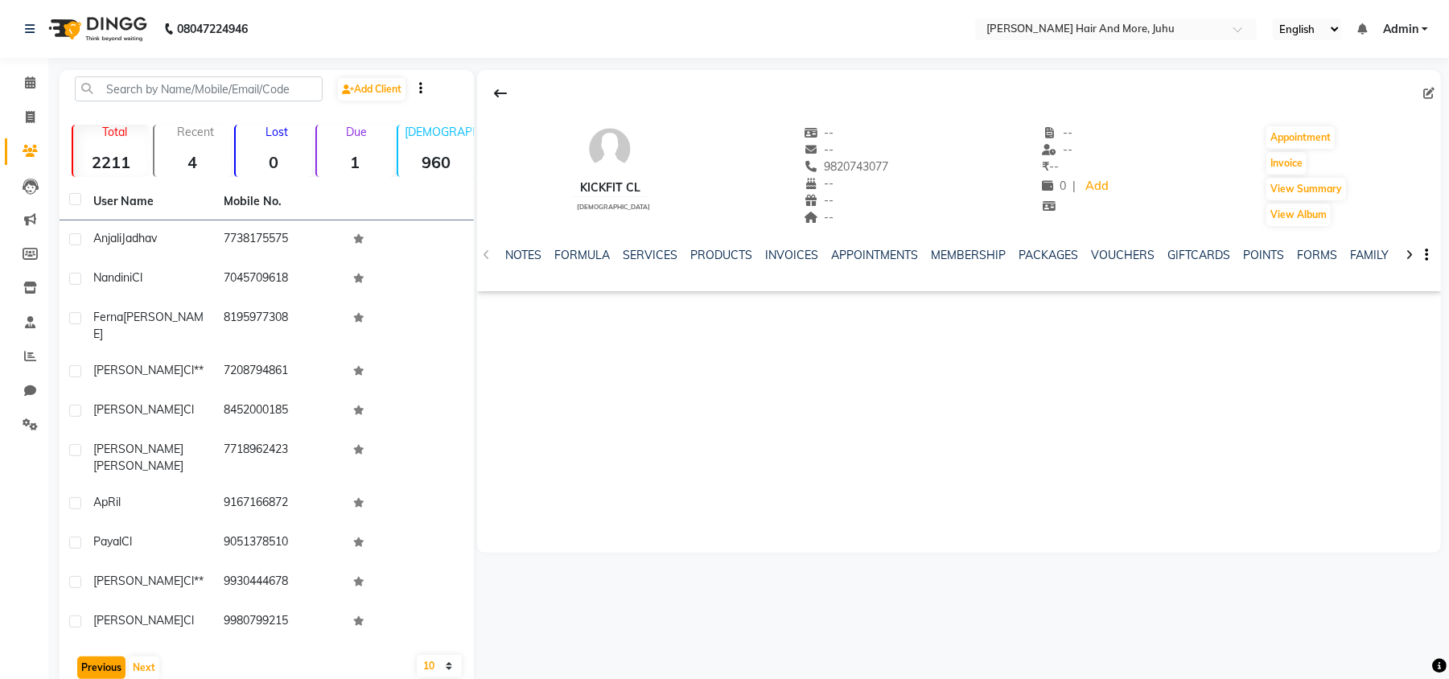
click at [111, 657] on button "Previous" at bounding box center [101, 668] width 48 height 23
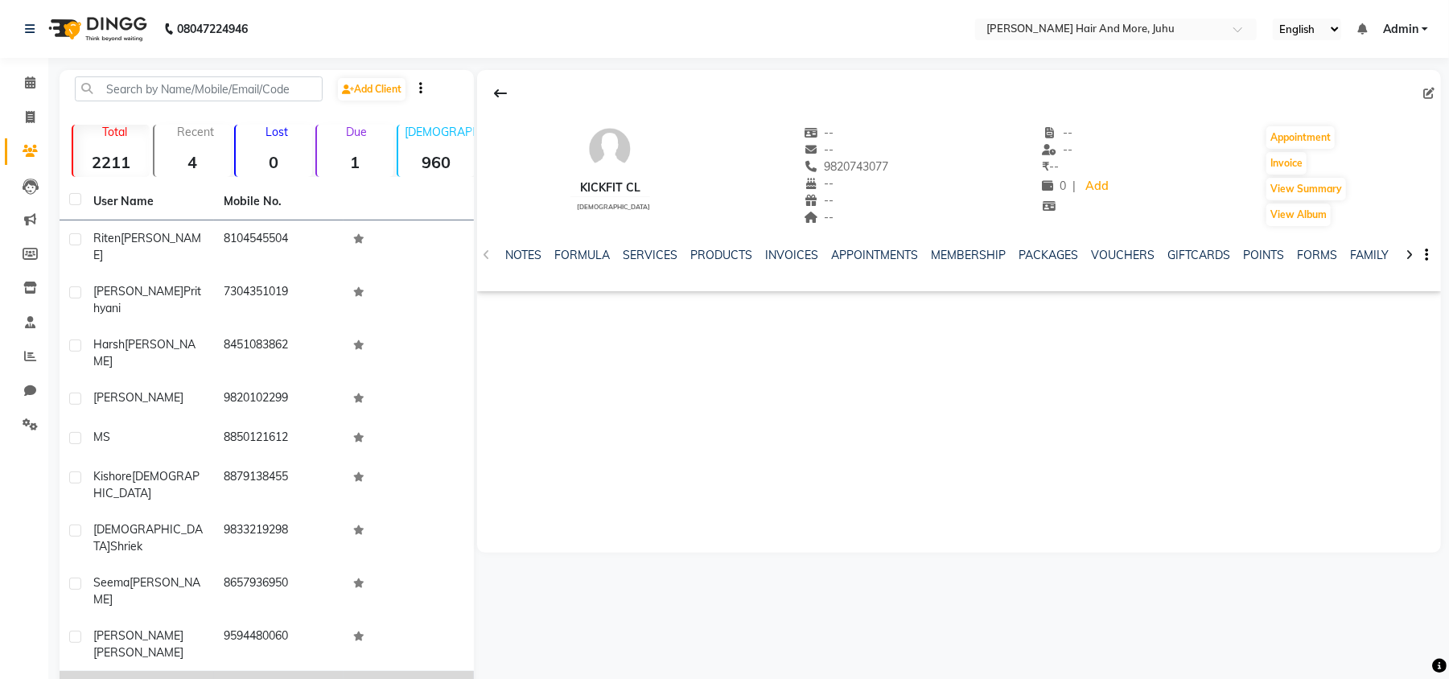
click at [130, 671] on td "Kickfit Cl" at bounding box center [149, 690] width 130 height 39
click at [165, 678] on div "Kickfit Cl" at bounding box center [148, 689] width 111 height 17
click at [1434, 89] on icon at bounding box center [1429, 93] width 11 height 11
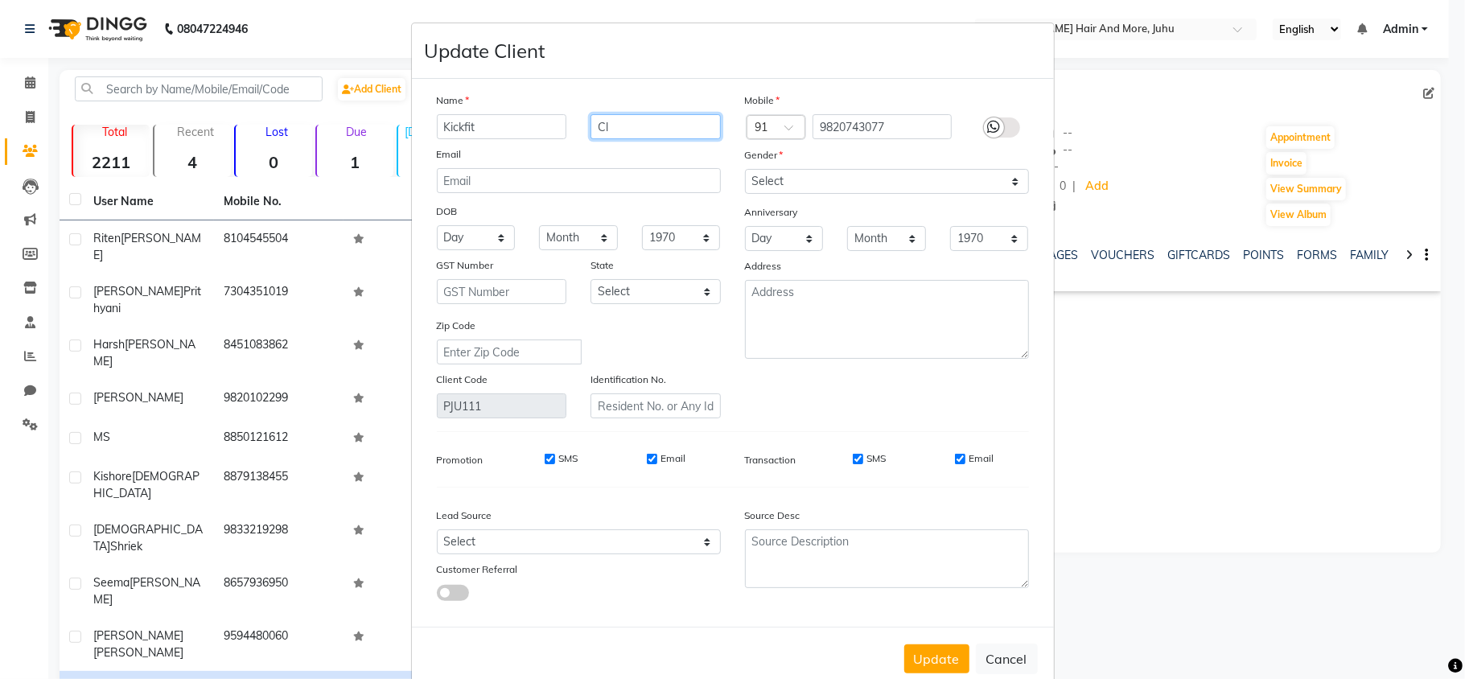
drag, startPoint x: 652, startPoint y: 127, endPoint x: 554, endPoint y: 139, distance: 98.1
click at [559, 139] on div "Name Kickfit Cl Email DOB Day 01 02 03 04 05 06 07 08 09 10 11 12 13 14 15 16 1…" at bounding box center [579, 255] width 308 height 327
click at [921, 645] on button "Update" at bounding box center [937, 659] width 65 height 29
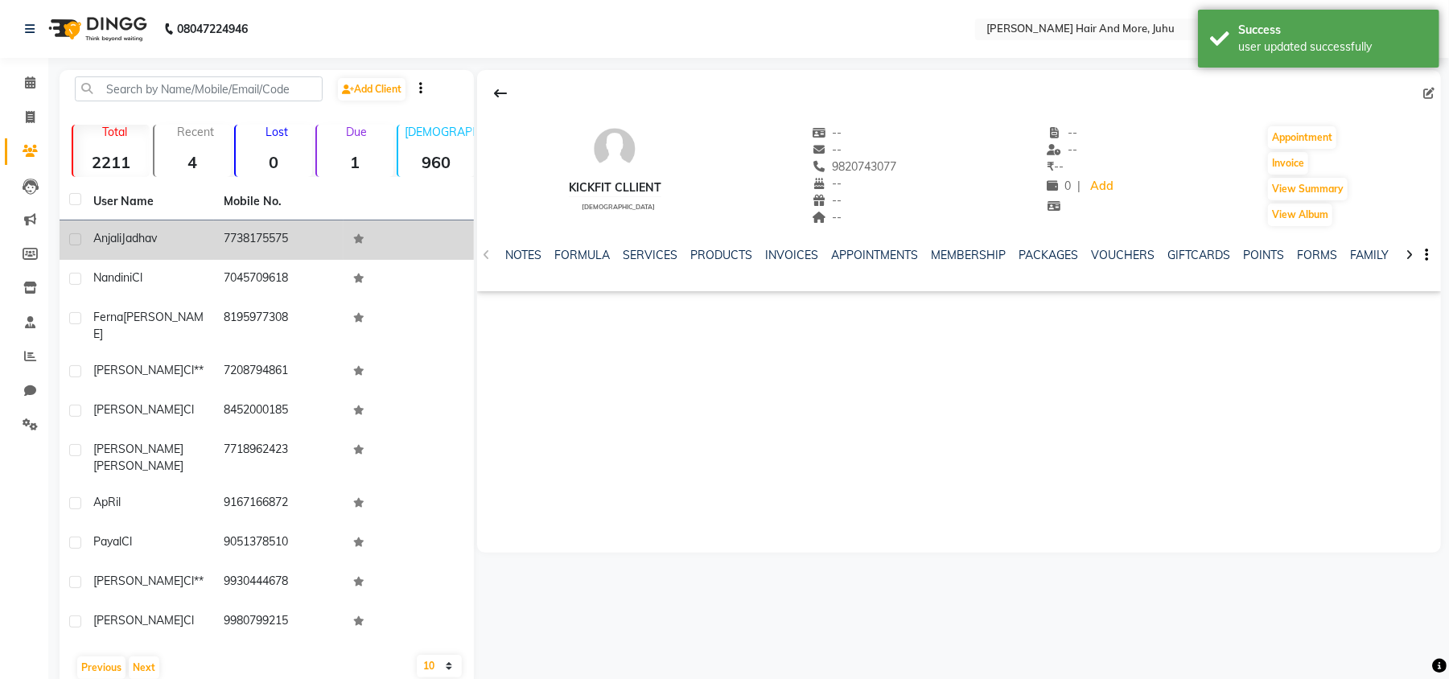
click at [122, 242] on span "Jadhav" at bounding box center [139, 238] width 35 height 14
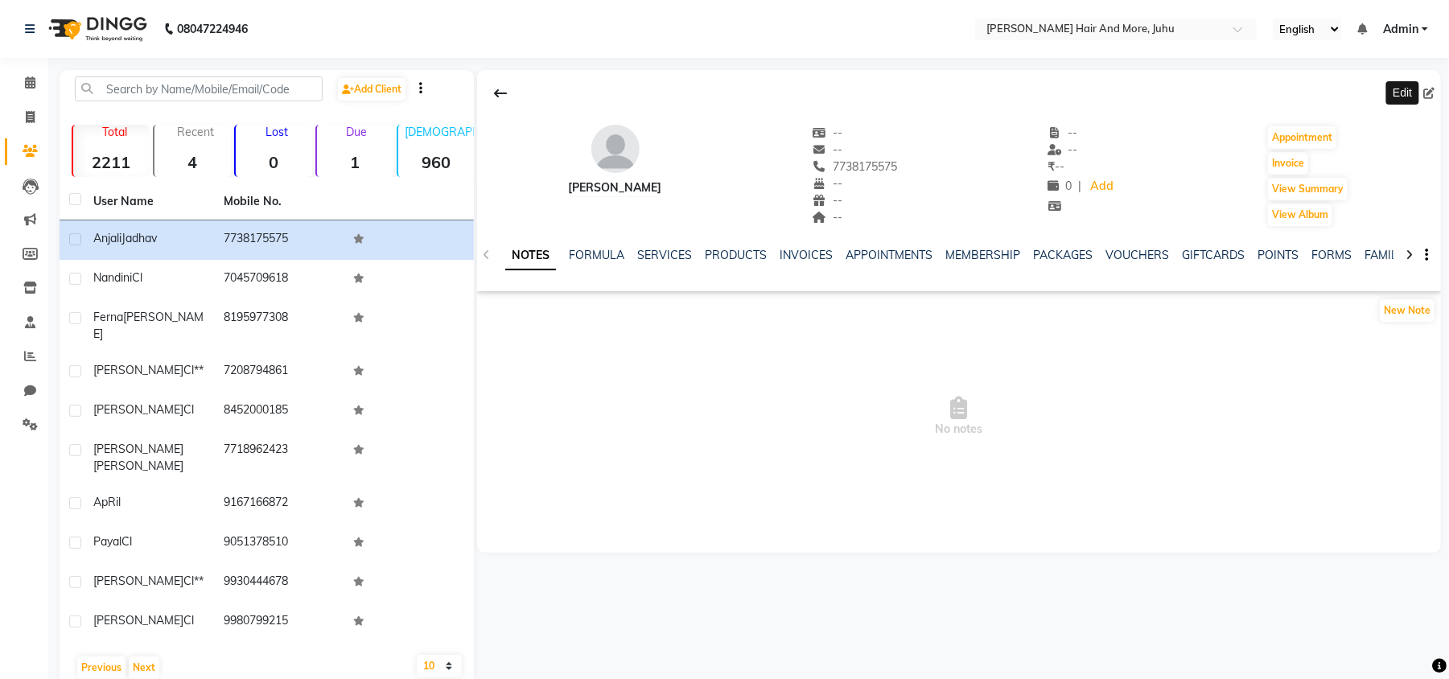
click at [1437, 90] on span at bounding box center [1433, 93] width 18 height 17
drag, startPoint x: 1427, startPoint y: 89, endPoint x: 1440, endPoint y: 91, distance: 13.1
click at [1429, 89] on icon at bounding box center [1429, 93] width 11 height 11
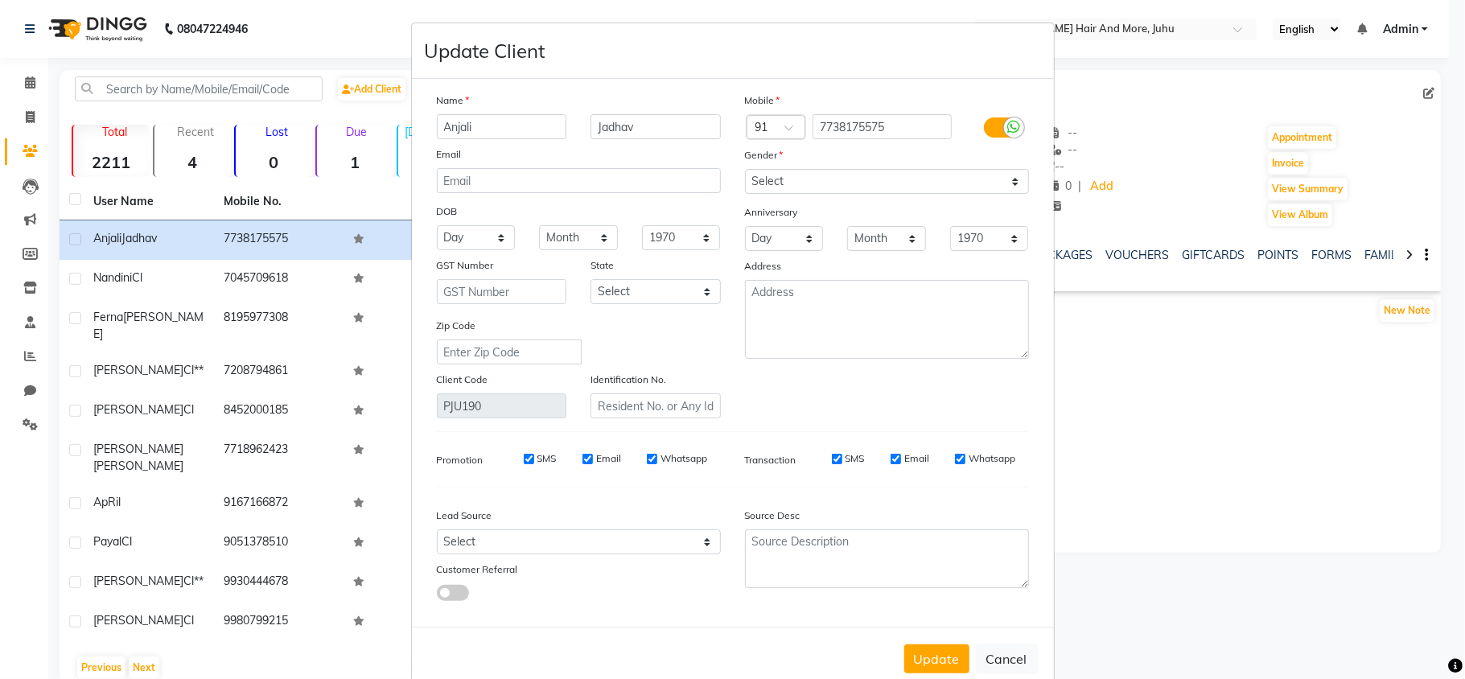
click at [1441, 95] on ngb-modal-window "Update Client Name [PERSON_NAME] Email DOB Day 01 02 03 04 05 06 07 08 09 10 11…" at bounding box center [732, 339] width 1465 height 679
click at [842, 181] on select "Select [DEMOGRAPHIC_DATA] [DEMOGRAPHIC_DATA] Other Prefer Not To Say" at bounding box center [887, 181] width 284 height 25
click at [745, 169] on select "Select [DEMOGRAPHIC_DATA] [DEMOGRAPHIC_DATA] Other Prefer Not To Say" at bounding box center [887, 181] width 284 height 25
click at [947, 649] on button "Update" at bounding box center [937, 659] width 65 height 29
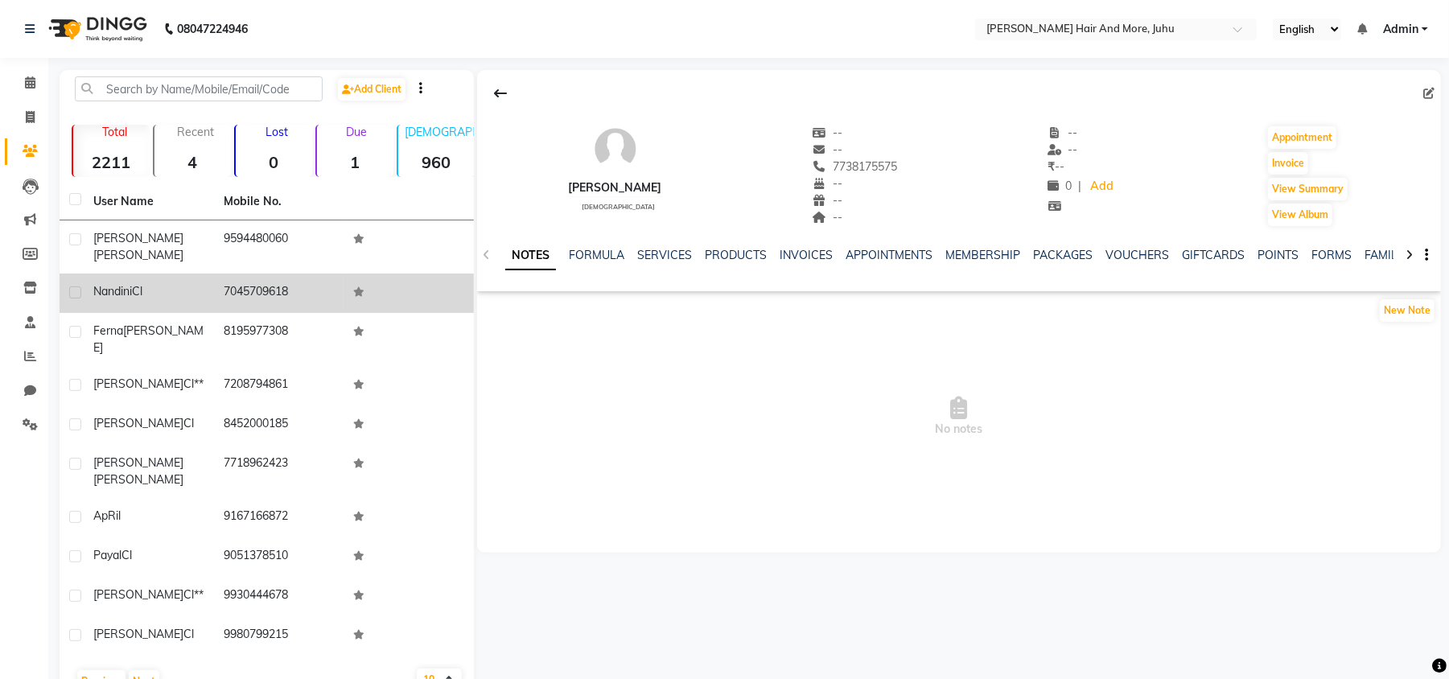
click at [129, 284] on span "Nandini" at bounding box center [112, 291] width 39 height 14
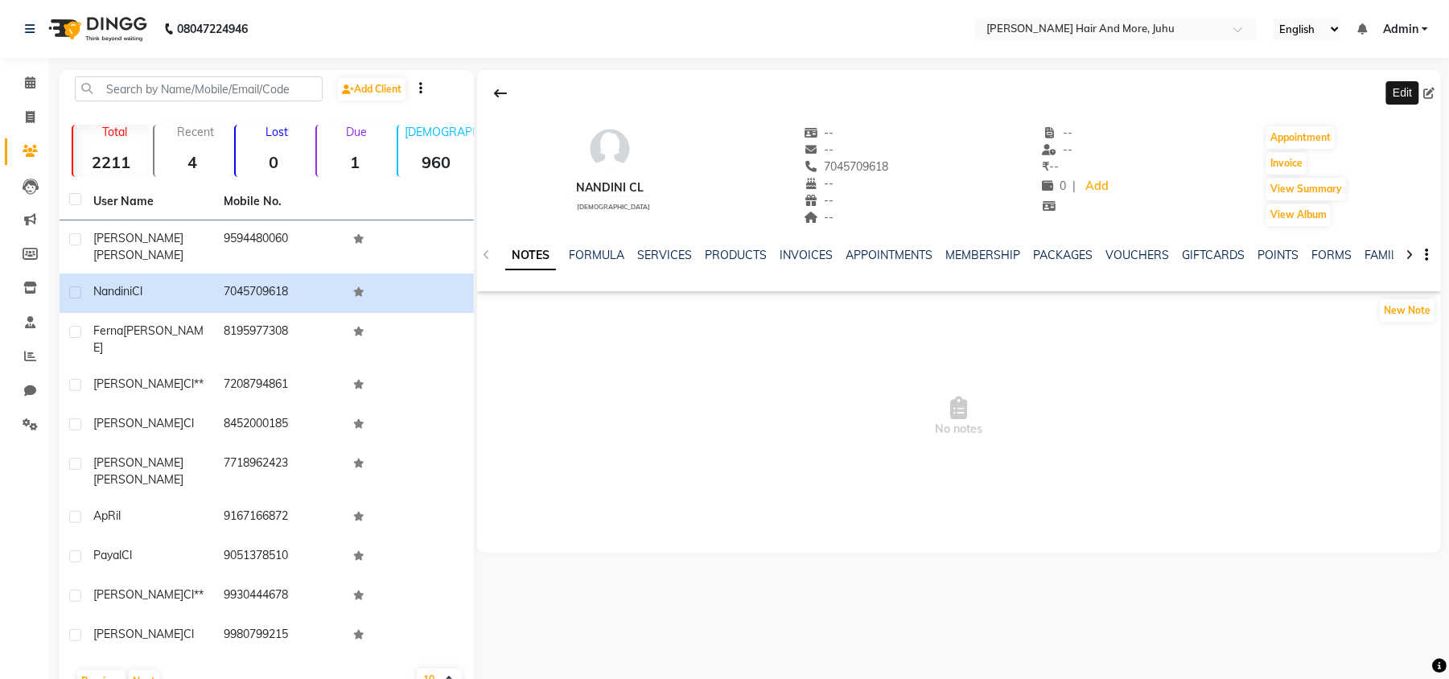
click at [1427, 88] on icon at bounding box center [1429, 93] width 11 height 11
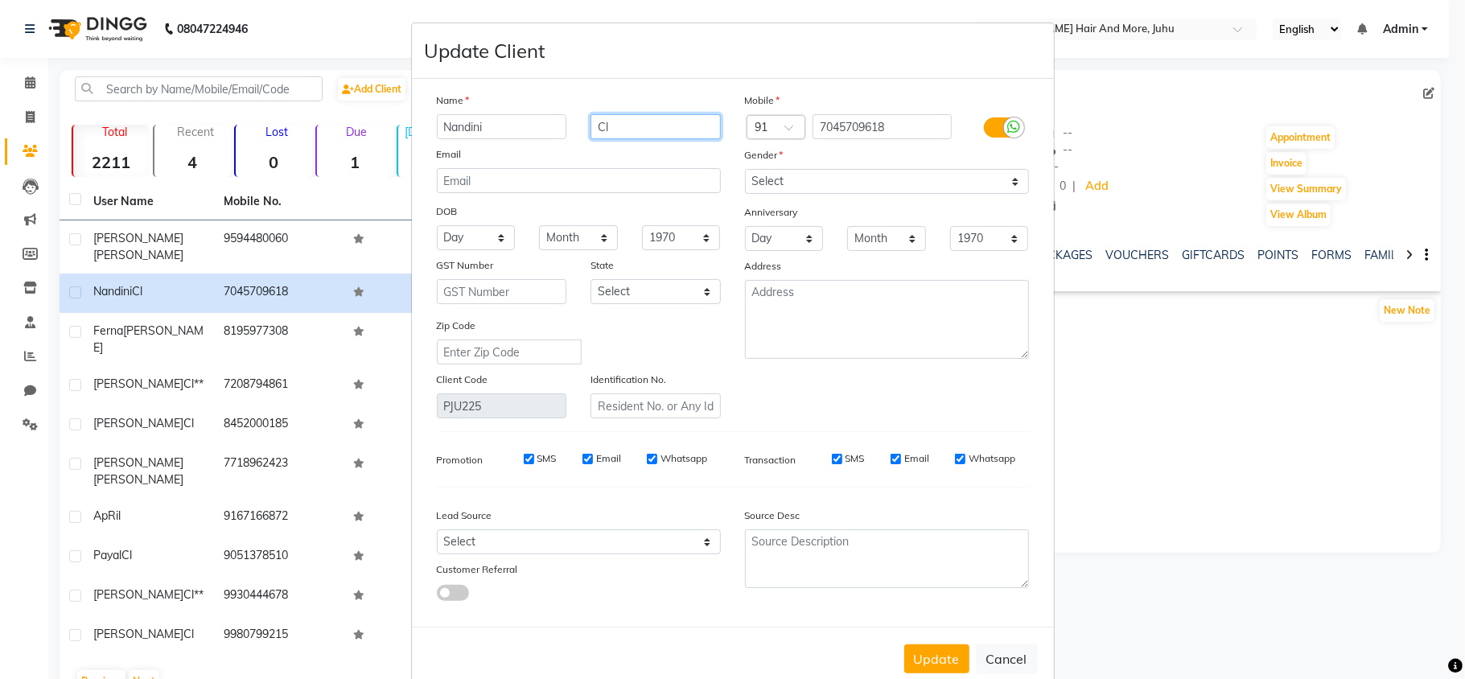
drag, startPoint x: 626, startPoint y: 126, endPoint x: 574, endPoint y: 151, distance: 58.0
click at [574, 151] on div "Name Nandini Cl Email DOB Day 01 02 03 04 05 06 07 08 09 10 11 12 13 14 15 16 1…" at bounding box center [579, 255] width 308 height 327
drag, startPoint x: 615, startPoint y: 111, endPoint x: 1166, endPoint y: 483, distance: 664.9
click at [1169, 484] on ngb-modal-window "Update Client Name Nandini Cl Email DOB Day 01 02 03 04 05 06 07 08 09 10 11 12…" at bounding box center [732, 339] width 1465 height 679
click at [662, 123] on input "Cl" at bounding box center [656, 126] width 130 height 25
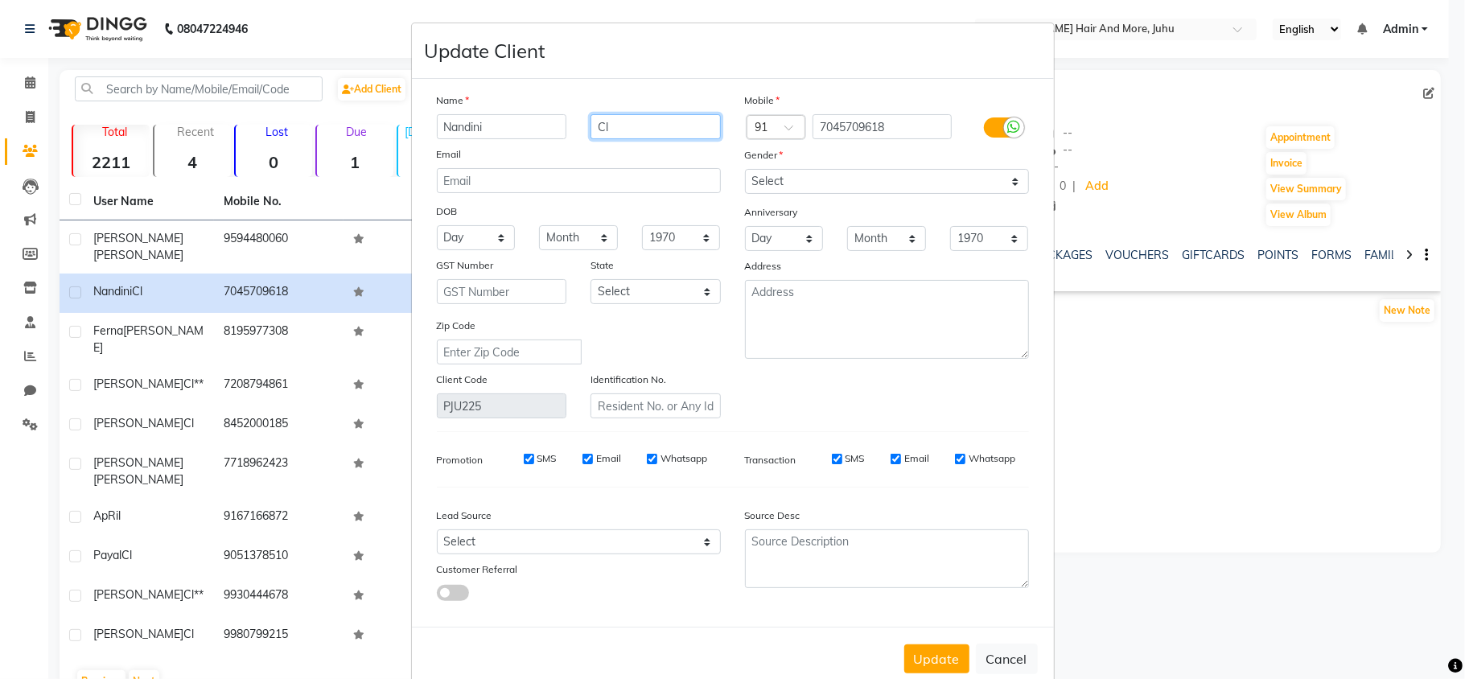
drag, startPoint x: 658, startPoint y: 123, endPoint x: 579, endPoint y: 161, distance: 87.5
click at [579, 161] on div "Name Nandini Cl Email DOB Day 01 02 03 04 05 06 07 08 09 10 11 12 13 14 15 16 1…" at bounding box center [579, 255] width 308 height 327
click at [802, 187] on select "Select [DEMOGRAPHIC_DATA] [DEMOGRAPHIC_DATA] Other Prefer Not To Say" at bounding box center [887, 181] width 284 height 25
click at [745, 169] on select "Select [DEMOGRAPHIC_DATA] [DEMOGRAPHIC_DATA] Other Prefer Not To Say" at bounding box center [887, 181] width 284 height 25
click at [915, 650] on button "Update" at bounding box center [937, 659] width 65 height 29
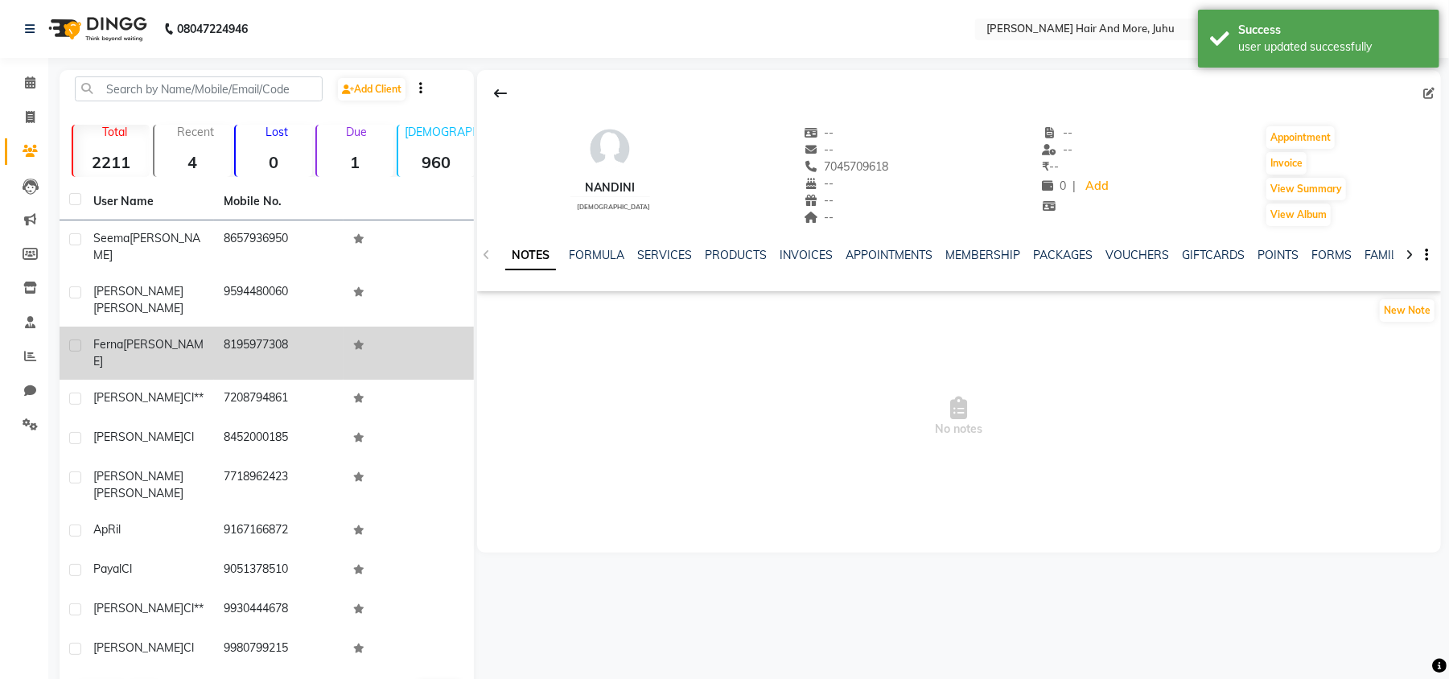
click at [306, 327] on td "8195977308" at bounding box center [279, 353] width 130 height 53
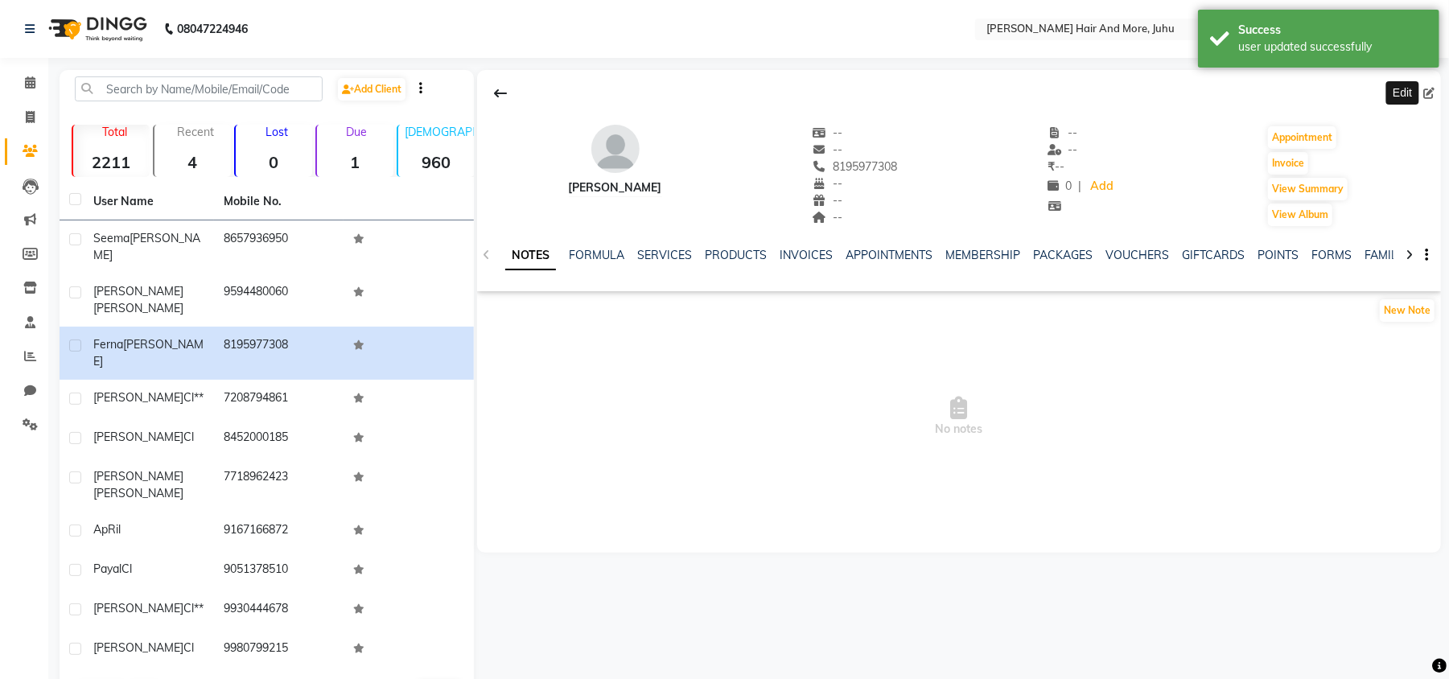
click at [1430, 95] on icon at bounding box center [1429, 93] width 11 height 11
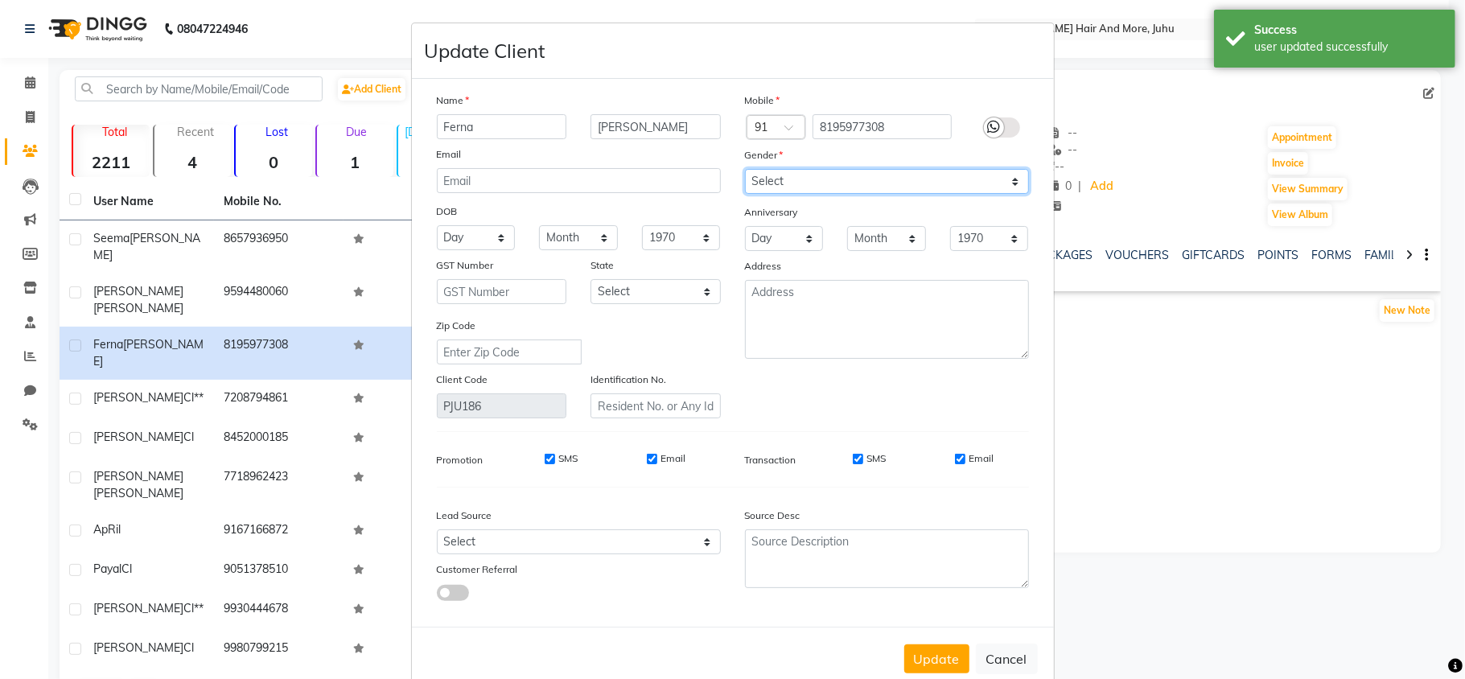
click at [761, 185] on select "Select [DEMOGRAPHIC_DATA] [DEMOGRAPHIC_DATA] Other Prefer Not To Say" at bounding box center [887, 181] width 284 height 25
click at [745, 169] on select "Select [DEMOGRAPHIC_DATA] [DEMOGRAPHIC_DATA] Other Prefer Not To Say" at bounding box center [887, 181] width 284 height 25
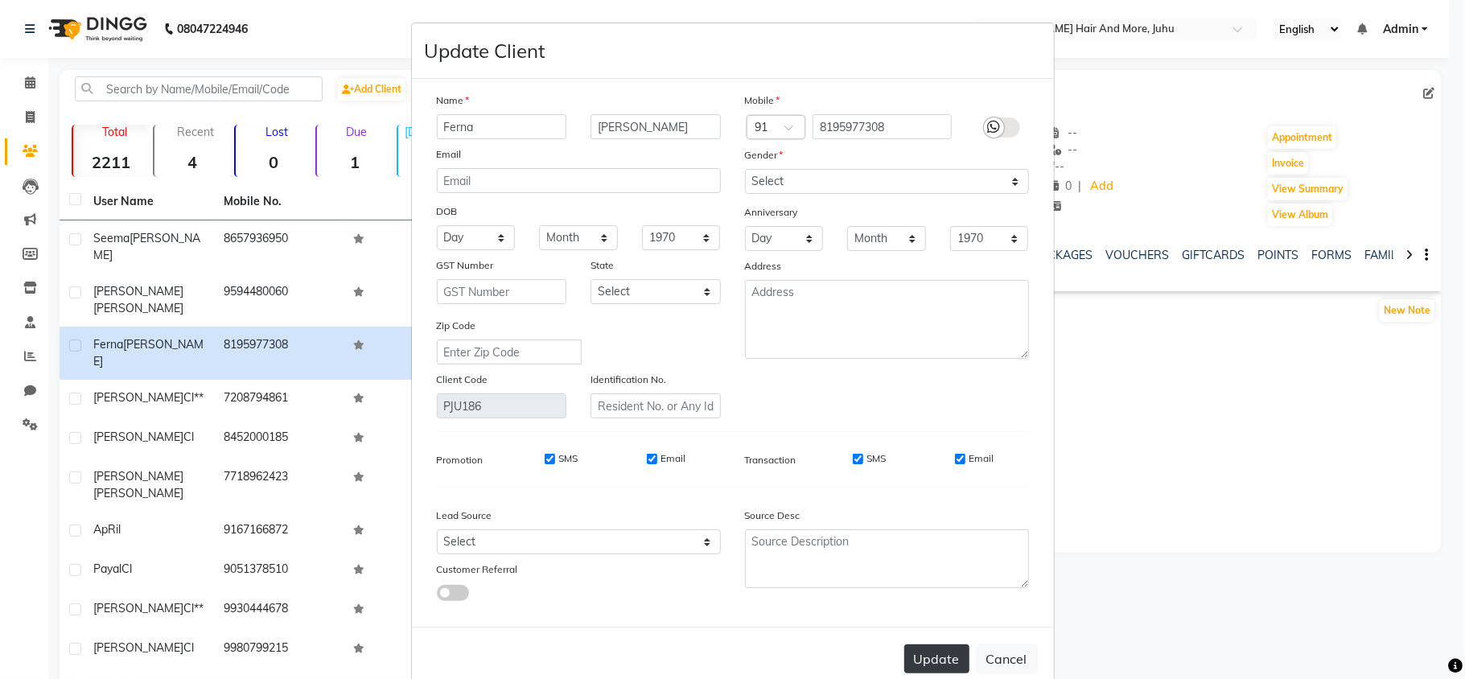
click at [935, 645] on button "Update" at bounding box center [937, 659] width 65 height 29
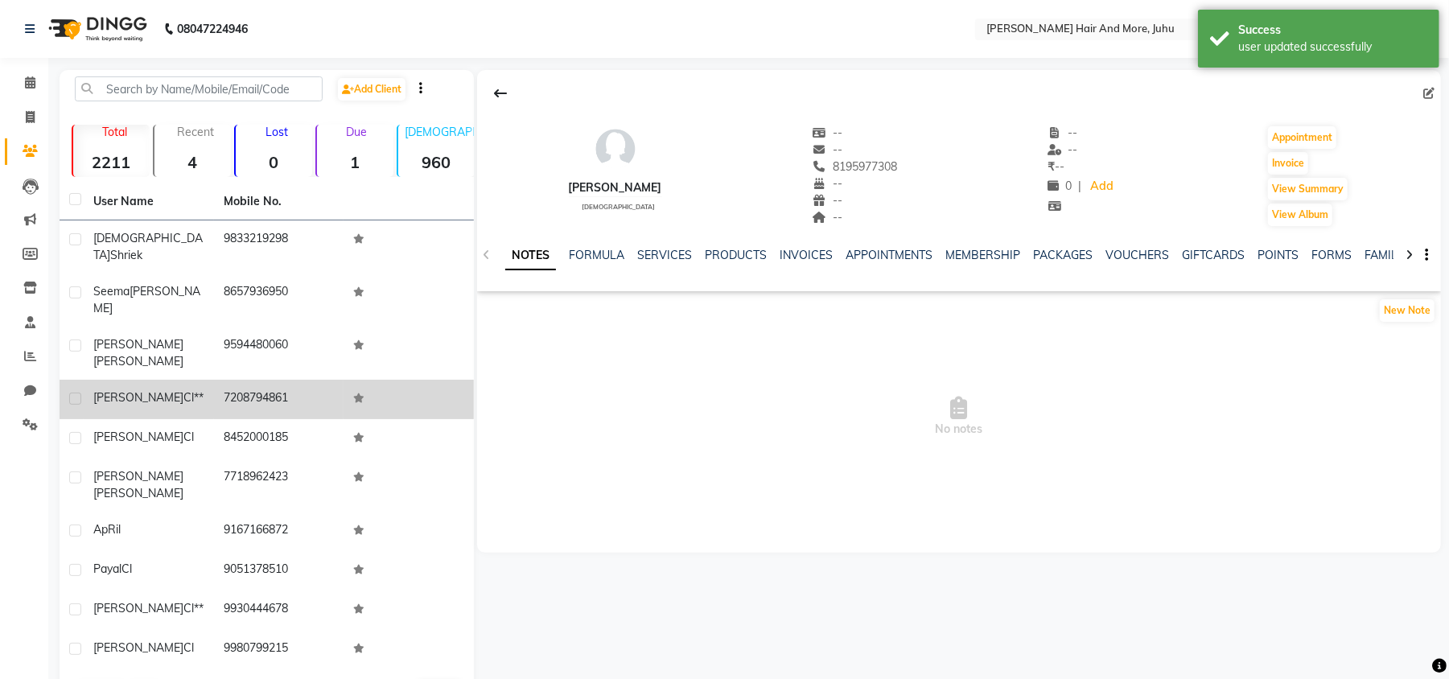
click at [258, 380] on td "7208794861" at bounding box center [279, 399] width 130 height 39
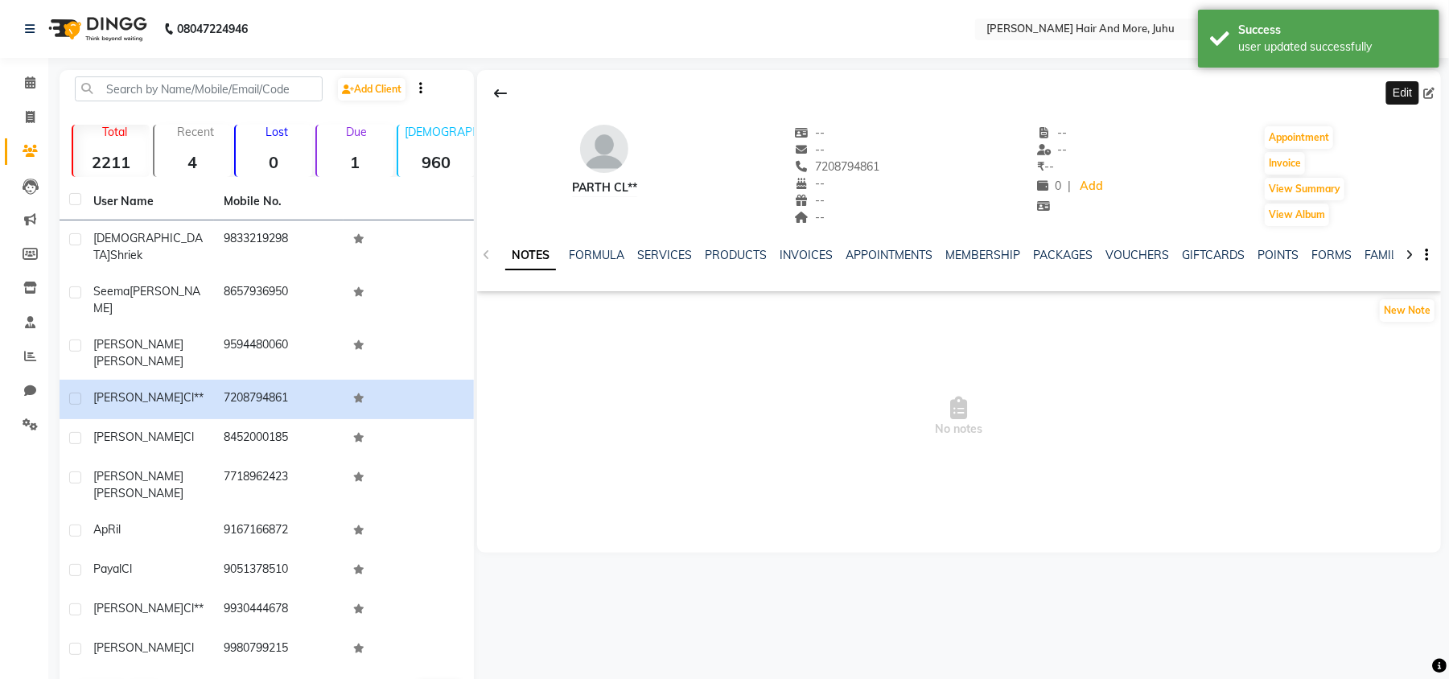
click at [1428, 88] on icon at bounding box center [1429, 93] width 11 height 11
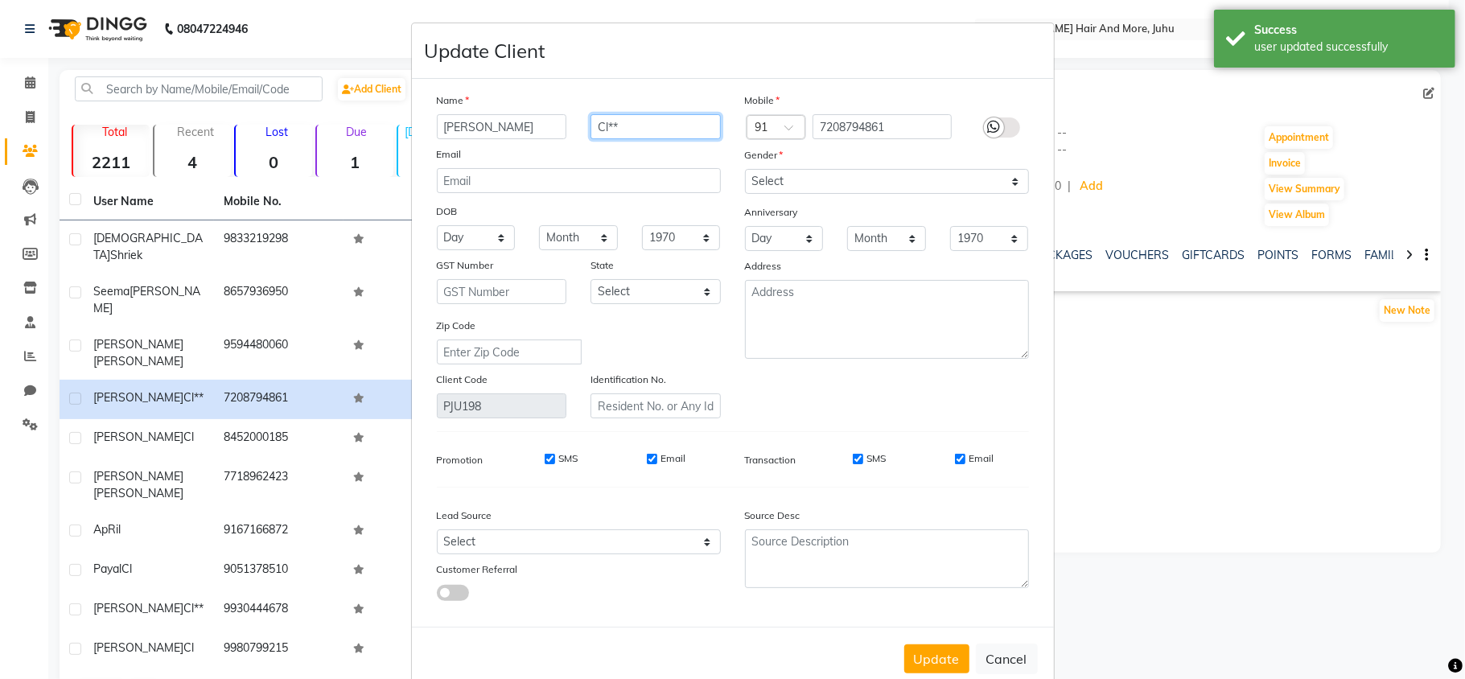
drag, startPoint x: 652, startPoint y: 132, endPoint x: 571, endPoint y: 149, distance: 82.2
click at [571, 149] on div "Name Parth Cl** Email DOB Day 01 02 03 04 05 06 07 08 09 10 11 12 13 14 15 16 1…" at bounding box center [579, 255] width 308 height 327
click at [800, 175] on select "Select [DEMOGRAPHIC_DATA] [DEMOGRAPHIC_DATA] Other Prefer Not To Say" at bounding box center [887, 181] width 284 height 25
click at [745, 169] on select "Select [DEMOGRAPHIC_DATA] [DEMOGRAPHIC_DATA] Other Prefer Not To Say" at bounding box center [887, 181] width 284 height 25
click at [924, 649] on button "Update" at bounding box center [937, 659] width 65 height 29
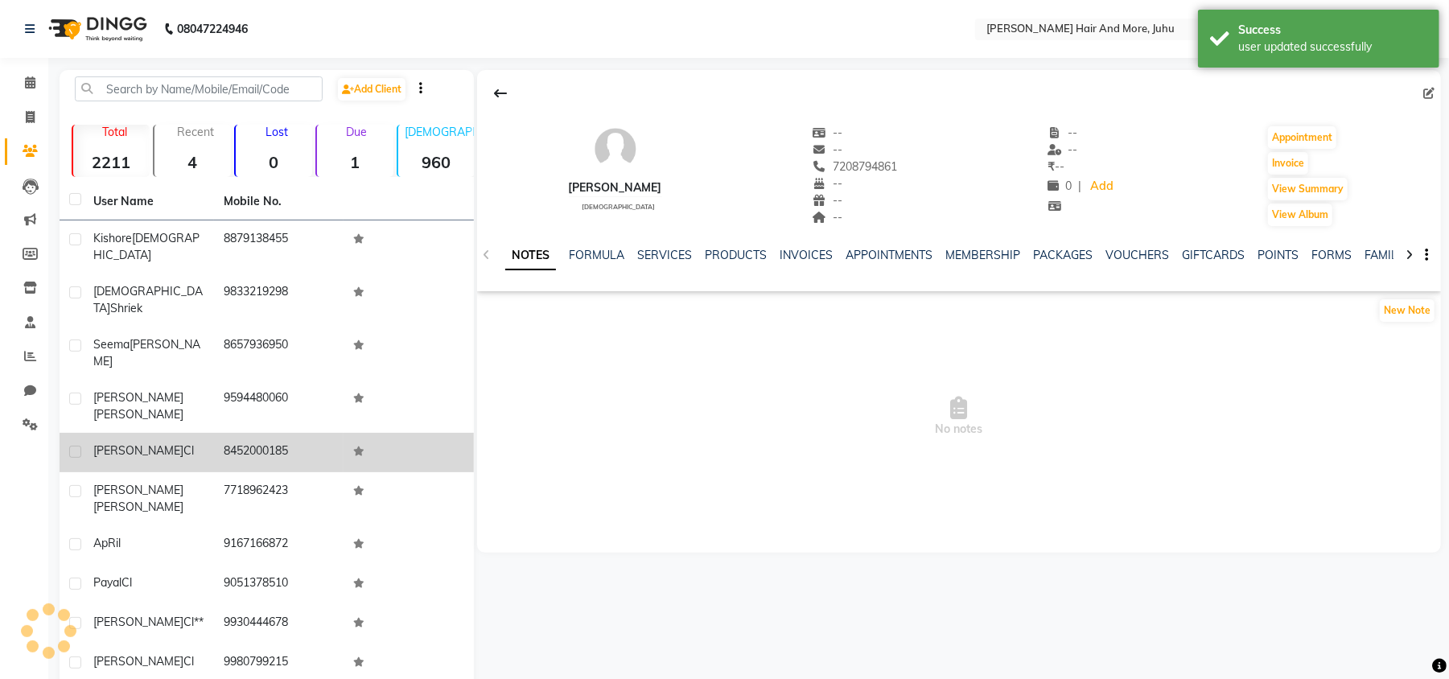
click at [209, 433] on td "[PERSON_NAME]" at bounding box center [149, 452] width 130 height 39
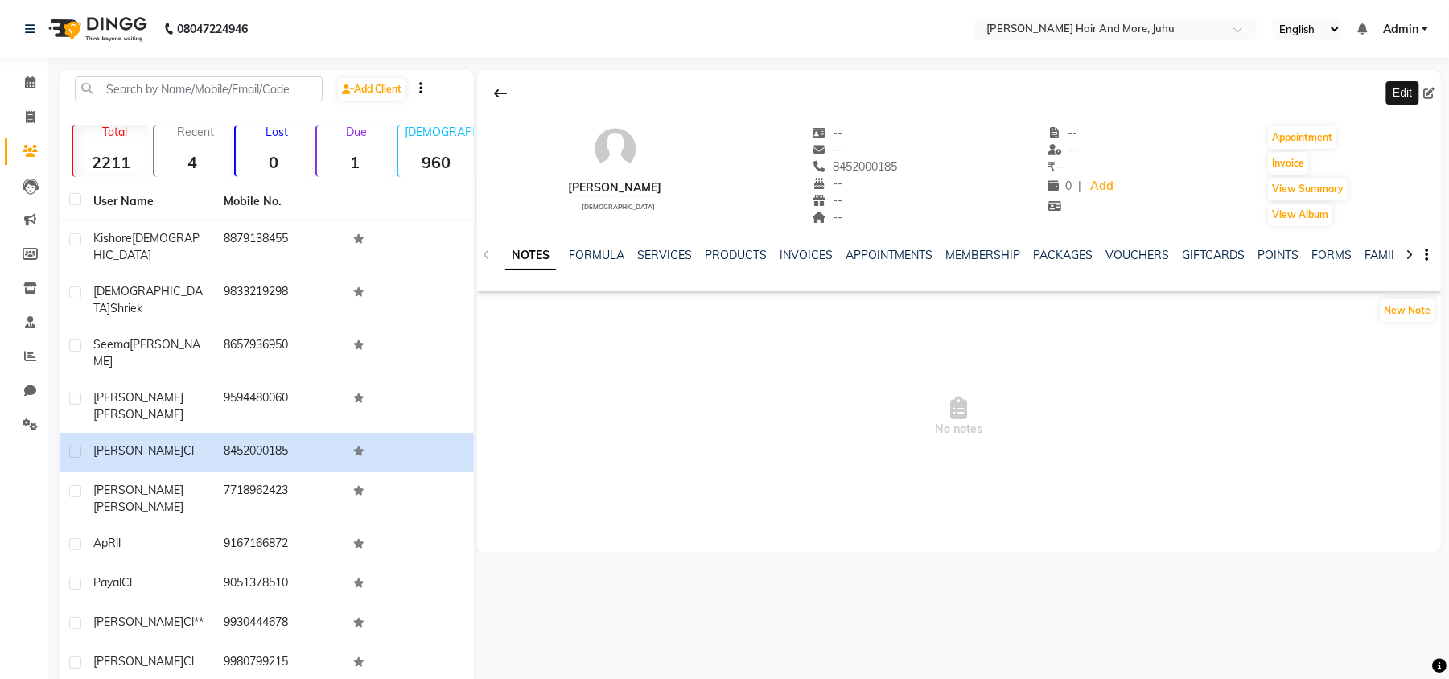
click at [1433, 92] on icon at bounding box center [1429, 93] width 11 height 11
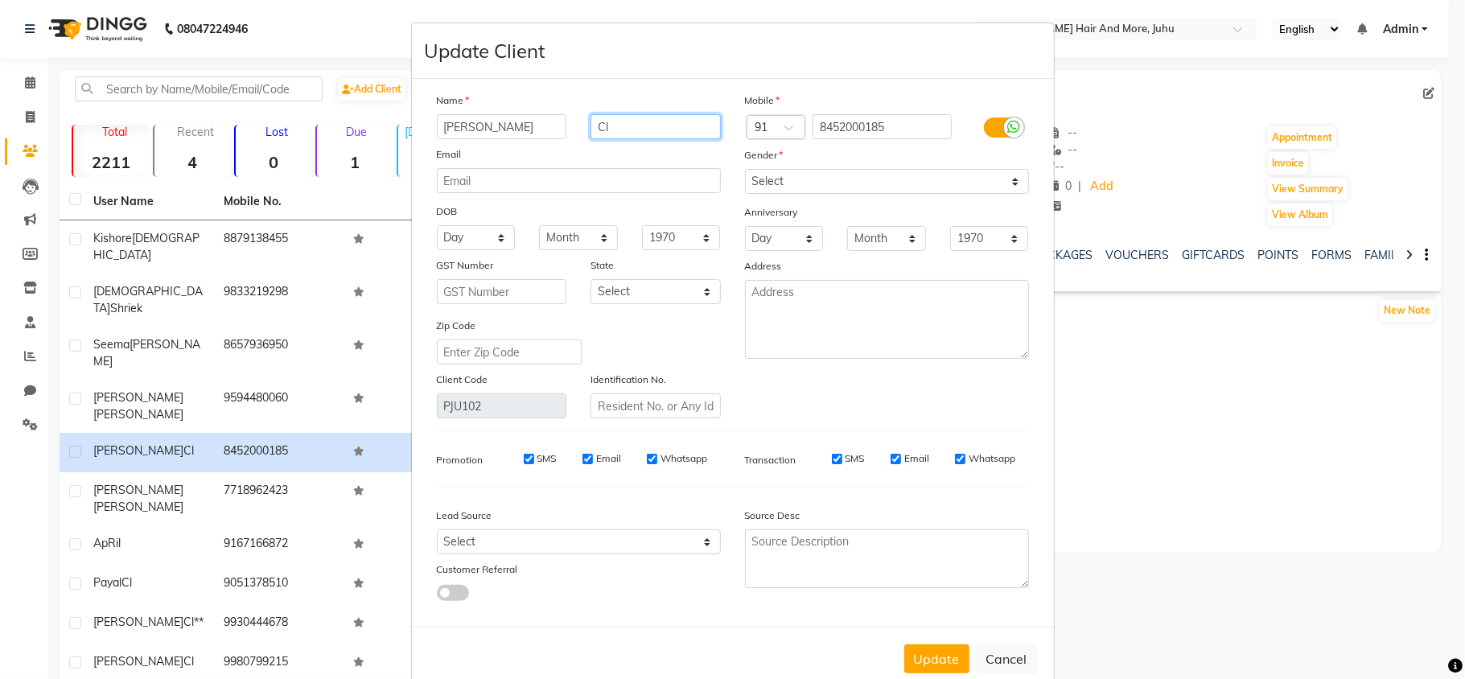
drag, startPoint x: 641, startPoint y: 129, endPoint x: 586, endPoint y: 129, distance: 55.5
click at [591, 129] on input "Cl" at bounding box center [656, 126] width 130 height 25
drag, startPoint x: 943, startPoint y: 657, endPoint x: 879, endPoint y: 615, distance: 76.8
click at [945, 655] on button "Update" at bounding box center [937, 659] width 65 height 29
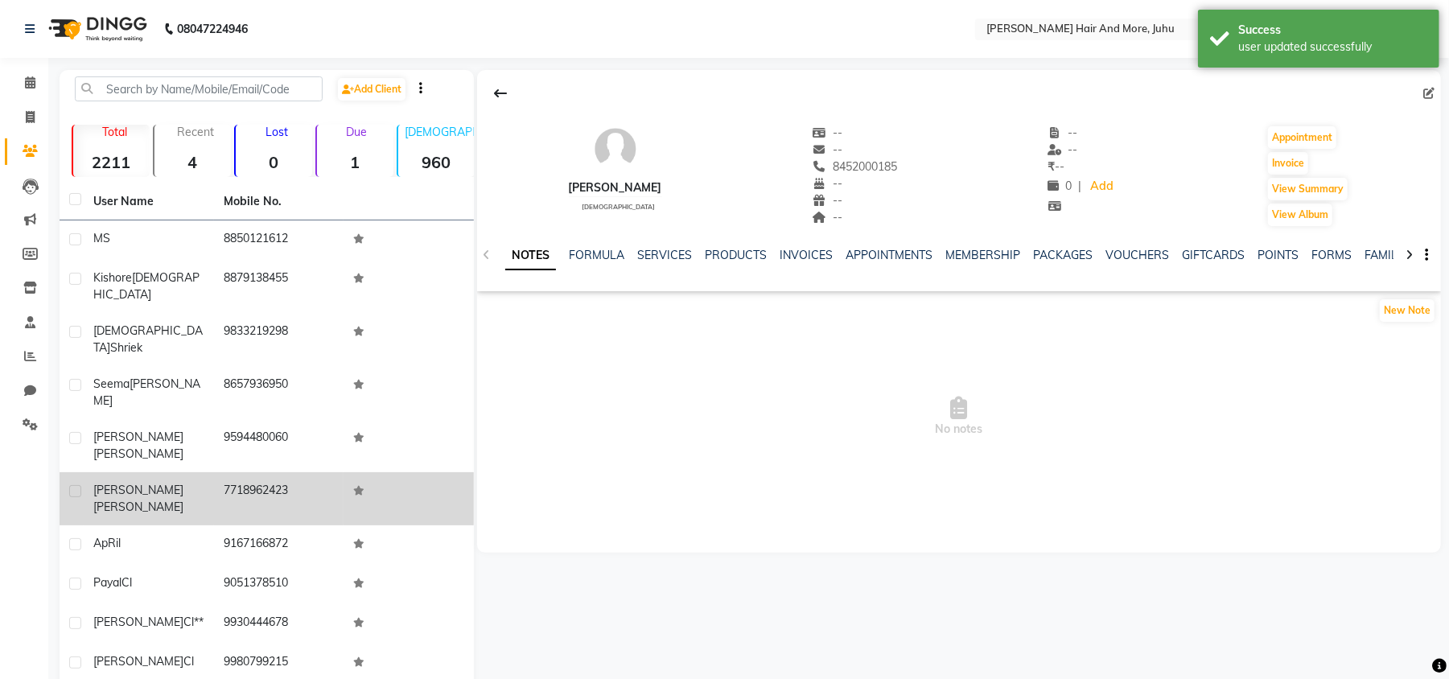
click at [285, 472] on td "7718962423" at bounding box center [279, 498] width 130 height 53
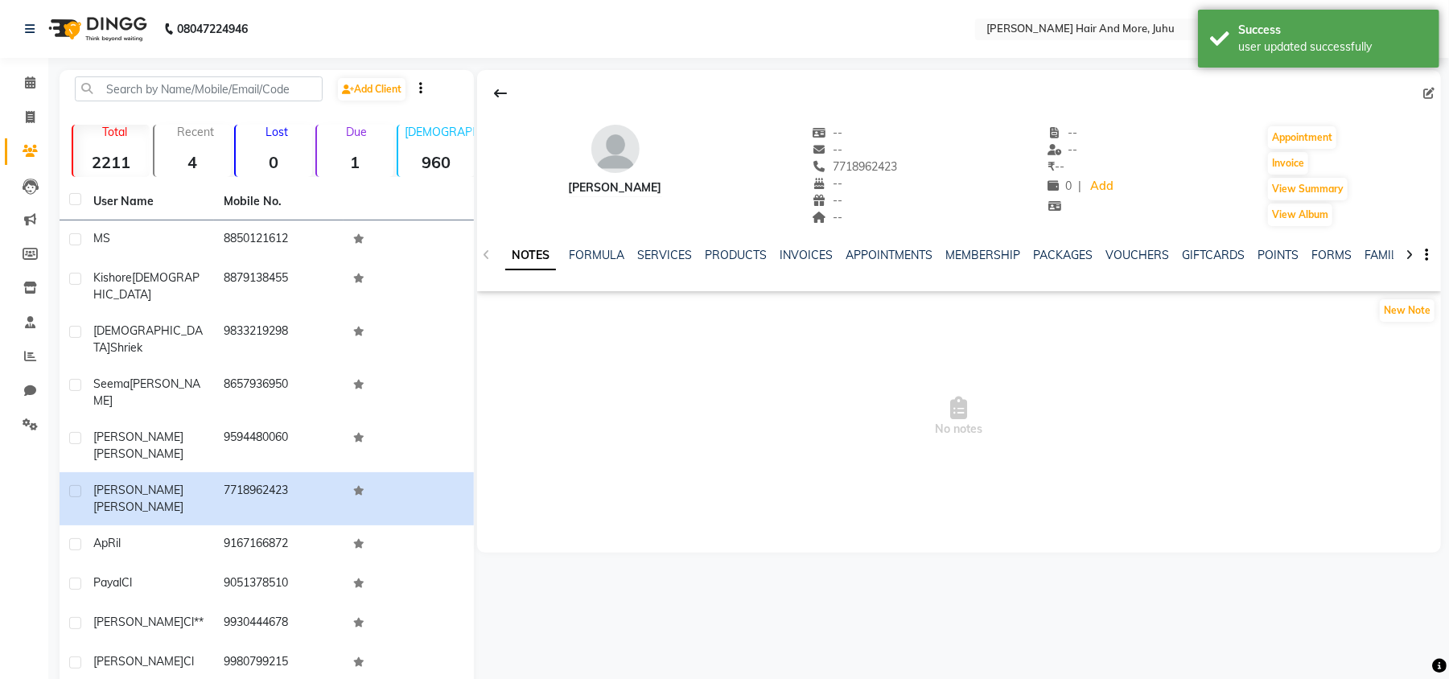
click at [1434, 90] on icon at bounding box center [1429, 93] width 11 height 11
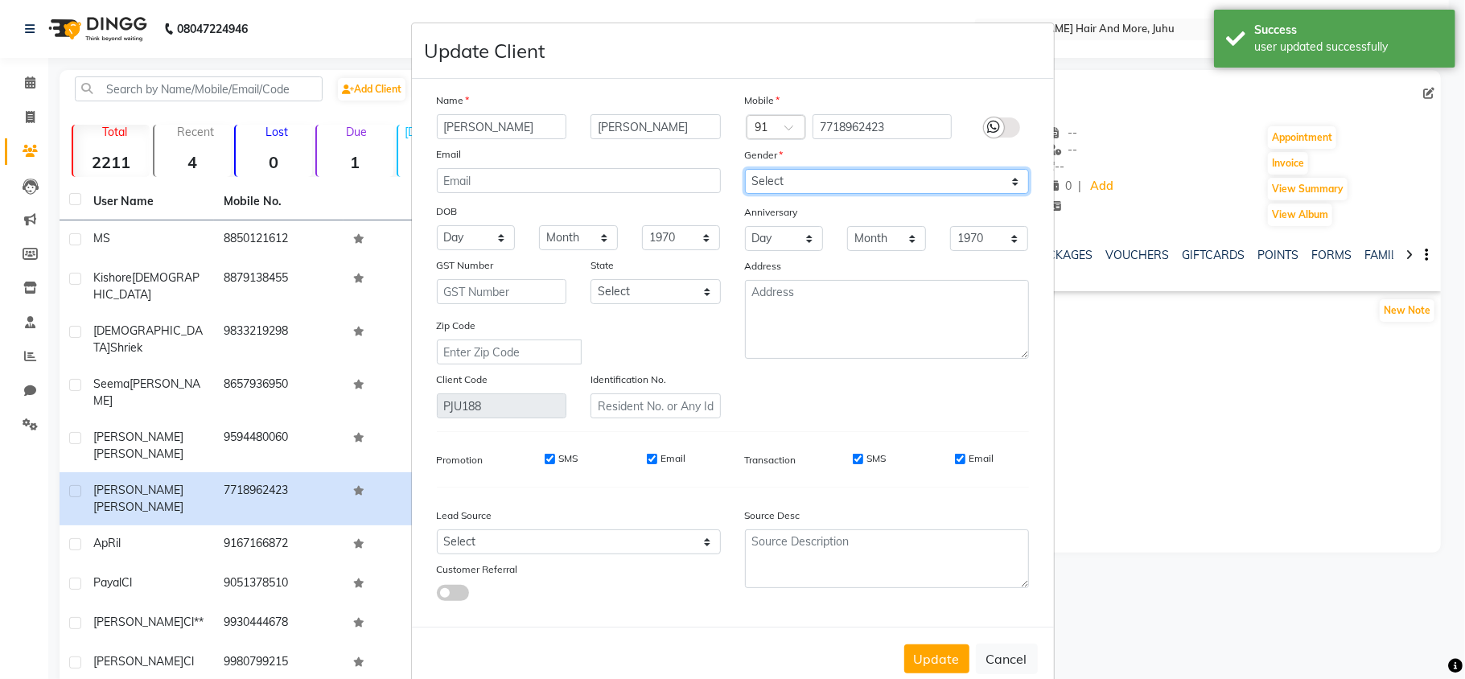
click at [782, 181] on select "Select [DEMOGRAPHIC_DATA] [DEMOGRAPHIC_DATA] Other Prefer Not To Say" at bounding box center [887, 181] width 284 height 25
click at [745, 169] on select "Select [DEMOGRAPHIC_DATA] [DEMOGRAPHIC_DATA] Other Prefer Not To Say" at bounding box center [887, 181] width 284 height 25
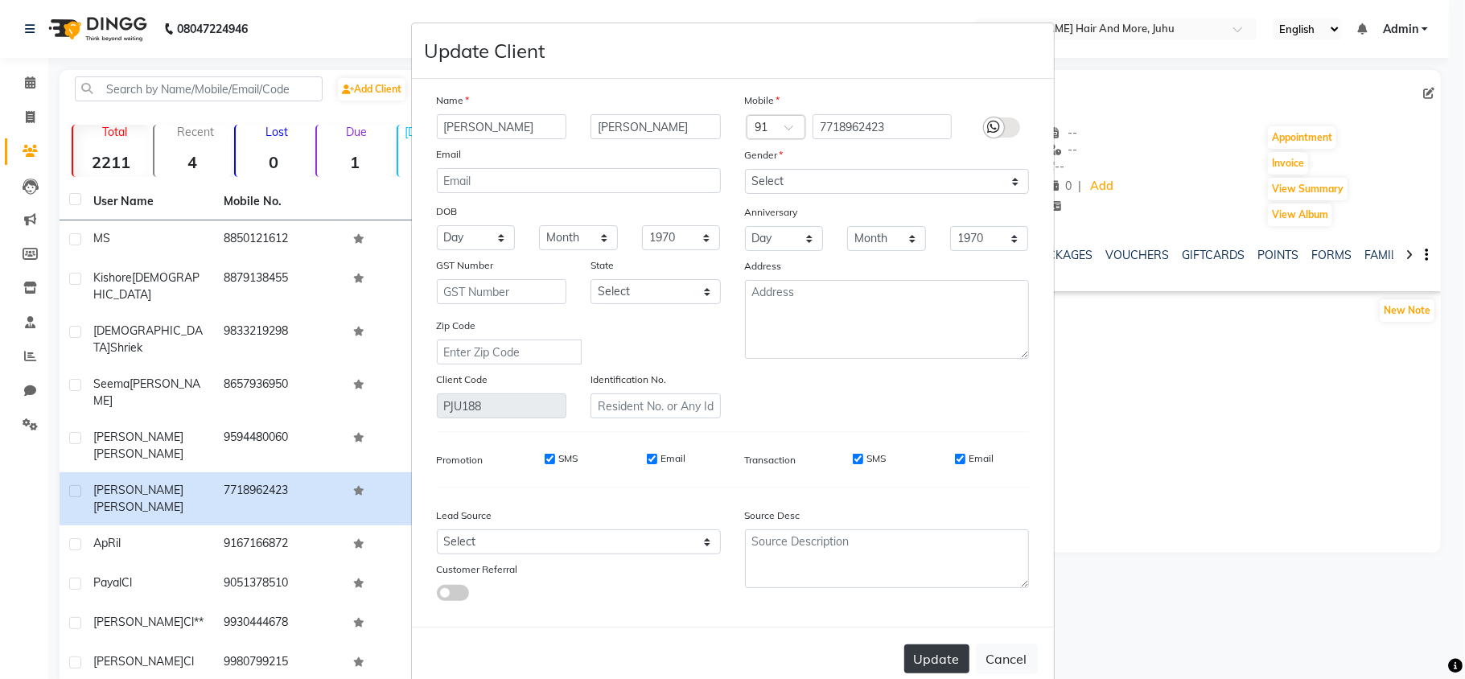
click at [940, 650] on button "Update" at bounding box center [937, 659] width 65 height 29
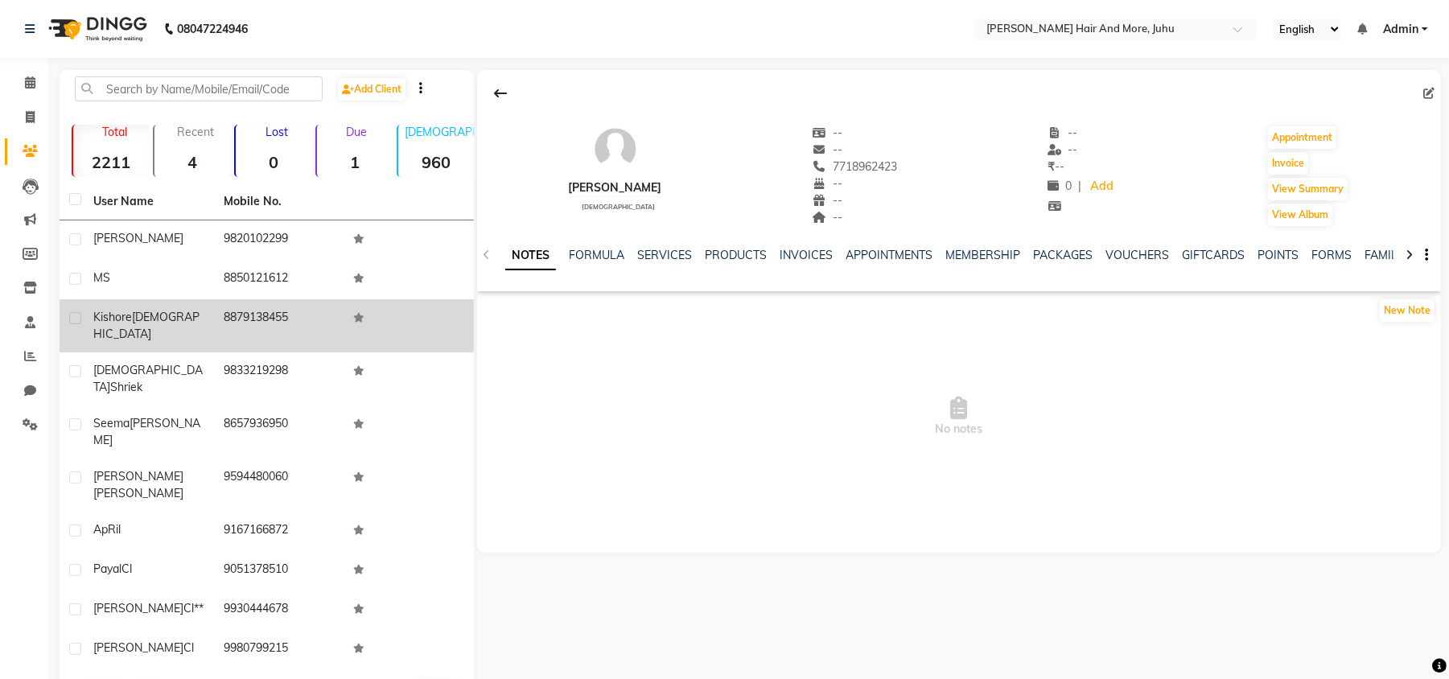
click at [148, 322] on span "[DEMOGRAPHIC_DATA]" at bounding box center [146, 325] width 106 height 31
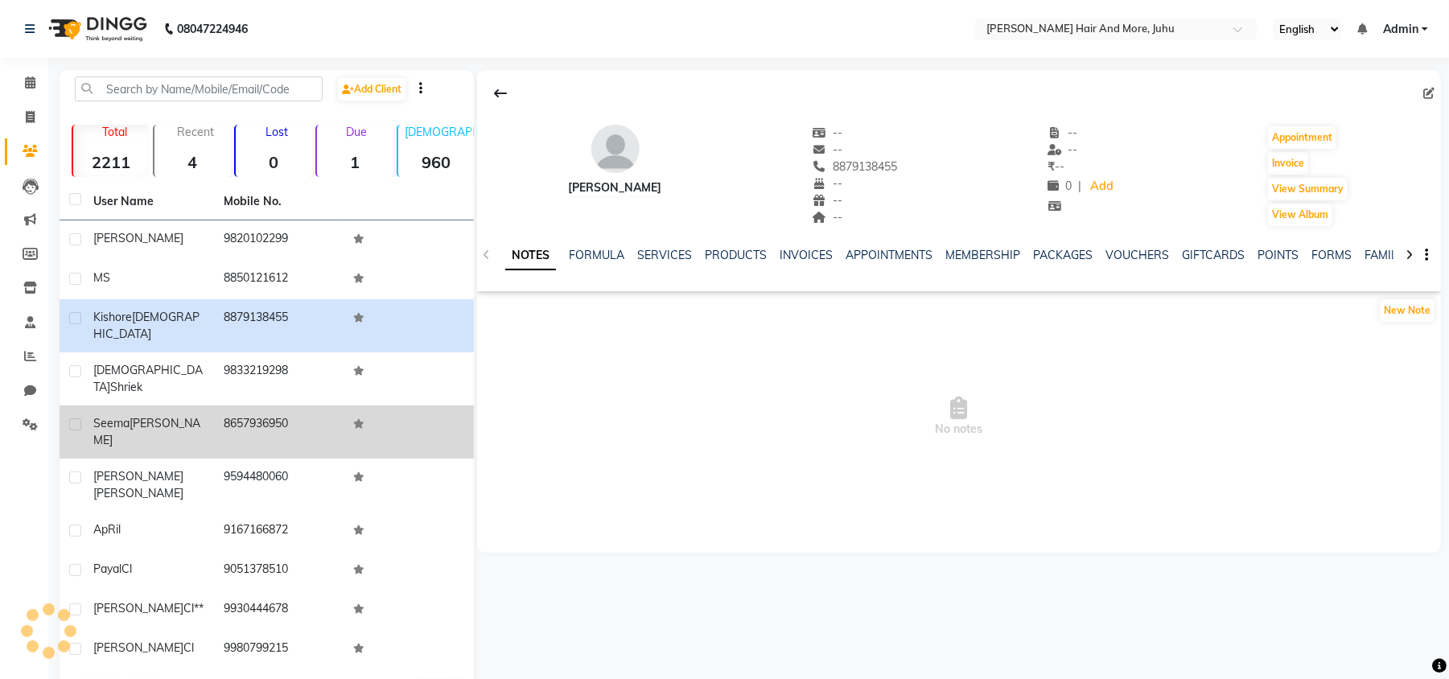
click at [185, 415] on div "[PERSON_NAME]" at bounding box center [148, 432] width 111 height 34
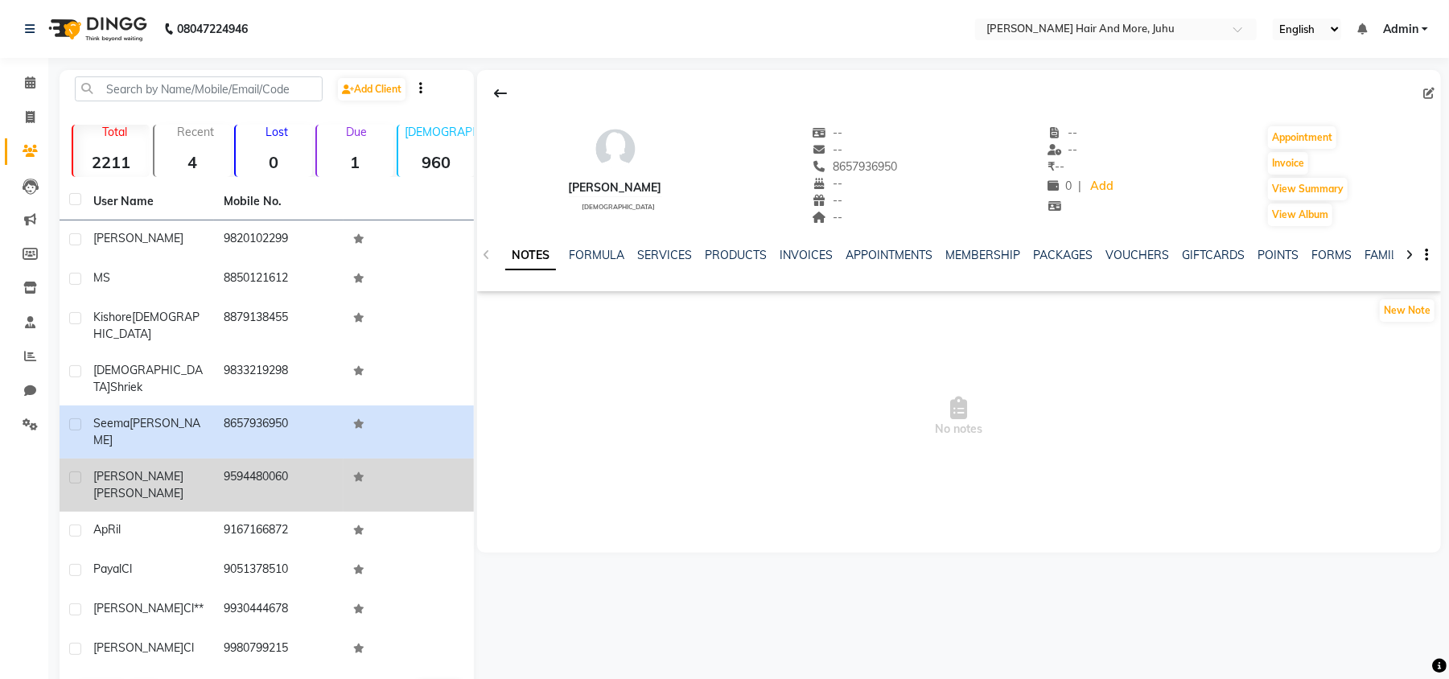
click at [188, 468] on div "[PERSON_NAME]" at bounding box center [148, 485] width 111 height 34
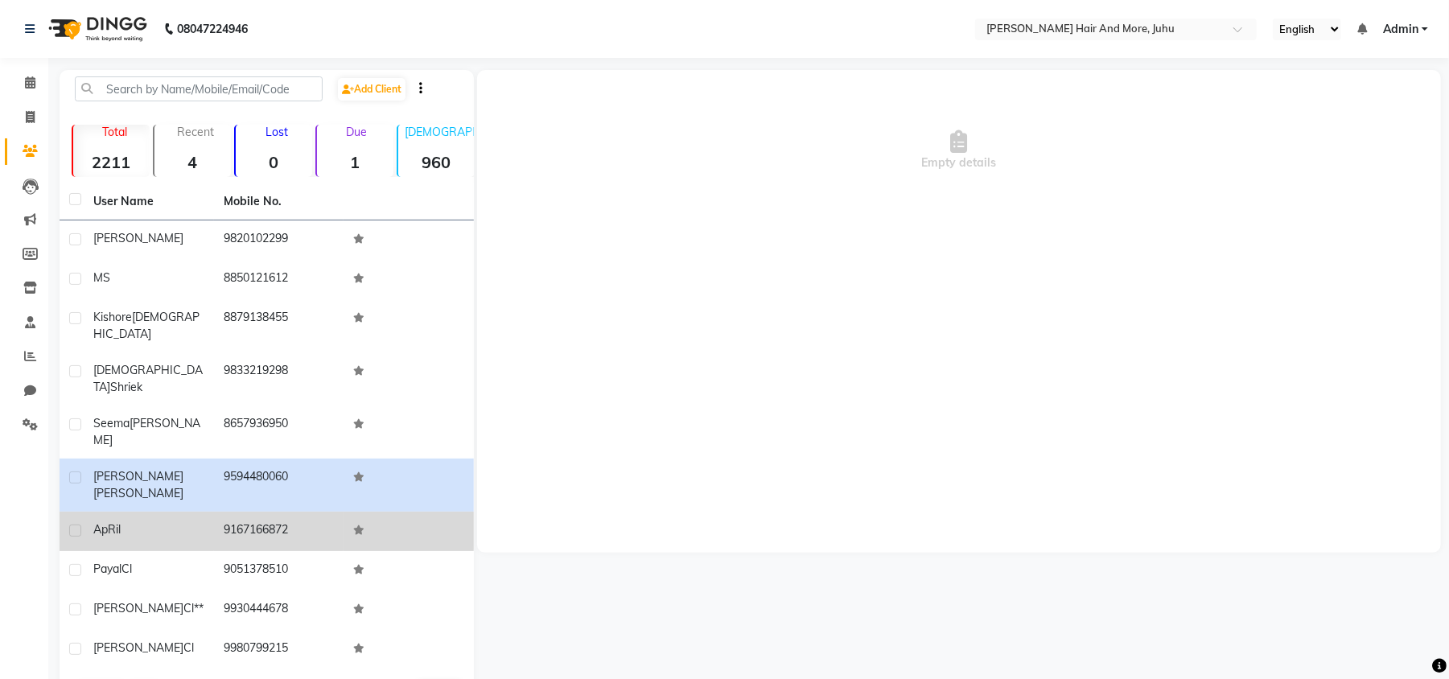
click at [177, 512] on td "Ap Ril" at bounding box center [149, 531] width 130 height 39
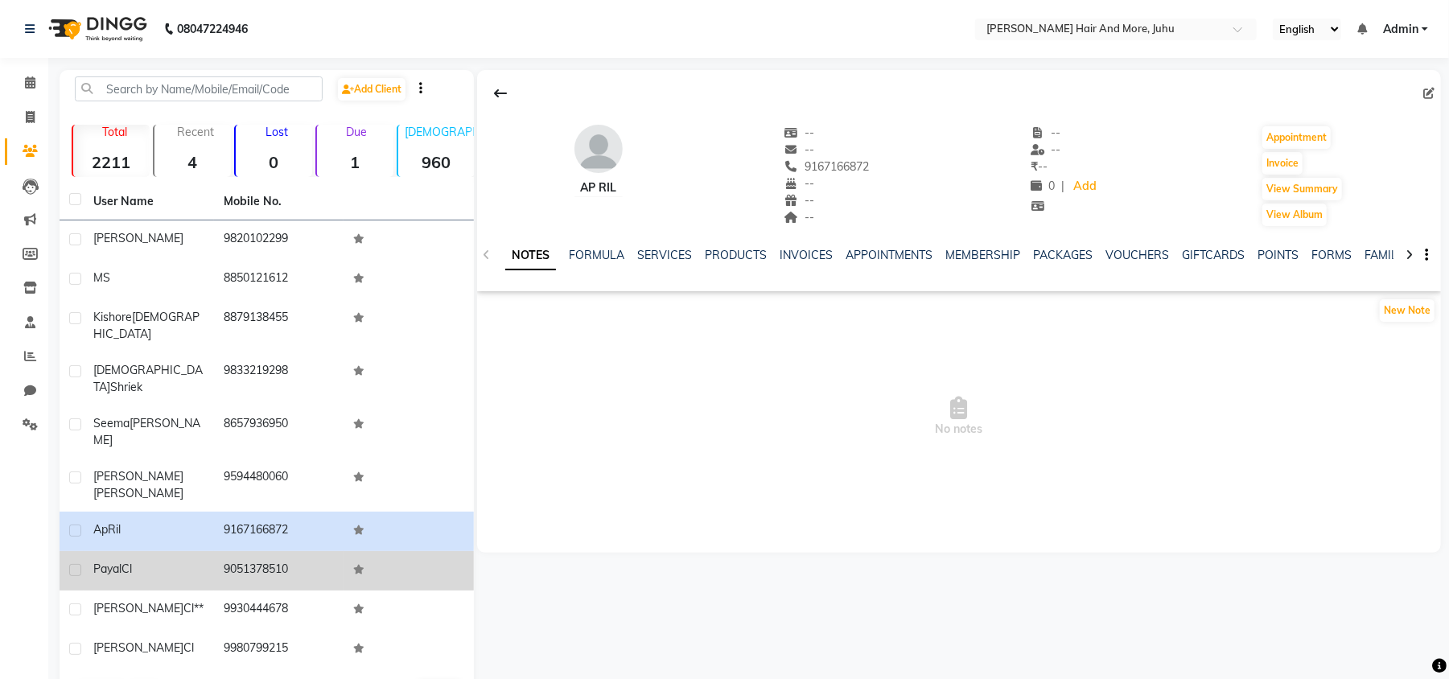
click at [277, 551] on td "9051378510" at bounding box center [279, 570] width 130 height 39
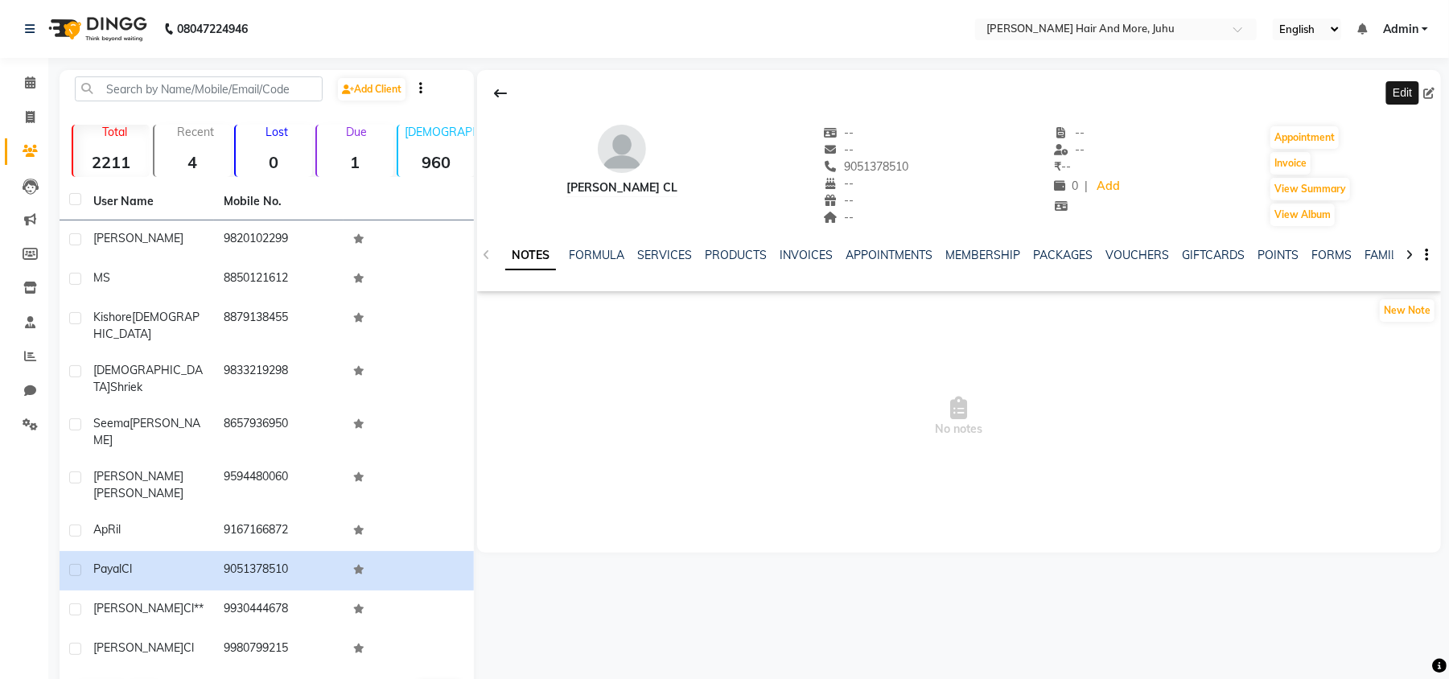
click at [1431, 93] on icon at bounding box center [1429, 93] width 11 height 11
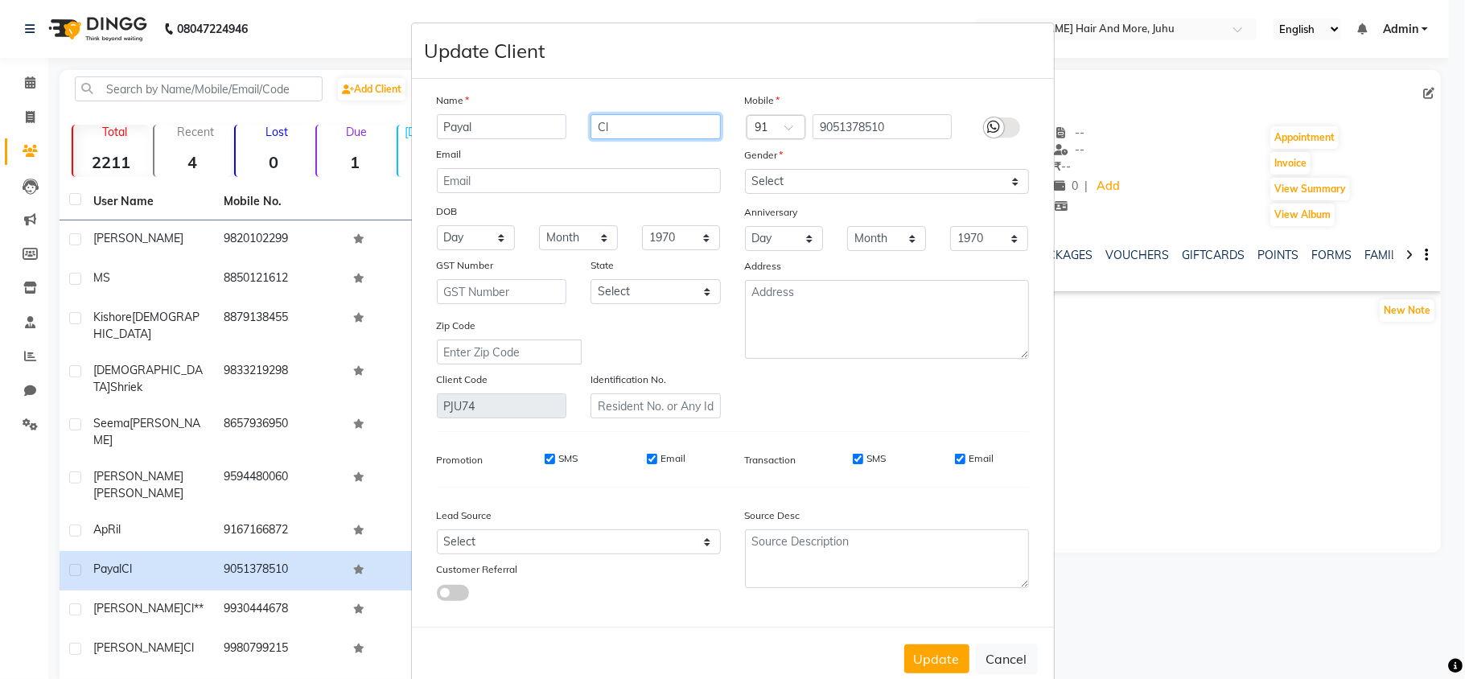
drag, startPoint x: 658, startPoint y: 124, endPoint x: 575, endPoint y: 145, distance: 86.3
click at [575, 145] on div "Name [PERSON_NAME] Cl Email DOB Day 01 02 03 04 05 06 07 08 09 10 11 12 13 14 1…" at bounding box center [579, 255] width 308 height 327
click at [785, 184] on select "Select [DEMOGRAPHIC_DATA] [DEMOGRAPHIC_DATA] Other Prefer Not To Say" at bounding box center [887, 181] width 284 height 25
click at [745, 169] on select "Select [DEMOGRAPHIC_DATA] [DEMOGRAPHIC_DATA] Other Prefer Not To Say" at bounding box center [887, 181] width 284 height 25
click at [922, 650] on button "Update" at bounding box center [937, 659] width 65 height 29
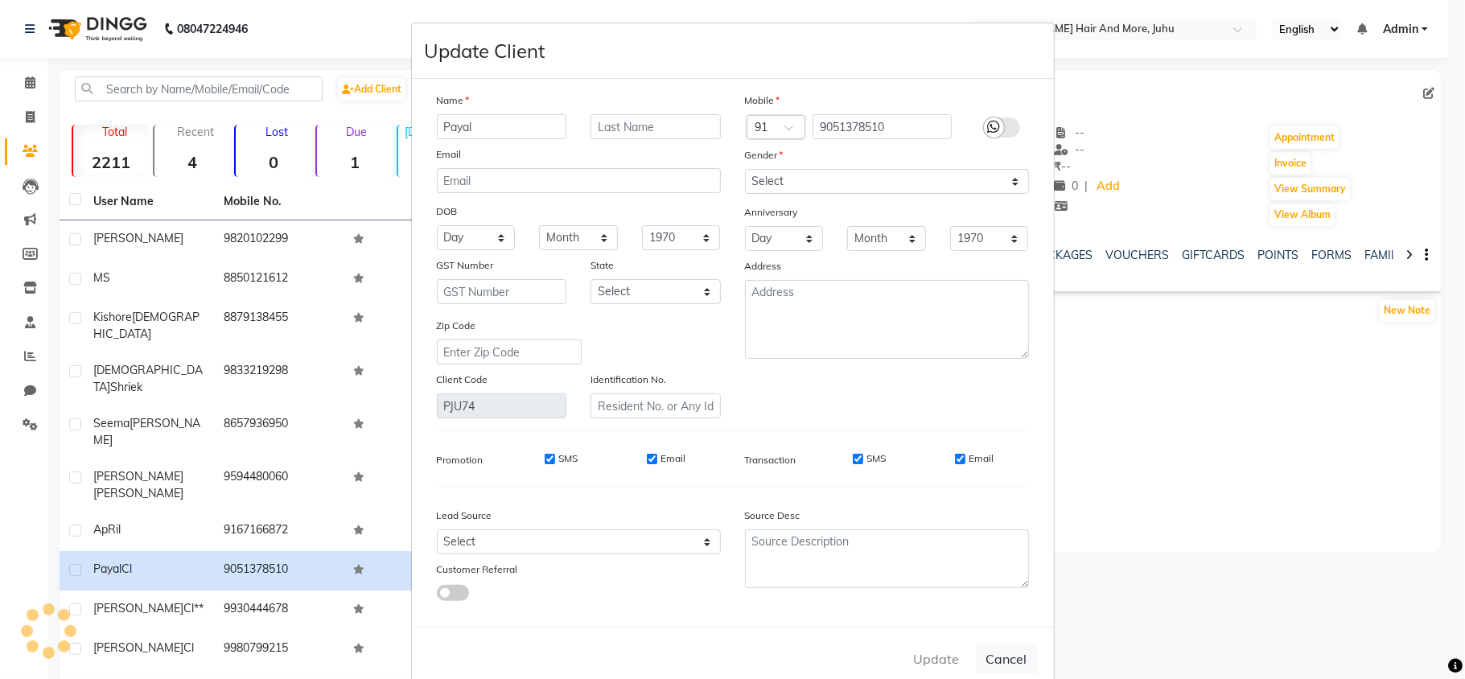
click at [249, 547] on ngb-modal-window "Update Client Name [PERSON_NAME] Email DOB Day 01 02 03 04 05 06 07 08 09 10 11…" at bounding box center [732, 339] width 1465 height 679
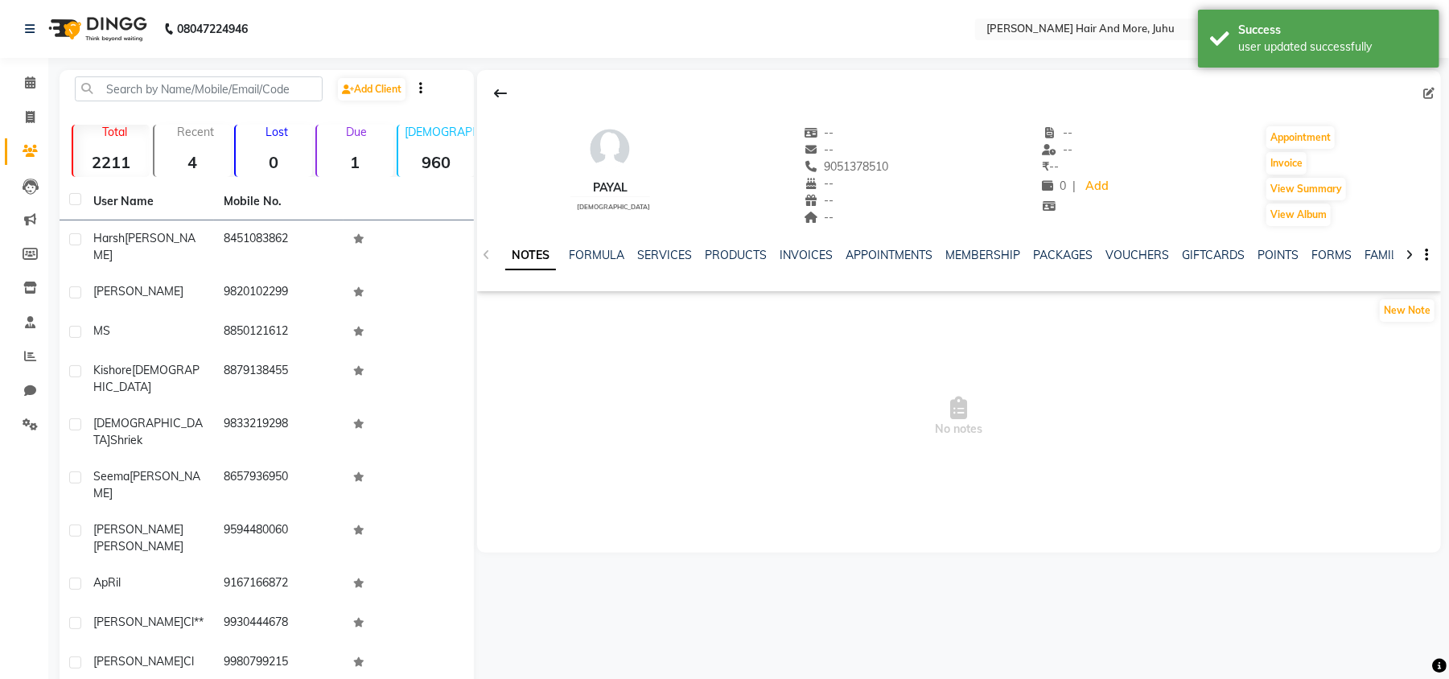
click at [252, 604] on td "9930444678" at bounding box center [279, 623] width 130 height 39
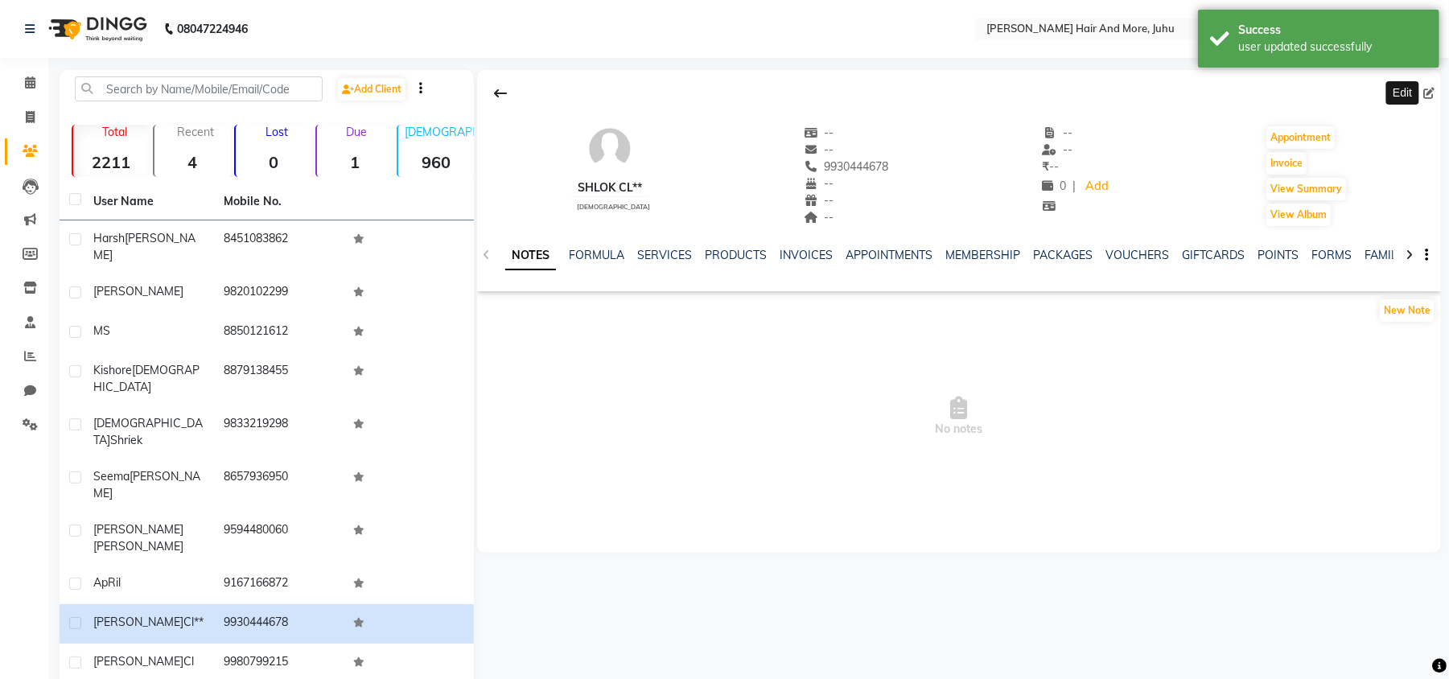
click at [1426, 100] on span at bounding box center [1433, 93] width 18 height 17
click at [1427, 90] on icon at bounding box center [1429, 93] width 11 height 11
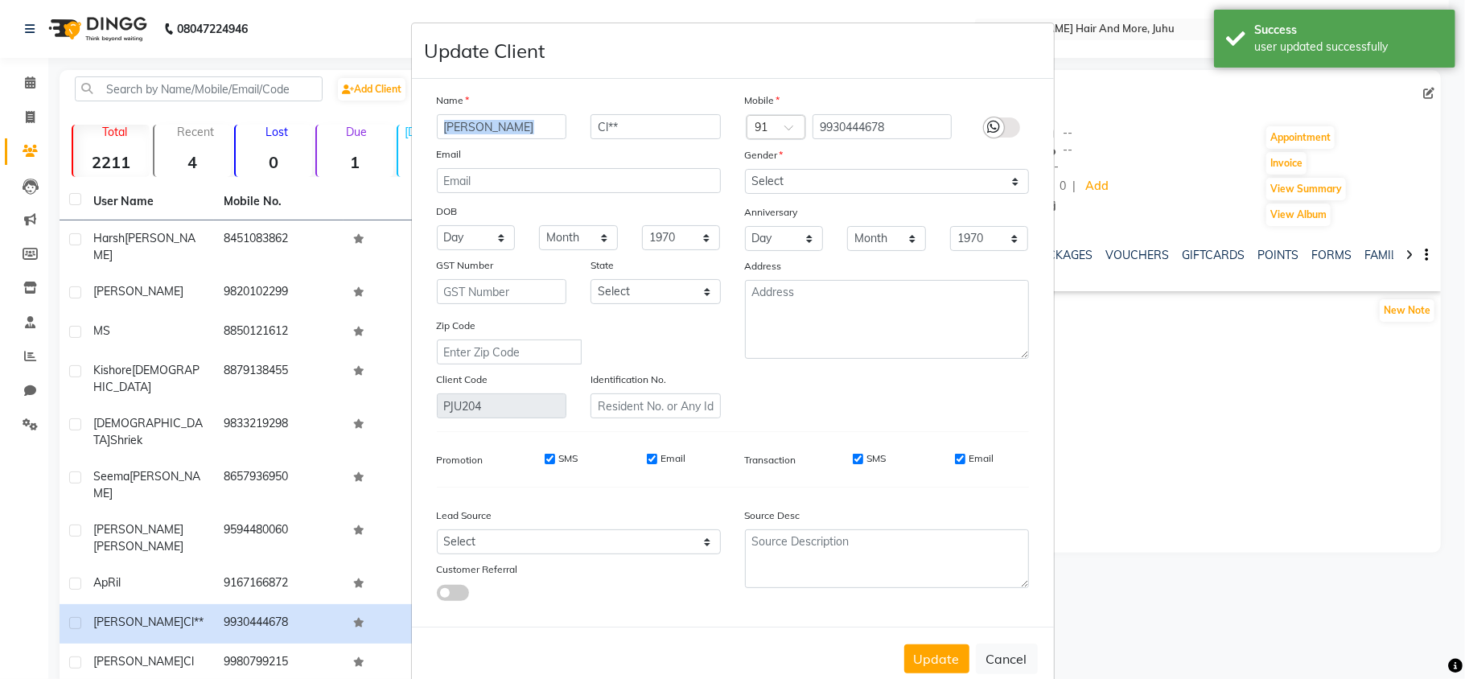
drag, startPoint x: 605, startPoint y: 113, endPoint x: 645, endPoint y: 142, distance: 49.6
click at [600, 130] on div "Name Shlok Cl** Email DOB Day 01 02 03 04 05 06 07 08 09 10 11 12 13 14 15 16 1…" at bounding box center [579, 255] width 308 height 327
click at [645, 142] on div "Name Shlok Cl** Email DOB Day 01 02 03 04 05 06 07 08 09 10 11 12 13 14 15 16 1…" at bounding box center [579, 255] width 308 height 327
drag, startPoint x: 644, startPoint y: 129, endPoint x: 567, endPoint y: 130, distance: 76.5
click at [567, 130] on div "Shlok Cl**" at bounding box center [579, 126] width 308 height 25
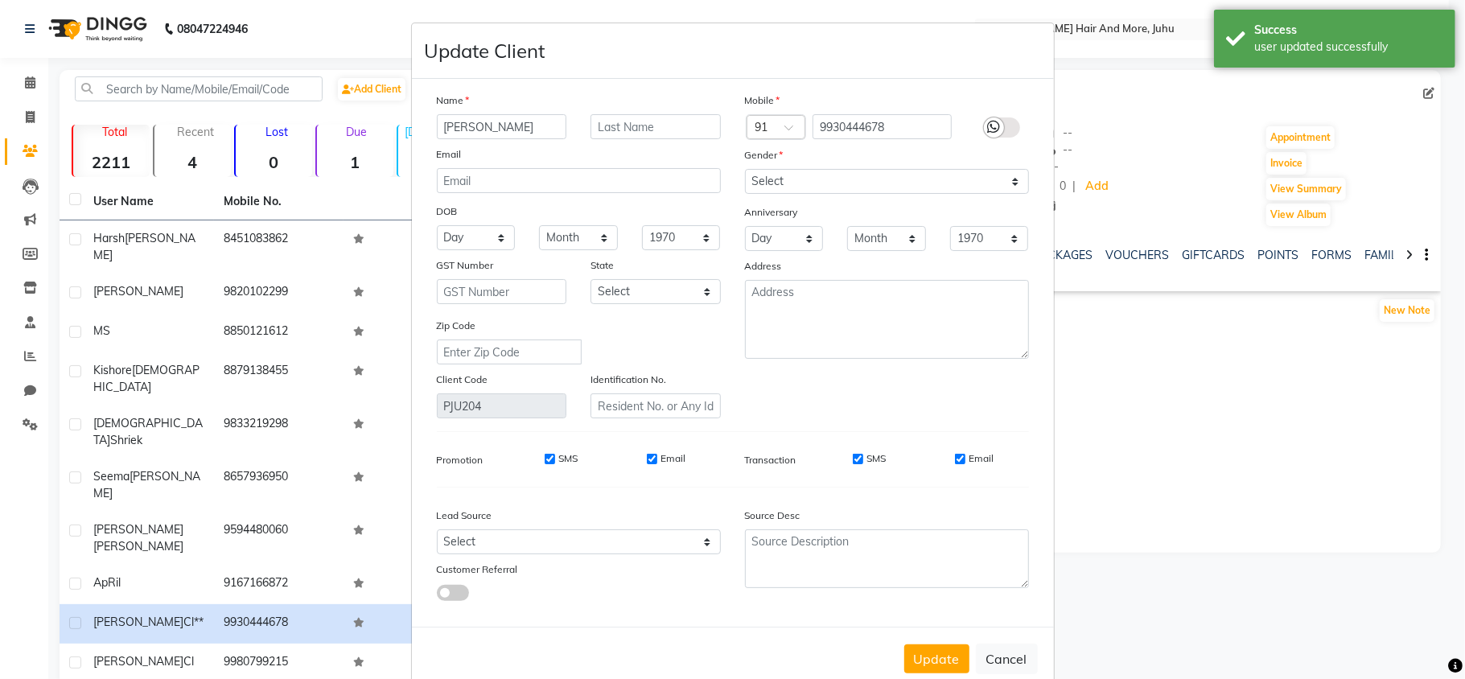
drag, startPoint x: 921, startPoint y: 647, endPoint x: 872, endPoint y: 649, distance: 48.3
click at [917, 648] on button "Update" at bounding box center [937, 659] width 65 height 29
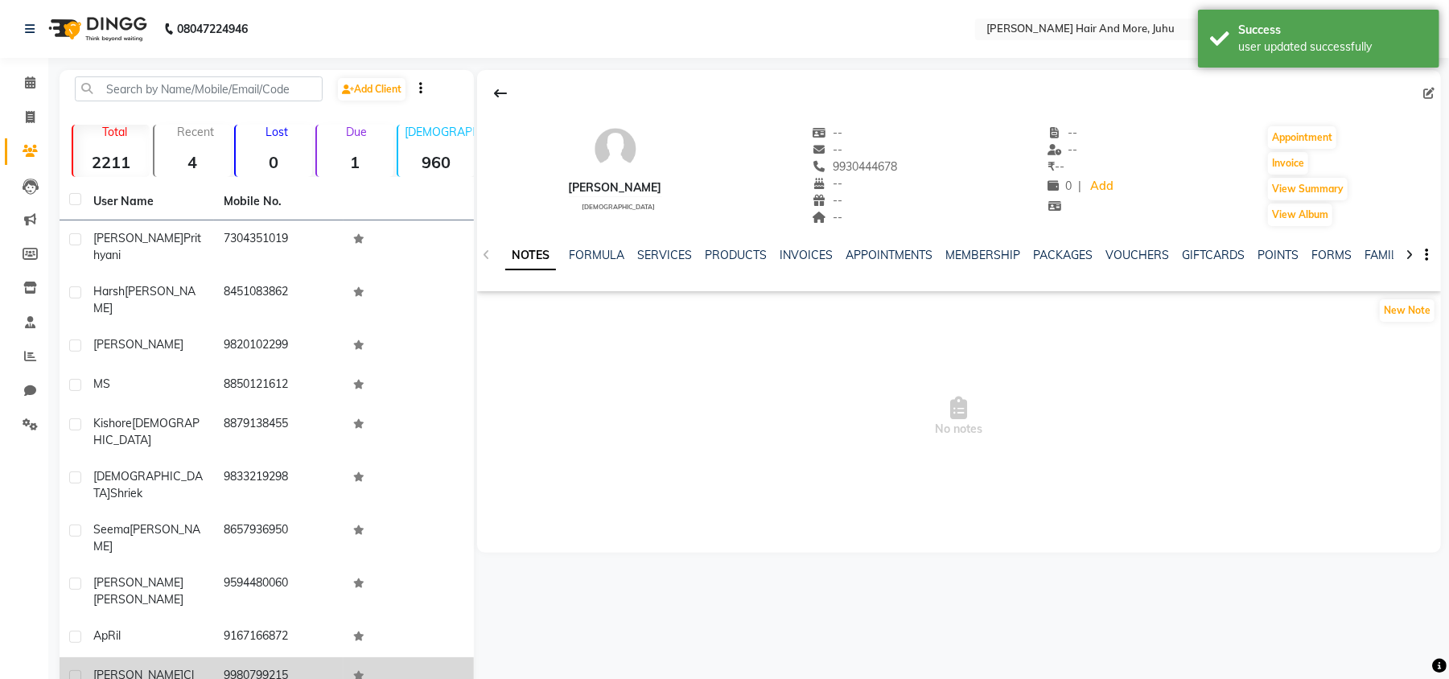
click at [315, 658] on td "9980799215" at bounding box center [279, 677] width 130 height 39
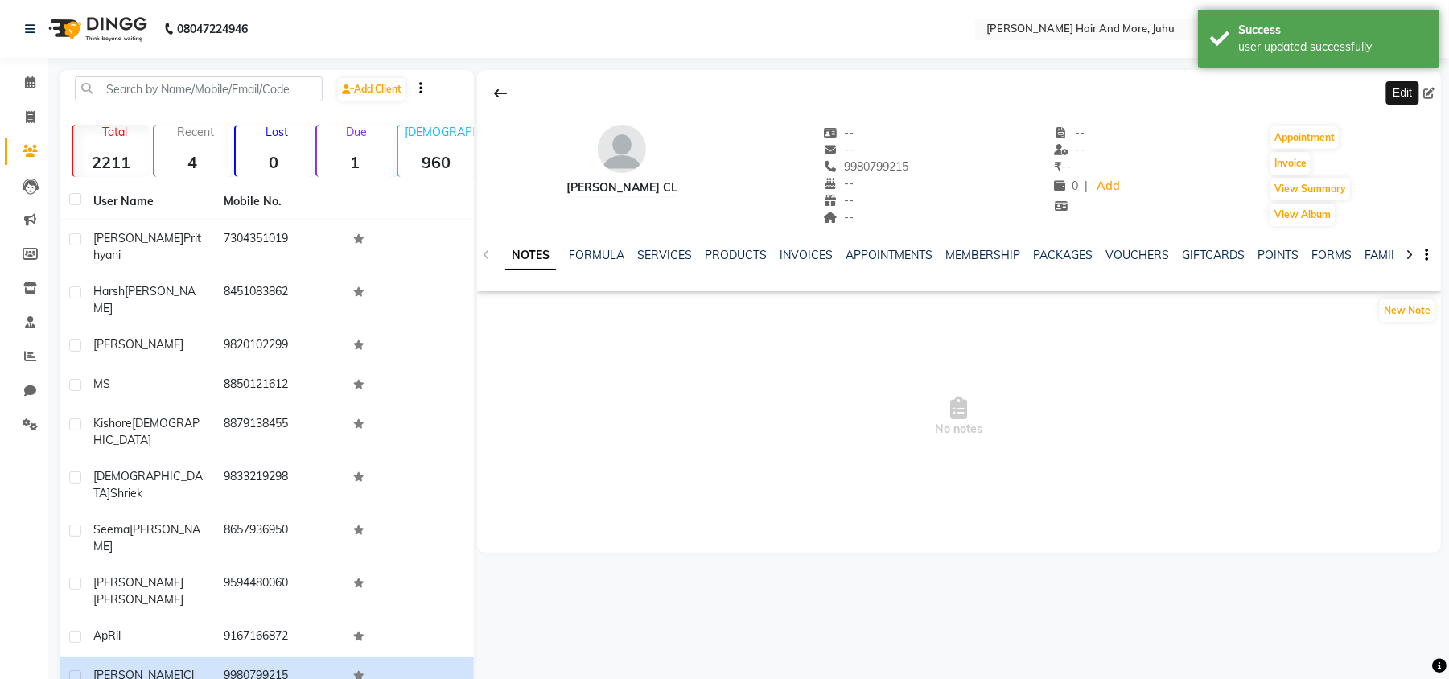
click at [1434, 92] on icon at bounding box center [1429, 93] width 11 height 11
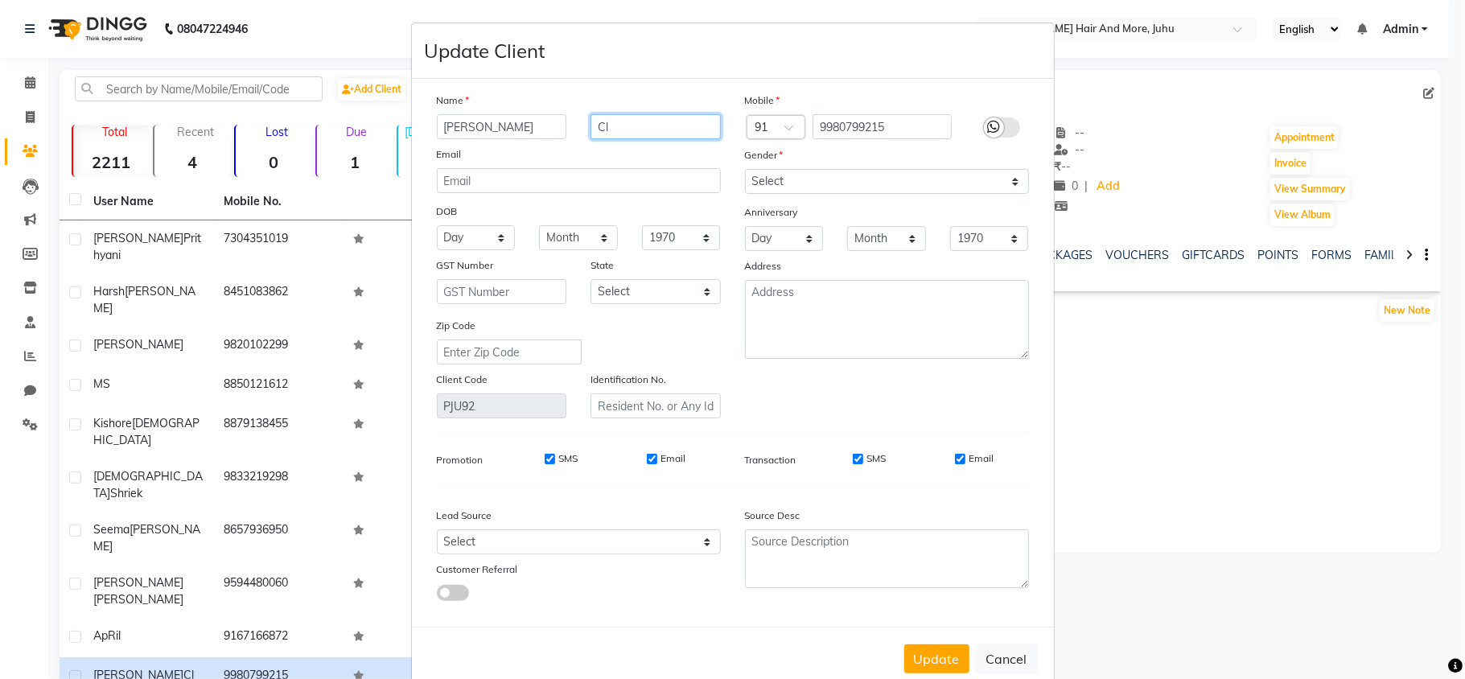
drag, startPoint x: 621, startPoint y: 130, endPoint x: 562, endPoint y: 136, distance: 59.8
click at [560, 137] on div "[PERSON_NAME] Cl" at bounding box center [579, 126] width 308 height 25
drag, startPoint x: 600, startPoint y: 110, endPoint x: 589, endPoint y: 130, distance: 23.1
click at [591, 130] on input "Cl" at bounding box center [656, 126] width 130 height 25
click at [608, 129] on input "Cl" at bounding box center [656, 126] width 130 height 25
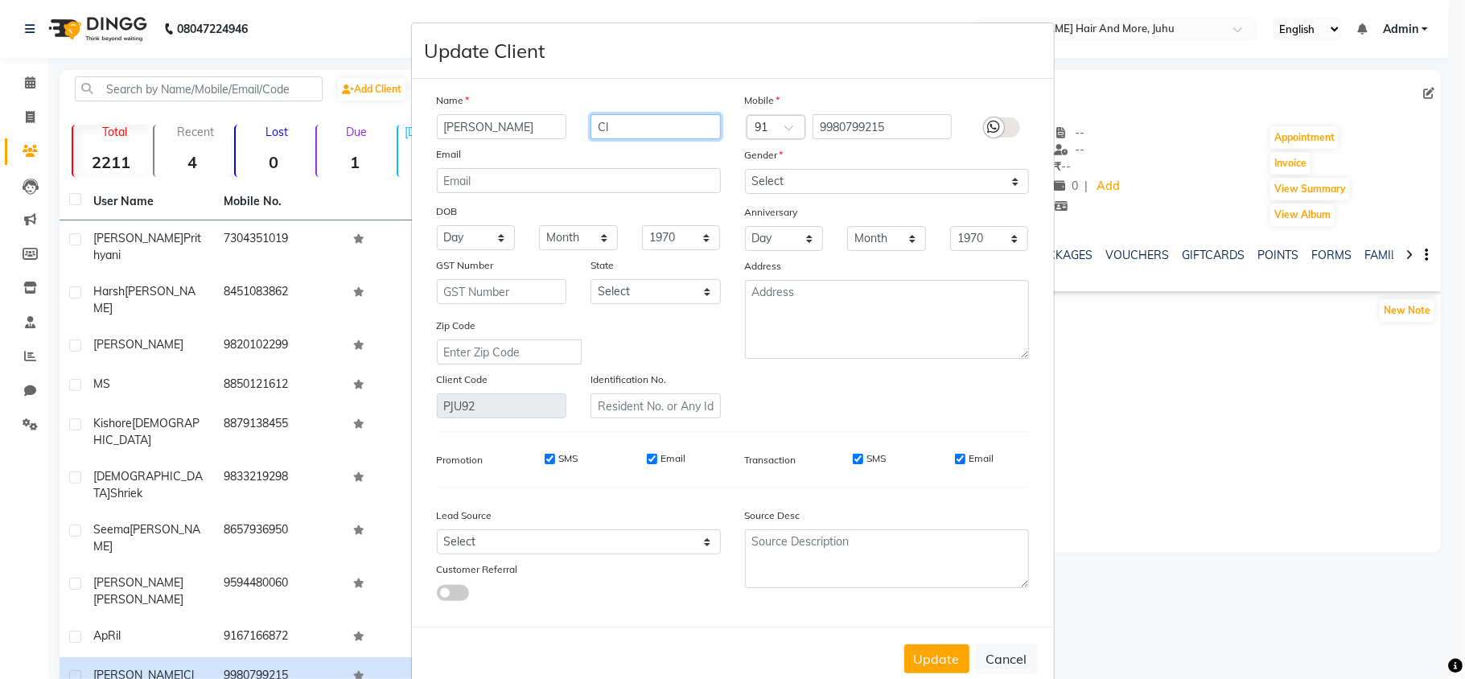
click at [608, 129] on input "Cl" at bounding box center [656, 126] width 130 height 25
click at [794, 183] on select "Select [DEMOGRAPHIC_DATA] [DEMOGRAPHIC_DATA] Other Prefer Not To Say" at bounding box center [887, 181] width 284 height 25
click at [745, 169] on select "Select [DEMOGRAPHIC_DATA] [DEMOGRAPHIC_DATA] Other Prefer Not To Say" at bounding box center [887, 181] width 284 height 25
click at [921, 652] on button "Update" at bounding box center [937, 659] width 65 height 29
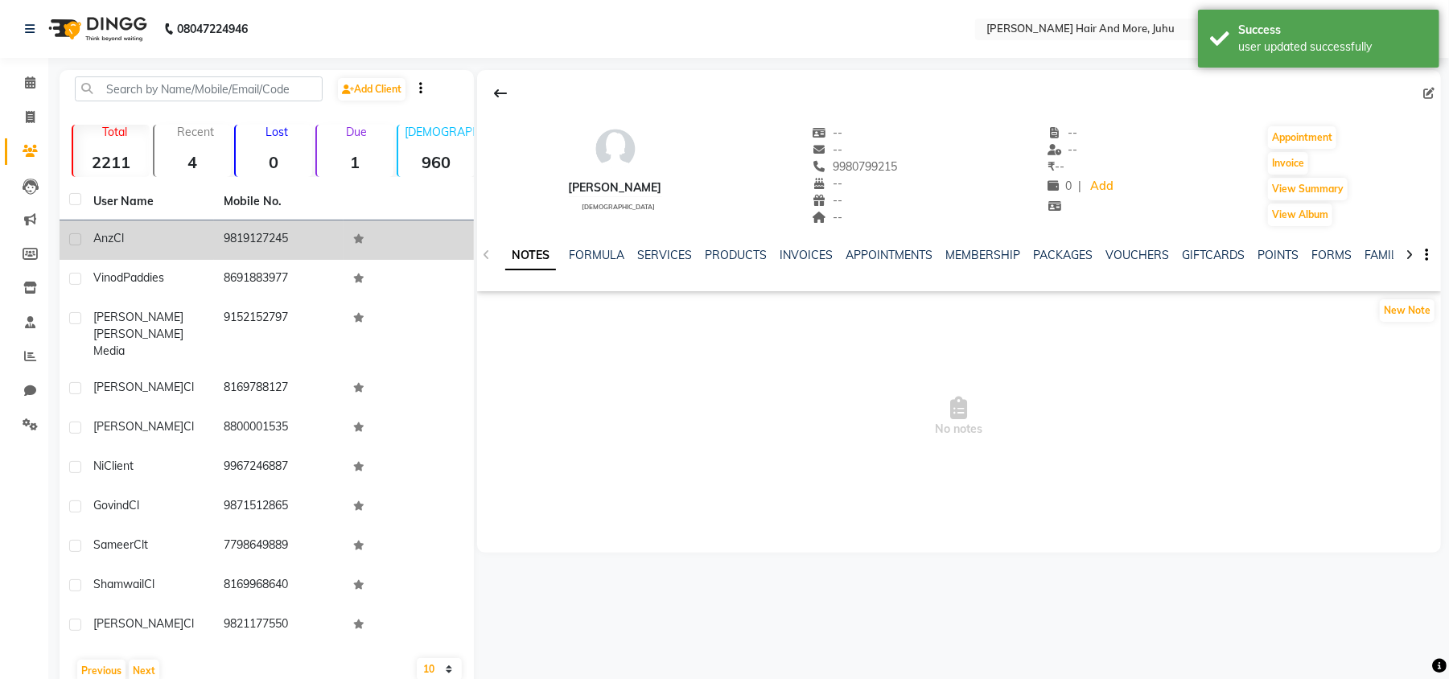
click at [225, 237] on td "9819127245" at bounding box center [279, 240] width 130 height 39
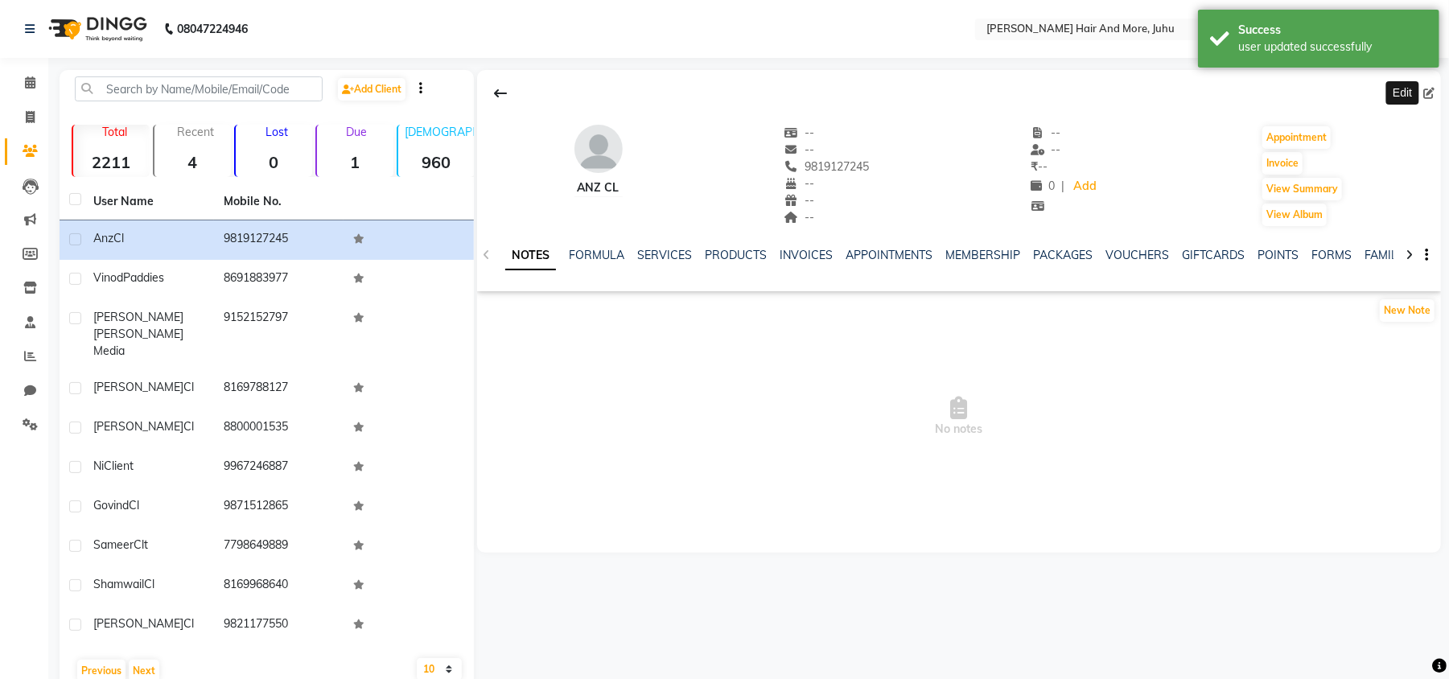
click at [1427, 97] on icon at bounding box center [1429, 93] width 11 height 11
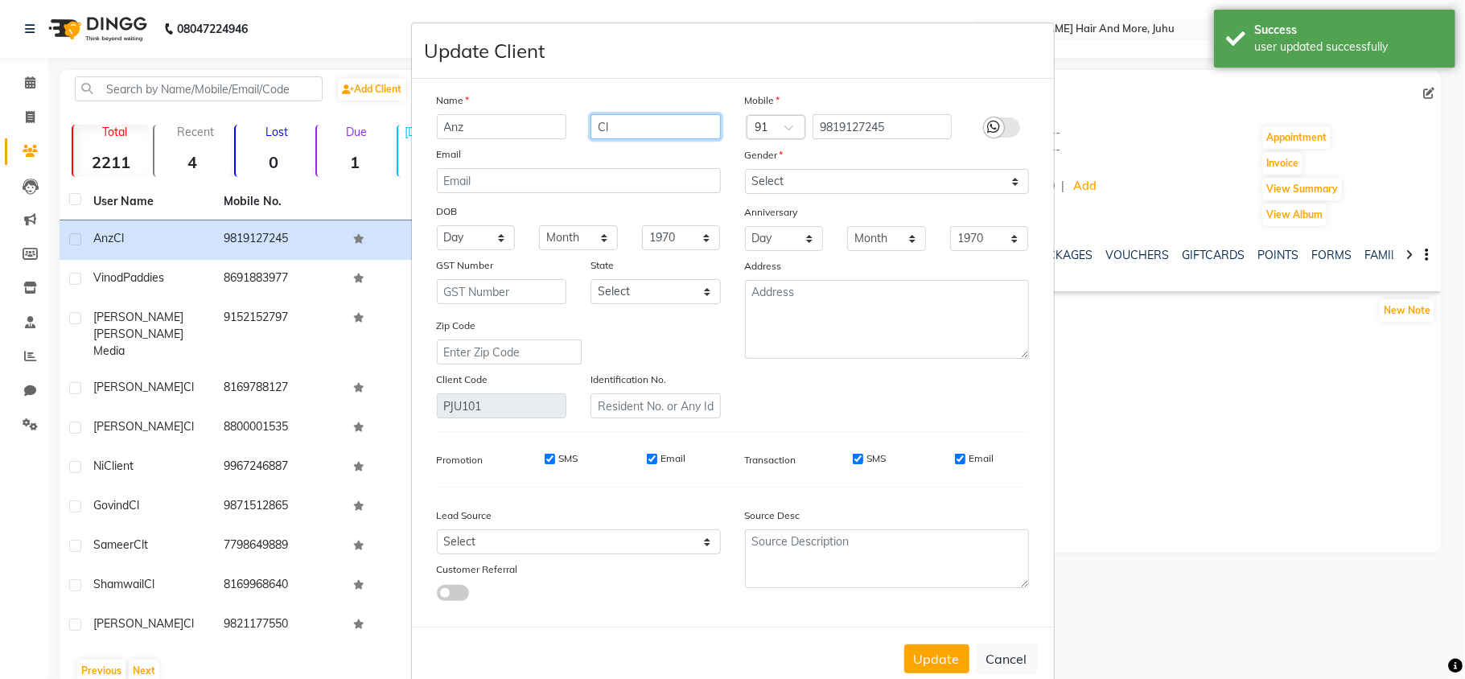
drag, startPoint x: 615, startPoint y: 119, endPoint x: 580, endPoint y: 117, distance: 34.6
click at [580, 117] on div "Cl" at bounding box center [656, 126] width 155 height 25
drag, startPoint x: 587, startPoint y: 113, endPoint x: 571, endPoint y: 171, distance: 61.1
click at [571, 171] on input "email" at bounding box center [579, 180] width 284 height 25
drag, startPoint x: 608, startPoint y: 129, endPoint x: 583, endPoint y: 130, distance: 25.8
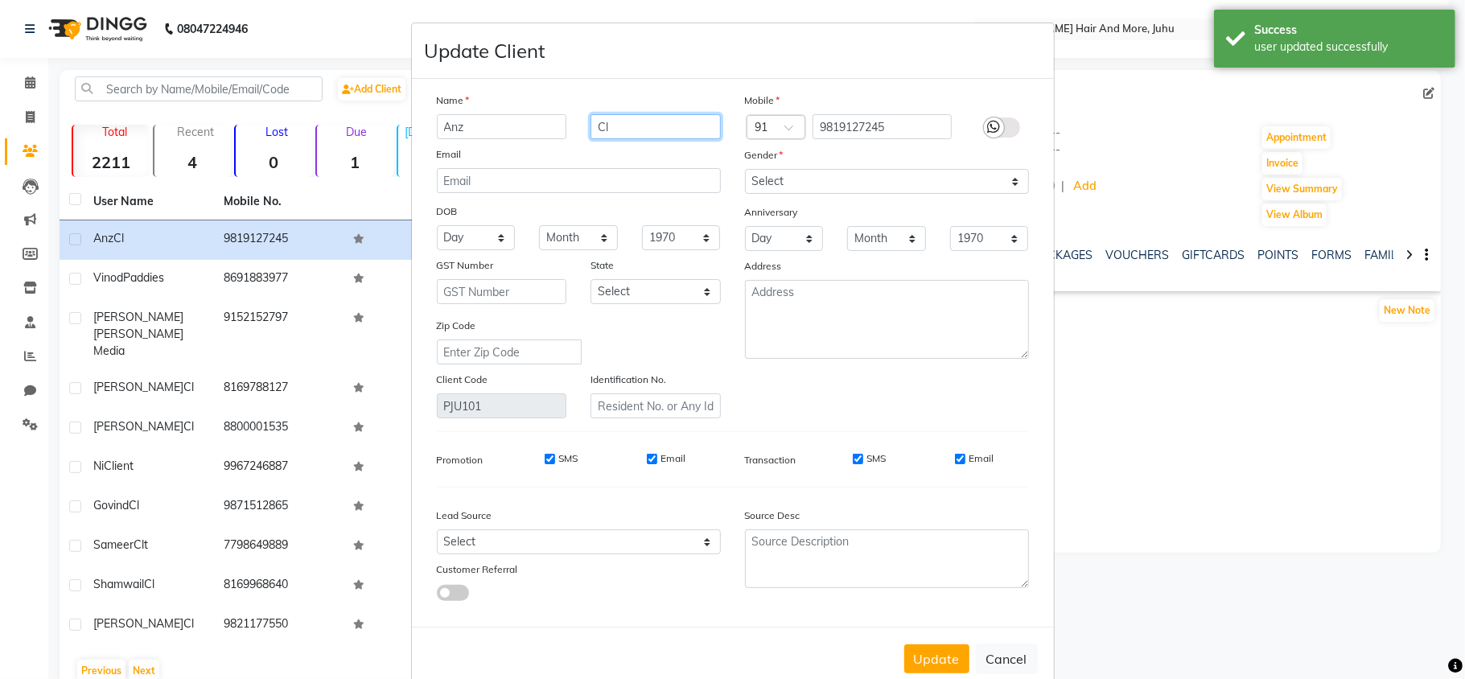
click at [591, 130] on input "Cl" at bounding box center [656, 126] width 130 height 25
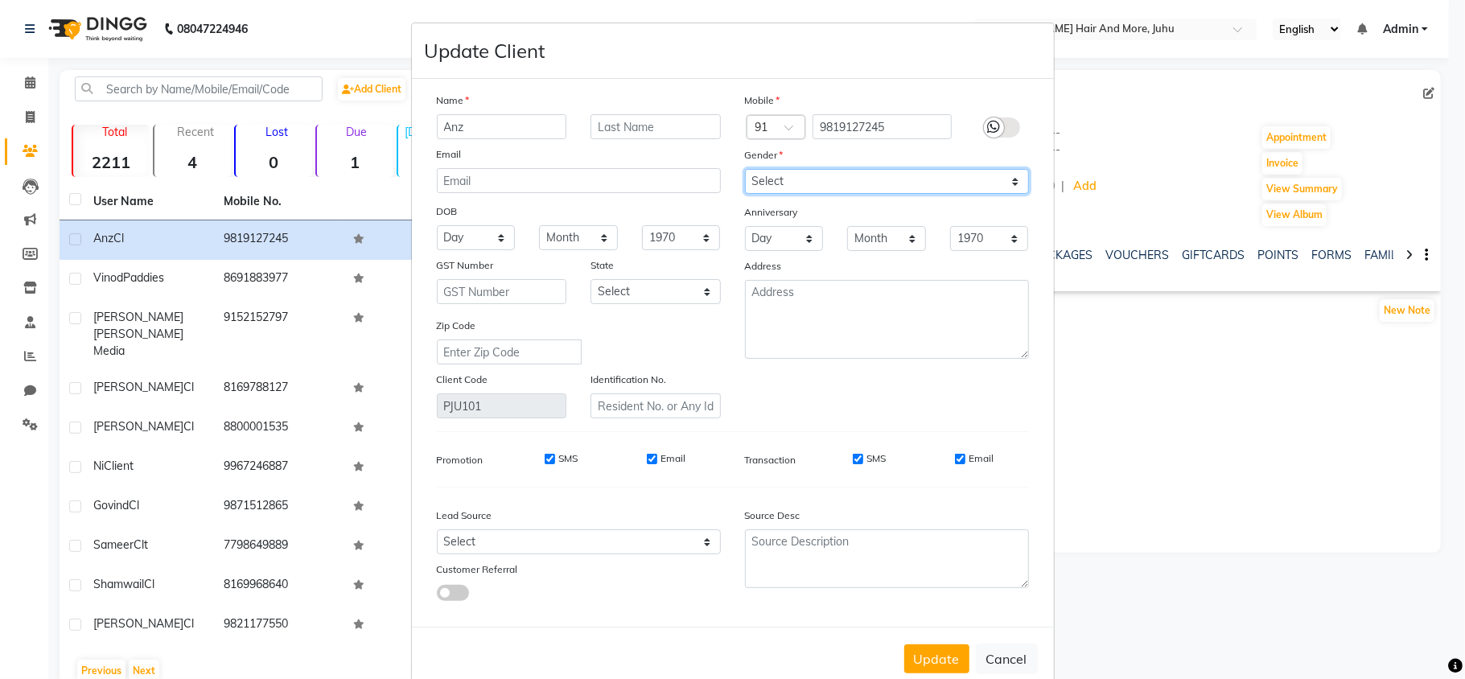
click at [774, 183] on select "Select [DEMOGRAPHIC_DATA] [DEMOGRAPHIC_DATA] Other Prefer Not To Say" at bounding box center [887, 181] width 284 height 25
click at [745, 169] on select "Select [DEMOGRAPHIC_DATA] [DEMOGRAPHIC_DATA] Other Prefer Not To Say" at bounding box center [887, 181] width 284 height 25
click at [934, 645] on button "Update" at bounding box center [937, 659] width 65 height 29
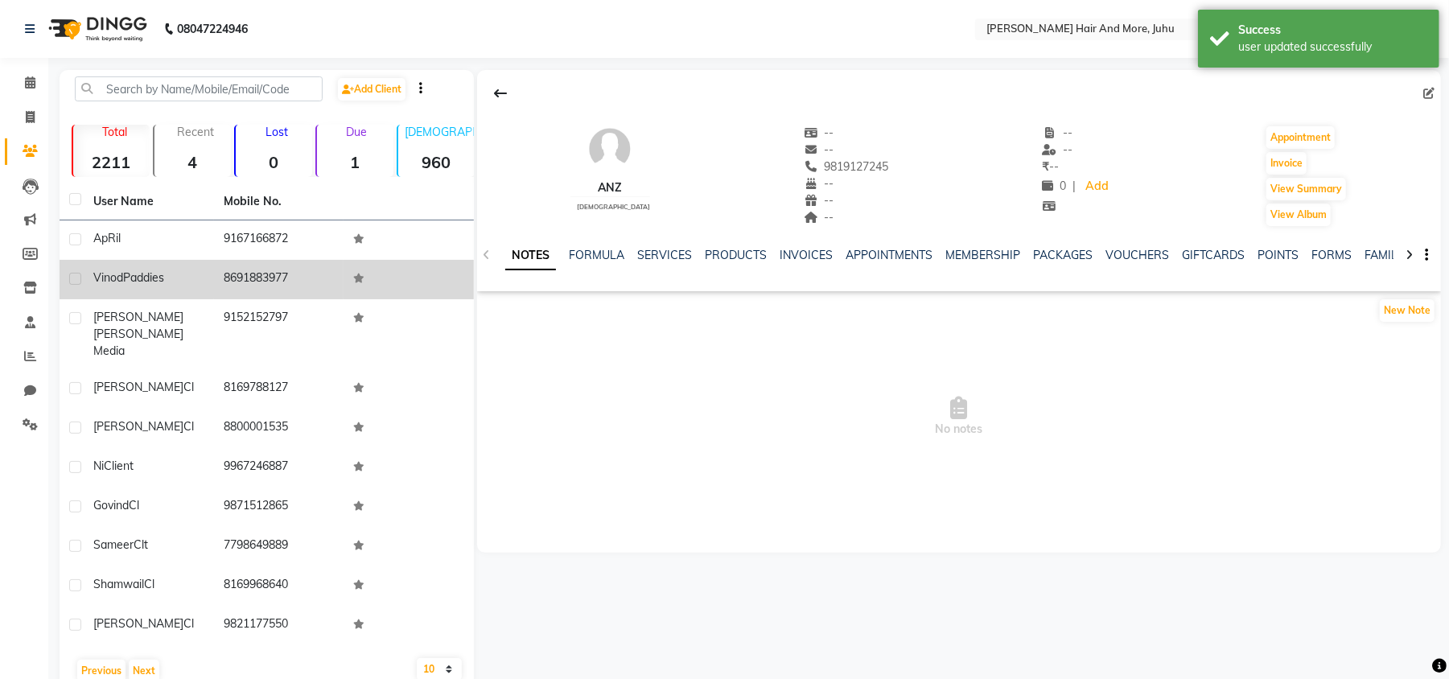
click at [344, 277] on td at bounding box center [409, 279] width 130 height 39
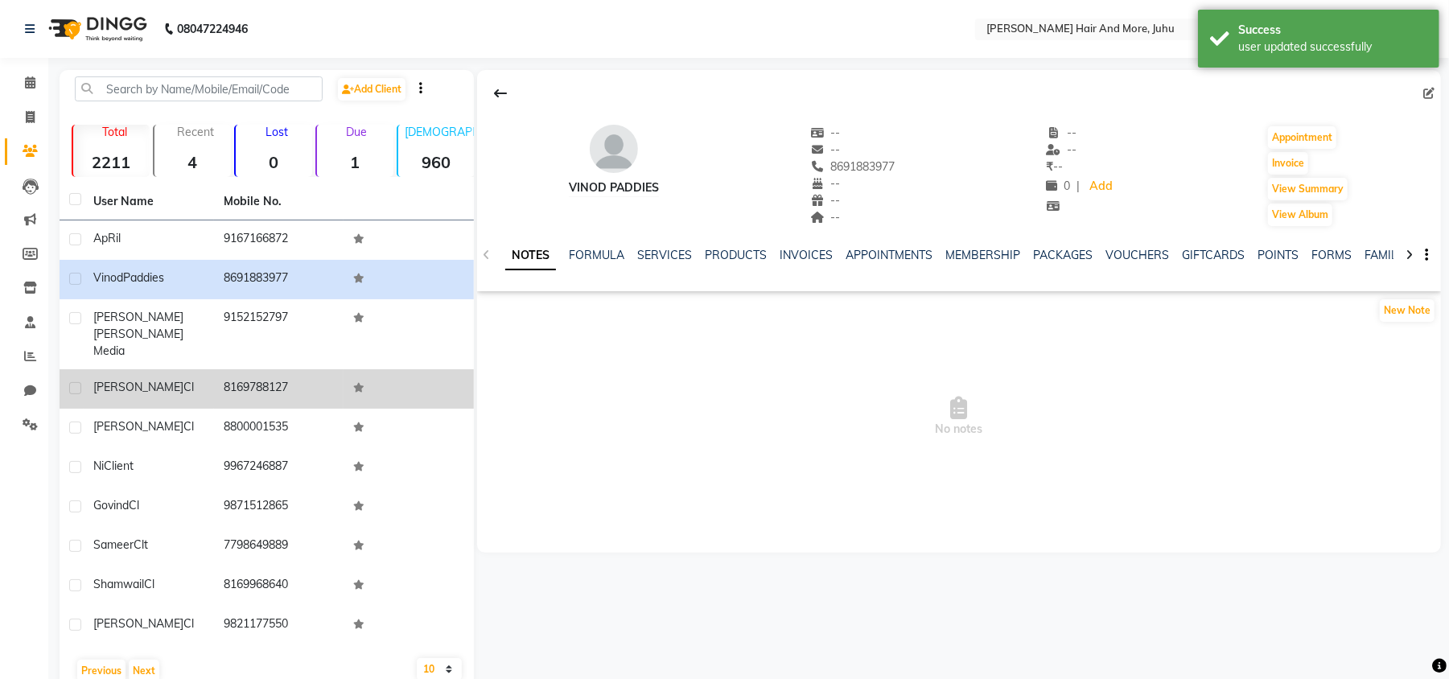
click at [236, 369] on td "8169788127" at bounding box center [279, 388] width 130 height 39
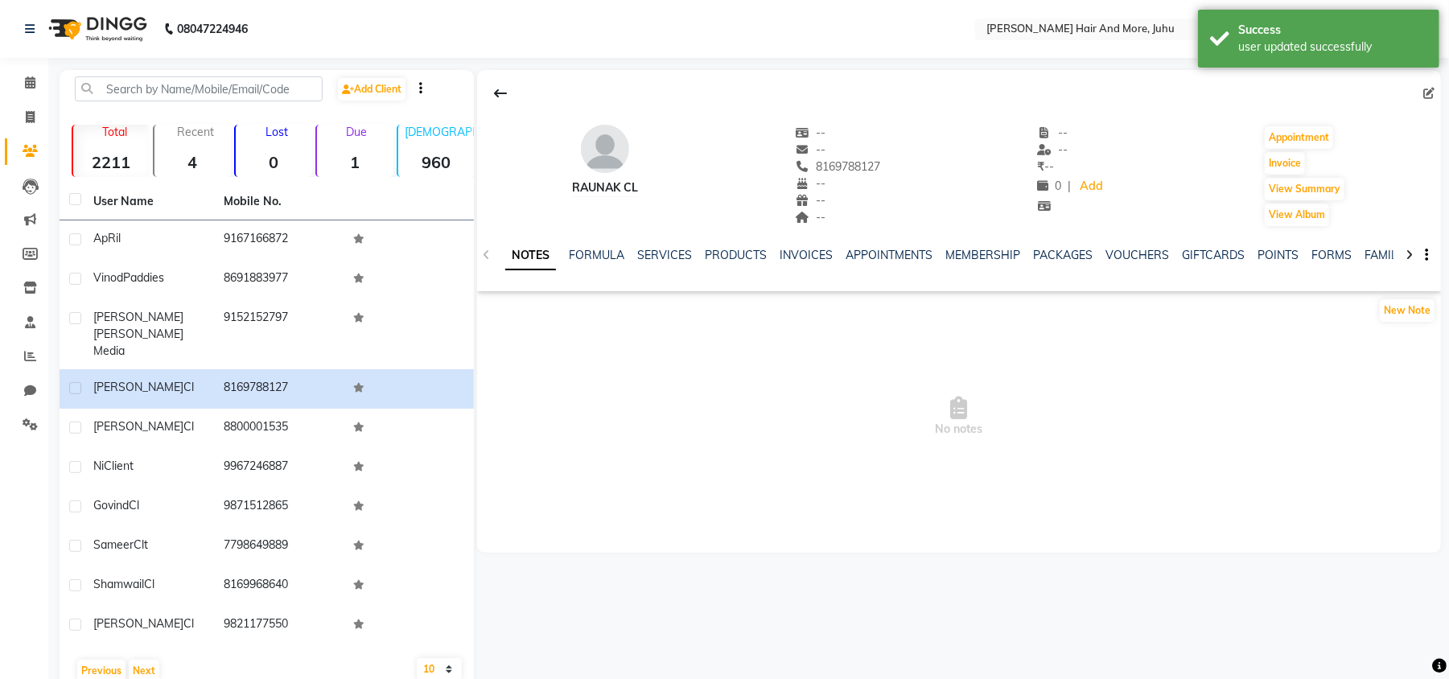
click at [1426, 92] on icon at bounding box center [1429, 93] width 11 height 11
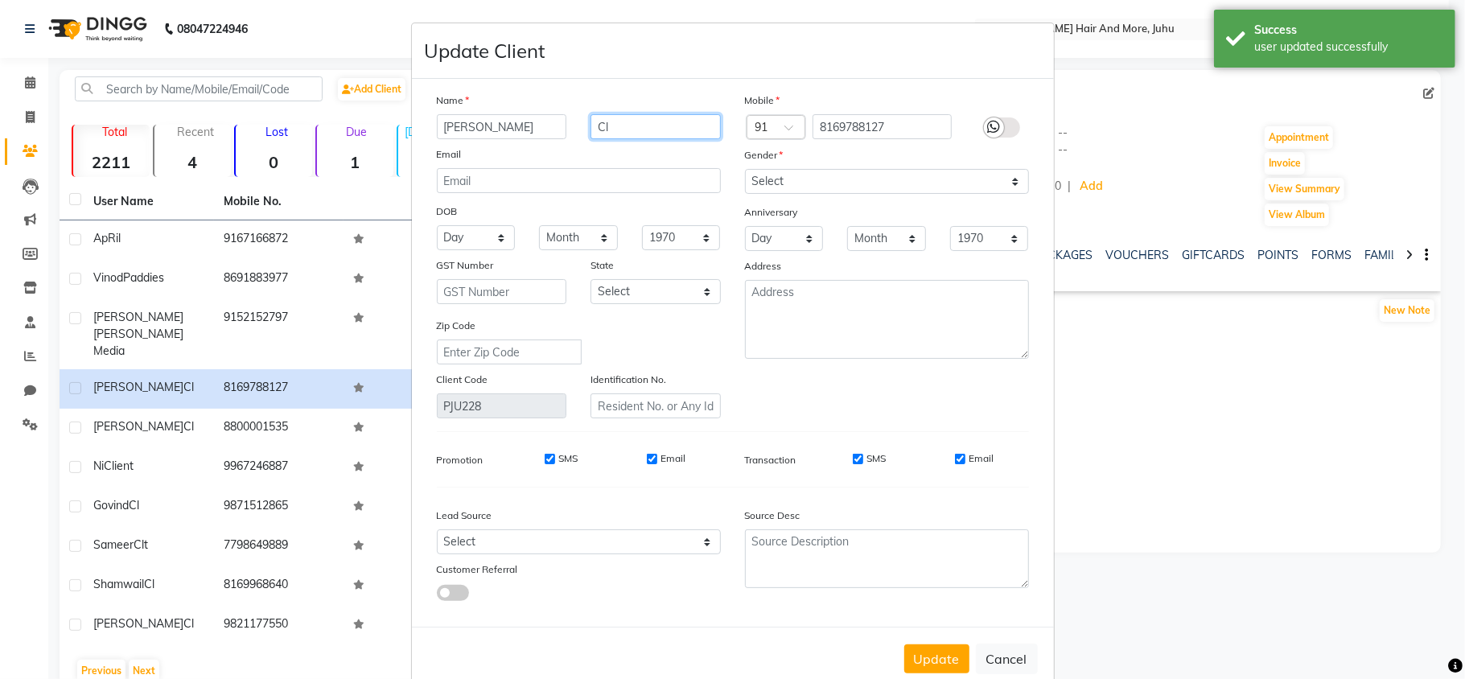
drag, startPoint x: 609, startPoint y: 121, endPoint x: 574, endPoint y: 126, distance: 35.9
click at [579, 126] on div "Cl" at bounding box center [656, 126] width 155 height 25
click at [771, 182] on select "Select [DEMOGRAPHIC_DATA] [DEMOGRAPHIC_DATA] Other Prefer Not To Say" at bounding box center [887, 181] width 284 height 25
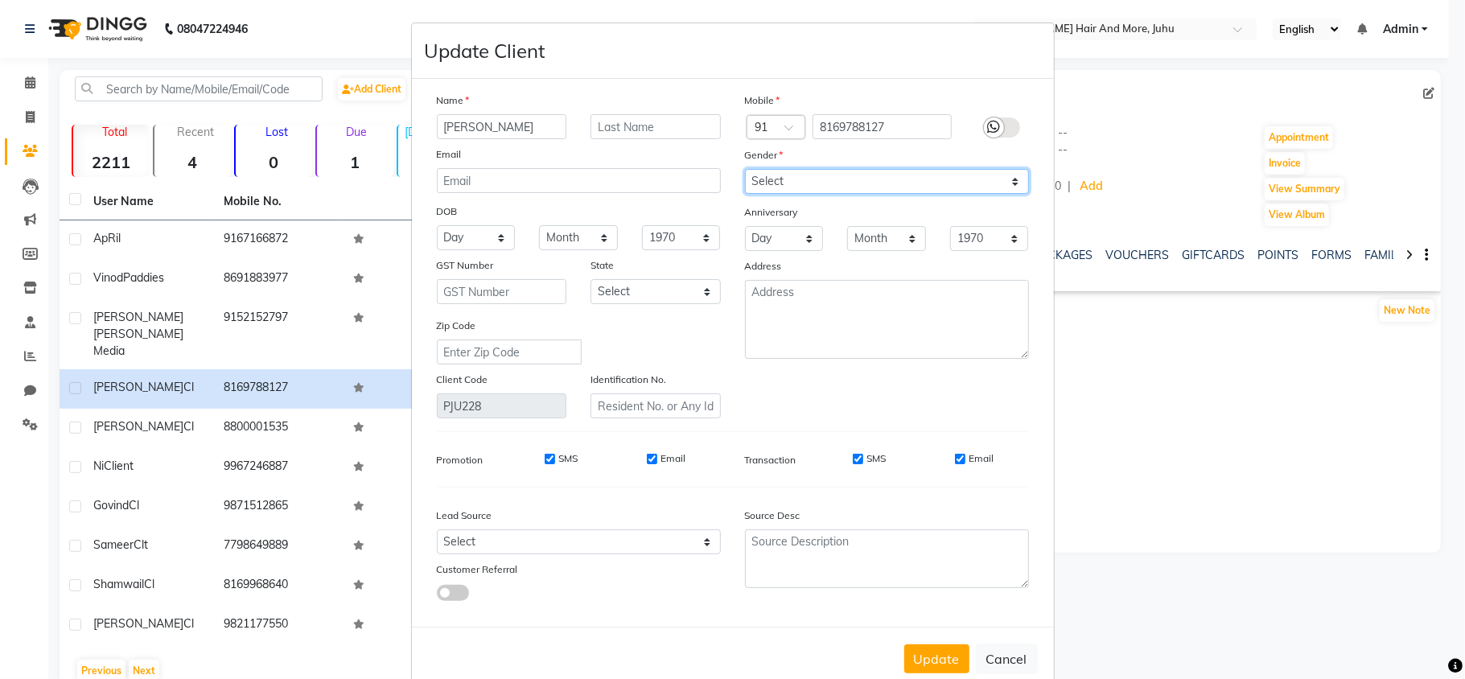
click at [745, 169] on select "Select [DEMOGRAPHIC_DATA] [DEMOGRAPHIC_DATA] Other Prefer Not To Say" at bounding box center [887, 181] width 284 height 25
click at [931, 655] on button "Update" at bounding box center [937, 659] width 65 height 29
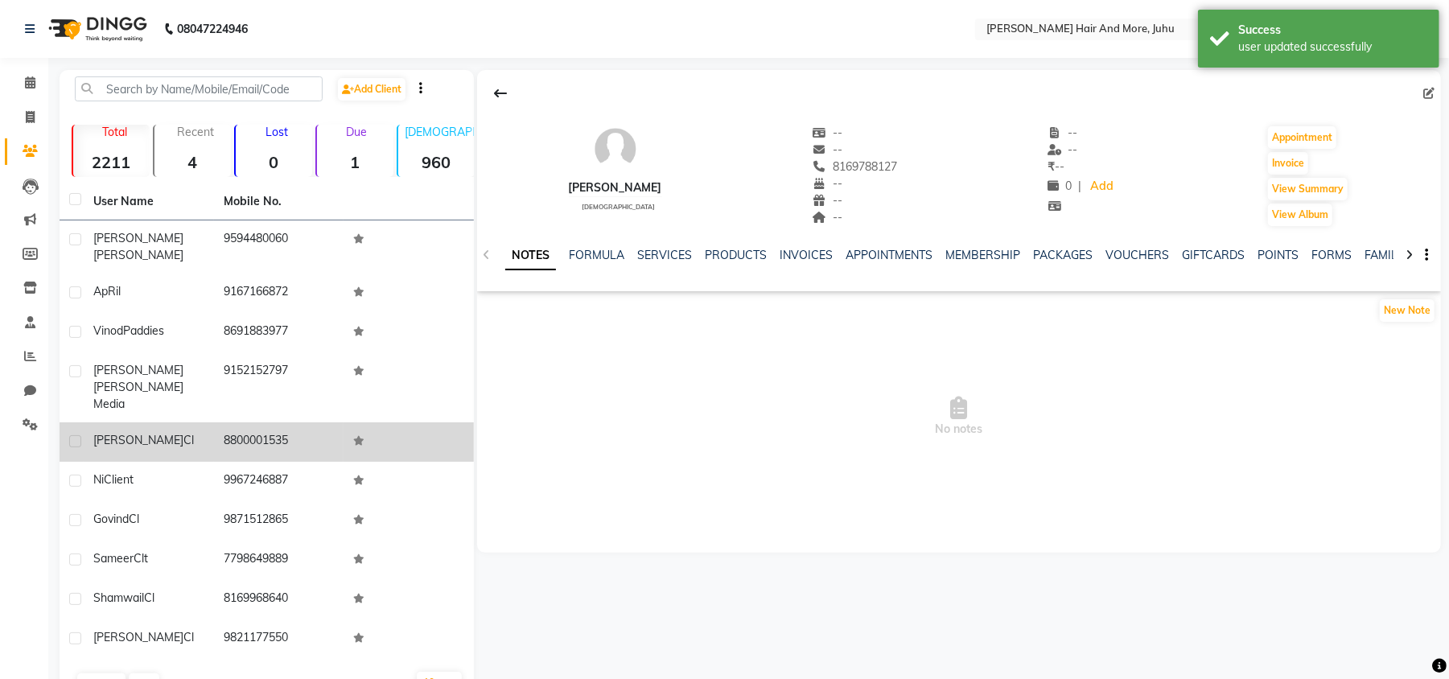
click at [335, 423] on td "8800001535" at bounding box center [279, 442] width 130 height 39
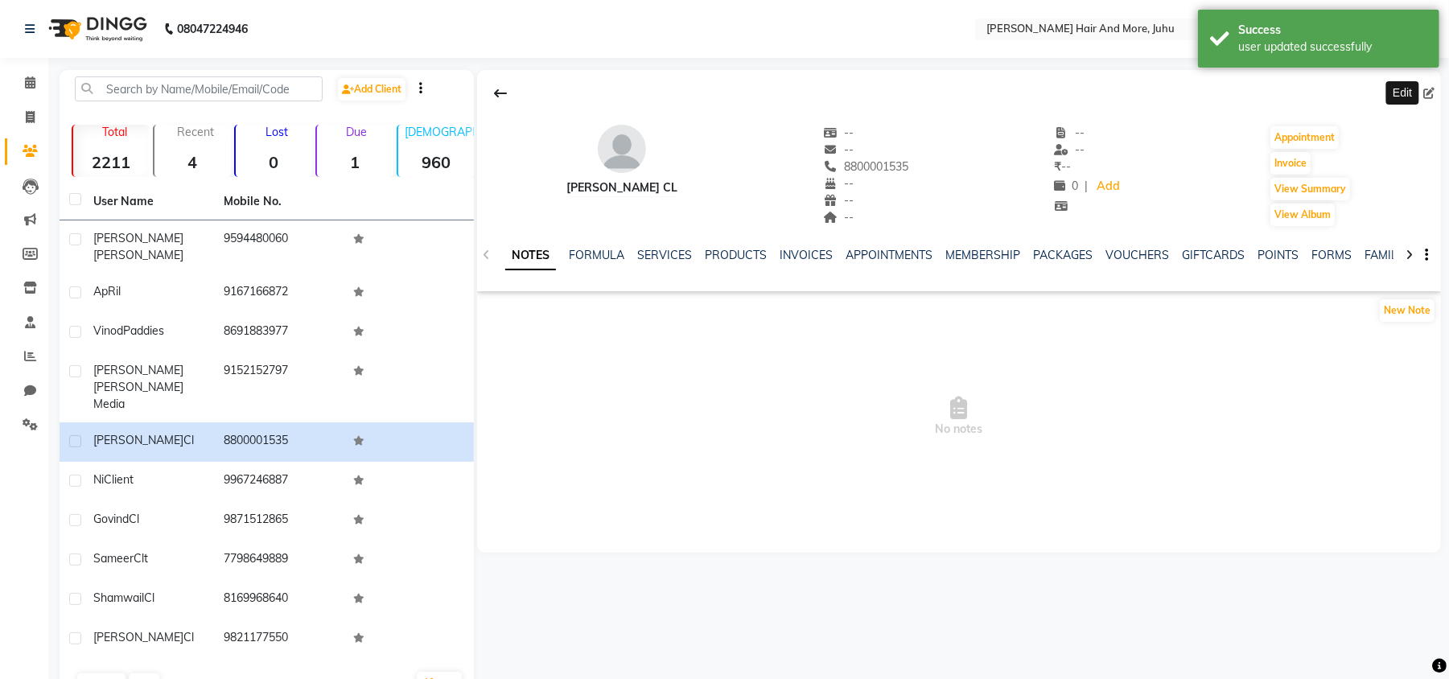
click at [1426, 89] on icon at bounding box center [1429, 93] width 11 height 11
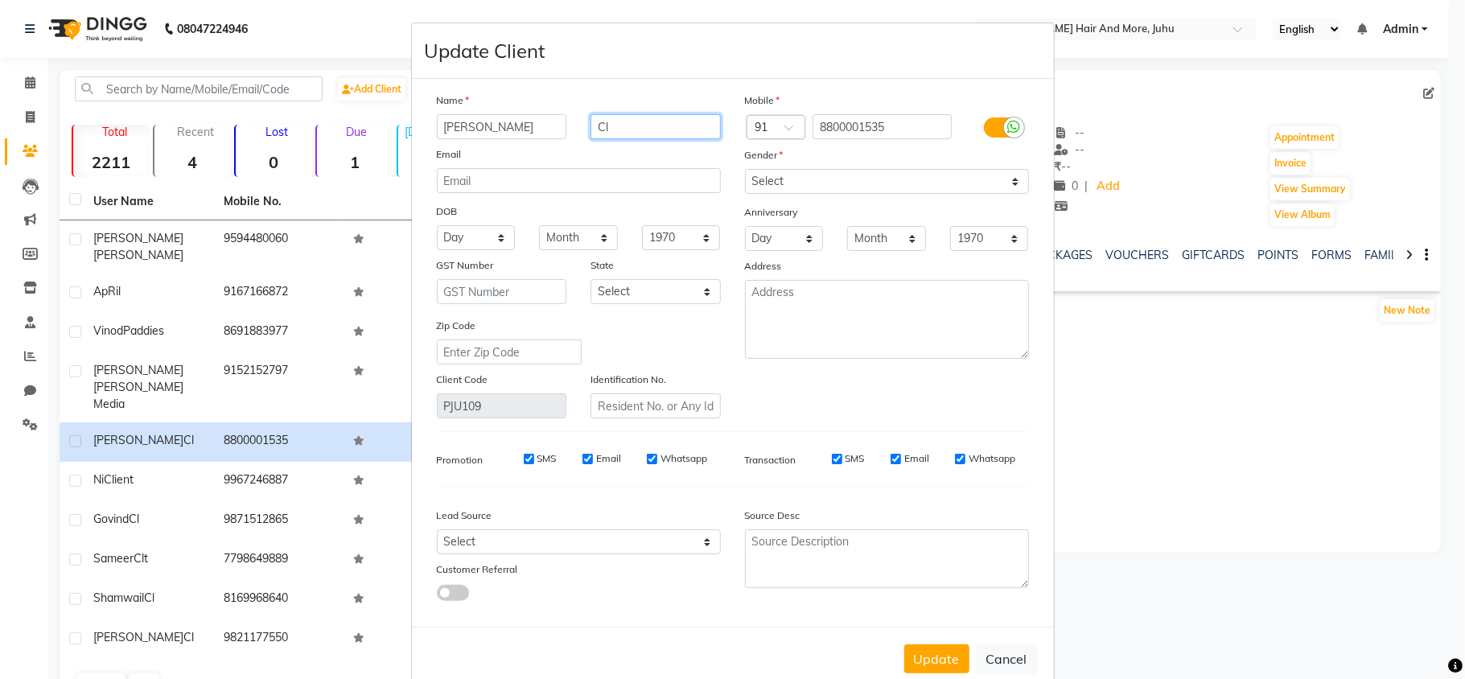
drag, startPoint x: 641, startPoint y: 121, endPoint x: 600, endPoint y: 129, distance: 42.6
click at [579, 129] on div "Cl" at bounding box center [656, 126] width 155 height 25
click at [755, 169] on select "Select [DEMOGRAPHIC_DATA] [DEMOGRAPHIC_DATA] Other Prefer Not To Say" at bounding box center [887, 181] width 284 height 25
click at [745, 169] on select "Select [DEMOGRAPHIC_DATA] [DEMOGRAPHIC_DATA] Other Prefer Not To Say" at bounding box center [887, 181] width 284 height 25
drag, startPoint x: 934, startPoint y: 648, endPoint x: 921, endPoint y: 634, distance: 18.8
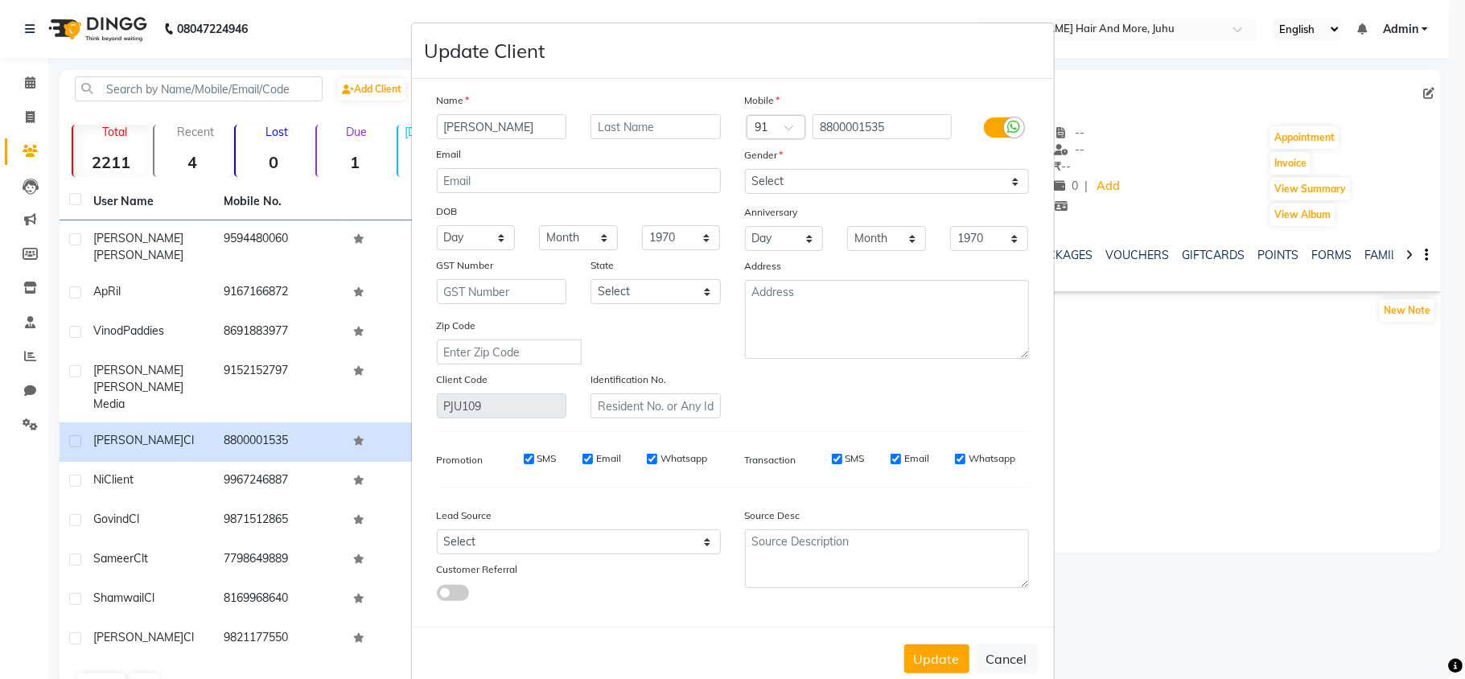
click at [931, 647] on button "Update" at bounding box center [937, 659] width 65 height 29
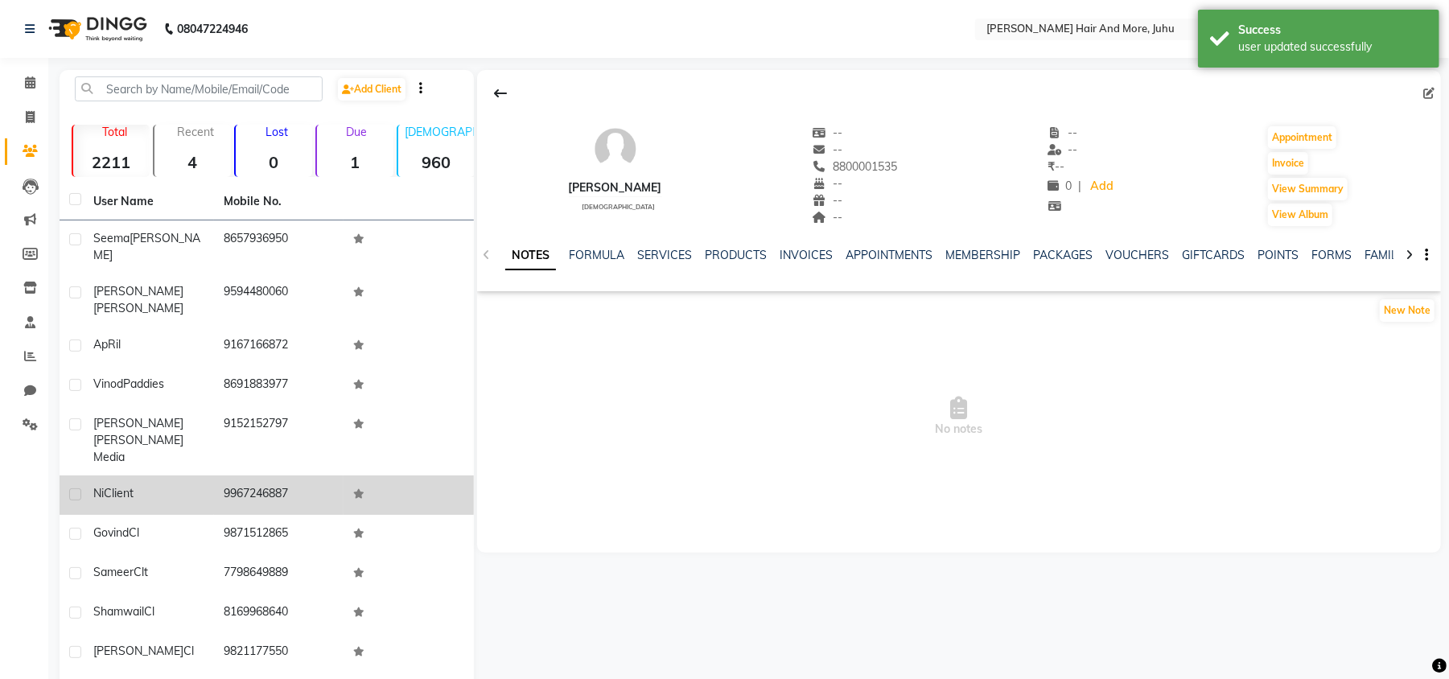
click at [388, 476] on td at bounding box center [409, 495] width 130 height 39
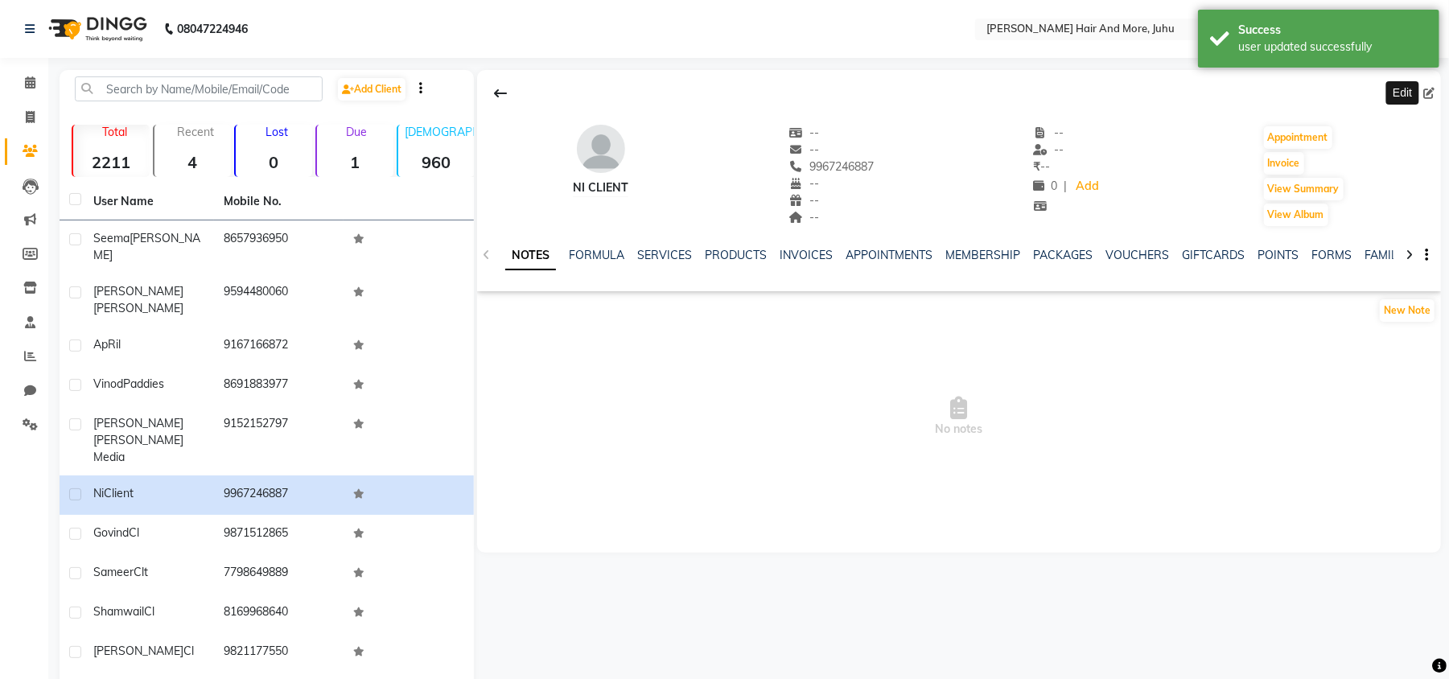
click at [1433, 91] on icon at bounding box center [1429, 93] width 11 height 11
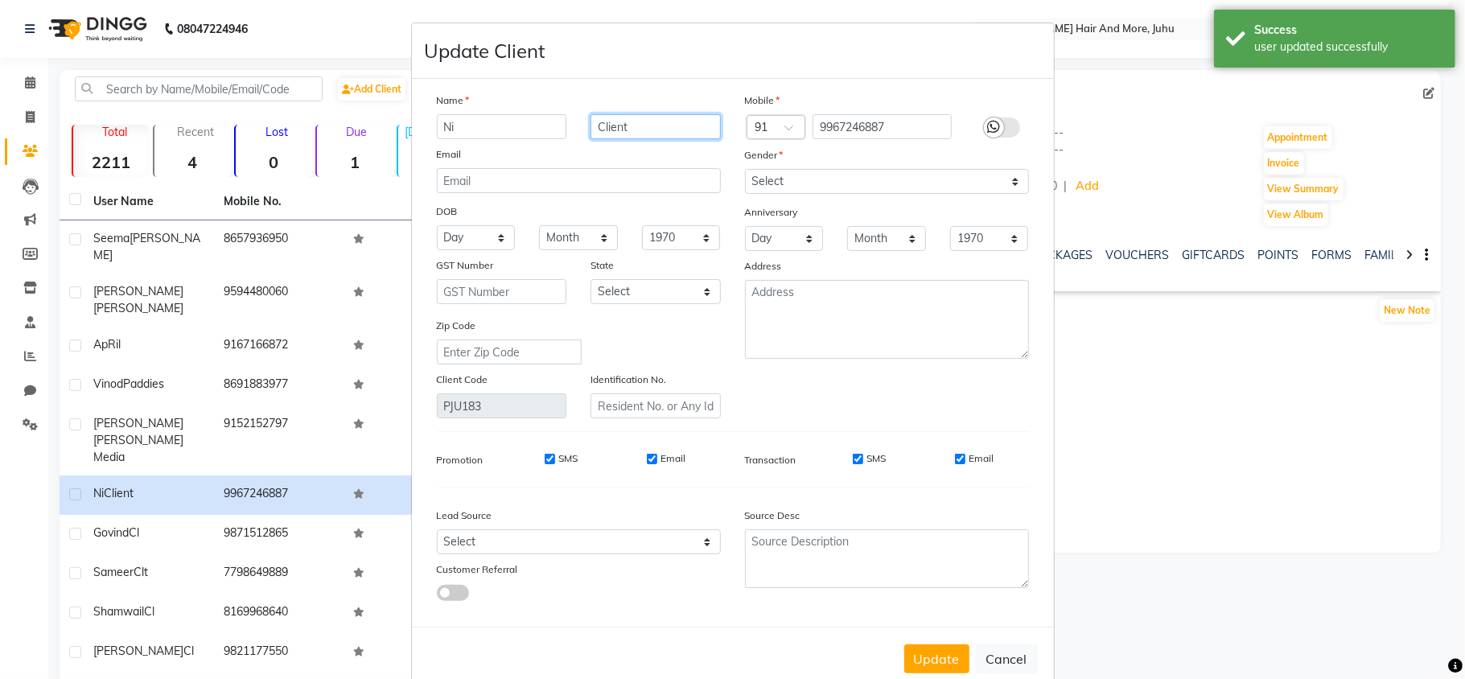
drag, startPoint x: 686, startPoint y: 134, endPoint x: 587, endPoint y: 146, distance: 99.0
click at [587, 146] on div "Name Ni Client Email DOB Day 01 02 03 04 05 06 07 08 09 10 11 12 13 14 15 16 17…" at bounding box center [579, 255] width 308 height 327
click at [796, 179] on select "Select [DEMOGRAPHIC_DATA] [DEMOGRAPHIC_DATA] Other Prefer Not To Say" at bounding box center [887, 181] width 284 height 25
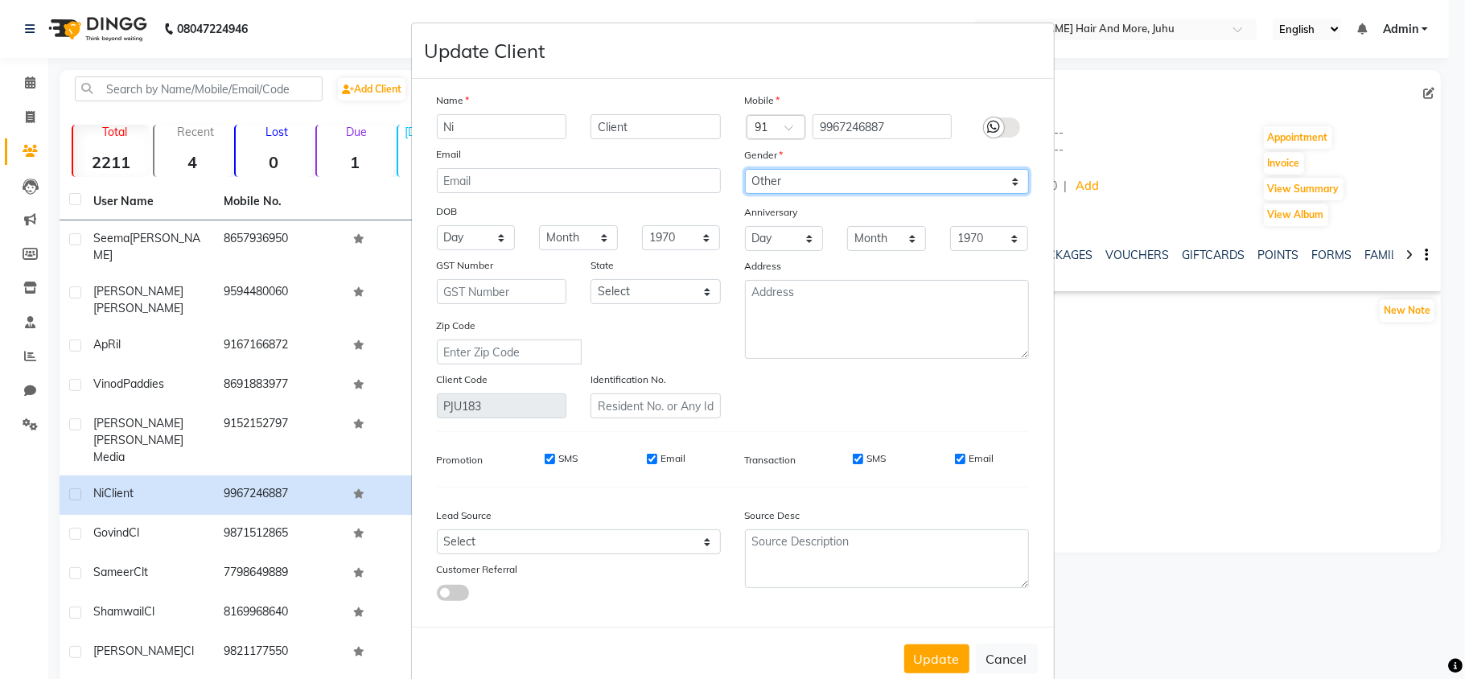
click at [745, 169] on select "Select [DEMOGRAPHIC_DATA] [DEMOGRAPHIC_DATA] Other Prefer Not To Say" at bounding box center [887, 181] width 284 height 25
click at [938, 645] on button "Update" at bounding box center [937, 659] width 65 height 29
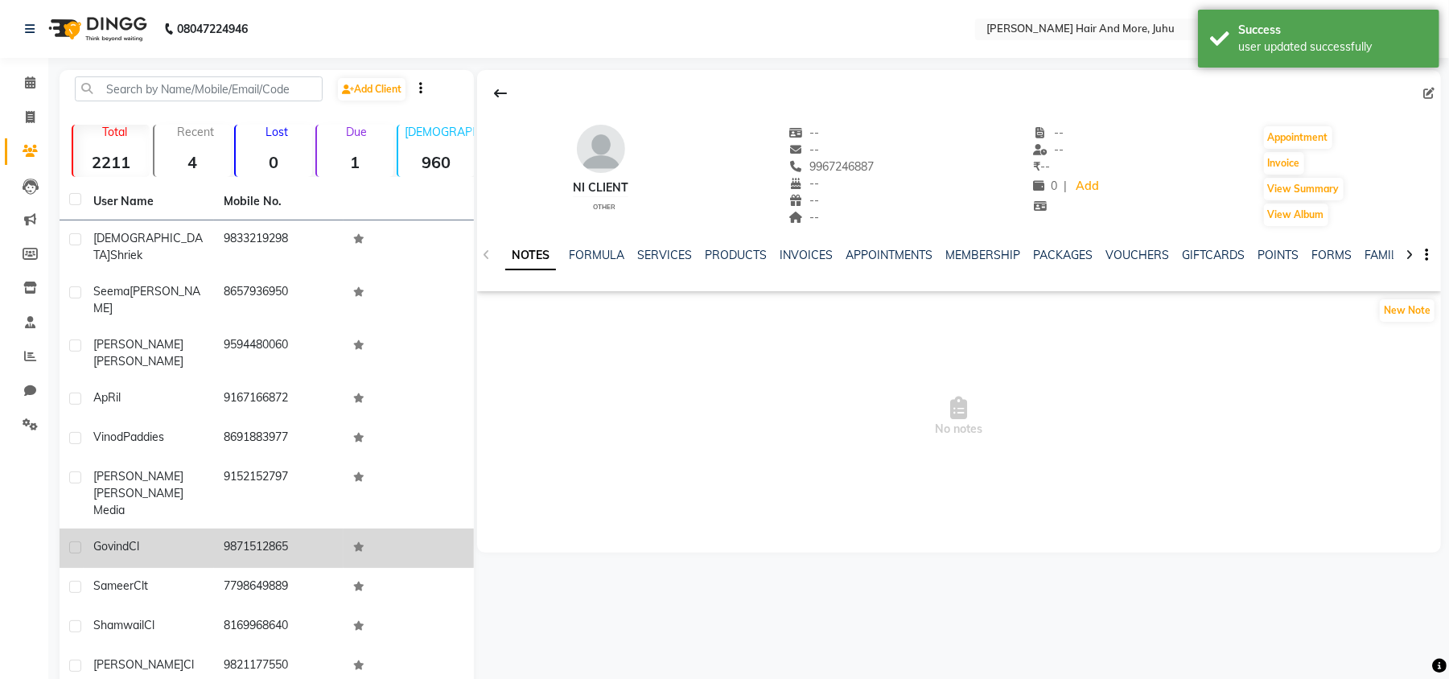
click at [413, 529] on td at bounding box center [409, 548] width 130 height 39
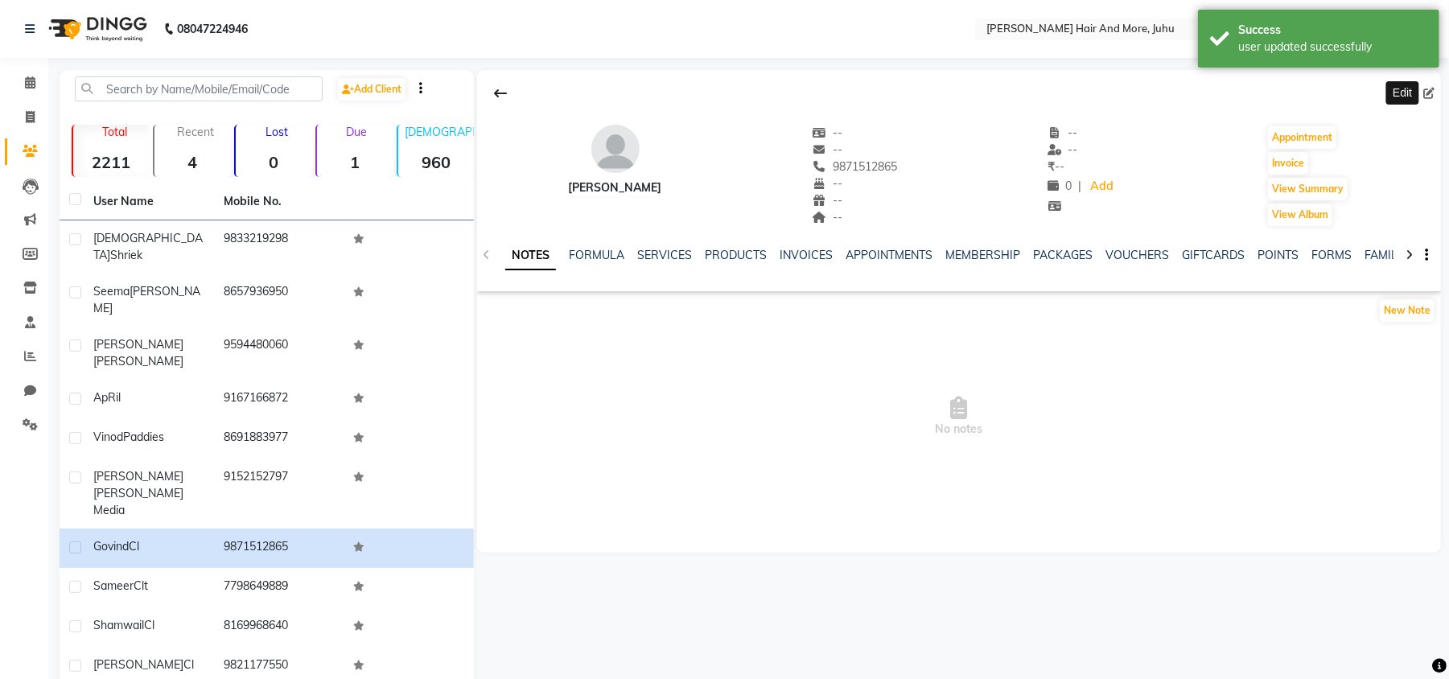
click at [1431, 89] on icon at bounding box center [1429, 93] width 11 height 11
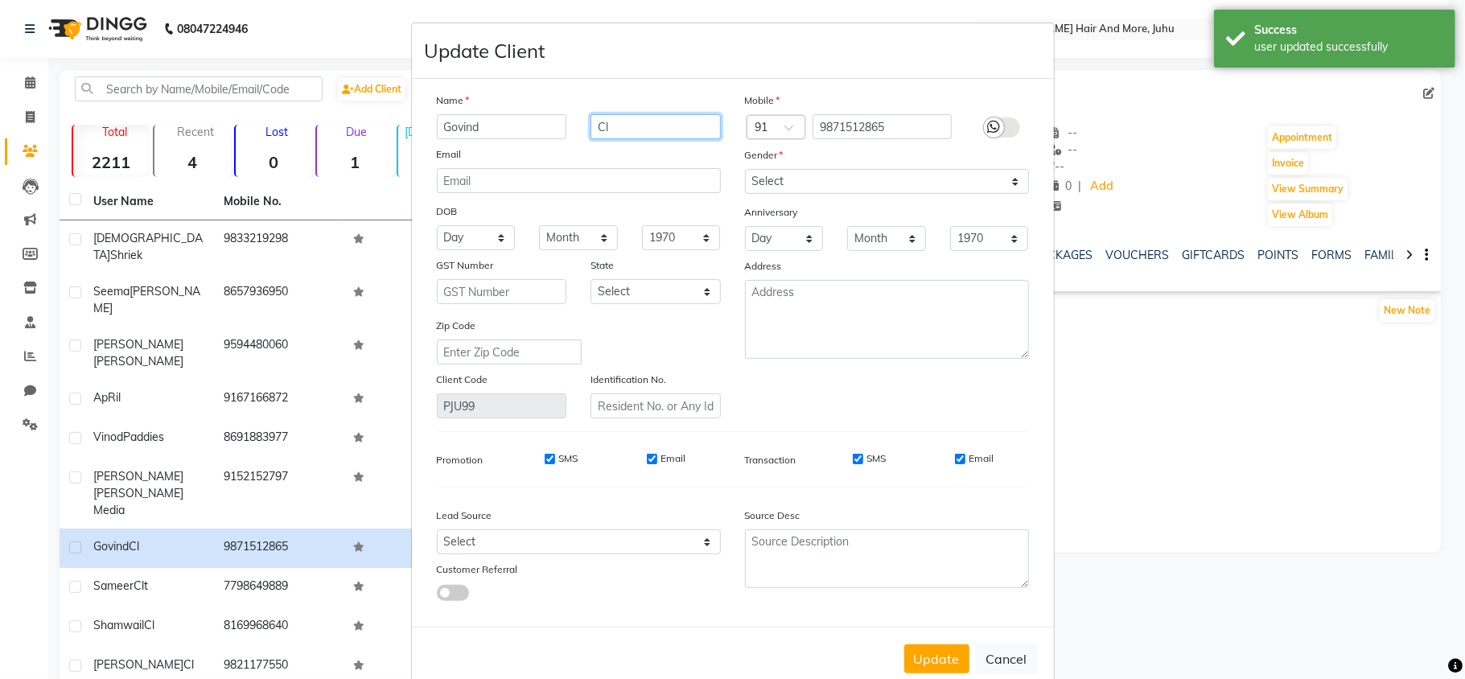
drag, startPoint x: 631, startPoint y: 121, endPoint x: 576, endPoint y: 133, distance: 56.0
click at [579, 133] on div "Cl" at bounding box center [656, 126] width 155 height 25
click at [773, 184] on select "Select [DEMOGRAPHIC_DATA] [DEMOGRAPHIC_DATA] Other Prefer Not To Say" at bounding box center [887, 181] width 284 height 25
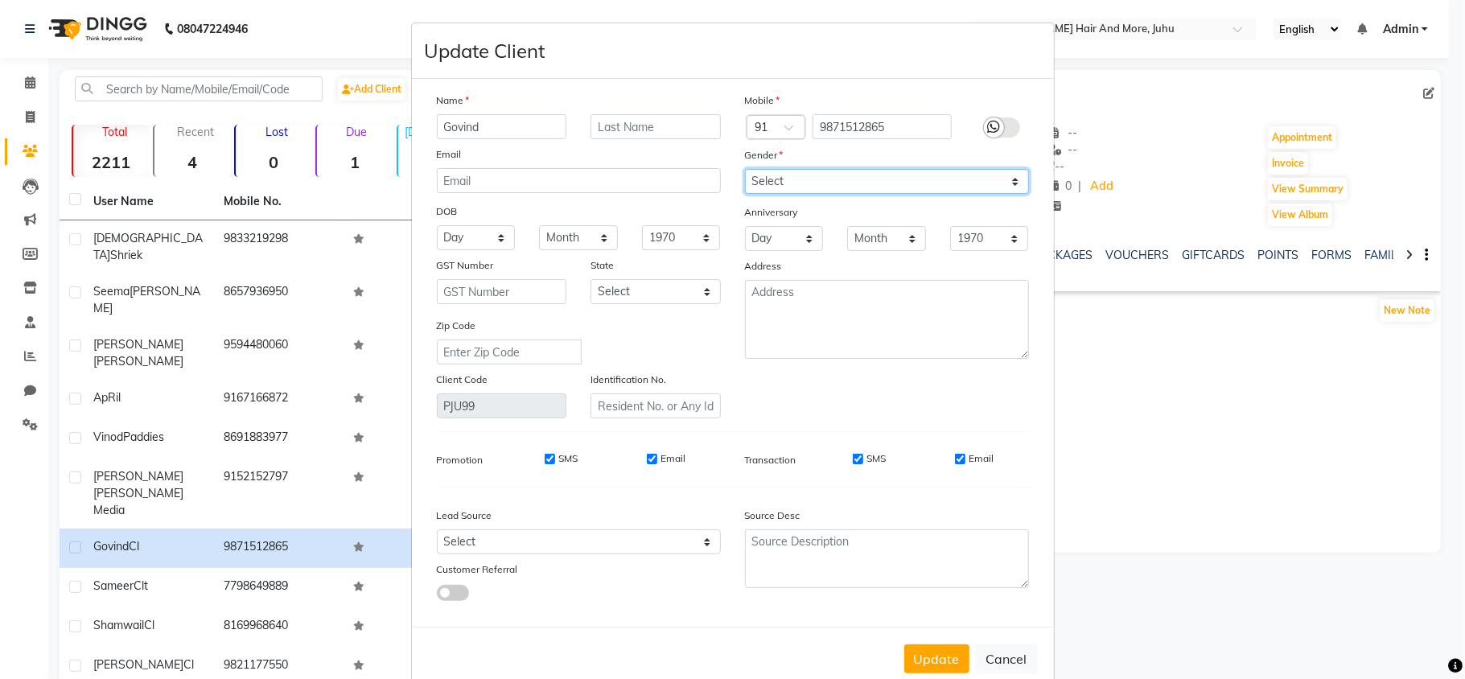
click at [745, 169] on select "Select [DEMOGRAPHIC_DATA] [DEMOGRAPHIC_DATA] Other Prefer Not To Say" at bounding box center [887, 181] width 284 height 25
click at [942, 647] on button "Update" at bounding box center [937, 659] width 65 height 29
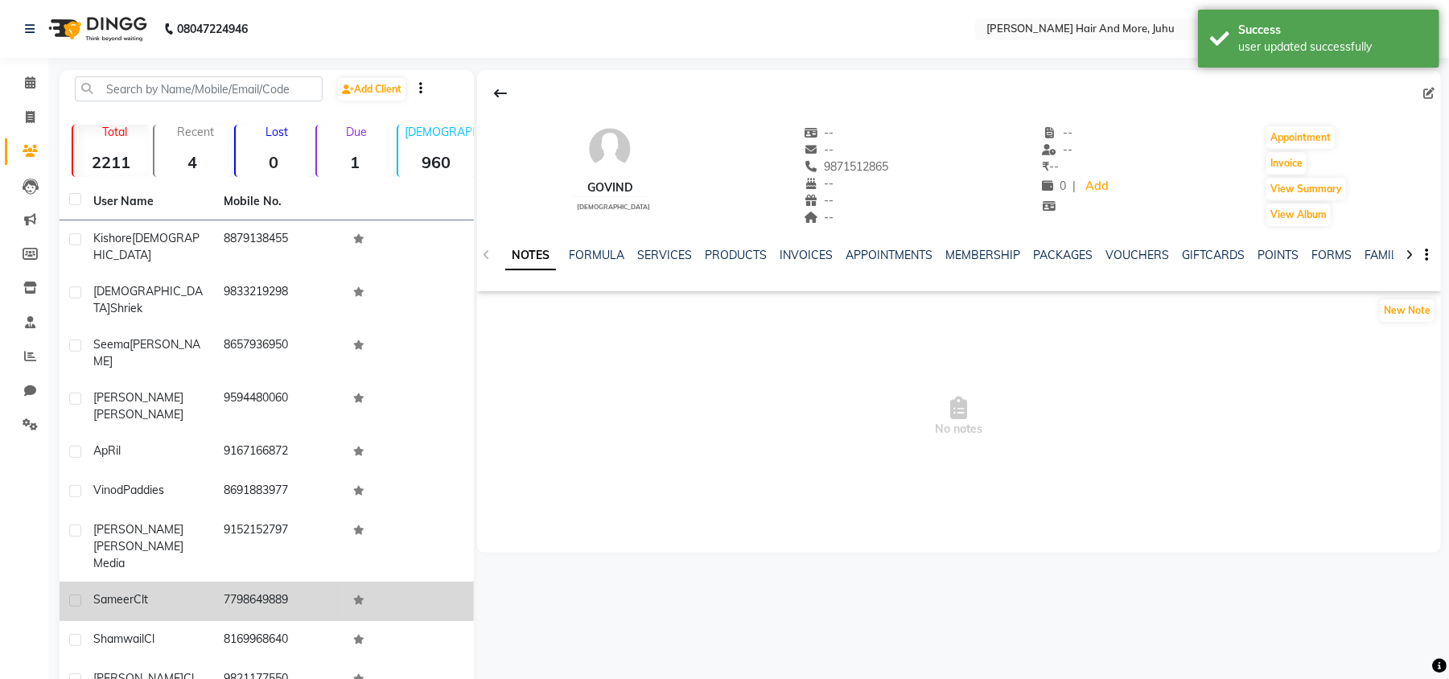
click at [353, 596] on icon at bounding box center [358, 601] width 11 height 10
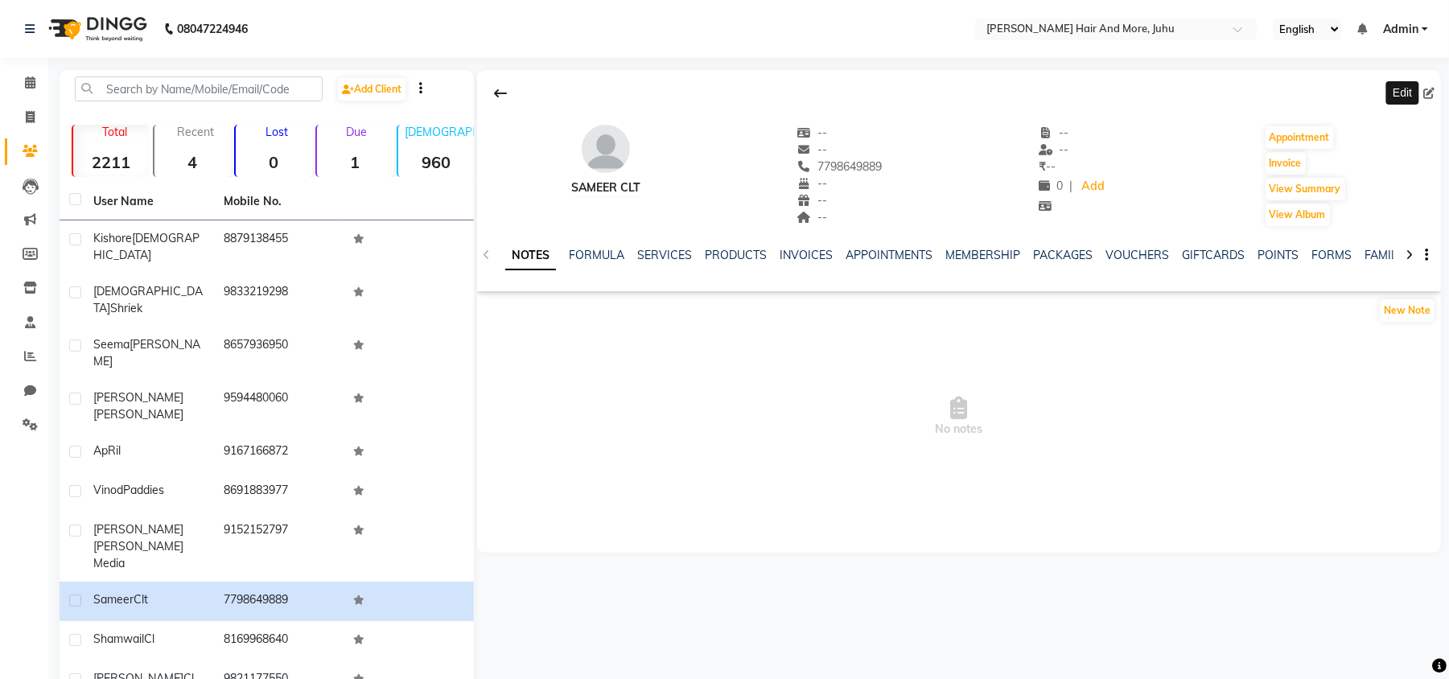
click at [1433, 92] on icon at bounding box center [1429, 93] width 11 height 11
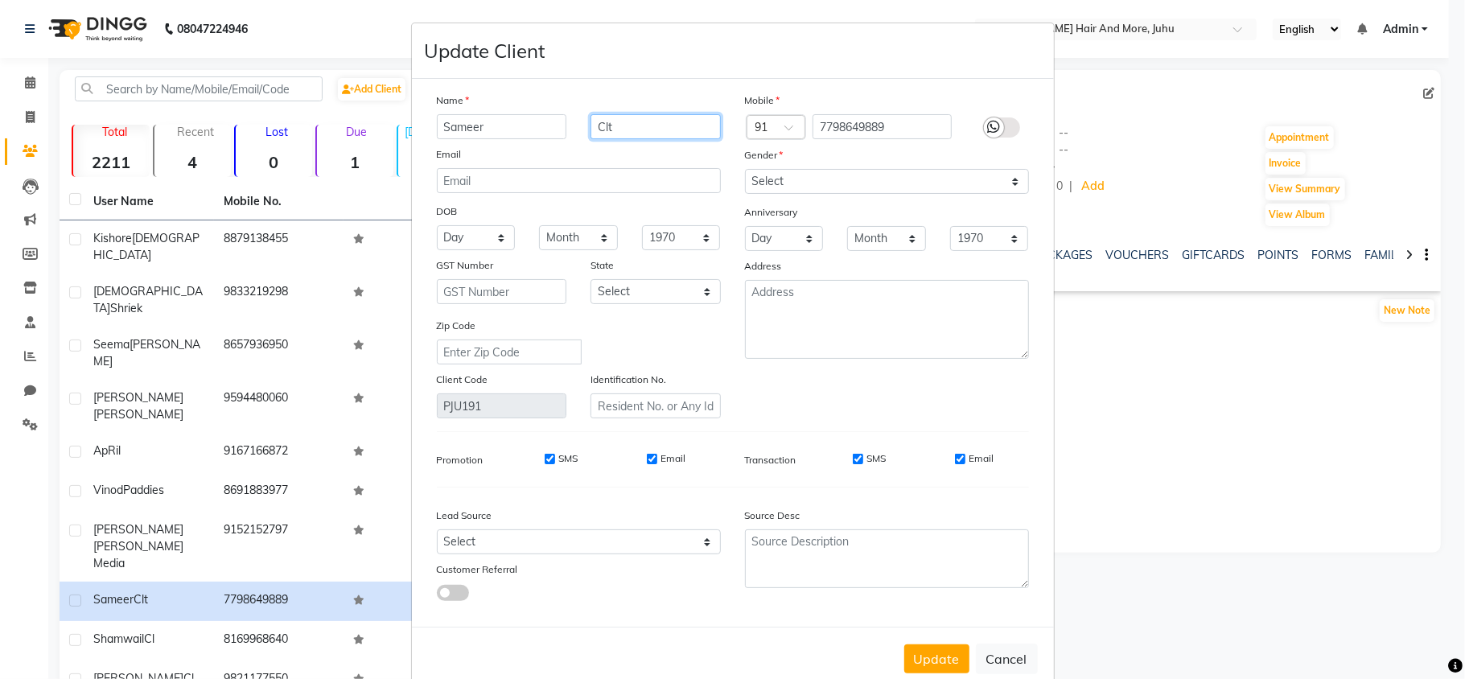
drag, startPoint x: 625, startPoint y: 130, endPoint x: 596, endPoint y: 134, distance: 29.2
click at [587, 140] on div "Name Sameer Clt Email DOB Day 01 02 03 04 05 06 07 08 09 10 11 12 13 14 15 16 1…" at bounding box center [579, 255] width 308 height 327
click at [838, 172] on select "Select [DEMOGRAPHIC_DATA] [DEMOGRAPHIC_DATA] Other Prefer Not To Say" at bounding box center [887, 181] width 284 height 25
click at [745, 169] on select "Select [DEMOGRAPHIC_DATA] [DEMOGRAPHIC_DATA] Other Prefer Not To Say" at bounding box center [887, 181] width 284 height 25
click at [934, 655] on button "Update" at bounding box center [937, 659] width 65 height 29
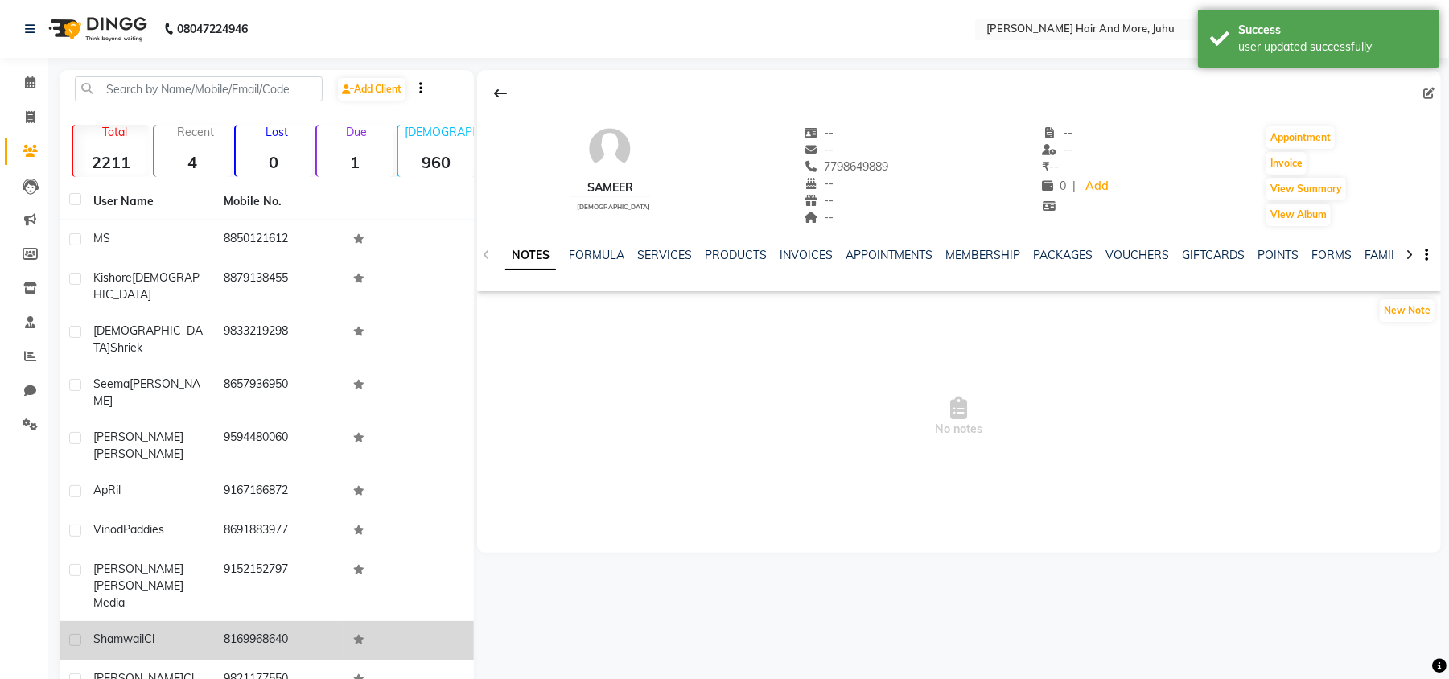
click at [183, 621] on td "Shamwail Cl" at bounding box center [149, 640] width 130 height 39
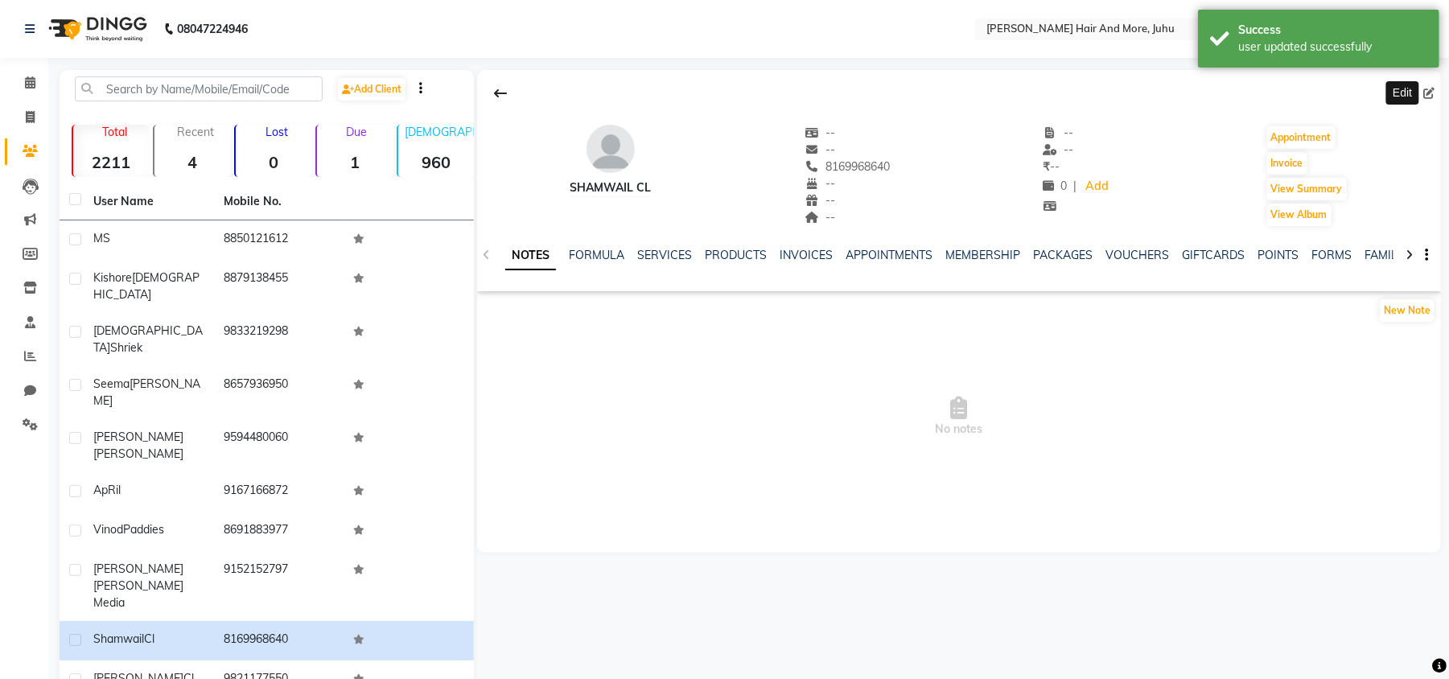
click at [1432, 95] on icon at bounding box center [1429, 93] width 11 height 11
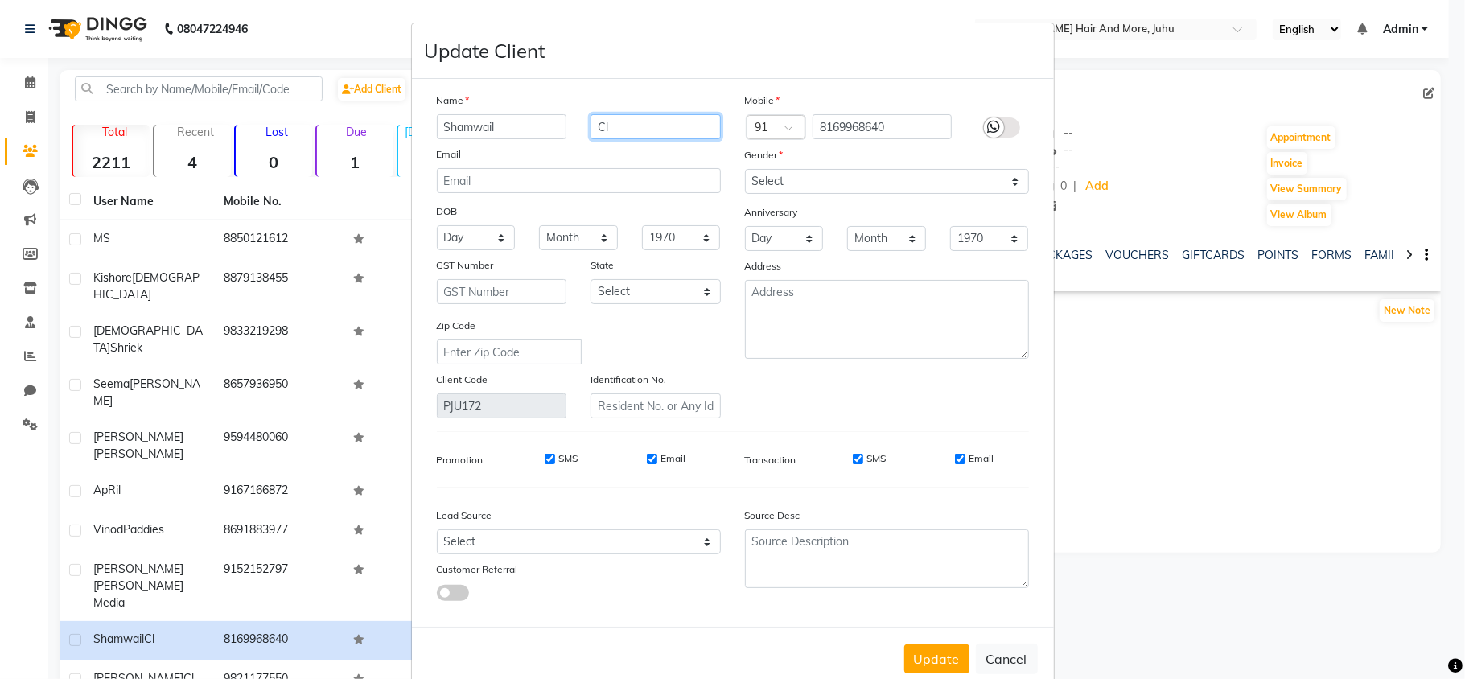
drag, startPoint x: 615, startPoint y: 130, endPoint x: 586, endPoint y: 142, distance: 31.4
click at [586, 142] on div "Name Shamwail Cl Email DOB Day 01 02 03 04 05 06 07 08 09 10 11 12 13 14 15 16 …" at bounding box center [579, 255] width 308 height 327
click at [773, 172] on select "Select [DEMOGRAPHIC_DATA] [DEMOGRAPHIC_DATA] Other Prefer Not To Say" at bounding box center [887, 181] width 284 height 25
click at [745, 169] on select "Select [DEMOGRAPHIC_DATA] [DEMOGRAPHIC_DATA] Other Prefer Not To Say" at bounding box center [887, 181] width 284 height 25
click at [815, 181] on select "Select [DEMOGRAPHIC_DATA] [DEMOGRAPHIC_DATA] Other Prefer Not To Say" at bounding box center [887, 181] width 284 height 25
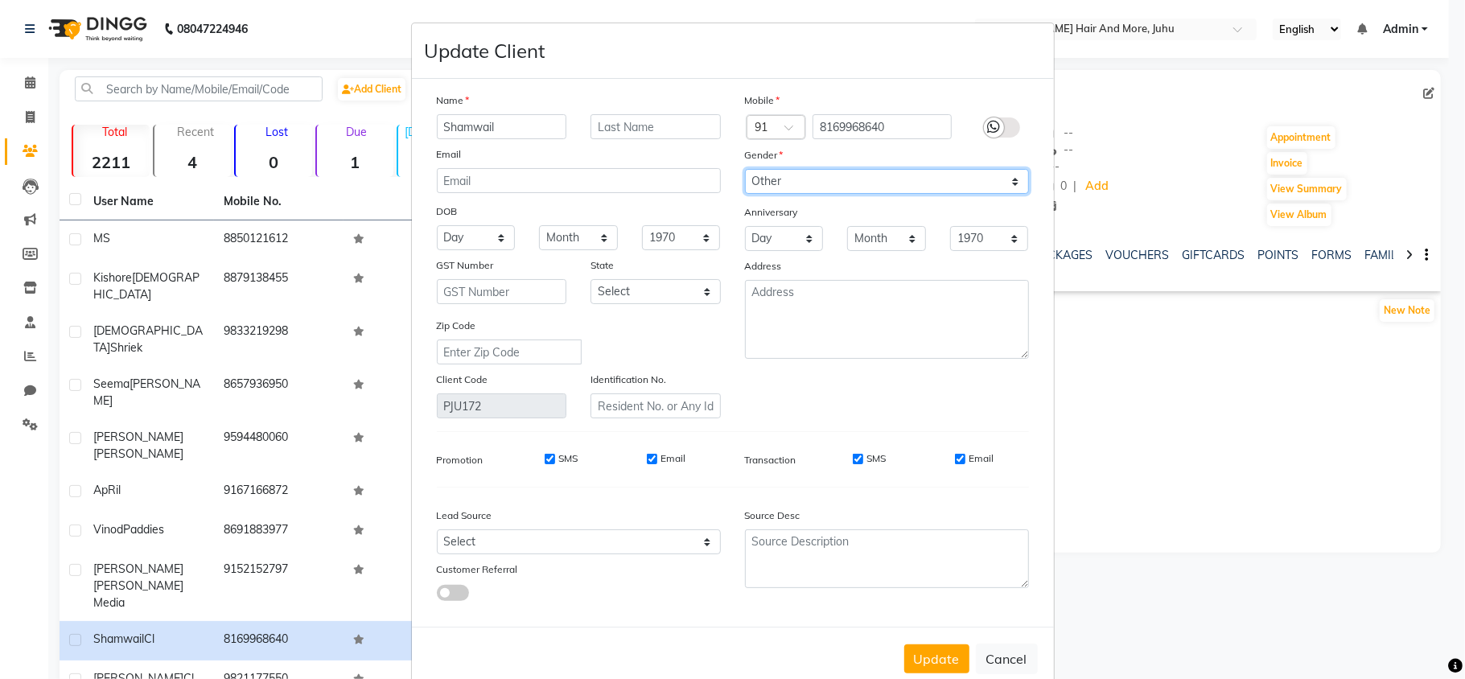
click at [745, 169] on select "Select [DEMOGRAPHIC_DATA] [DEMOGRAPHIC_DATA] Other Prefer Not To Say" at bounding box center [887, 181] width 284 height 25
drag, startPoint x: 909, startPoint y: 635, endPoint x: 915, endPoint y: 642, distance: 9.2
click at [913, 639] on div "Update Cancel" at bounding box center [733, 659] width 642 height 64
click at [917, 651] on button "Update" at bounding box center [937, 659] width 65 height 29
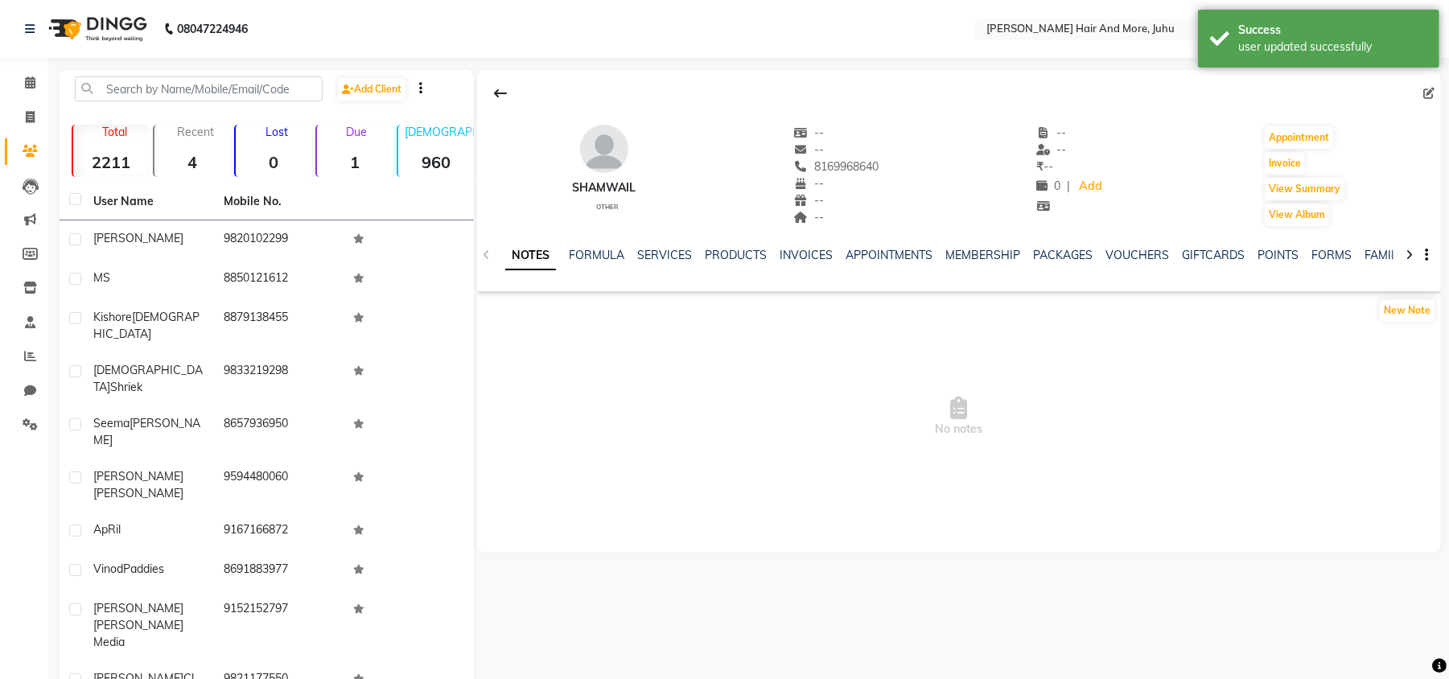
click at [268, 625] on div "User Name Mobile No. [PERSON_NAME] [PHONE_NUMBER] M S 8850121612 [PERSON_NAME] …" at bounding box center [267, 464] width 414 height 562
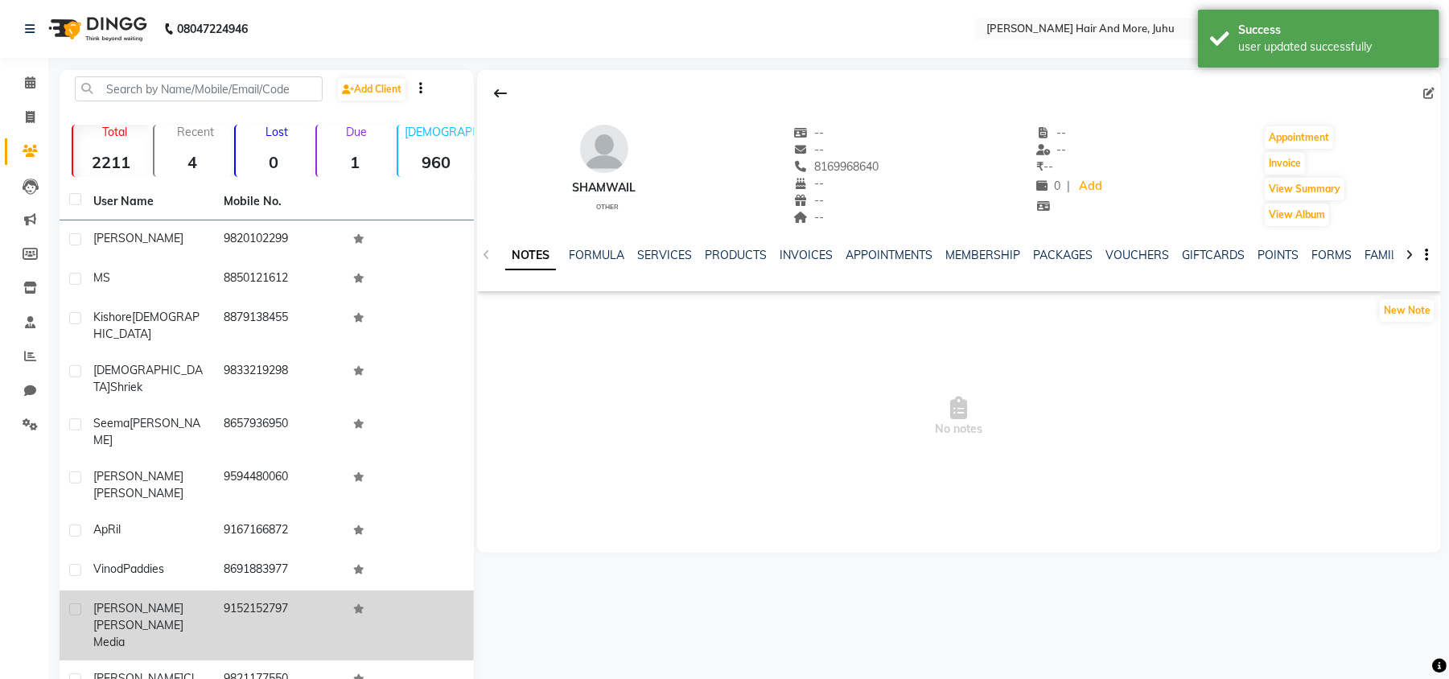
click at [288, 591] on td "9152152797" at bounding box center [279, 626] width 130 height 70
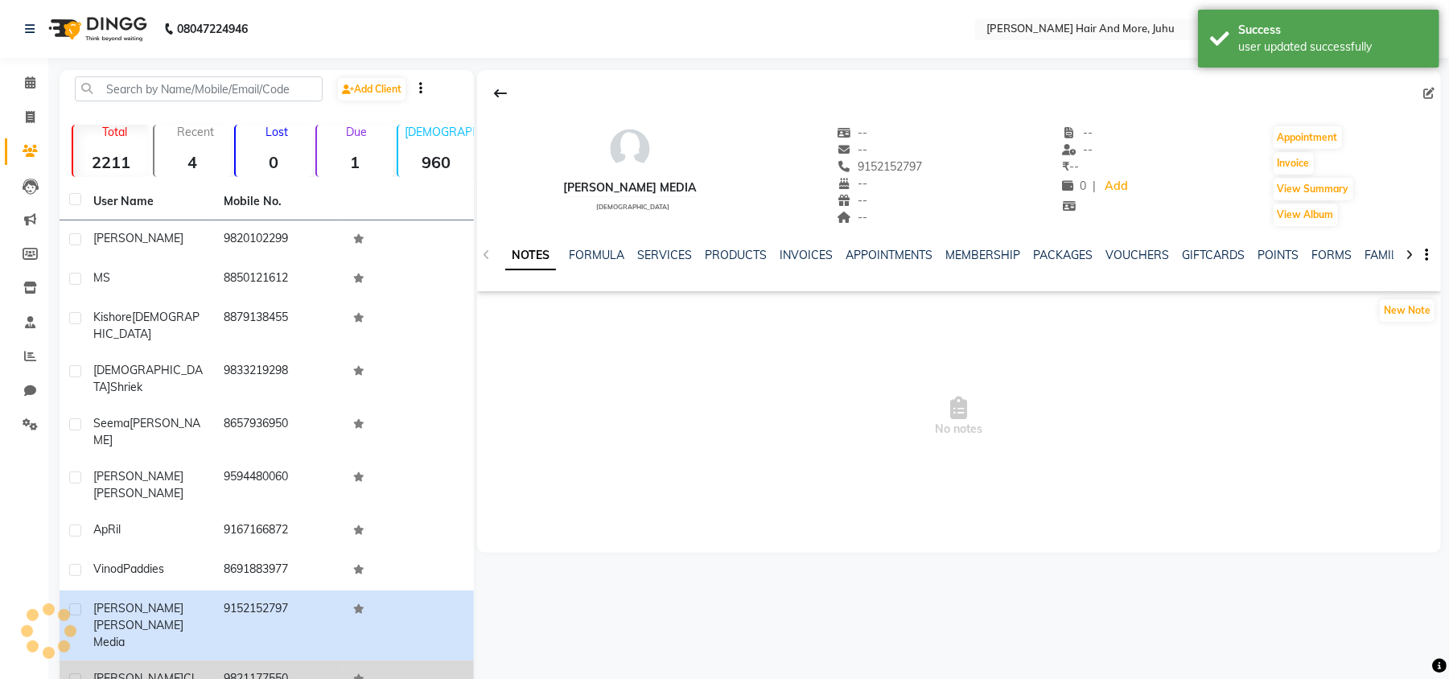
click at [295, 661] on td "9821177550" at bounding box center [279, 680] width 130 height 39
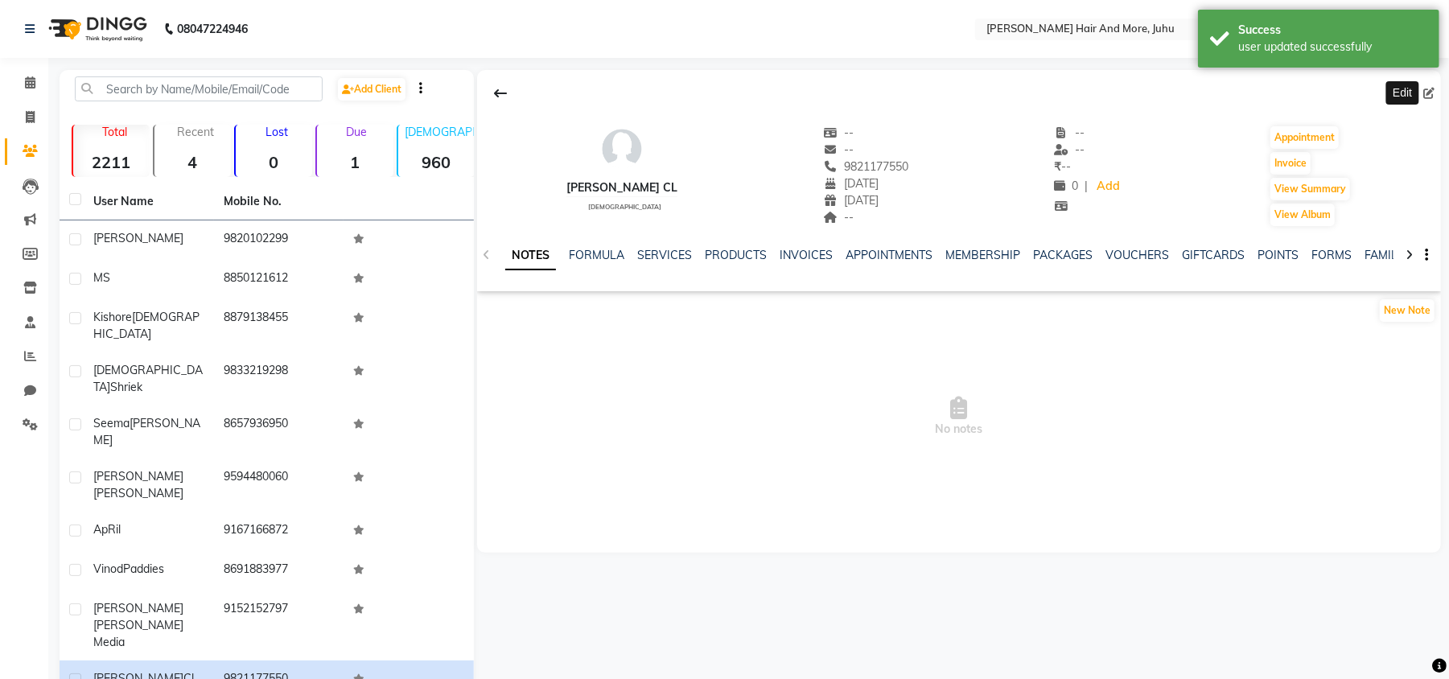
click at [1428, 85] on span at bounding box center [1433, 93] width 18 height 17
click at [1427, 97] on icon at bounding box center [1429, 93] width 11 height 11
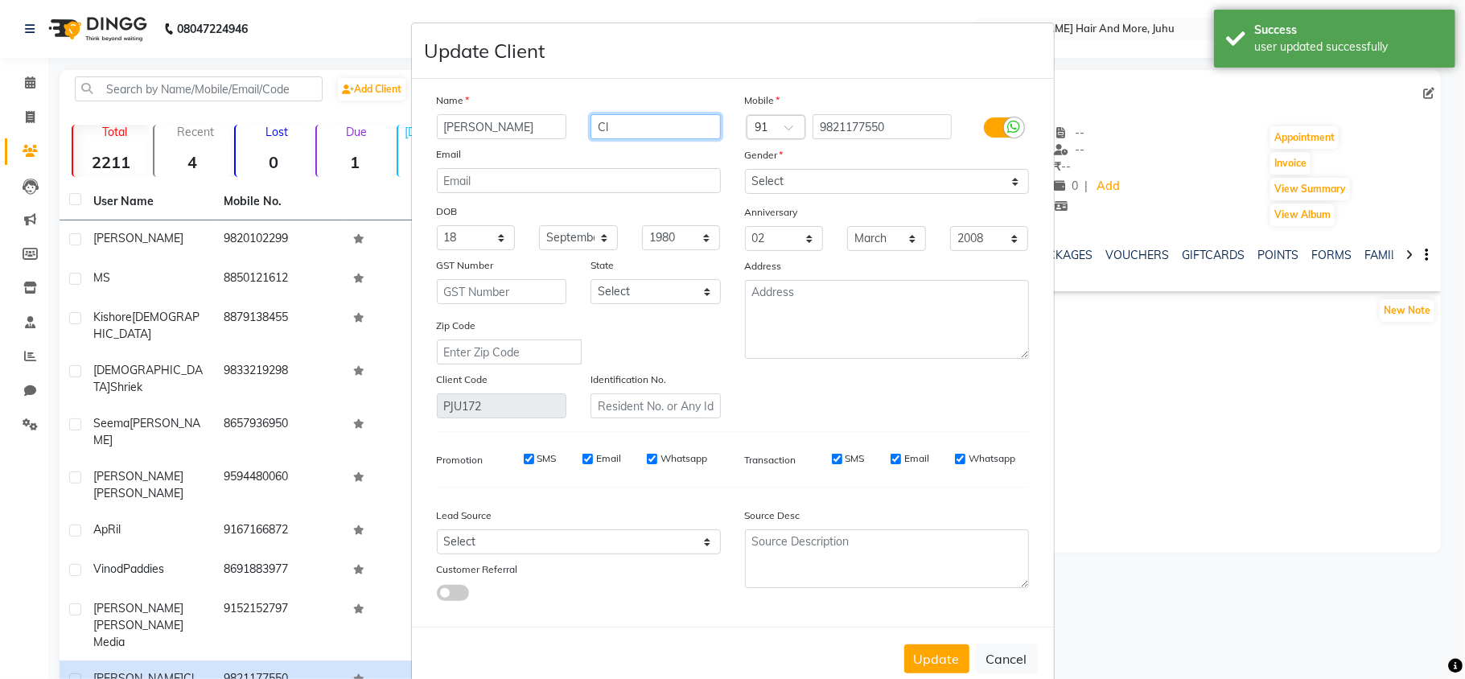
drag, startPoint x: 629, startPoint y: 126, endPoint x: 578, endPoint y: 133, distance: 52.0
click at [554, 133] on div "[PERSON_NAME] Cl" at bounding box center [579, 126] width 308 height 25
click at [927, 654] on button "Update" at bounding box center [937, 659] width 65 height 29
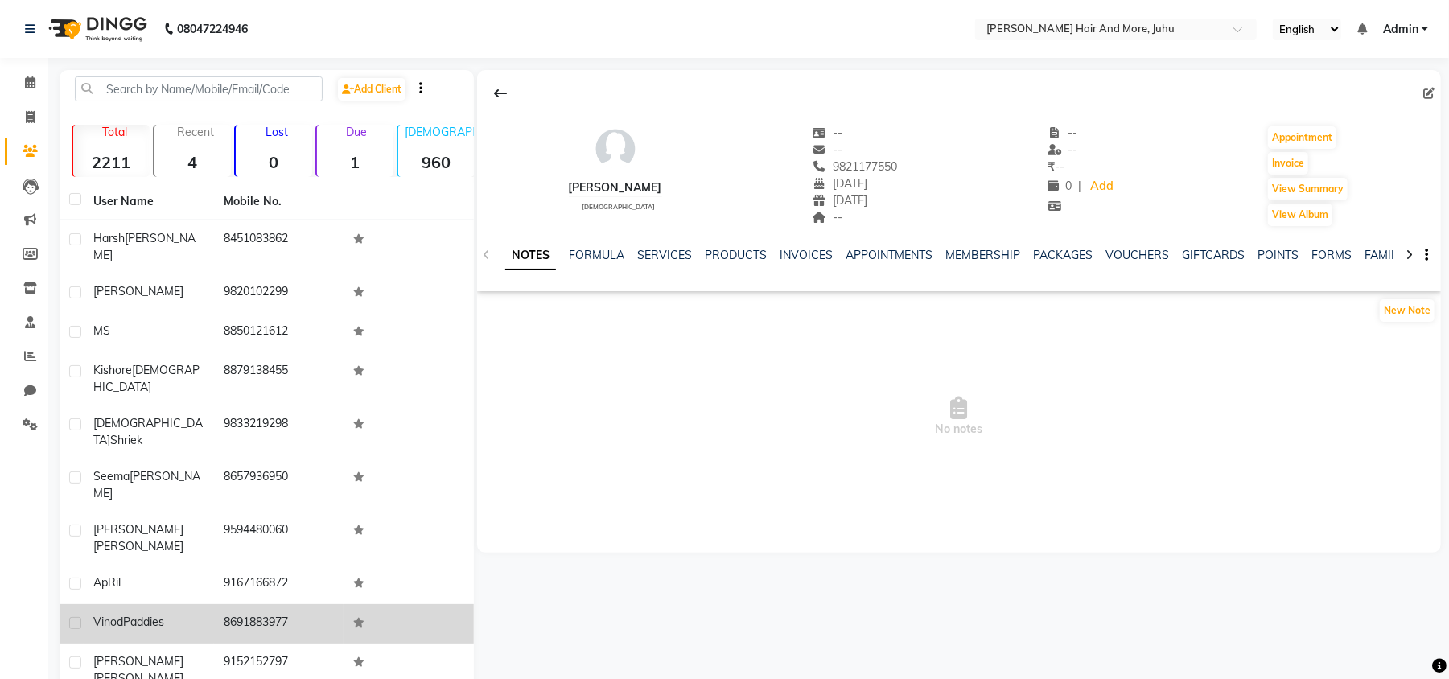
click at [76, 617] on label at bounding box center [75, 623] width 12 height 12
click at [76, 619] on input "checkbox" at bounding box center [74, 624] width 10 height 10
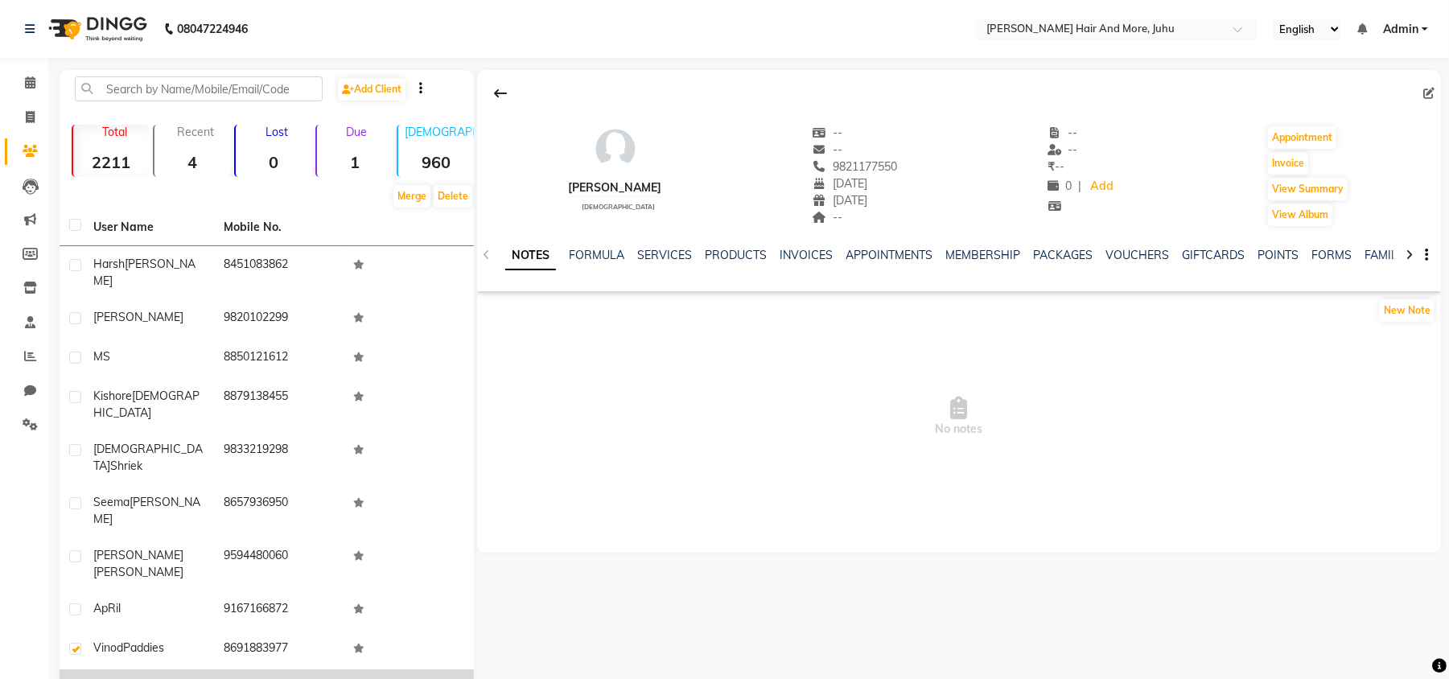
click at [74, 678] on label at bounding box center [75, 688] width 12 height 12
click at [74, 678] on input "checkbox" at bounding box center [74, 689] width 10 height 10
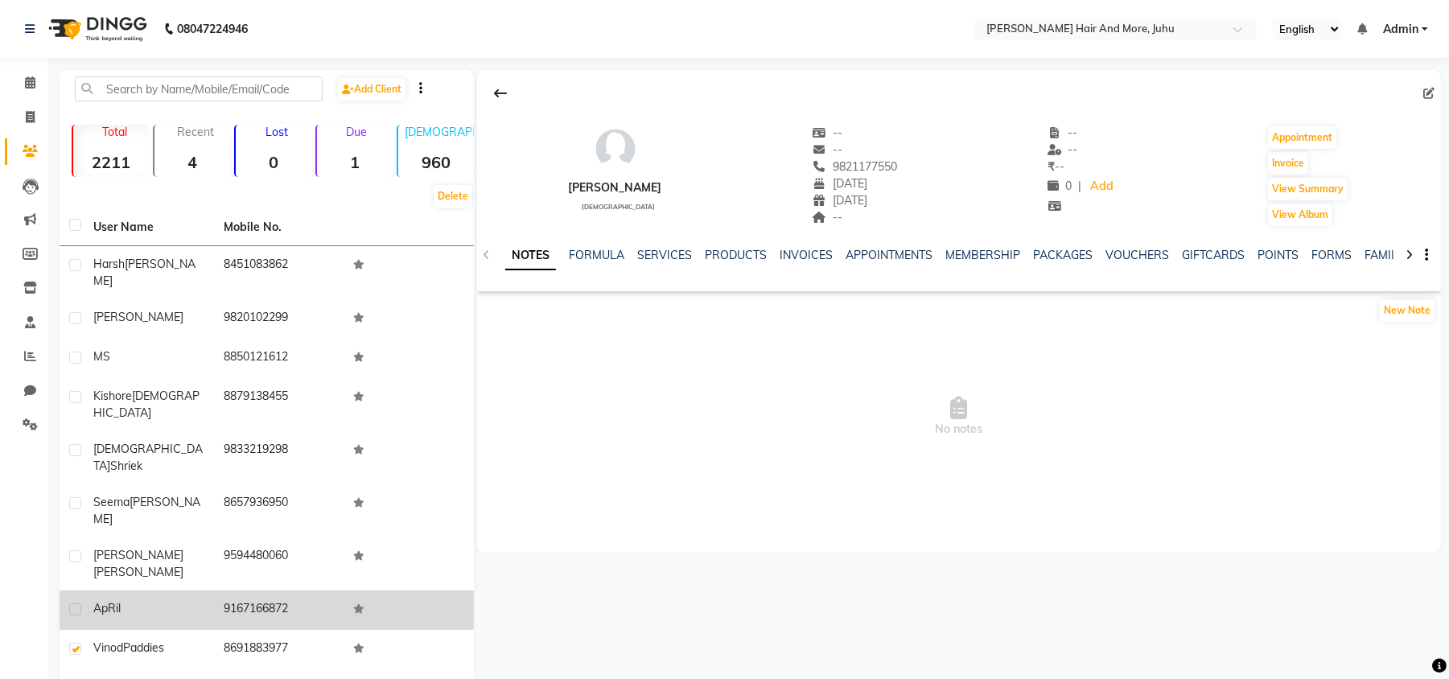
click at [72, 604] on label at bounding box center [75, 610] width 12 height 12
click at [72, 605] on input "checkbox" at bounding box center [74, 610] width 10 height 10
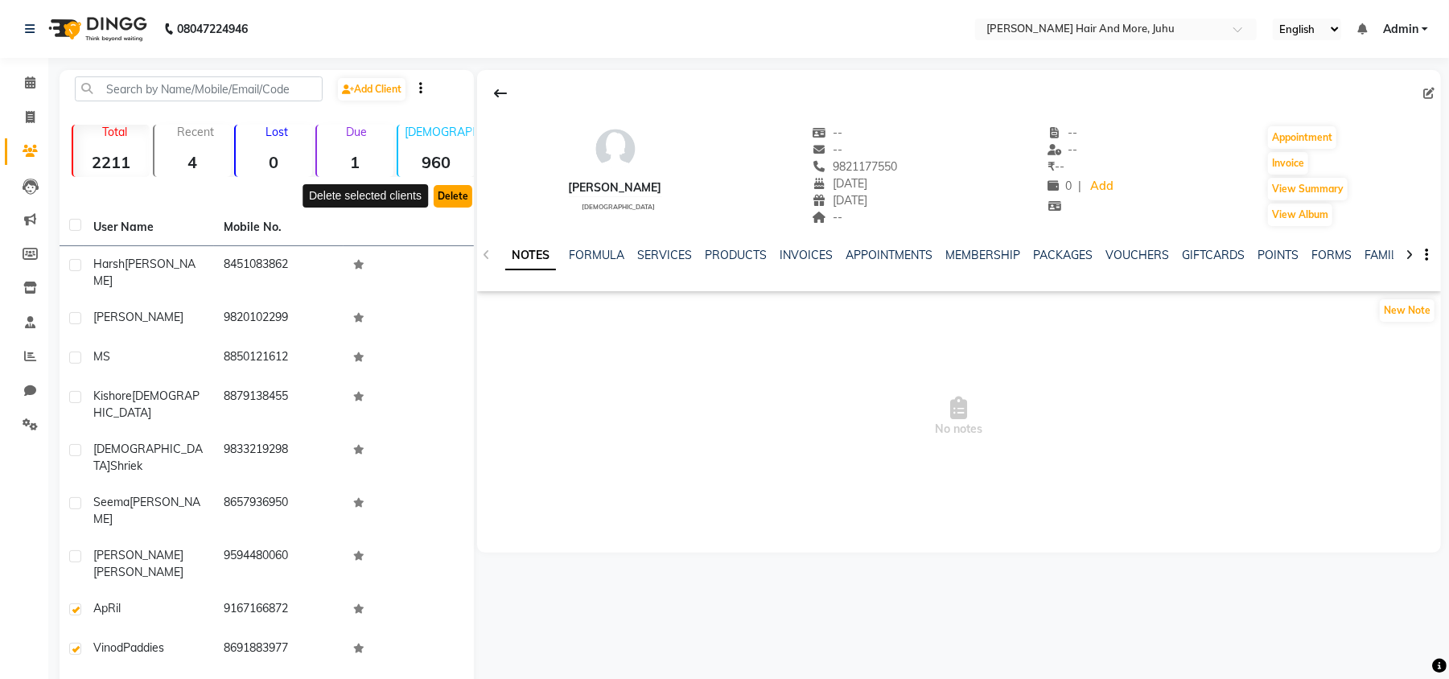
click at [444, 200] on button "Delete" at bounding box center [453, 196] width 39 height 23
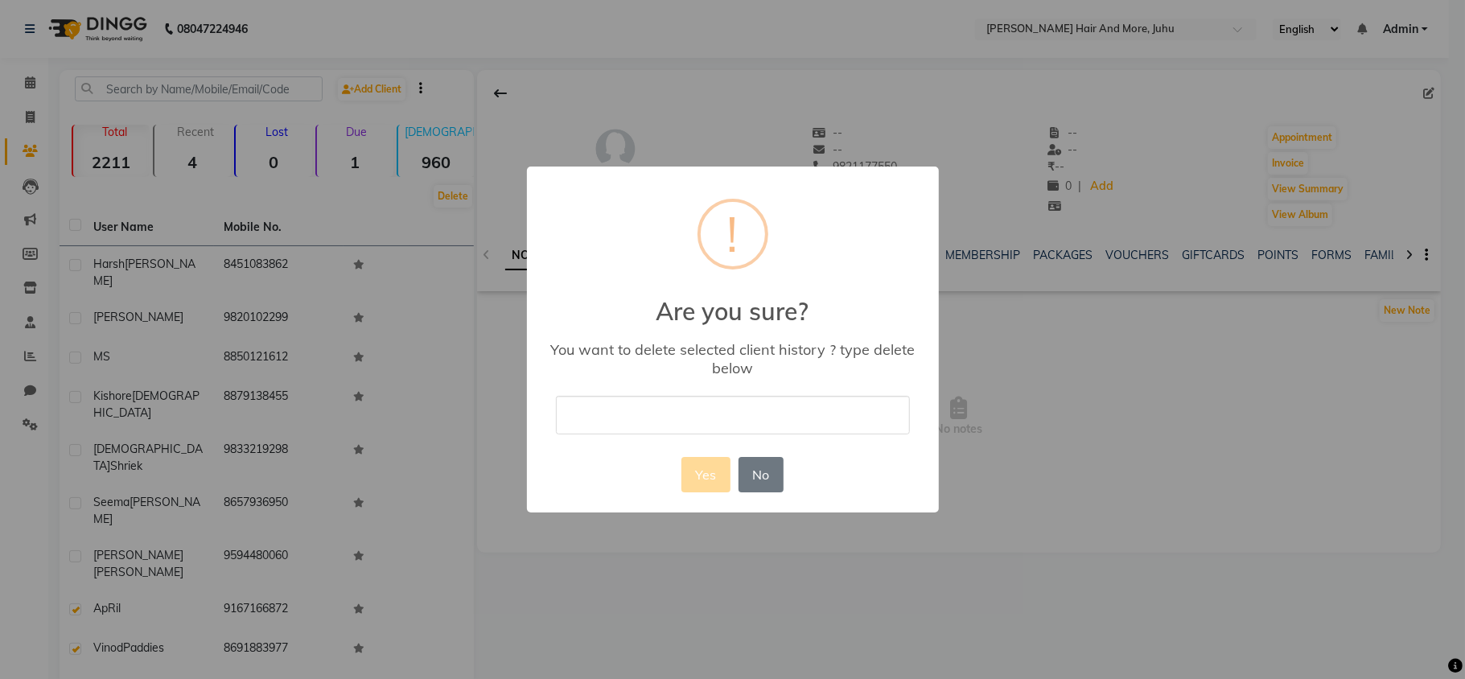
click at [602, 412] on input "text" at bounding box center [733, 415] width 354 height 38
click at [709, 460] on button "Yes" at bounding box center [706, 474] width 49 height 35
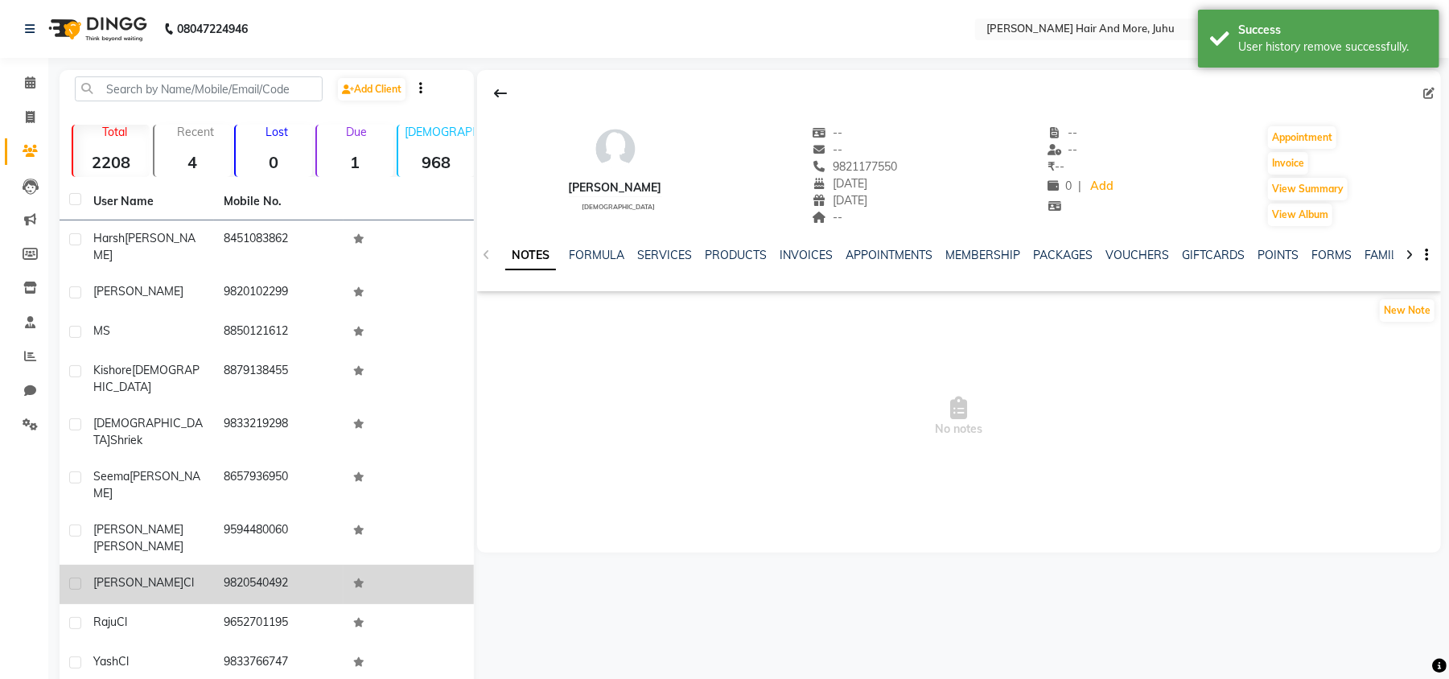
drag, startPoint x: 142, startPoint y: 641, endPoint x: 214, endPoint y: 509, distance: 150.2
click at [214, 509] on div "User Name Mobile No. [PERSON_NAME] 8451083862 [PERSON_NAME] 9820102299 M S 8850…" at bounding box center [267, 455] width 414 height 545
click at [214, 565] on td "9820540492" at bounding box center [279, 584] width 130 height 39
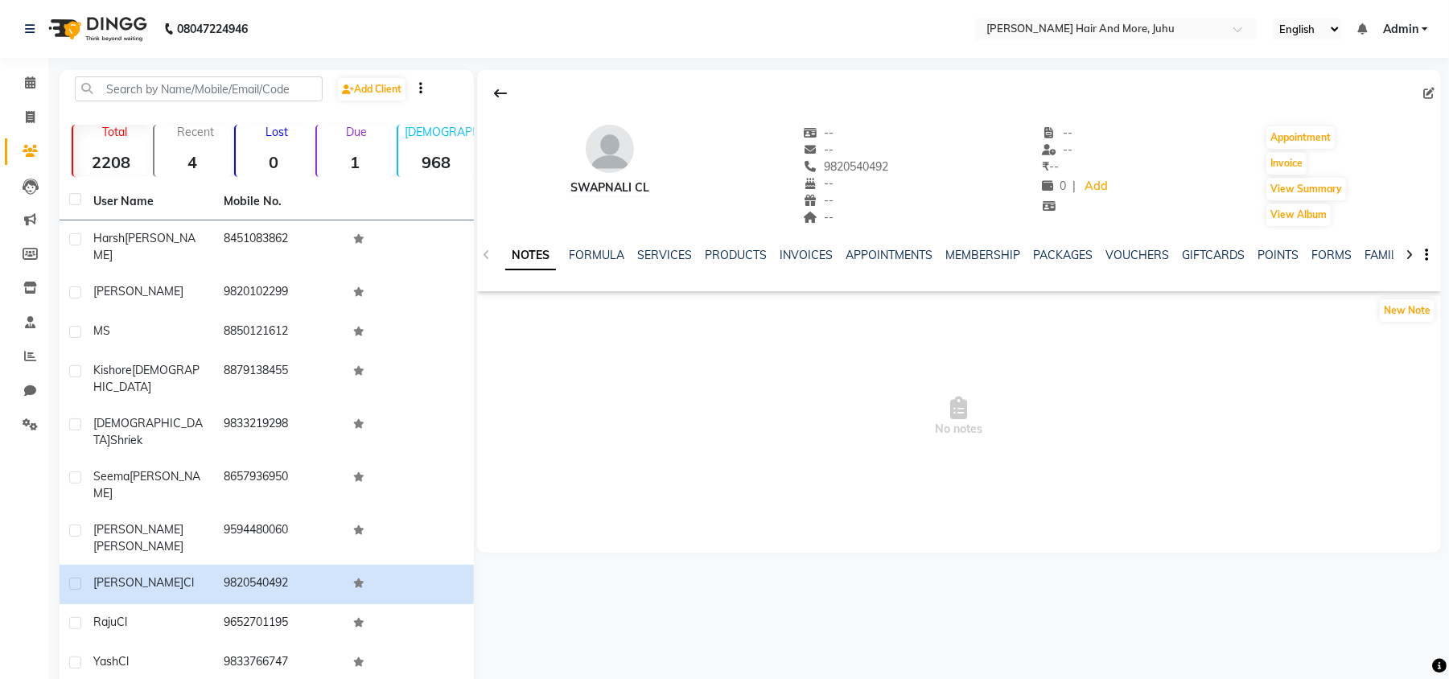
click at [1427, 79] on div "Edit" at bounding box center [959, 93] width 964 height 31
click at [1430, 85] on div at bounding box center [959, 93] width 964 height 31
click at [1431, 85] on span at bounding box center [1433, 93] width 18 height 17
click at [1428, 91] on icon at bounding box center [1429, 93] width 11 height 11
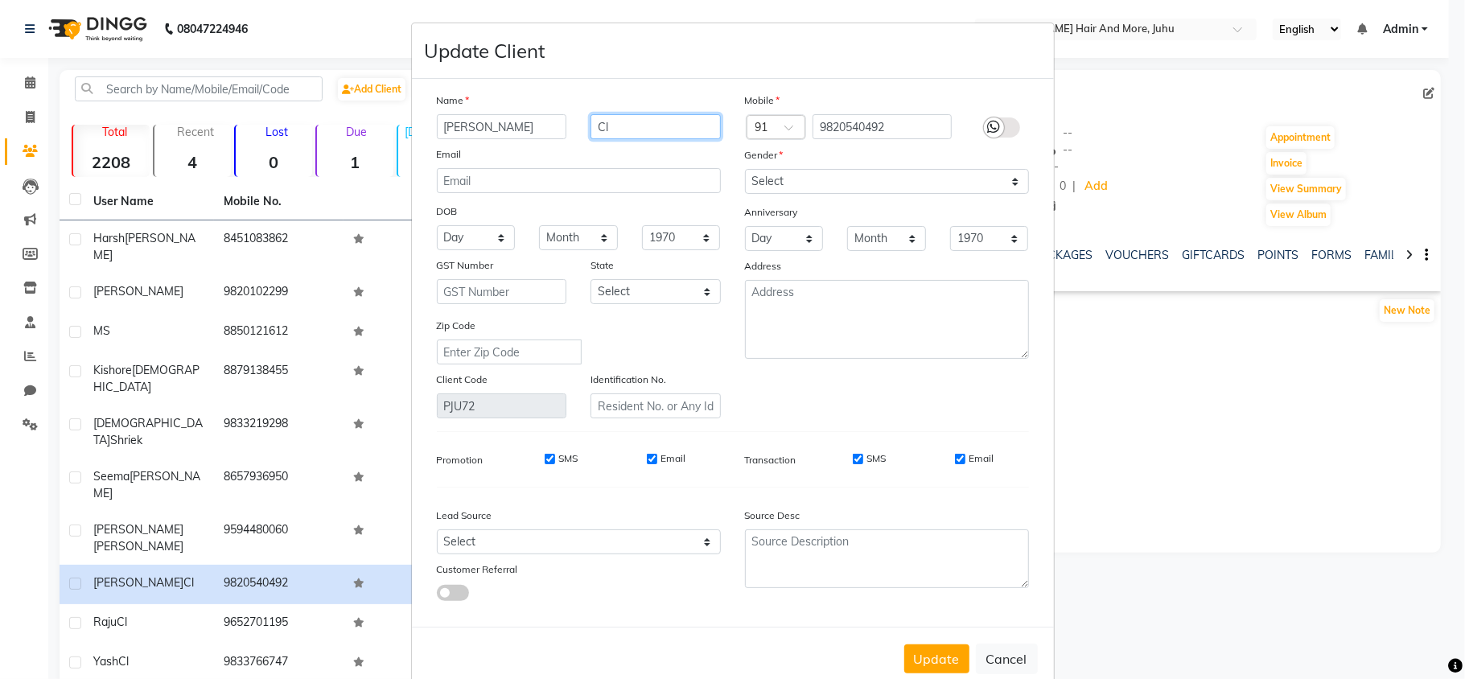
drag, startPoint x: 621, startPoint y: 123, endPoint x: 599, endPoint y: 123, distance: 22.5
click at [599, 123] on input "Cl" at bounding box center [656, 126] width 130 height 25
click at [602, 114] on input "lC" at bounding box center [656, 126] width 130 height 25
click at [605, 130] on input "lC" at bounding box center [656, 126] width 130 height 25
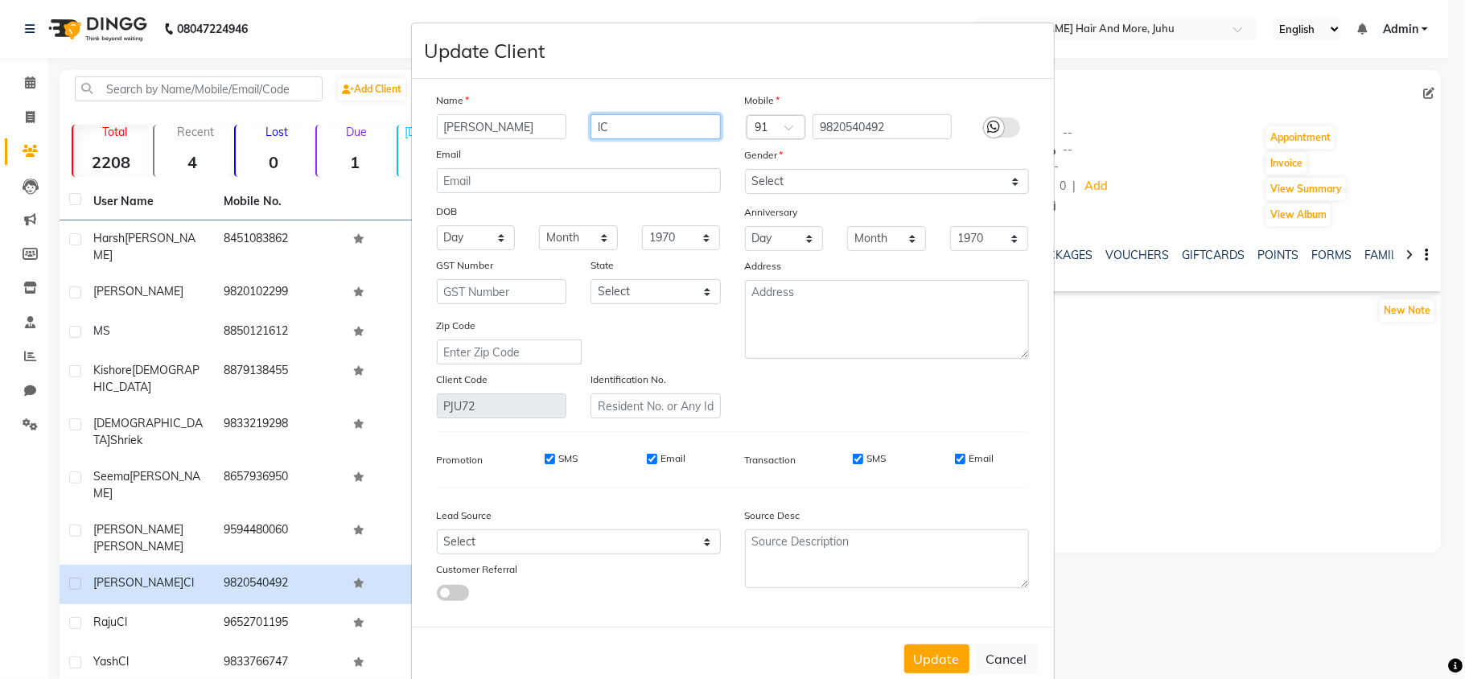
click at [603, 126] on input "lC" at bounding box center [656, 126] width 130 height 25
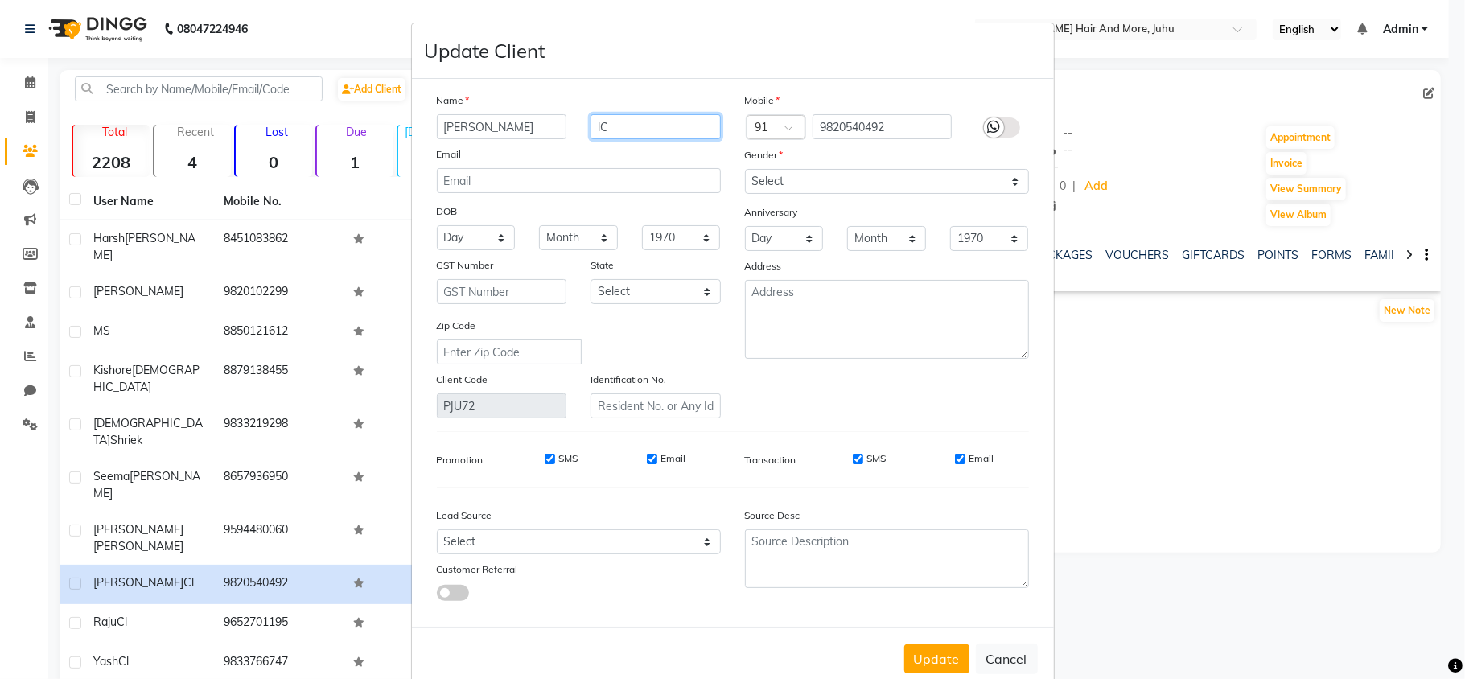
click at [603, 126] on input "lC" at bounding box center [656, 126] width 130 height 25
click at [781, 181] on select "Select [DEMOGRAPHIC_DATA] [DEMOGRAPHIC_DATA] Other Prefer Not To Say" at bounding box center [887, 181] width 284 height 25
click at [745, 169] on select "Select [DEMOGRAPHIC_DATA] [DEMOGRAPHIC_DATA] Other Prefer Not To Say" at bounding box center [887, 181] width 284 height 25
click at [944, 653] on button "Update" at bounding box center [937, 659] width 65 height 29
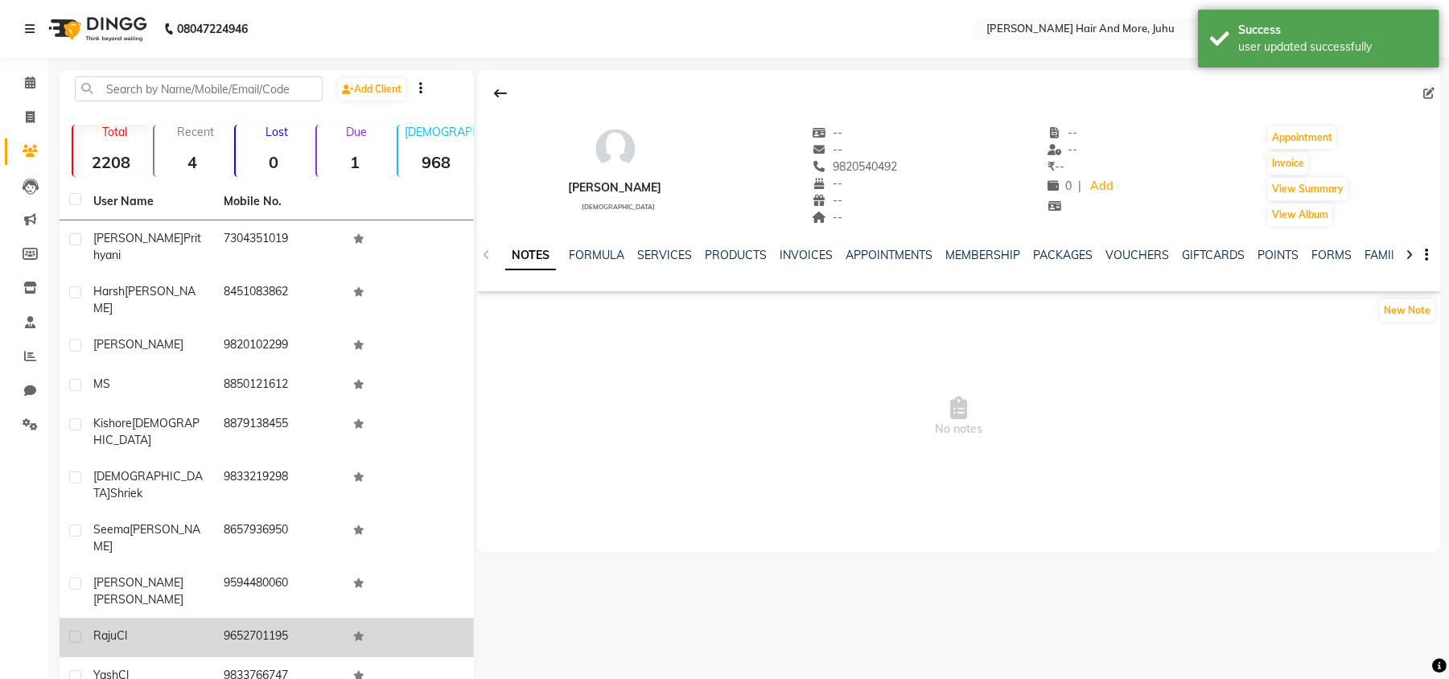
click at [281, 618] on td "9652701195" at bounding box center [279, 637] width 130 height 39
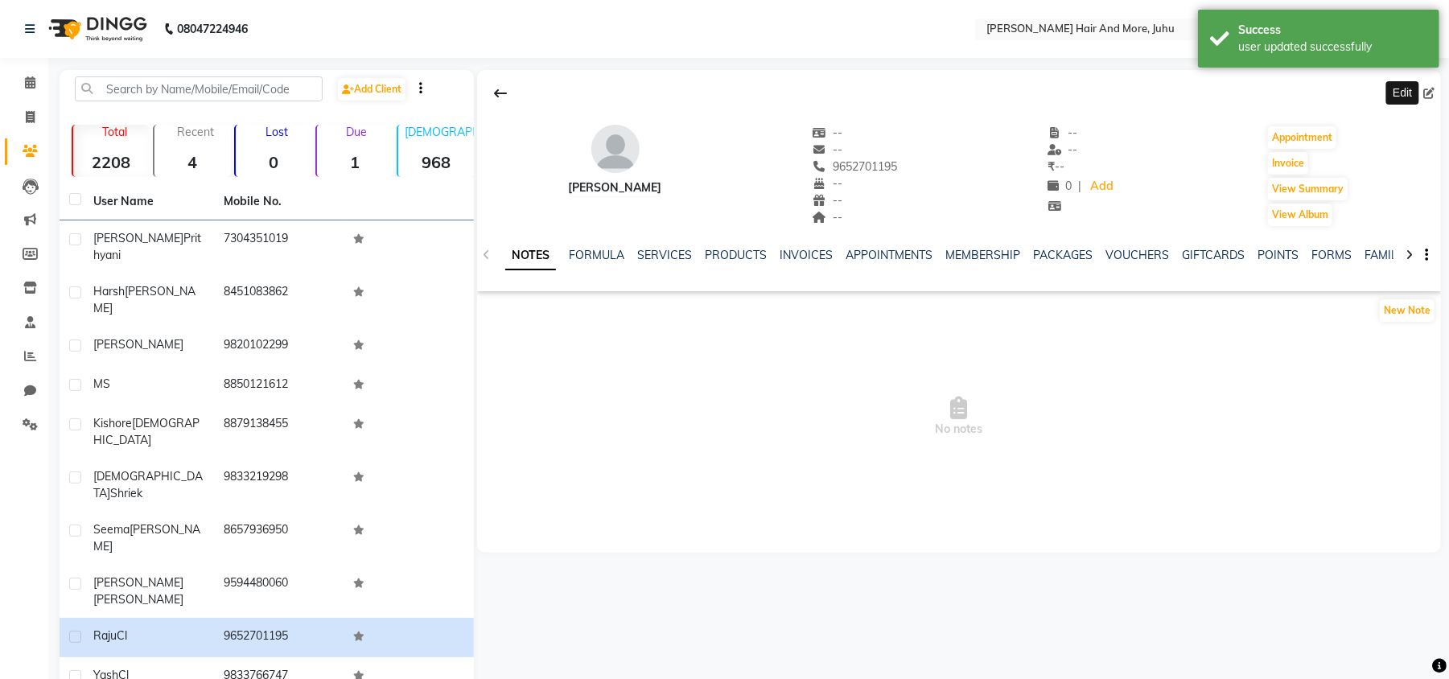
click at [1433, 90] on icon at bounding box center [1429, 93] width 11 height 11
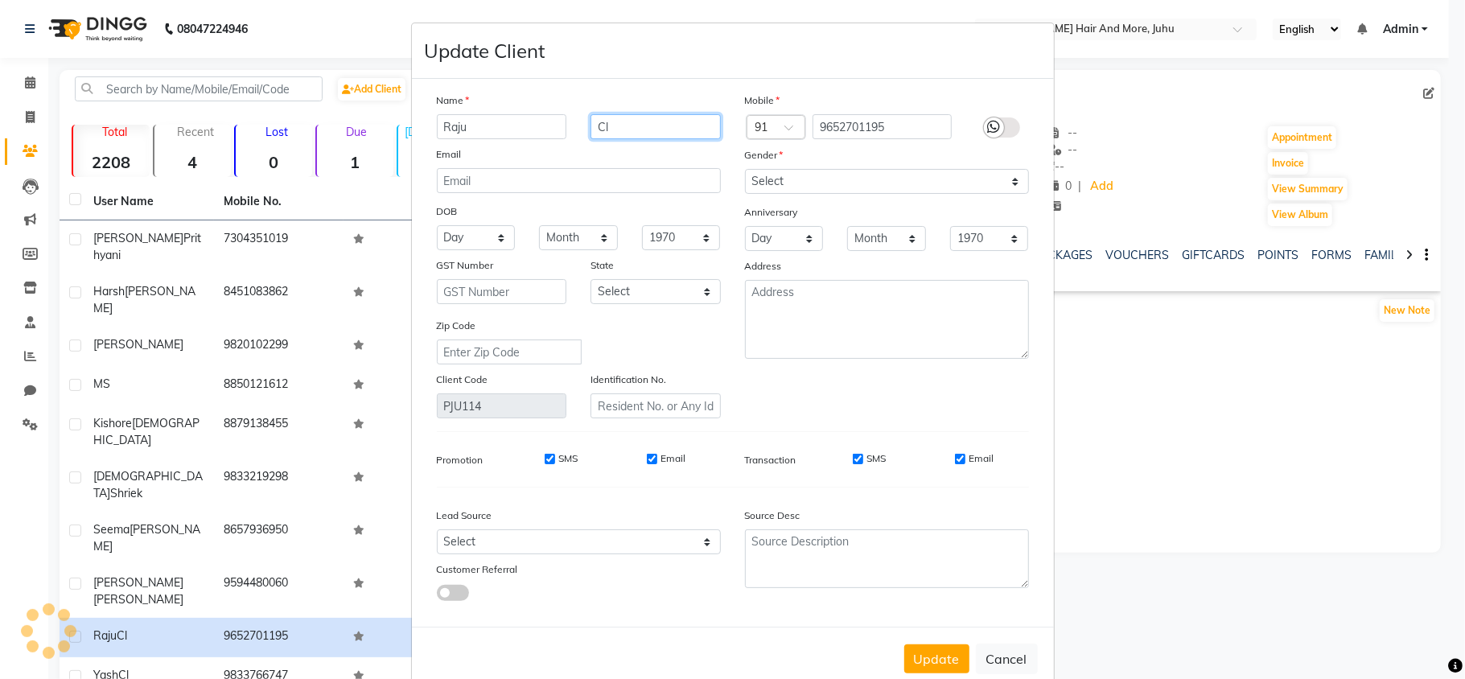
drag, startPoint x: 589, startPoint y: 132, endPoint x: 571, endPoint y: 137, distance: 19.1
click at [579, 137] on div "Cl" at bounding box center [656, 126] width 155 height 25
click at [779, 184] on select "Select [DEMOGRAPHIC_DATA] [DEMOGRAPHIC_DATA] Other Prefer Not To Say" at bounding box center [887, 181] width 284 height 25
click at [745, 169] on select "Select [DEMOGRAPHIC_DATA] [DEMOGRAPHIC_DATA] Other Prefer Not To Say" at bounding box center [887, 181] width 284 height 25
click at [934, 650] on button "Update" at bounding box center [937, 659] width 65 height 29
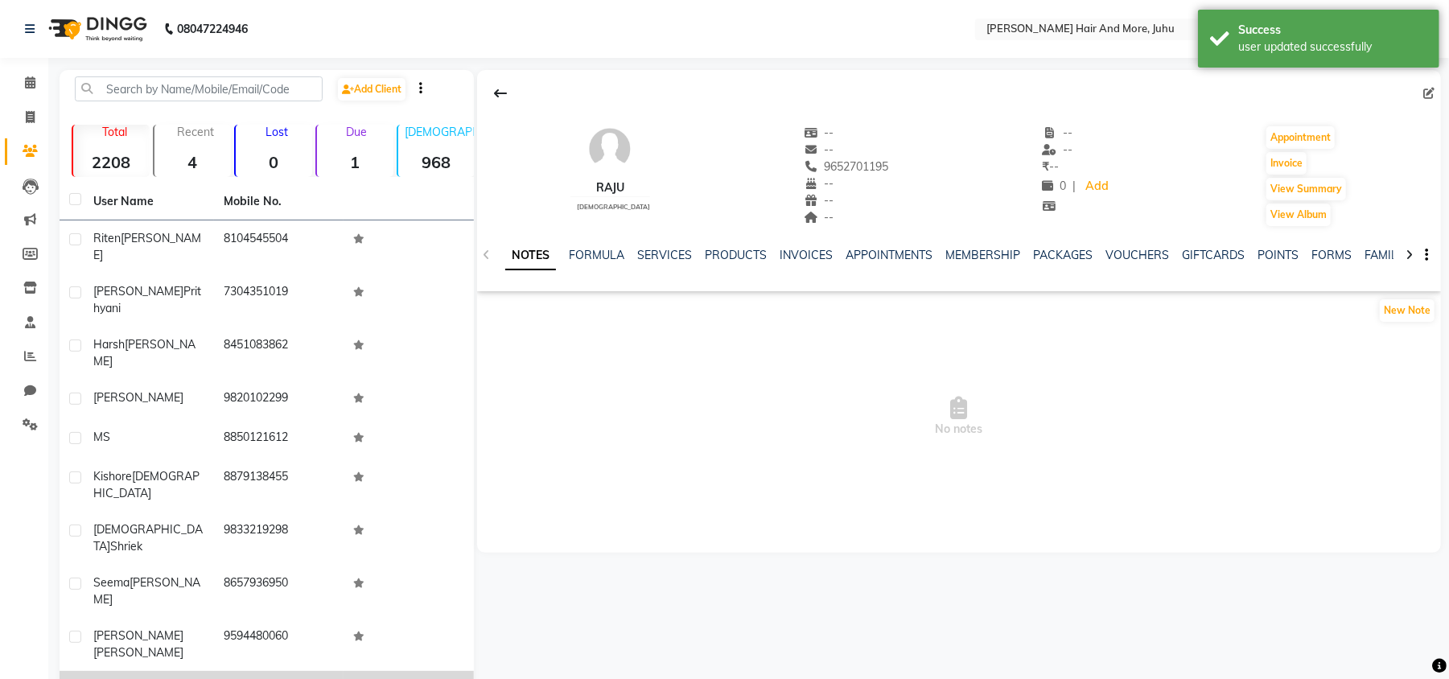
click at [314, 671] on td "9833766747" at bounding box center [279, 690] width 130 height 39
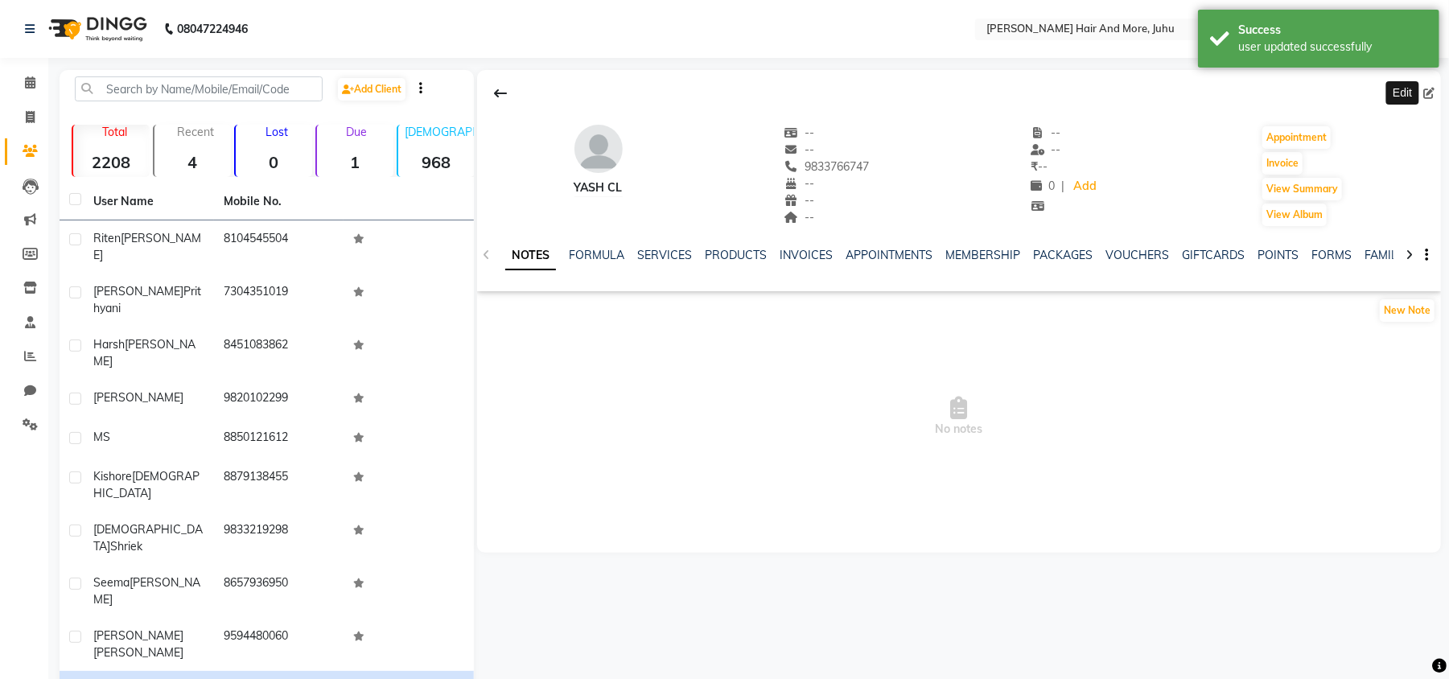
click at [1429, 88] on icon at bounding box center [1429, 93] width 11 height 11
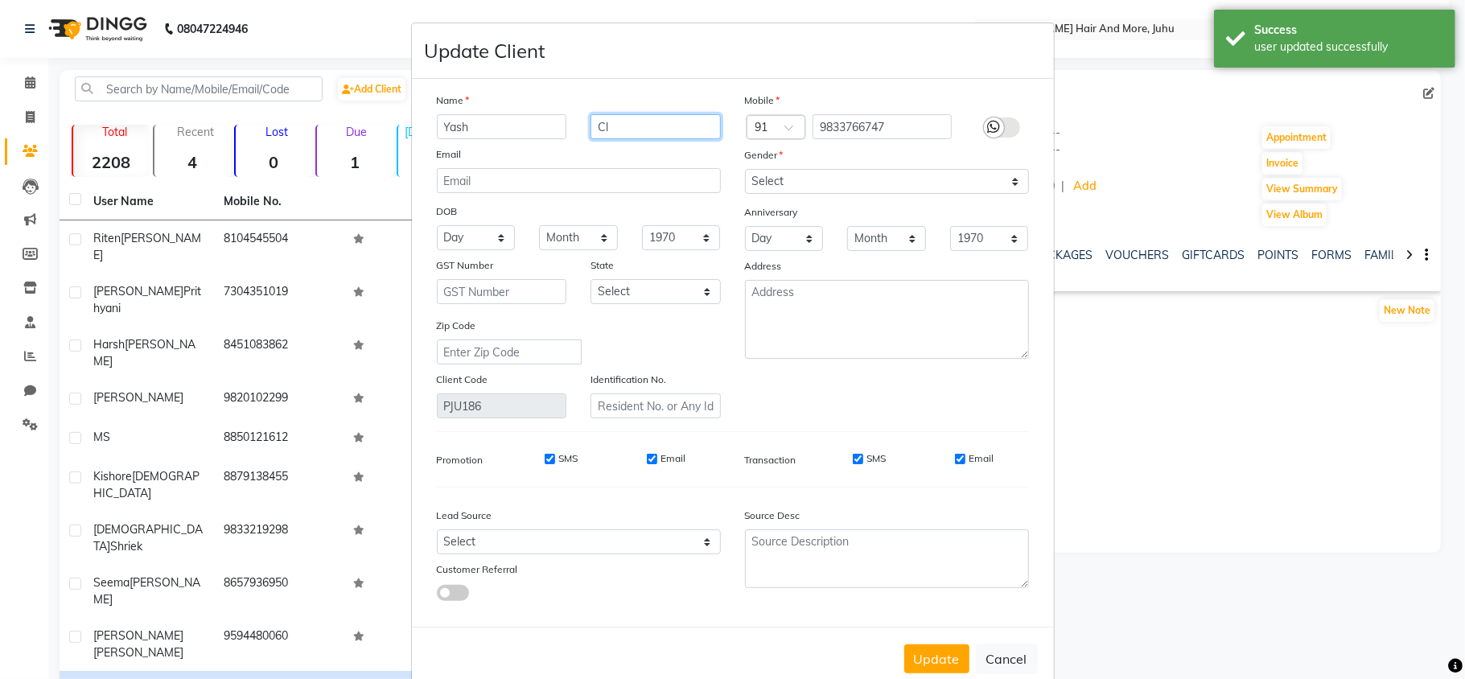
drag, startPoint x: 622, startPoint y: 122, endPoint x: 571, endPoint y: 127, distance: 51.7
click at [579, 127] on div "Cl" at bounding box center [656, 126] width 155 height 25
click at [825, 181] on select "Select [DEMOGRAPHIC_DATA] [DEMOGRAPHIC_DATA] Other Prefer Not To Say" at bounding box center [887, 181] width 284 height 25
click at [745, 169] on select "Select [DEMOGRAPHIC_DATA] [DEMOGRAPHIC_DATA] Other Prefer Not To Say" at bounding box center [887, 181] width 284 height 25
click at [930, 648] on button "Update" at bounding box center [937, 659] width 65 height 29
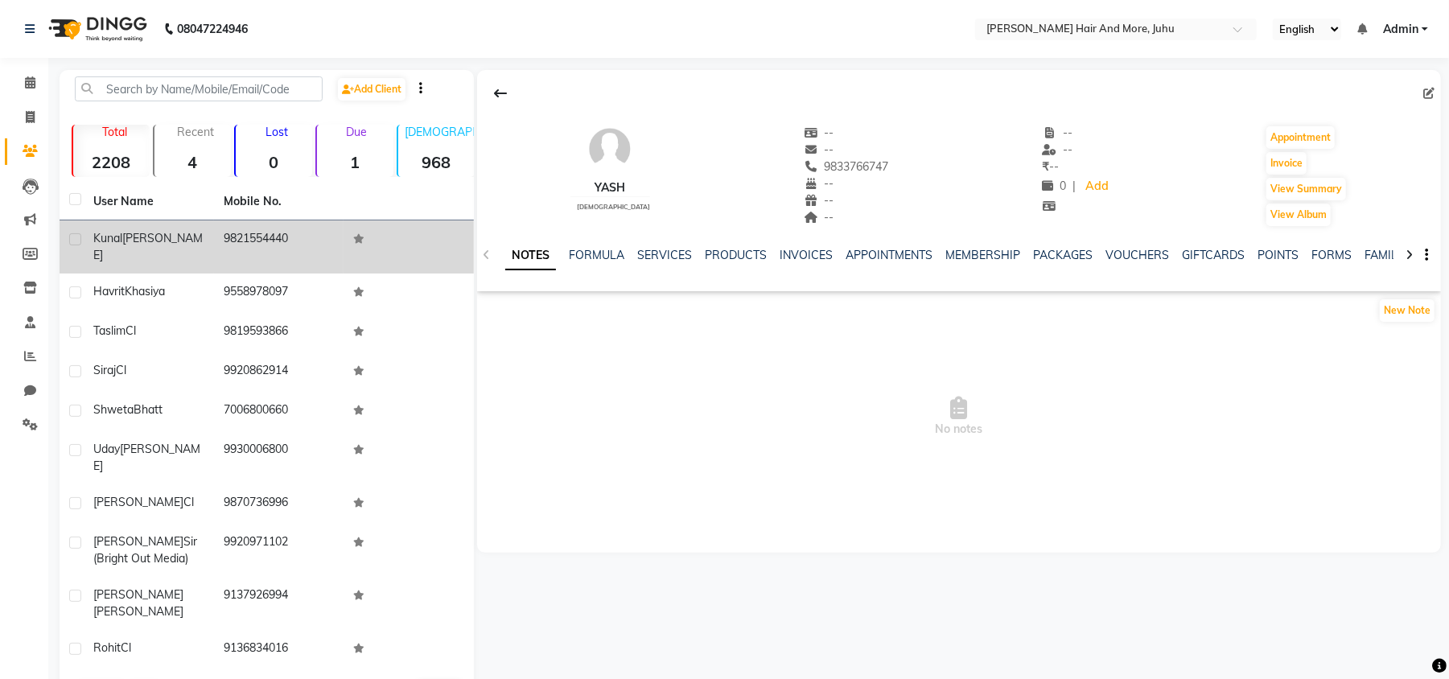
click at [307, 253] on td "9821554440" at bounding box center [279, 247] width 130 height 53
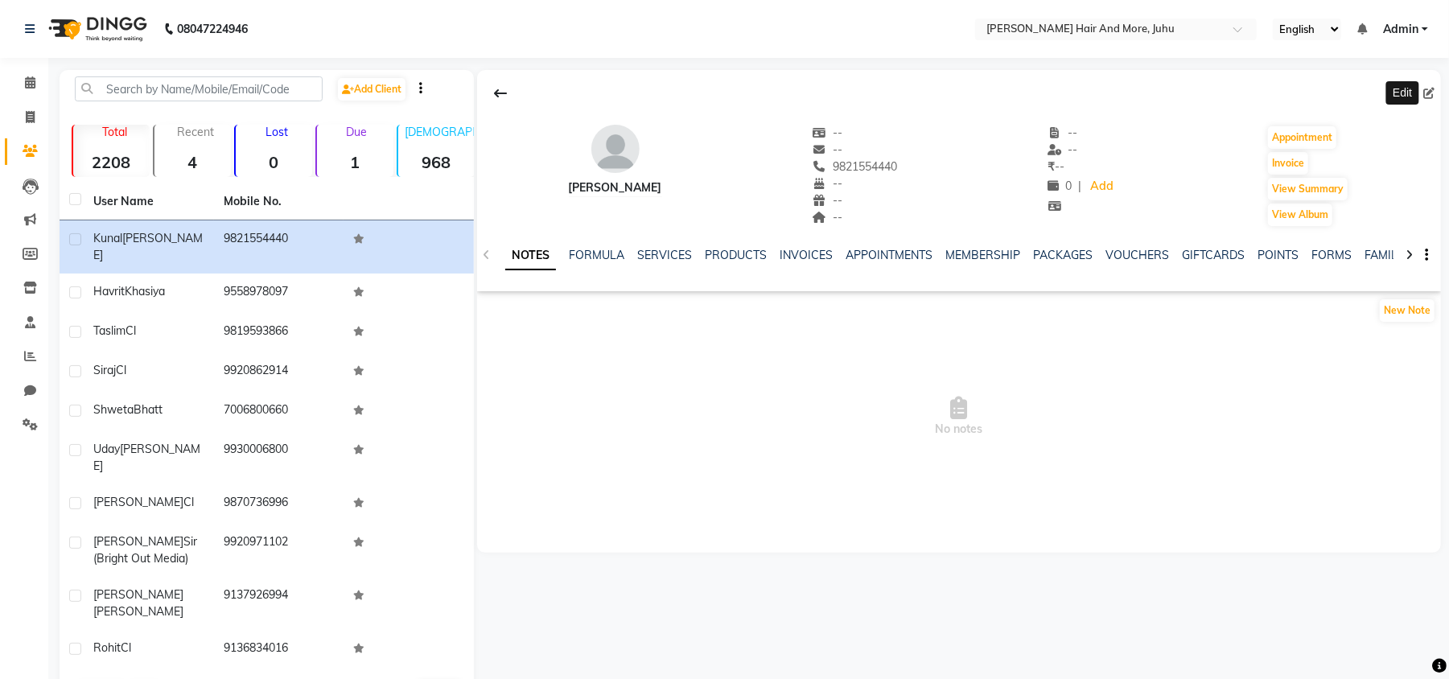
click at [1432, 97] on icon at bounding box center [1429, 93] width 11 height 11
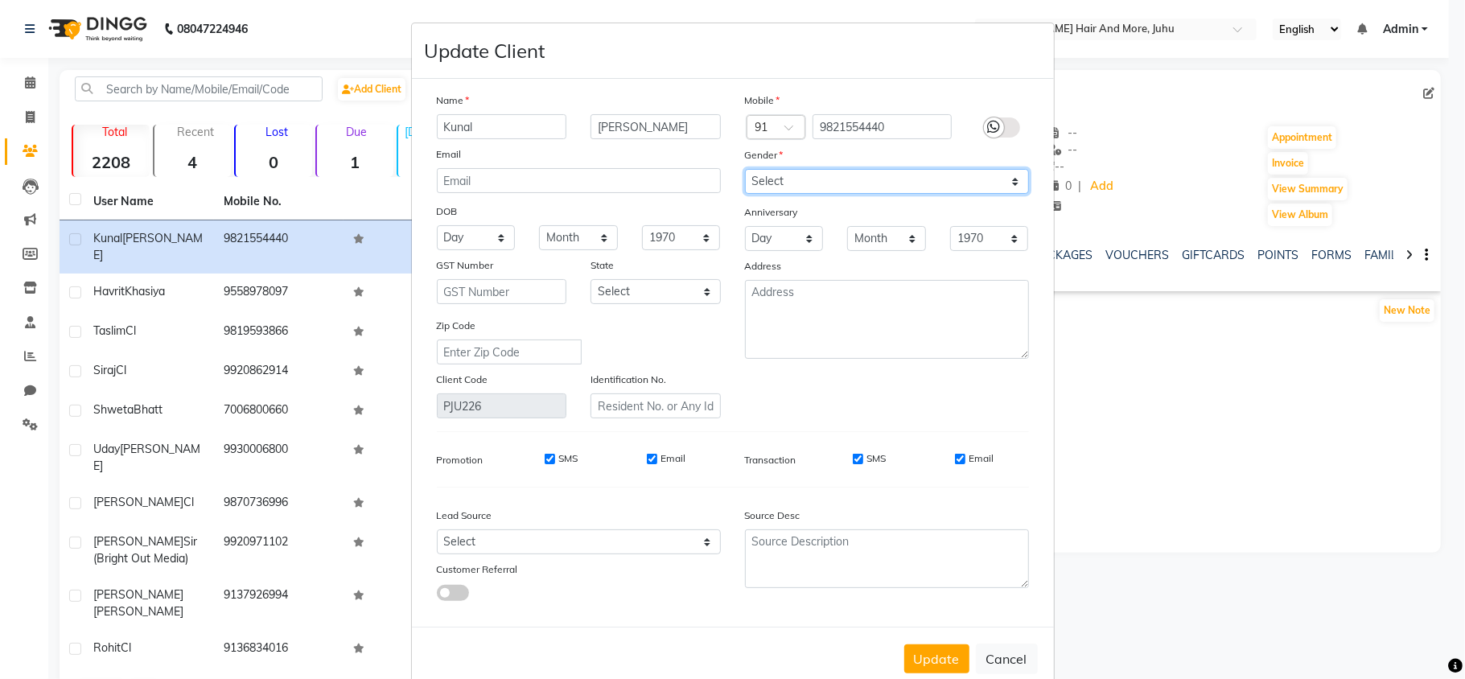
click at [767, 185] on select "Select [DEMOGRAPHIC_DATA] [DEMOGRAPHIC_DATA] Other Prefer Not To Say" at bounding box center [887, 181] width 284 height 25
click at [745, 169] on select "Select [DEMOGRAPHIC_DATA] [DEMOGRAPHIC_DATA] Other Prefer Not To Say" at bounding box center [887, 181] width 284 height 25
click at [948, 647] on button "Update" at bounding box center [937, 659] width 65 height 29
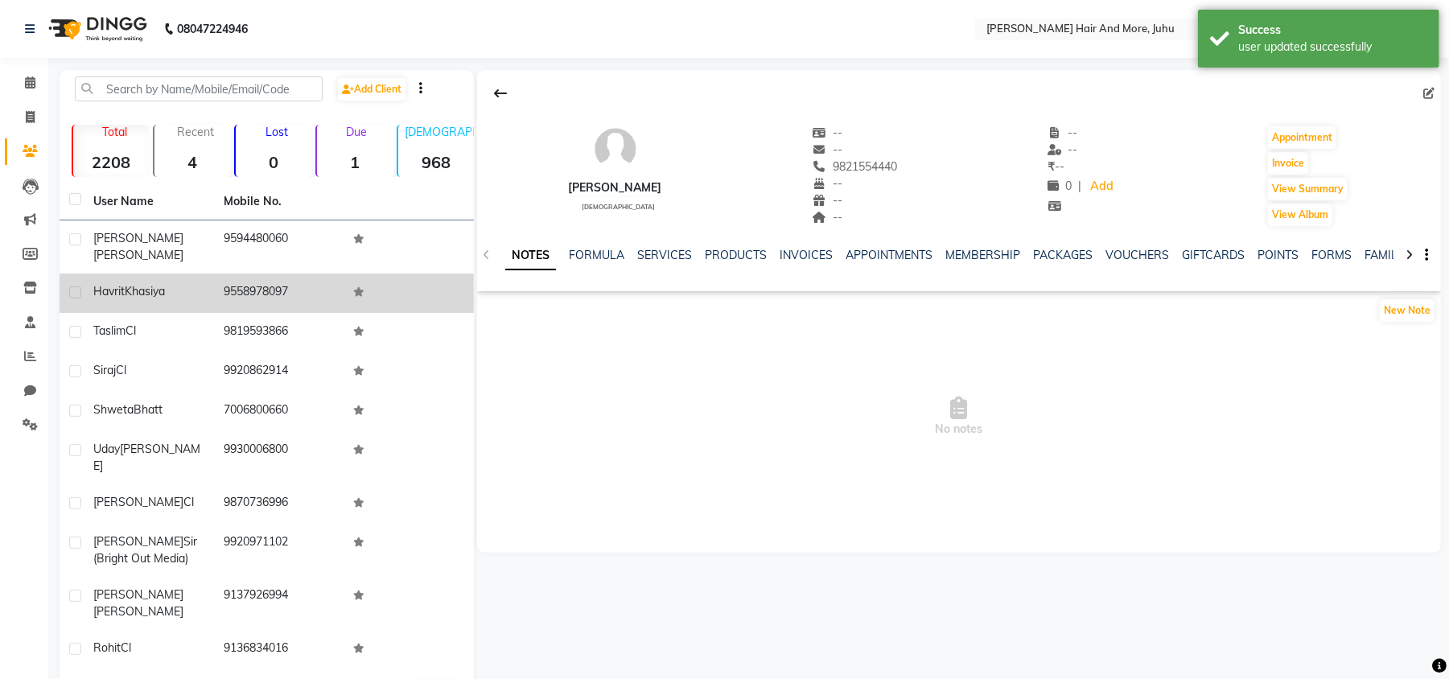
click at [319, 277] on td "9558978097" at bounding box center [279, 293] width 130 height 39
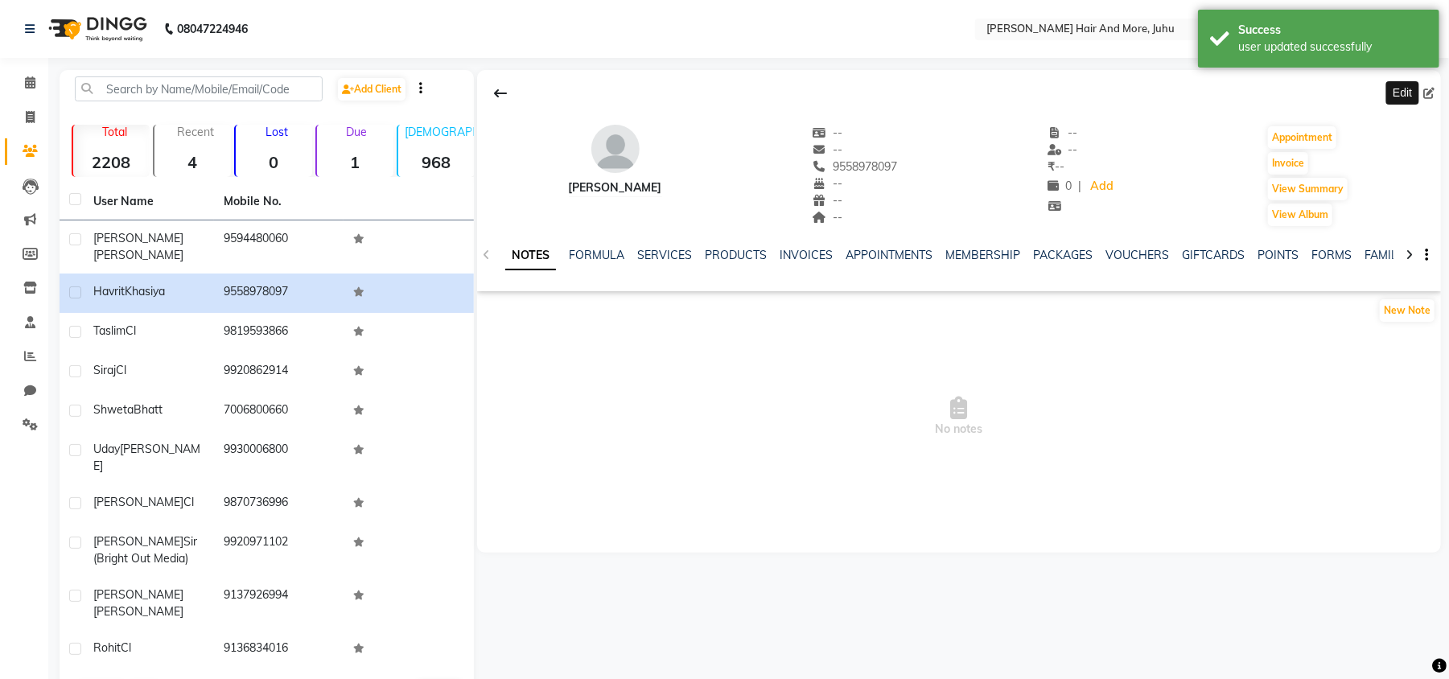
click at [1434, 88] on icon at bounding box center [1429, 93] width 11 height 11
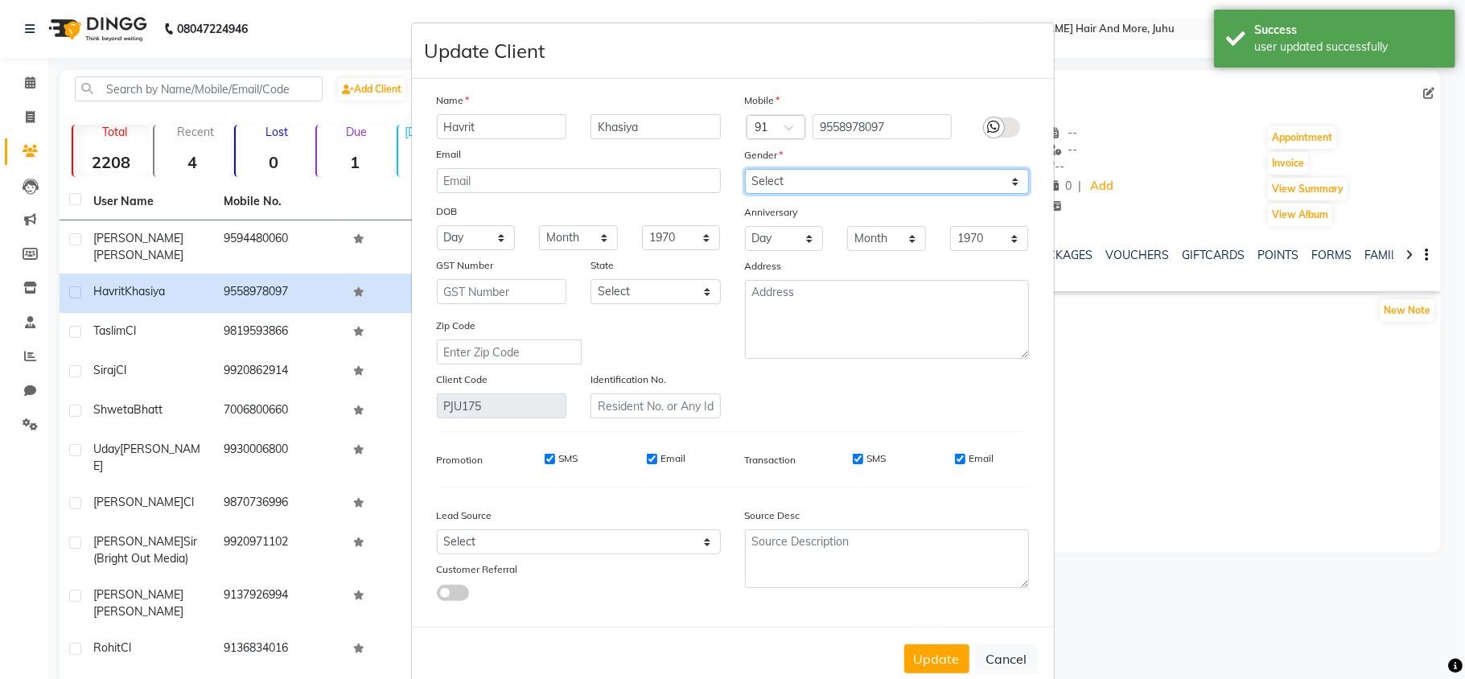
click at [769, 179] on select "Select [DEMOGRAPHIC_DATA] [DEMOGRAPHIC_DATA] Other Prefer Not To Say" at bounding box center [887, 181] width 284 height 25
click at [745, 169] on select "Select [DEMOGRAPHIC_DATA] [DEMOGRAPHIC_DATA] Other Prefer Not To Say" at bounding box center [887, 181] width 284 height 25
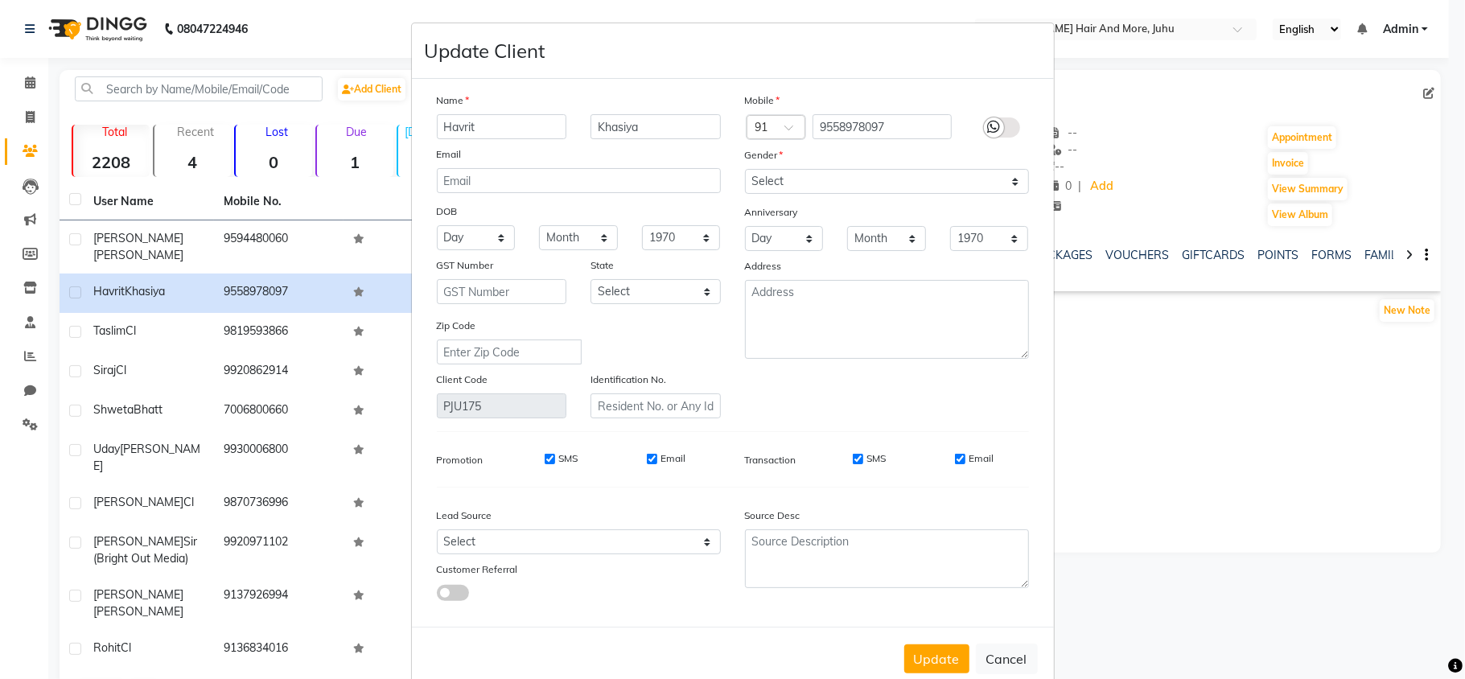
click at [790, 200] on div "Anniversary" at bounding box center [887, 213] width 308 height 26
click at [797, 181] on select "Select [DEMOGRAPHIC_DATA] [DEMOGRAPHIC_DATA] Other Prefer Not To Say" at bounding box center [887, 181] width 284 height 25
click at [745, 169] on select "Select [DEMOGRAPHIC_DATA] [DEMOGRAPHIC_DATA] Other Prefer Not To Say" at bounding box center [887, 181] width 284 height 25
click at [941, 657] on button "Update" at bounding box center [937, 659] width 65 height 29
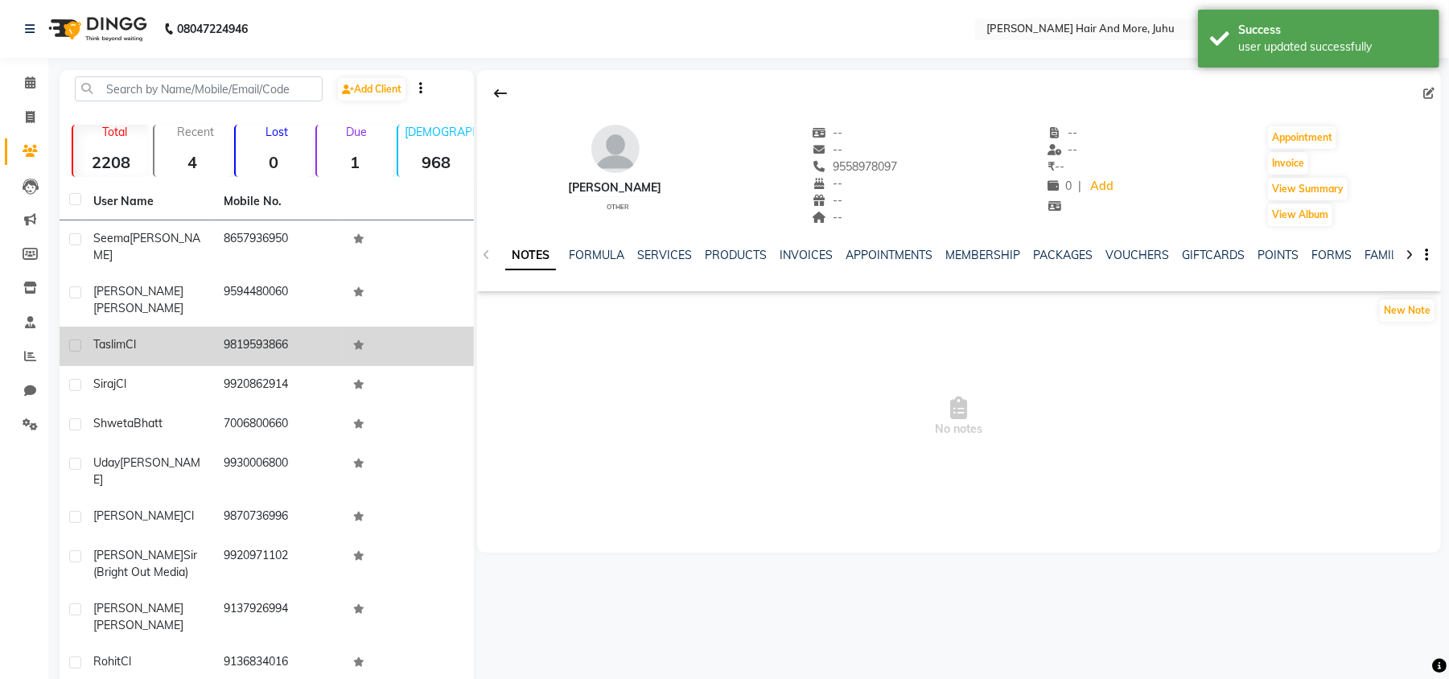
click at [345, 327] on td at bounding box center [409, 346] width 130 height 39
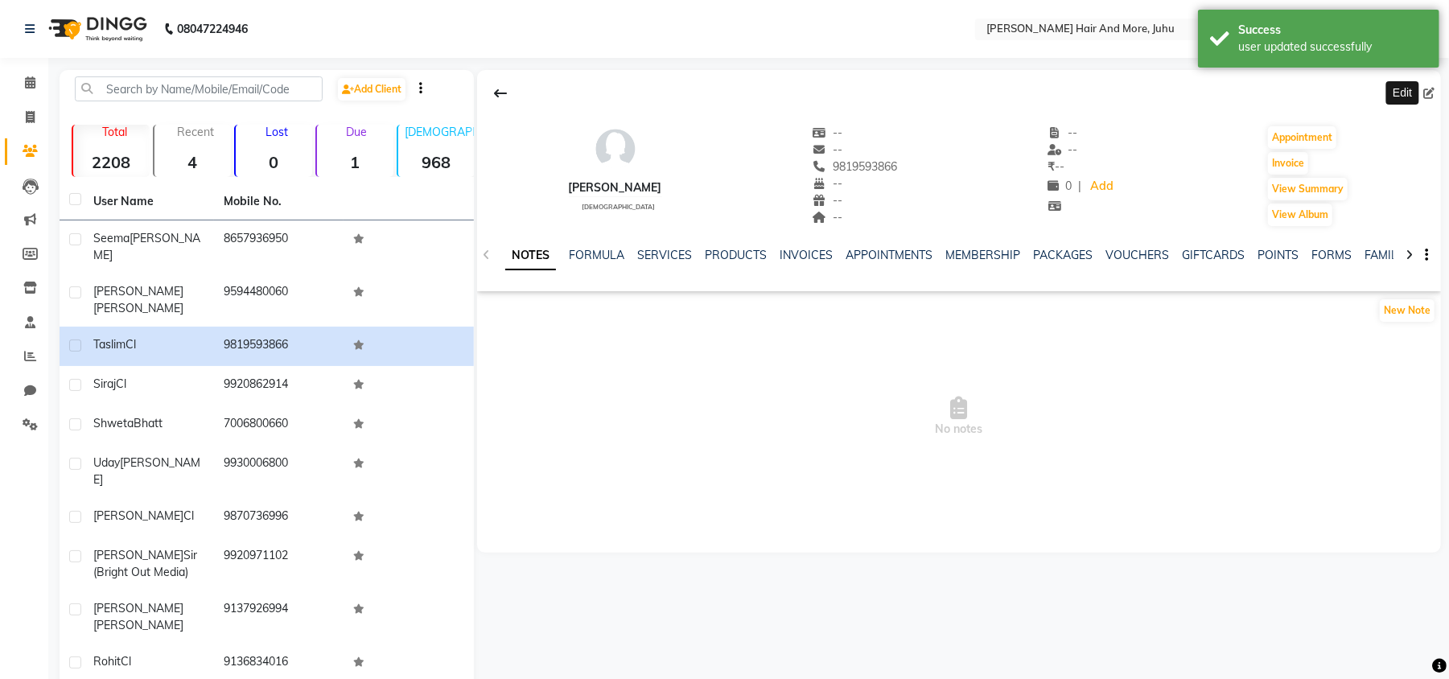
click at [1432, 93] on icon at bounding box center [1429, 93] width 11 height 11
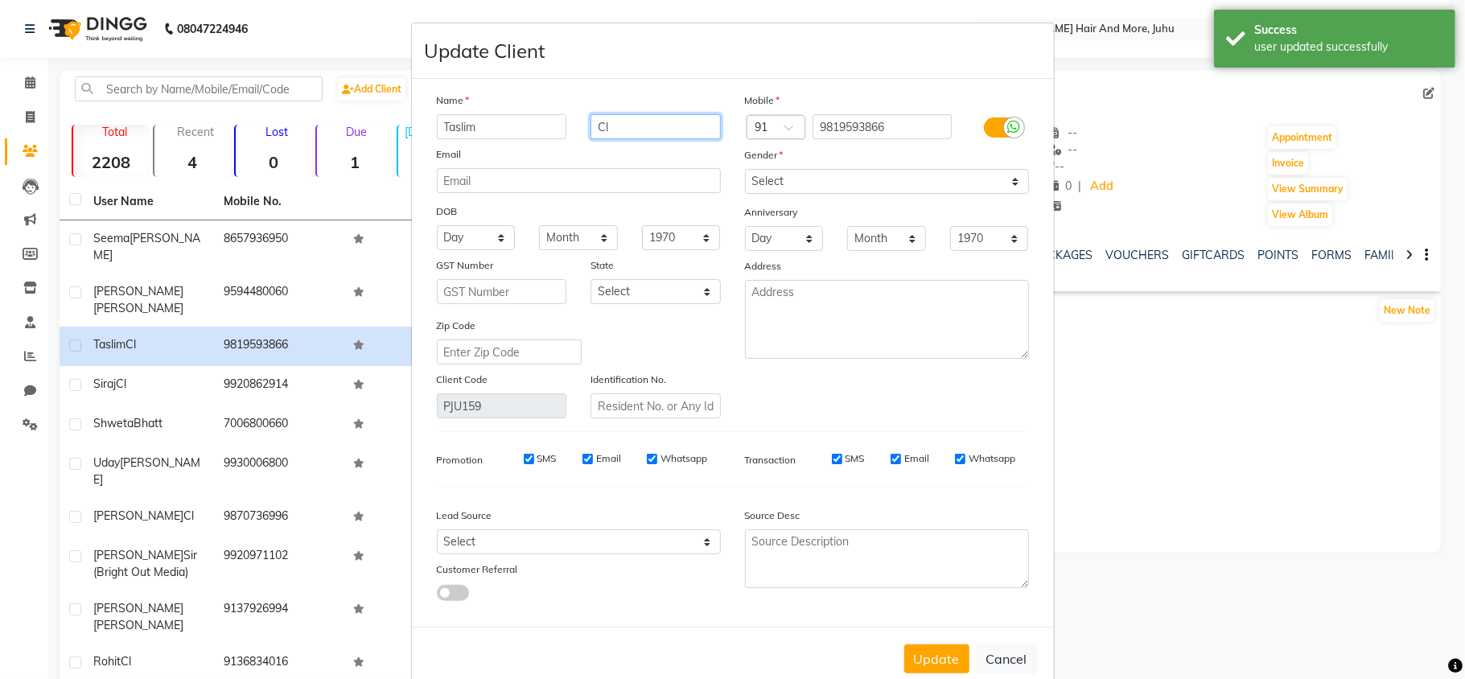
drag, startPoint x: 626, startPoint y: 133, endPoint x: 579, endPoint y: 136, distance: 46.8
click at [579, 136] on div "Cl" at bounding box center [656, 126] width 155 height 25
drag, startPoint x: 922, startPoint y: 660, endPoint x: 805, endPoint y: 620, distance: 124.2
click at [921, 660] on button "Update" at bounding box center [937, 659] width 65 height 29
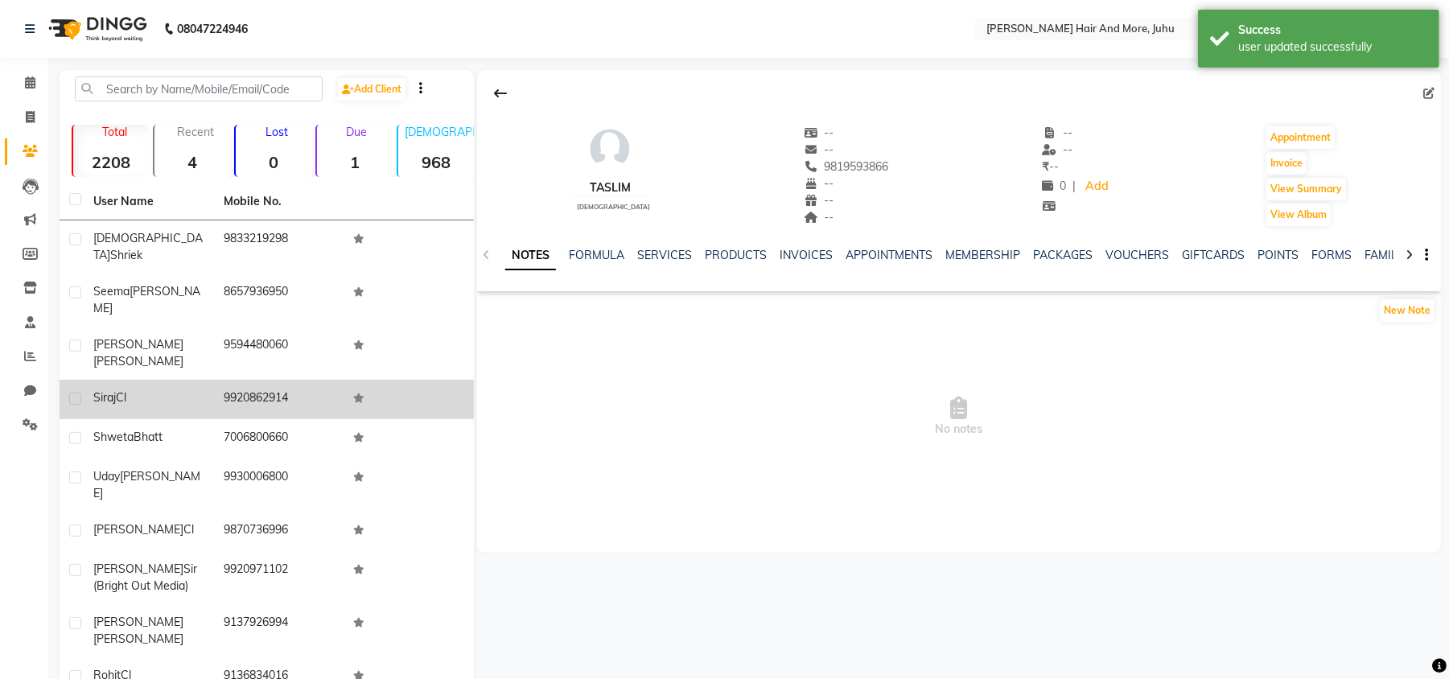
click at [235, 380] on td "9920862914" at bounding box center [279, 399] width 130 height 39
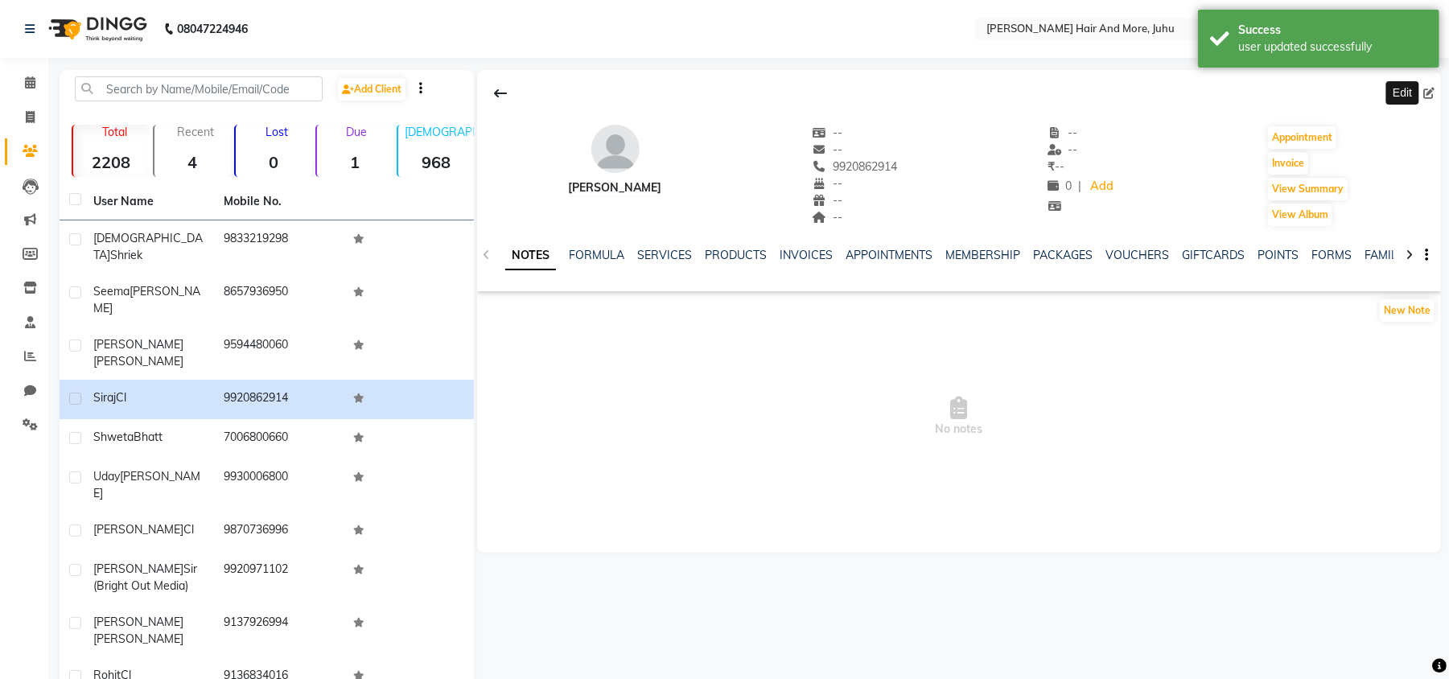
click at [1431, 89] on icon at bounding box center [1429, 93] width 11 height 11
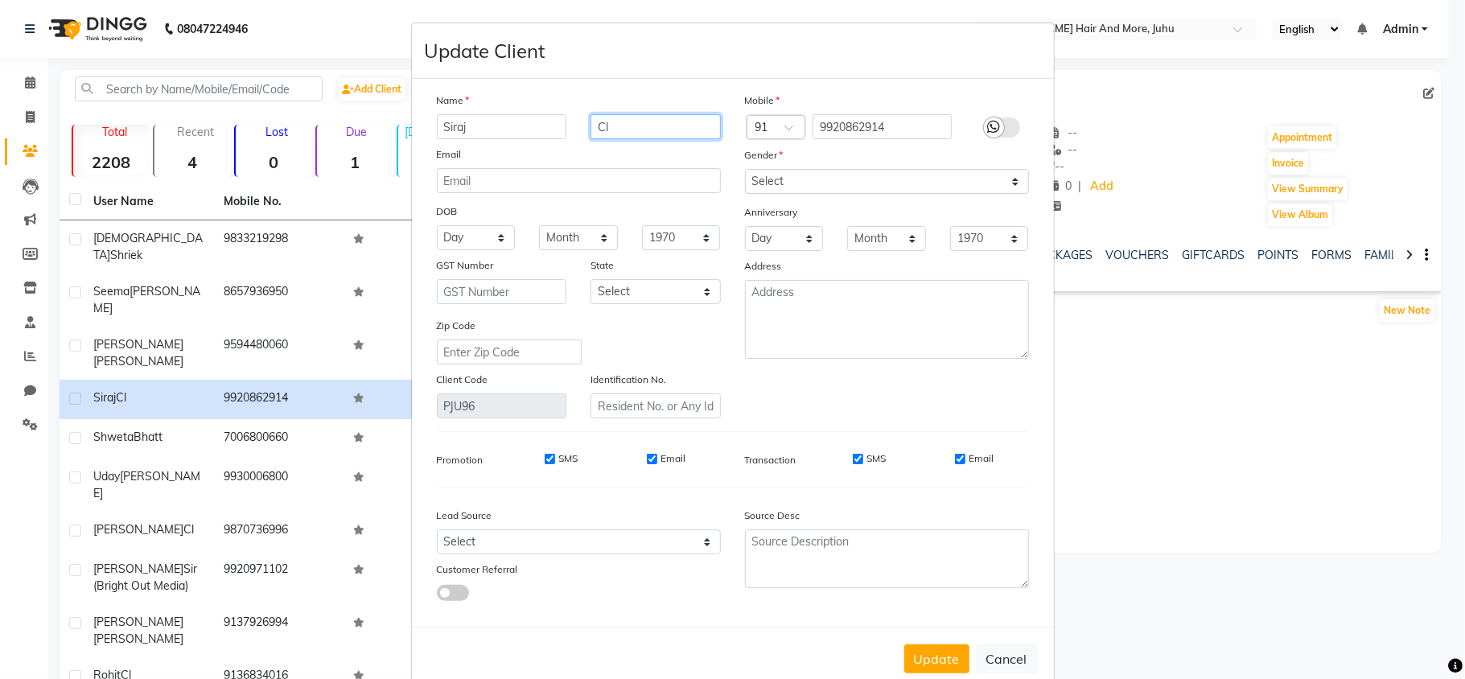
drag, startPoint x: 625, startPoint y: 126, endPoint x: 586, endPoint y: 133, distance: 39.2
click at [591, 133] on input "Cl" at bounding box center [656, 126] width 130 height 25
click at [954, 658] on button "Update" at bounding box center [937, 659] width 65 height 29
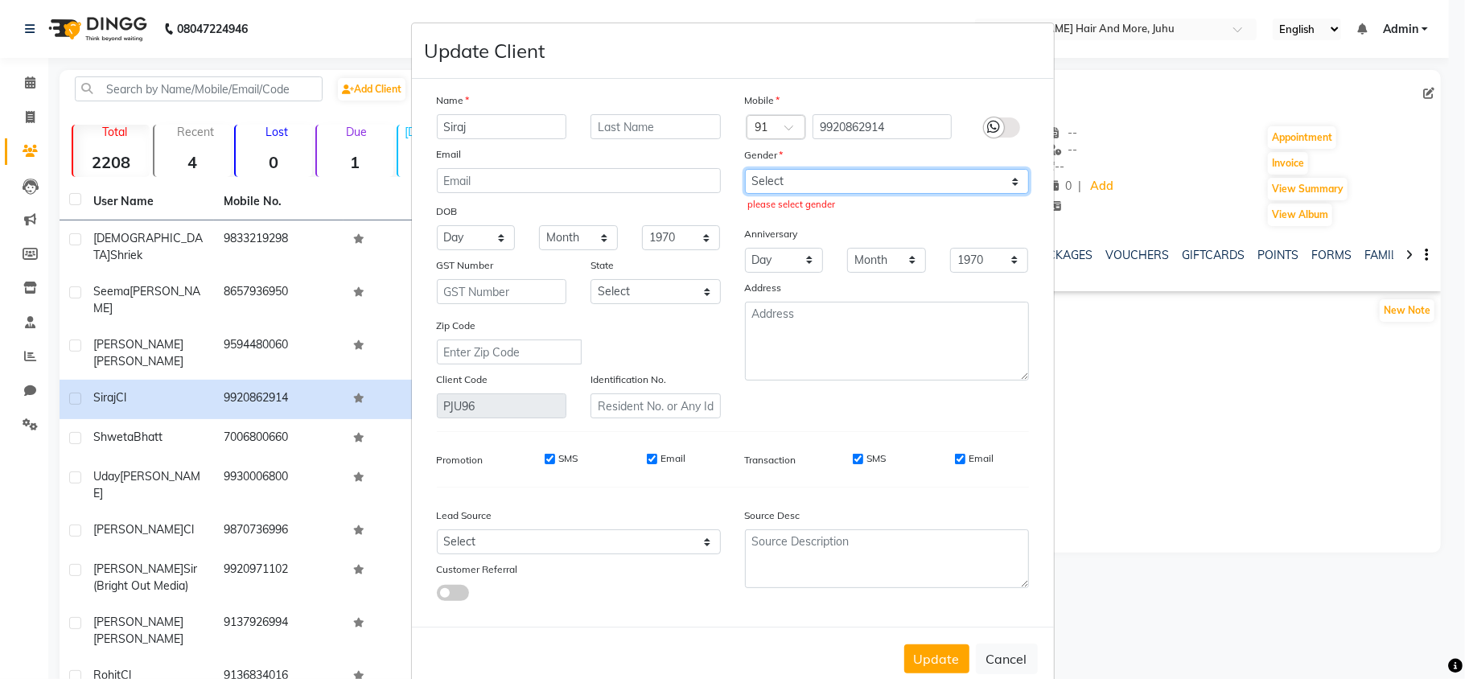
click at [835, 180] on select "Select [DEMOGRAPHIC_DATA] [DEMOGRAPHIC_DATA] Other Prefer Not To Say" at bounding box center [887, 181] width 284 height 25
click at [745, 169] on select "Select [DEMOGRAPHIC_DATA] [DEMOGRAPHIC_DATA] Other Prefer Not To Say" at bounding box center [887, 181] width 284 height 25
click at [924, 670] on div "Update Cancel" at bounding box center [733, 659] width 642 height 64
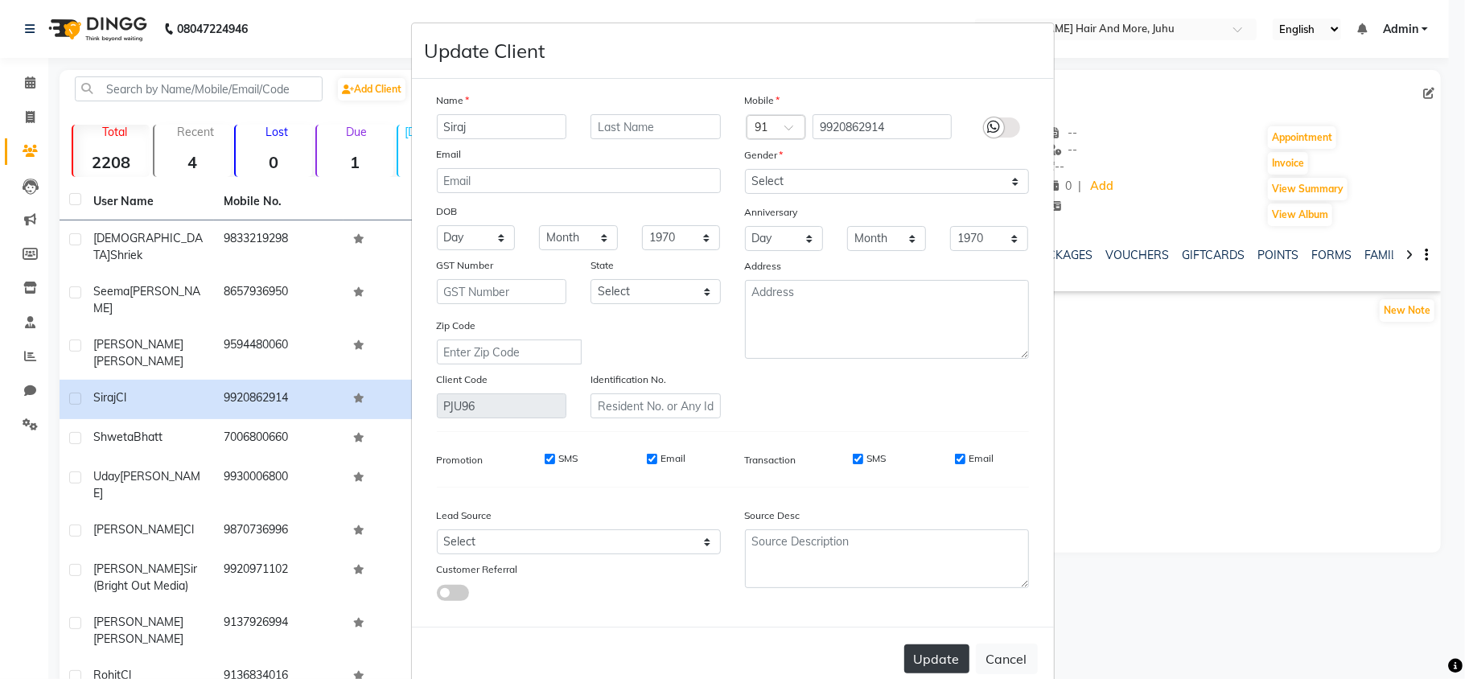
click at [927, 660] on button "Update" at bounding box center [937, 659] width 65 height 29
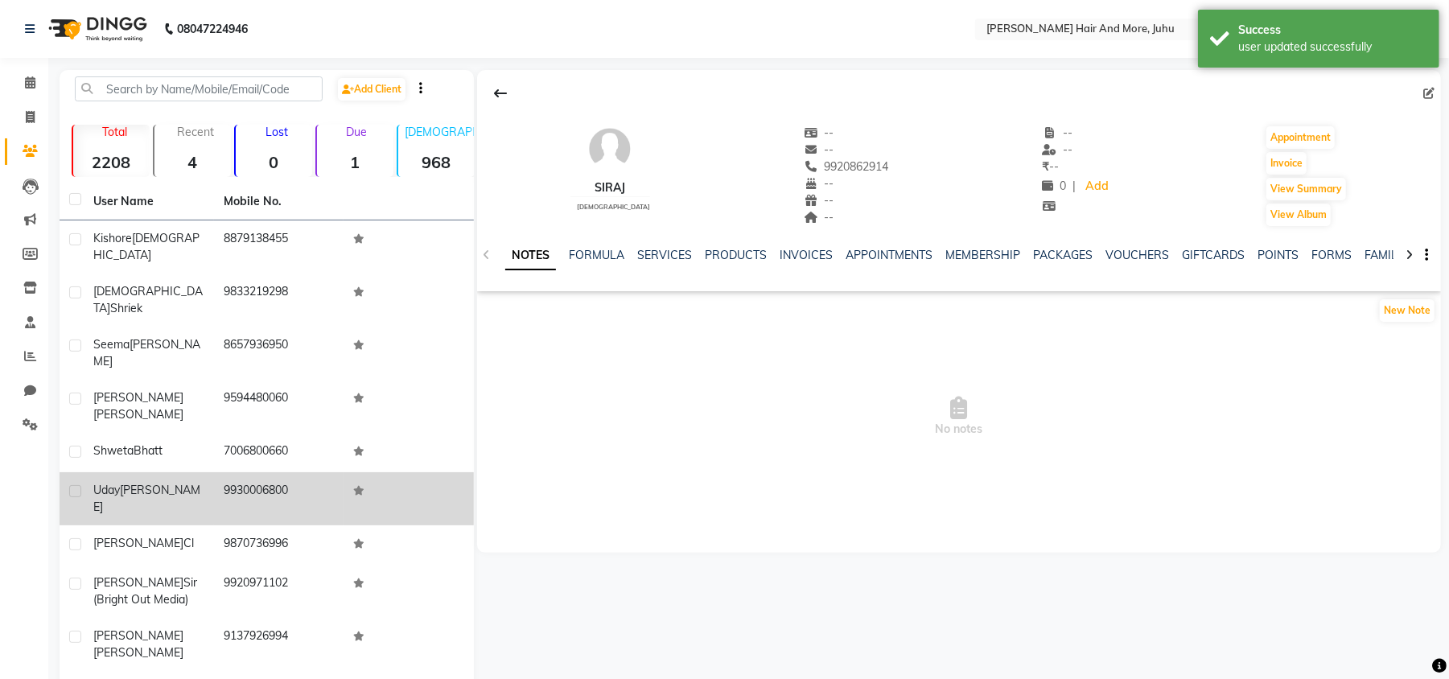
click at [232, 472] on td "9930006800" at bounding box center [279, 498] width 130 height 53
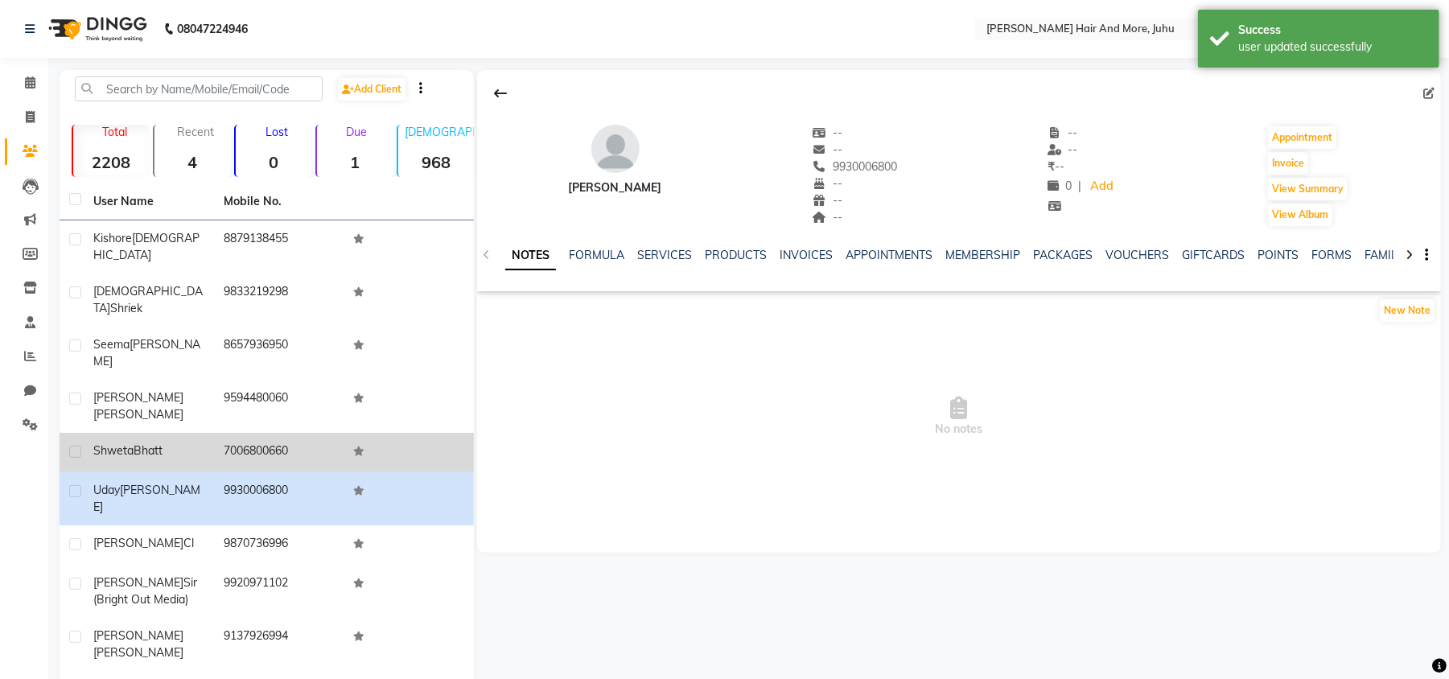
click at [237, 433] on td "7006800660" at bounding box center [279, 452] width 130 height 39
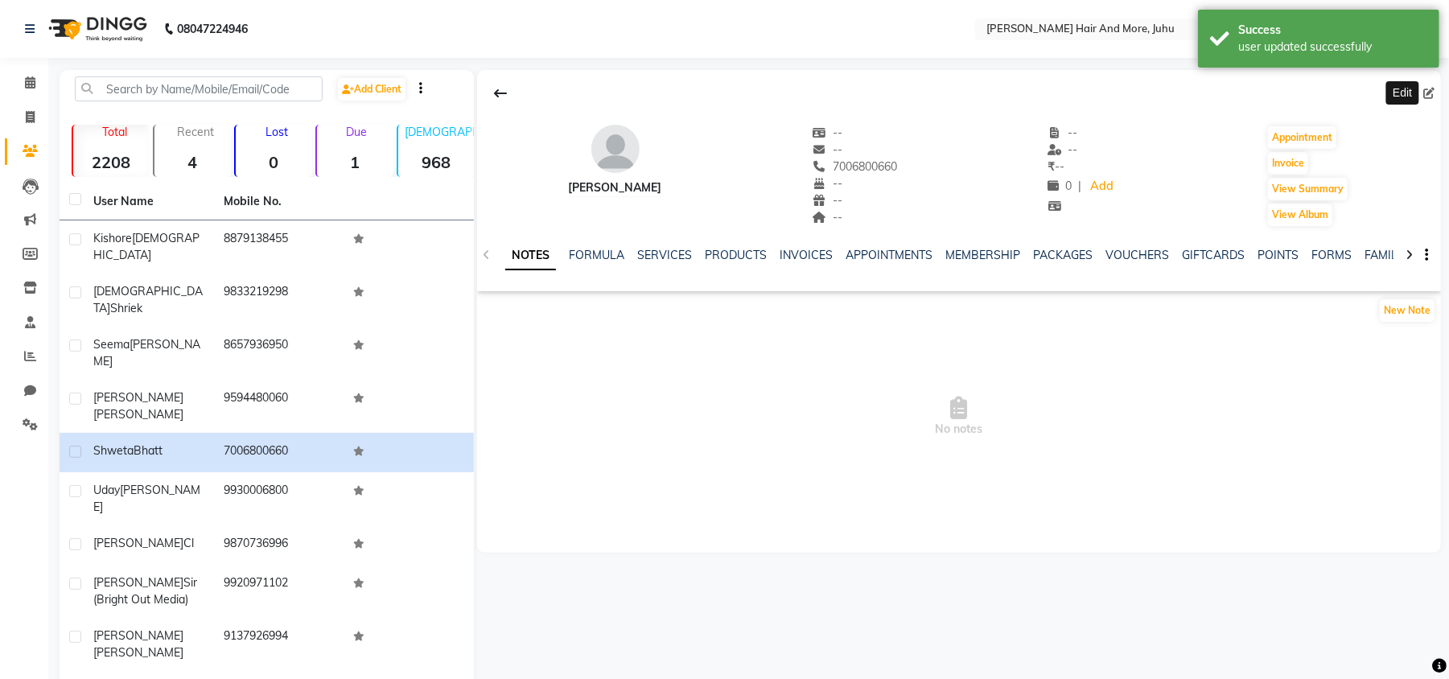
click at [1436, 90] on span at bounding box center [1433, 93] width 18 height 17
click at [1428, 93] on icon at bounding box center [1429, 93] width 11 height 11
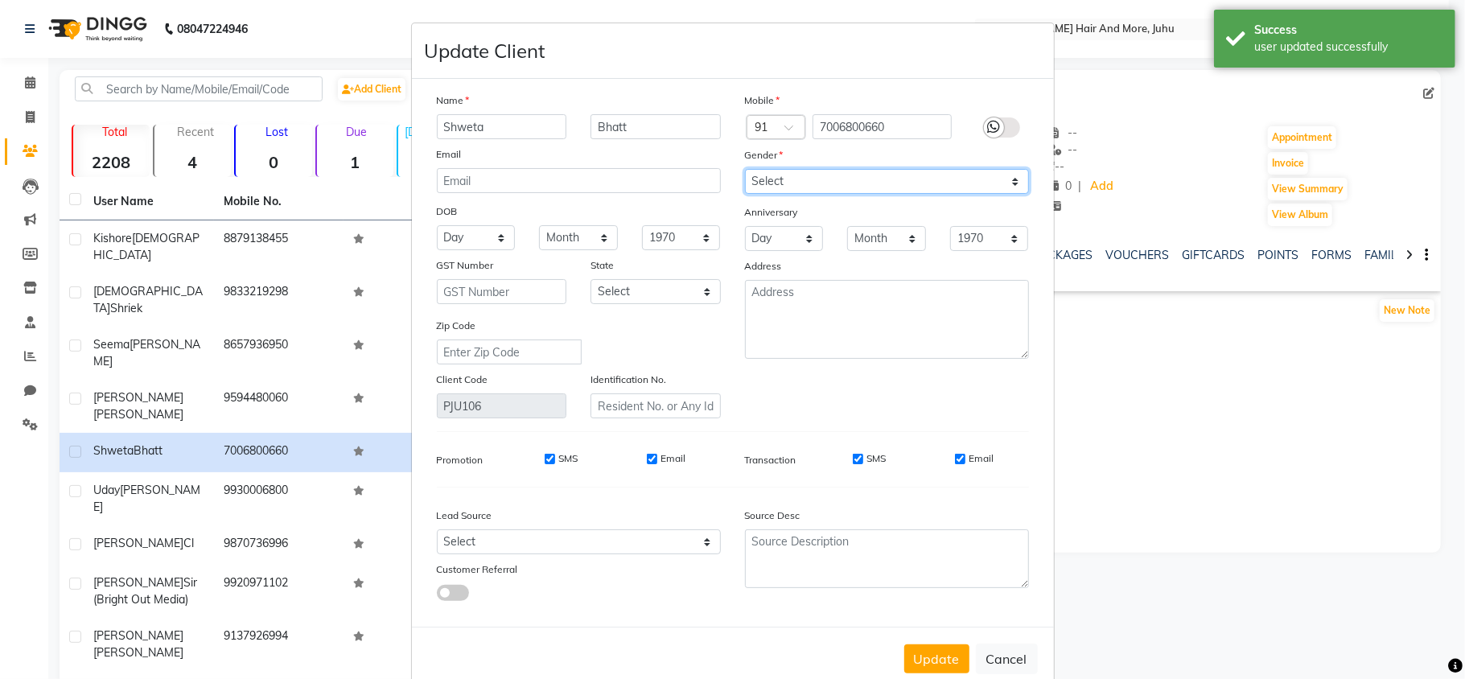
click at [780, 187] on select "Select [DEMOGRAPHIC_DATA] [DEMOGRAPHIC_DATA] Other Prefer Not To Say" at bounding box center [887, 181] width 284 height 25
click at [745, 169] on select "Select [DEMOGRAPHIC_DATA] [DEMOGRAPHIC_DATA] Other Prefer Not To Say" at bounding box center [887, 181] width 284 height 25
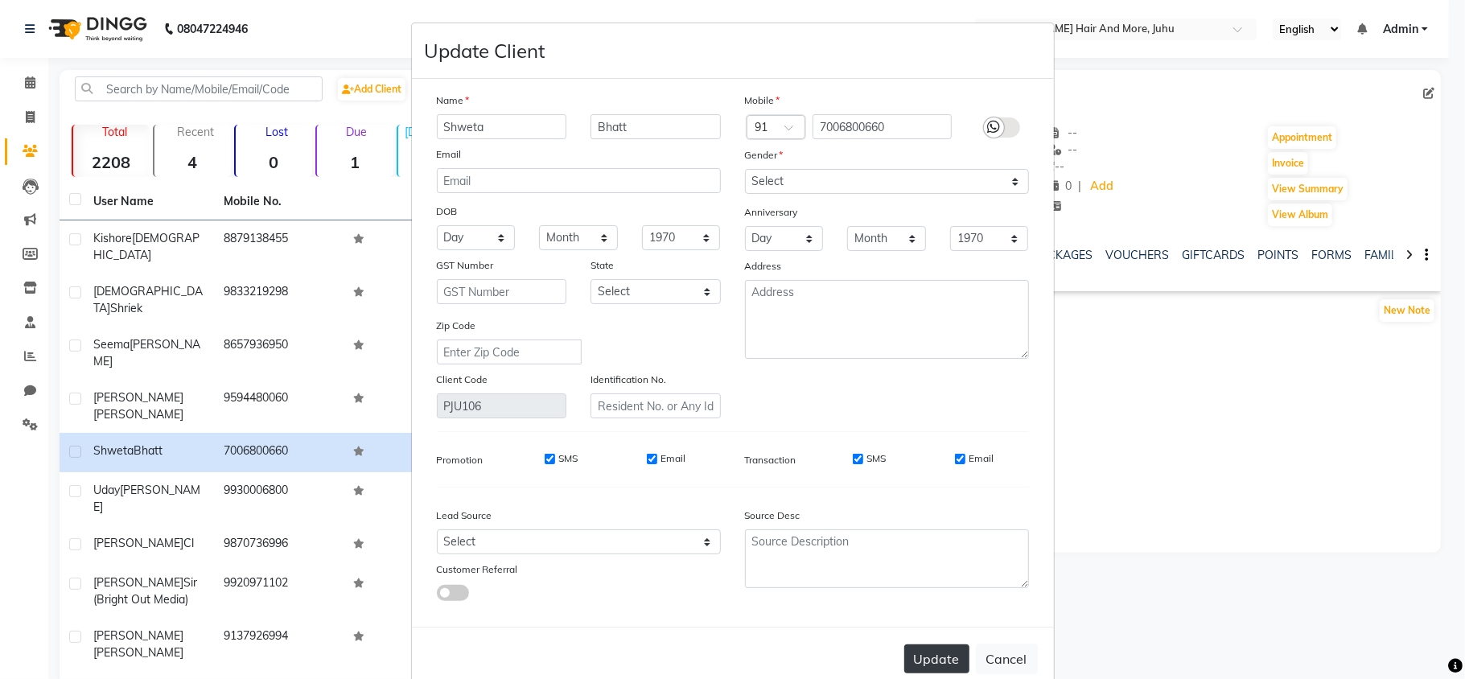
click at [930, 645] on button "Update" at bounding box center [937, 659] width 65 height 29
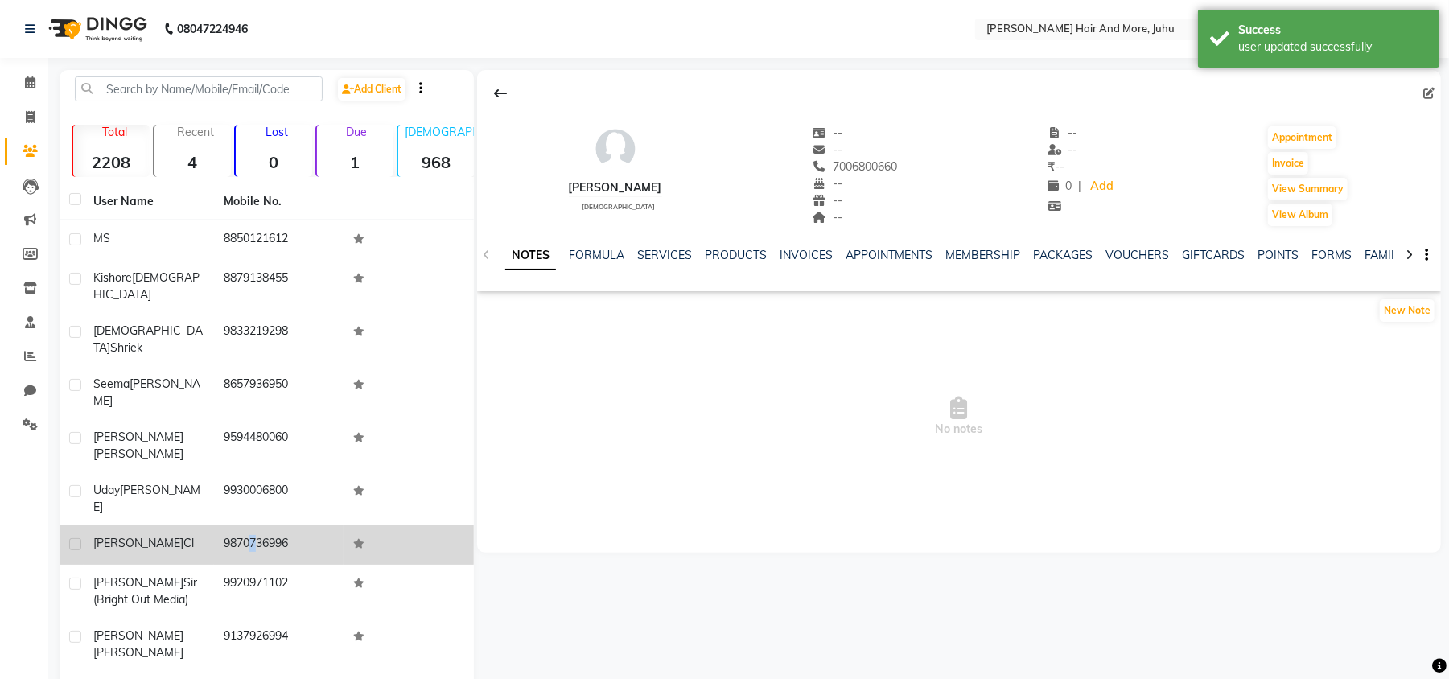
click at [241, 526] on td "9870736996" at bounding box center [279, 545] width 130 height 39
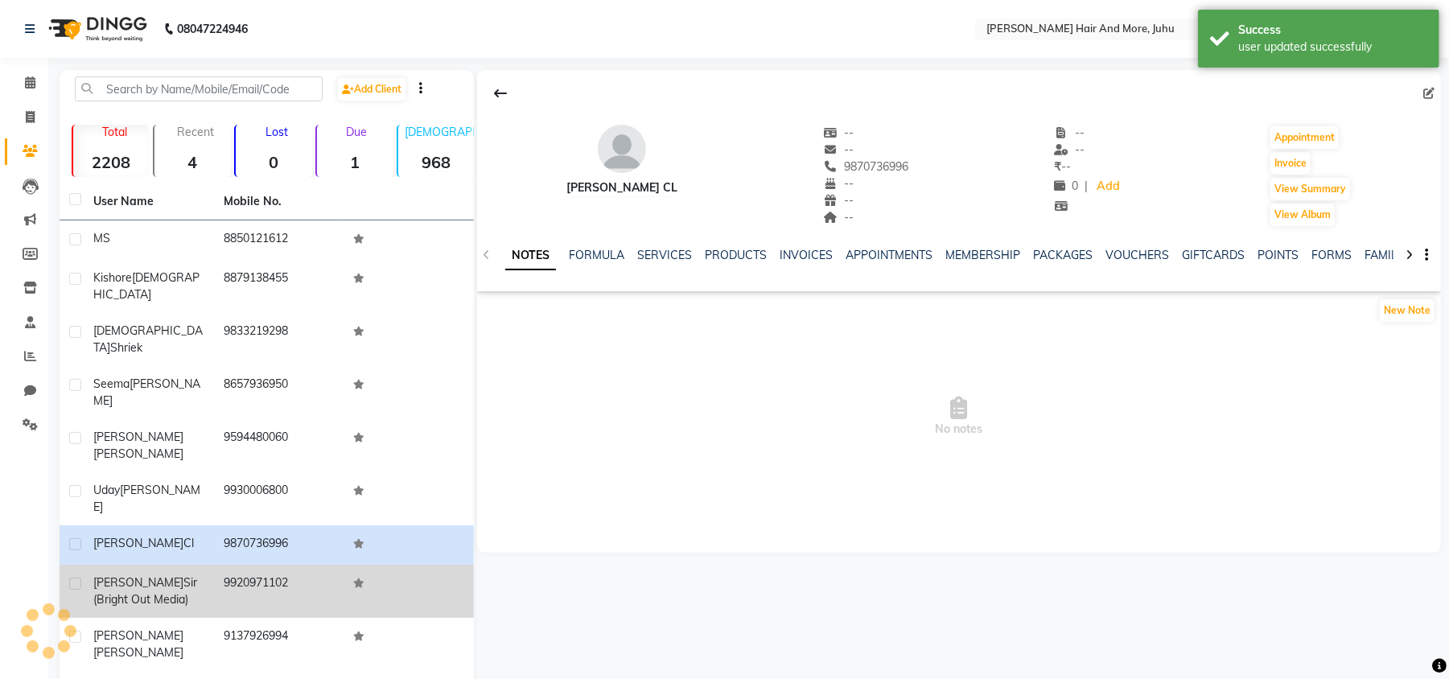
click at [222, 565] on td "9920971102" at bounding box center [279, 591] width 130 height 53
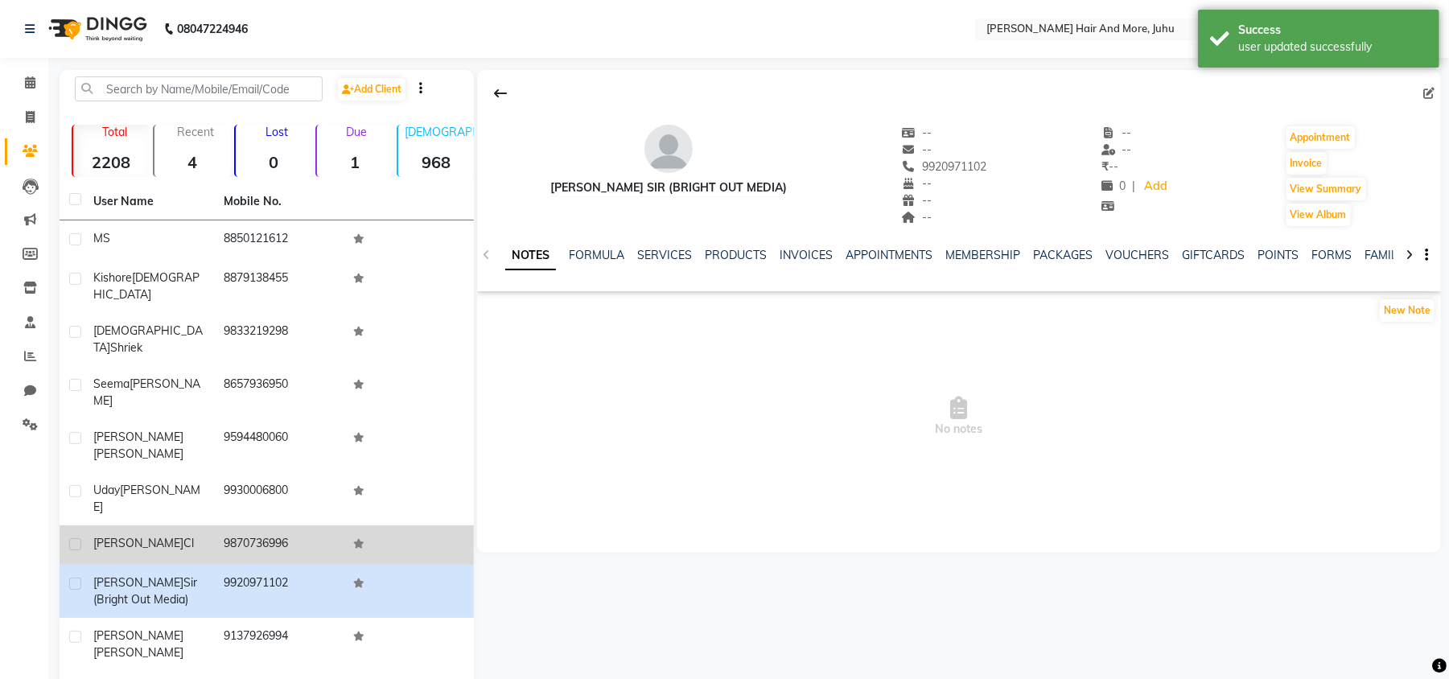
click at [204, 526] on td "[PERSON_NAME] Cl" at bounding box center [149, 545] width 130 height 39
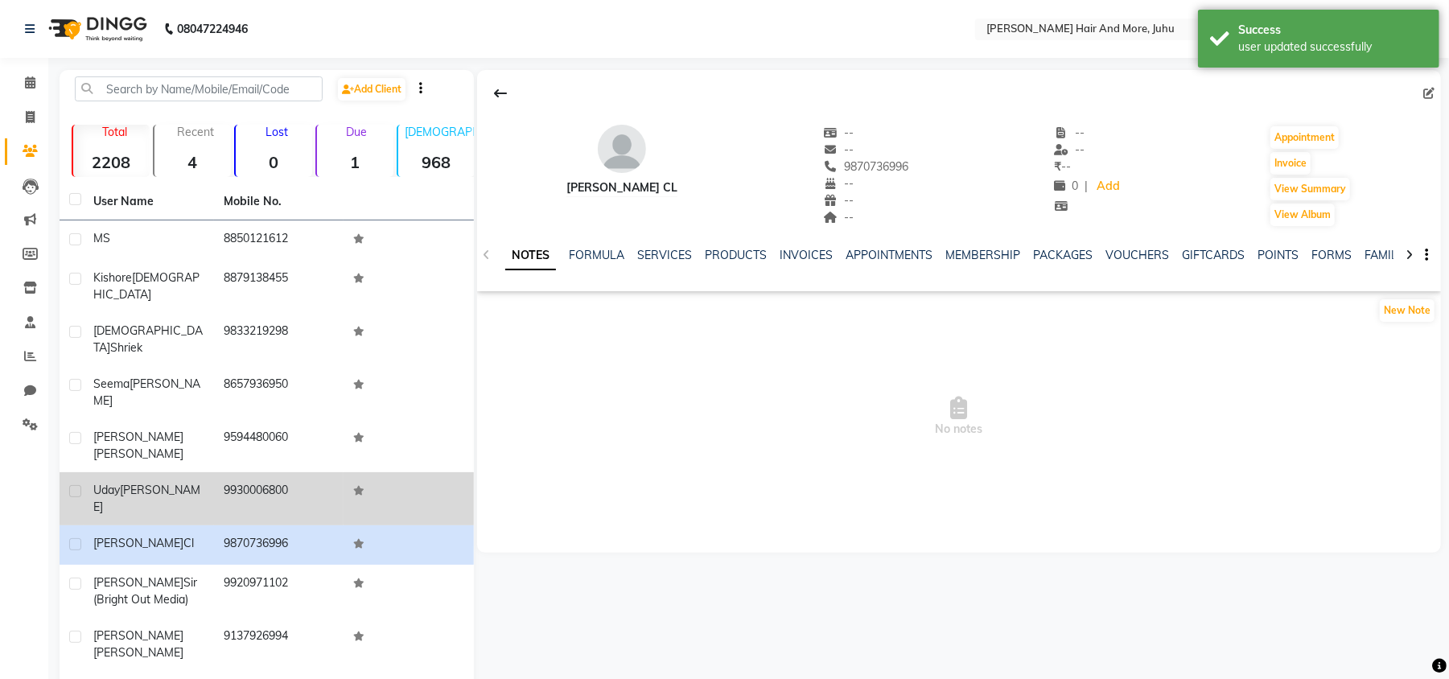
click at [214, 472] on td "9930006800" at bounding box center [279, 498] width 130 height 53
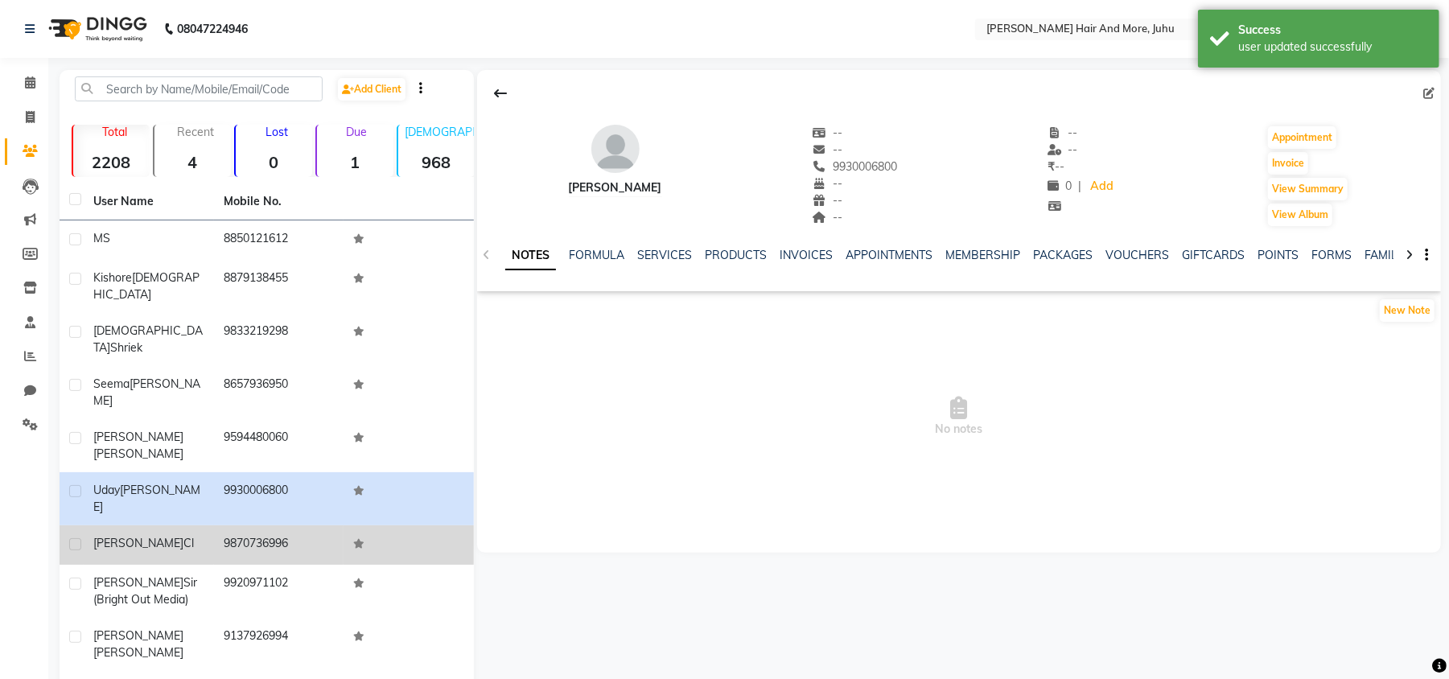
click at [196, 535] on div "[PERSON_NAME] Cl" at bounding box center [148, 543] width 111 height 17
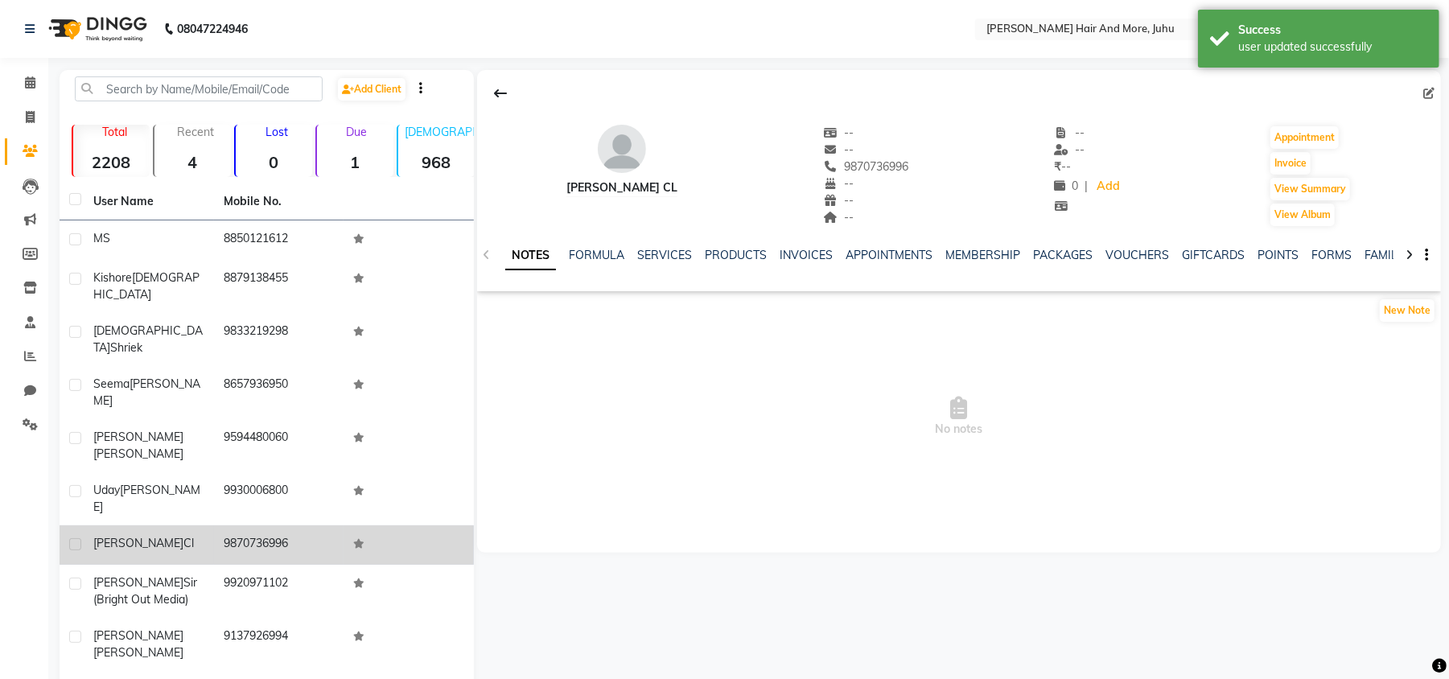
drag, startPoint x: 206, startPoint y: 439, endPoint x: 320, endPoint y: 477, distance: 120.4
click at [206, 472] on td "[PERSON_NAME]" at bounding box center [149, 498] width 130 height 53
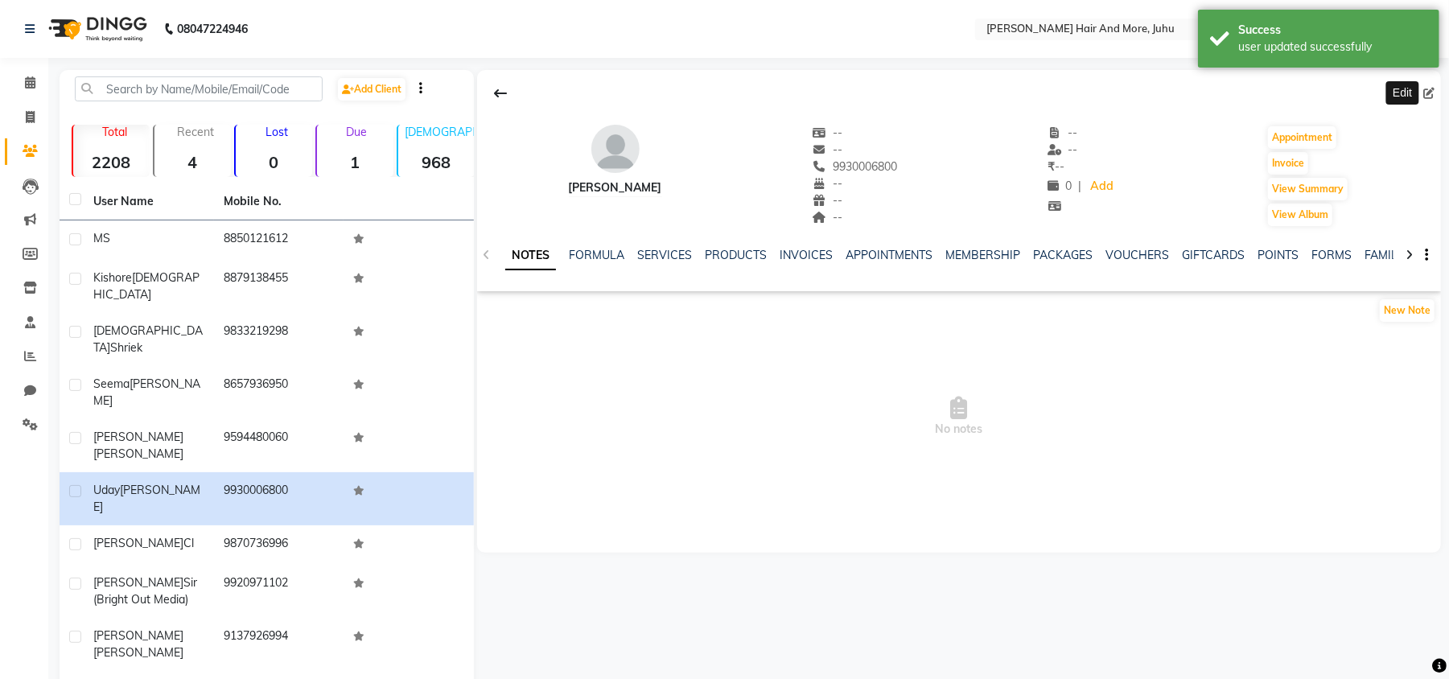
click at [1430, 91] on icon at bounding box center [1429, 93] width 11 height 11
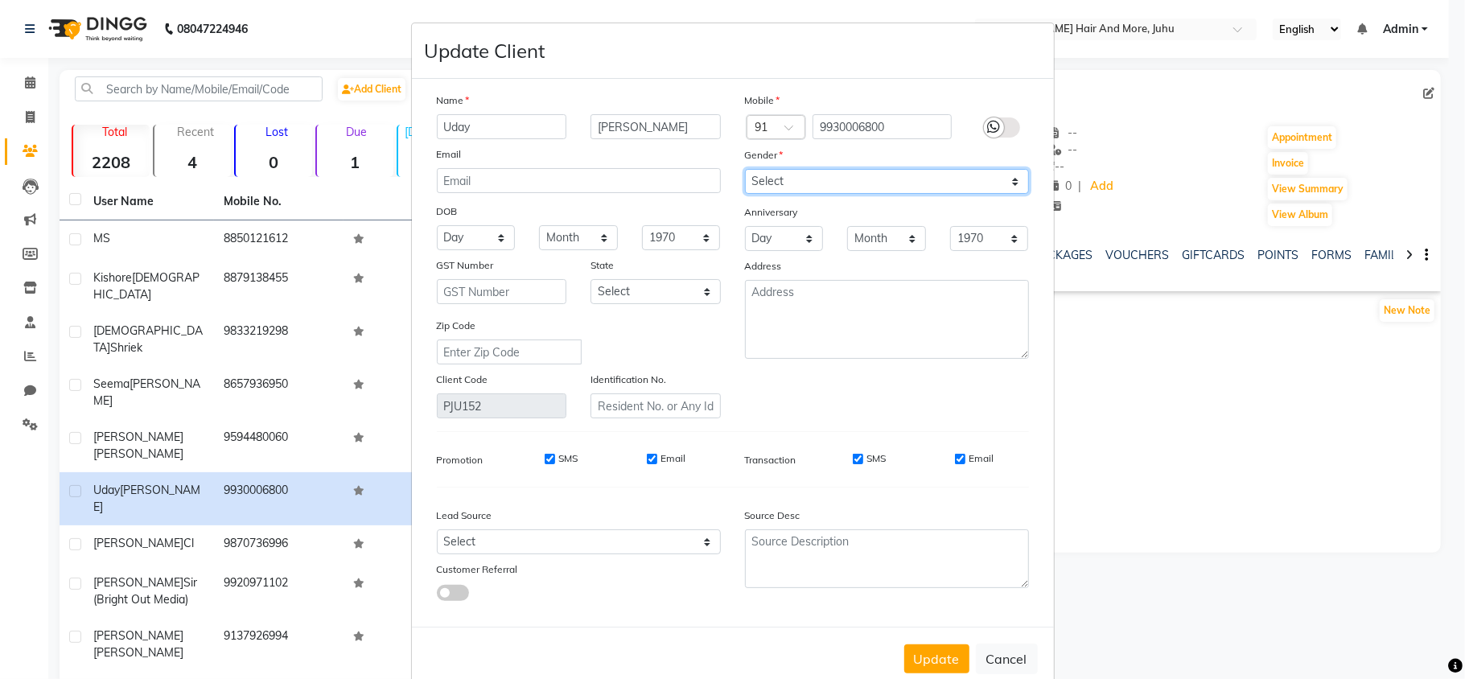
click at [777, 178] on select "Select [DEMOGRAPHIC_DATA] [DEMOGRAPHIC_DATA] Other Prefer Not To Say" at bounding box center [887, 181] width 284 height 25
click at [745, 169] on select "Select [DEMOGRAPHIC_DATA] [DEMOGRAPHIC_DATA] Other Prefer Not To Say" at bounding box center [887, 181] width 284 height 25
drag, startPoint x: 937, startPoint y: 664, endPoint x: 938, endPoint y: 654, distance: 9.7
click at [937, 658] on button "Update" at bounding box center [937, 659] width 65 height 29
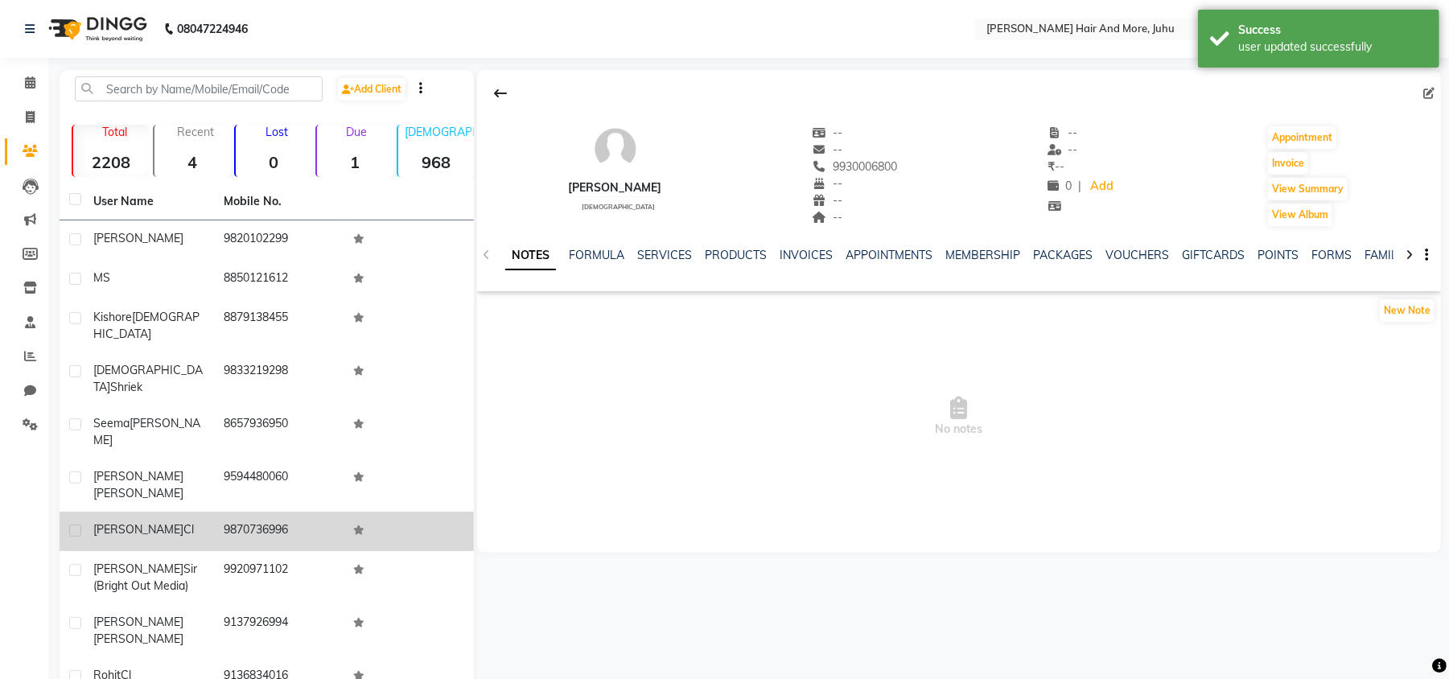
click at [258, 512] on td "9870736996" at bounding box center [279, 531] width 130 height 39
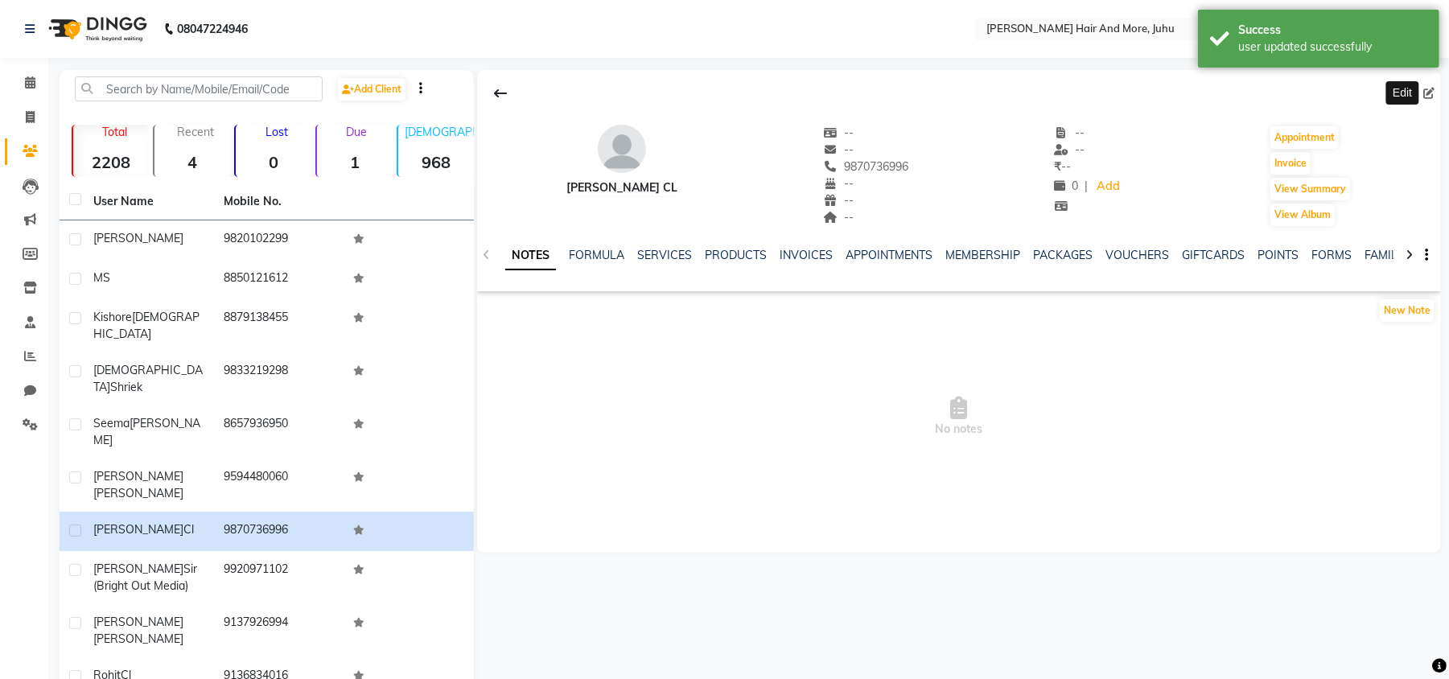
click at [1429, 88] on icon at bounding box center [1429, 93] width 11 height 11
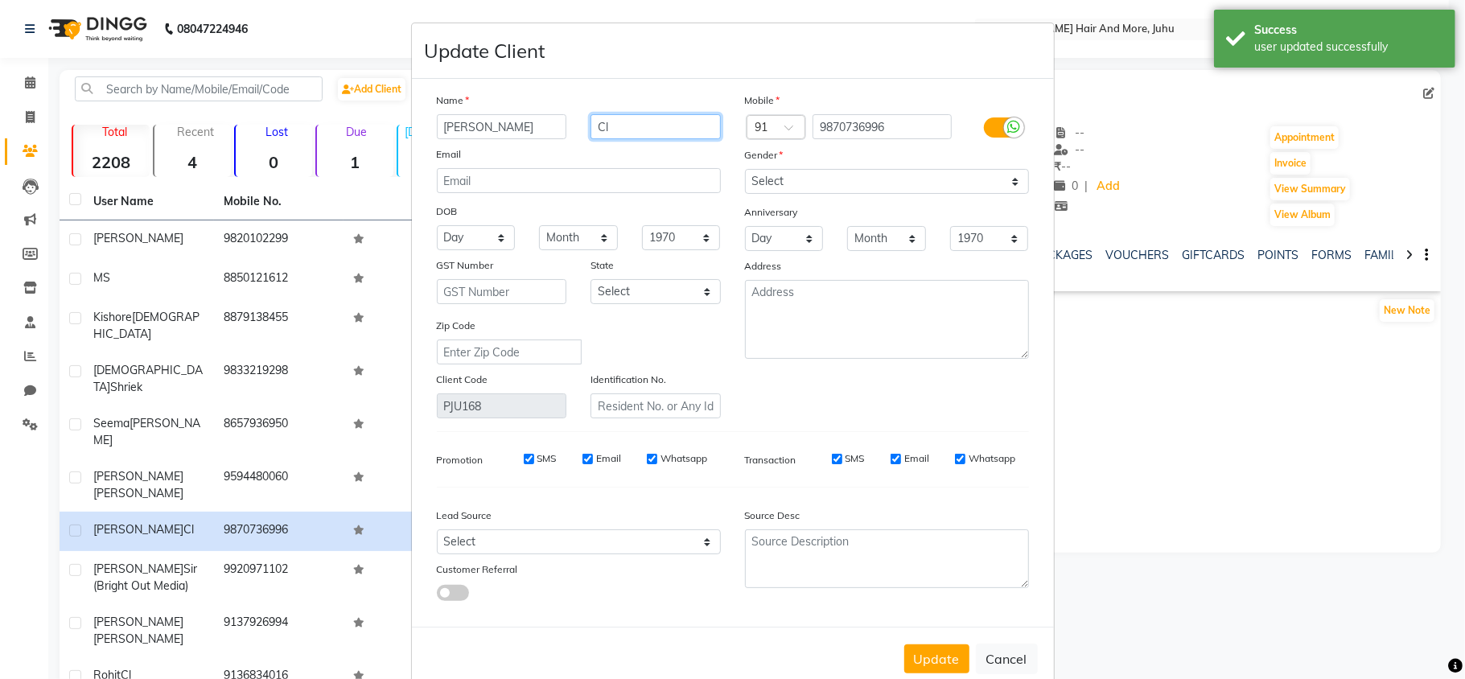
drag, startPoint x: 613, startPoint y: 126, endPoint x: 548, endPoint y: 146, distance: 68.5
click at [545, 146] on div "Name [PERSON_NAME] Cl Email DOB Day 01 02 03 04 05 06 07 08 09 10 11 12 13 14 1…" at bounding box center [579, 255] width 308 height 327
click at [797, 172] on select "Select [DEMOGRAPHIC_DATA] [DEMOGRAPHIC_DATA] Other Prefer Not To Say" at bounding box center [887, 181] width 284 height 25
click at [745, 169] on select "Select [DEMOGRAPHIC_DATA] [DEMOGRAPHIC_DATA] Other Prefer Not To Say" at bounding box center [887, 181] width 284 height 25
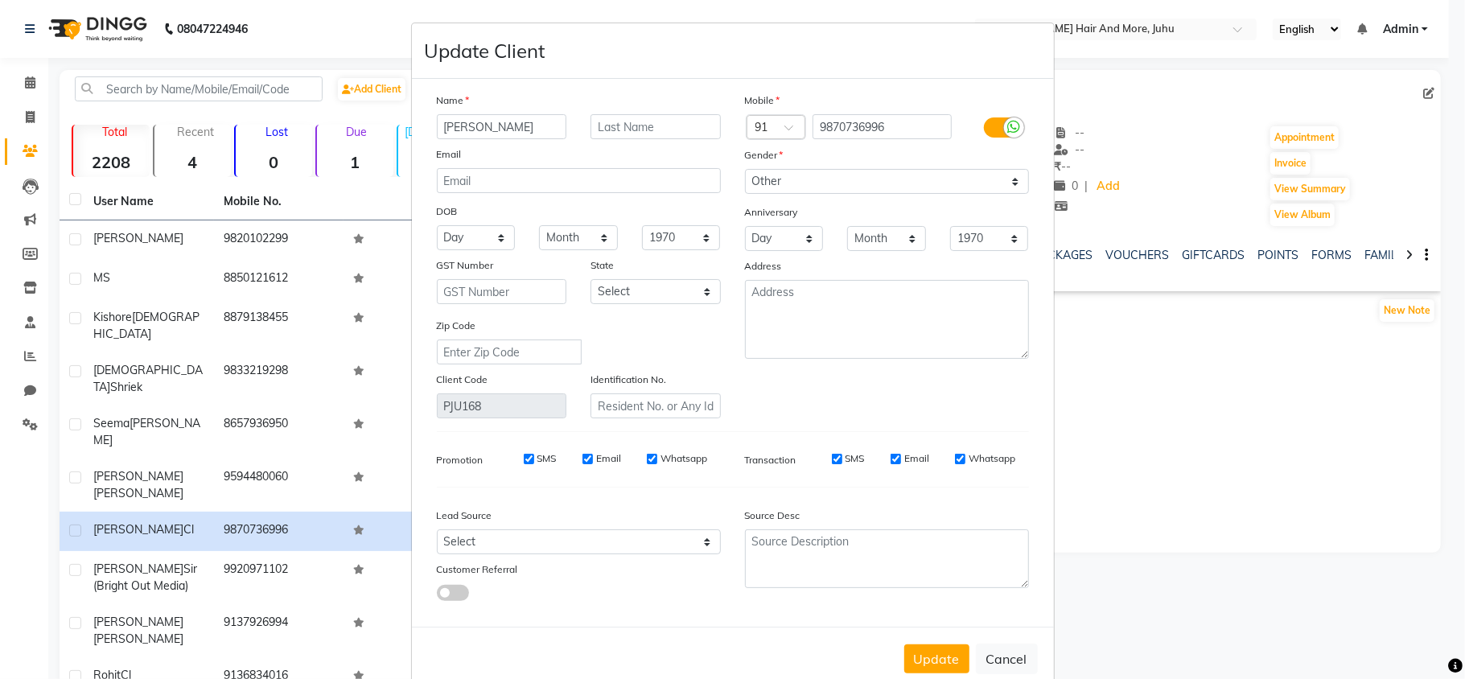
click at [914, 652] on button "Update" at bounding box center [937, 659] width 65 height 29
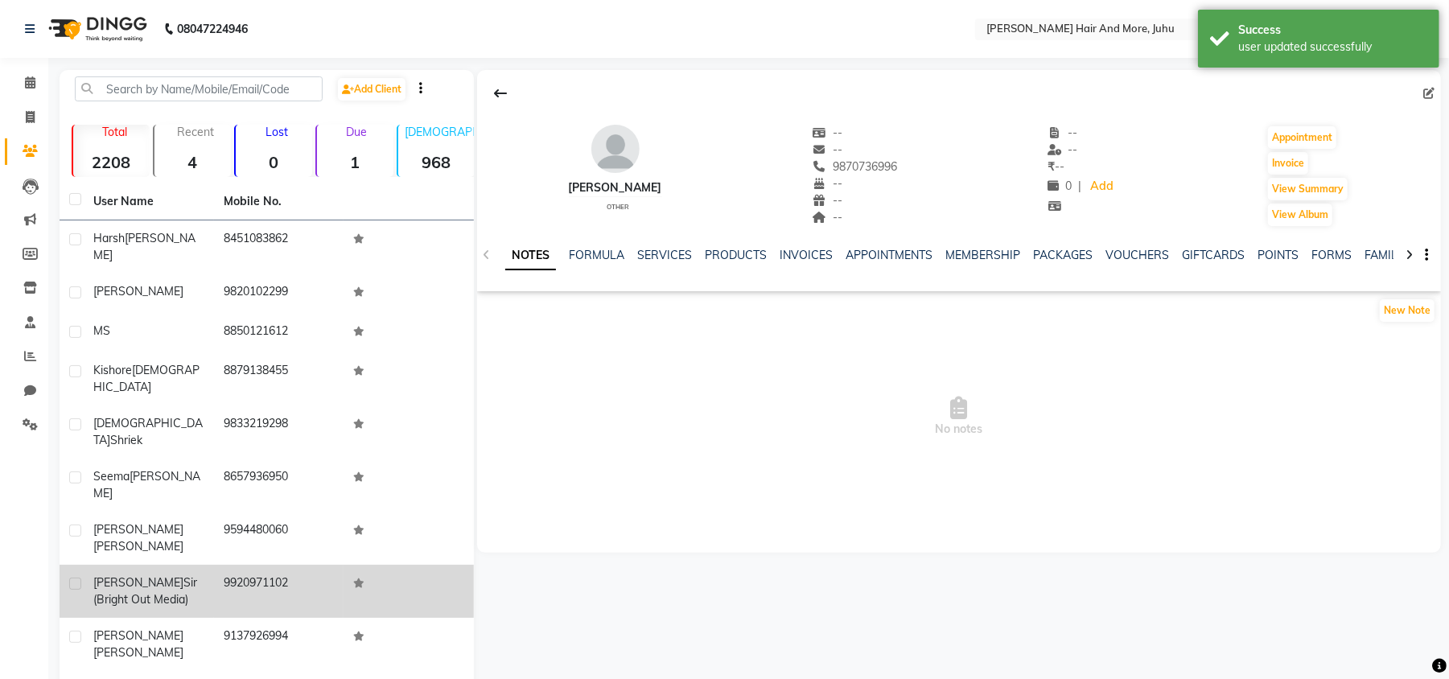
click at [72, 578] on label at bounding box center [75, 584] width 12 height 12
click at [72, 579] on input "checkbox" at bounding box center [74, 584] width 10 height 10
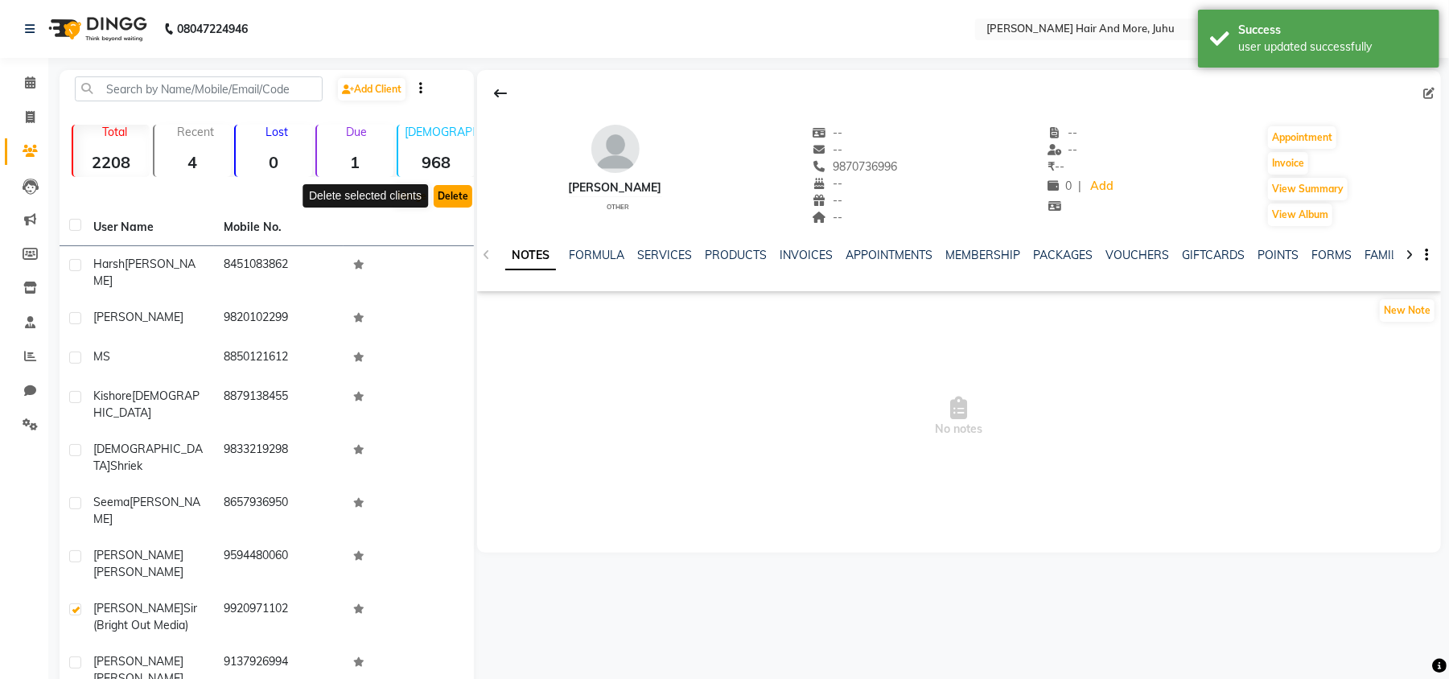
click at [451, 200] on button "Delete" at bounding box center [453, 196] width 39 height 23
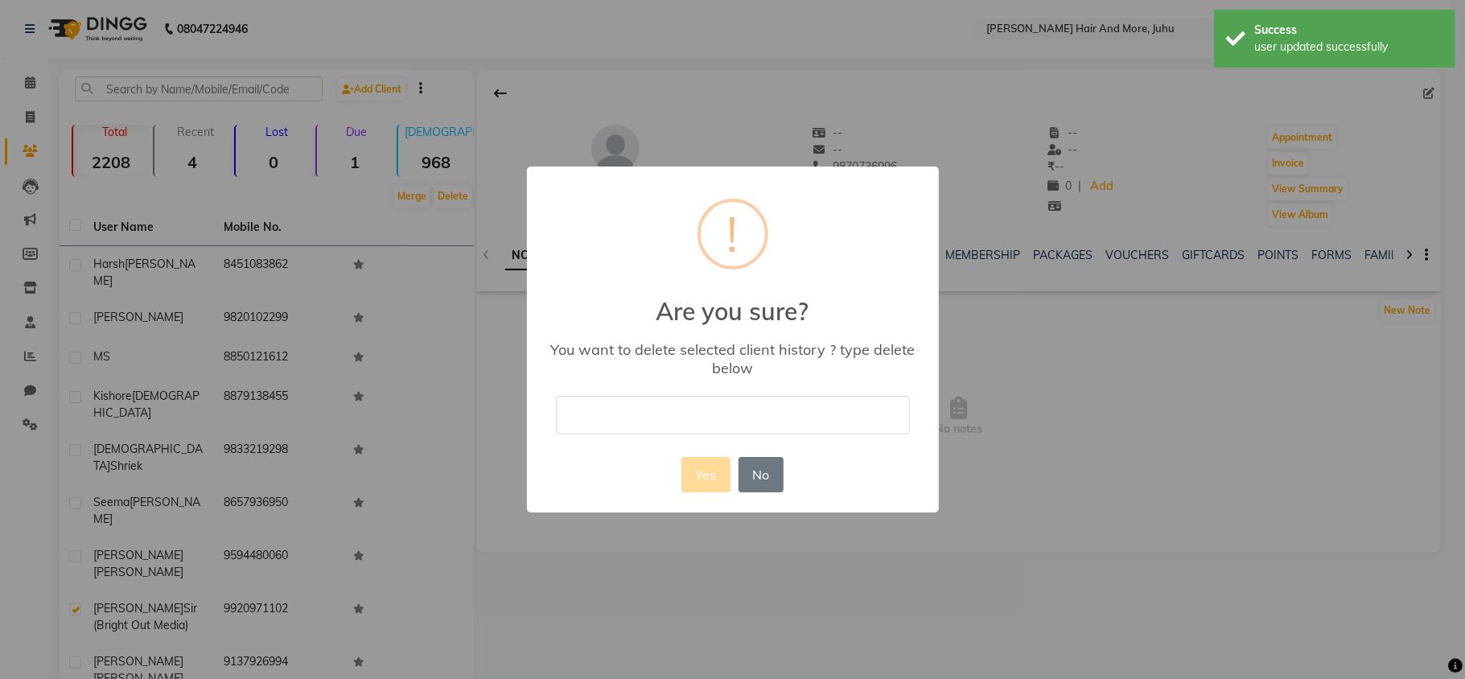
click at [586, 401] on input "text" at bounding box center [733, 415] width 354 height 38
click at [699, 472] on button "Yes" at bounding box center [706, 474] width 49 height 35
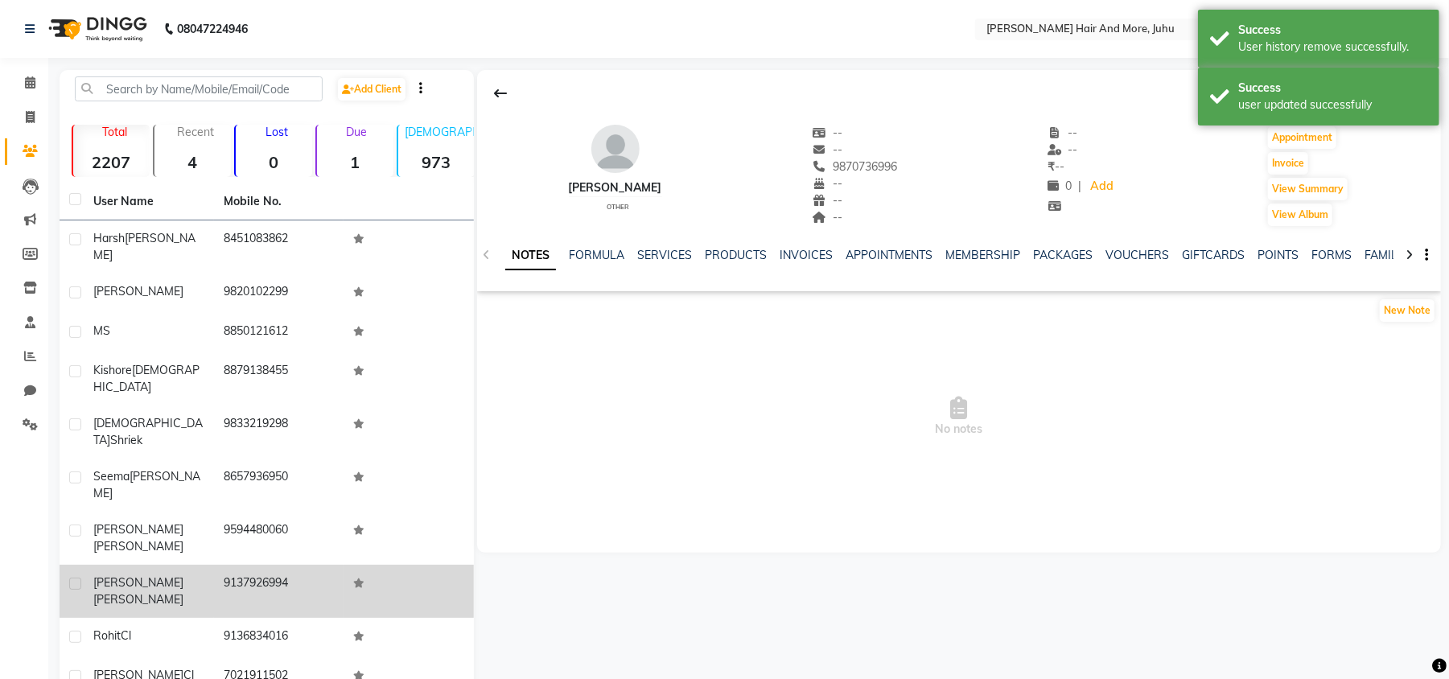
drag, startPoint x: 293, startPoint y: 523, endPoint x: 319, endPoint y: 499, distance: 35.9
click at [295, 565] on td "9137926994" at bounding box center [279, 591] width 130 height 53
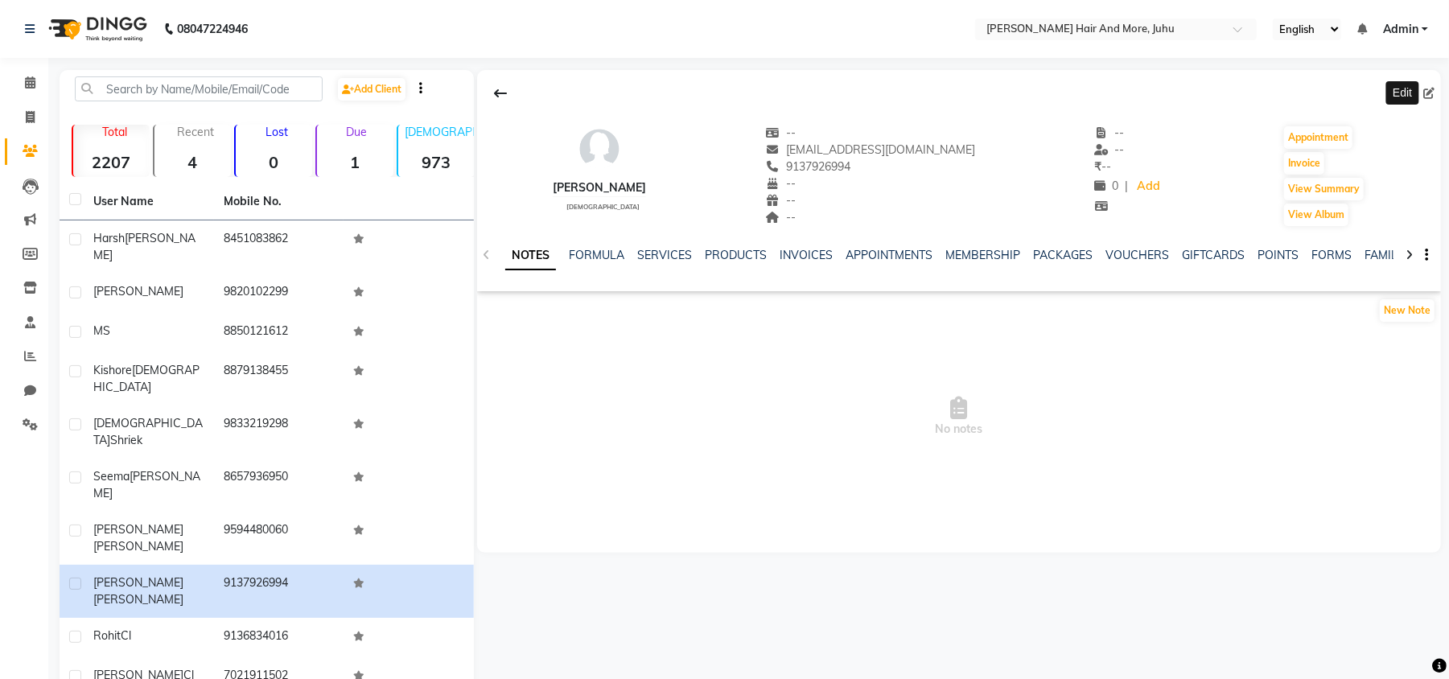
click at [1429, 93] on icon at bounding box center [1429, 93] width 11 height 11
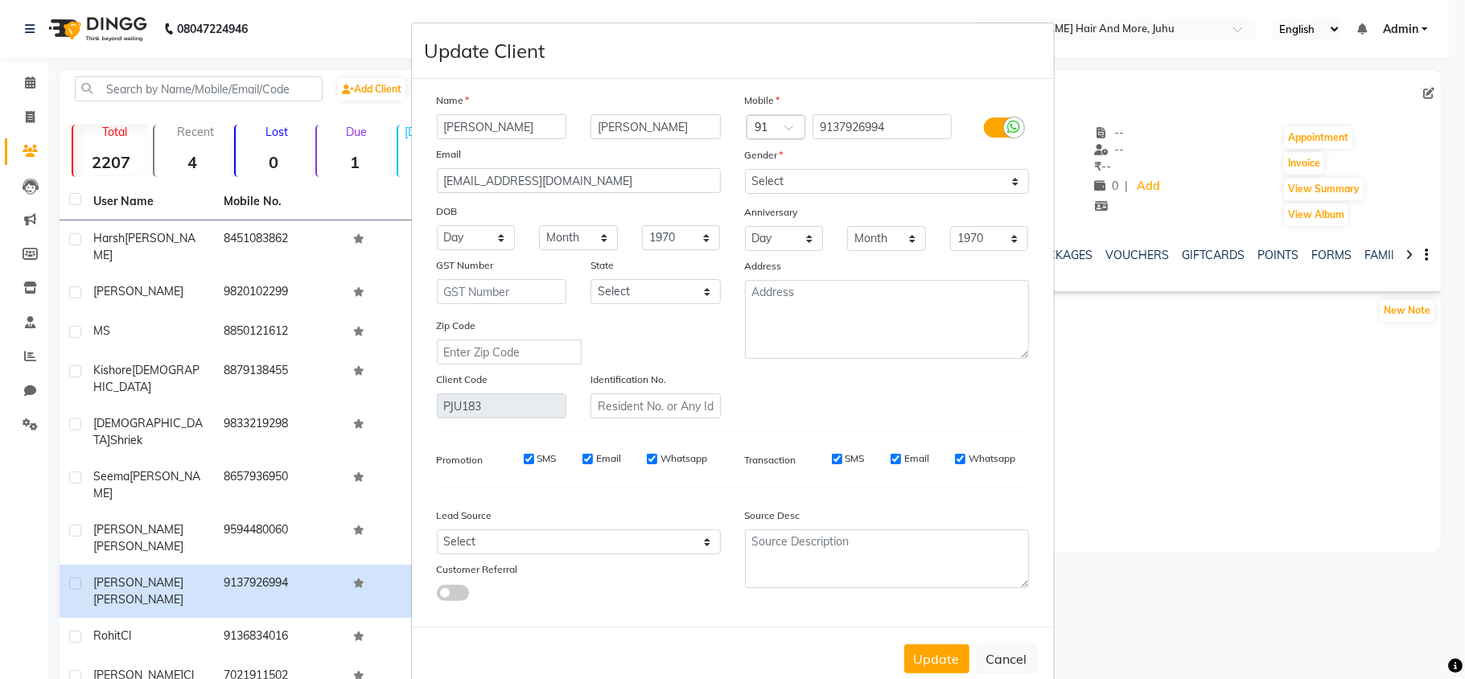
click at [1123, 452] on ngb-modal-window "Update Client Name [PERSON_NAME] Email [EMAIL_ADDRESS][DOMAIN_NAME] DOB Day 01 …" at bounding box center [732, 339] width 1465 height 679
drag, startPoint x: 935, startPoint y: 650, endPoint x: 934, endPoint y: 637, distance: 13.0
click at [937, 650] on button "Update" at bounding box center [937, 659] width 65 height 29
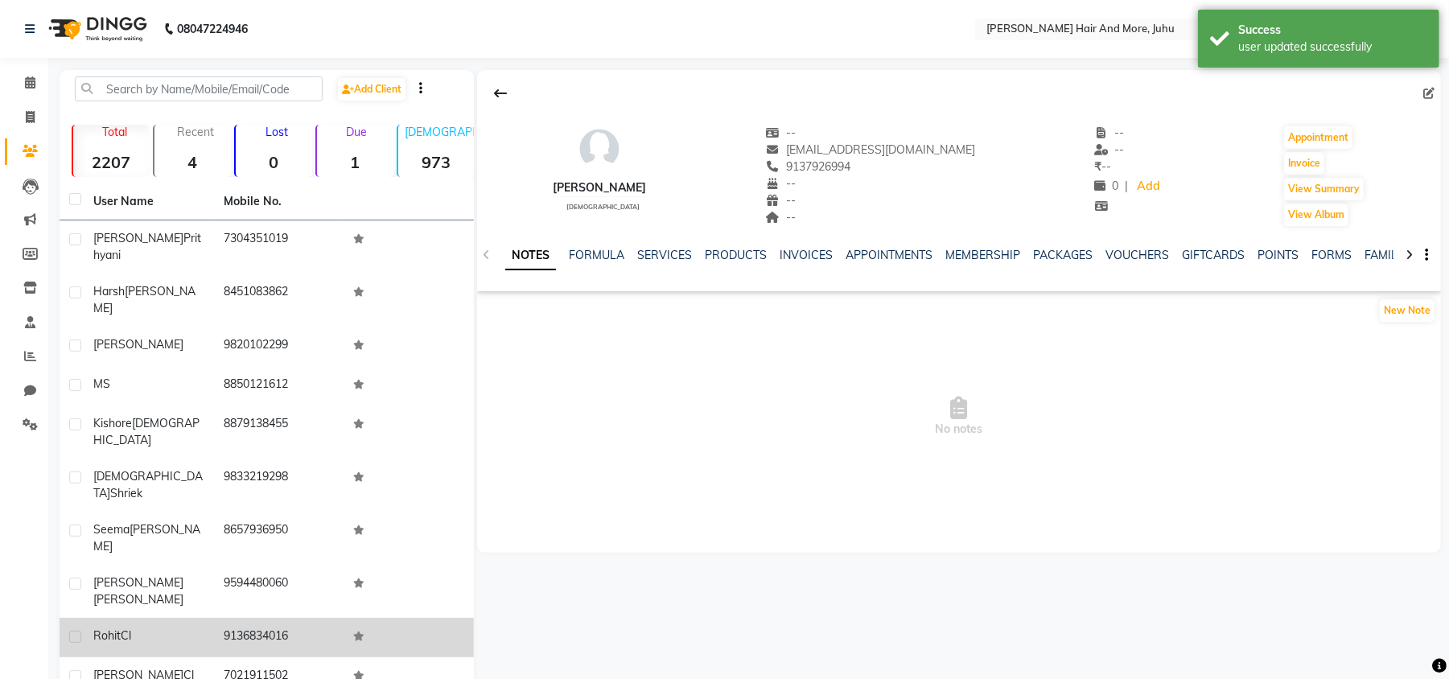
click at [353, 632] on icon at bounding box center [358, 637] width 11 height 10
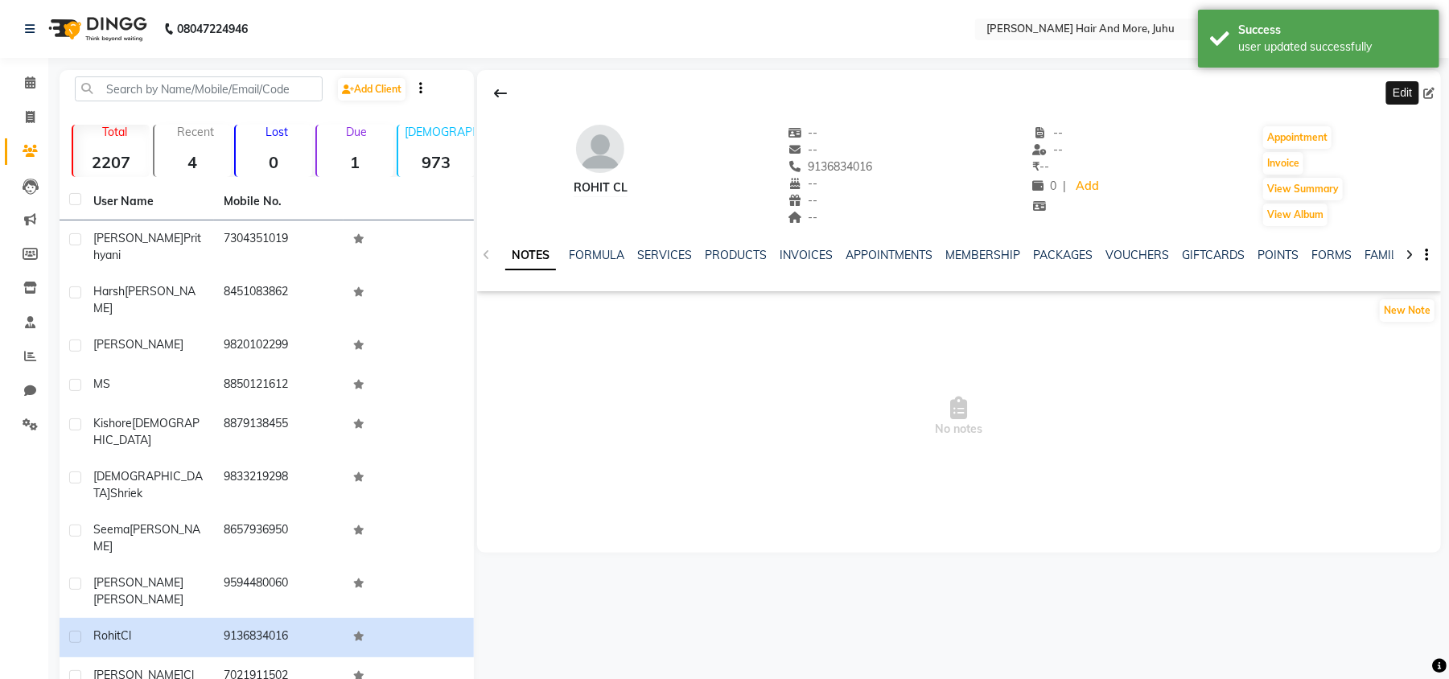
click at [1430, 92] on icon at bounding box center [1429, 93] width 11 height 11
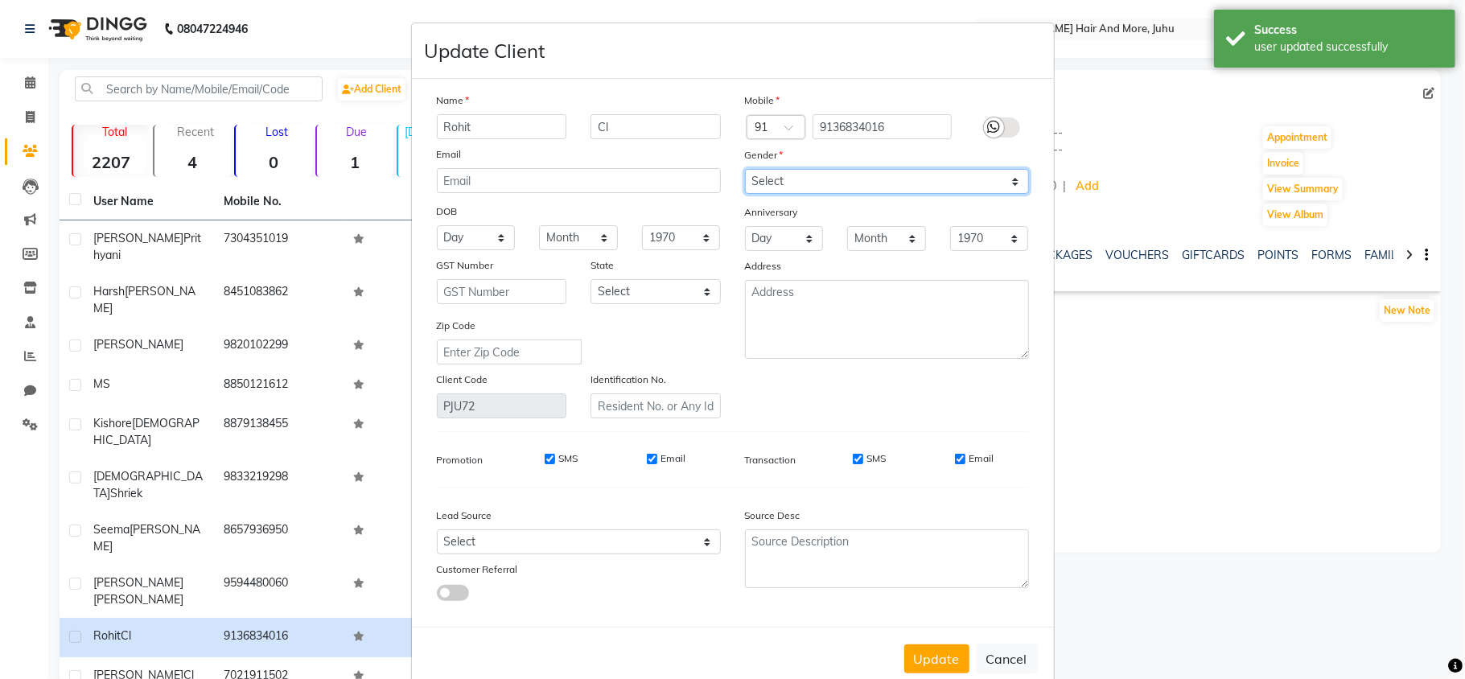
click at [754, 185] on select "Select [DEMOGRAPHIC_DATA] [DEMOGRAPHIC_DATA] Other Prefer Not To Say" at bounding box center [887, 181] width 284 height 25
click at [745, 169] on select "Select [DEMOGRAPHIC_DATA] [DEMOGRAPHIC_DATA] Other Prefer Not To Say" at bounding box center [887, 181] width 284 height 25
drag, startPoint x: 621, startPoint y: 132, endPoint x: 587, endPoint y: 133, distance: 34.6
click at [591, 133] on input "Cl" at bounding box center [656, 126] width 130 height 25
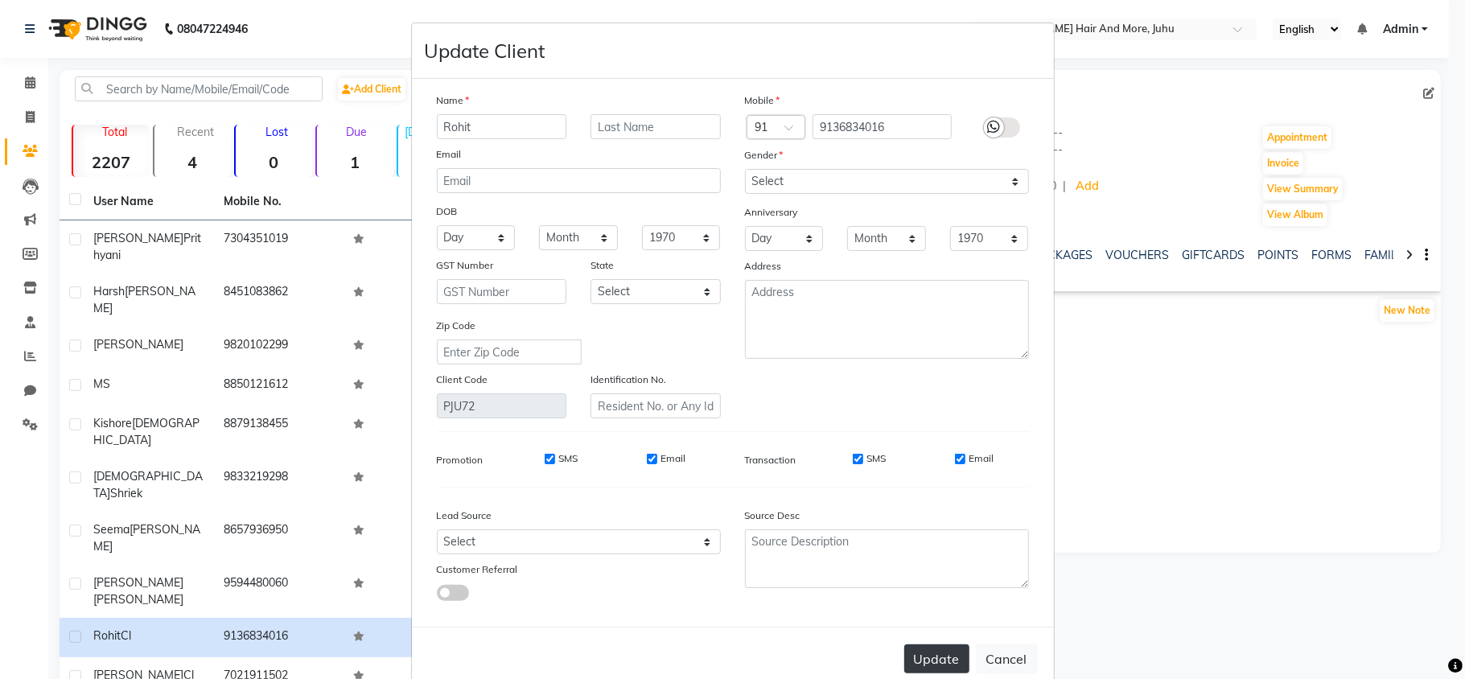
drag, startPoint x: 938, startPoint y: 654, endPoint x: 600, endPoint y: 629, distance: 338.1
click at [934, 657] on button "Update" at bounding box center [937, 659] width 65 height 29
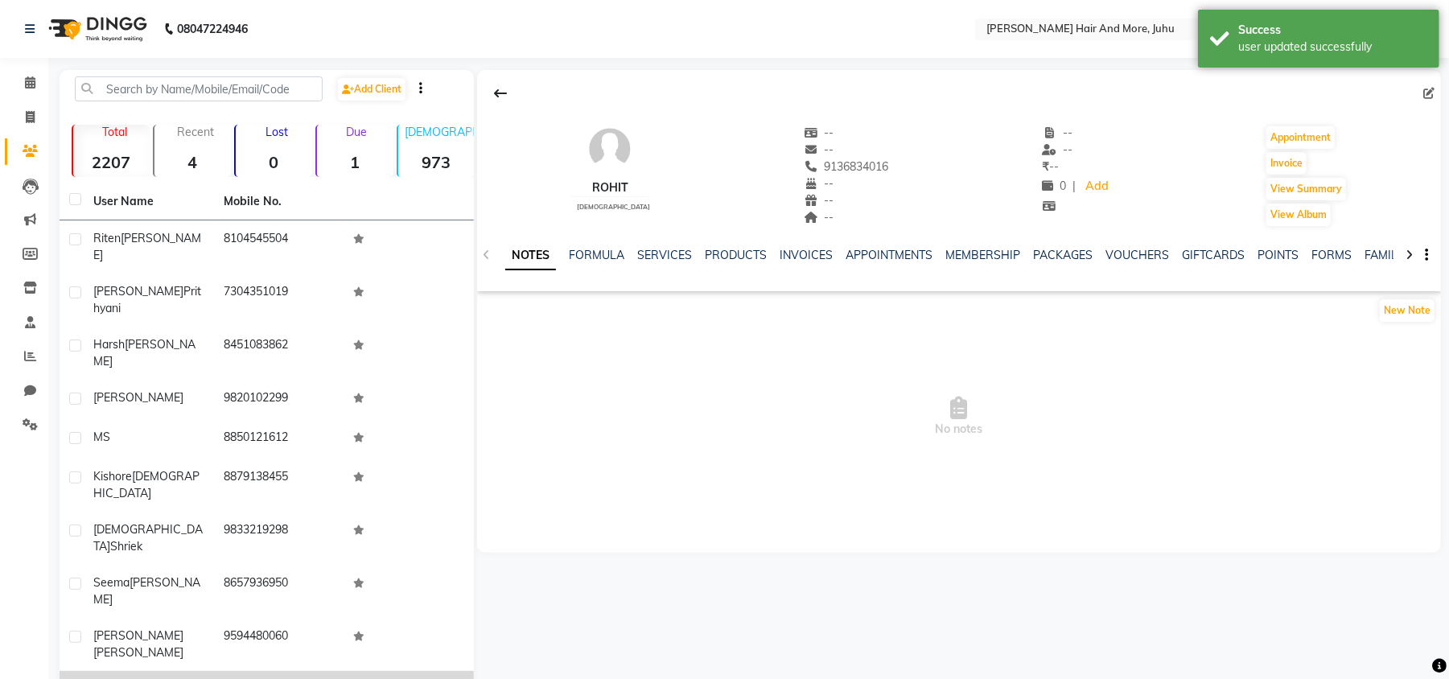
click at [177, 671] on td "[PERSON_NAME] [PERSON_NAME]" at bounding box center [149, 690] width 130 height 39
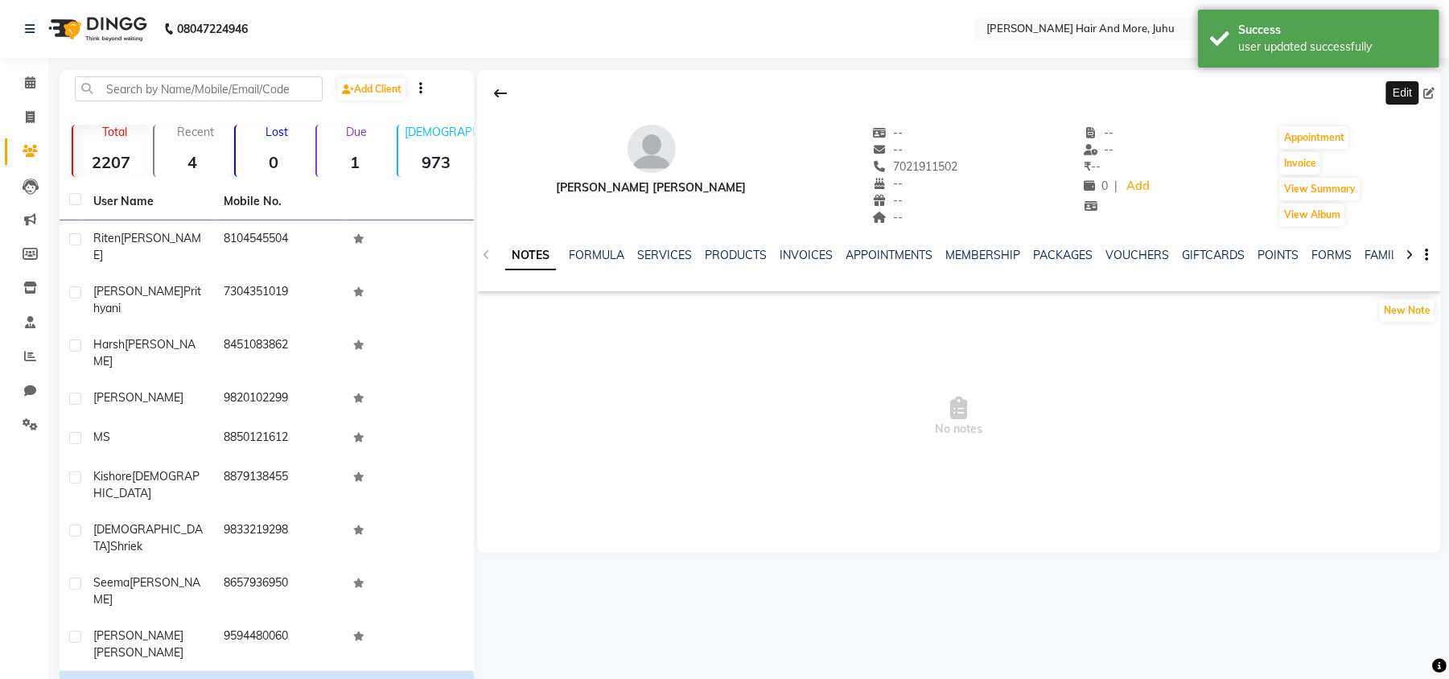
click at [1433, 89] on icon at bounding box center [1429, 93] width 11 height 11
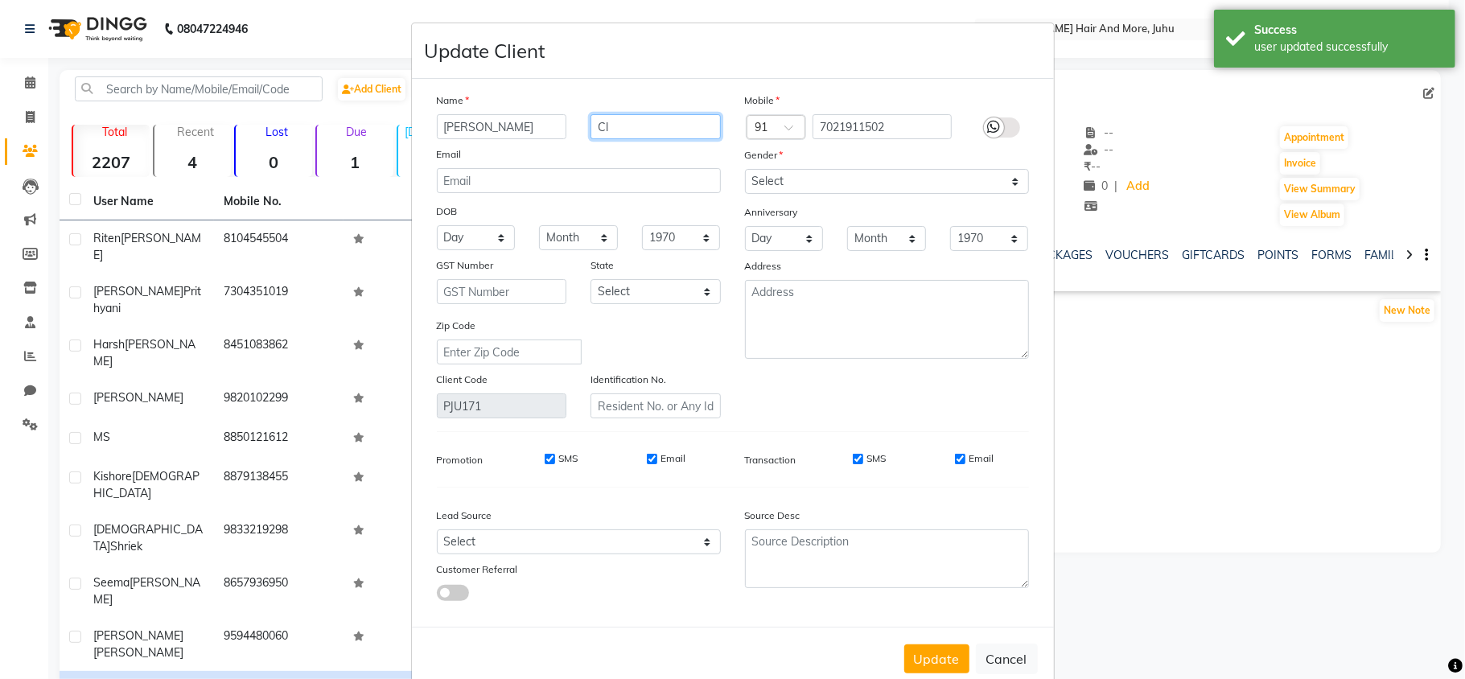
drag, startPoint x: 600, startPoint y: 123, endPoint x: 584, endPoint y: 130, distance: 17.3
click at [579, 130] on div "Cl" at bounding box center [656, 126] width 155 height 25
click at [773, 188] on select "Select [DEMOGRAPHIC_DATA] [DEMOGRAPHIC_DATA] Other Prefer Not To Say" at bounding box center [887, 181] width 284 height 25
click at [745, 169] on select "Select [DEMOGRAPHIC_DATA] [DEMOGRAPHIC_DATA] Other Prefer Not To Say" at bounding box center [887, 181] width 284 height 25
click at [947, 660] on button "Update" at bounding box center [937, 659] width 65 height 29
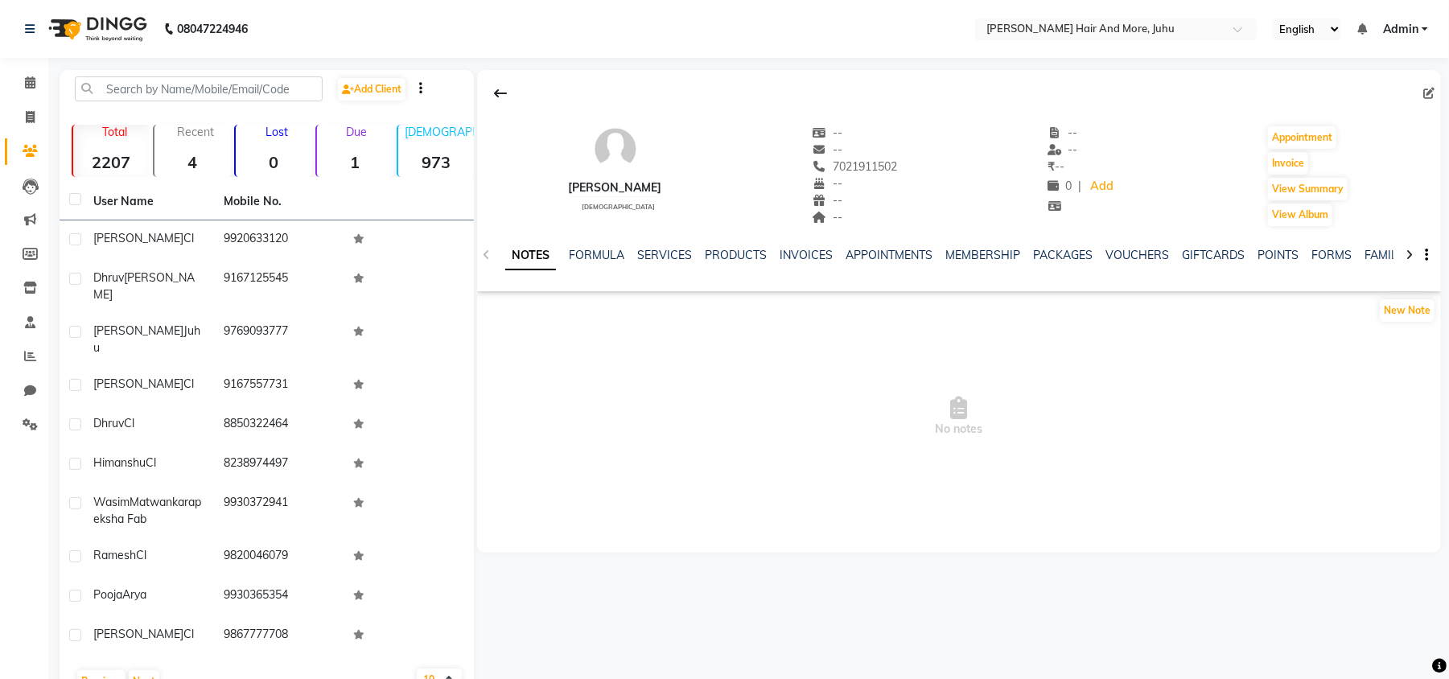
click at [136, 209] on th "User Name" at bounding box center [149, 201] width 130 height 37
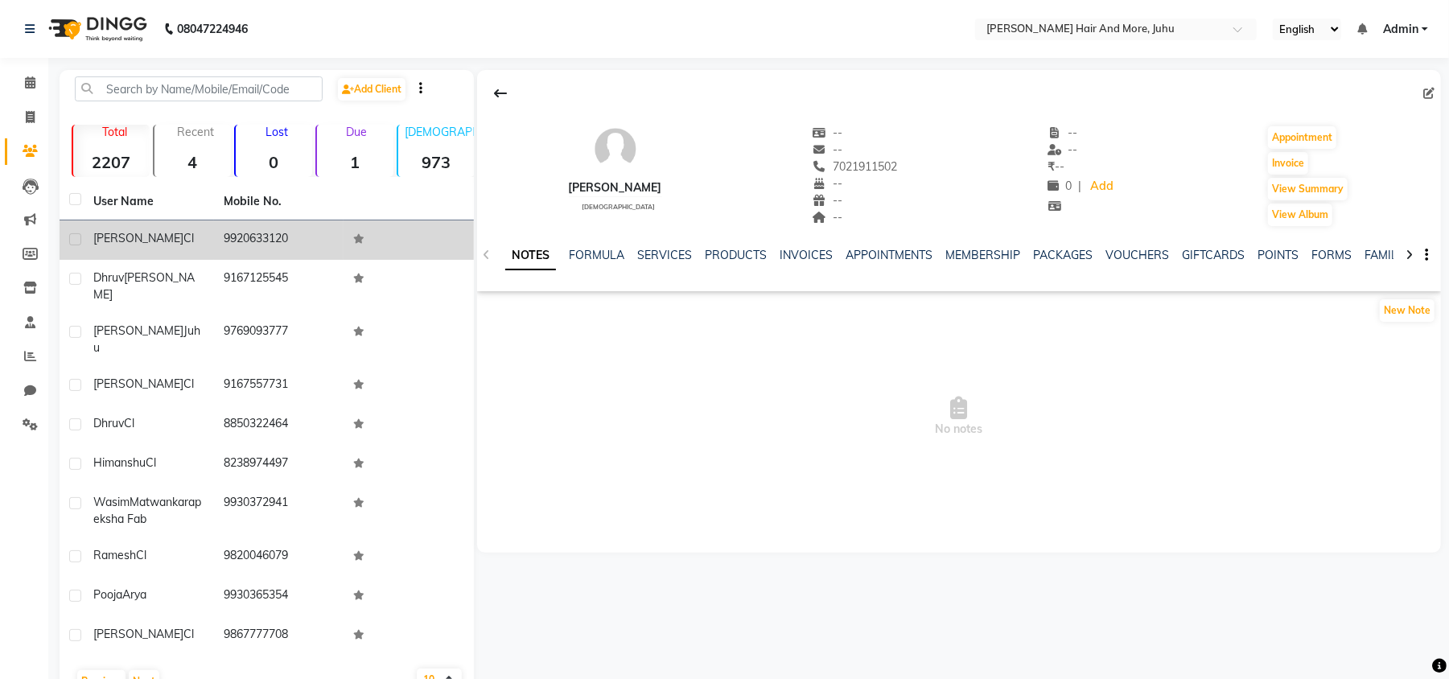
click at [143, 249] on td "[PERSON_NAME]" at bounding box center [149, 240] width 130 height 39
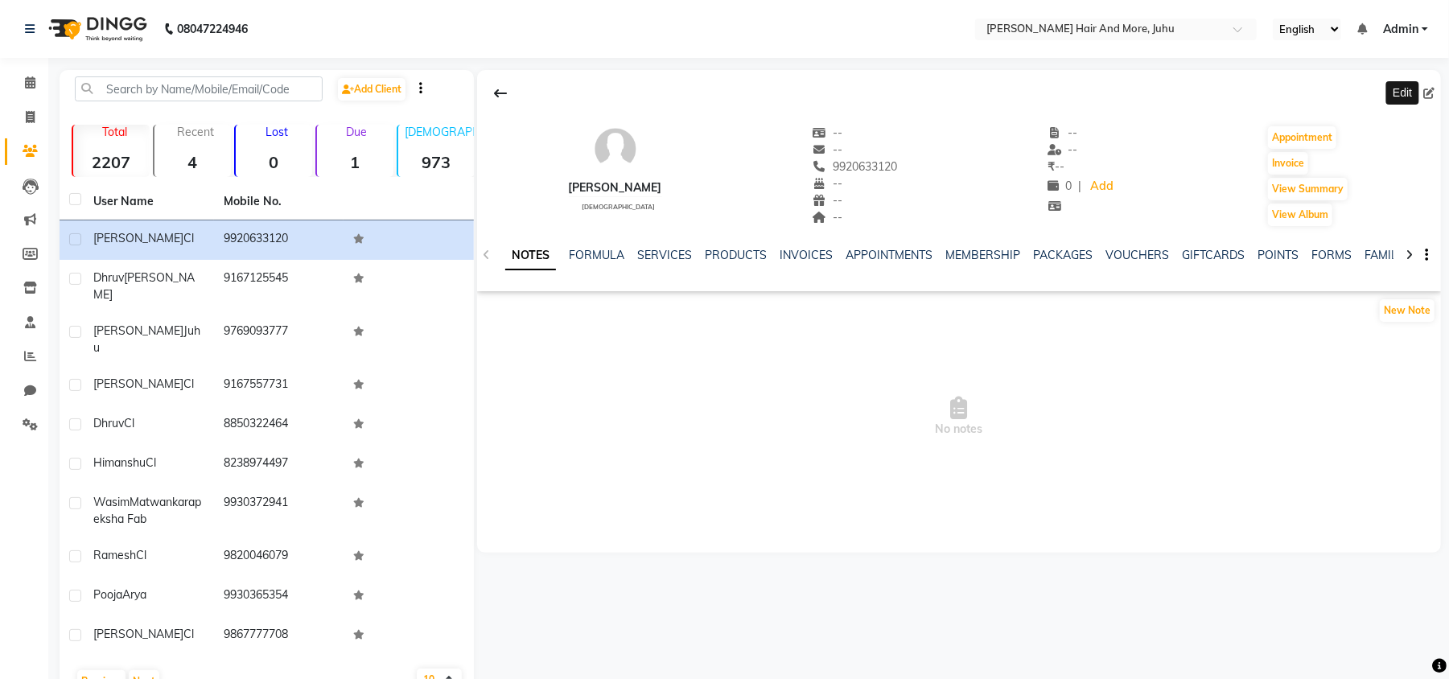
click at [1429, 91] on icon at bounding box center [1429, 93] width 11 height 11
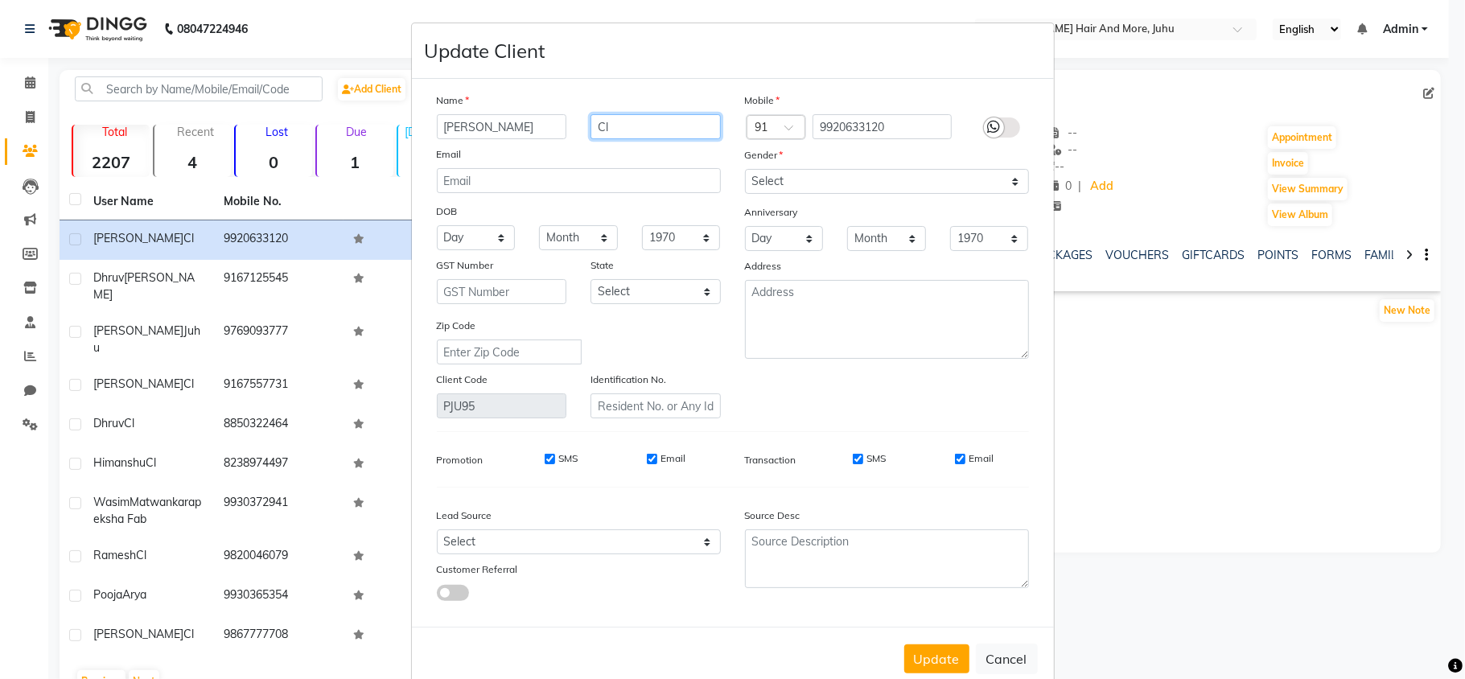
drag, startPoint x: 602, startPoint y: 138, endPoint x: 583, endPoint y: 138, distance: 18.5
click at [591, 138] on input "Cl" at bounding box center [656, 126] width 130 height 25
click at [597, 126] on input "Cl" at bounding box center [656, 126] width 130 height 25
click at [596, 126] on input "Cl" at bounding box center [656, 126] width 130 height 25
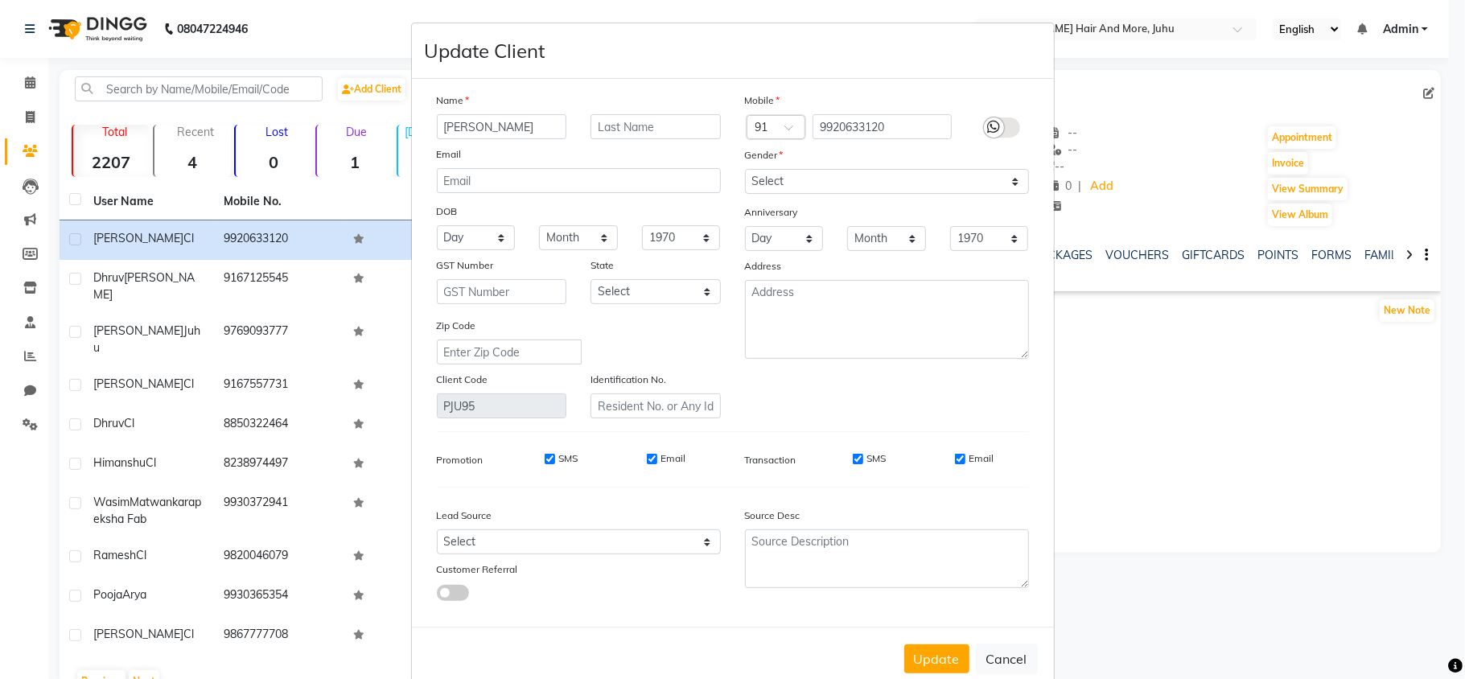
drag, startPoint x: 948, startPoint y: 658, endPoint x: 678, endPoint y: 583, distance: 280.8
click at [947, 658] on button "Update" at bounding box center [937, 659] width 65 height 29
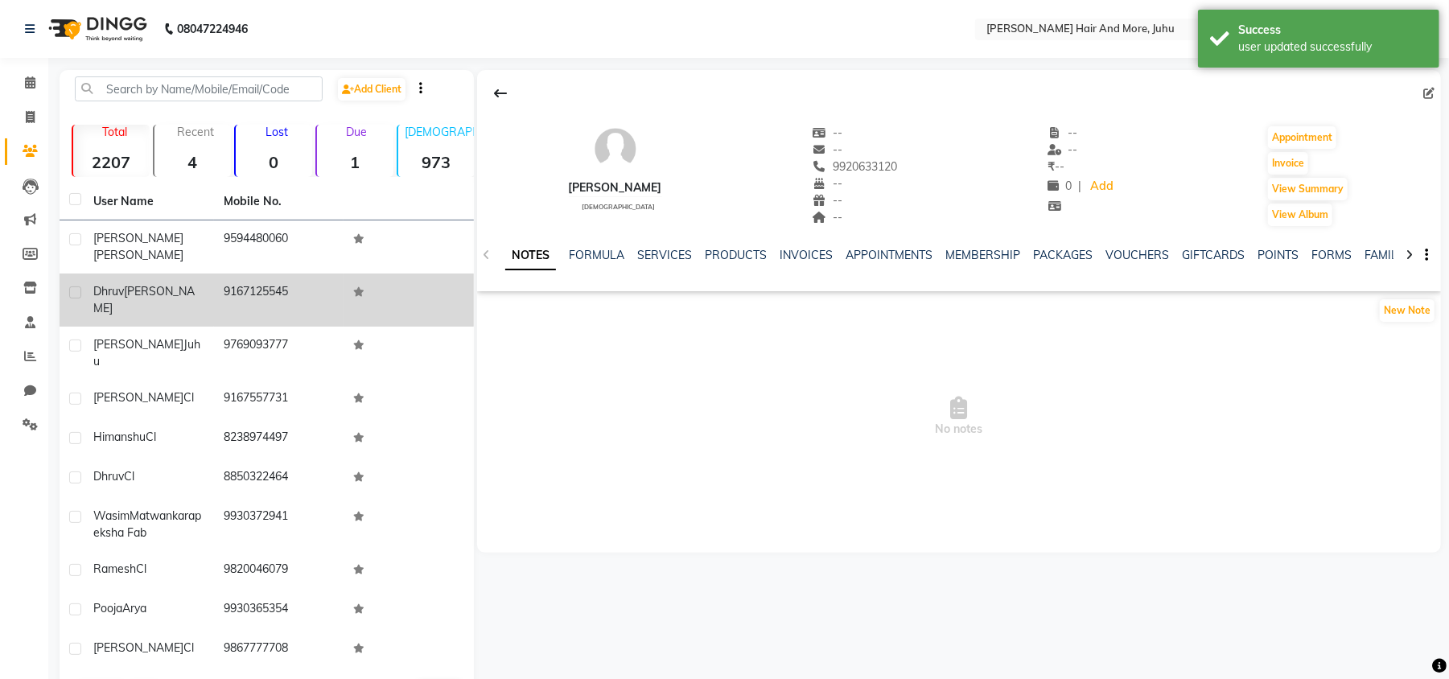
click at [207, 274] on td "[PERSON_NAME]" at bounding box center [149, 300] width 130 height 53
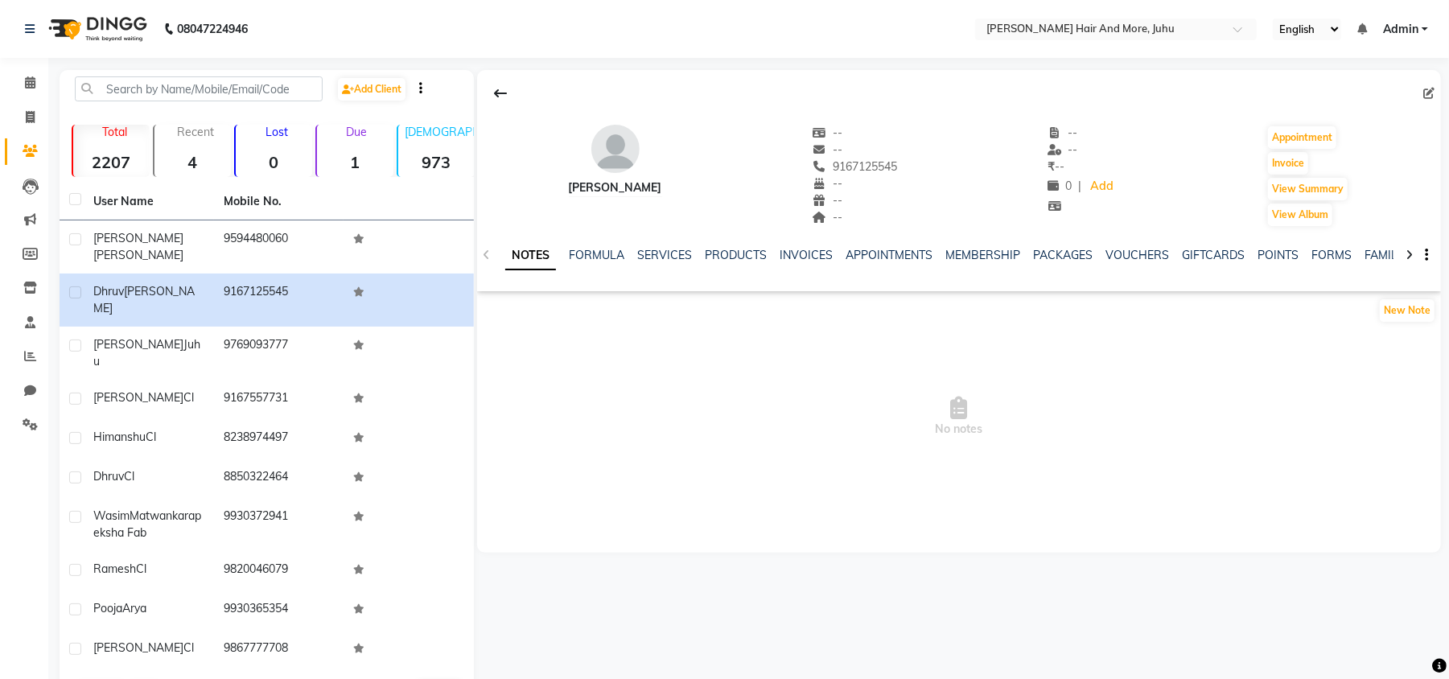
drag, startPoint x: 1434, startPoint y: 93, endPoint x: 1426, endPoint y: 98, distance: 9.4
click at [1434, 94] on icon at bounding box center [1429, 93] width 11 height 11
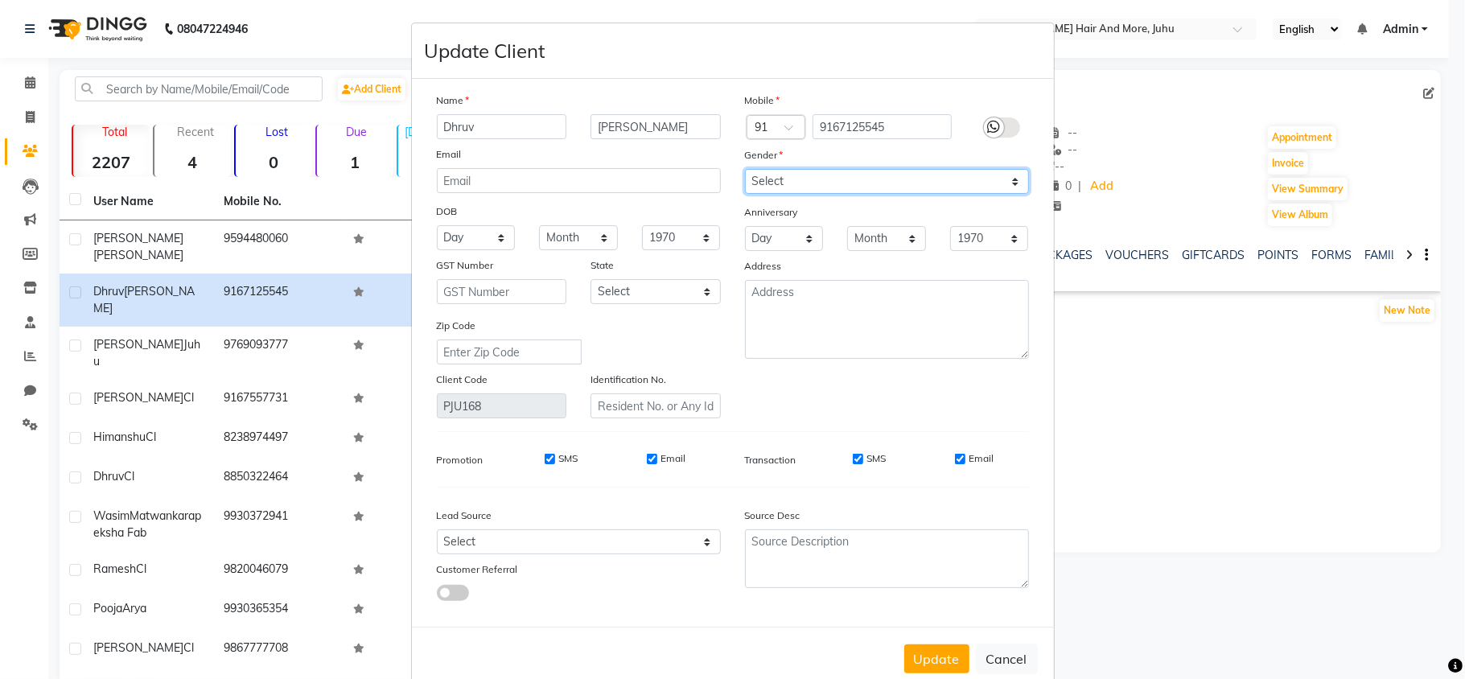
click at [806, 174] on select "Select [DEMOGRAPHIC_DATA] [DEMOGRAPHIC_DATA] Other Prefer Not To Say" at bounding box center [887, 181] width 284 height 25
click at [745, 169] on select "Select [DEMOGRAPHIC_DATA] [DEMOGRAPHIC_DATA] Other Prefer Not To Say" at bounding box center [887, 181] width 284 height 25
click at [940, 665] on button "Update" at bounding box center [937, 659] width 65 height 29
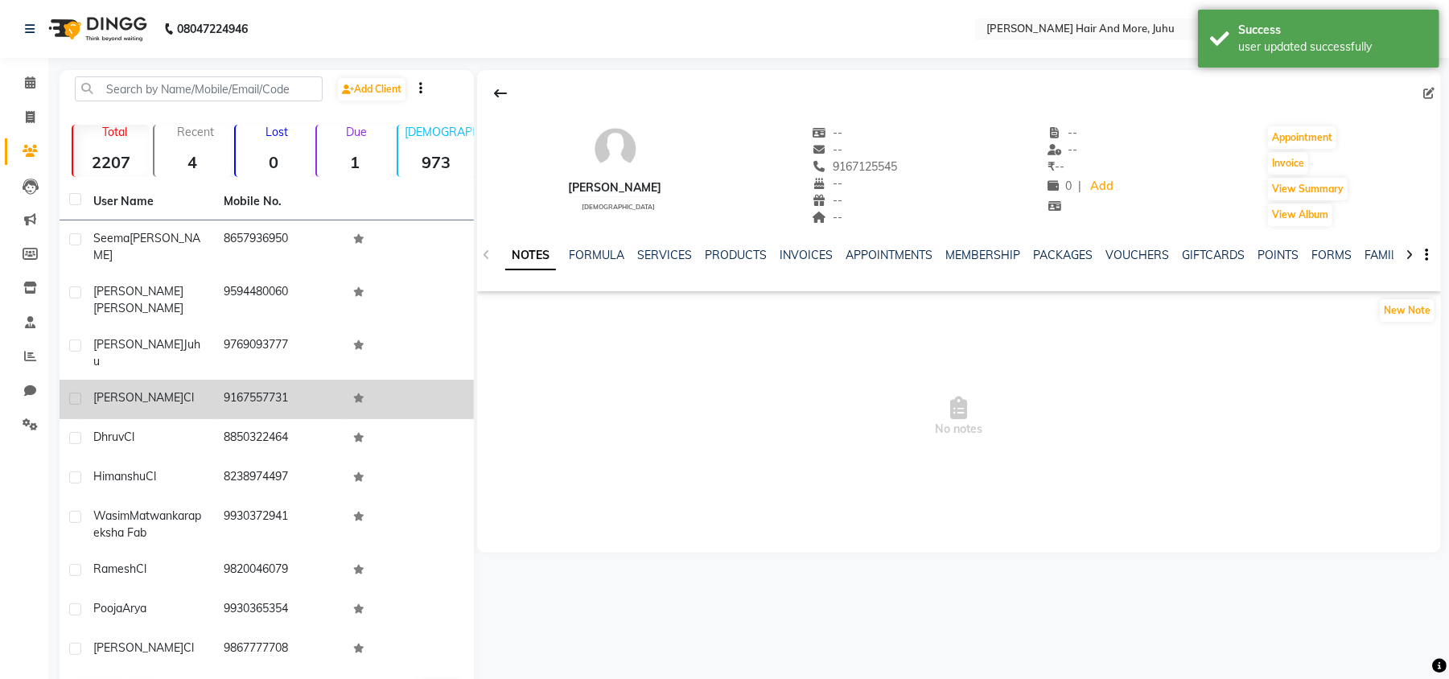
click at [183, 390] on div "[PERSON_NAME] [PERSON_NAME]" at bounding box center [148, 398] width 111 height 17
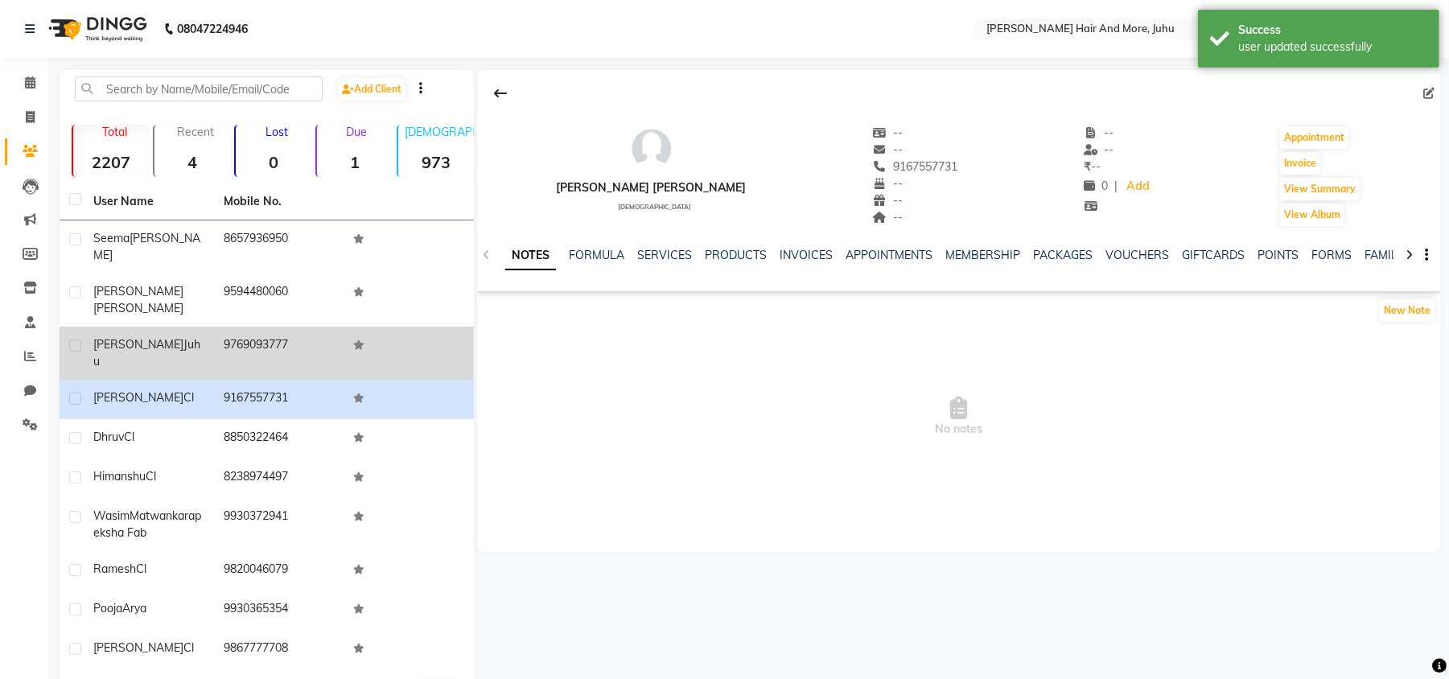
click at [204, 327] on td "[PERSON_NAME]" at bounding box center [149, 353] width 130 height 53
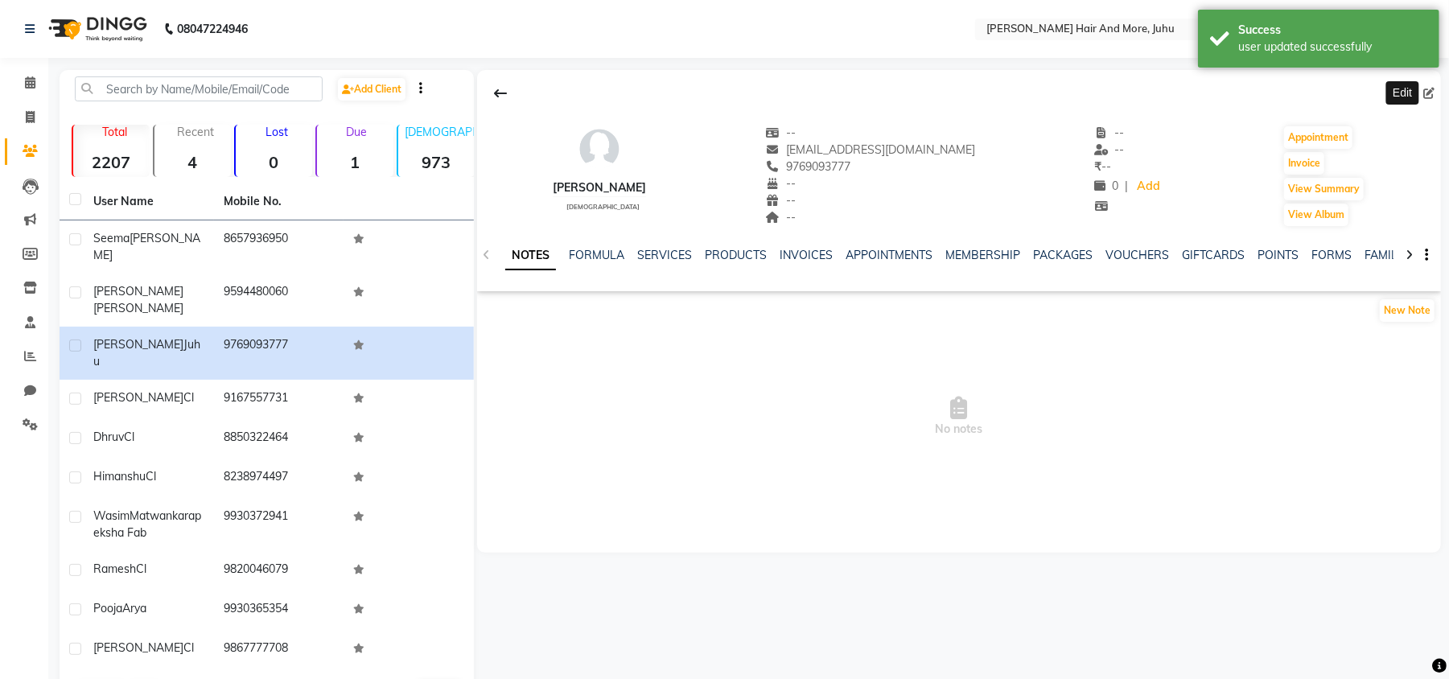
click at [1428, 92] on icon at bounding box center [1429, 93] width 11 height 11
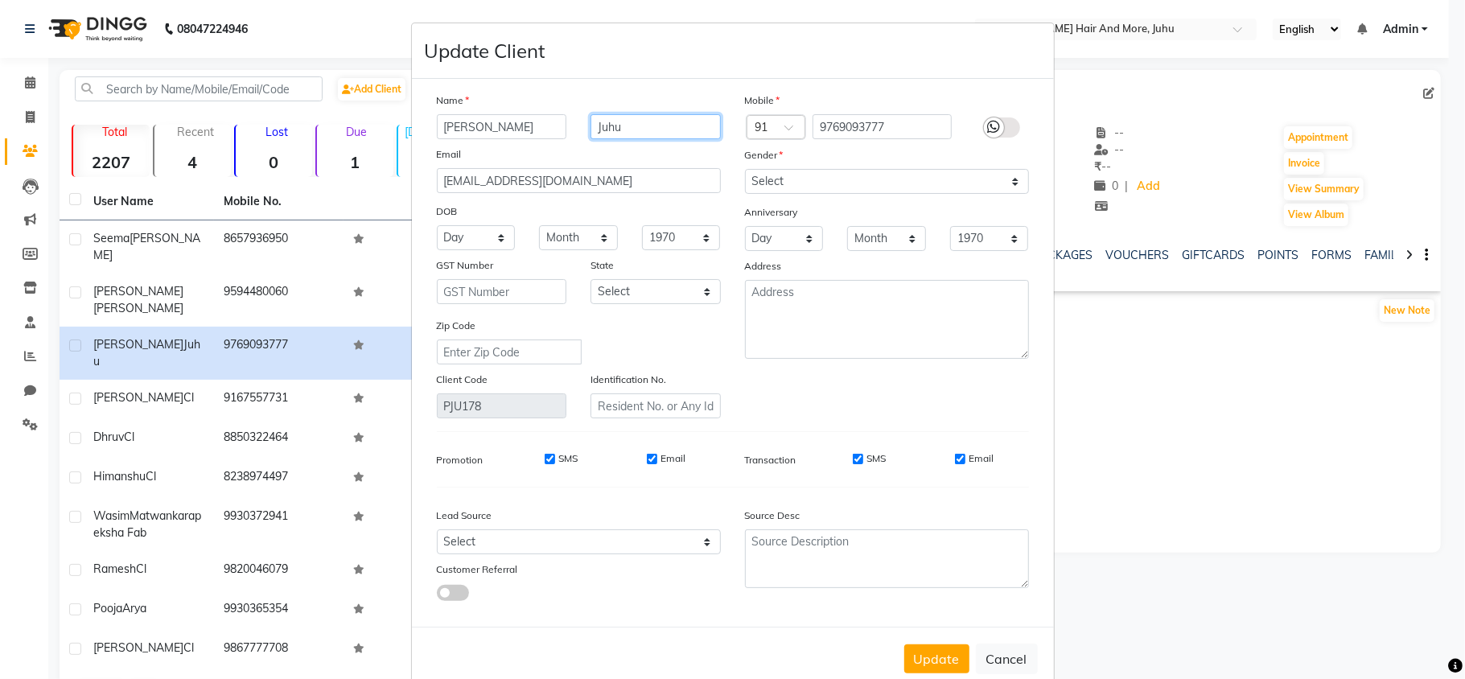
drag, startPoint x: 644, startPoint y: 135, endPoint x: 577, endPoint y: 135, distance: 66.8
click at [579, 135] on div "Juhu" at bounding box center [656, 126] width 155 height 25
click at [446, 130] on input "[PERSON_NAME]" at bounding box center [502, 126] width 130 height 25
click at [914, 649] on button "Update" at bounding box center [937, 659] width 65 height 29
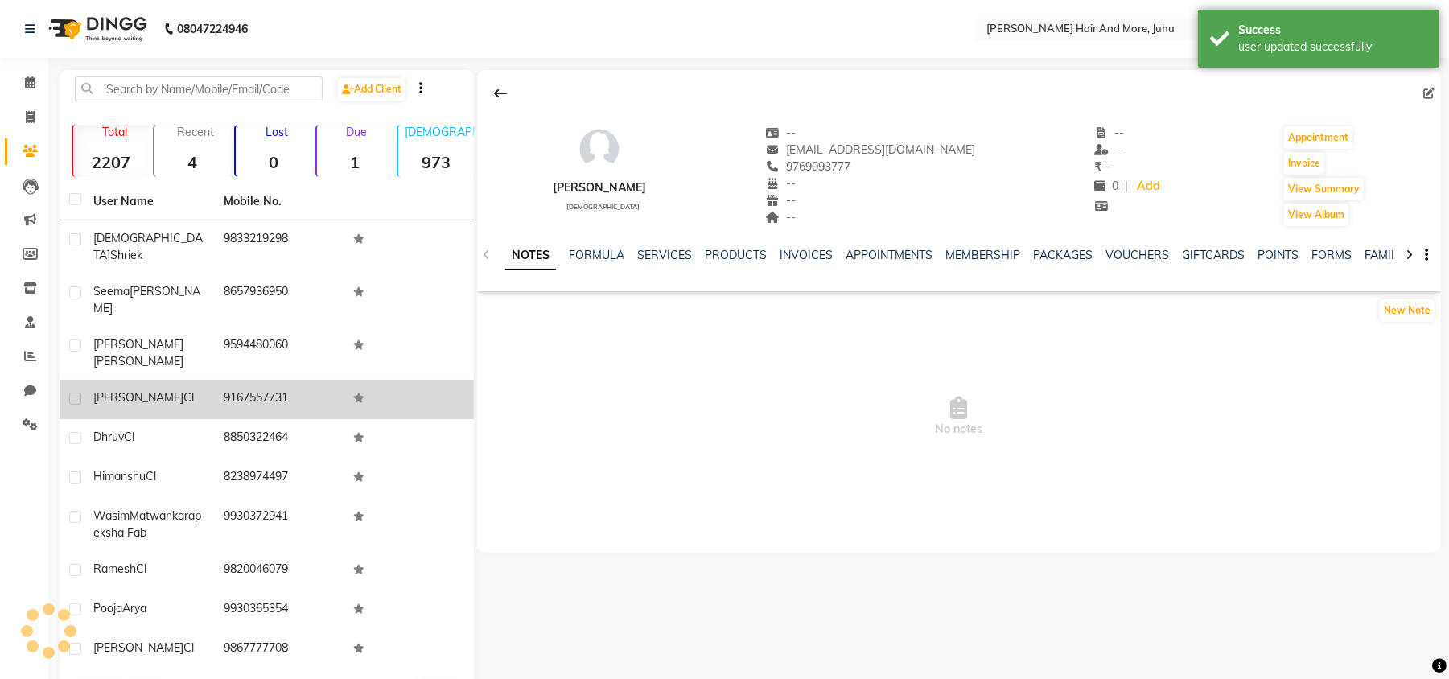
click at [188, 390] on div "[PERSON_NAME] [PERSON_NAME]" at bounding box center [148, 398] width 111 height 17
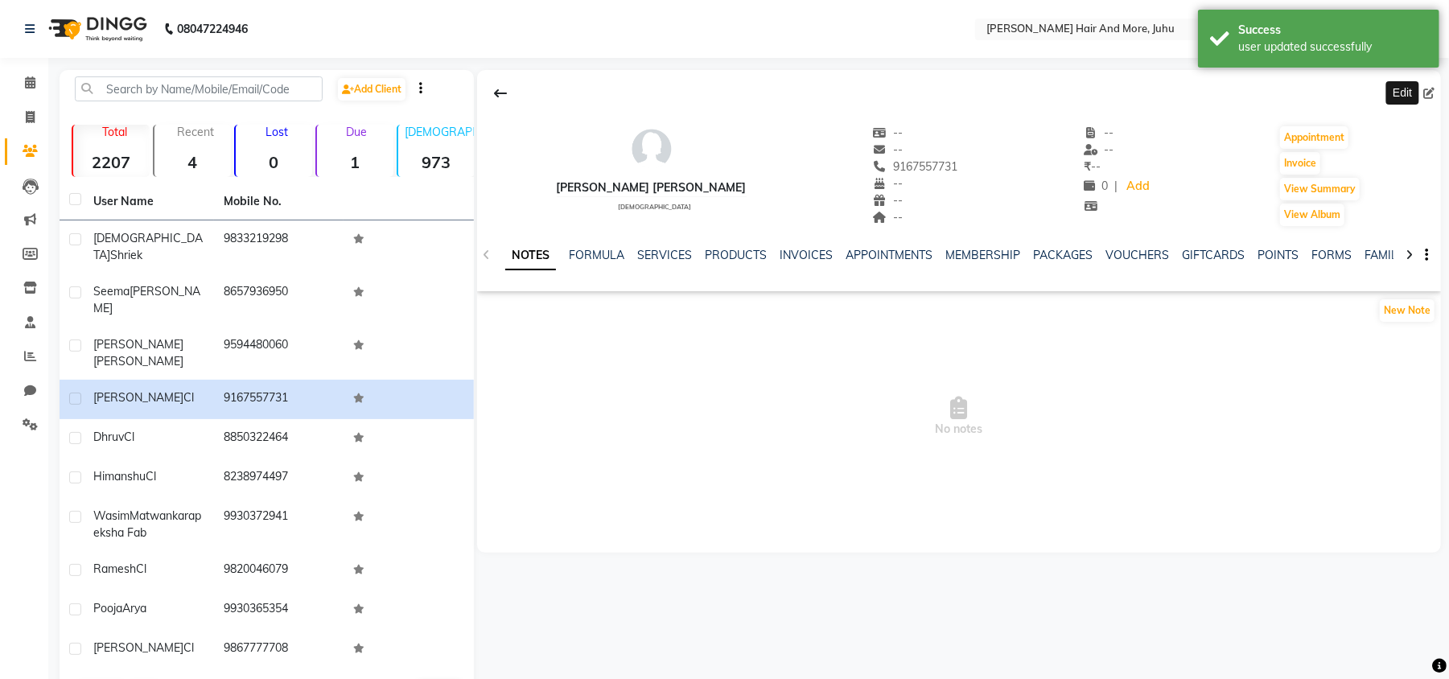
click at [1431, 92] on icon at bounding box center [1429, 93] width 11 height 11
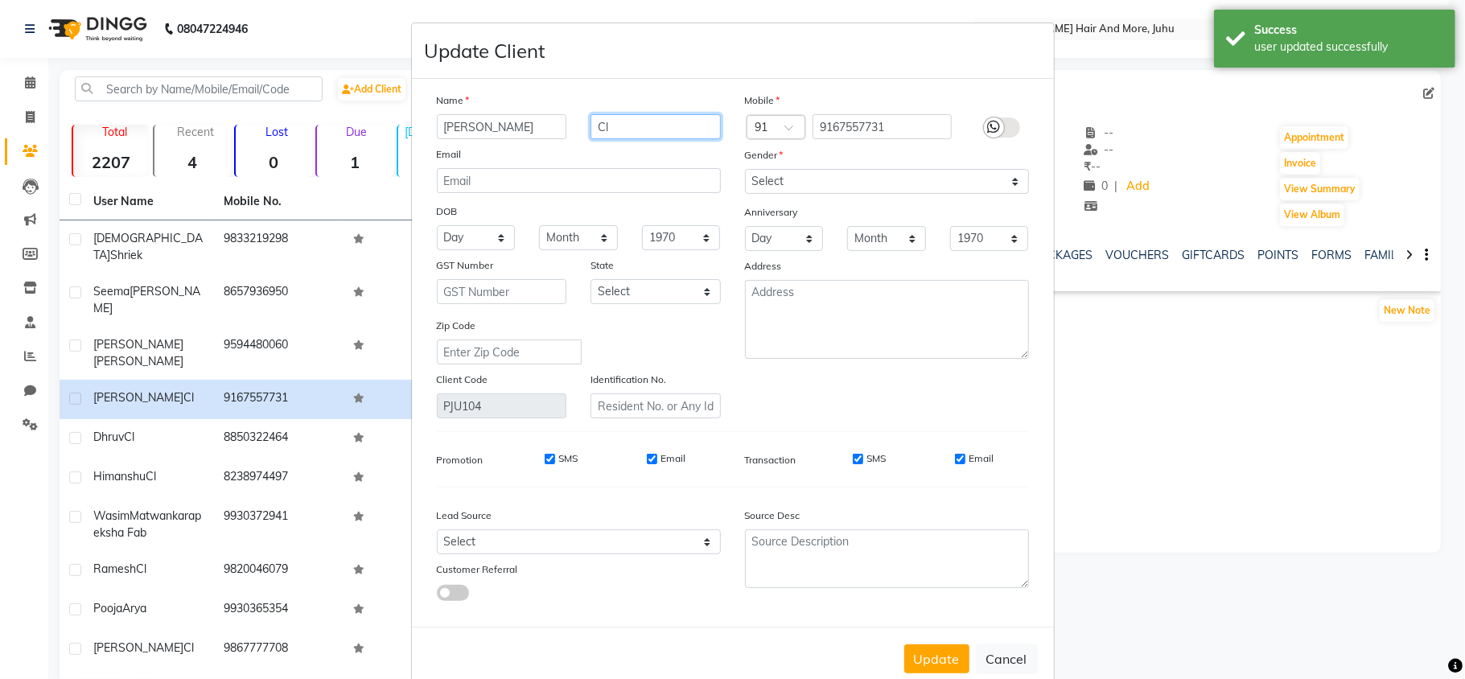
drag, startPoint x: 648, startPoint y: 132, endPoint x: 590, endPoint y: 137, distance: 58.1
click at [591, 137] on input "Cl" at bounding box center [656, 126] width 130 height 25
click at [947, 649] on button "Update" at bounding box center [937, 659] width 65 height 29
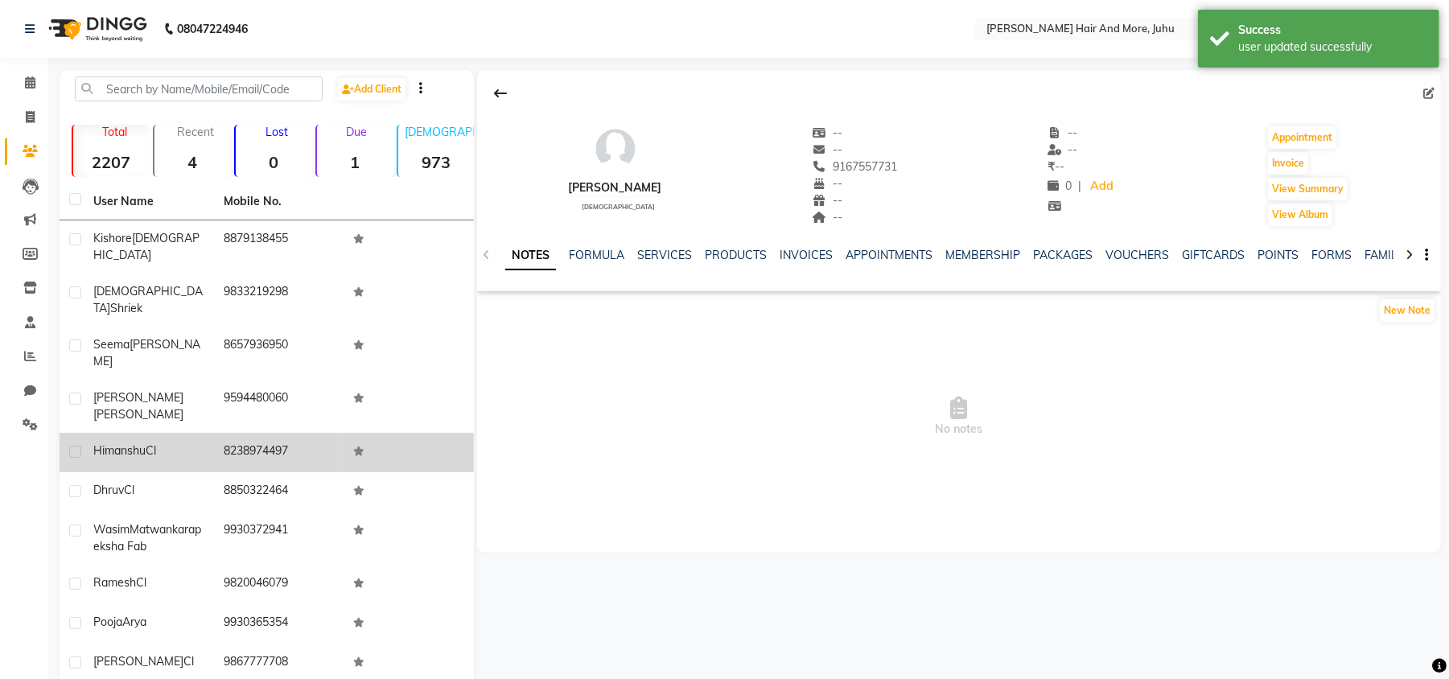
drag, startPoint x: 181, startPoint y: 381, endPoint x: 195, endPoint y: 385, distance: 14.3
click at [180, 433] on td "Himanshu Cl" at bounding box center [149, 452] width 130 height 39
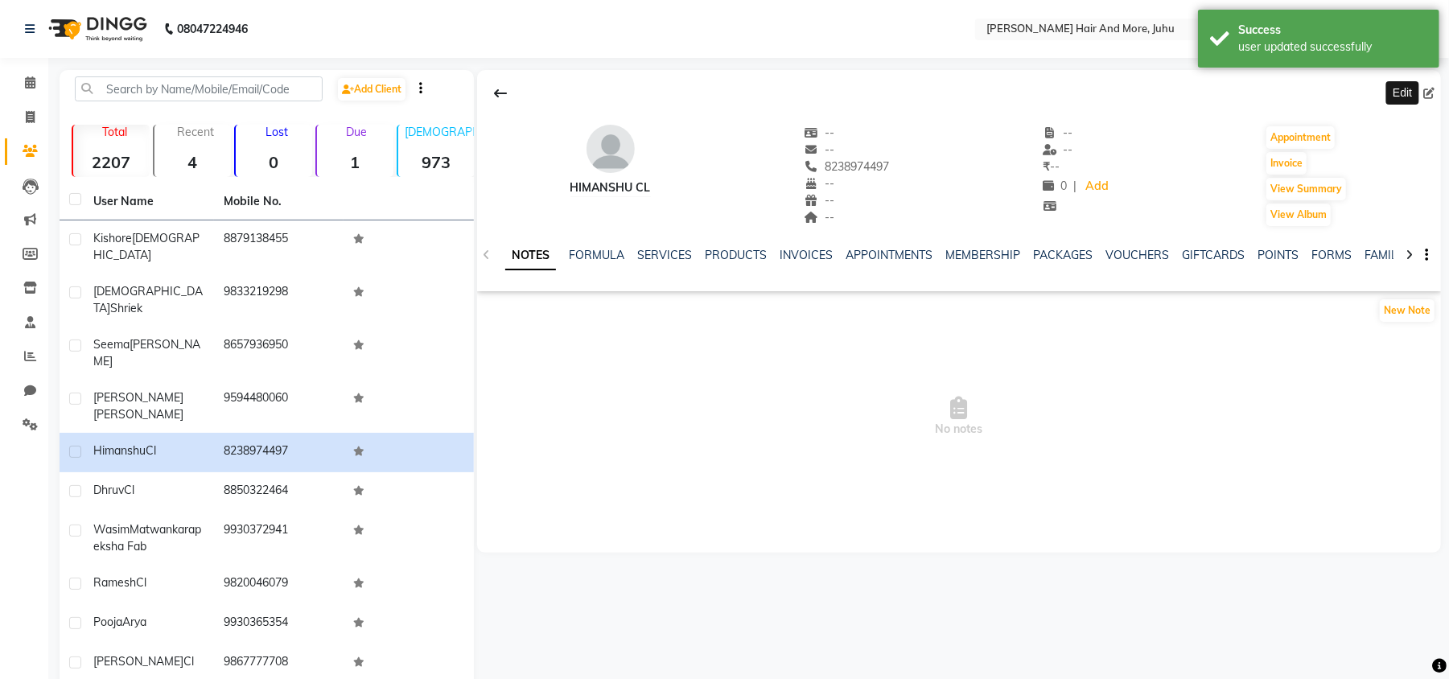
click at [1434, 95] on icon at bounding box center [1429, 93] width 11 height 11
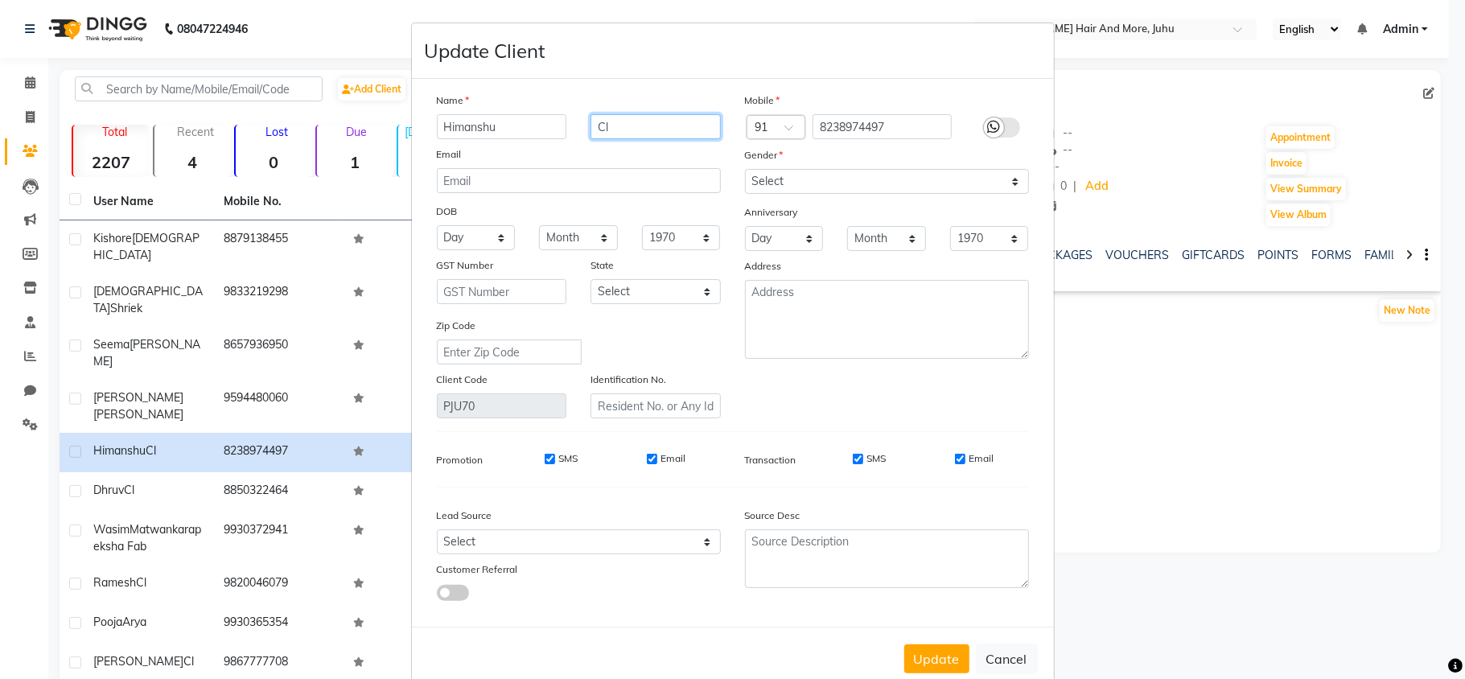
drag, startPoint x: 586, startPoint y: 127, endPoint x: 571, endPoint y: 127, distance: 15.3
click at [579, 127] on div "Cl" at bounding box center [656, 126] width 155 height 25
drag, startPoint x: 600, startPoint y: 116, endPoint x: 594, endPoint y: 126, distance: 12.3
click at [851, 181] on select "Select [DEMOGRAPHIC_DATA] [DEMOGRAPHIC_DATA] Other Prefer Not To Say" at bounding box center [887, 181] width 284 height 25
click at [745, 169] on select "Select [DEMOGRAPHIC_DATA] [DEMOGRAPHIC_DATA] Other Prefer Not To Say" at bounding box center [887, 181] width 284 height 25
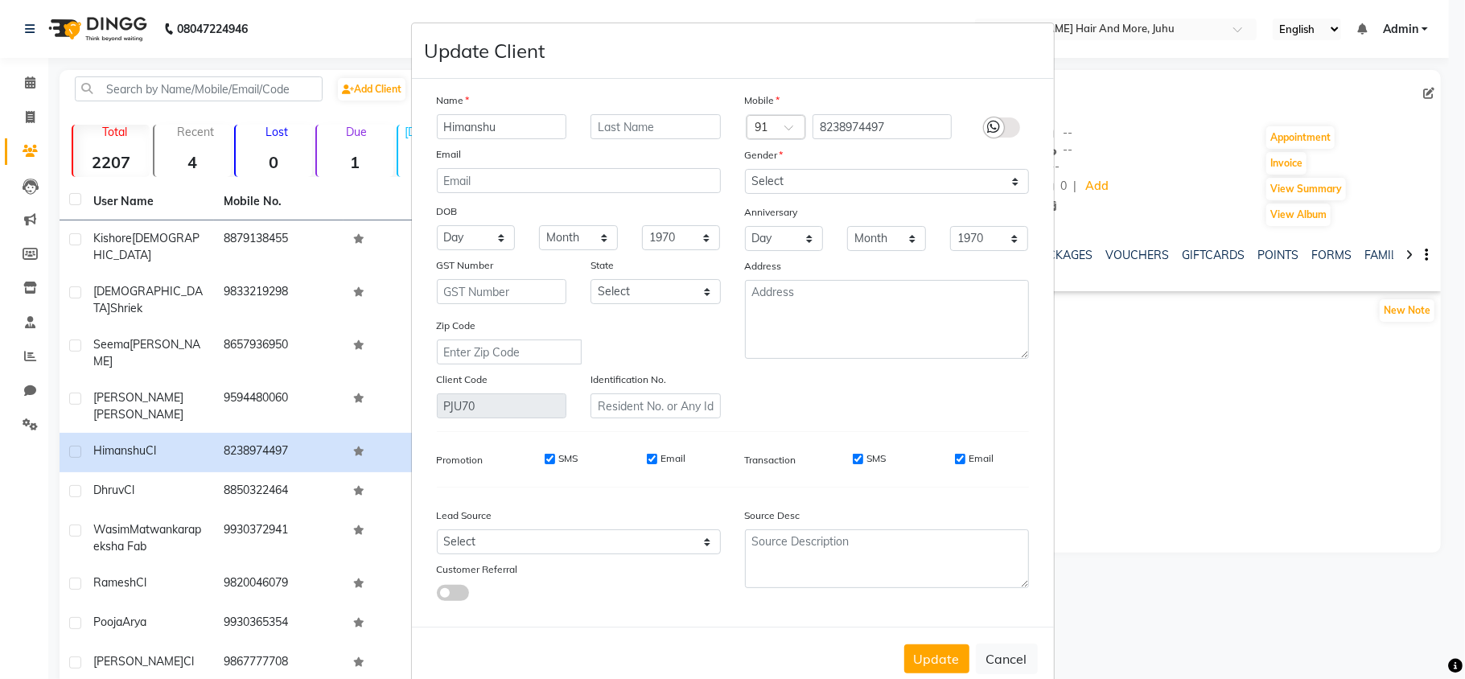
click at [912, 647] on button "Update" at bounding box center [937, 659] width 65 height 29
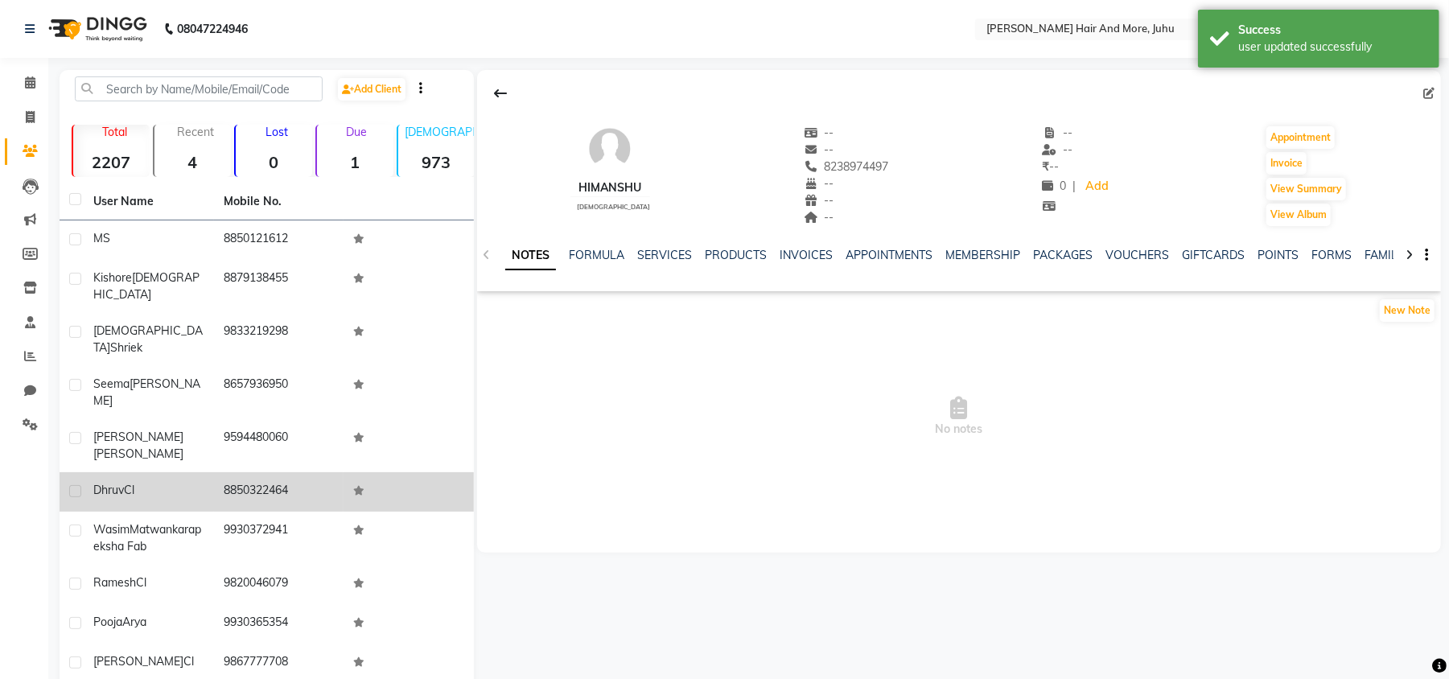
click at [323, 472] on td "8850322464" at bounding box center [279, 491] width 130 height 39
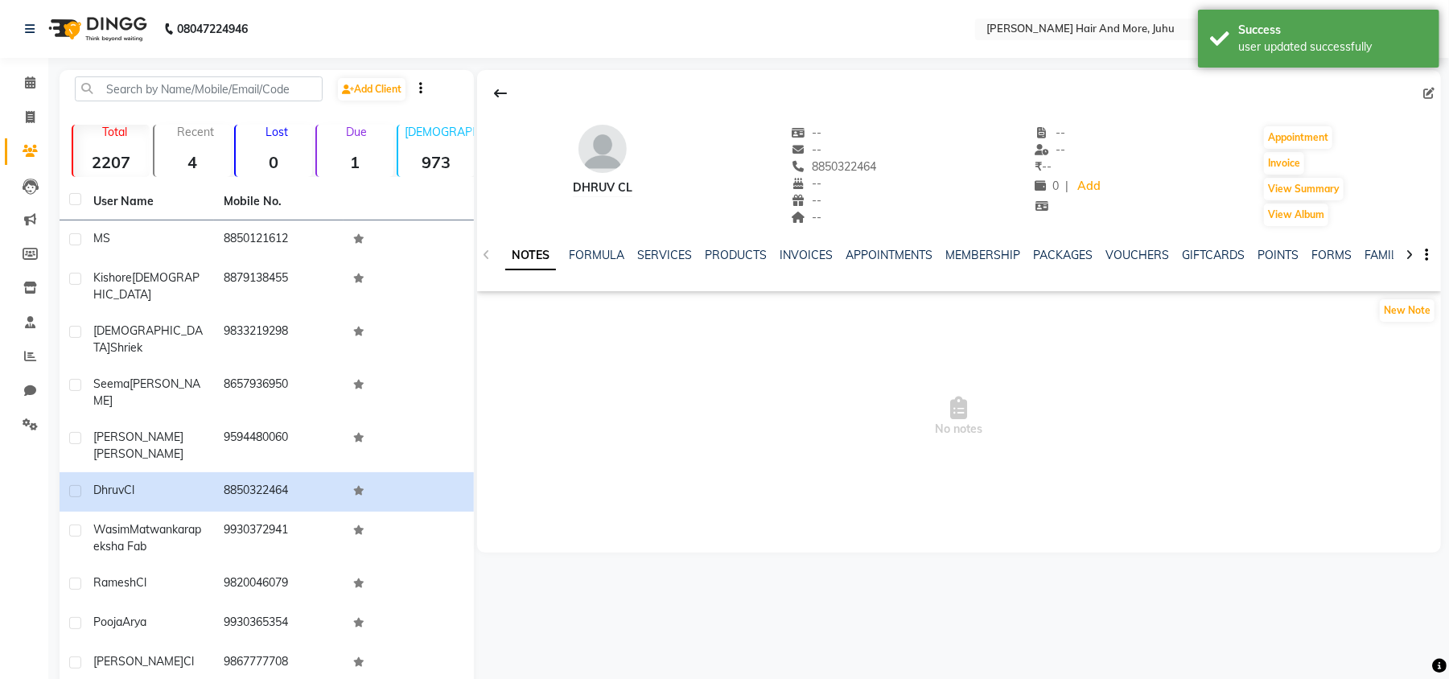
click at [1428, 90] on icon at bounding box center [1429, 93] width 11 height 11
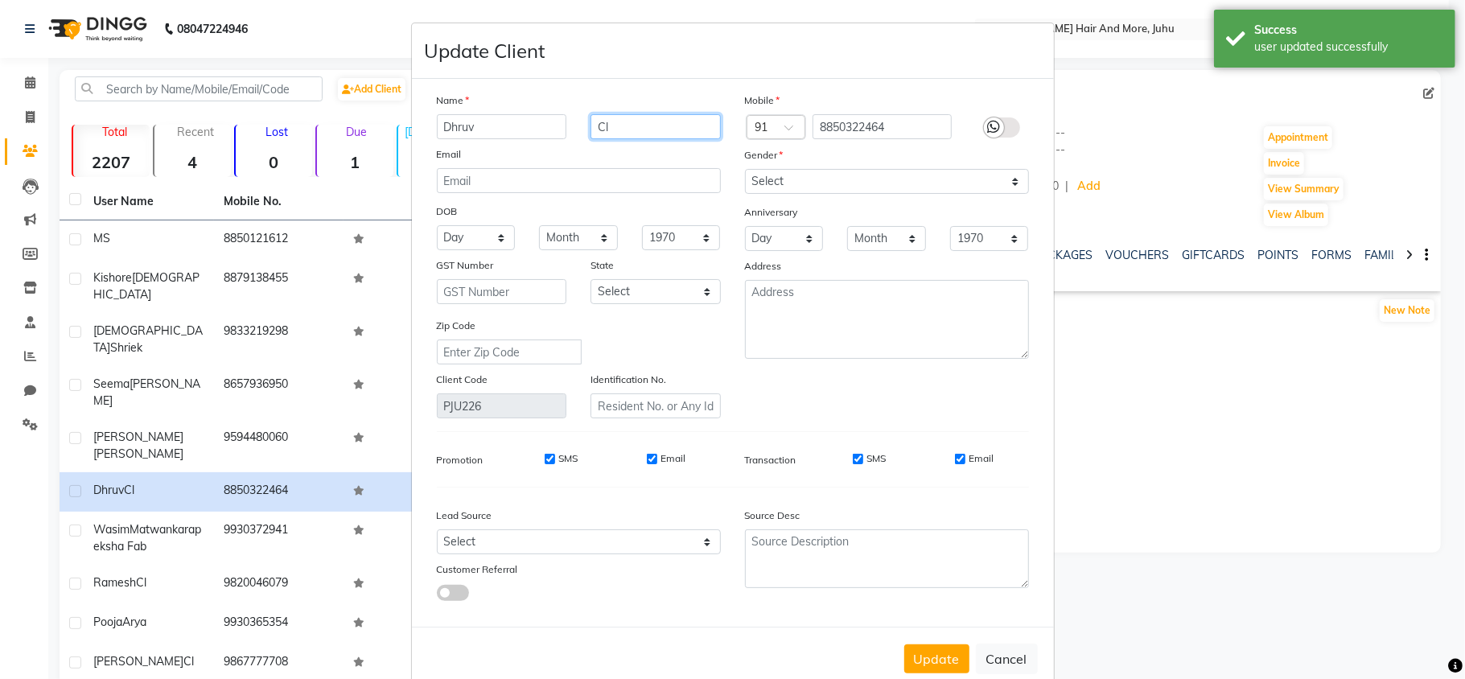
click at [620, 129] on input "Cl" at bounding box center [656, 126] width 130 height 25
click at [619, 127] on input "Cl" at bounding box center [656, 126] width 130 height 25
click at [863, 183] on select "Select [DEMOGRAPHIC_DATA] [DEMOGRAPHIC_DATA] Other Prefer Not To Say" at bounding box center [887, 181] width 284 height 25
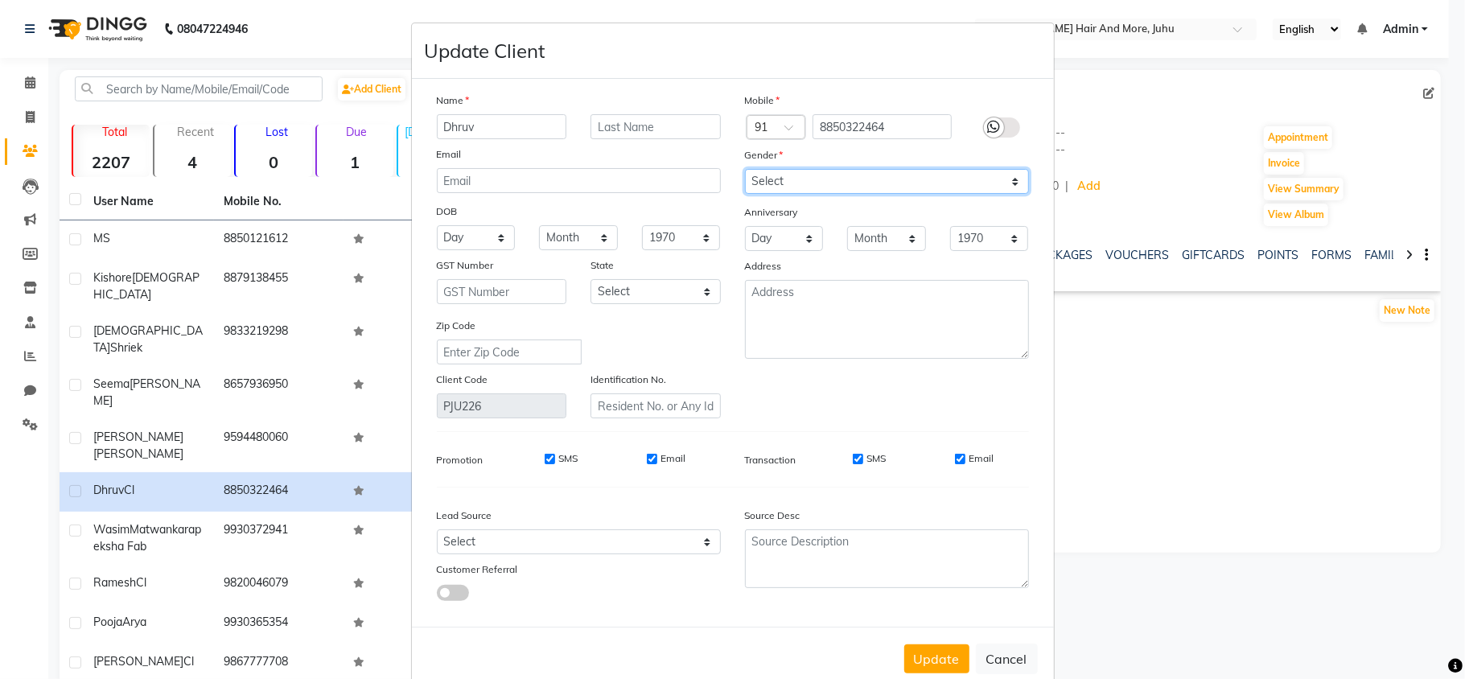
click at [745, 169] on select "Select [DEMOGRAPHIC_DATA] [DEMOGRAPHIC_DATA] Other Prefer Not To Say" at bounding box center [887, 181] width 284 height 25
click at [940, 658] on button "Update" at bounding box center [937, 659] width 65 height 29
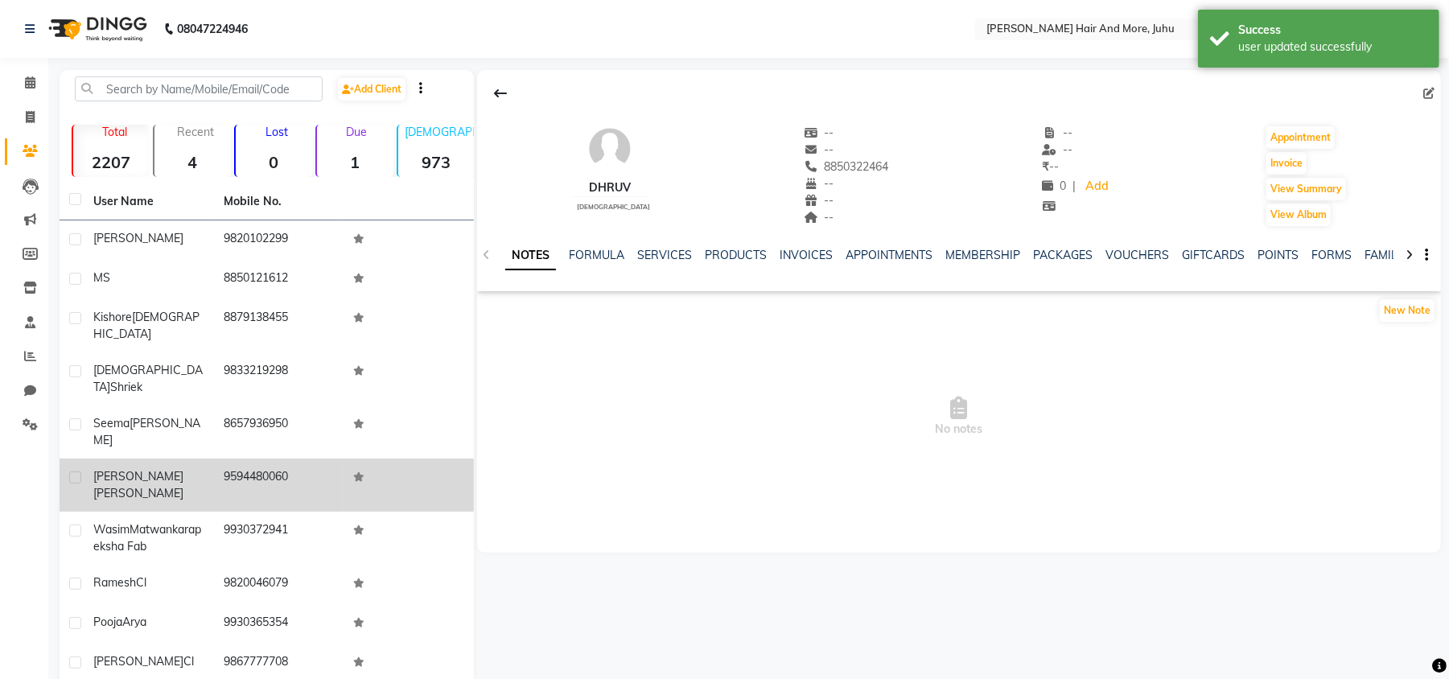
click at [274, 459] on td "9594480060" at bounding box center [279, 485] width 130 height 53
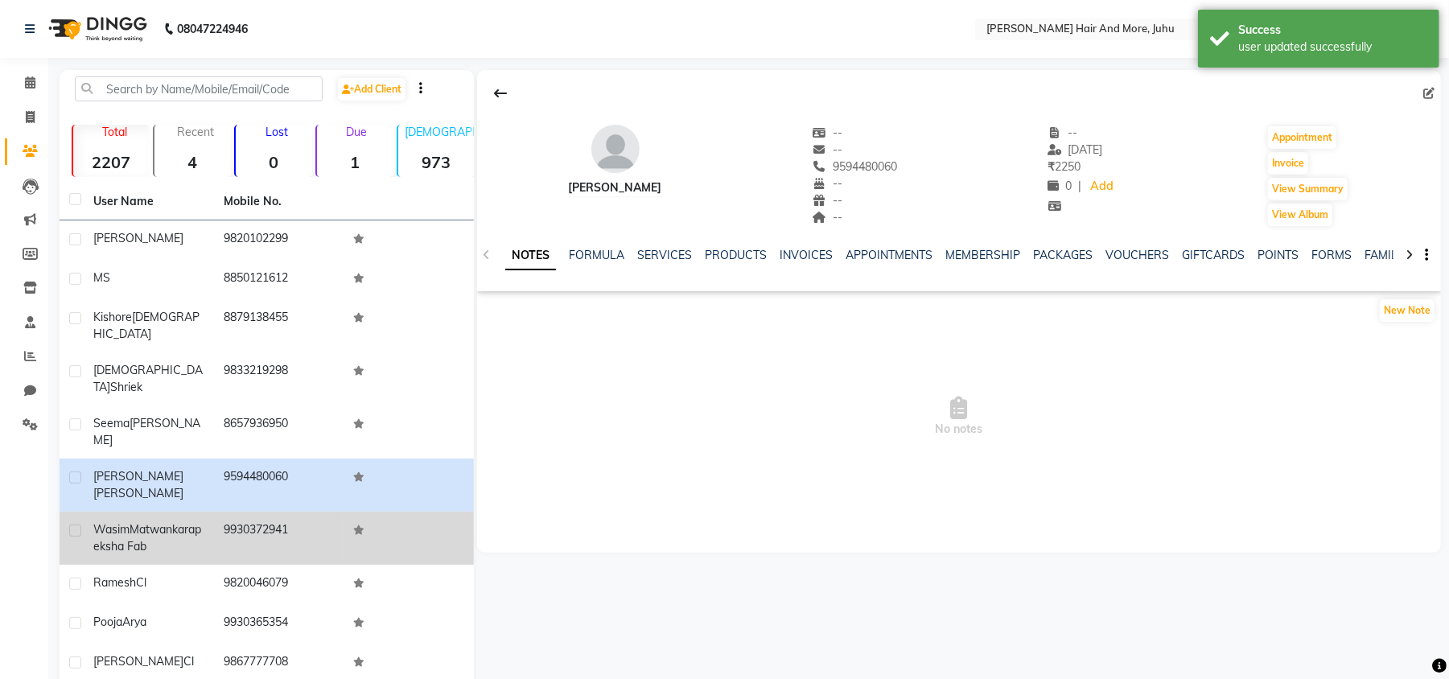
click at [245, 512] on td "9930372941" at bounding box center [279, 538] width 130 height 53
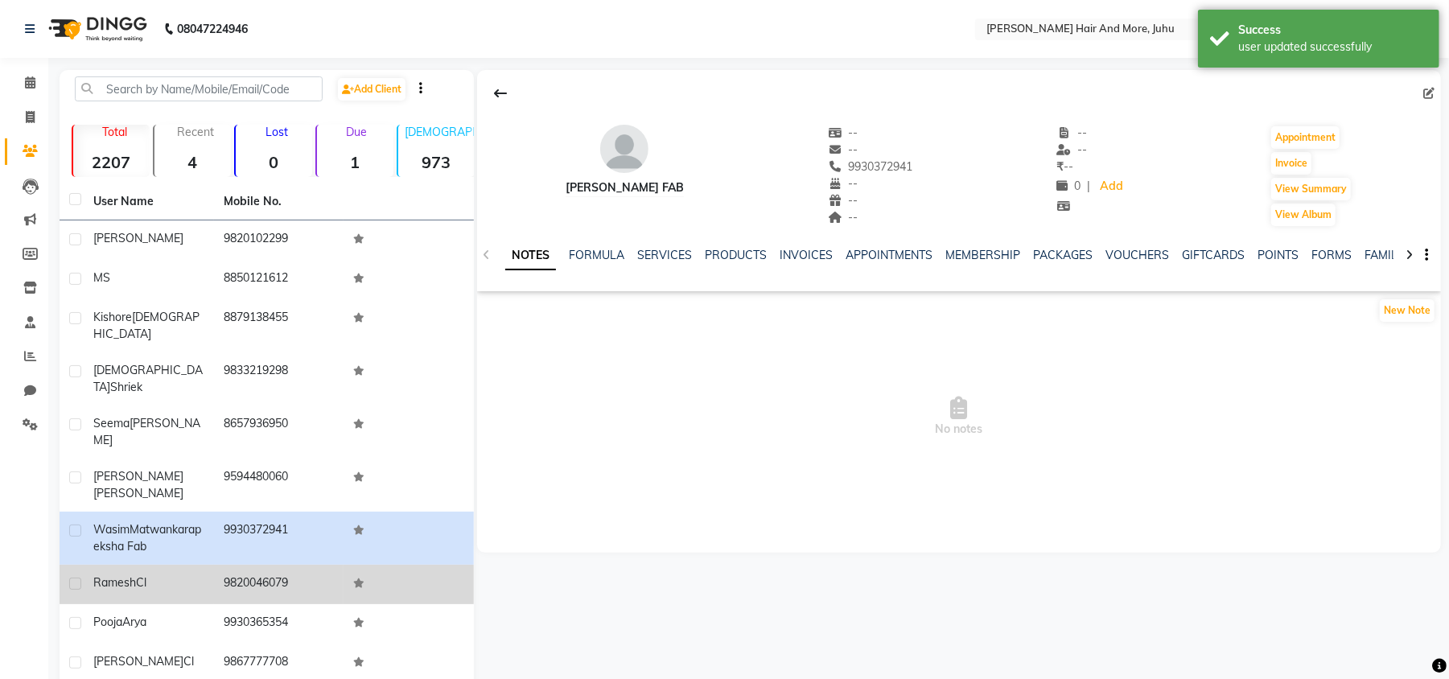
click at [214, 565] on td "9820046079" at bounding box center [279, 584] width 130 height 39
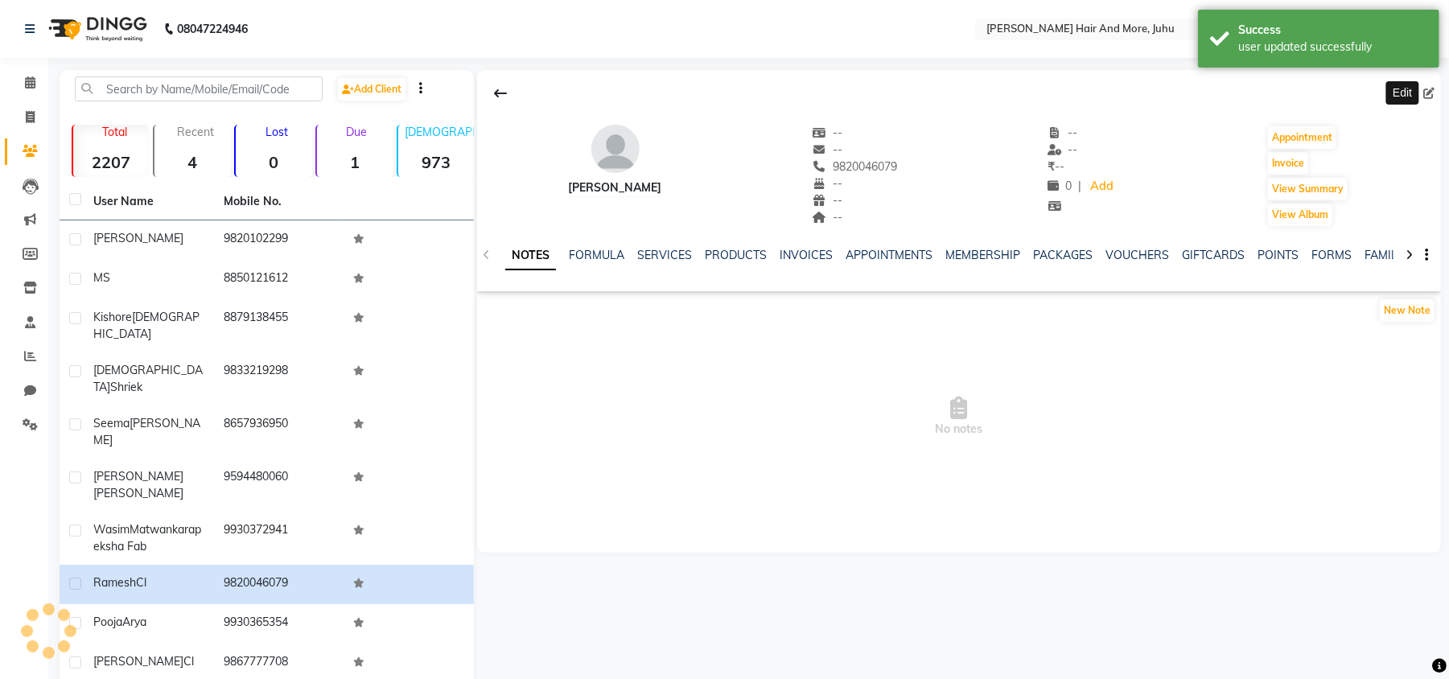
click at [1426, 90] on icon at bounding box center [1429, 93] width 11 height 11
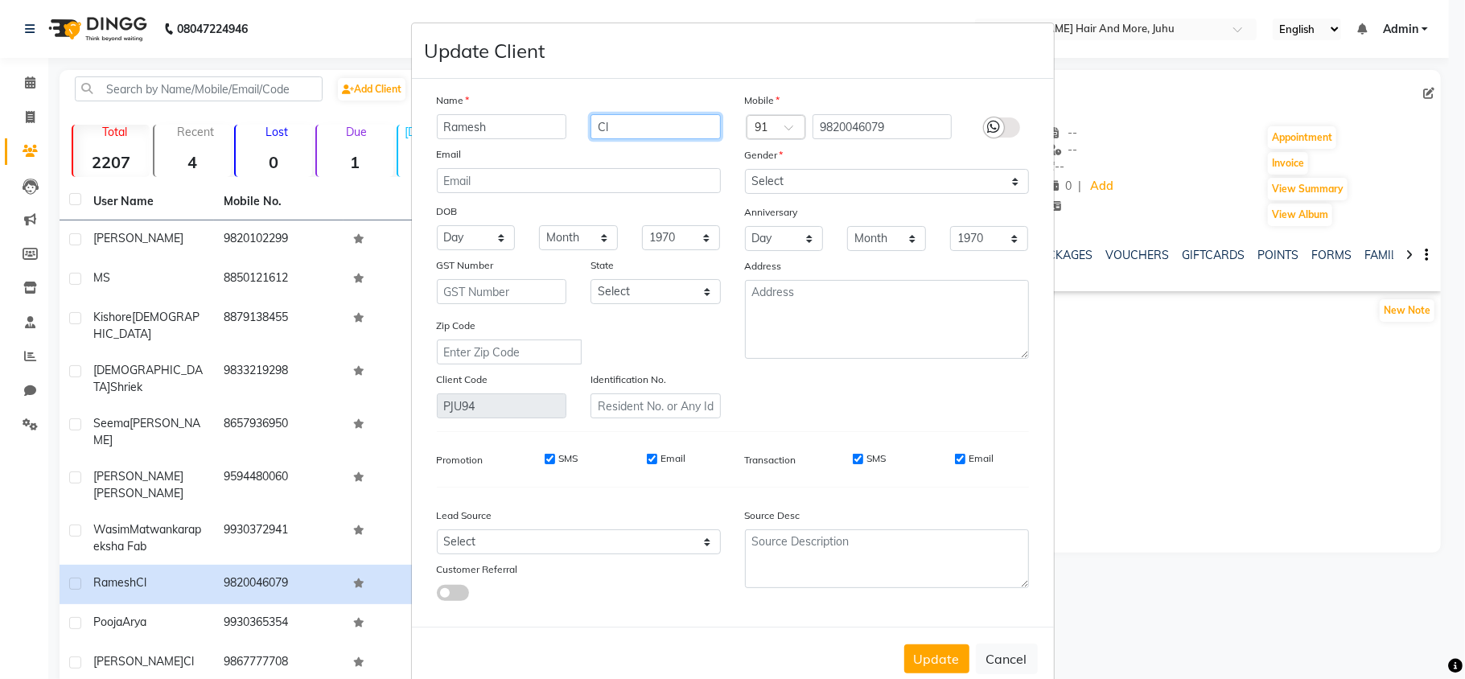
click at [645, 127] on input "Cl" at bounding box center [656, 126] width 130 height 25
click at [779, 190] on select "Select [DEMOGRAPHIC_DATA] [DEMOGRAPHIC_DATA] Other Prefer Not To Say" at bounding box center [887, 181] width 284 height 25
click at [745, 169] on select "Select [DEMOGRAPHIC_DATA] [DEMOGRAPHIC_DATA] Other Prefer Not To Say" at bounding box center [887, 181] width 284 height 25
click at [927, 660] on button "Update" at bounding box center [937, 659] width 65 height 29
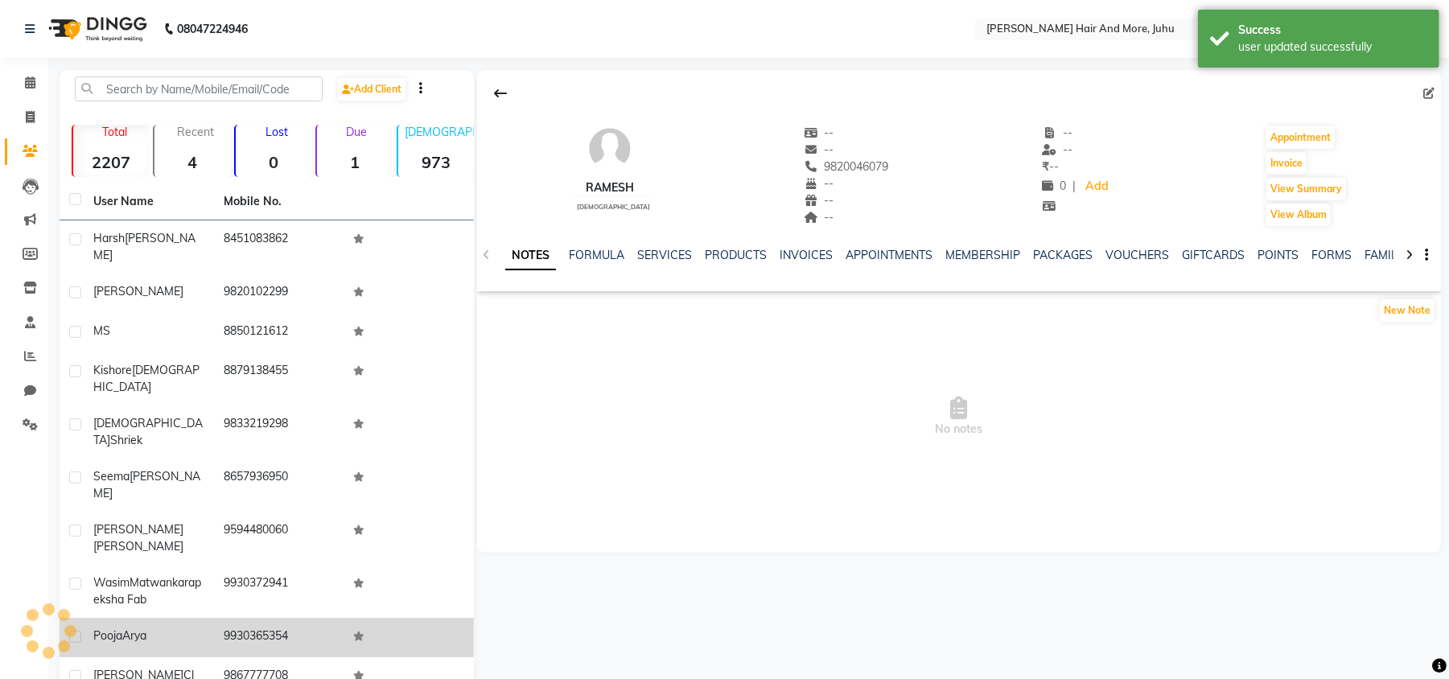
click at [344, 618] on td at bounding box center [409, 637] width 130 height 39
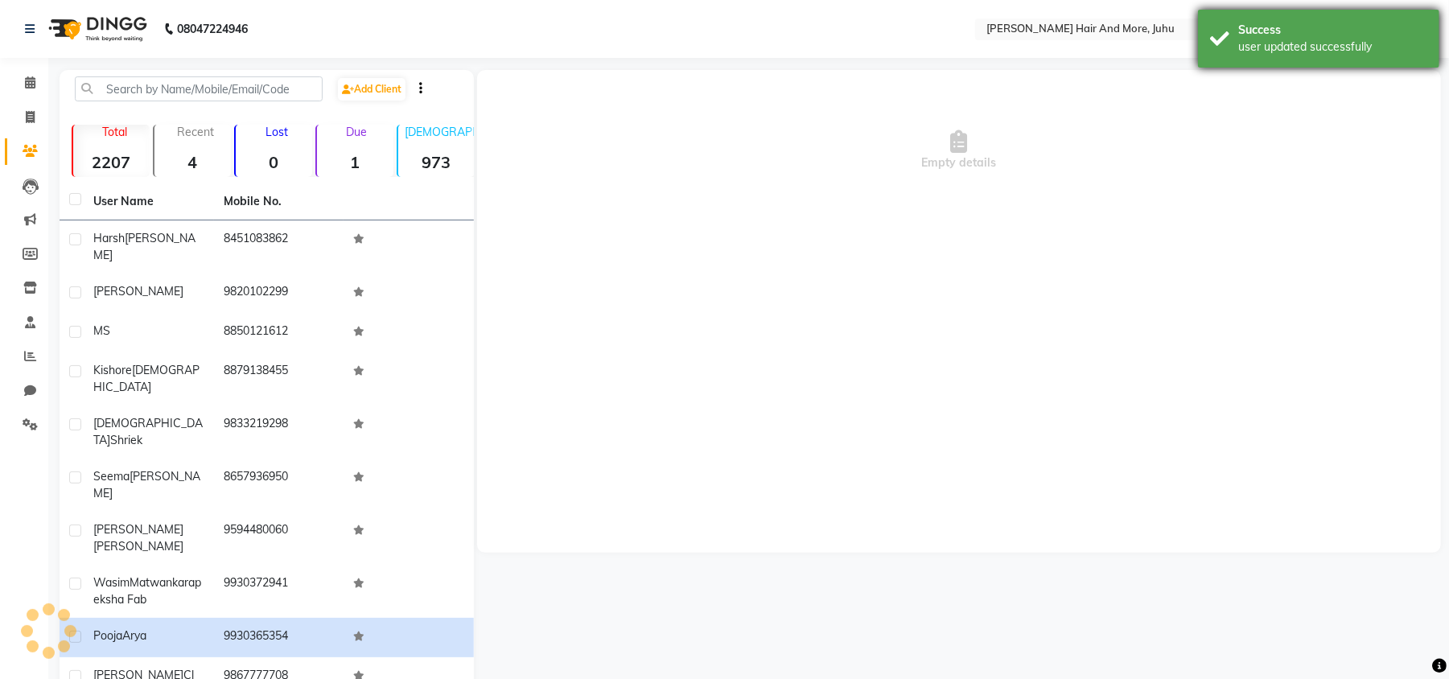
click at [1416, 45] on div "user updated successfully" at bounding box center [1333, 47] width 189 height 17
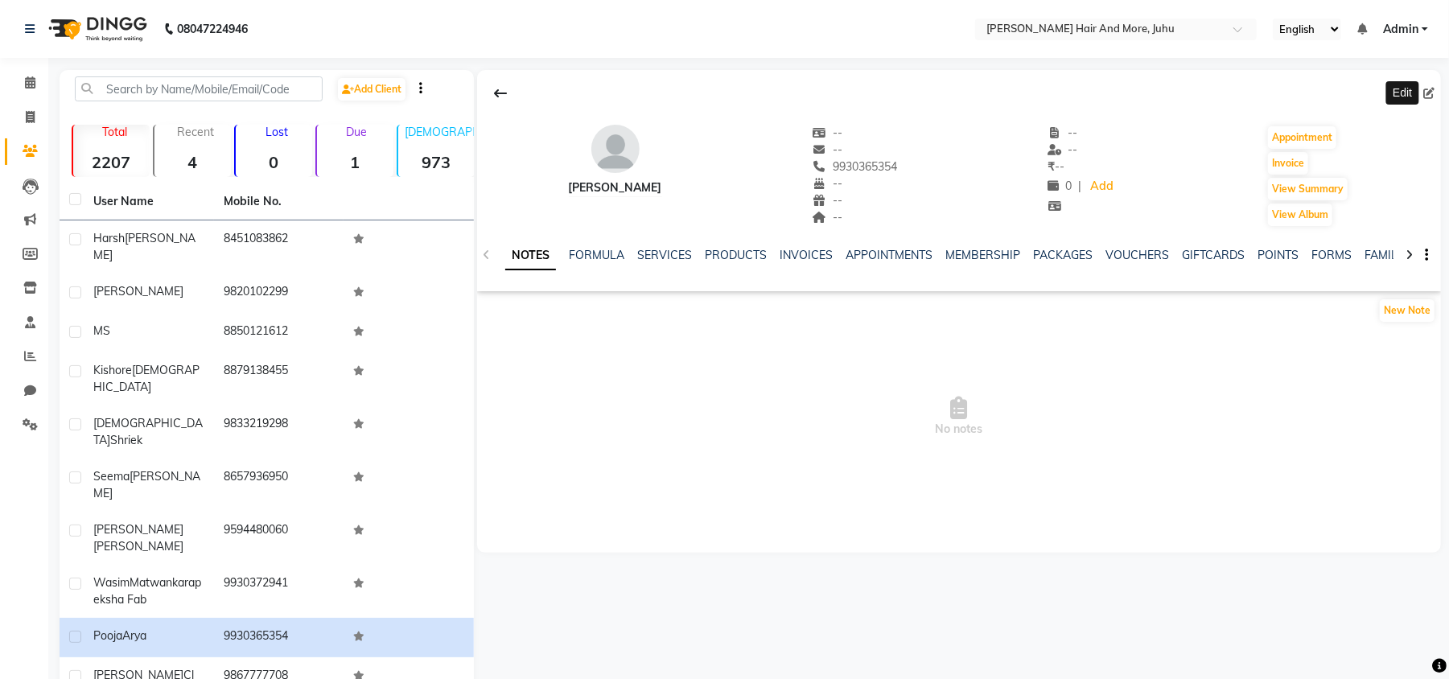
click at [1427, 92] on icon at bounding box center [1429, 93] width 11 height 11
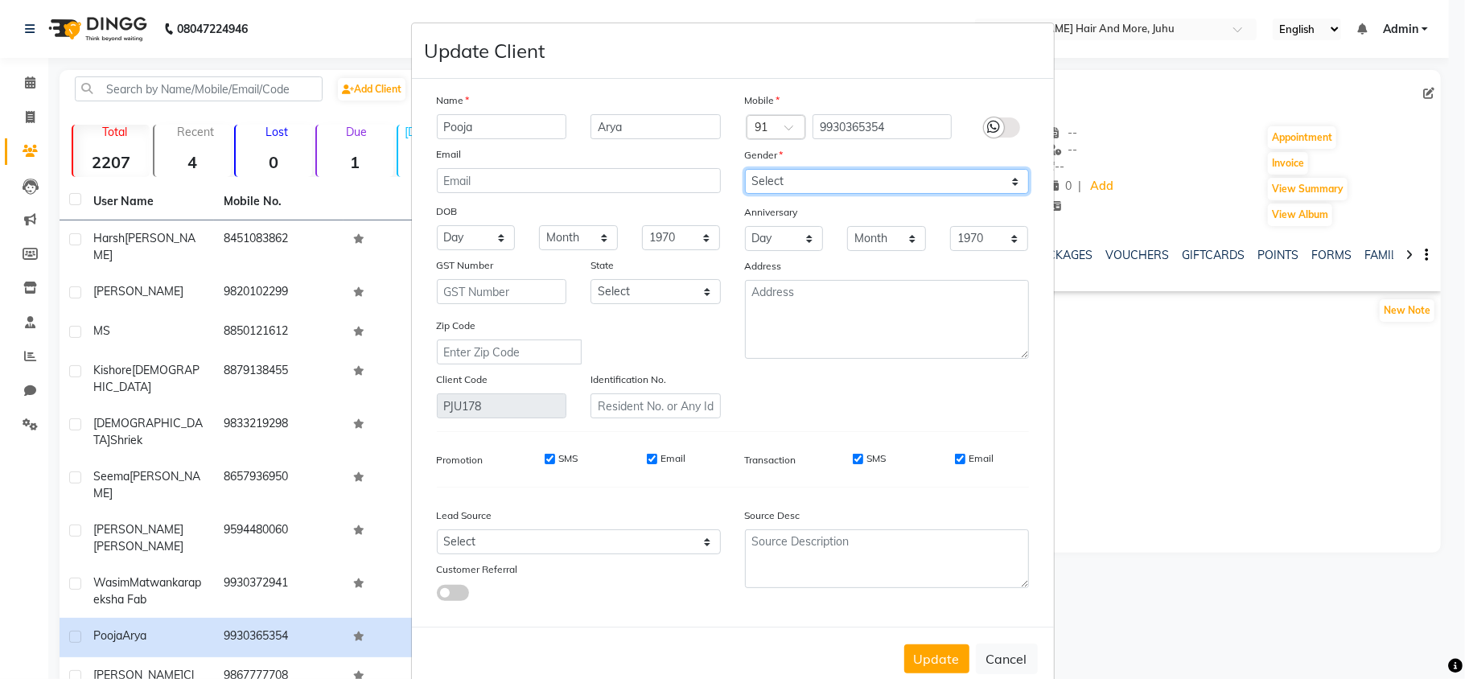
click at [760, 175] on select "Select [DEMOGRAPHIC_DATA] [DEMOGRAPHIC_DATA] Other Prefer Not To Say" at bounding box center [887, 181] width 284 height 25
click at [745, 169] on select "Select [DEMOGRAPHIC_DATA] [DEMOGRAPHIC_DATA] Other Prefer Not To Say" at bounding box center [887, 181] width 284 height 25
click at [930, 642] on div "Update Cancel" at bounding box center [733, 659] width 642 height 64
click at [930, 652] on button "Update" at bounding box center [937, 659] width 65 height 29
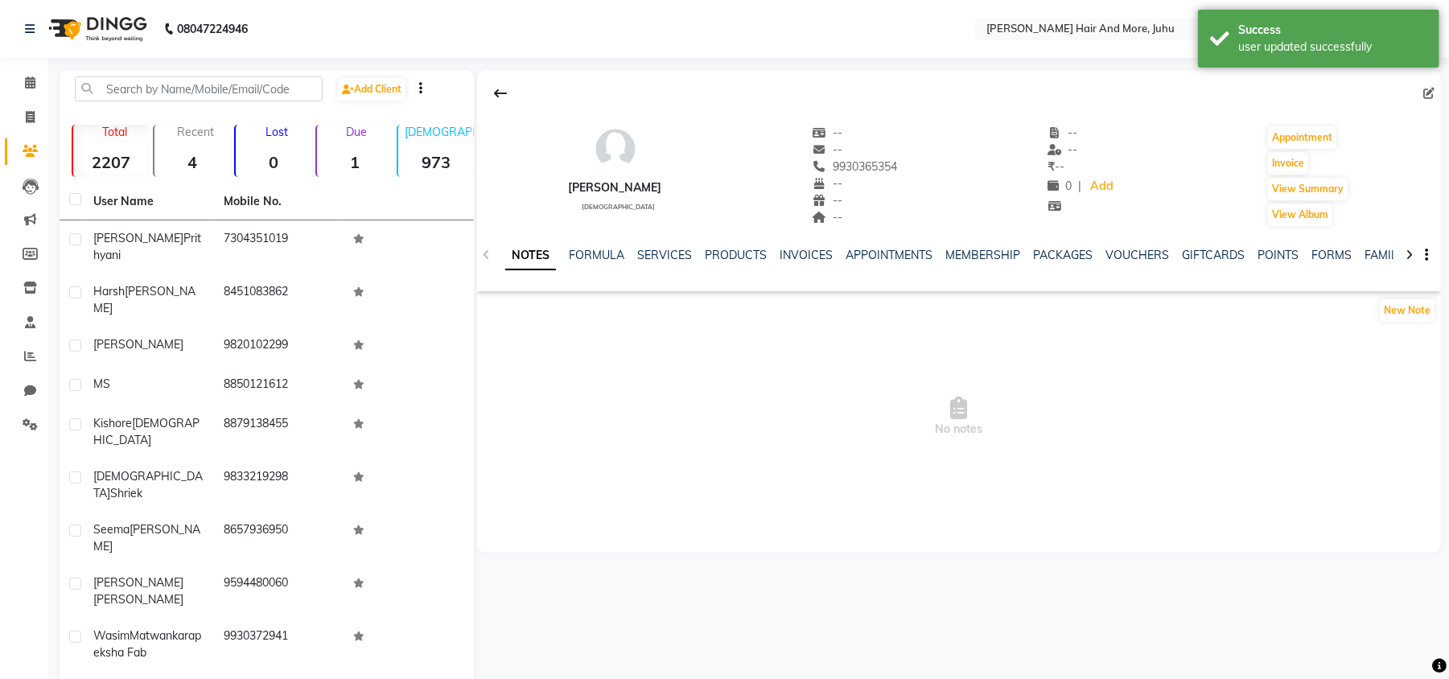
click at [354, 645] on div "User Name Mobile No. [PERSON_NAME] Prithyani 7304351019 [PERSON_NAME] 845108386…" at bounding box center [267, 469] width 414 height 572
click at [365, 671] on td at bounding box center [409, 690] width 130 height 39
click at [1427, 95] on icon at bounding box center [1429, 93] width 11 height 11
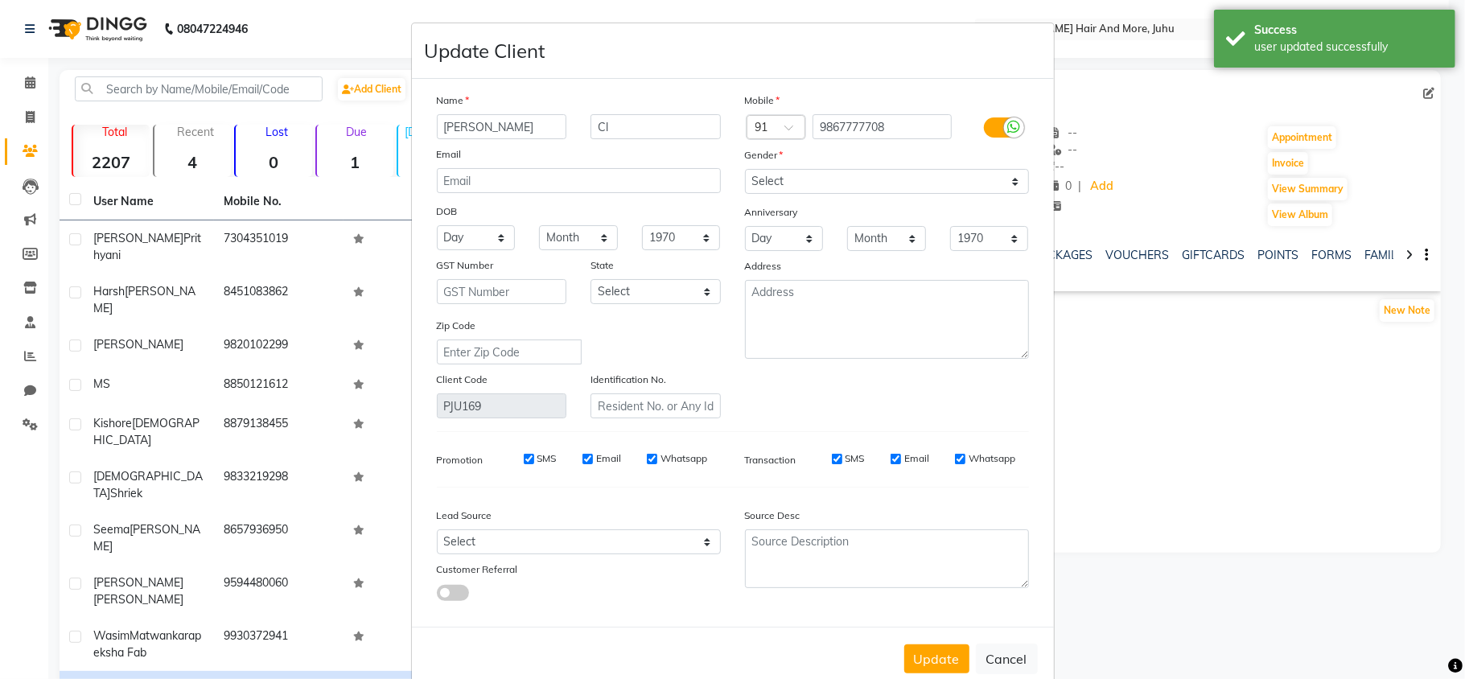
drag, startPoint x: 620, startPoint y: 106, endPoint x: 615, endPoint y: 122, distance: 16.8
click at [619, 109] on div "Name" at bounding box center [579, 103] width 308 height 23
click at [615, 122] on input "Cl" at bounding box center [656, 126] width 130 height 25
click at [615, 129] on input "Cl" at bounding box center [656, 126] width 130 height 25
click at [615, 130] on input "Cl" at bounding box center [656, 126] width 130 height 25
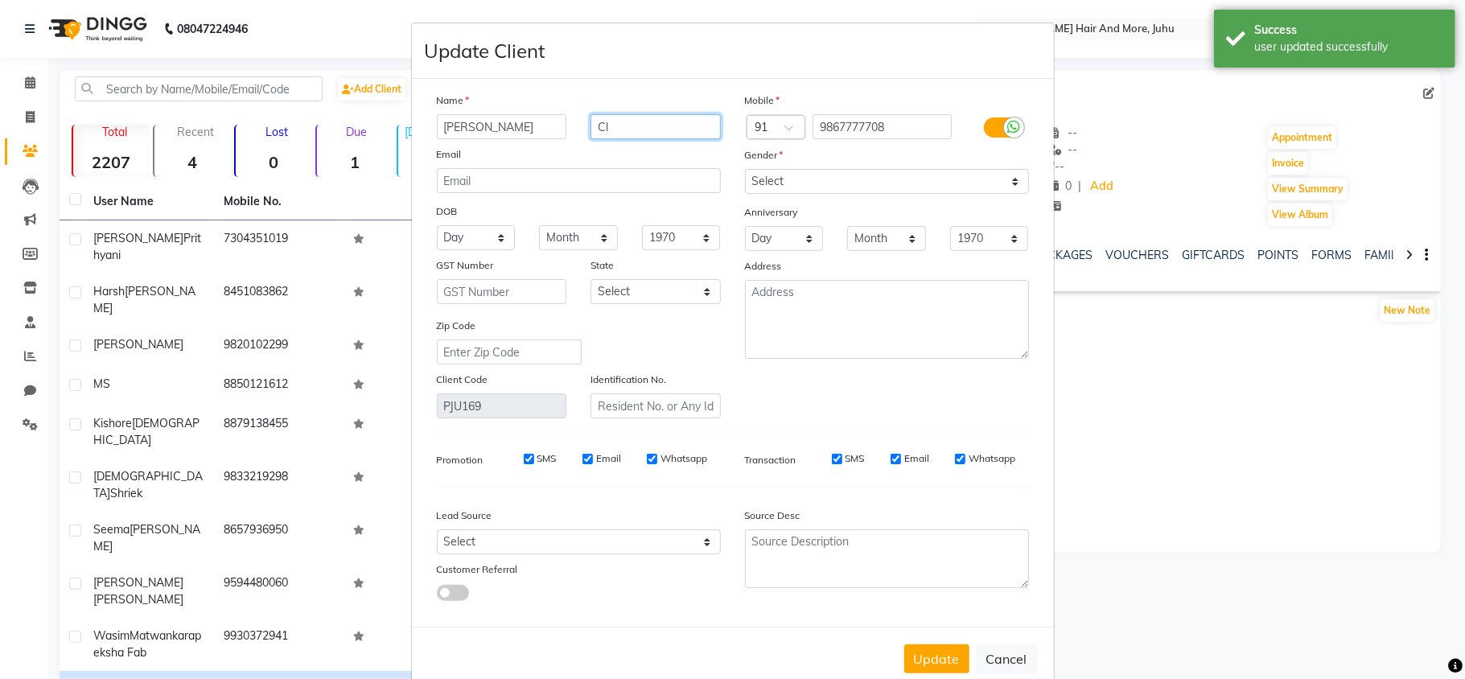
click at [615, 130] on input "Cl" at bounding box center [656, 126] width 130 height 25
click at [792, 184] on select "Select [DEMOGRAPHIC_DATA] [DEMOGRAPHIC_DATA] Other Prefer Not To Say" at bounding box center [887, 181] width 284 height 25
click at [947, 645] on button "Update" at bounding box center [937, 659] width 65 height 29
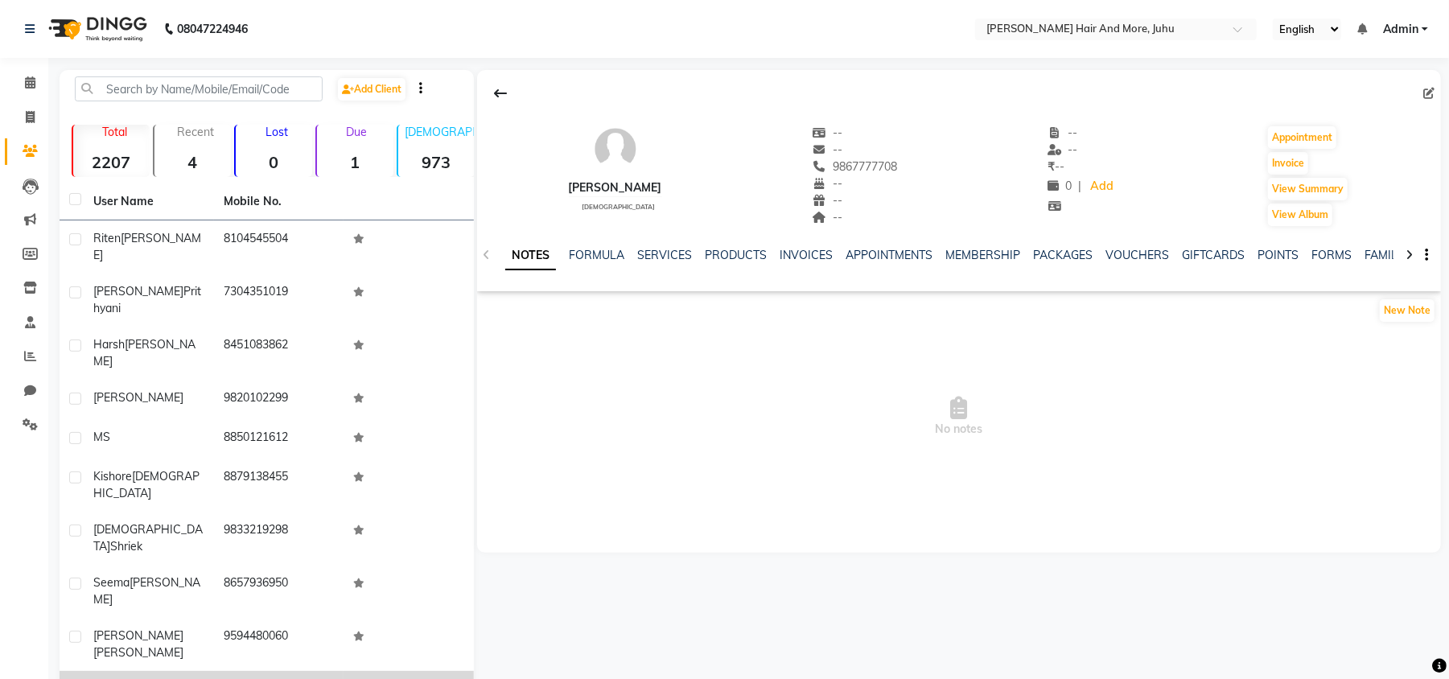
click at [74, 678] on label at bounding box center [75, 690] width 12 height 12
click at [74, 678] on input "checkbox" at bounding box center [74, 691] width 10 height 10
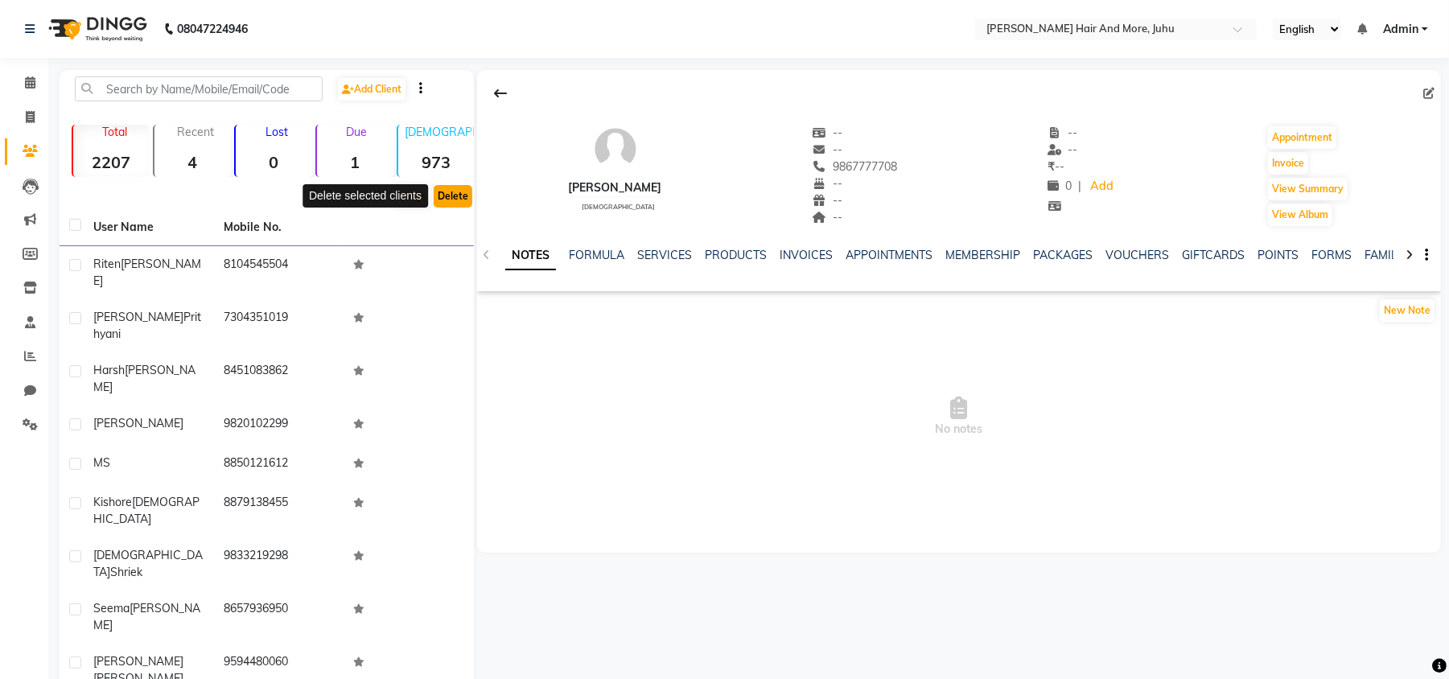
click at [461, 201] on button "Delete" at bounding box center [453, 196] width 39 height 23
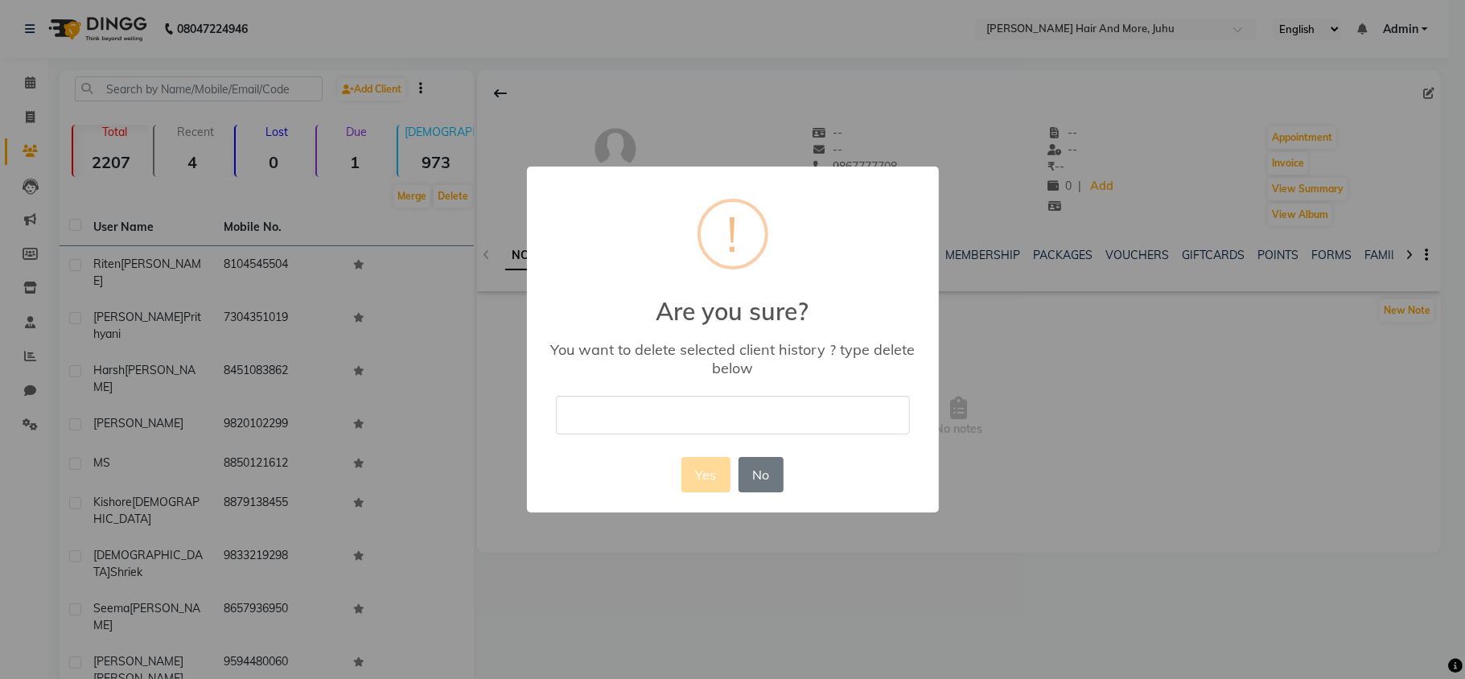
click at [606, 410] on input "text" at bounding box center [733, 415] width 354 height 38
click at [713, 464] on button "Yes" at bounding box center [706, 474] width 49 height 35
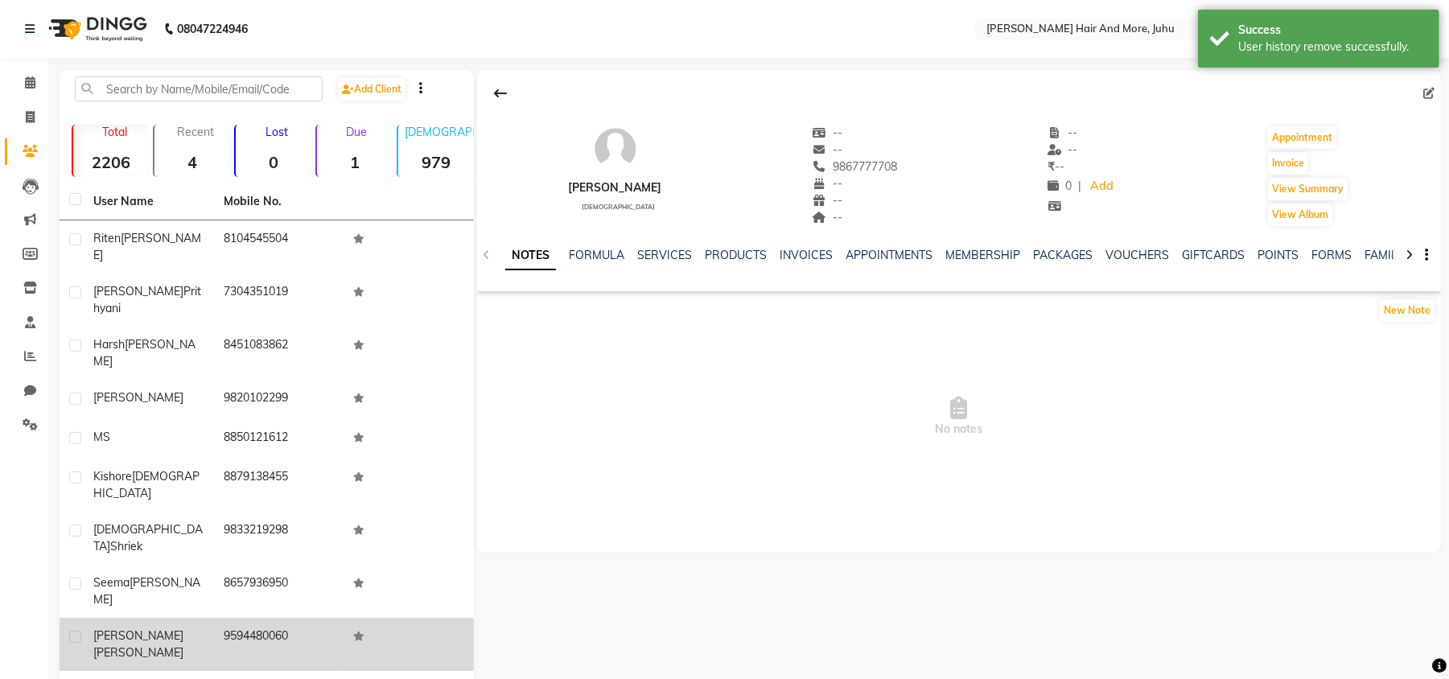
click at [229, 618] on td "9594480060" at bounding box center [279, 644] width 130 height 53
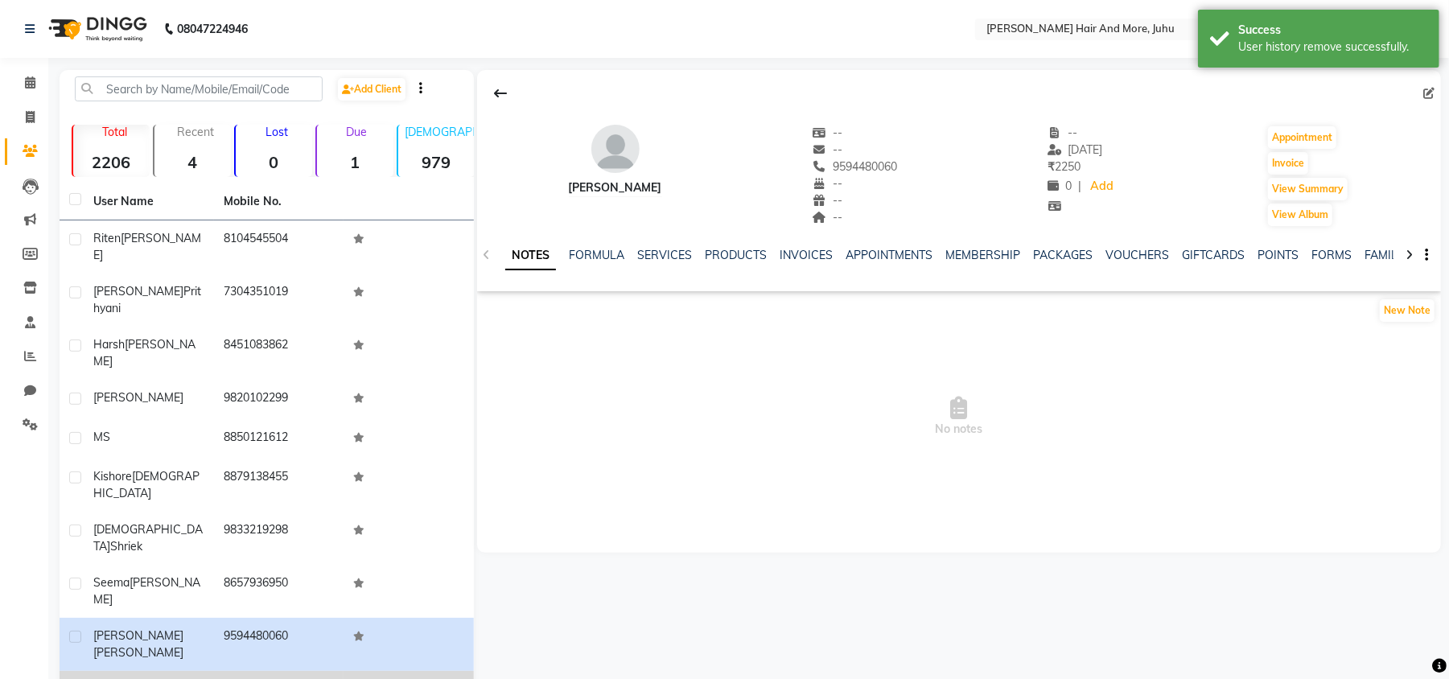
click at [222, 671] on td "8600560000" at bounding box center [279, 690] width 130 height 39
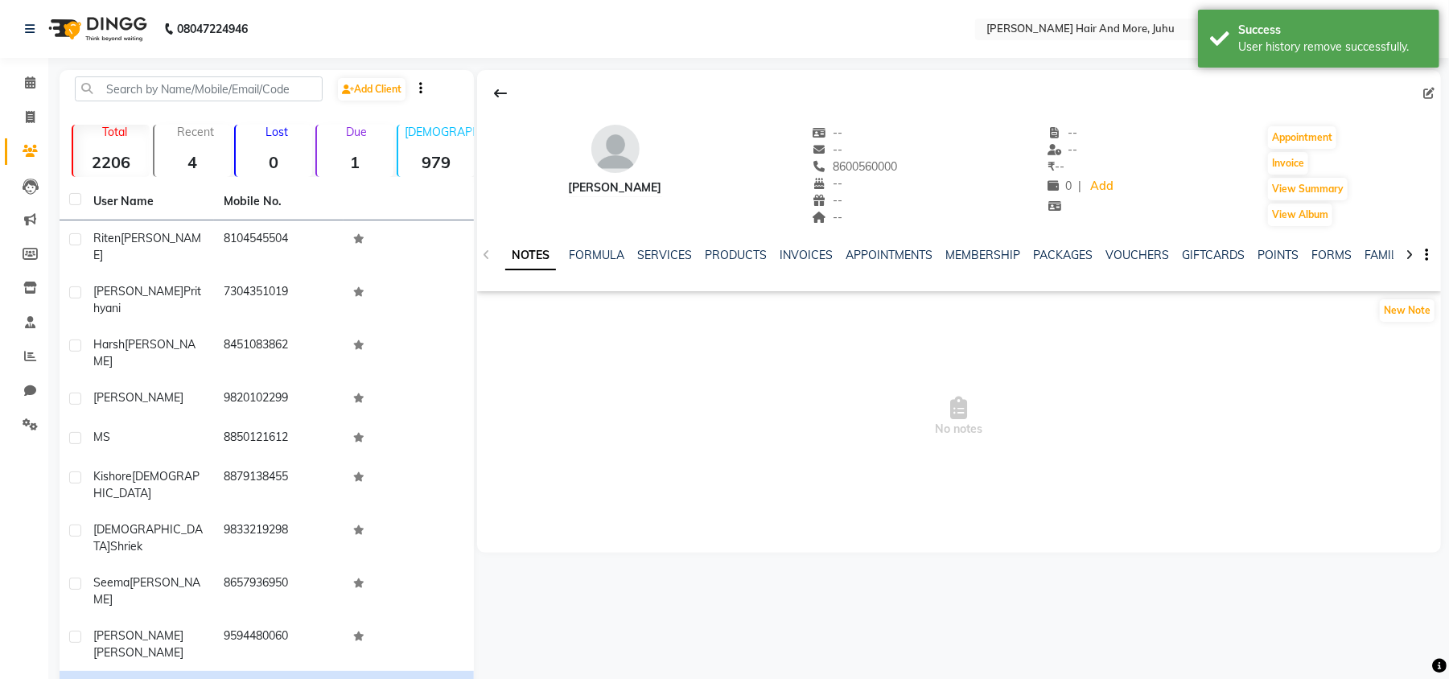
click at [1429, 93] on icon at bounding box center [1429, 93] width 11 height 11
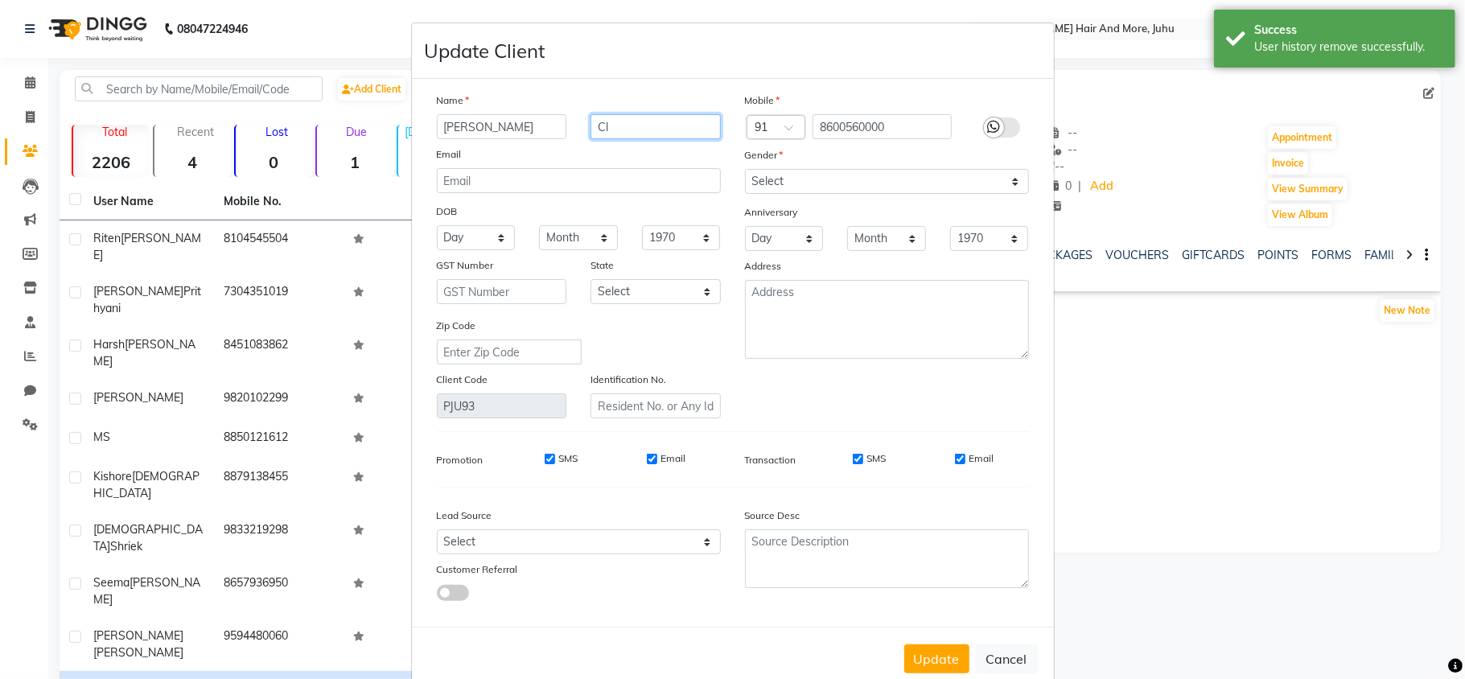
drag, startPoint x: 613, startPoint y: 126, endPoint x: 570, endPoint y: 137, distance: 44.7
click at [570, 137] on div "[PERSON_NAME]" at bounding box center [579, 126] width 308 height 25
click at [752, 178] on select "Select [DEMOGRAPHIC_DATA] [DEMOGRAPHIC_DATA] Other Prefer Not To Say" at bounding box center [887, 181] width 284 height 25
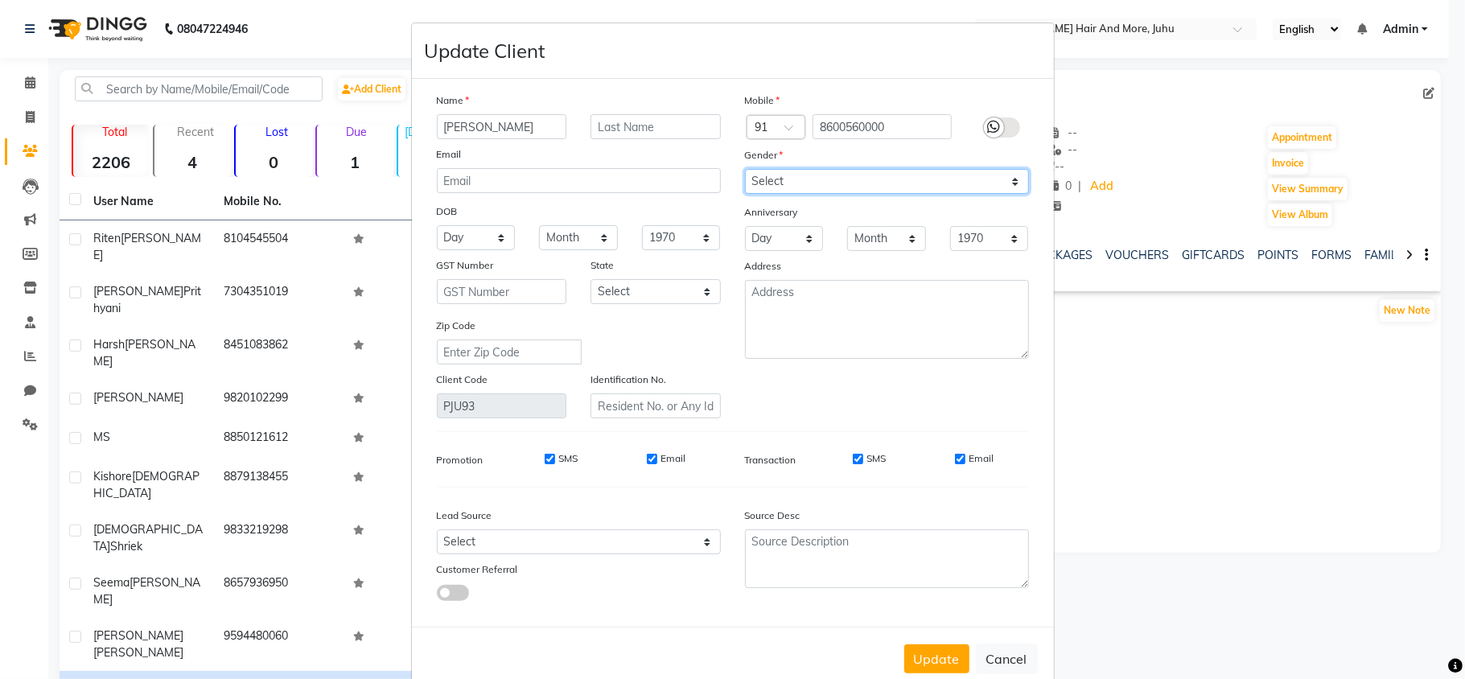
click at [745, 169] on select "Select [DEMOGRAPHIC_DATA] [DEMOGRAPHIC_DATA] Other Prefer Not To Say" at bounding box center [887, 181] width 284 height 25
click at [934, 641] on div "Update Cancel" at bounding box center [733, 659] width 642 height 64
click at [934, 652] on button "Update" at bounding box center [937, 659] width 65 height 29
